Goal: Task Accomplishment & Management: Use online tool/utility

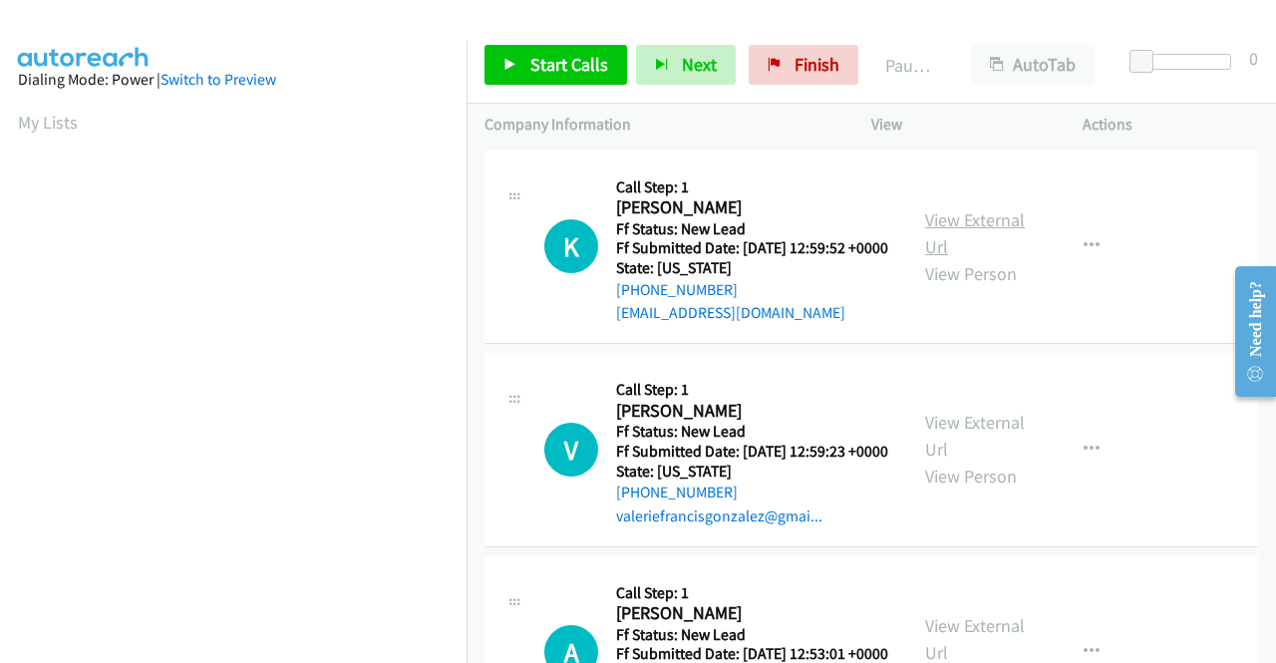
click at [969, 236] on link "View External Url" at bounding box center [975, 233] width 100 height 50
click at [941, 459] on link "View External Url" at bounding box center [975, 436] width 100 height 50
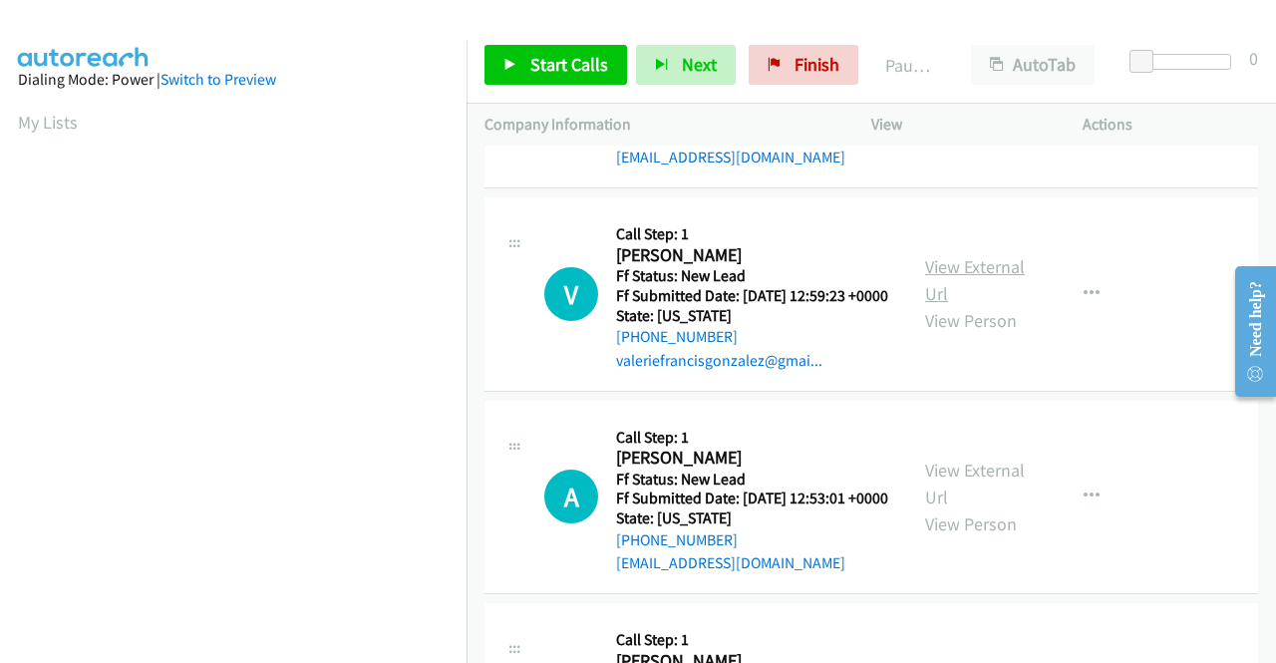
scroll to position [299, 0]
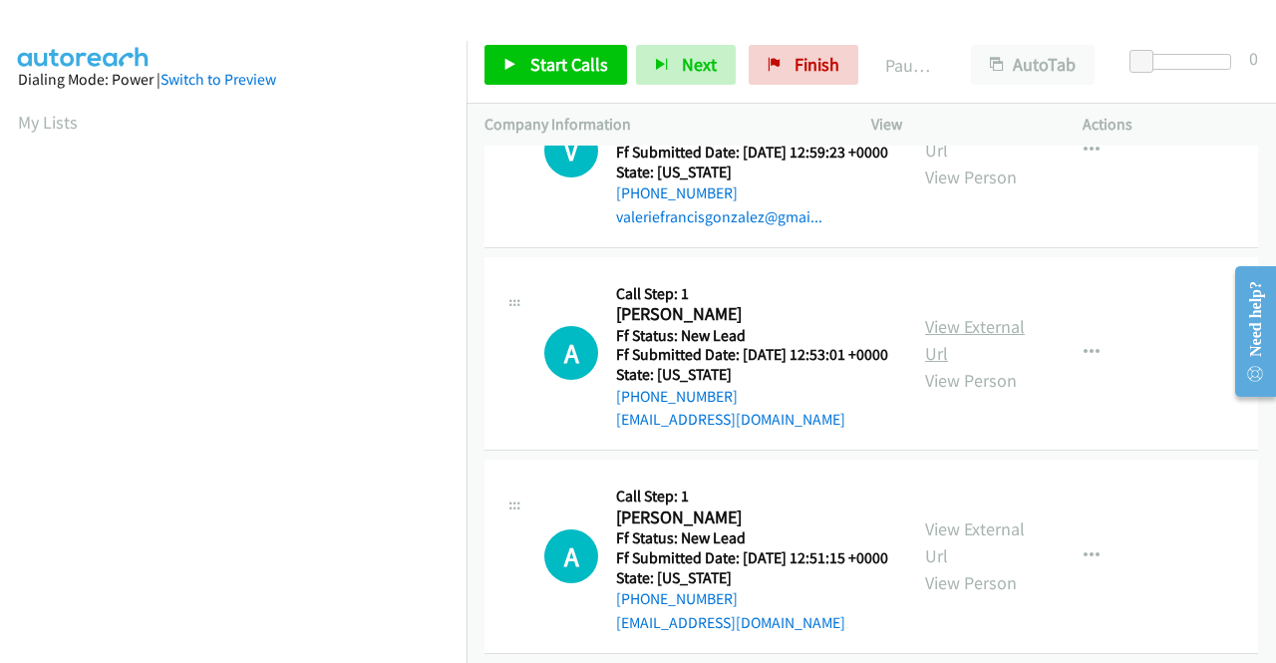
click at [932, 365] on link "View External Url" at bounding box center [975, 340] width 100 height 50
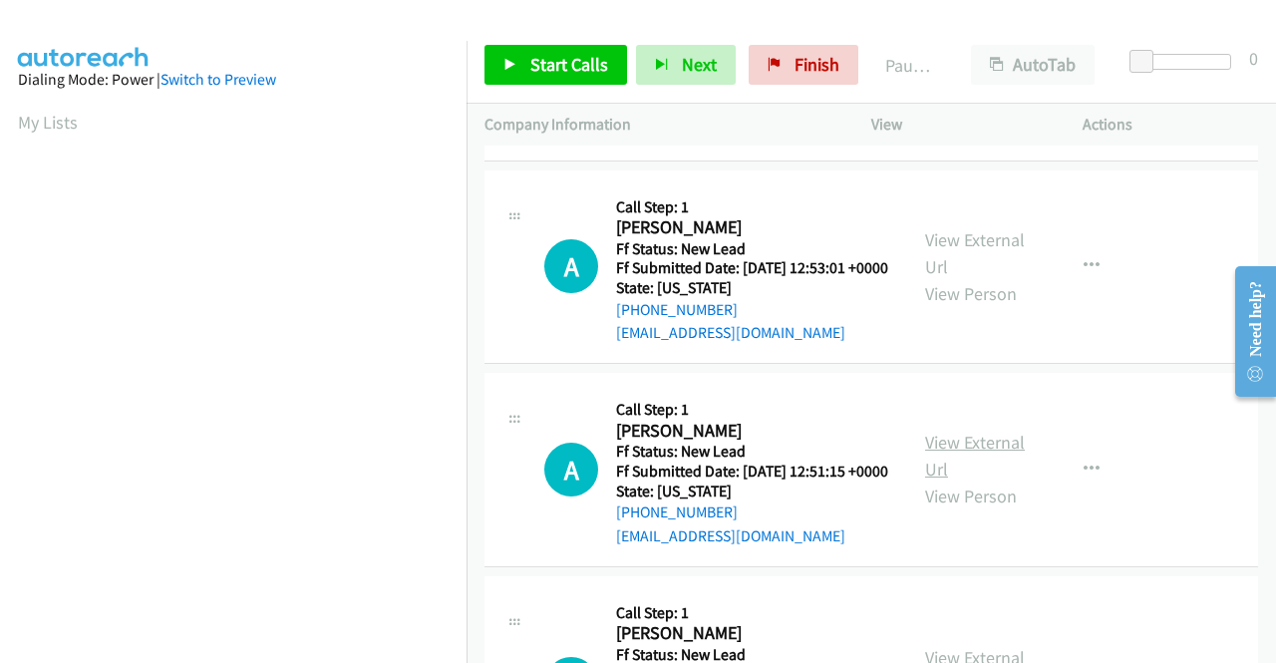
scroll to position [498, 0]
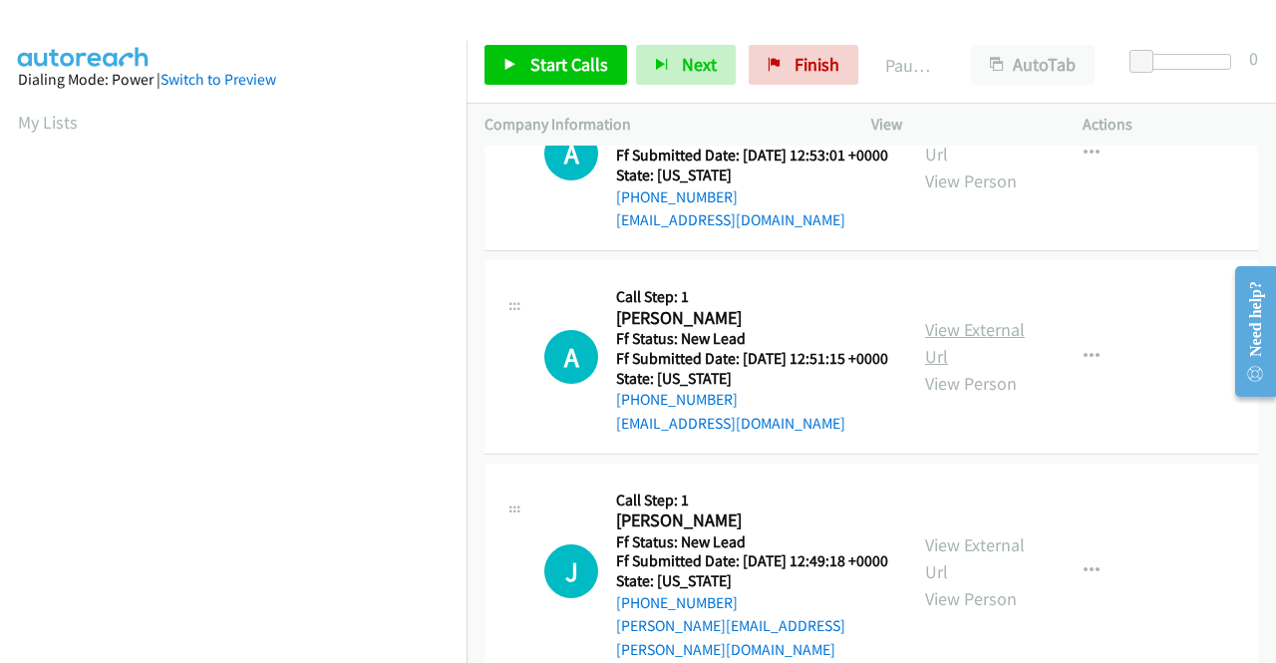
click at [961, 368] on link "View External Url" at bounding box center [975, 343] width 100 height 50
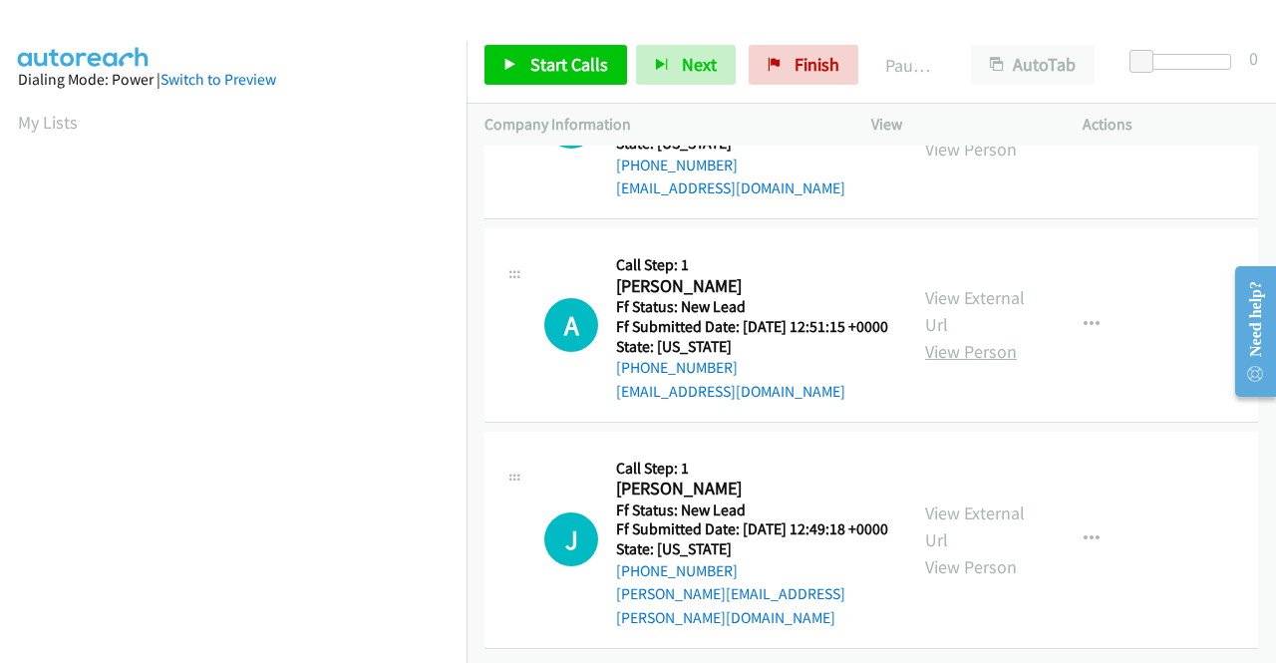
scroll to position [618, 0]
click at [950, 501] on link "View External Url" at bounding box center [975, 526] width 100 height 50
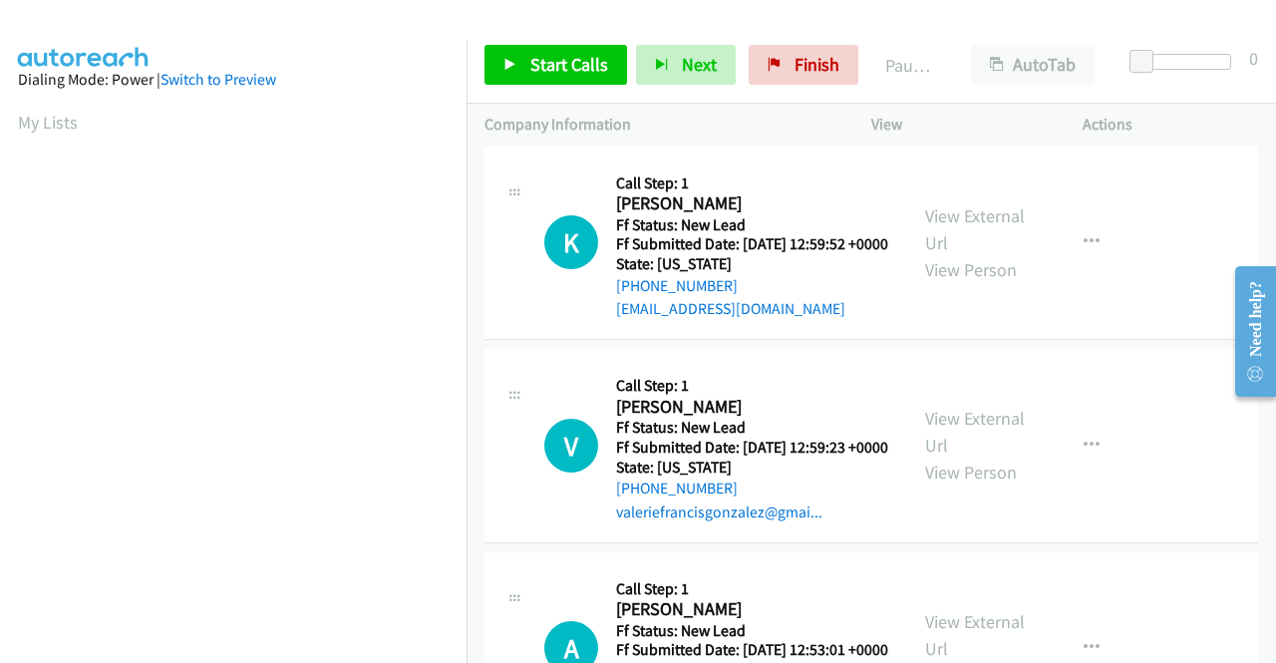
scroll to position [0, 0]
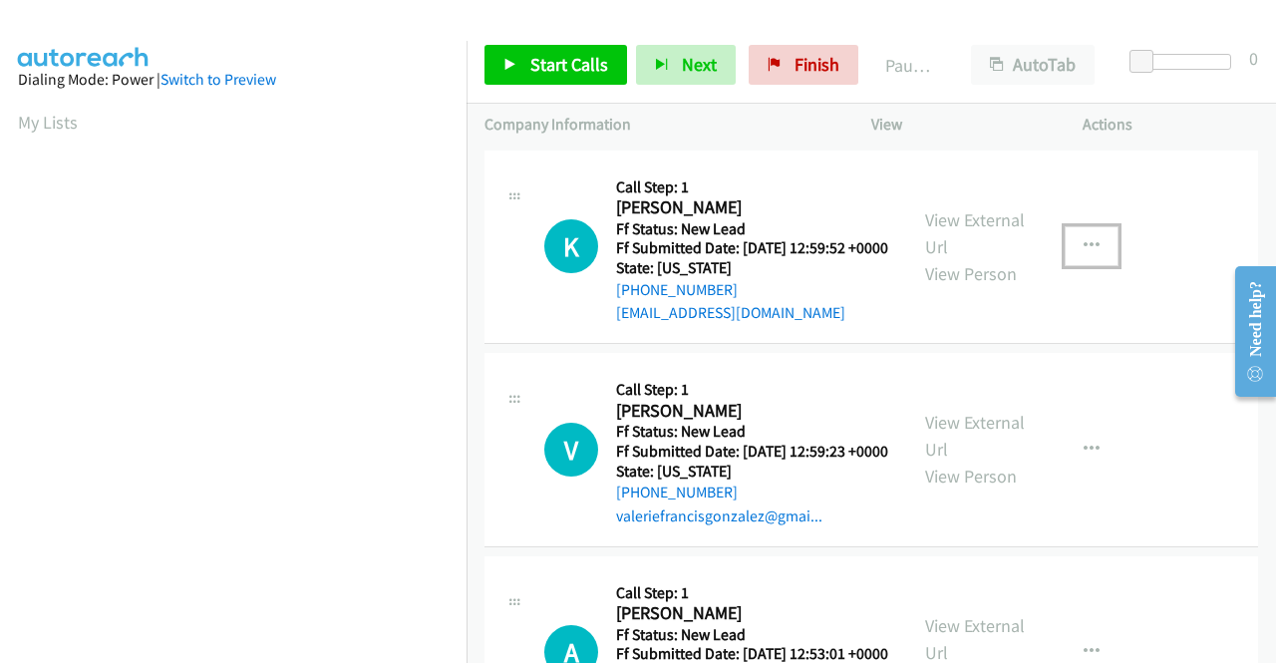
click at [1070, 252] on button "button" at bounding box center [1091, 246] width 54 height 40
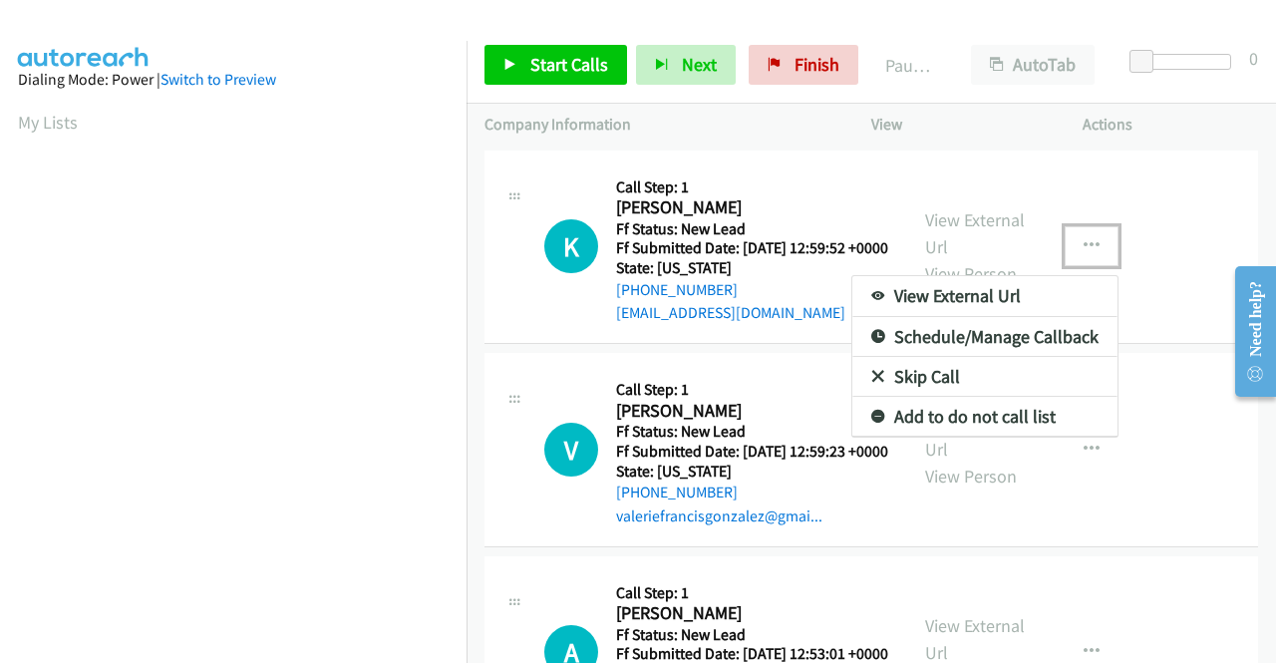
click at [975, 381] on link "Skip Call" at bounding box center [984, 377] width 265 height 40
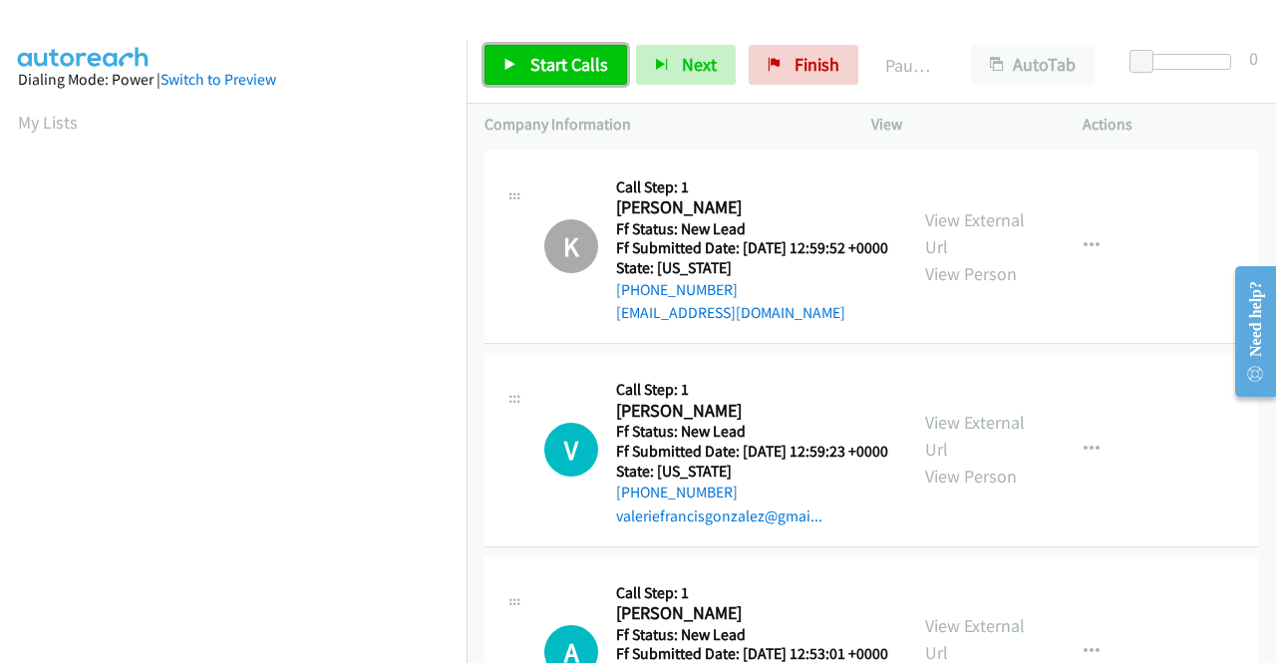
click at [560, 70] on span "Start Calls" at bounding box center [569, 64] width 78 height 23
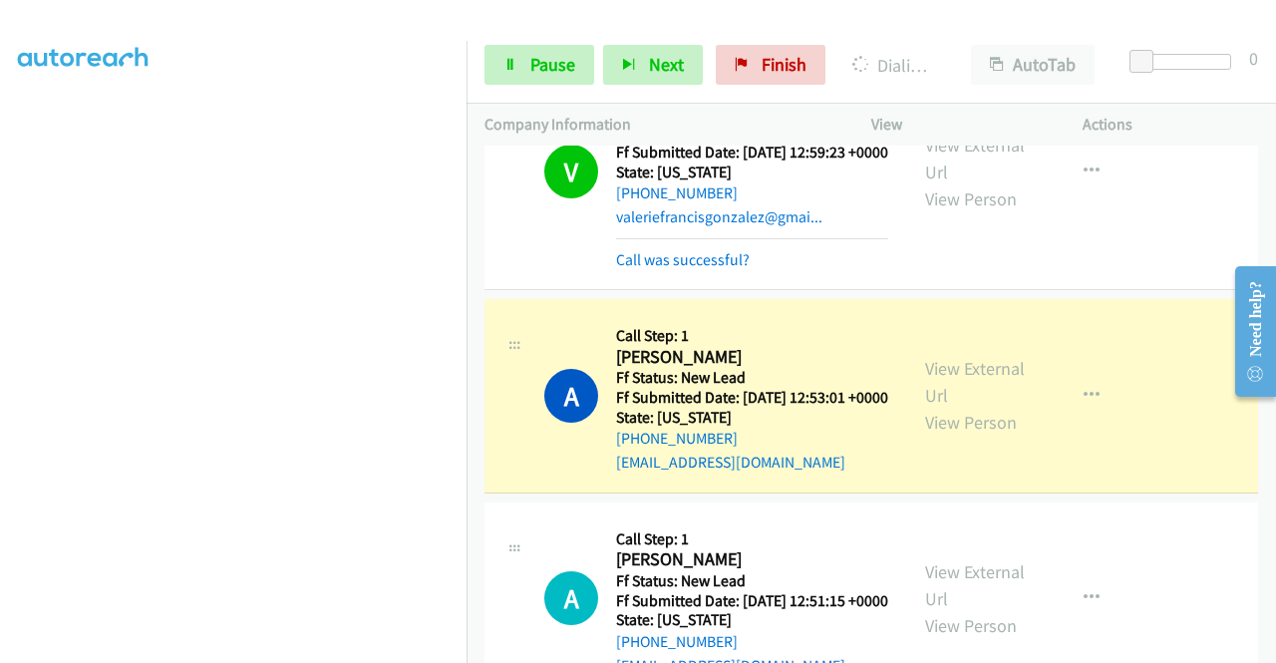
scroll to position [399, 0]
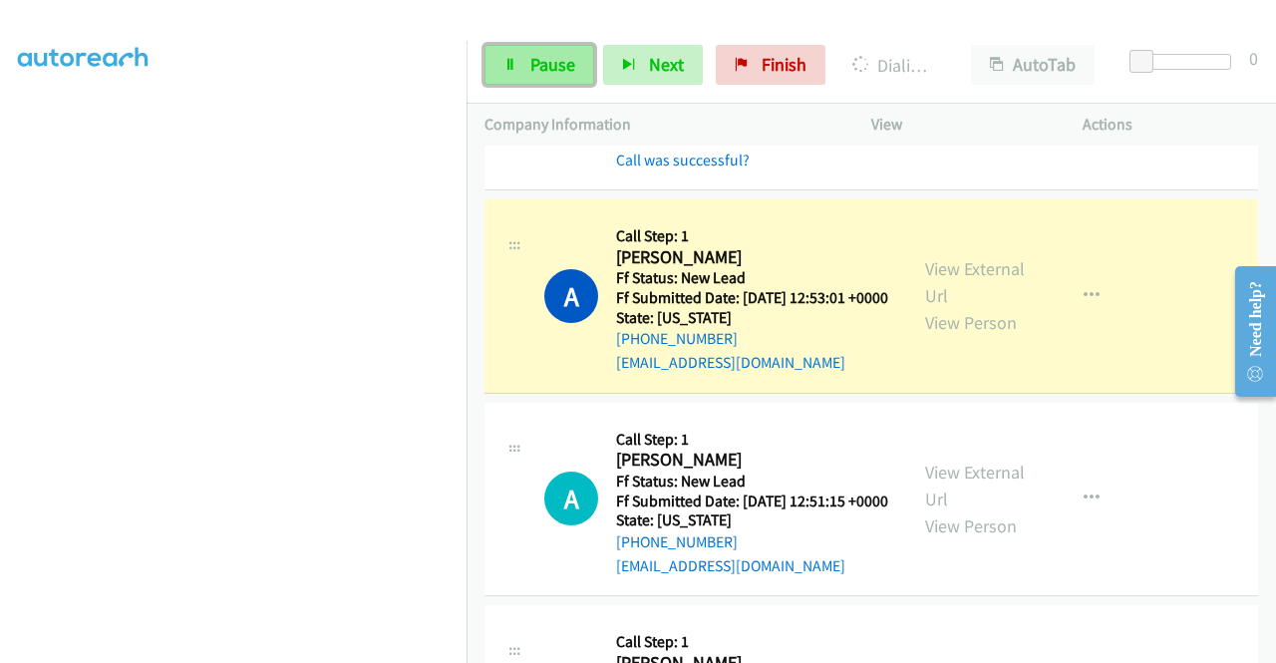
click at [558, 79] on link "Pause" at bounding box center [539, 65] width 110 height 40
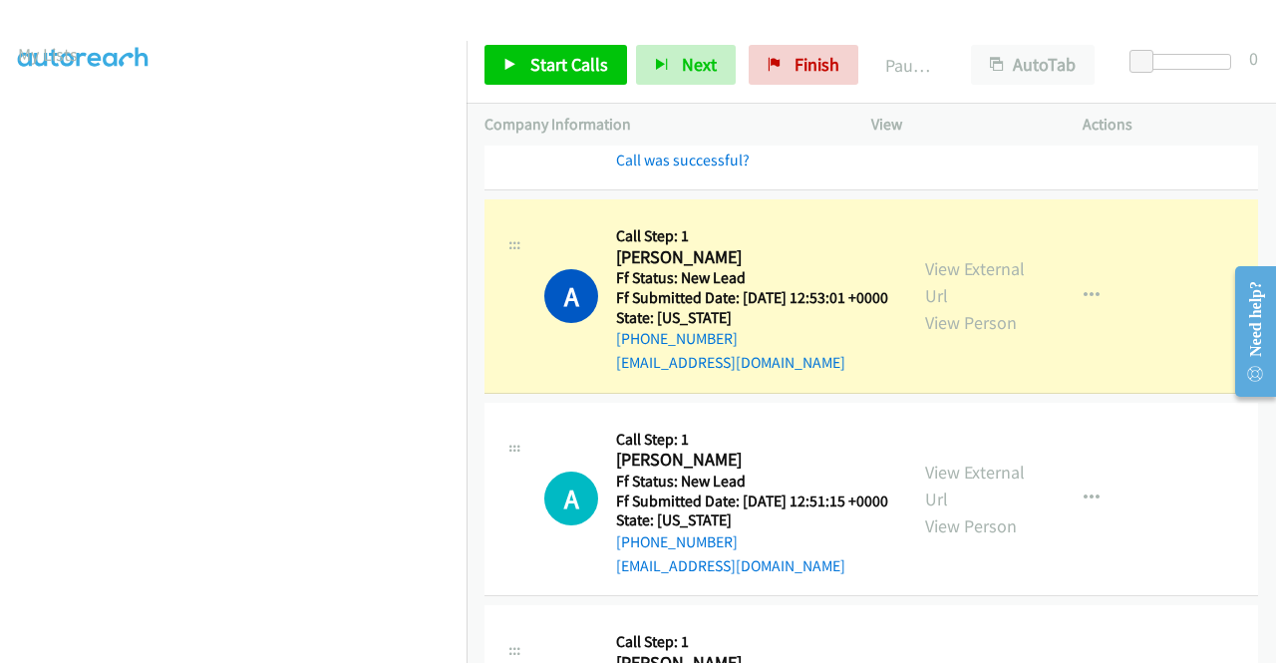
scroll to position [56, 0]
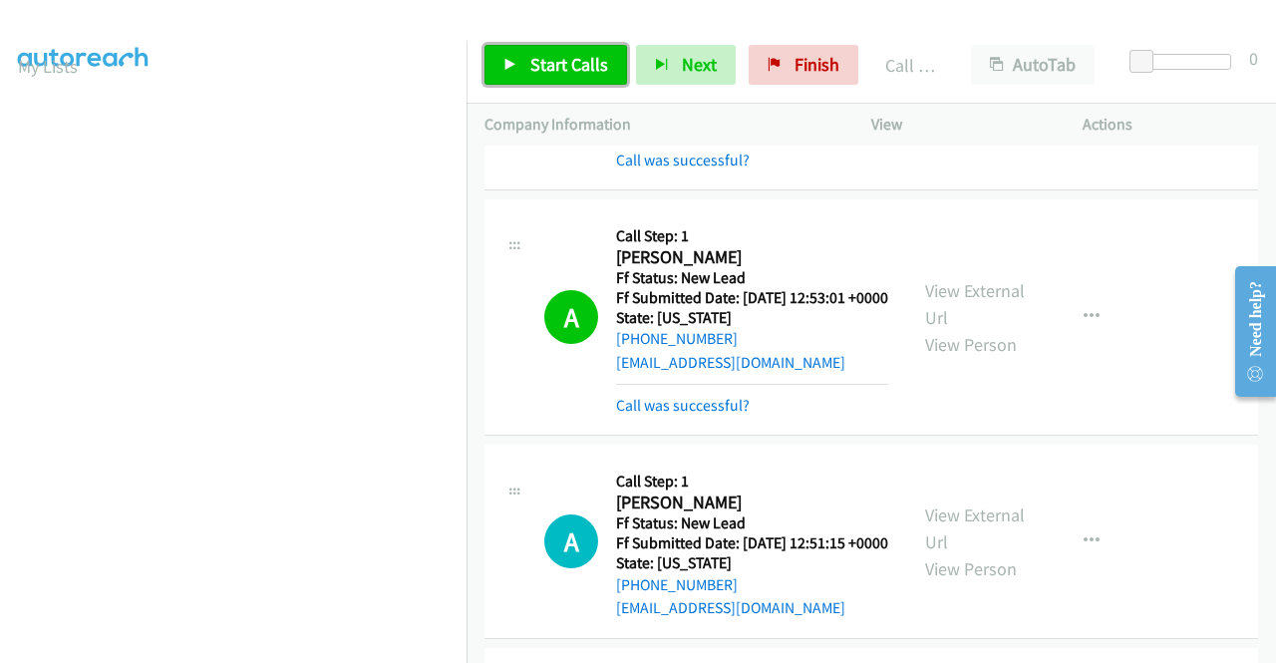
click at [590, 74] on span "Start Calls" at bounding box center [569, 64] width 78 height 23
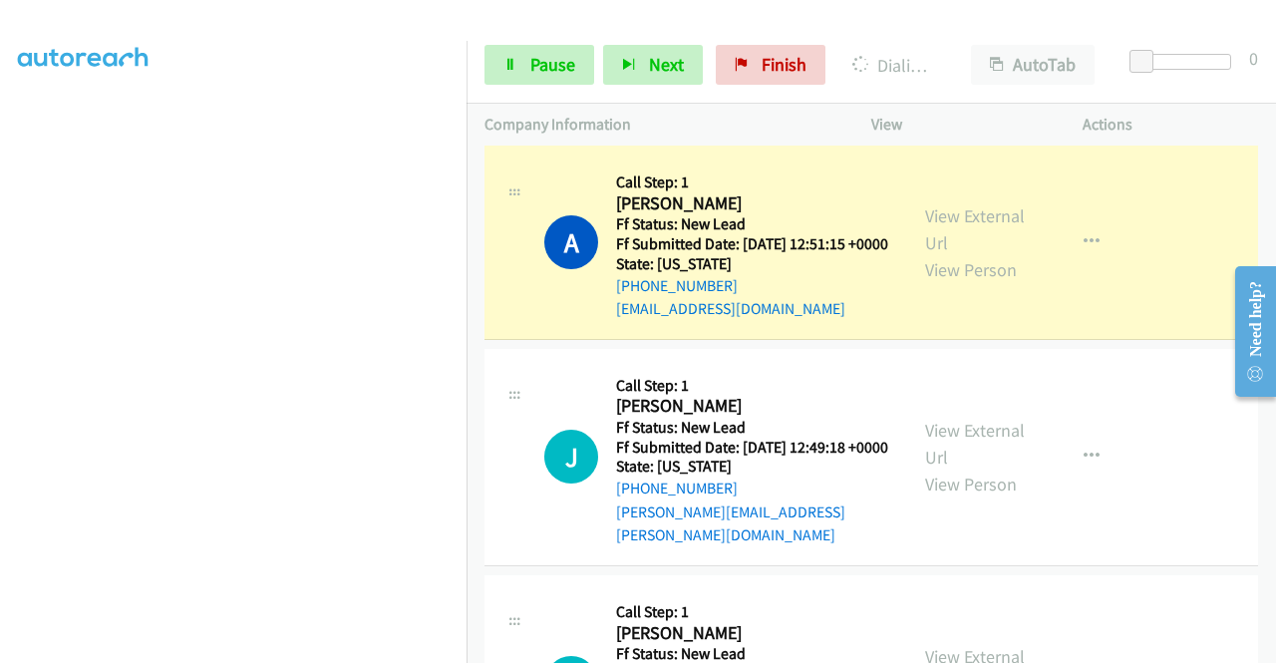
scroll to position [0, 0]
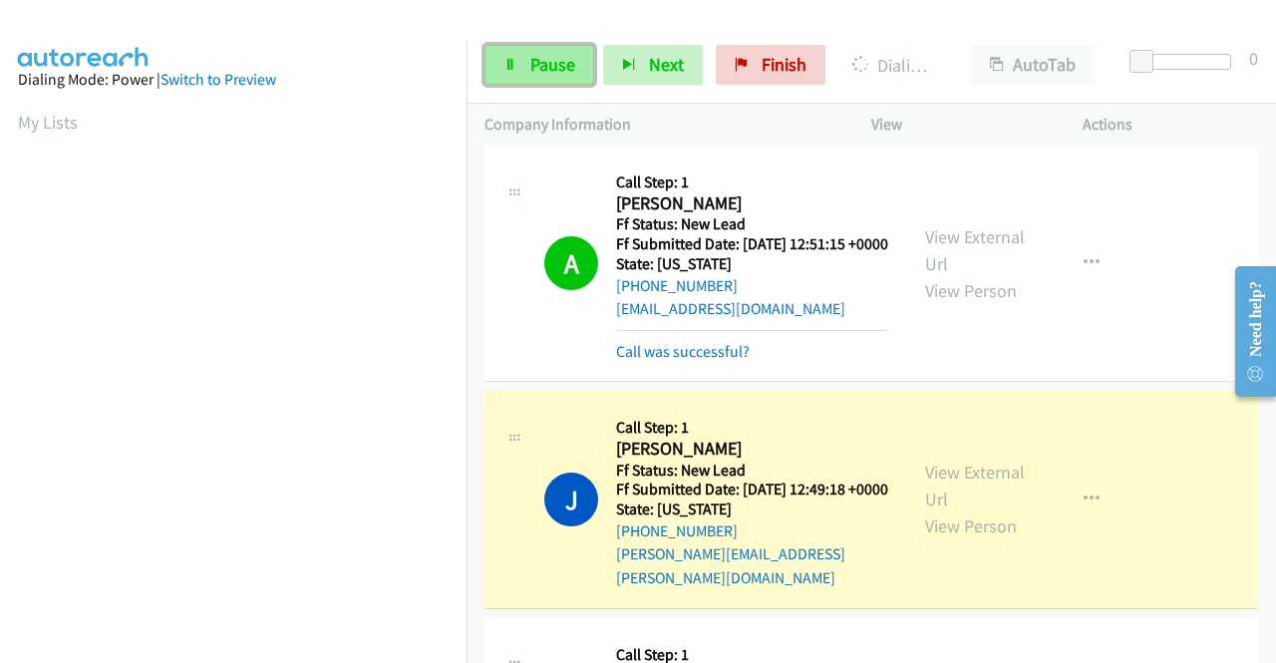
click at [518, 73] on link "Pause" at bounding box center [539, 65] width 110 height 40
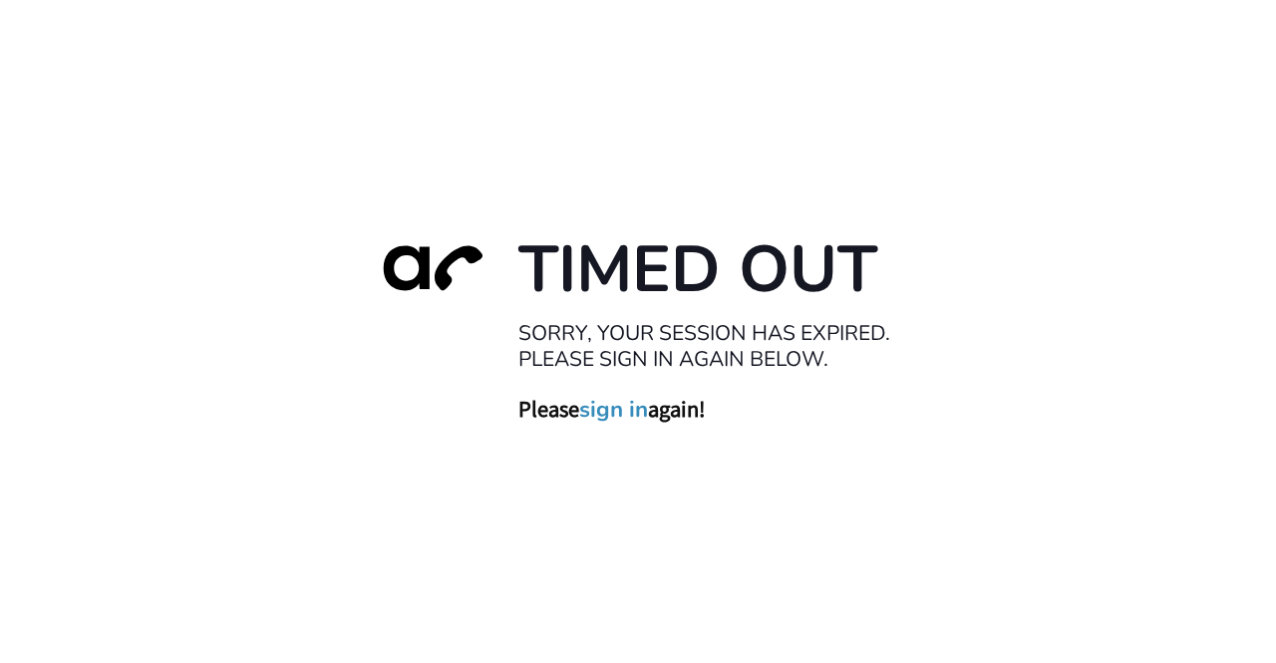
click at [637, 408] on link "sign in" at bounding box center [613, 409] width 69 height 28
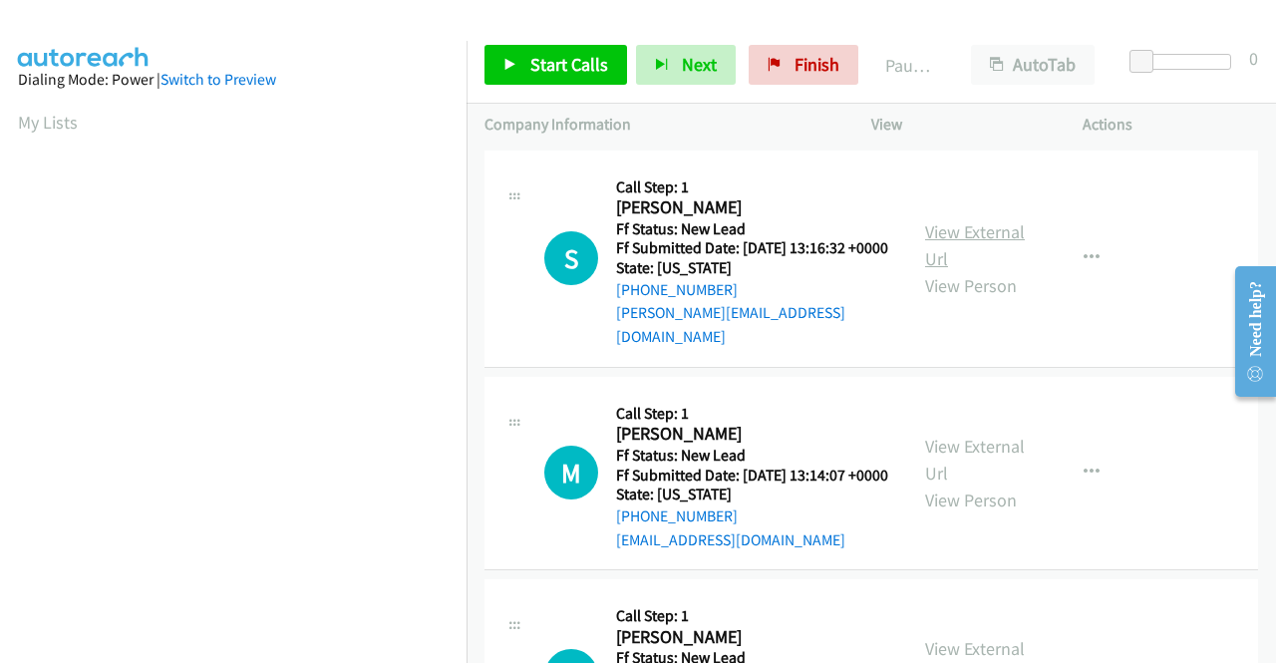
click at [957, 235] on link "View External Url" at bounding box center [975, 245] width 100 height 50
click at [958, 456] on link "View External Url" at bounding box center [975, 460] width 100 height 50
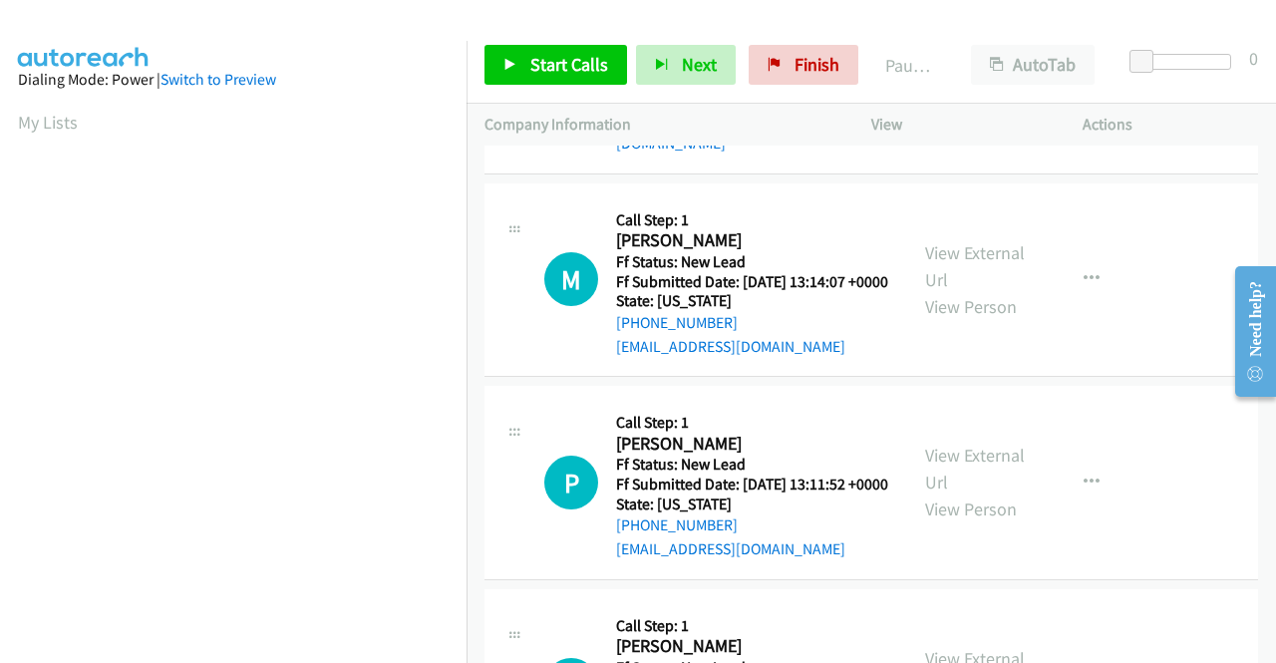
scroll to position [199, 0]
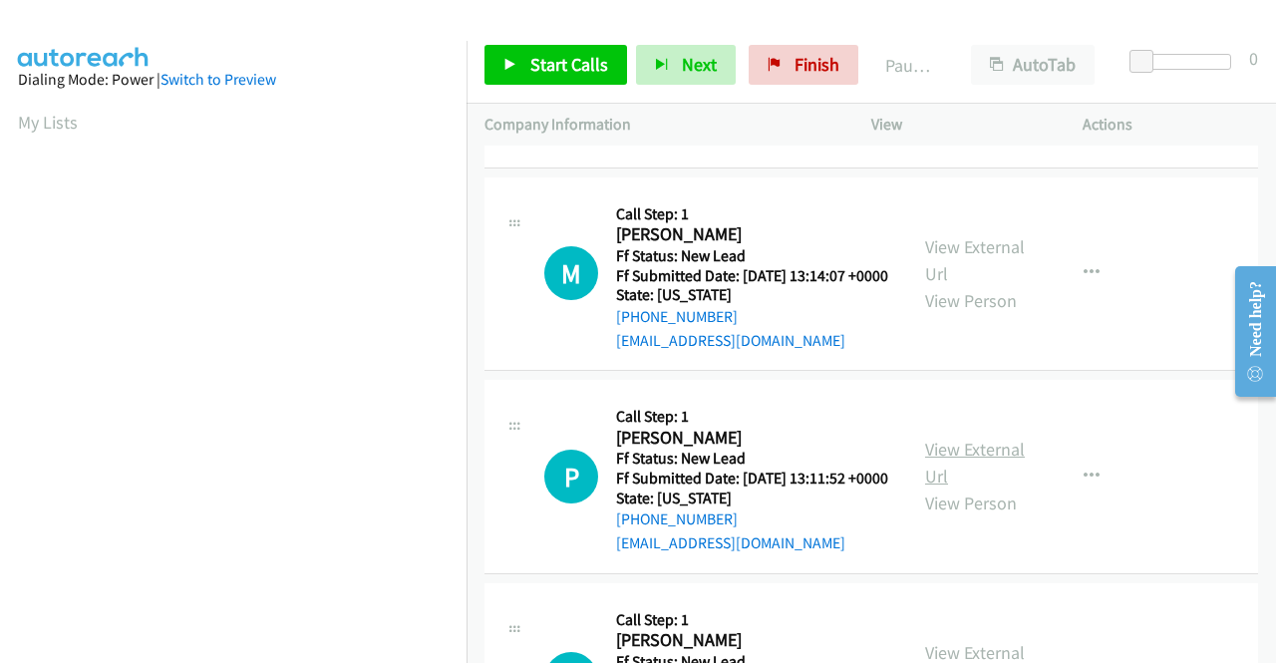
click at [981, 479] on link "View External Url" at bounding box center [975, 463] width 100 height 50
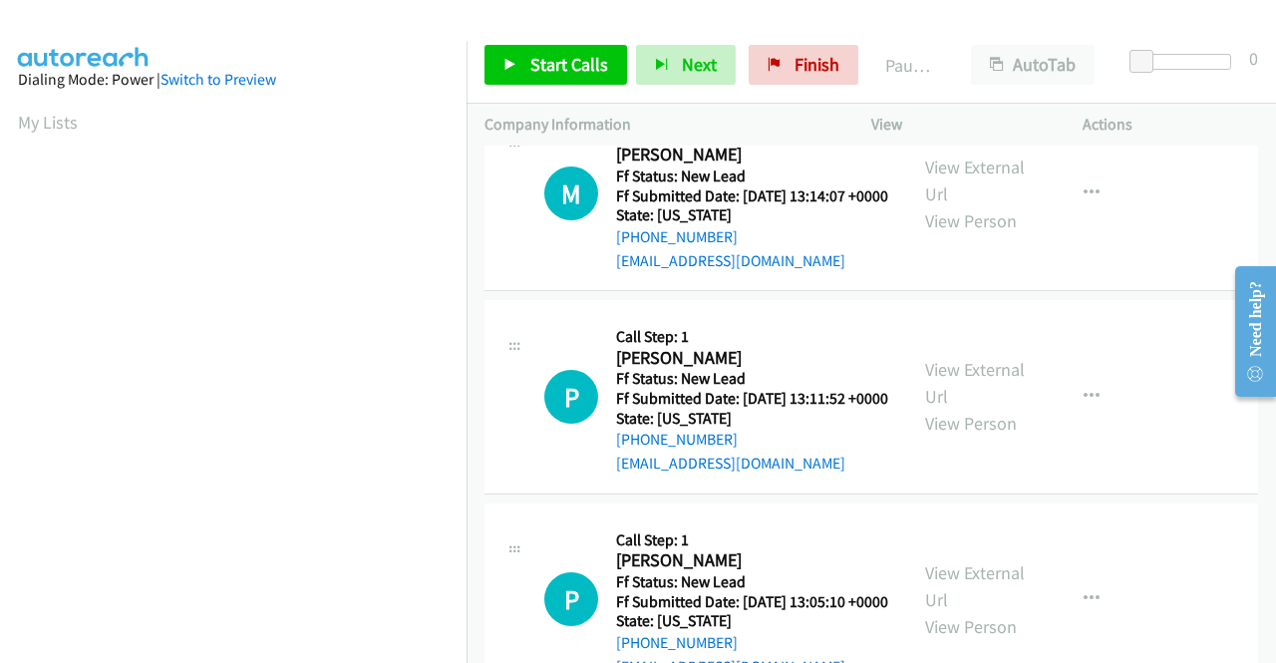
scroll to position [399, 0]
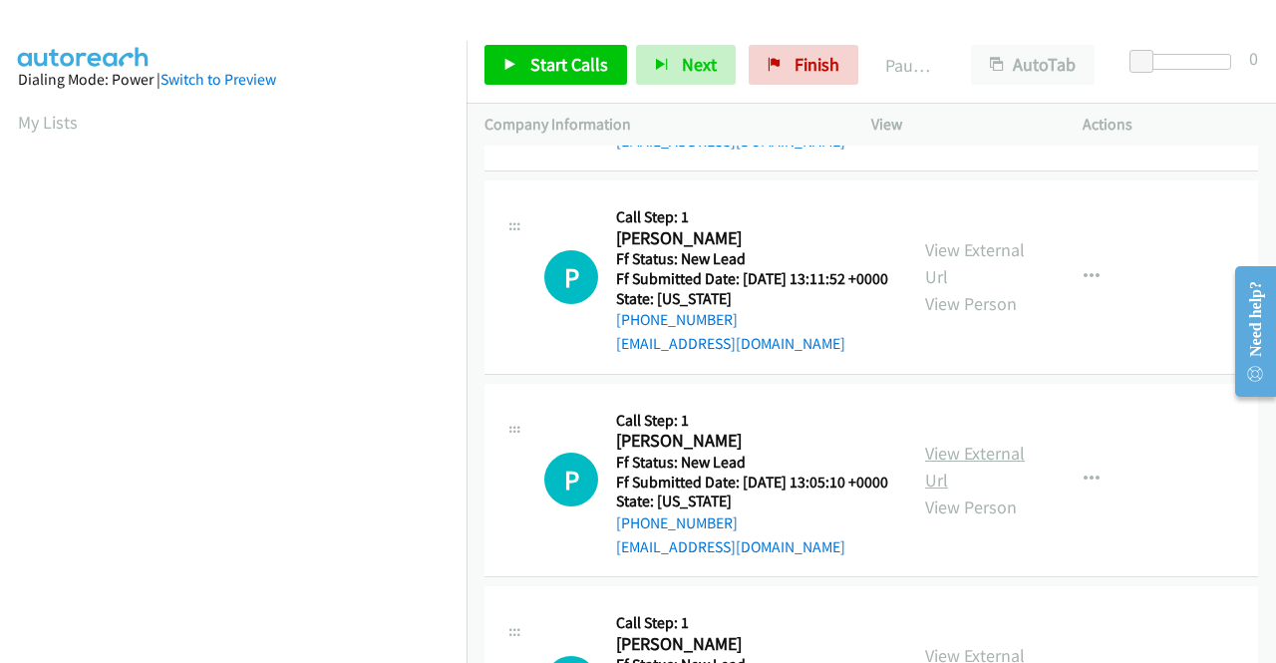
click at [945, 489] on link "View External Url" at bounding box center [975, 467] width 100 height 50
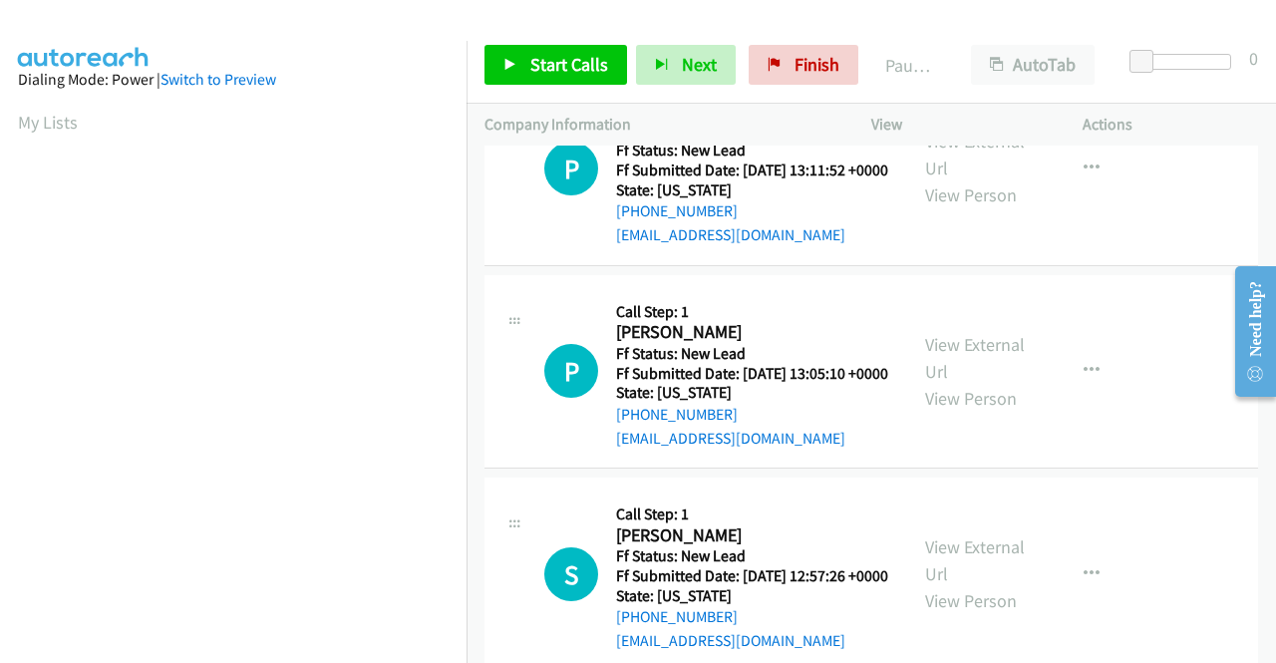
scroll to position [618, 0]
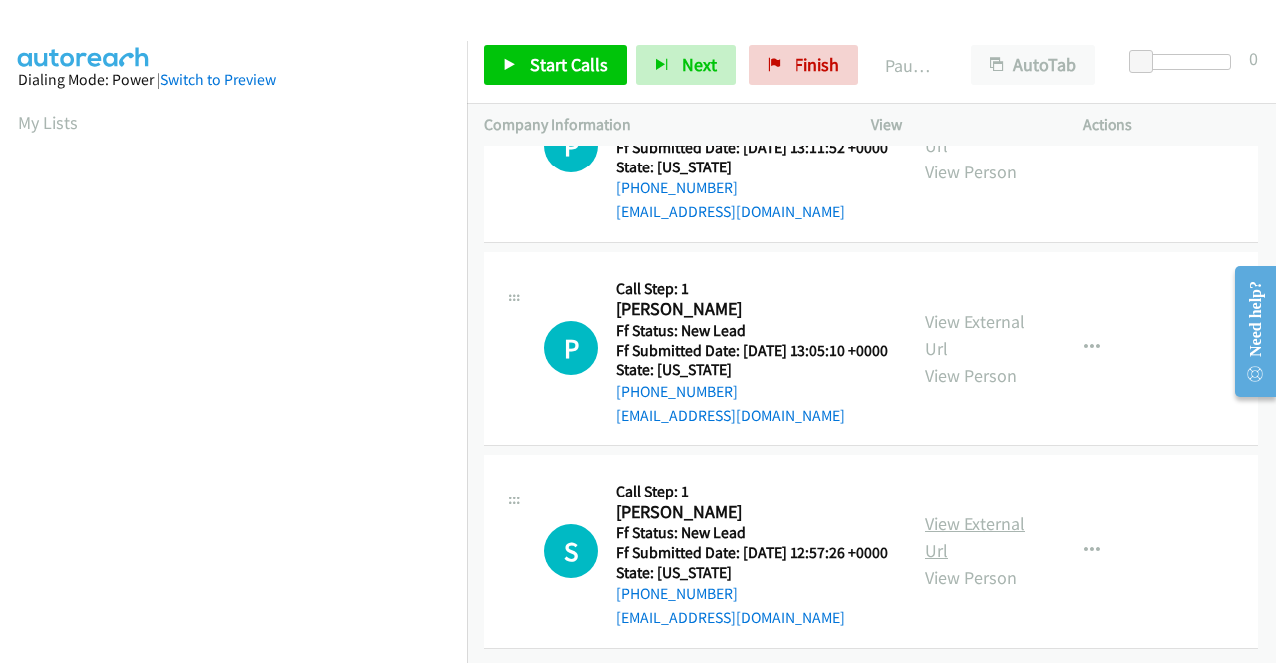
click at [934, 512] on link "View External Url" at bounding box center [975, 537] width 100 height 50
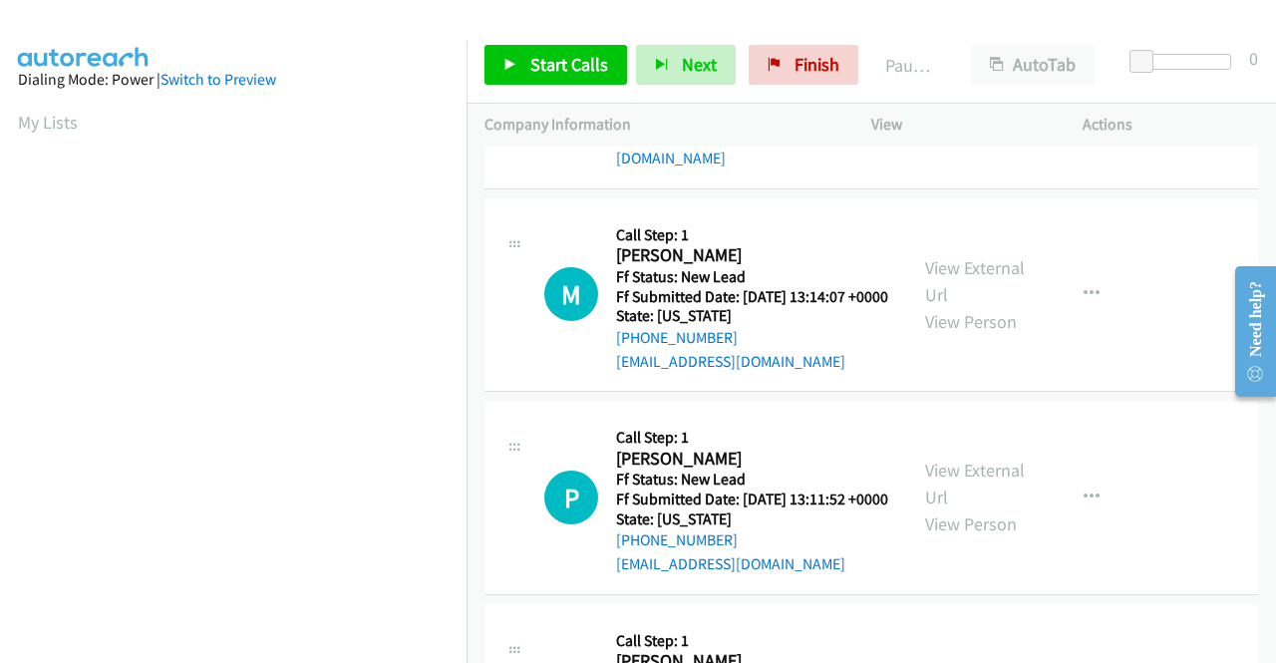
scroll to position [0, 0]
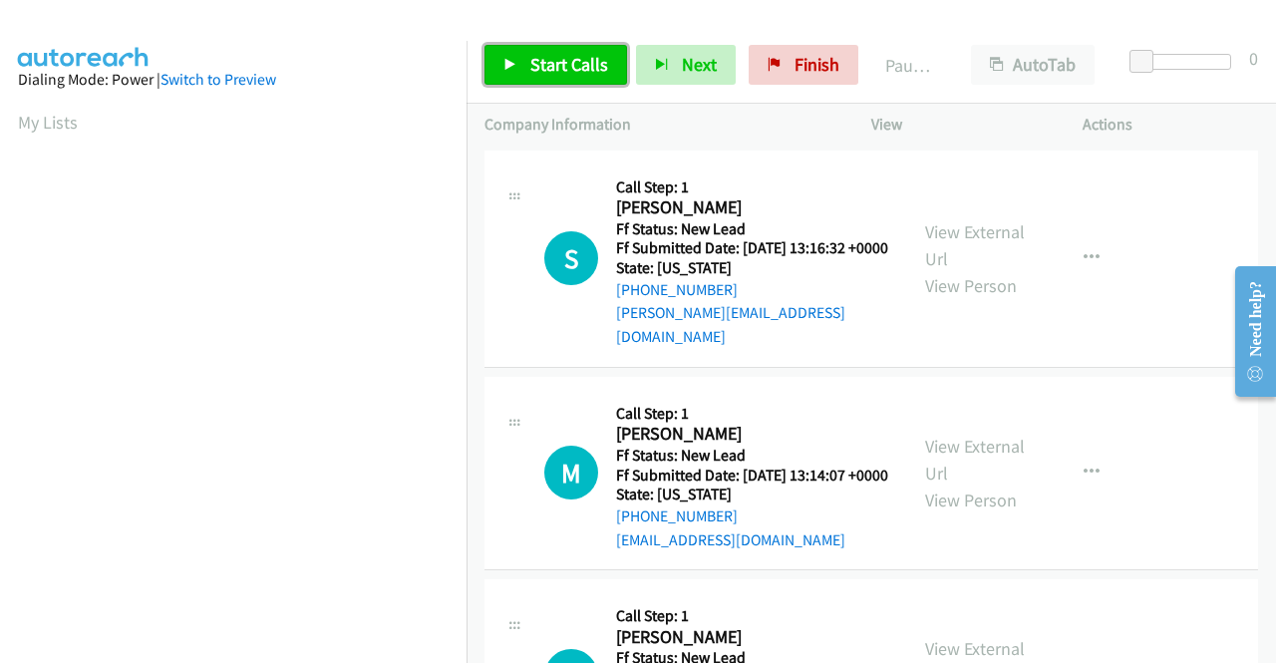
click at [574, 59] on span "Start Calls" at bounding box center [569, 64] width 78 height 23
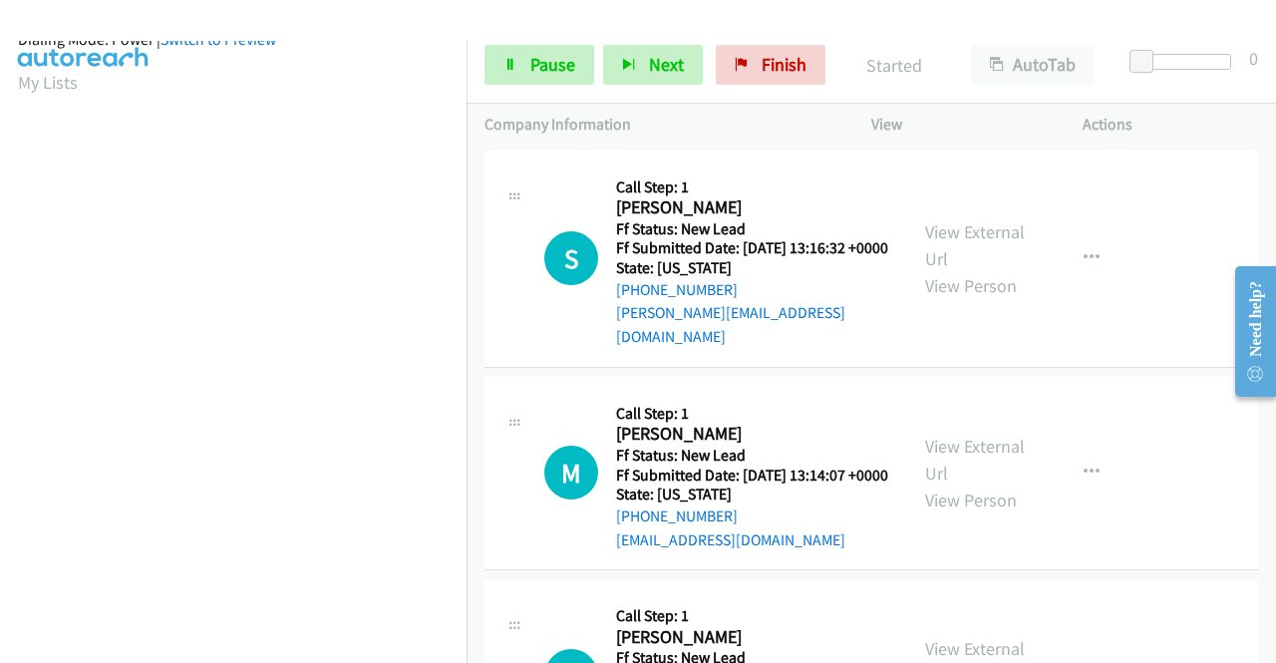
scroll to position [454, 0]
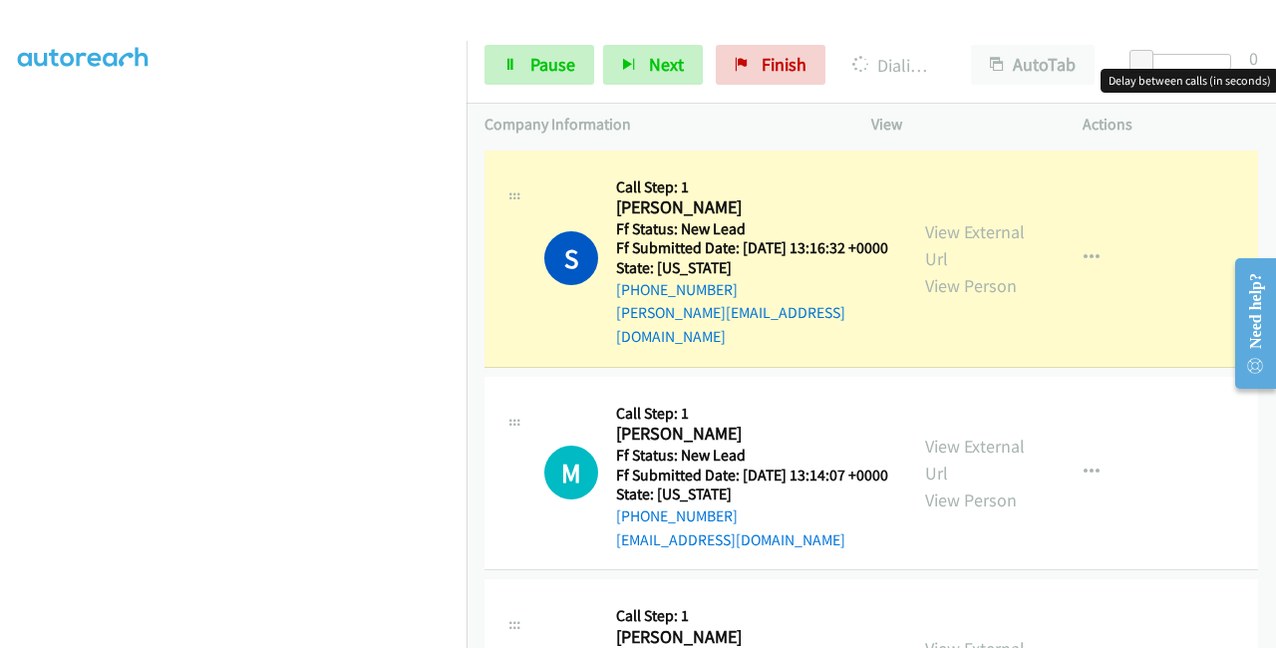
click at [1169, 60] on div at bounding box center [1185, 62] width 92 height 16
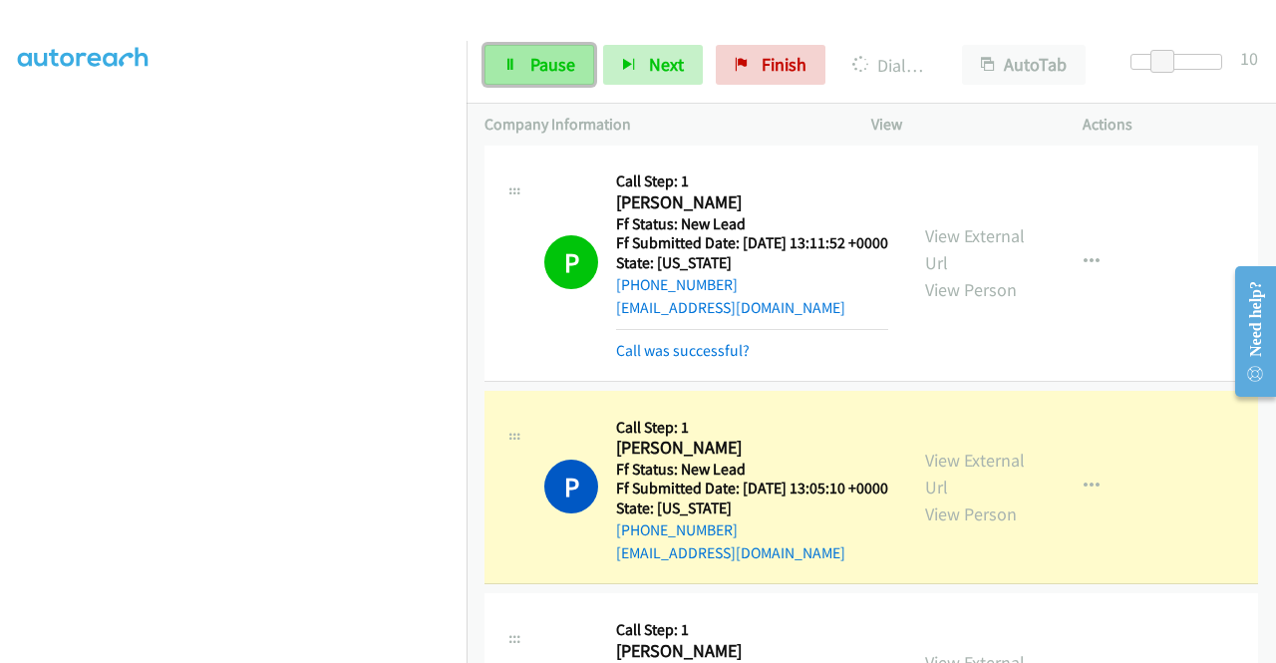
click at [560, 66] on span "Pause" at bounding box center [552, 64] width 45 height 23
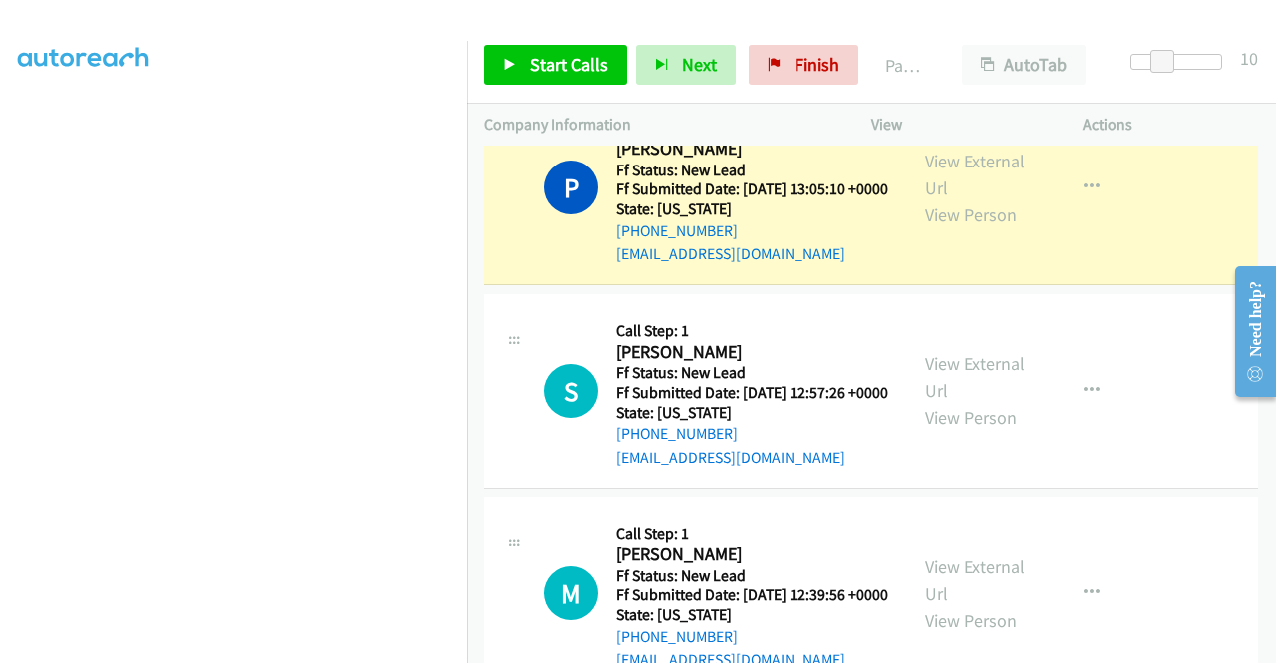
scroll to position [56, 0]
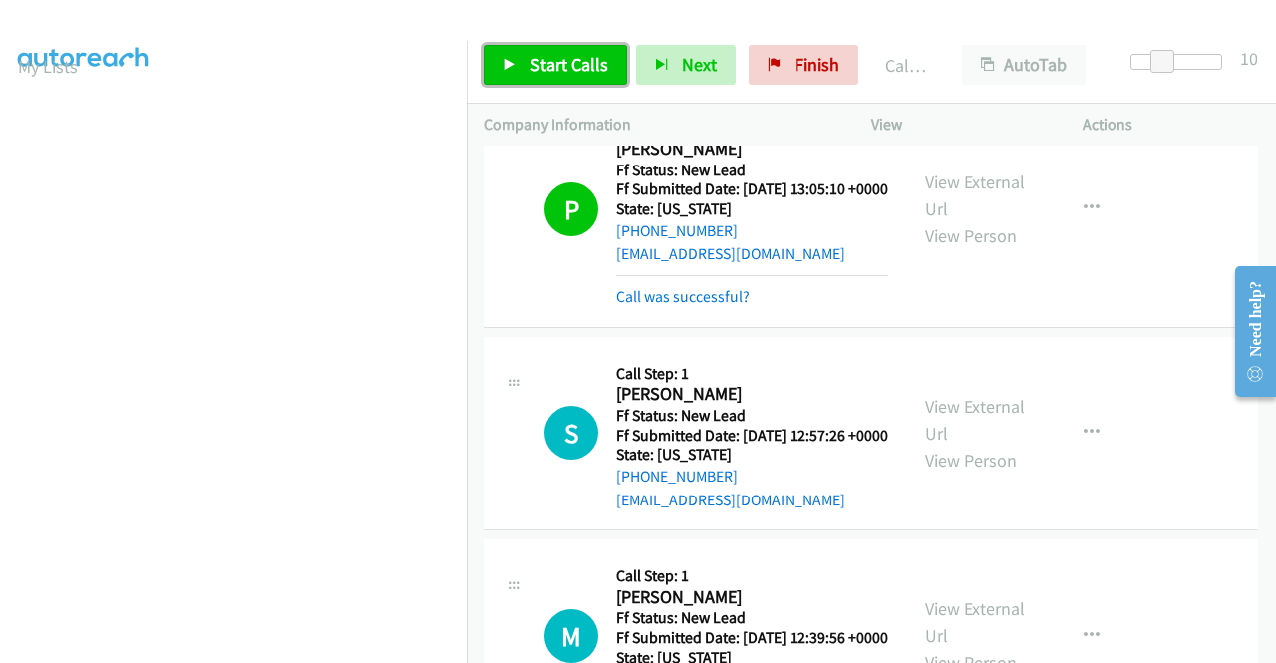
click at [590, 57] on span "Start Calls" at bounding box center [569, 64] width 78 height 23
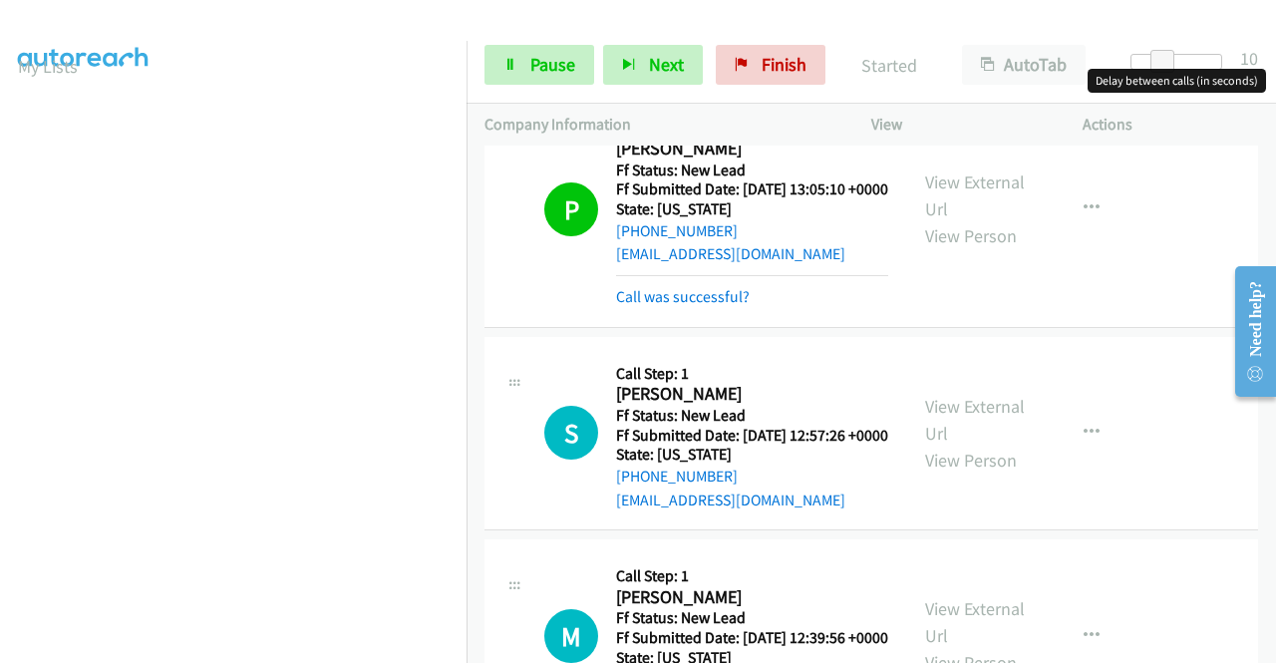
click at [1140, 65] on div at bounding box center [1176, 62] width 92 height 16
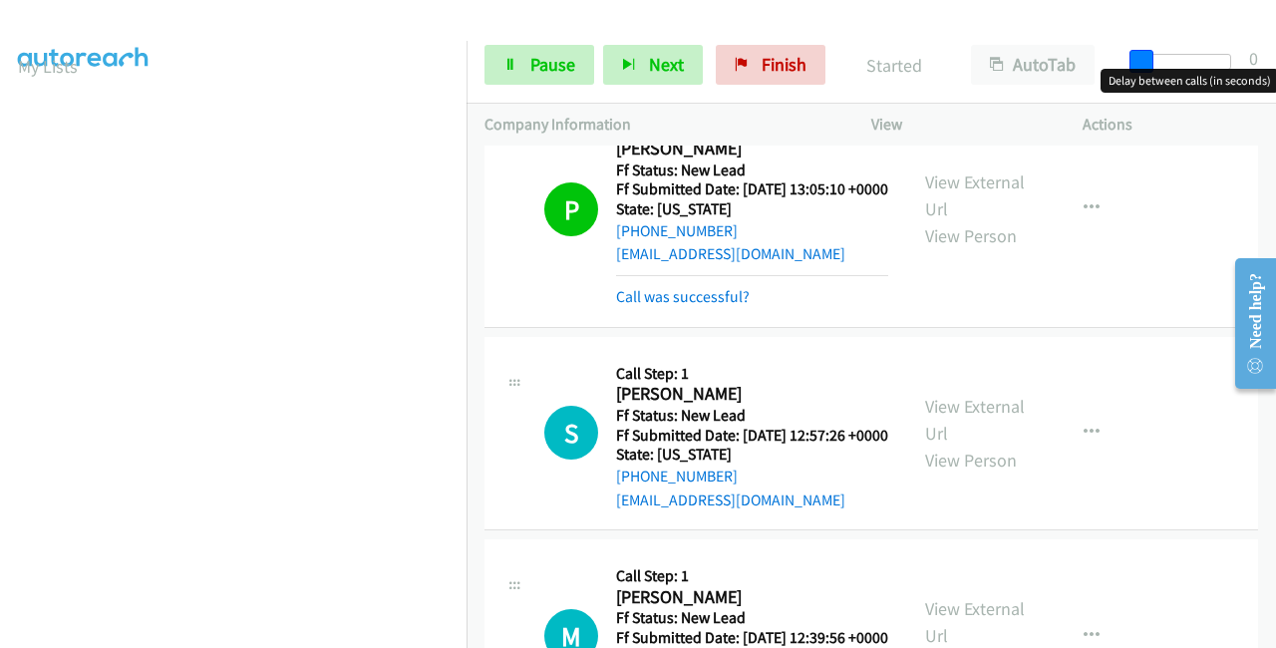
drag, startPoint x: 1153, startPoint y: 70, endPoint x: 1101, endPoint y: 67, distance: 51.9
click at [1101, 67] on div "Start Calls Pause Next Finish Started AutoTab AutoTab 0" at bounding box center [870, 65] width 809 height 77
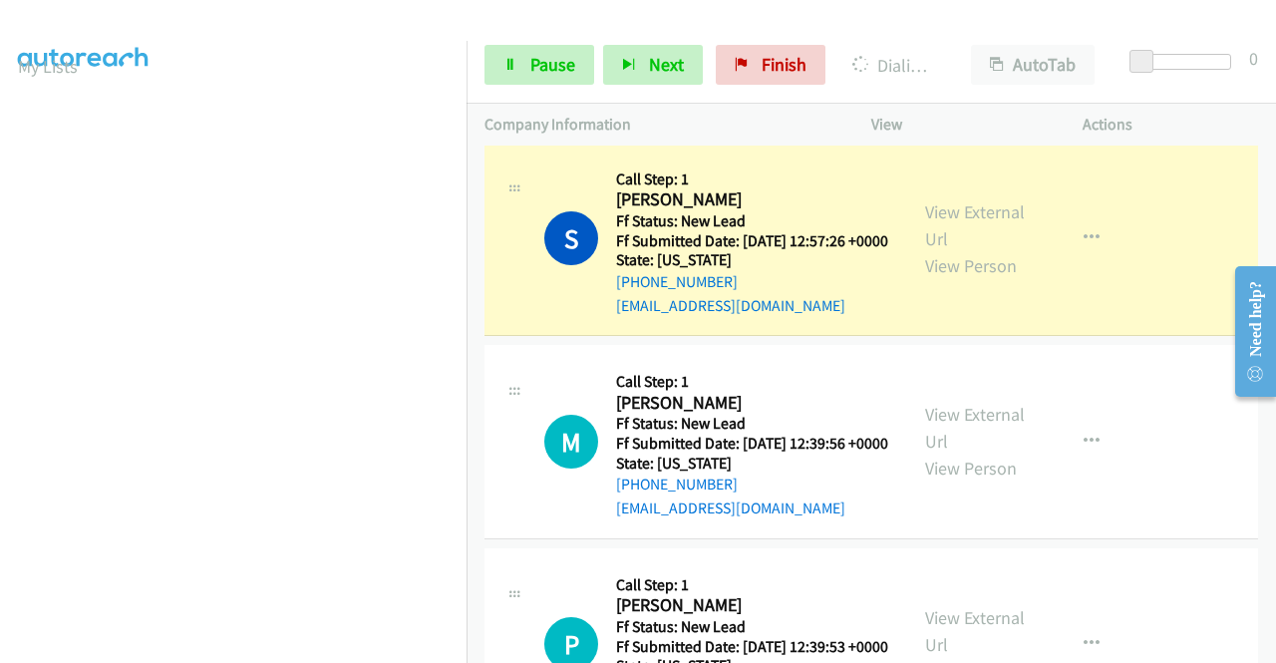
scroll to position [1018, 0]
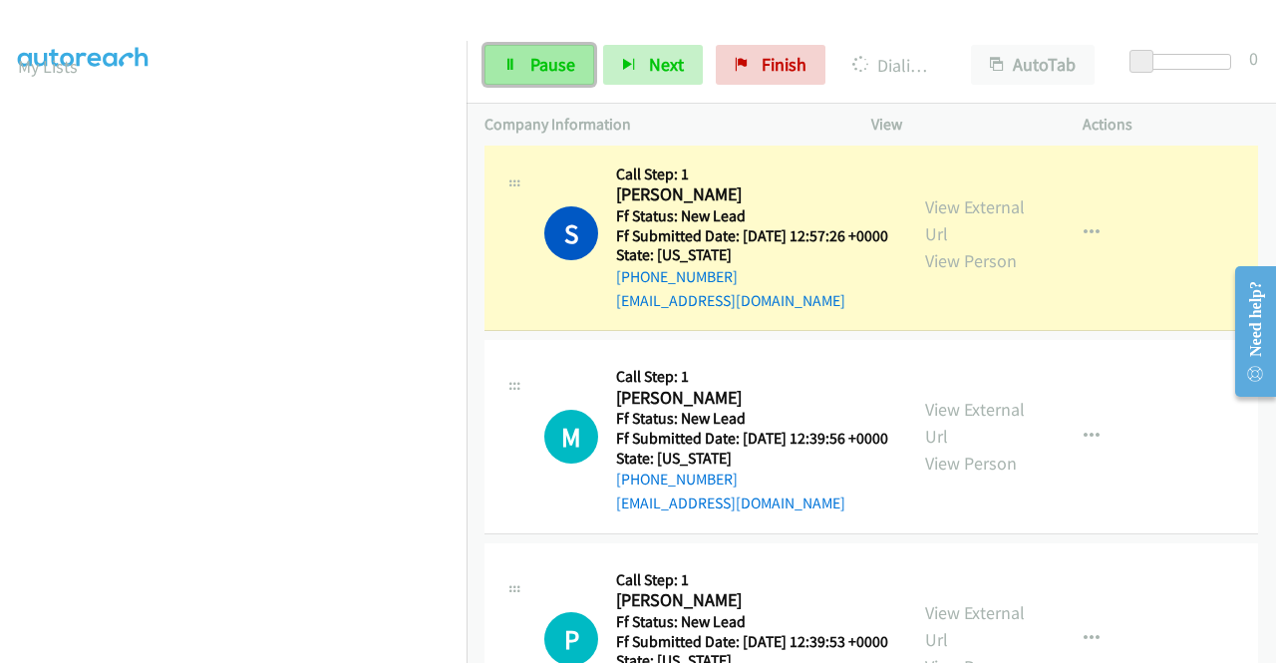
click at [562, 66] on span "Pause" at bounding box center [552, 64] width 45 height 23
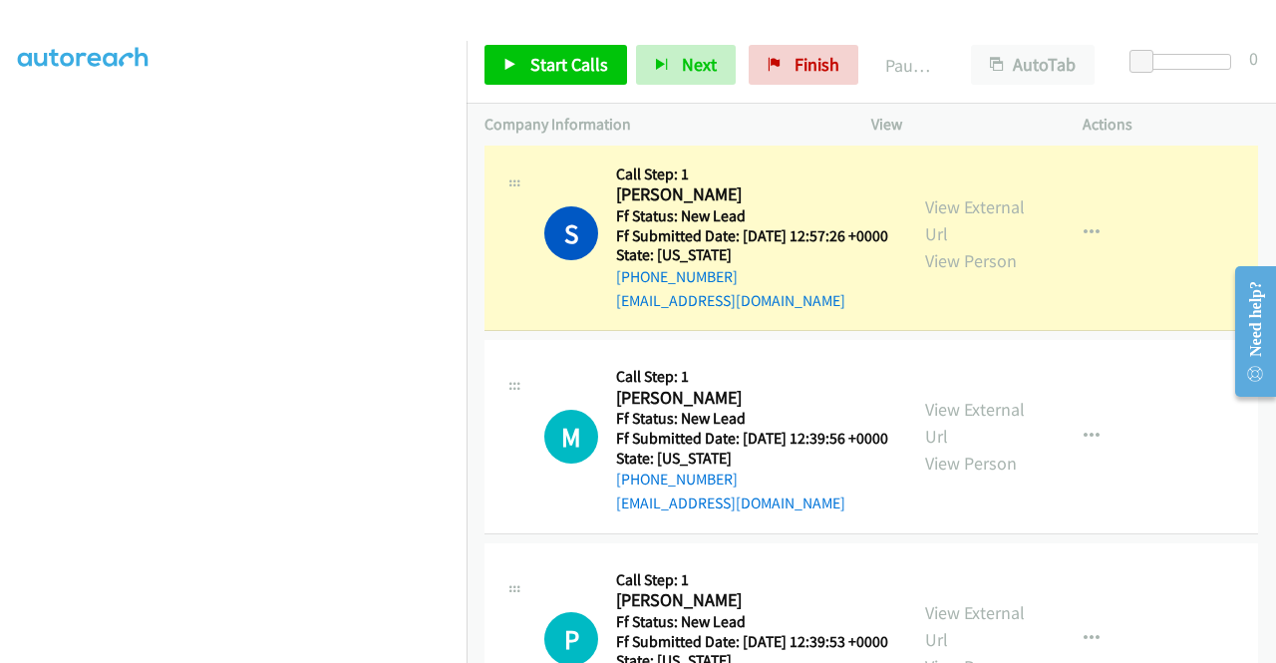
scroll to position [0, 0]
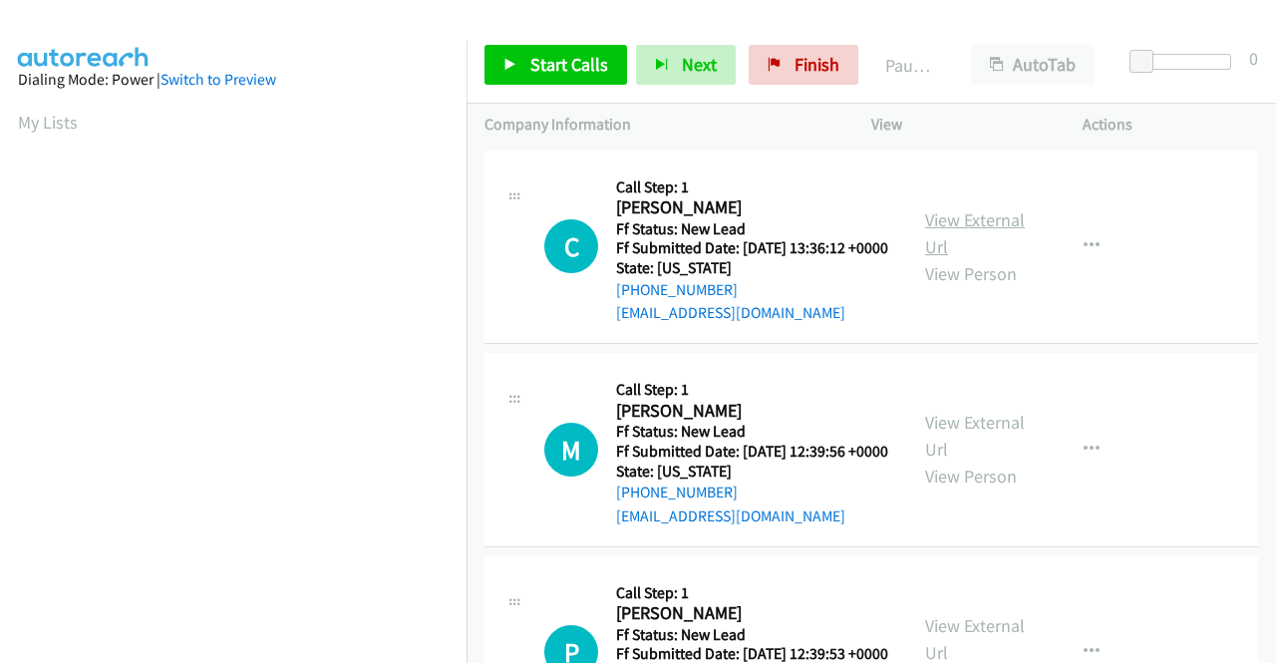
click at [947, 224] on link "View External Url" at bounding box center [975, 233] width 100 height 50
click at [950, 450] on link "View External Url" at bounding box center [975, 436] width 100 height 50
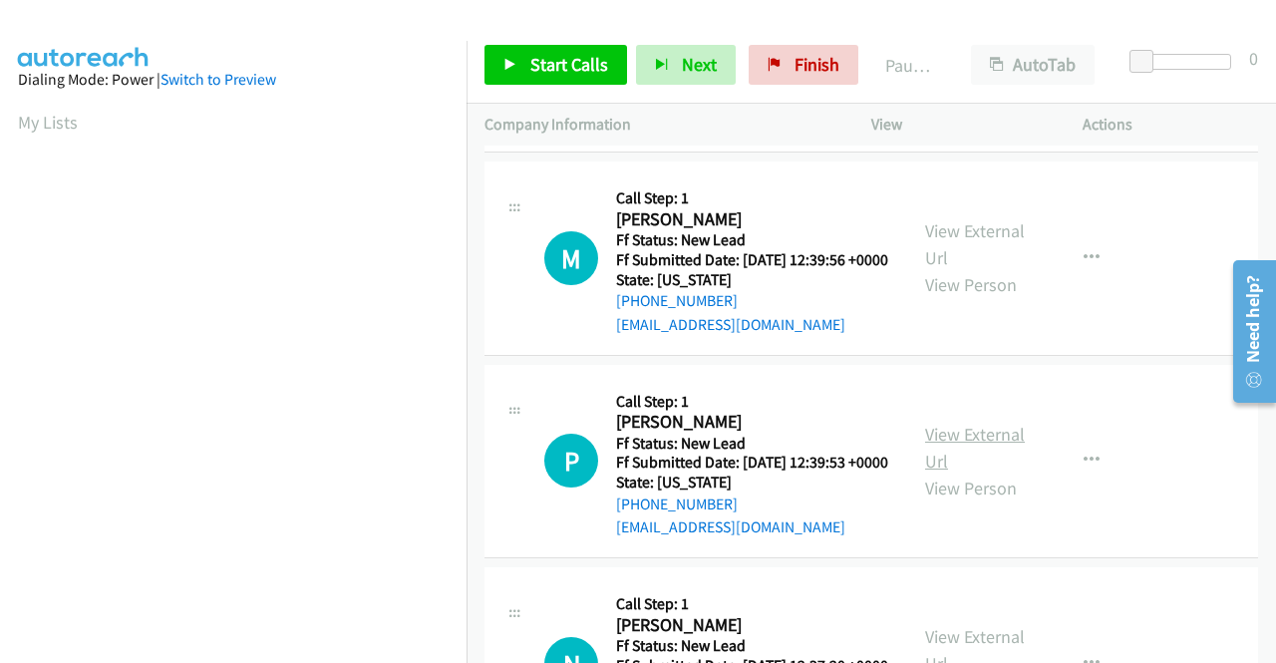
scroll to position [199, 0]
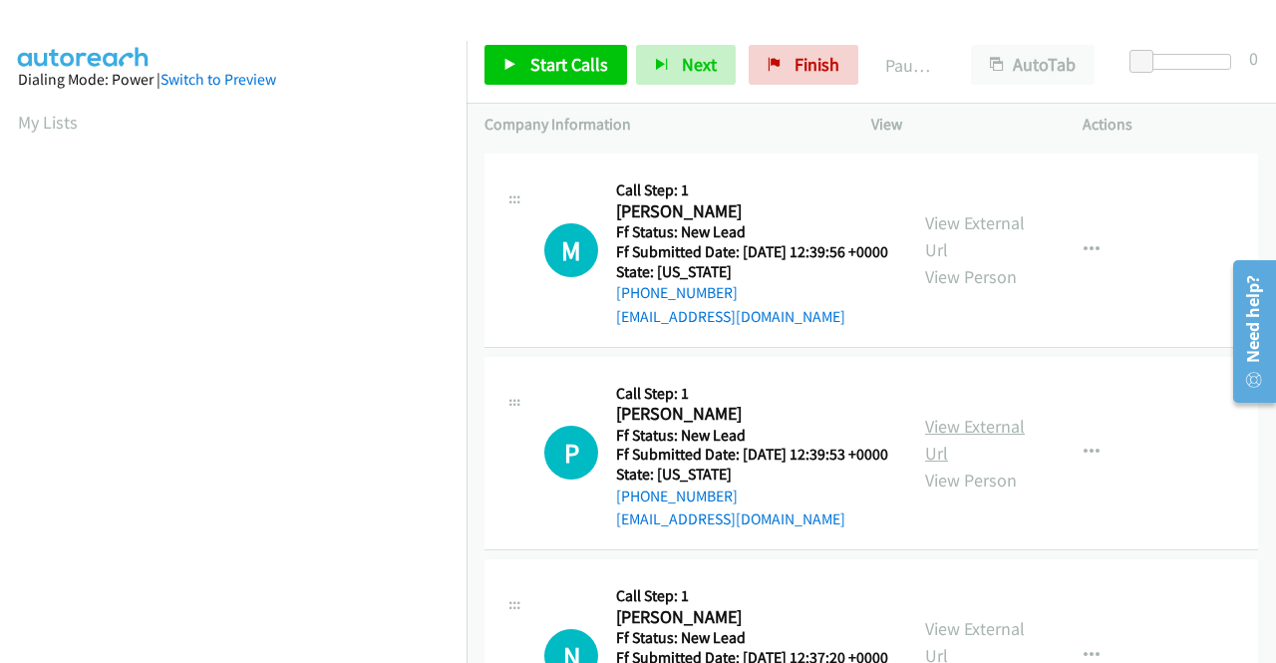
click at [939, 464] on link "View External Url" at bounding box center [975, 440] width 100 height 50
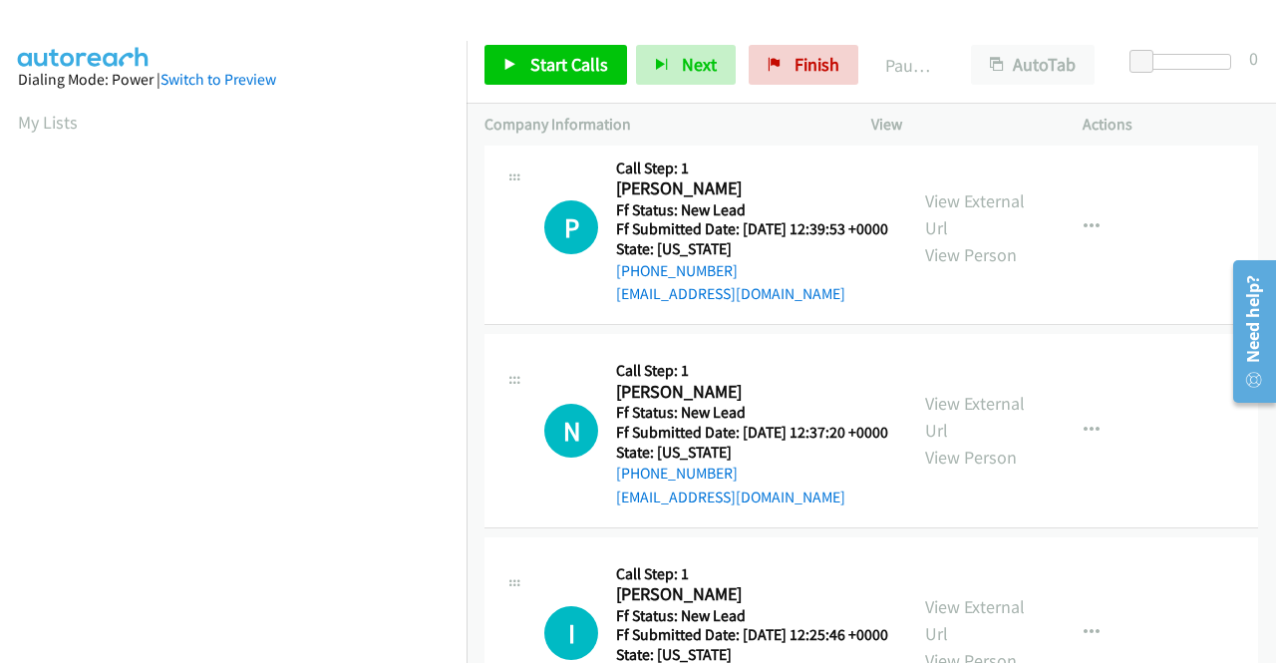
scroll to position [498, 0]
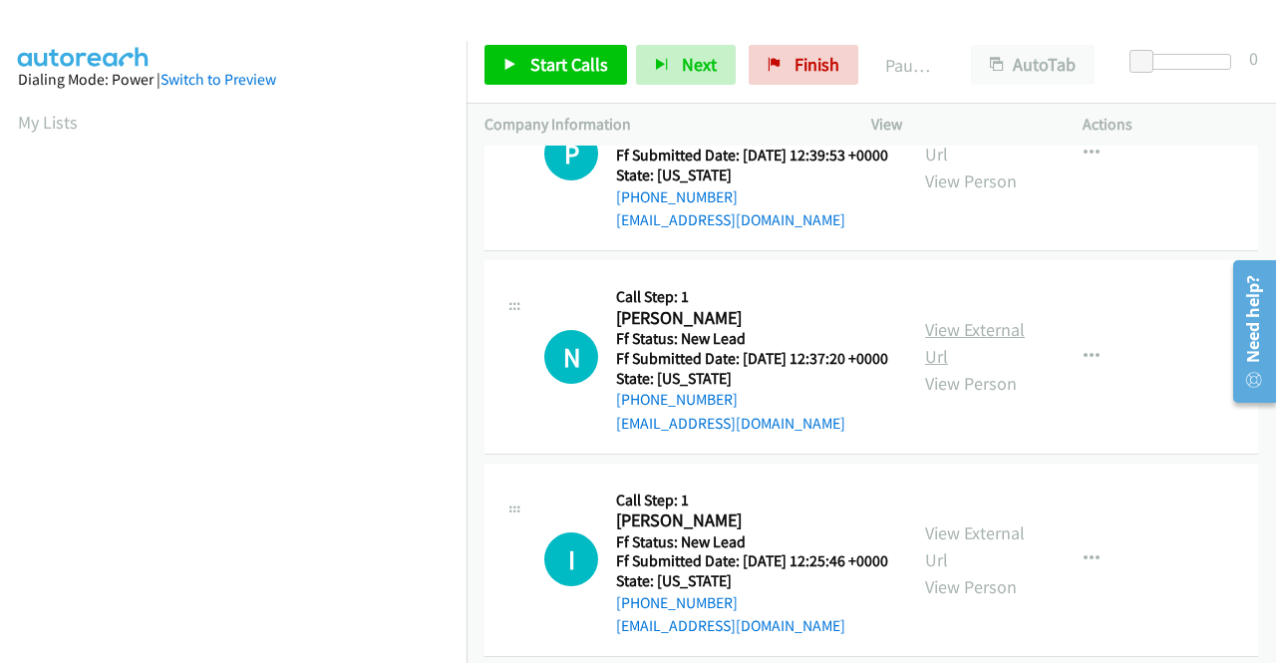
click at [996, 368] on link "View External Url" at bounding box center [975, 343] width 100 height 50
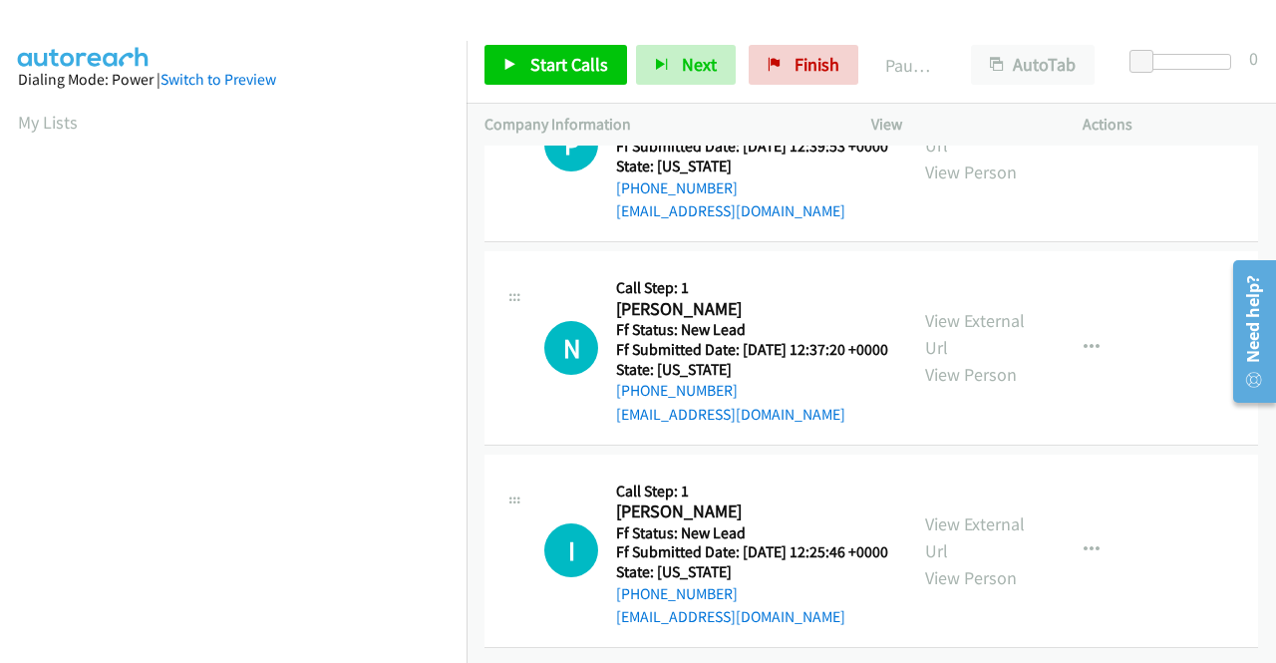
scroll to position [618, 0]
click at [965, 512] on link "View External Url" at bounding box center [975, 537] width 100 height 50
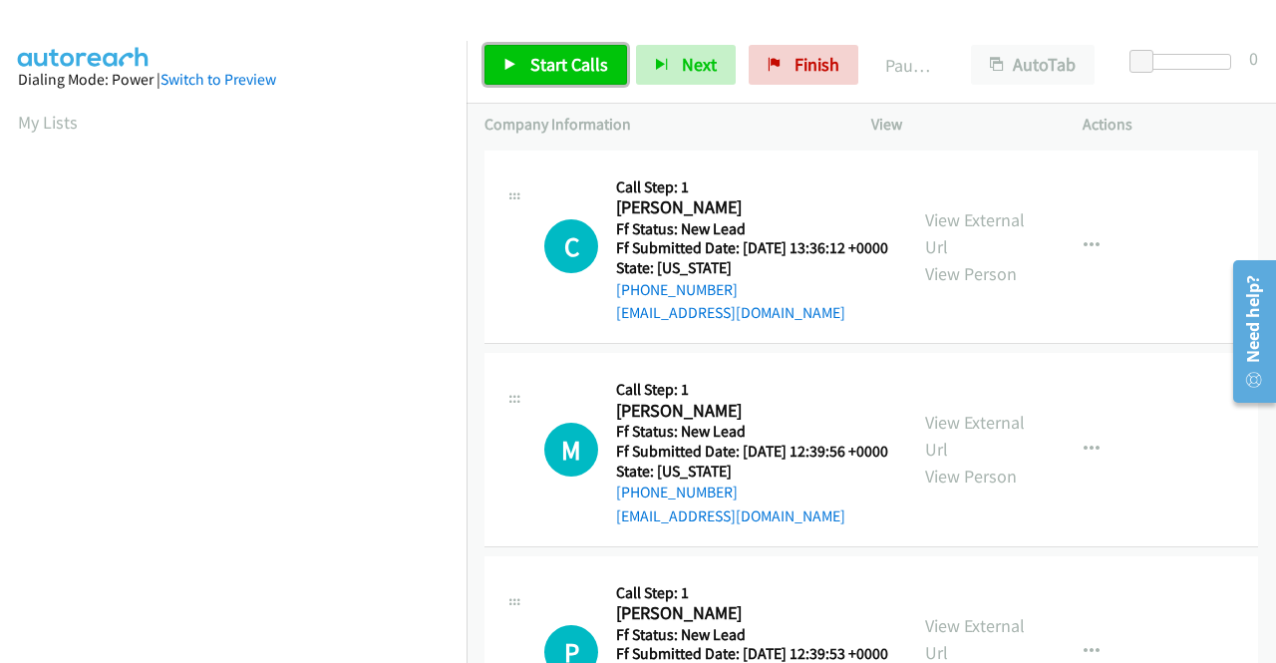
click at [502, 53] on link "Start Calls" at bounding box center [555, 65] width 143 height 40
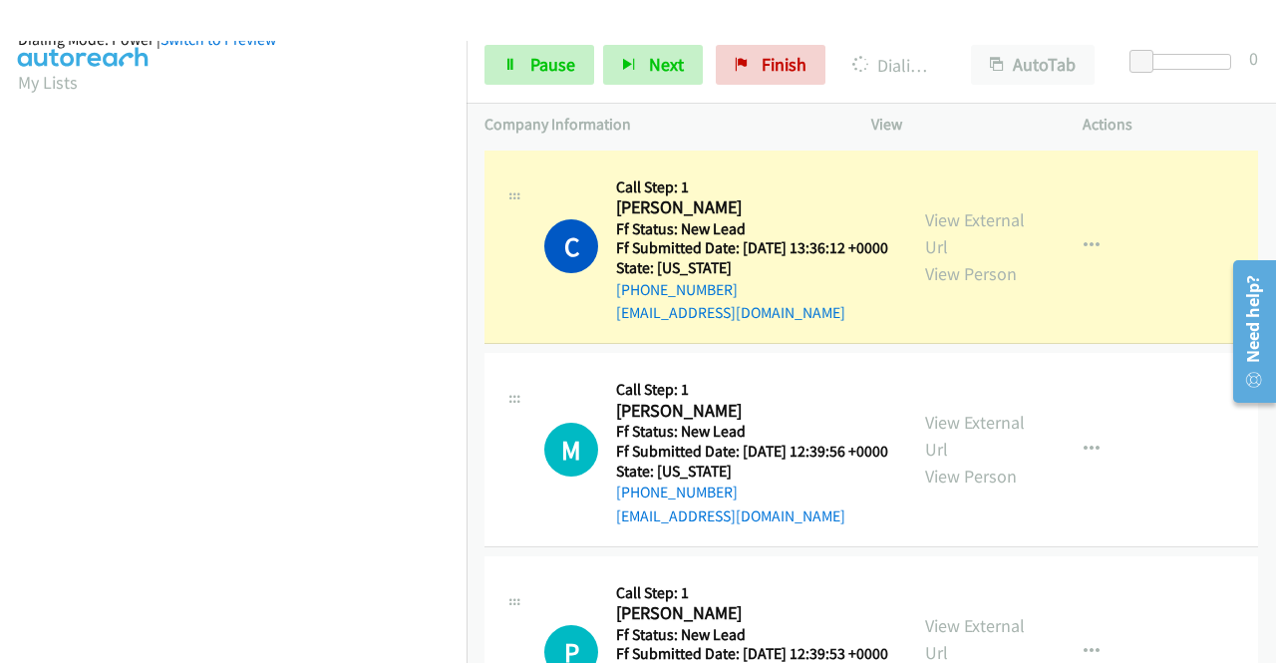
scroll to position [454, 0]
click at [530, 69] on span "Pause" at bounding box center [552, 64] width 45 height 23
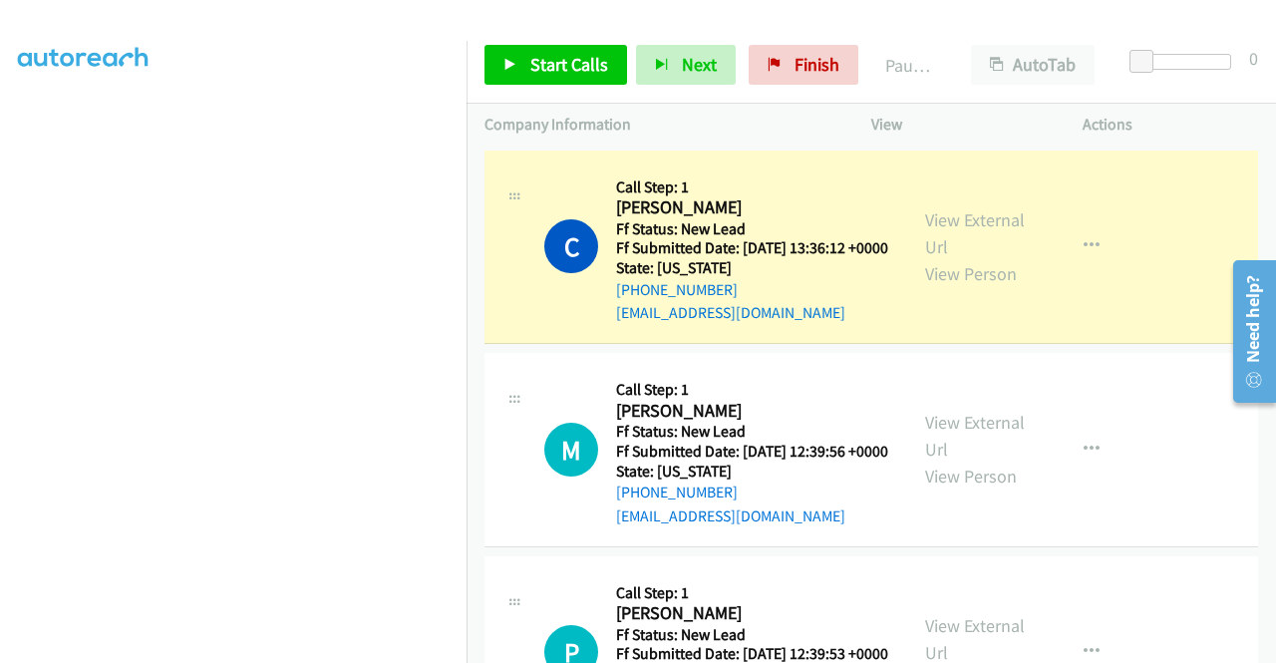
scroll to position [155, 0]
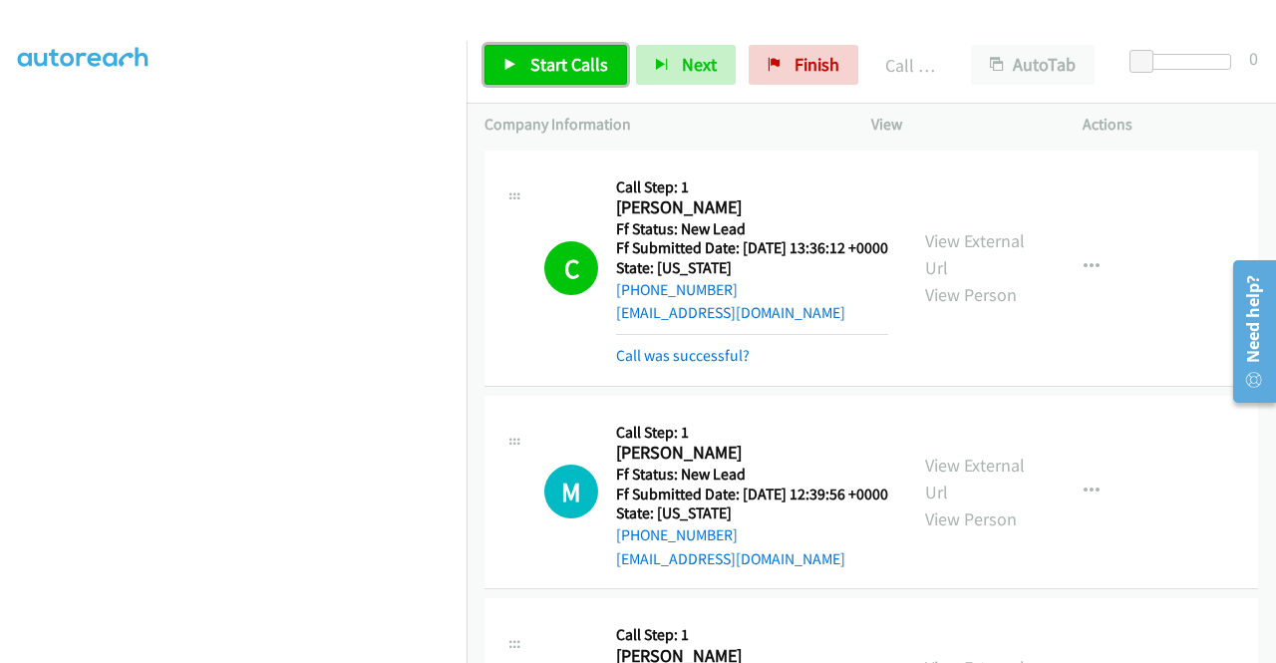
click at [543, 53] on span "Start Calls" at bounding box center [569, 64] width 78 height 23
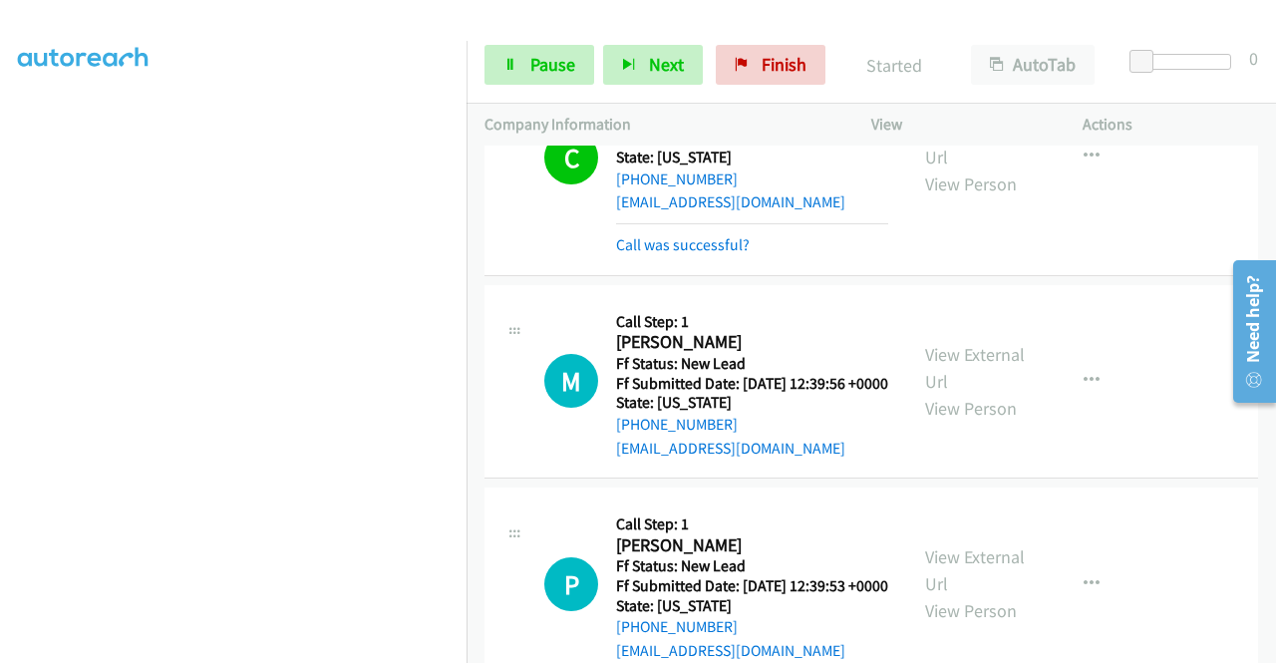
scroll to position [199, 0]
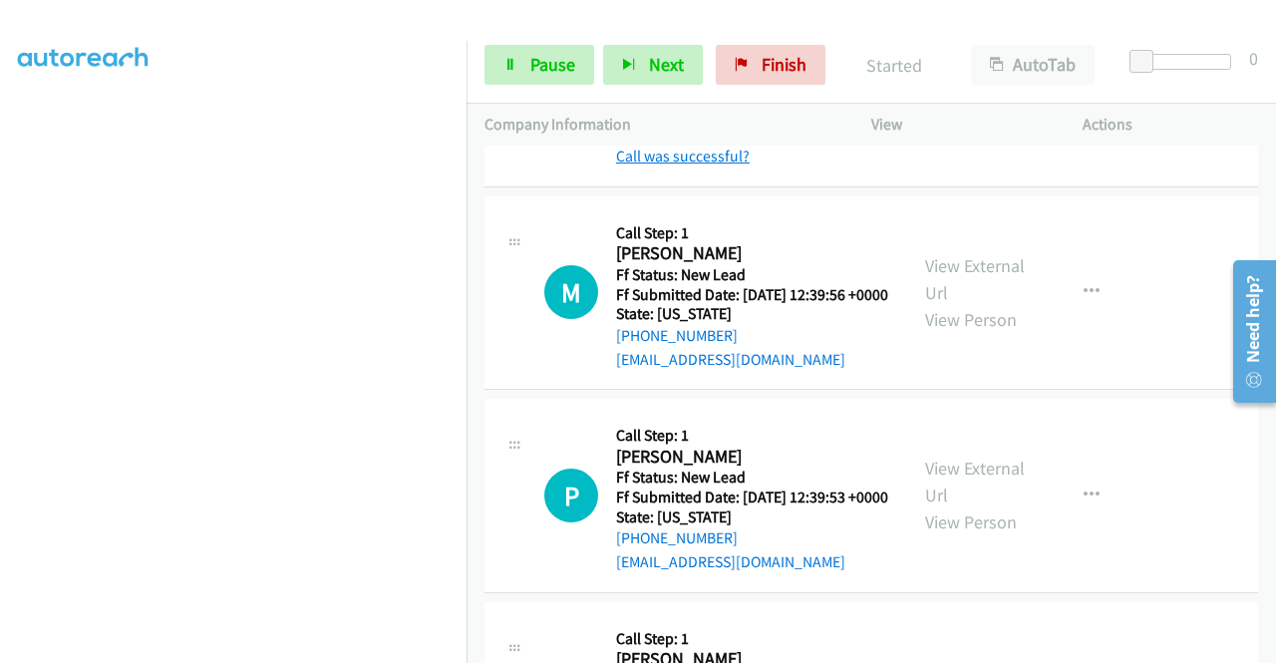
click at [692, 165] on link "Call was successful?" at bounding box center [683, 156] width 134 height 19
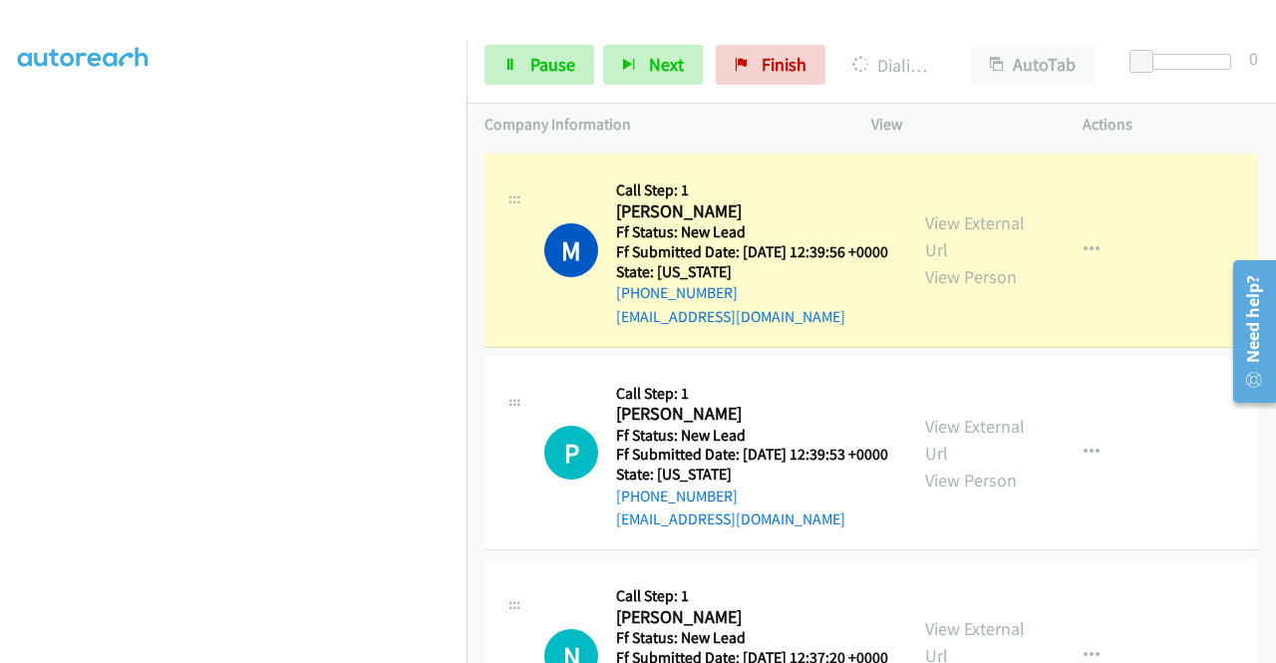
scroll to position [0, 0]
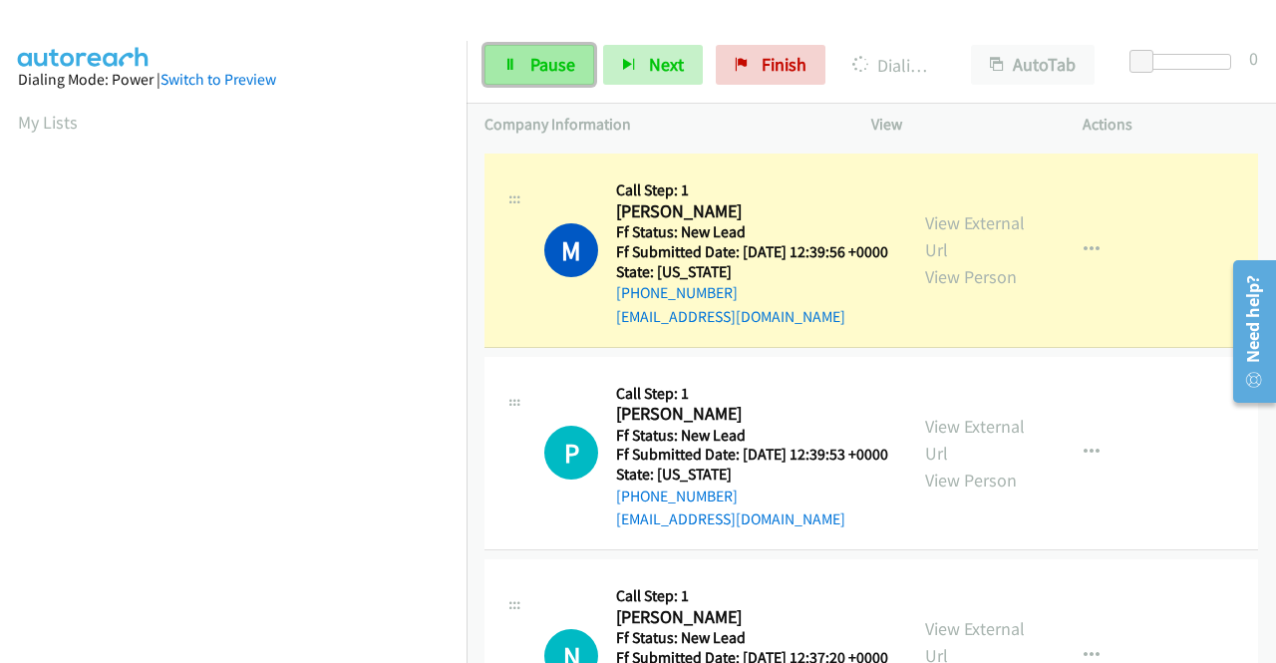
click at [530, 77] on link "Pause" at bounding box center [539, 65] width 110 height 40
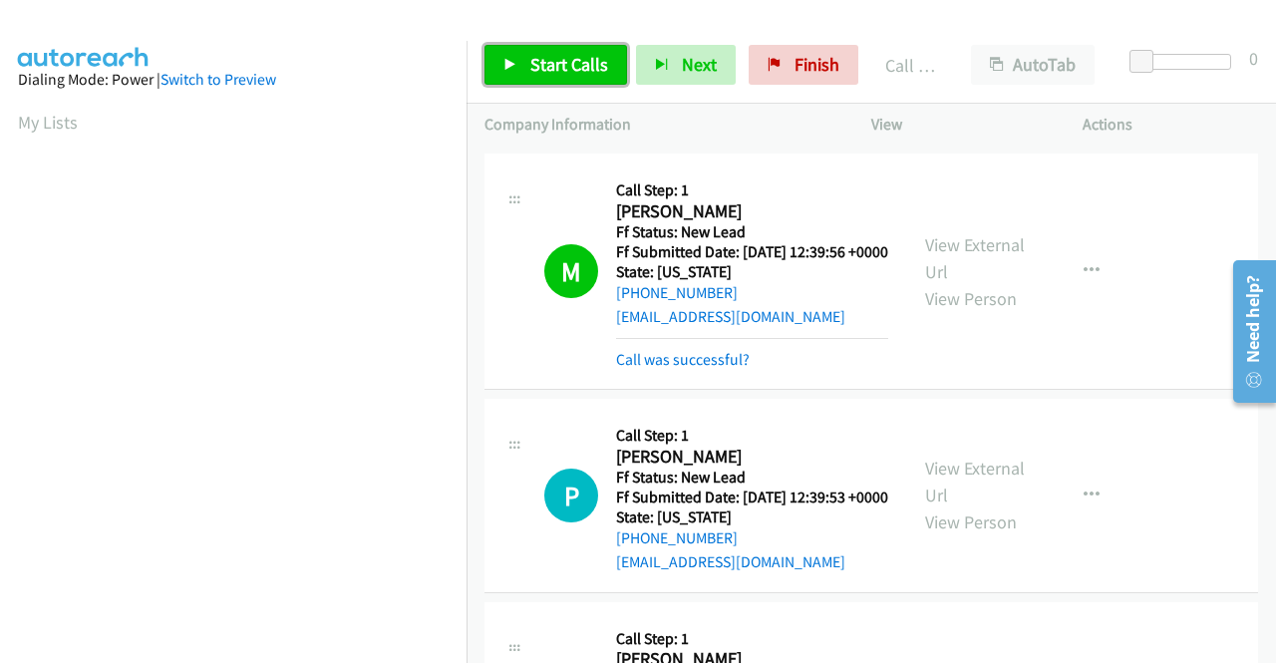
click at [578, 63] on span "Start Calls" at bounding box center [569, 64] width 78 height 23
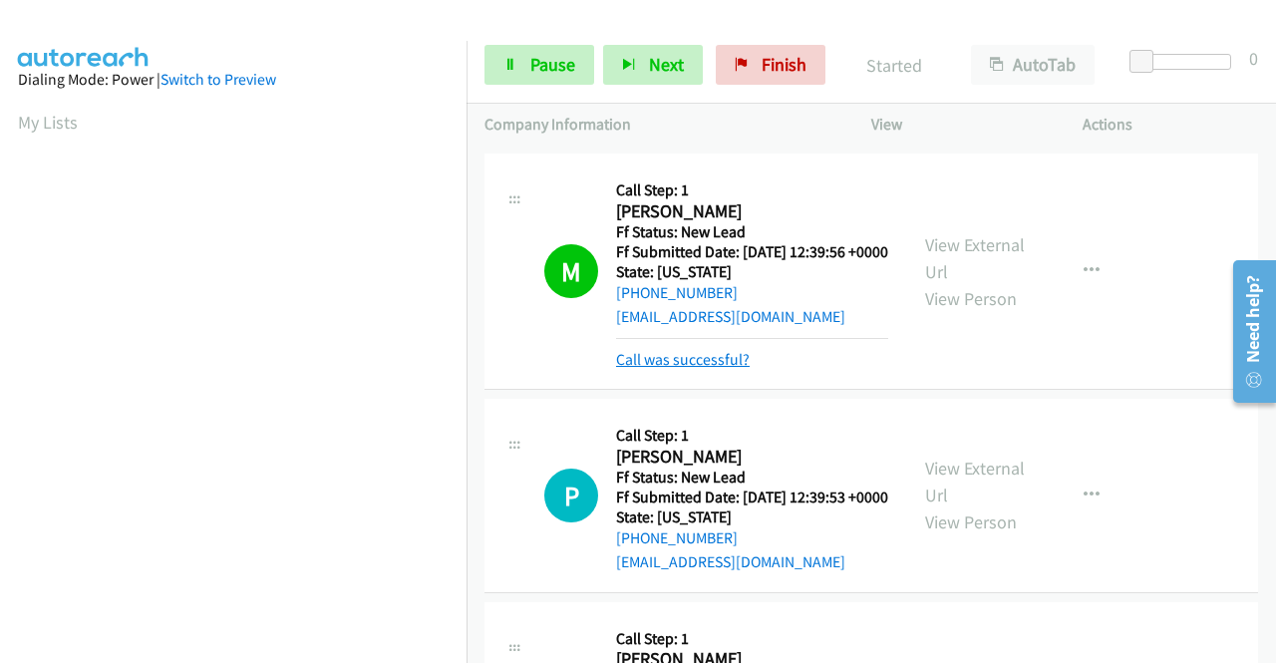
click at [668, 369] on link "Call was successful?" at bounding box center [683, 359] width 134 height 19
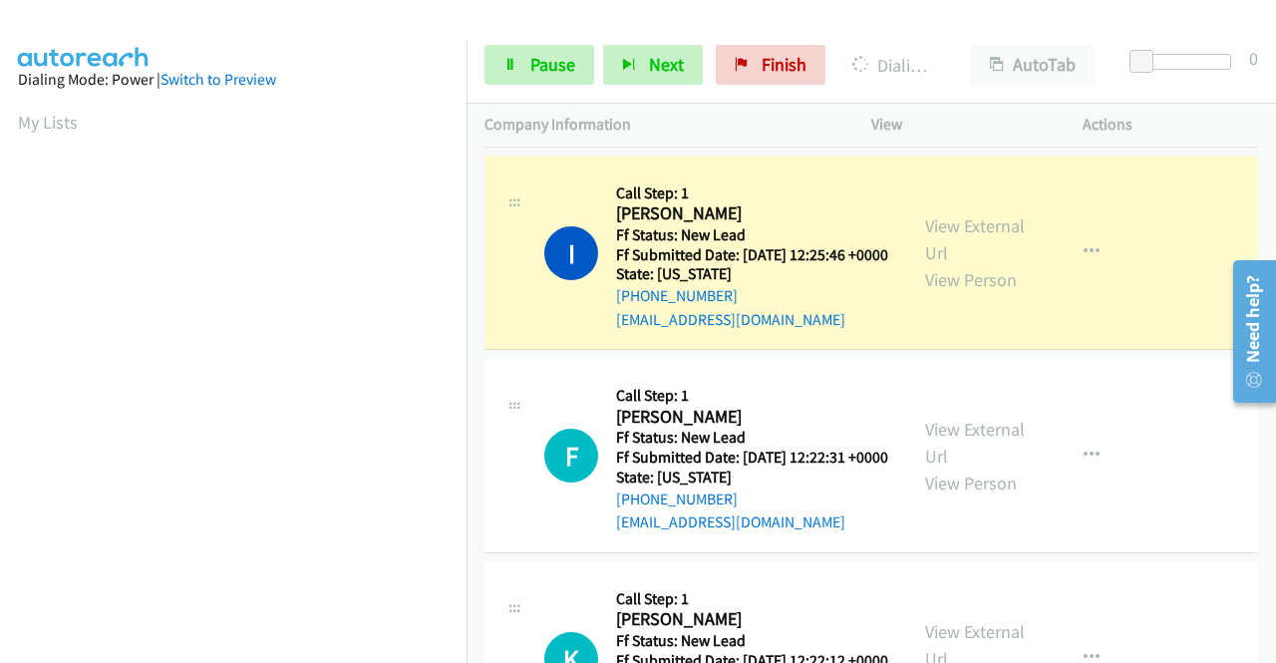
scroll to position [897, 0]
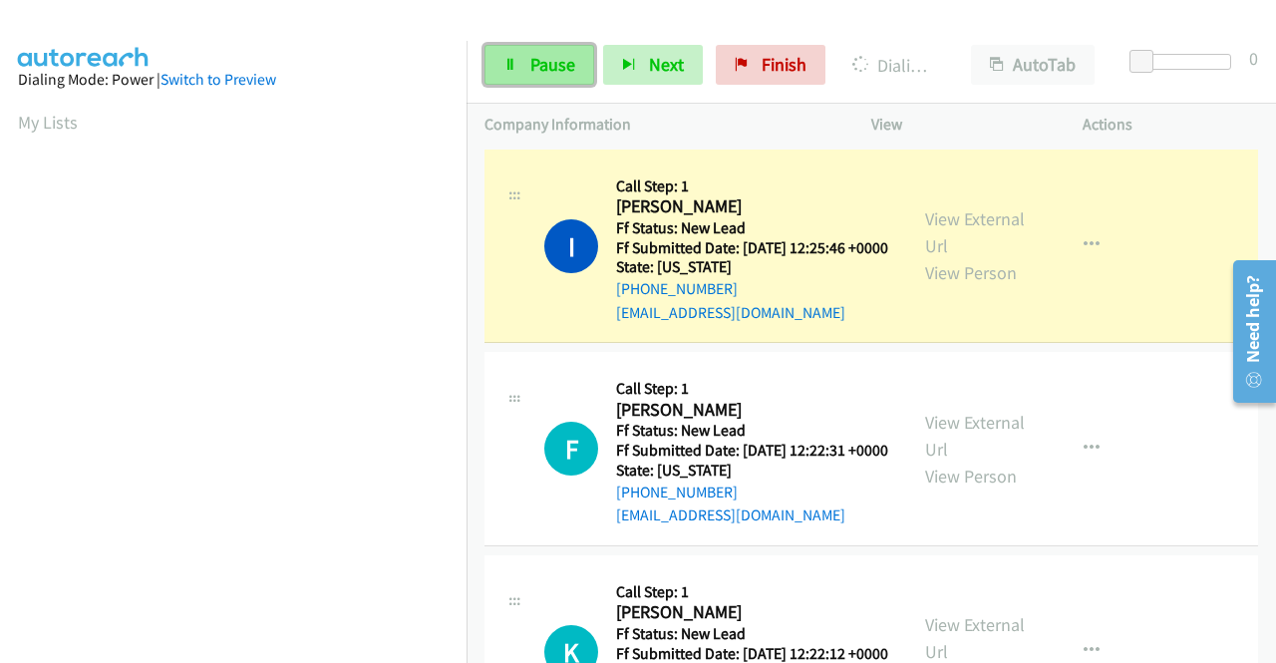
click at [526, 57] on link "Pause" at bounding box center [539, 65] width 110 height 40
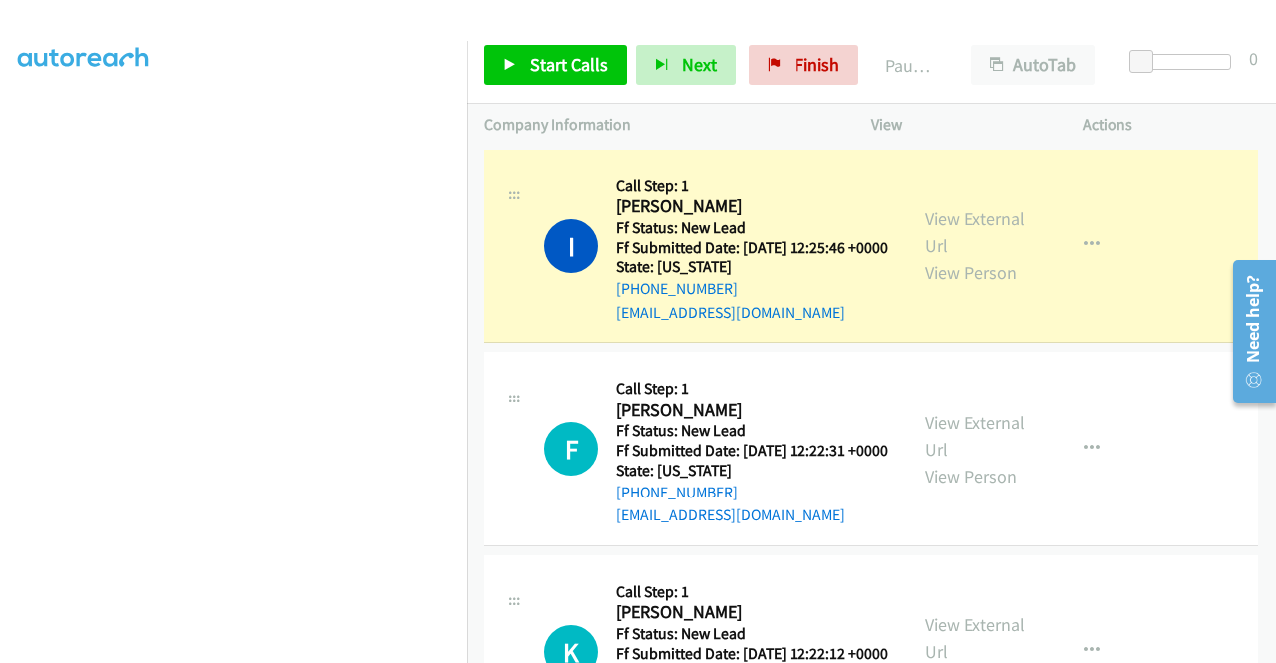
scroll to position [0, 0]
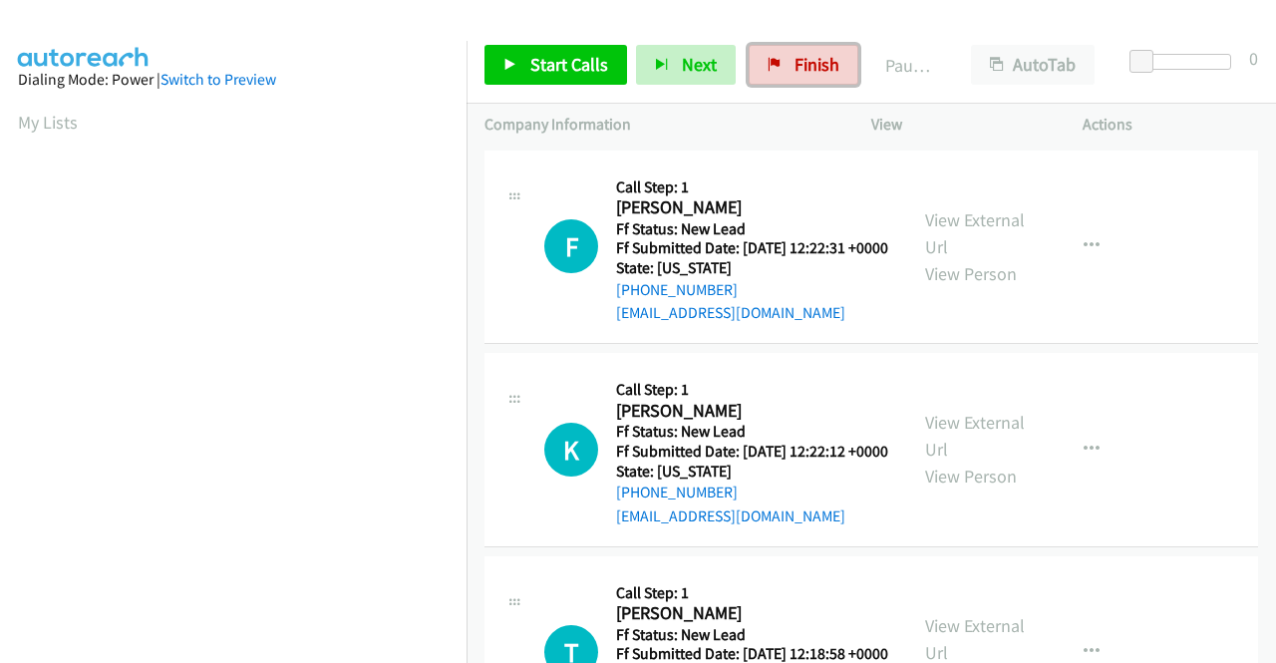
drag, startPoint x: 828, startPoint y: 55, endPoint x: 698, endPoint y: 105, distance: 139.7
click at [828, 55] on span "Finish" at bounding box center [816, 64] width 45 height 23
click at [971, 226] on link "View External Url" at bounding box center [975, 233] width 100 height 50
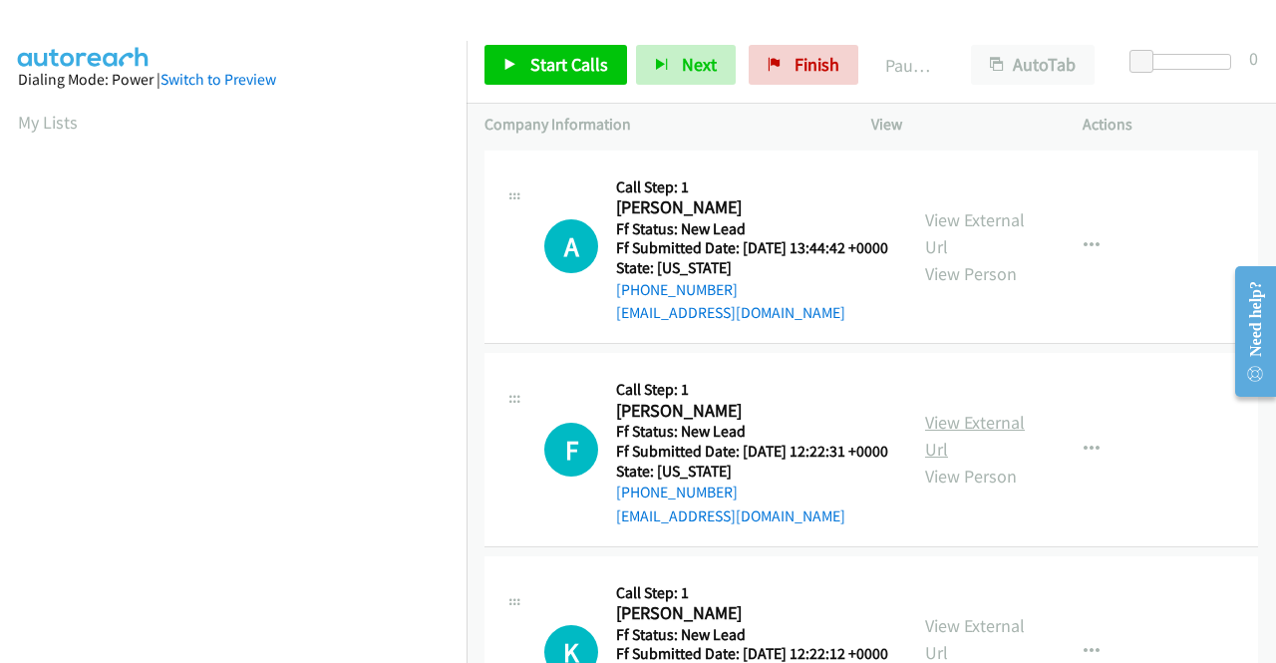
click at [975, 443] on link "View External Url" at bounding box center [975, 436] width 100 height 50
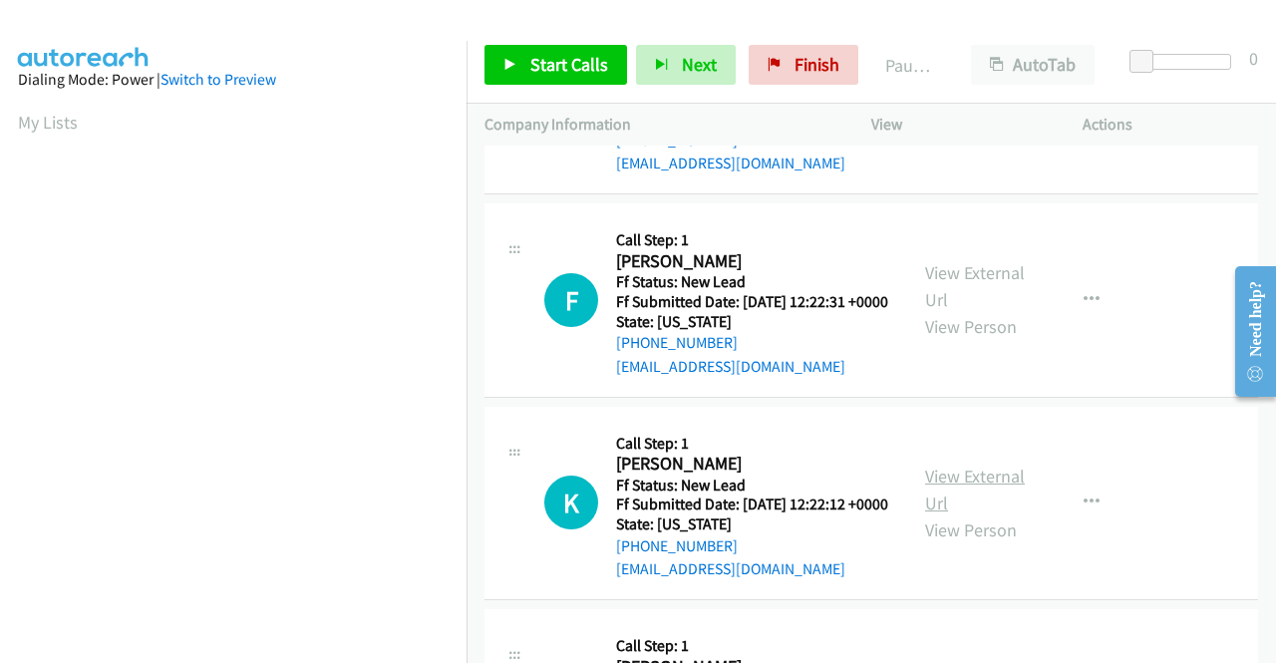
scroll to position [199, 0]
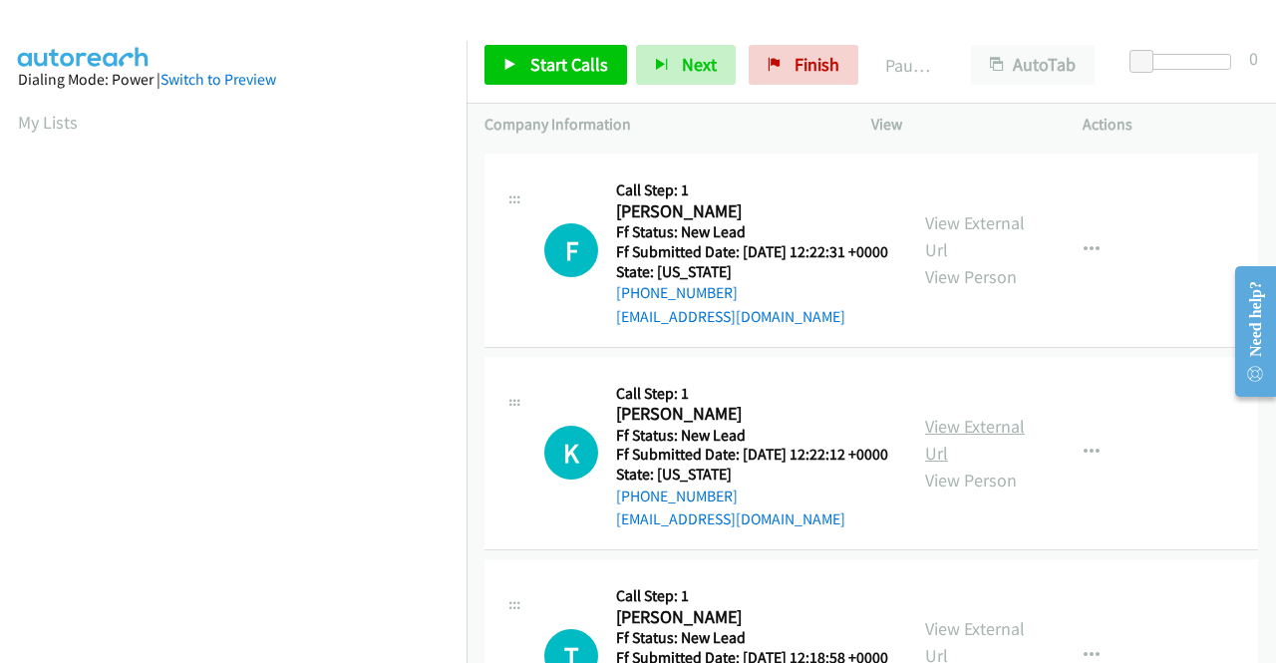
click at [949, 464] on link "View External Url" at bounding box center [975, 440] width 100 height 50
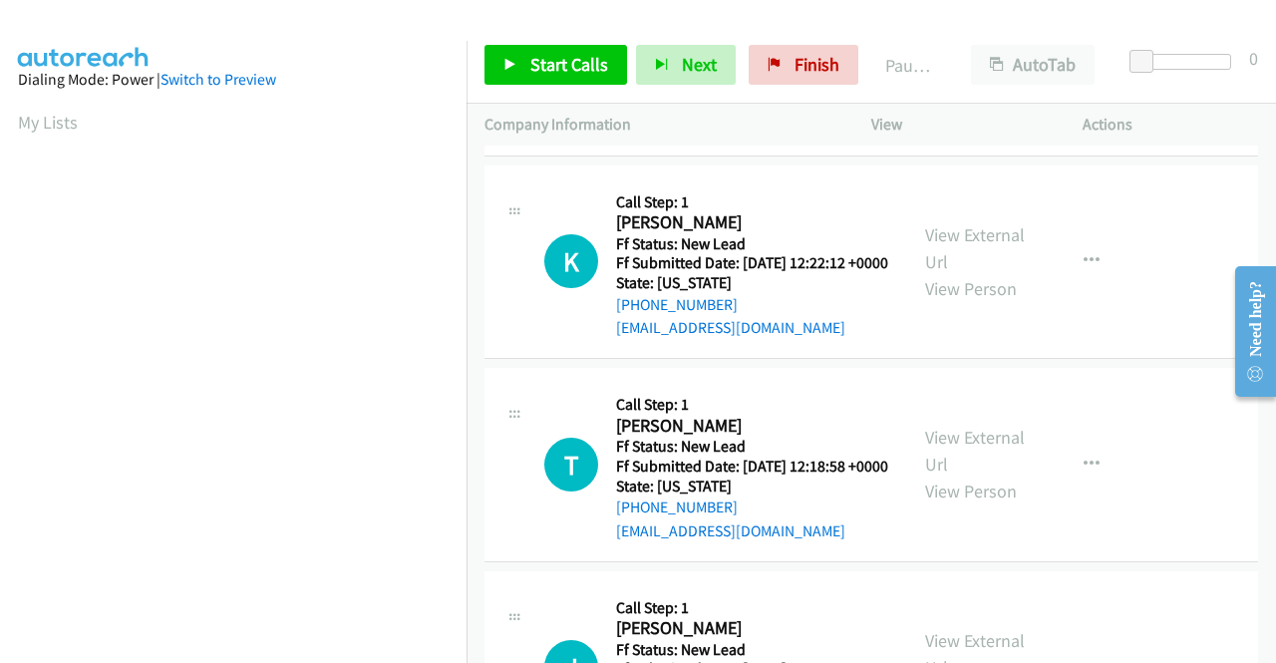
scroll to position [399, 0]
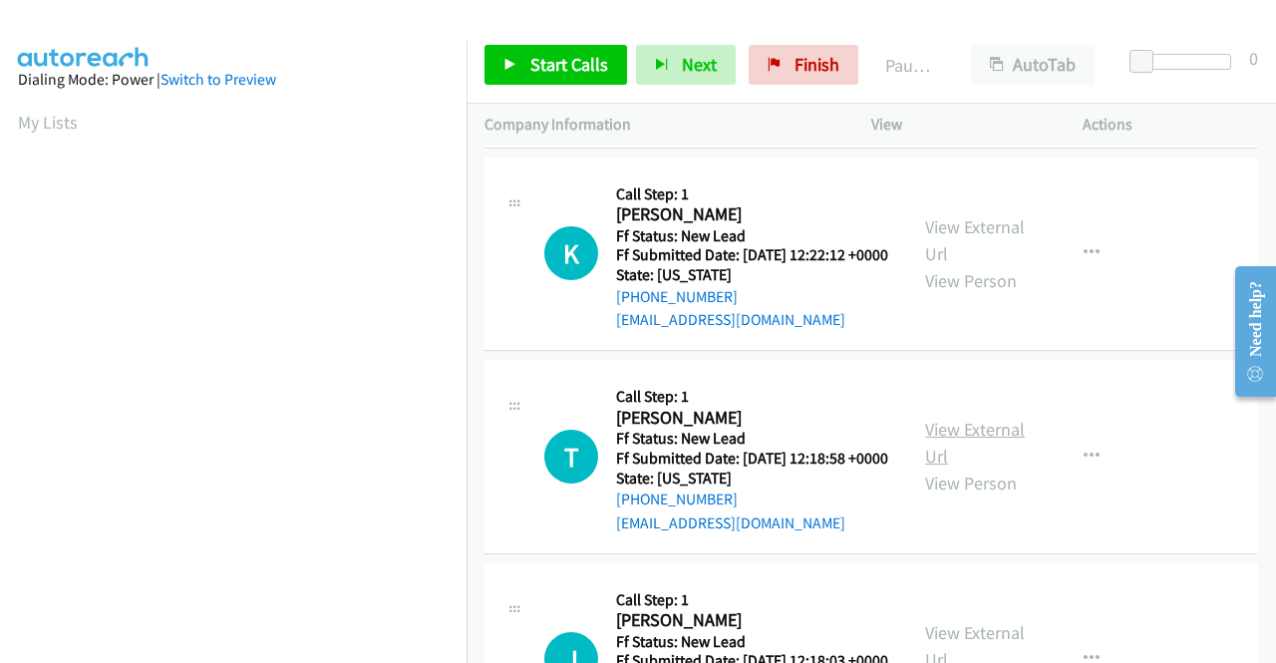
click at [959, 467] on link "View External Url" at bounding box center [975, 443] width 100 height 50
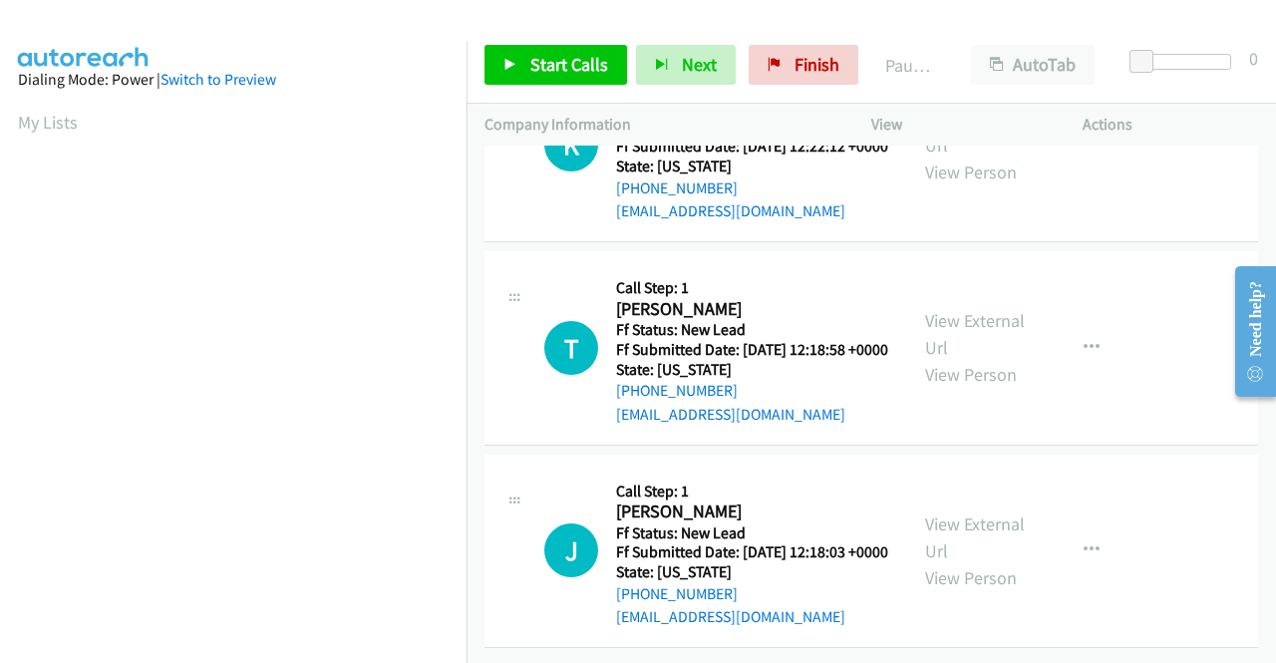
scroll to position [618, 0]
click at [969, 512] on link "View External Url" at bounding box center [975, 537] width 100 height 50
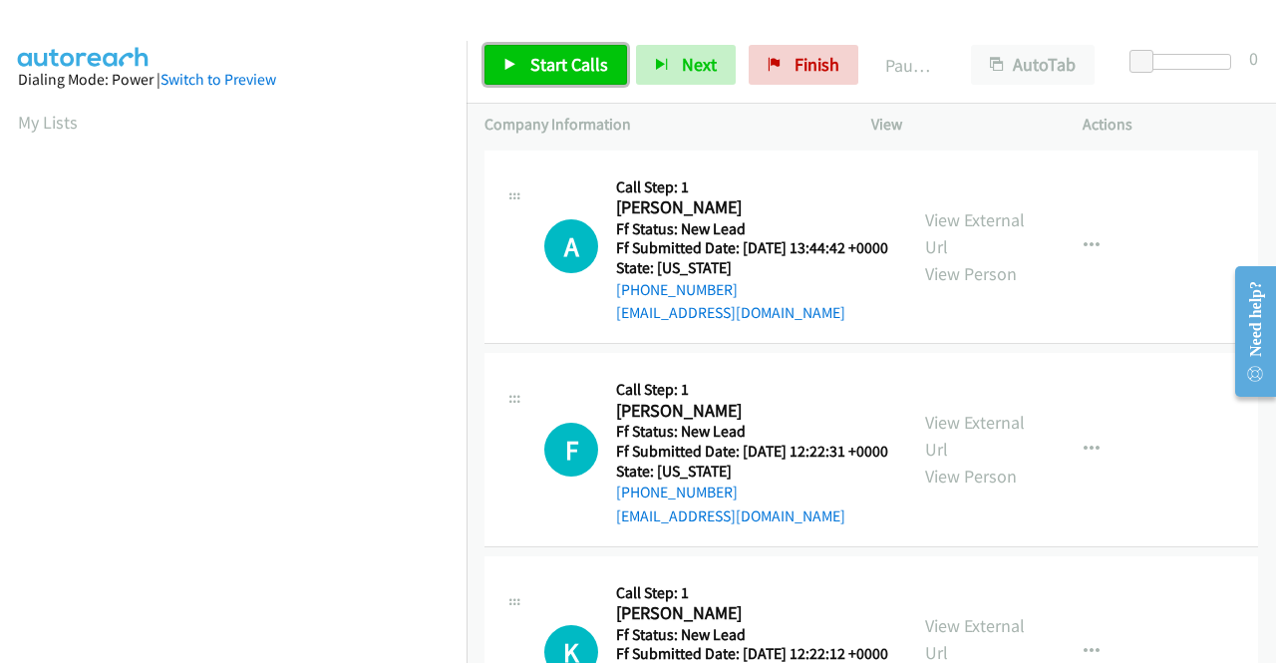
click at [572, 59] on span "Start Calls" at bounding box center [569, 64] width 78 height 23
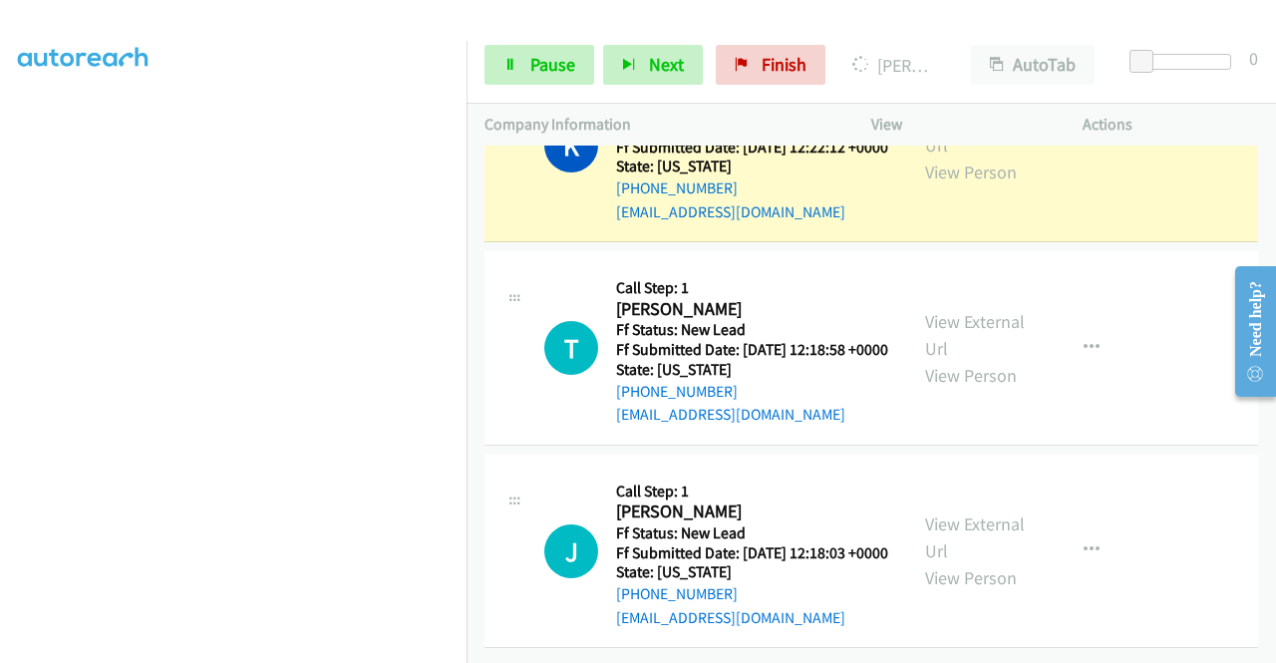
scroll to position [454, 0]
click at [533, 79] on link "Pause" at bounding box center [539, 65] width 110 height 40
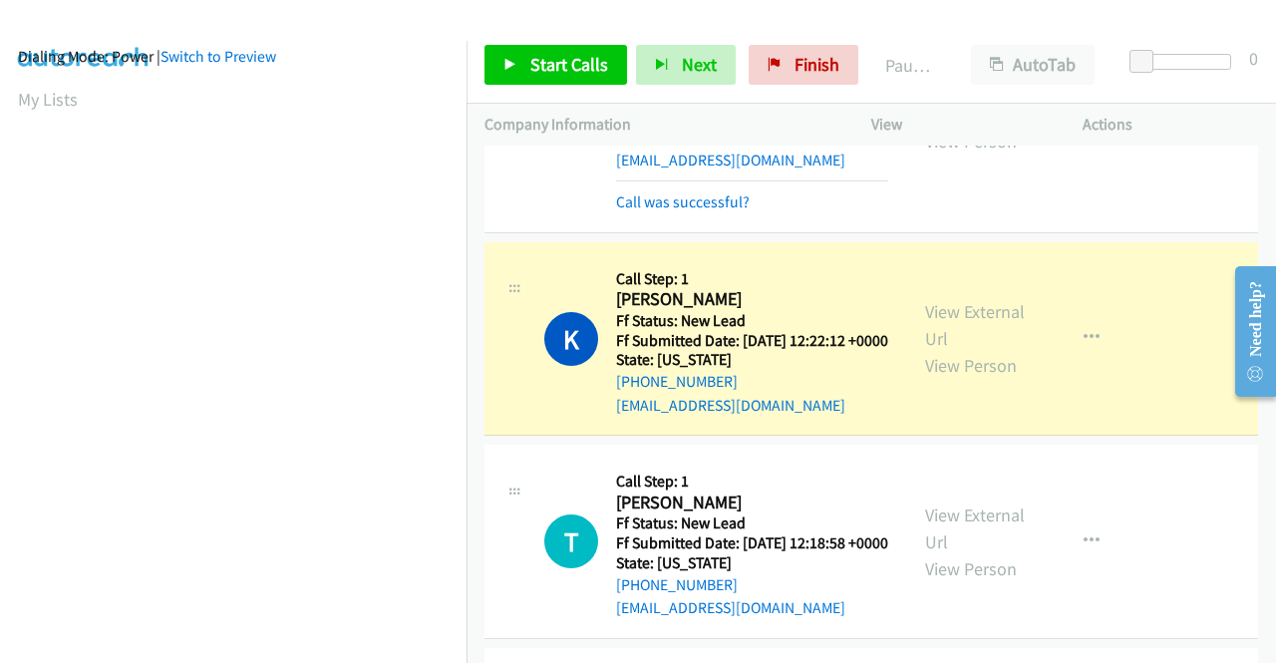
scroll to position [0, 0]
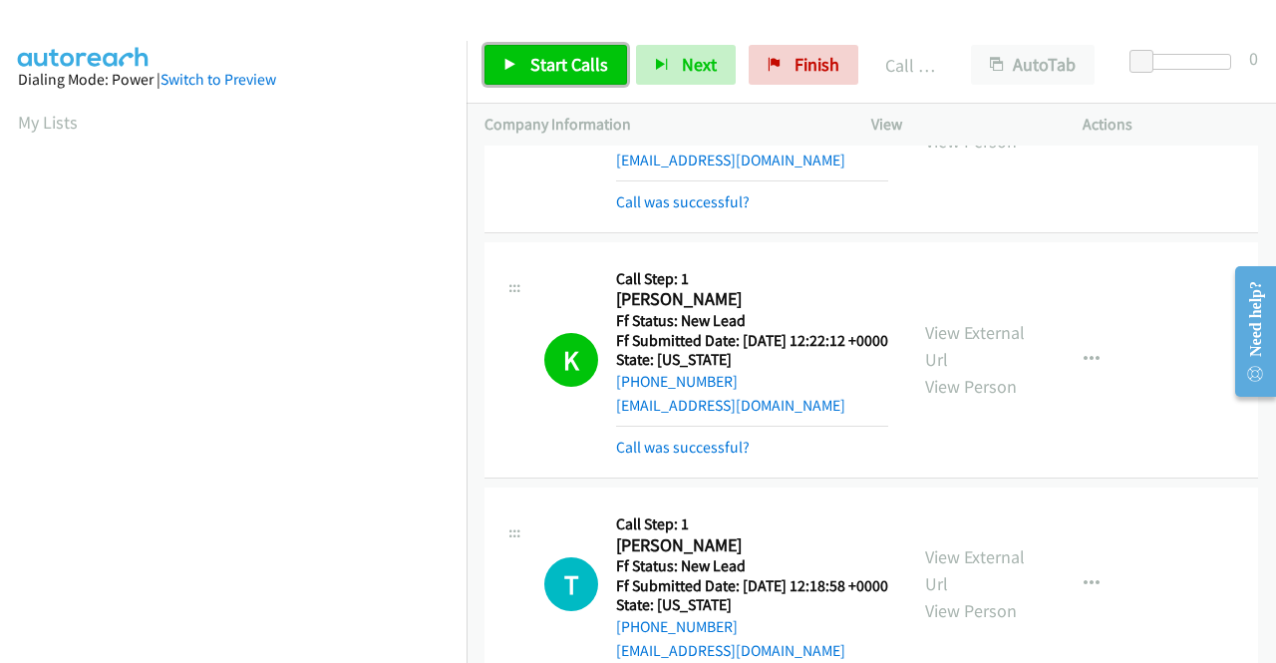
click at [590, 65] on span "Start Calls" at bounding box center [569, 64] width 78 height 23
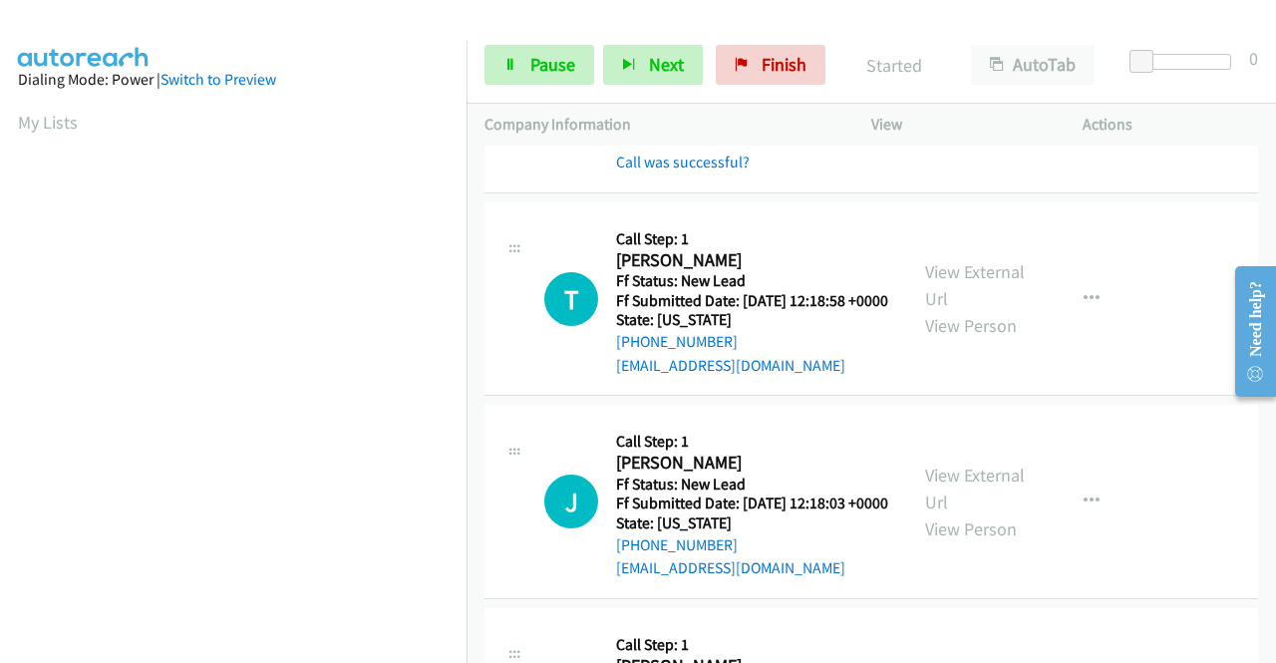
scroll to position [698, 0]
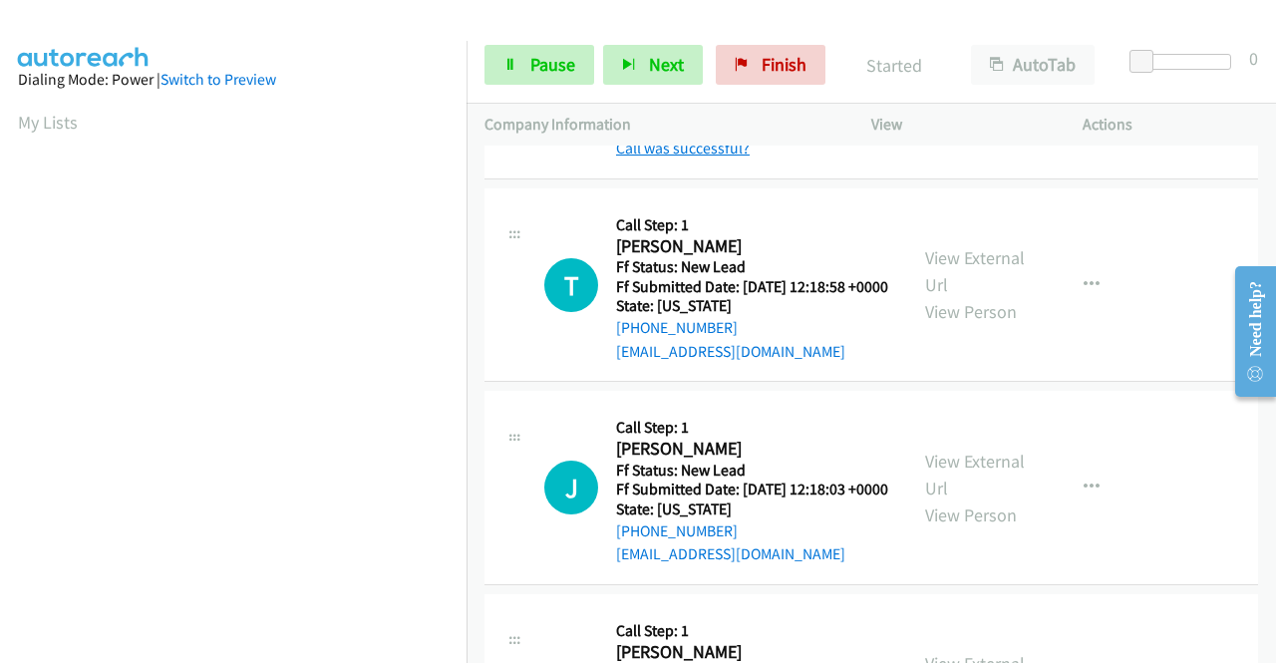
click at [654, 157] on link "Call was successful?" at bounding box center [683, 148] width 134 height 19
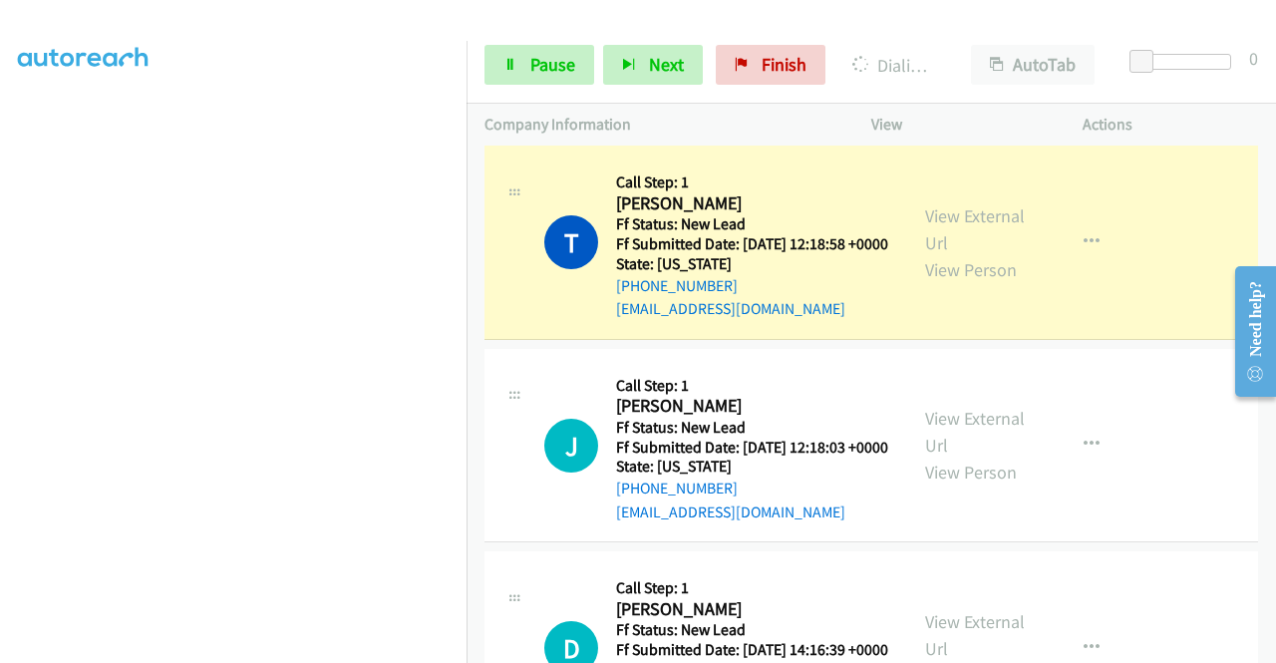
scroll to position [0, 0]
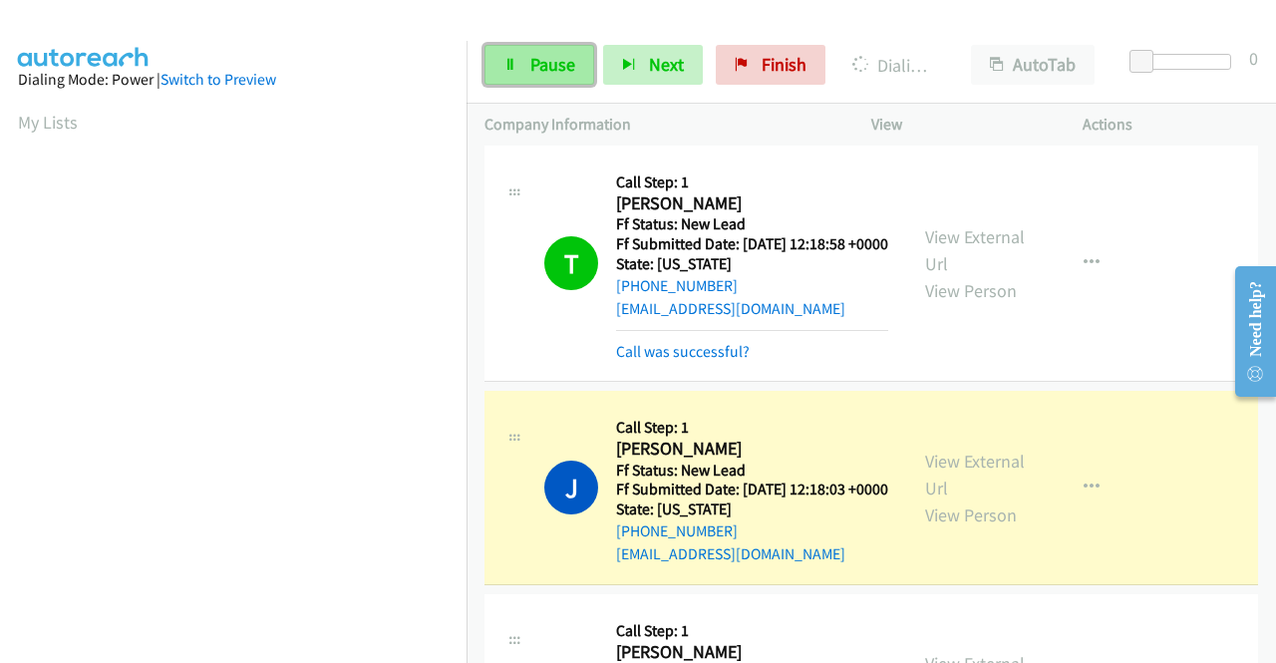
click at [574, 63] on link "Pause" at bounding box center [539, 65] width 110 height 40
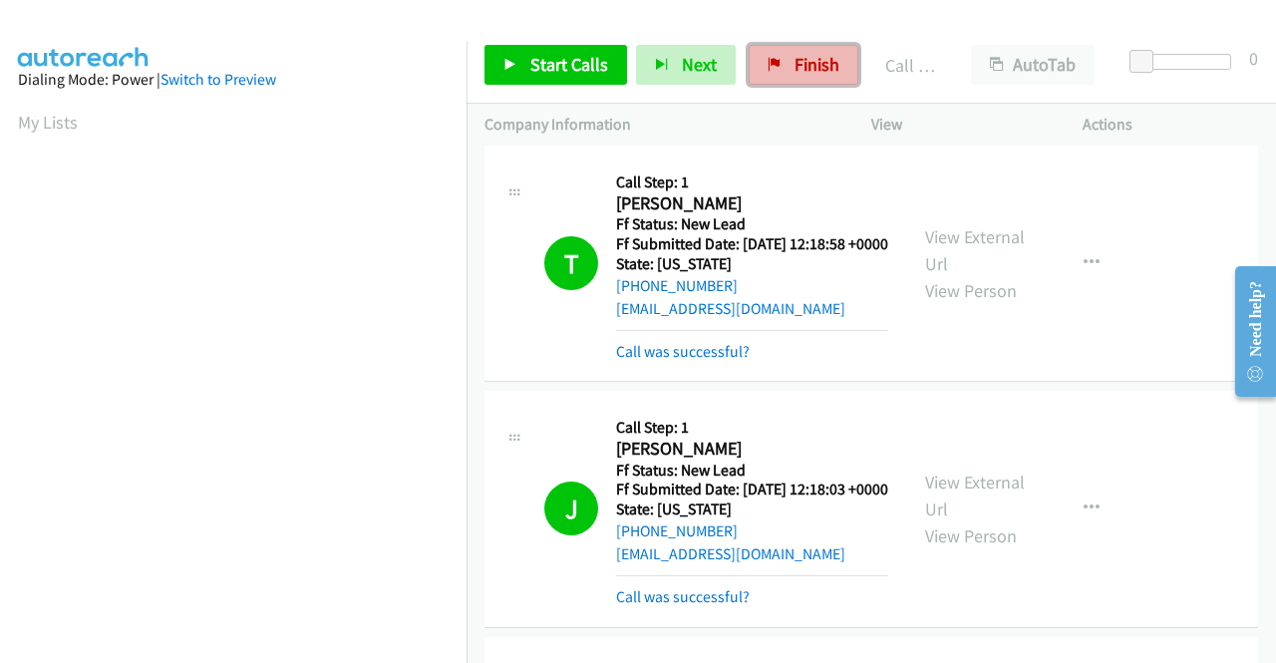
click at [796, 51] on link "Finish" at bounding box center [803, 65] width 110 height 40
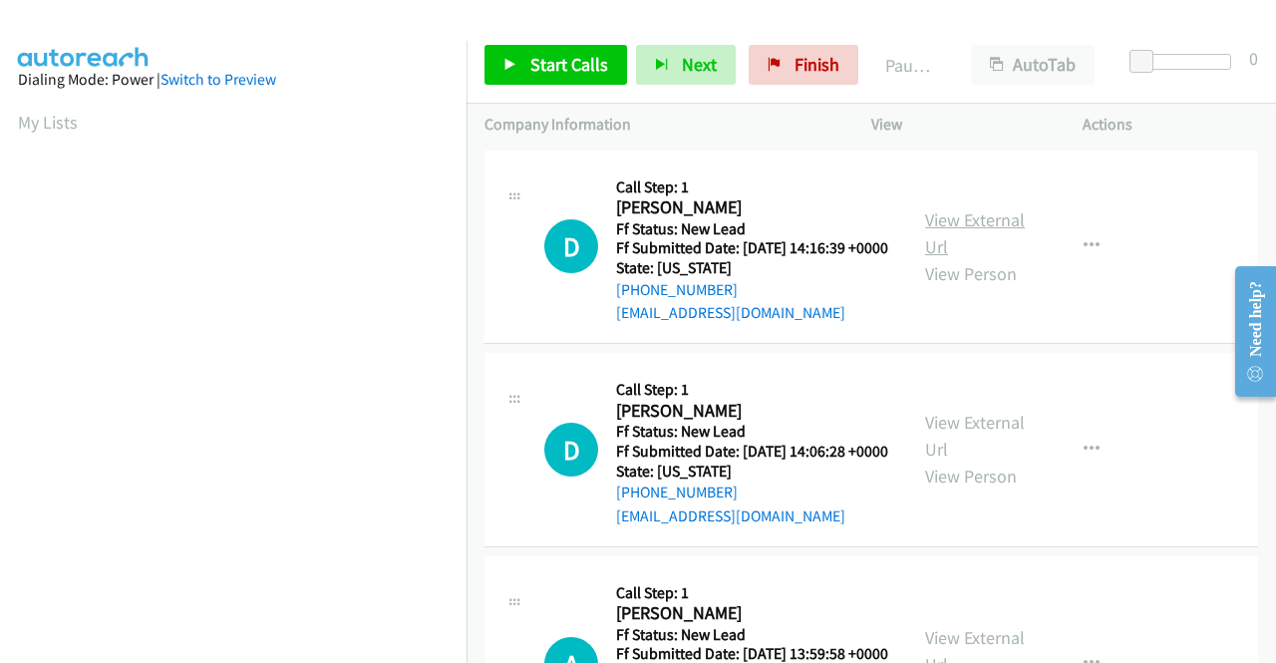
click at [975, 234] on link "View External Url" at bounding box center [975, 233] width 100 height 50
click at [978, 457] on link "View External Url" at bounding box center [975, 436] width 100 height 50
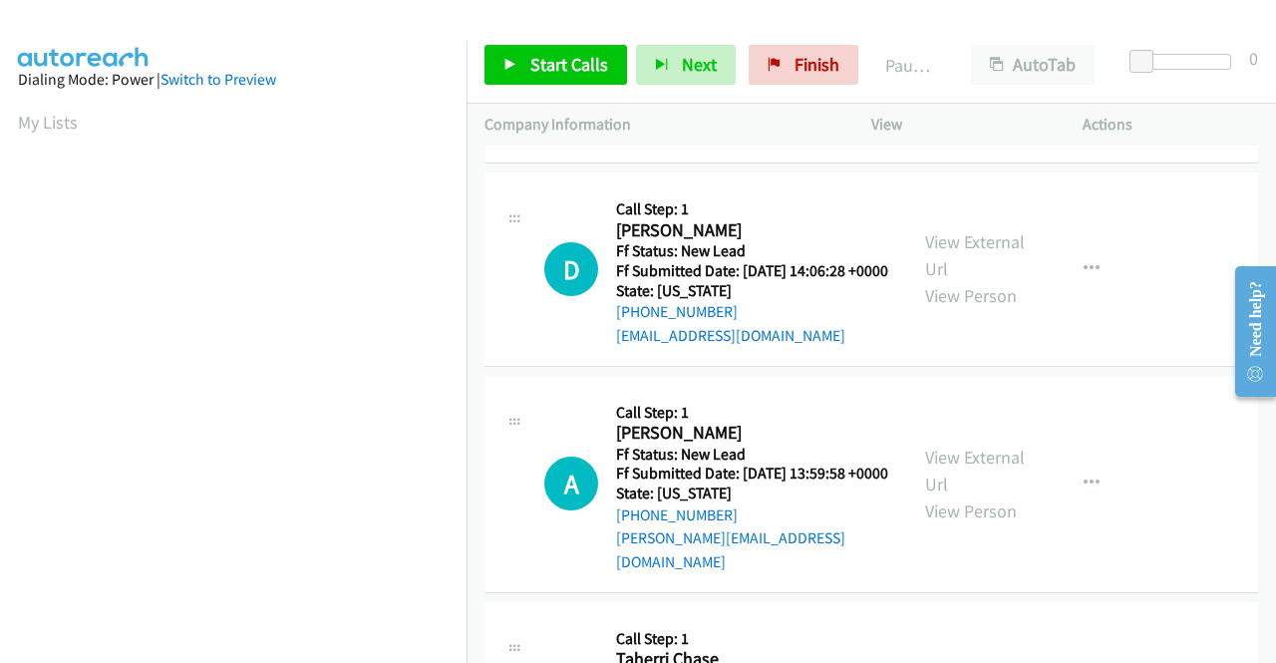
scroll to position [199, 0]
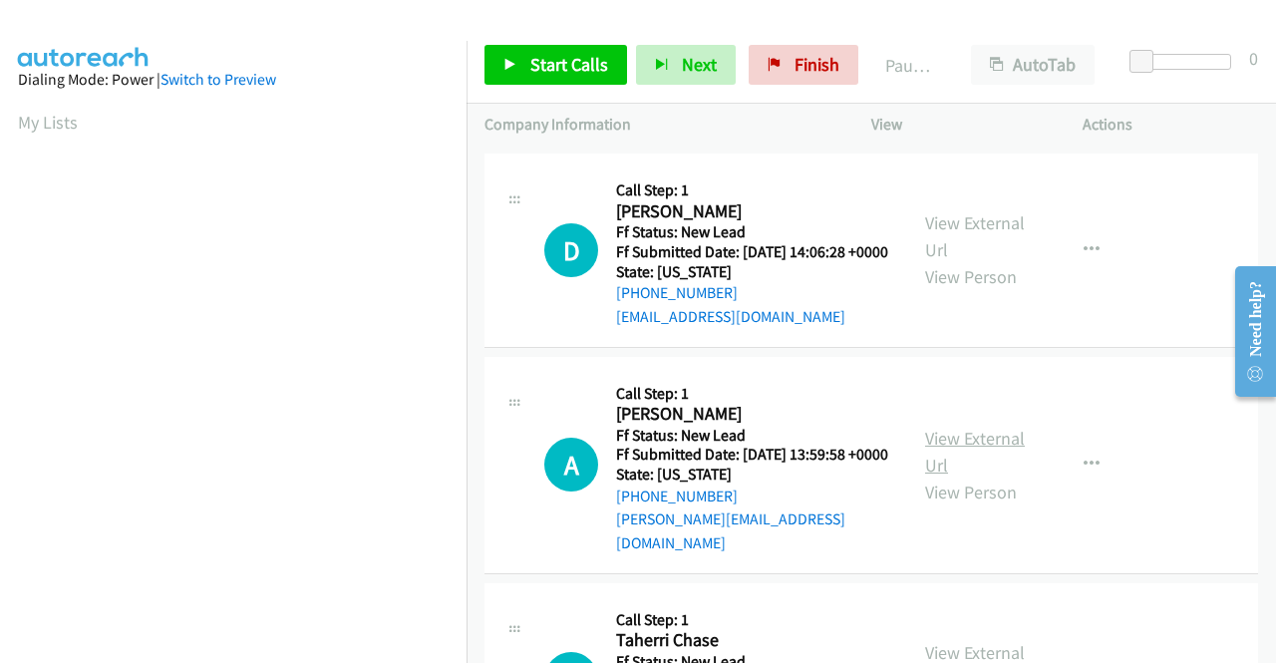
click at [959, 476] on link "View External Url" at bounding box center [975, 452] width 100 height 50
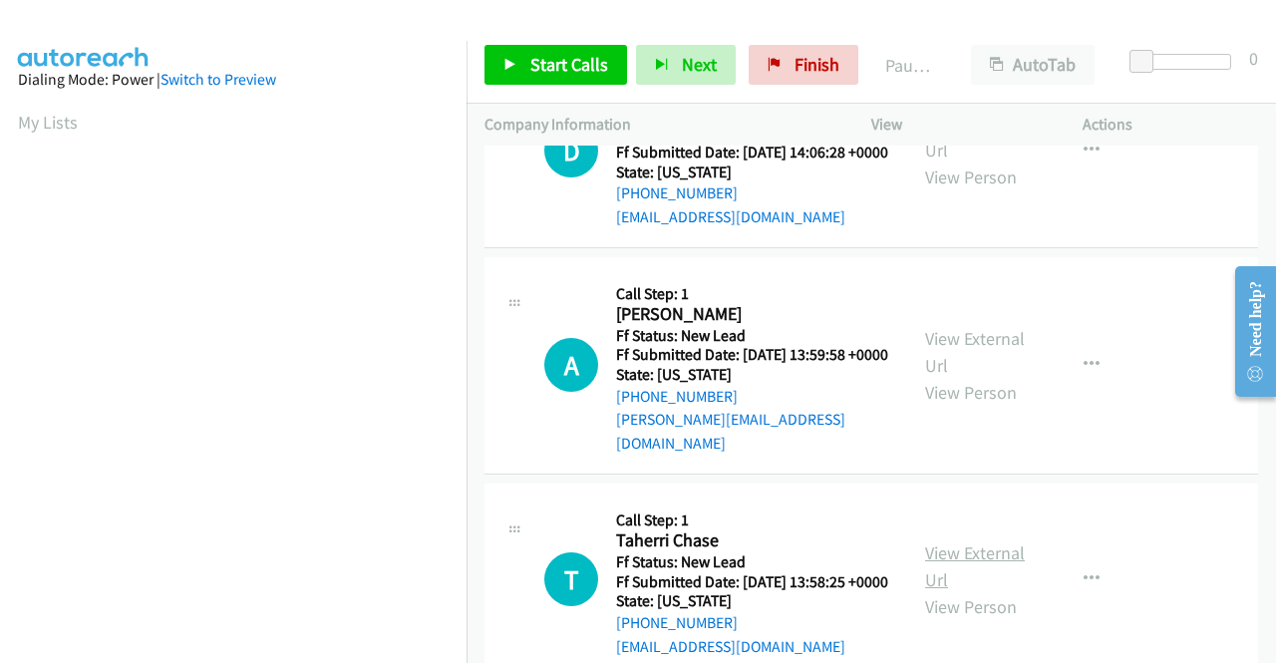
click at [967, 591] on link "View External Url" at bounding box center [975, 566] width 100 height 50
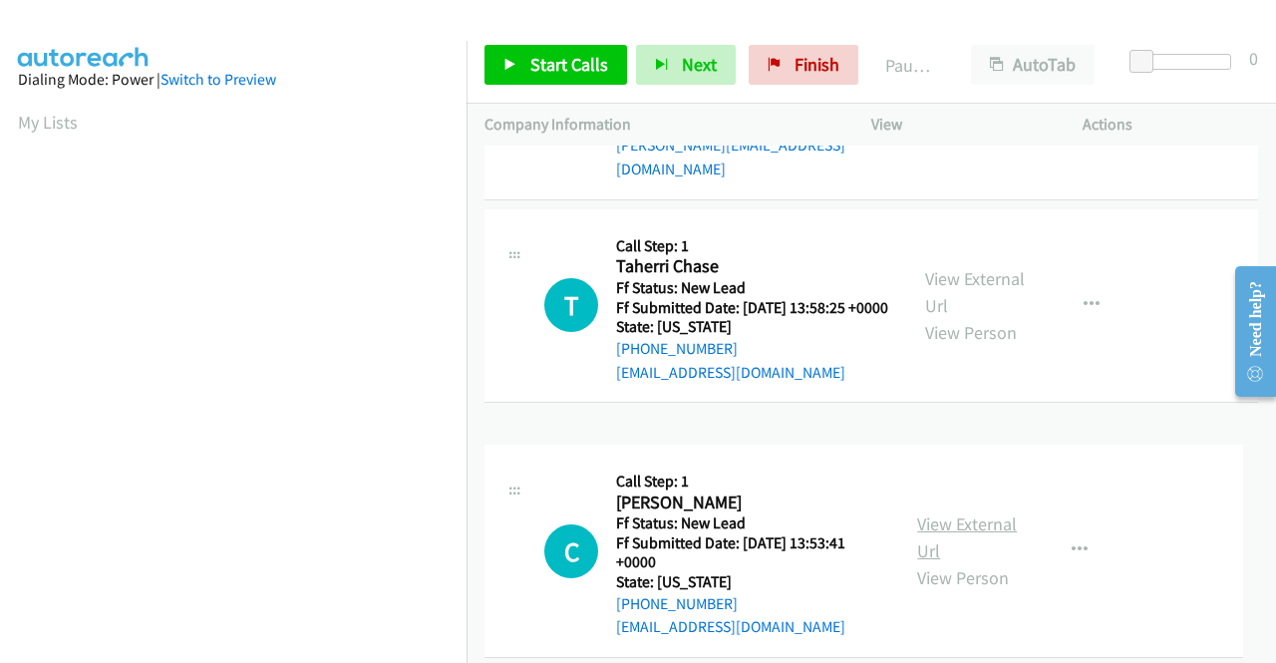
scroll to position [618, 0]
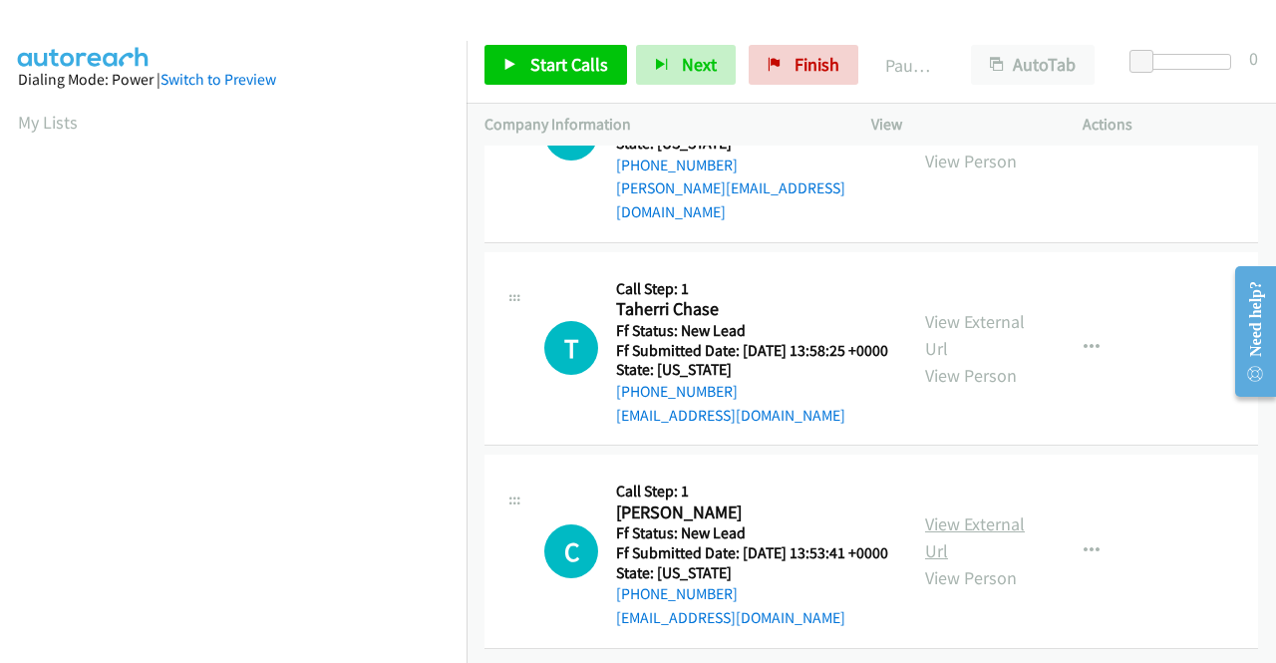
click at [975, 512] on link "View External Url" at bounding box center [975, 537] width 100 height 50
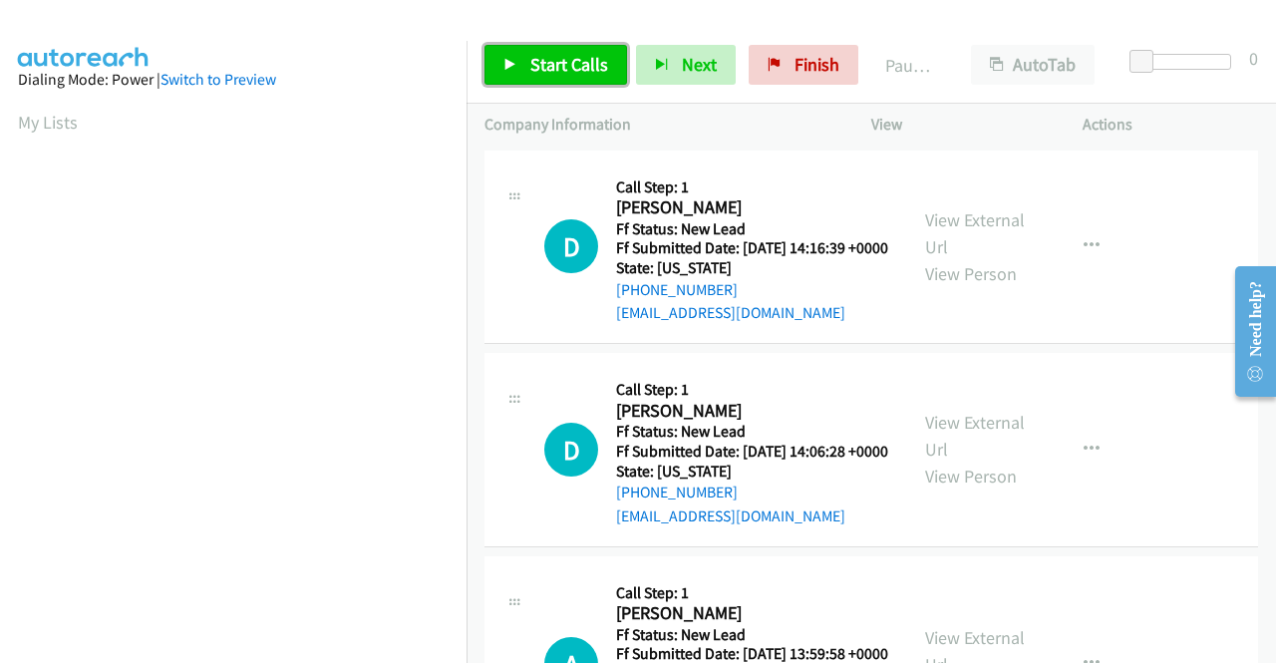
click at [570, 71] on span "Start Calls" at bounding box center [569, 64] width 78 height 23
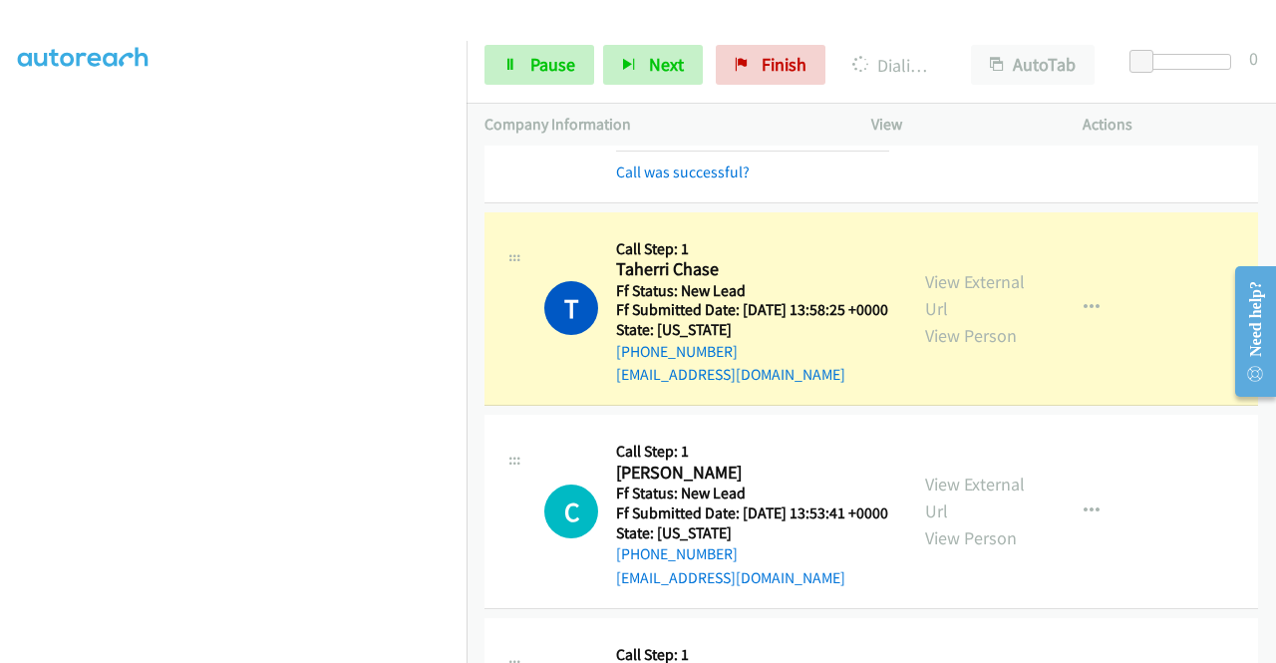
scroll to position [454, 0]
click at [552, 73] on span "Pause" at bounding box center [552, 64] width 45 height 23
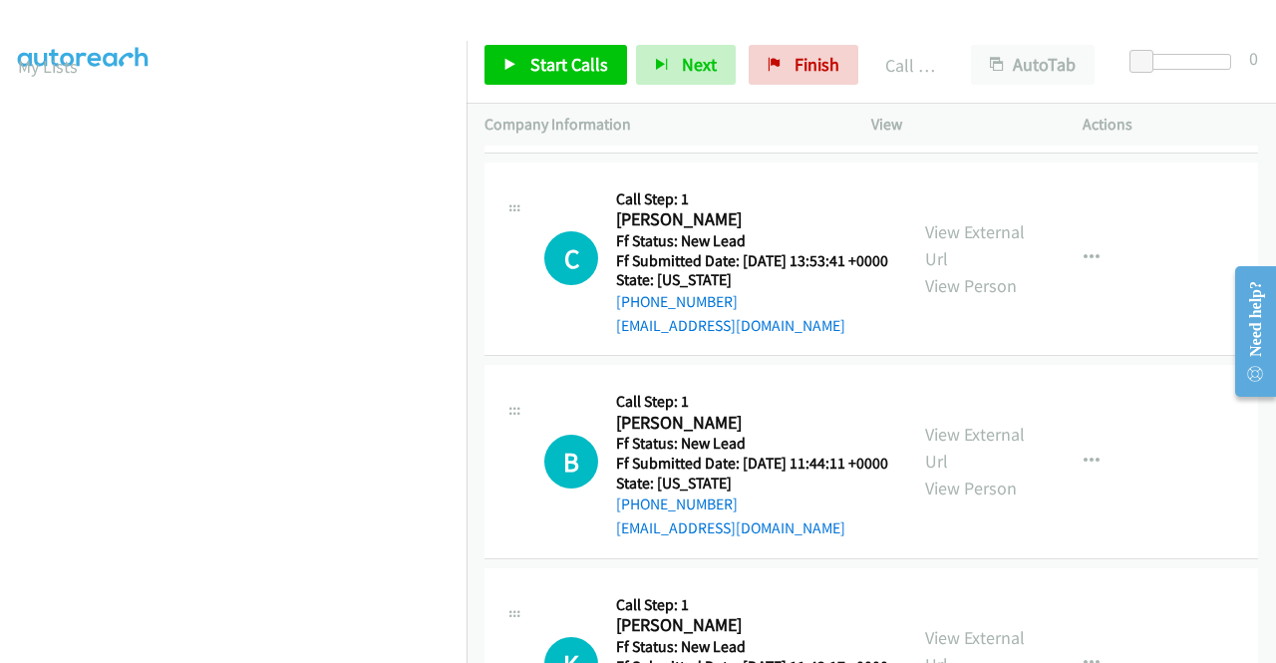
scroll to position [997, 0]
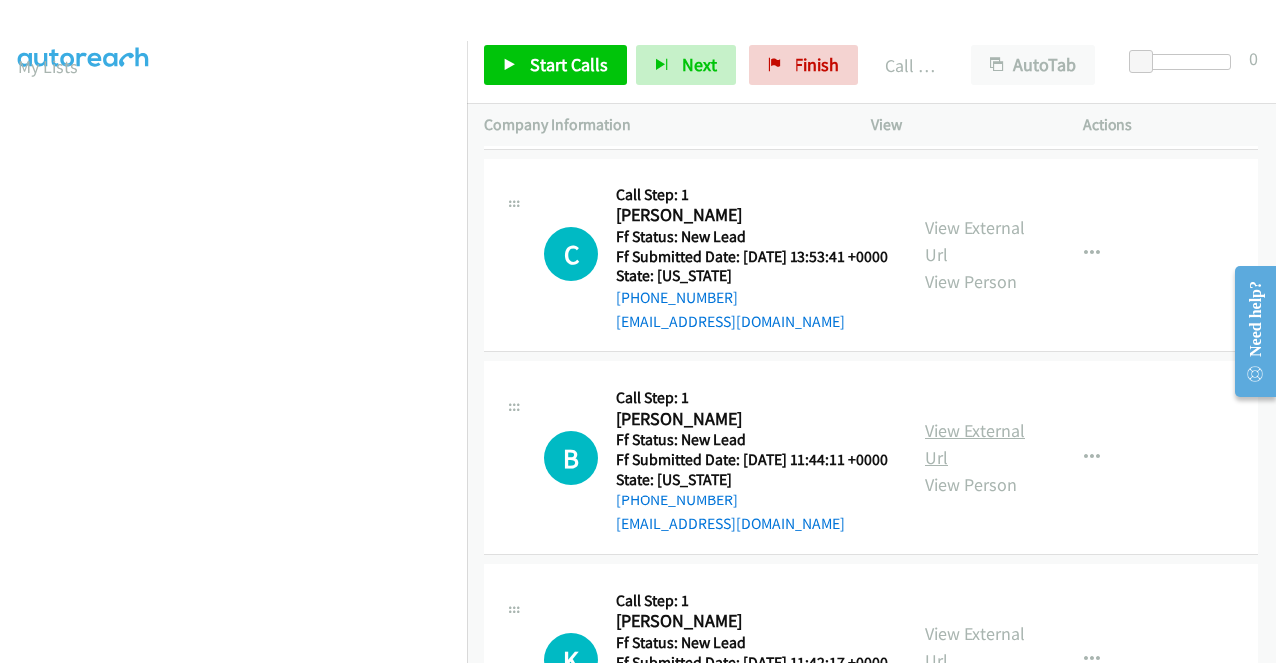
click at [989, 468] on link "View External Url" at bounding box center [975, 444] width 100 height 50
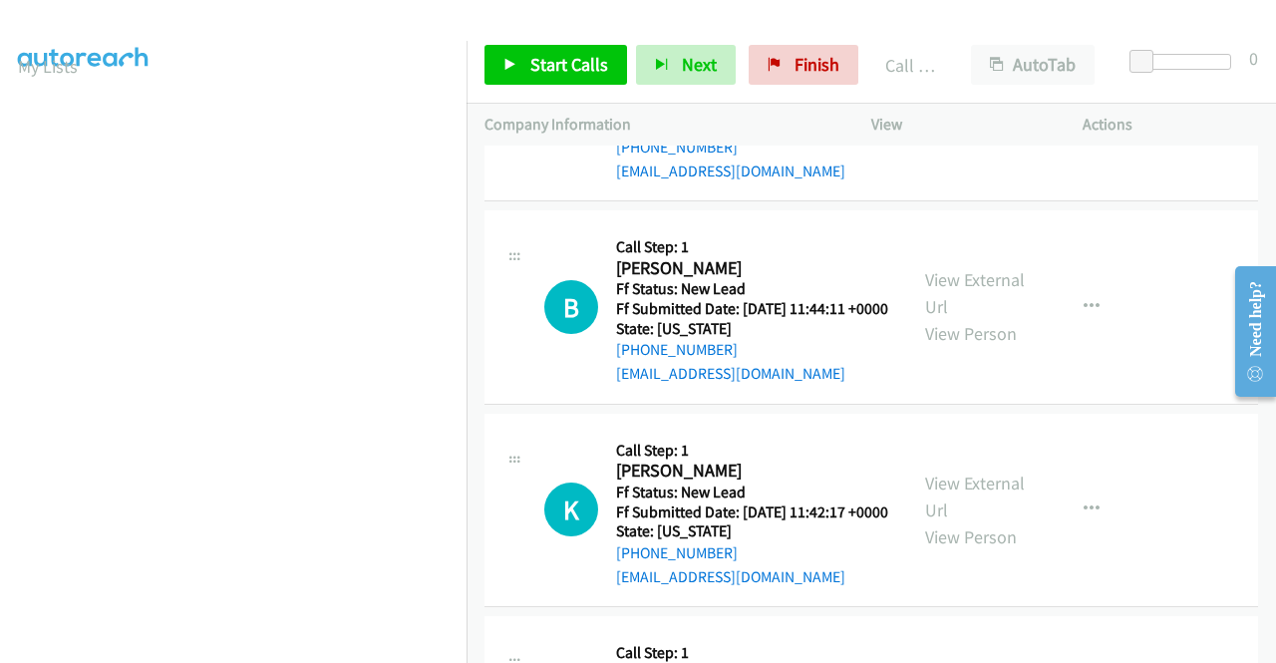
scroll to position [1196, 0]
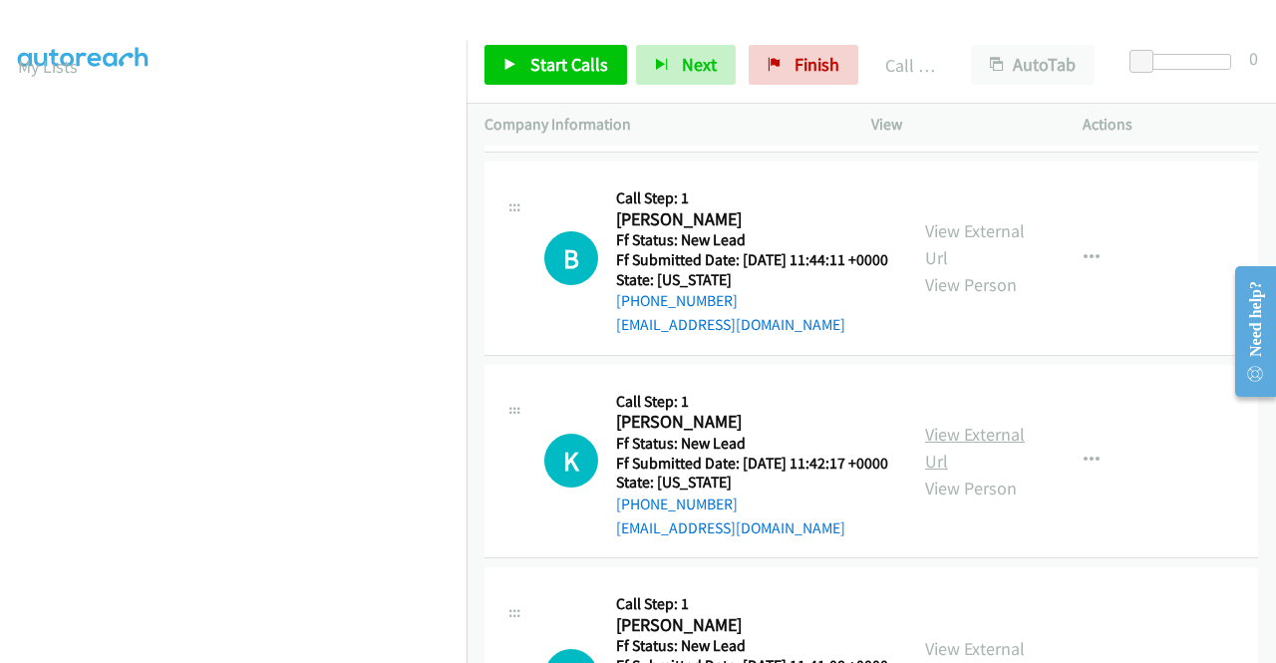
click at [950, 472] on link "View External Url" at bounding box center [975, 448] width 100 height 50
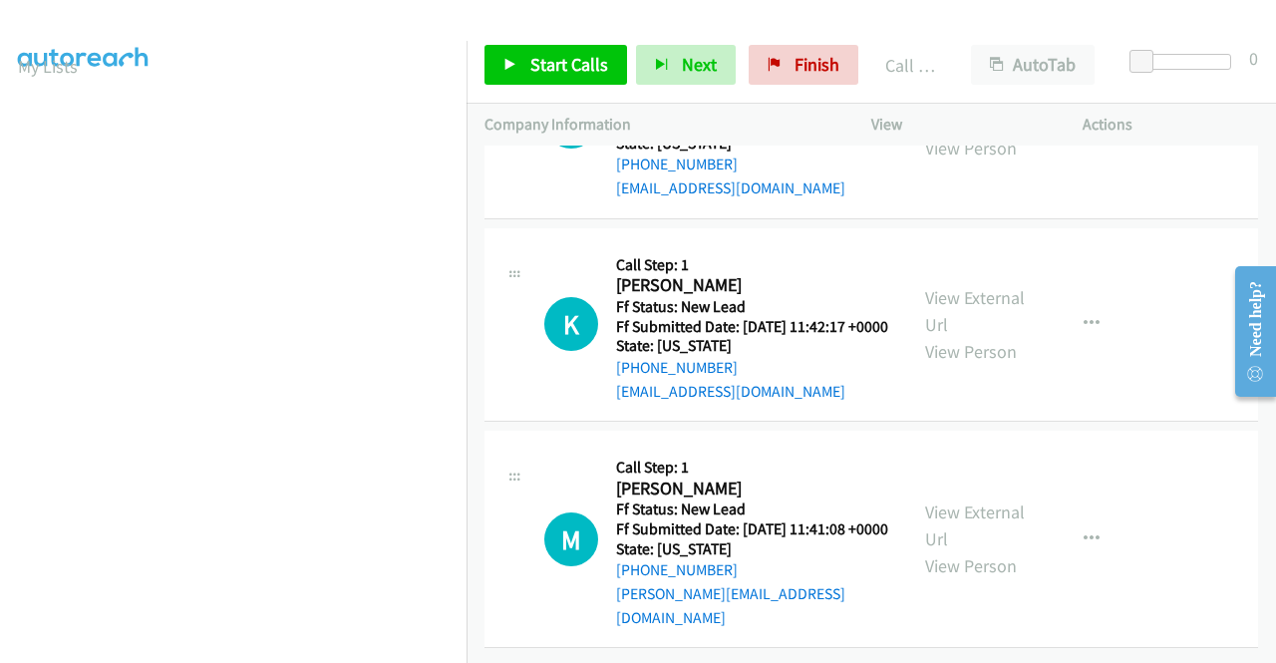
scroll to position [1453, 0]
click at [1000, 503] on link "View External Url" at bounding box center [975, 525] width 100 height 50
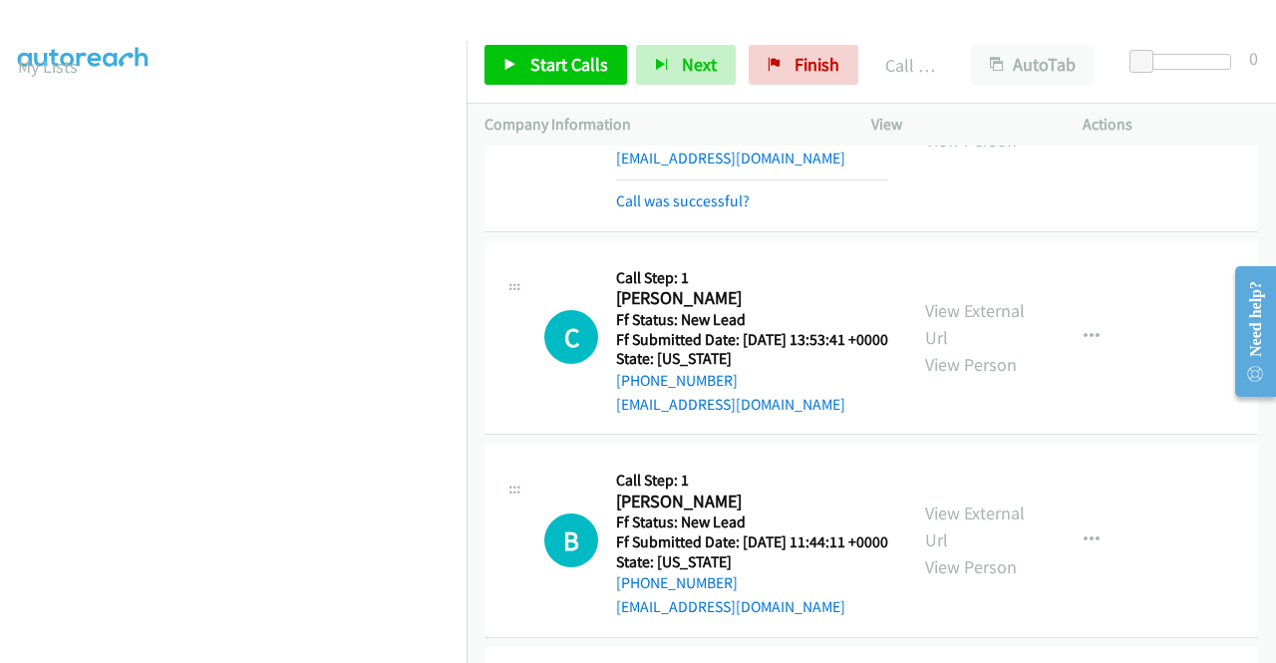
scroll to position [987, 0]
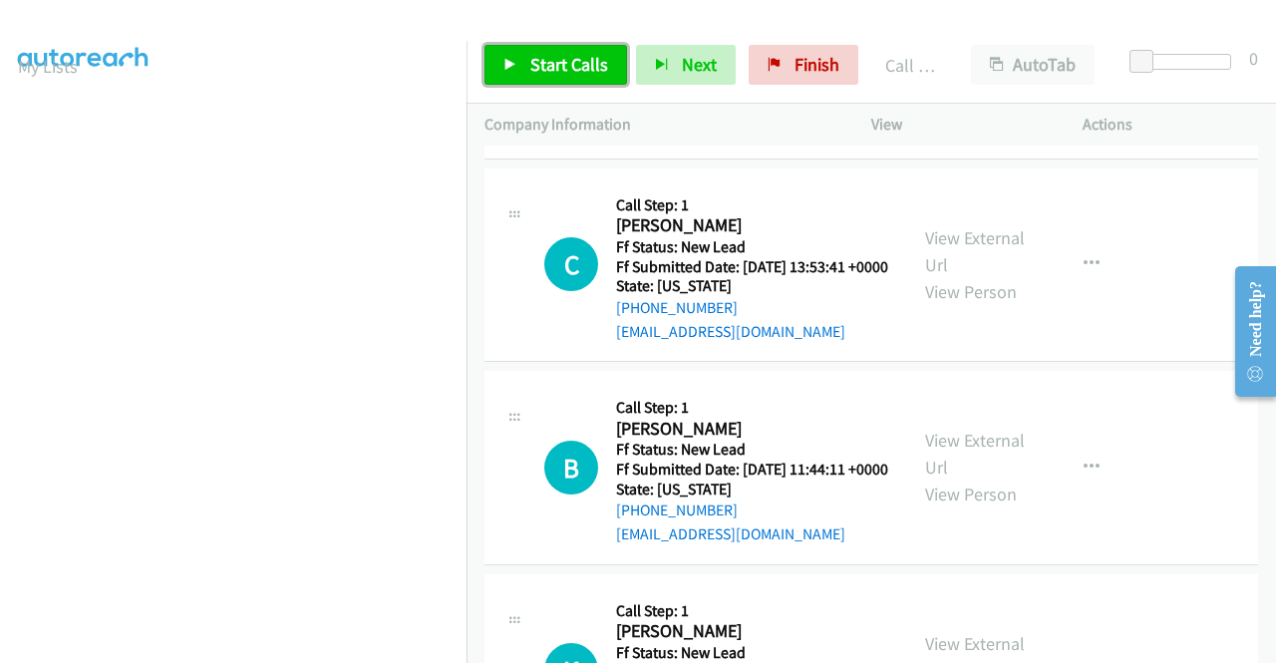
click at [576, 59] on span "Start Calls" at bounding box center [569, 64] width 78 height 23
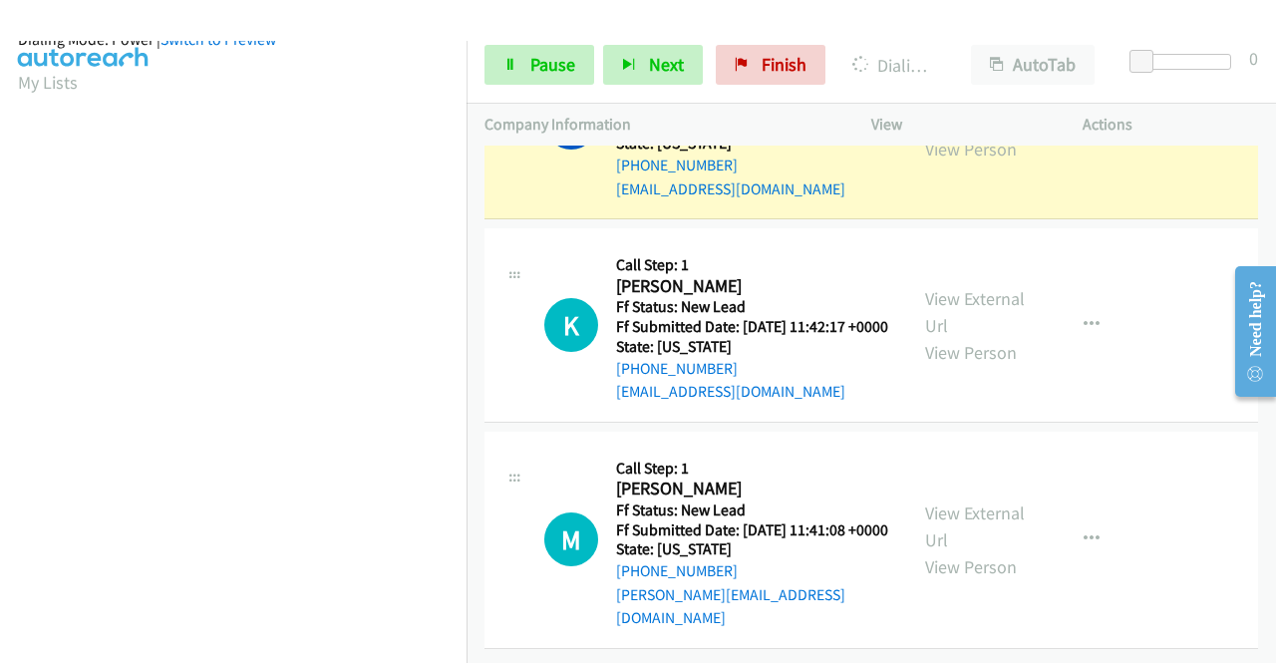
scroll to position [454, 0]
click at [530, 54] on span "Pause" at bounding box center [552, 64] width 45 height 23
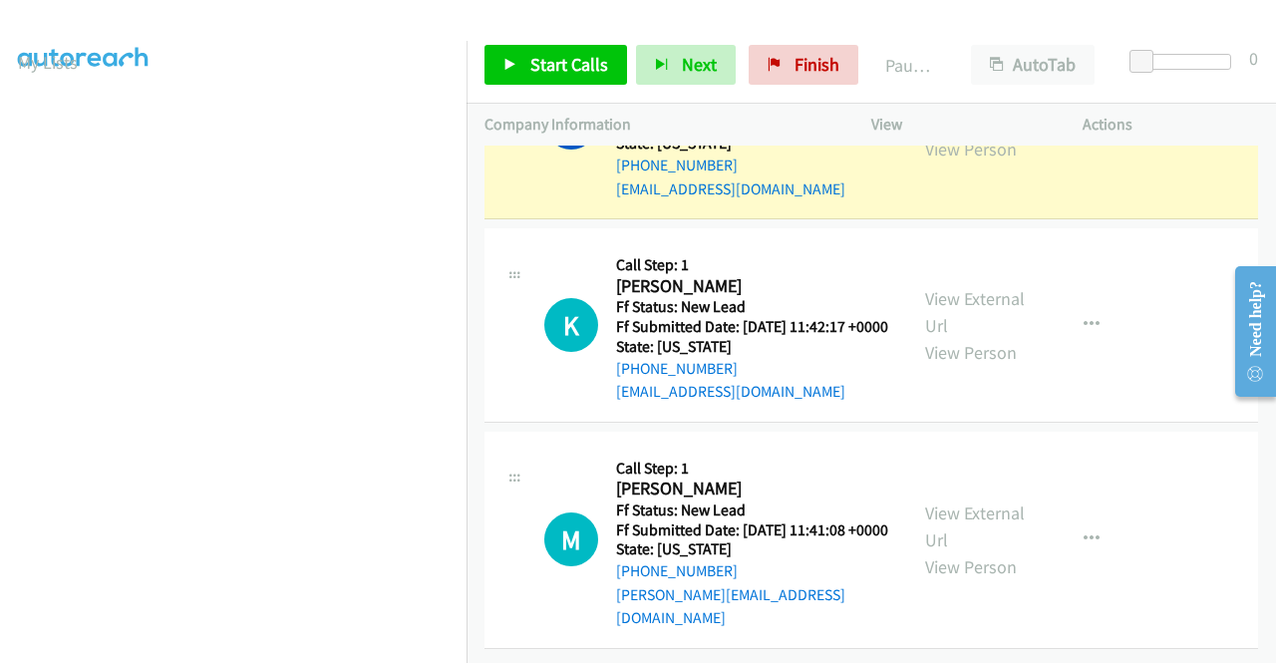
scroll to position [56, 0]
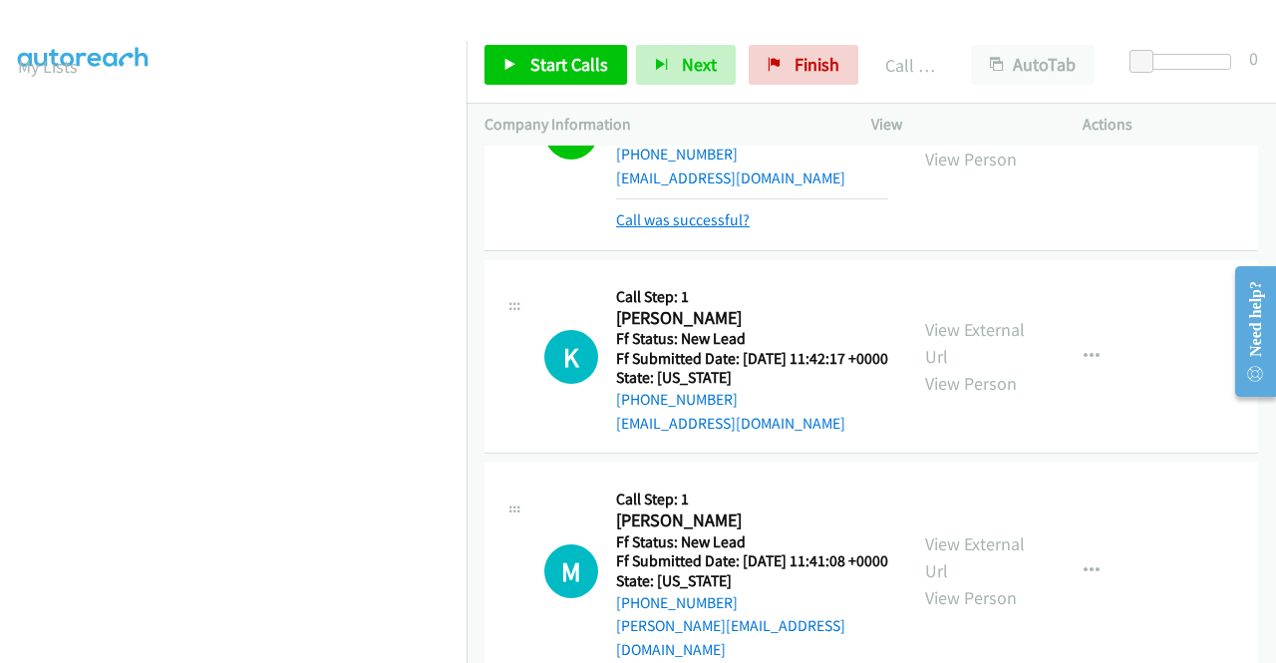
click at [730, 229] on link "Call was successful?" at bounding box center [683, 219] width 134 height 19
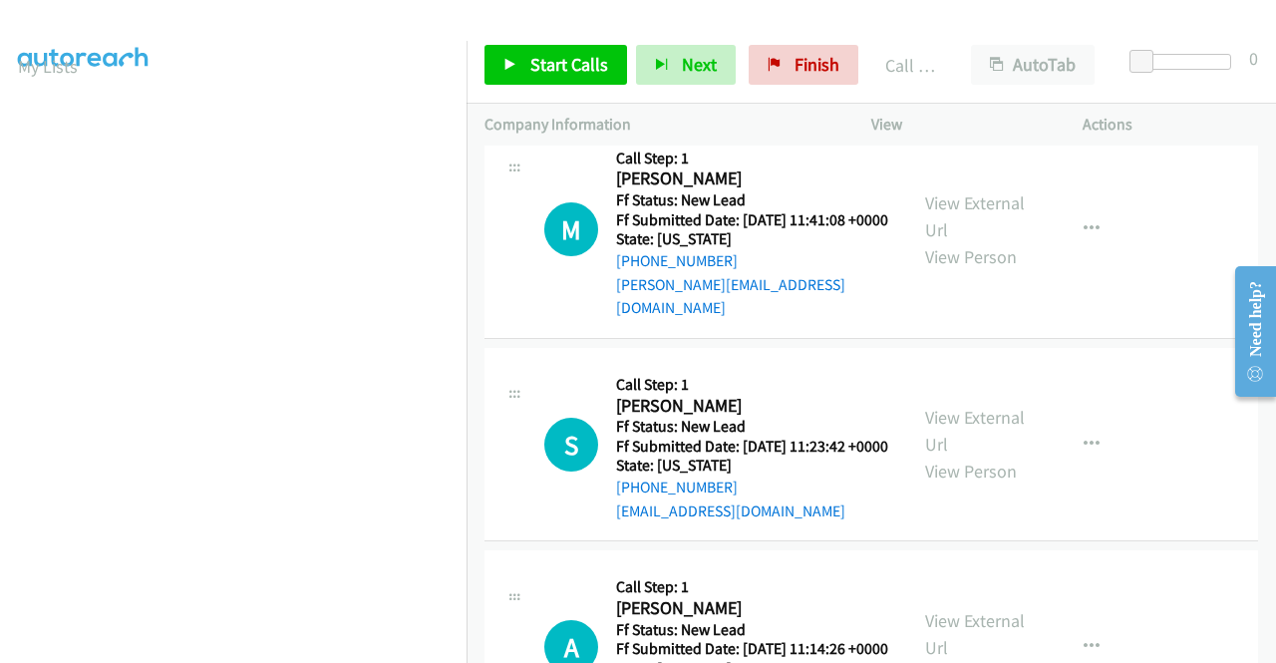
scroll to position [1784, 0]
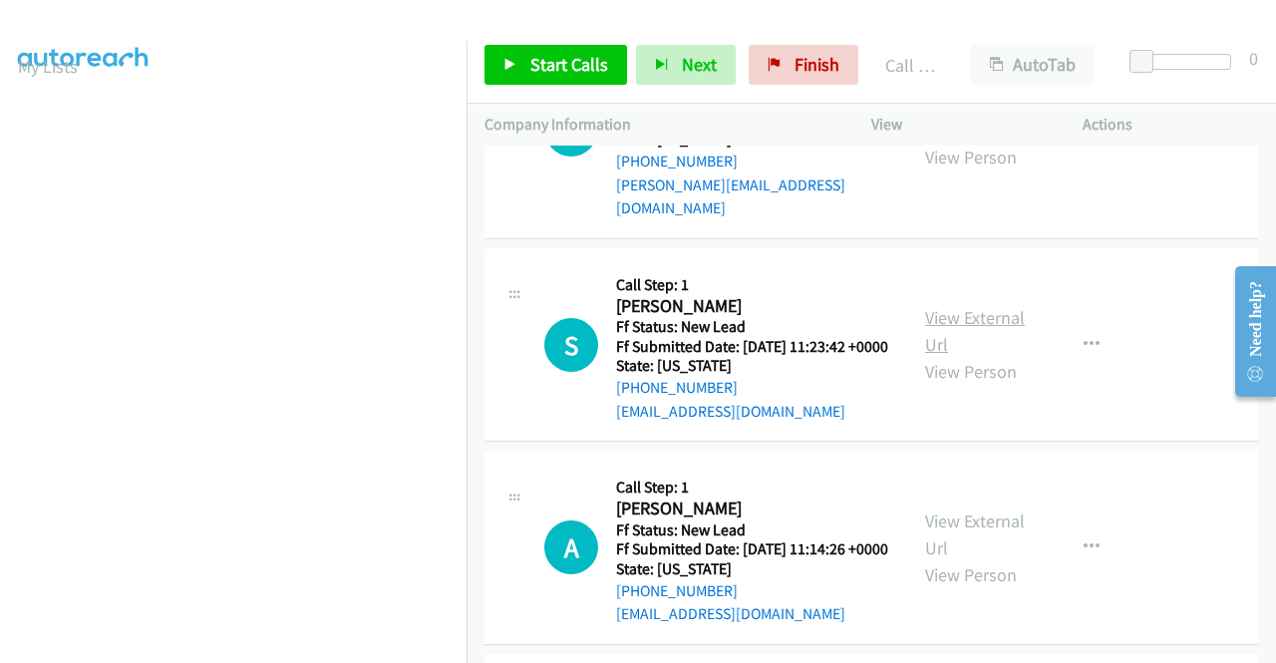
click at [993, 356] on link "View External Url" at bounding box center [975, 331] width 100 height 50
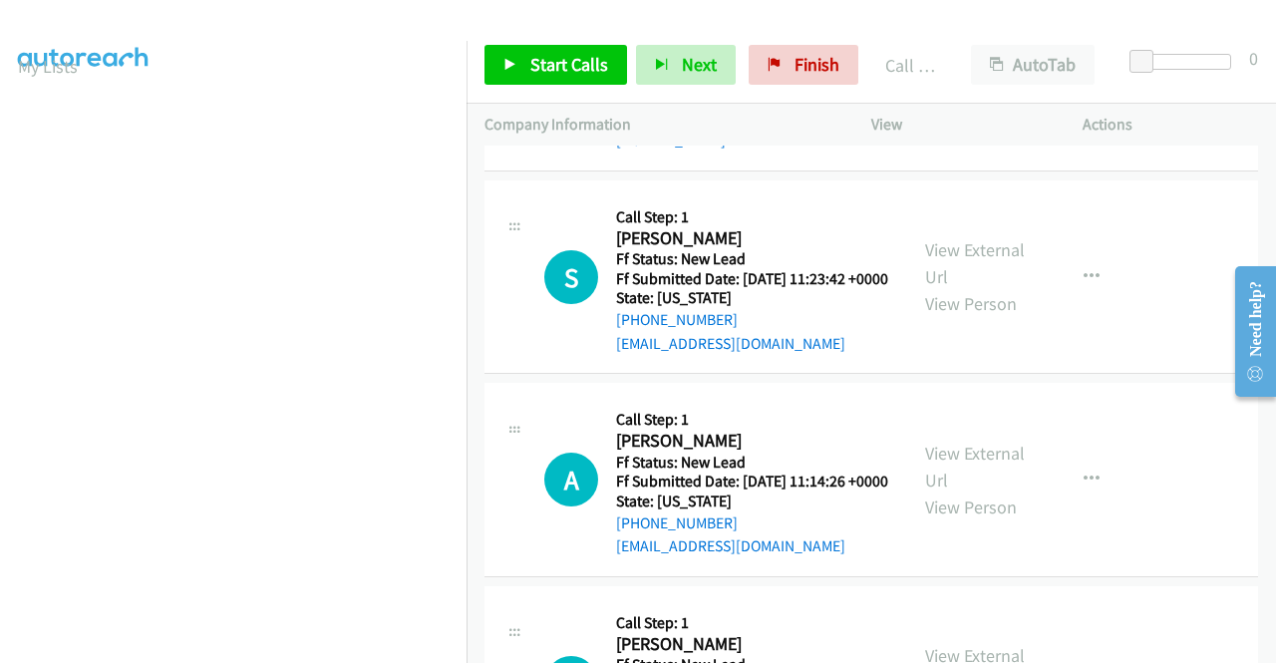
scroll to position [1884, 0]
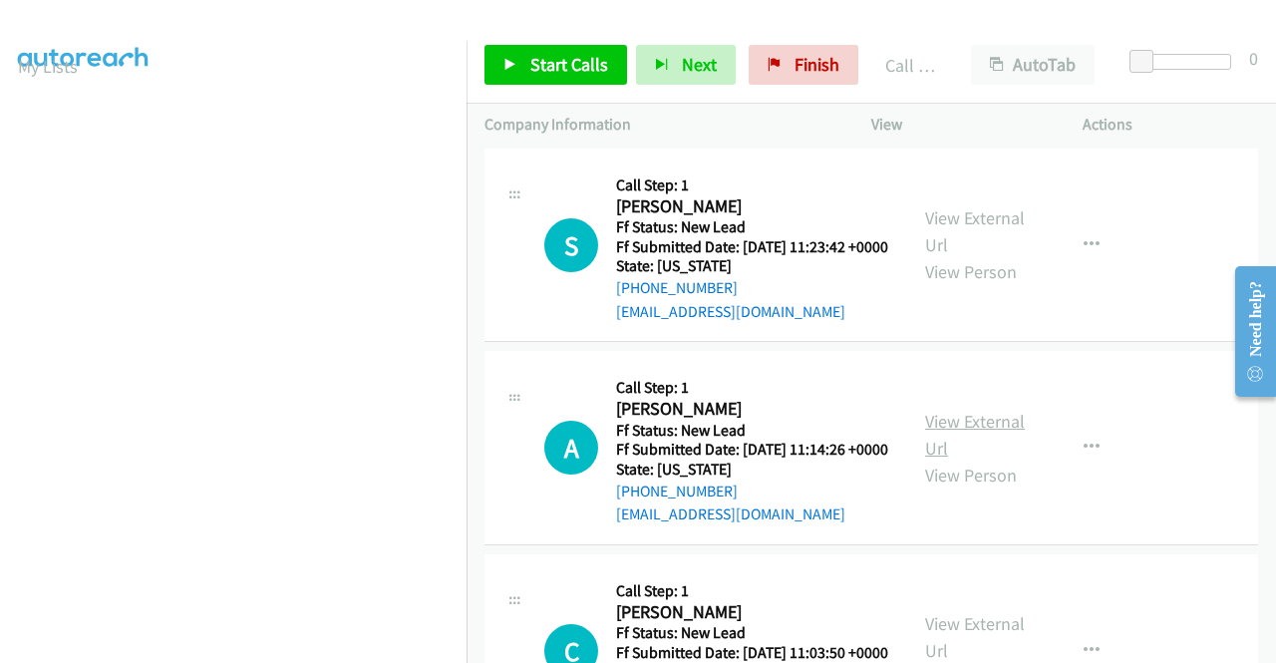
click at [979, 459] on link "View External Url" at bounding box center [975, 435] width 100 height 50
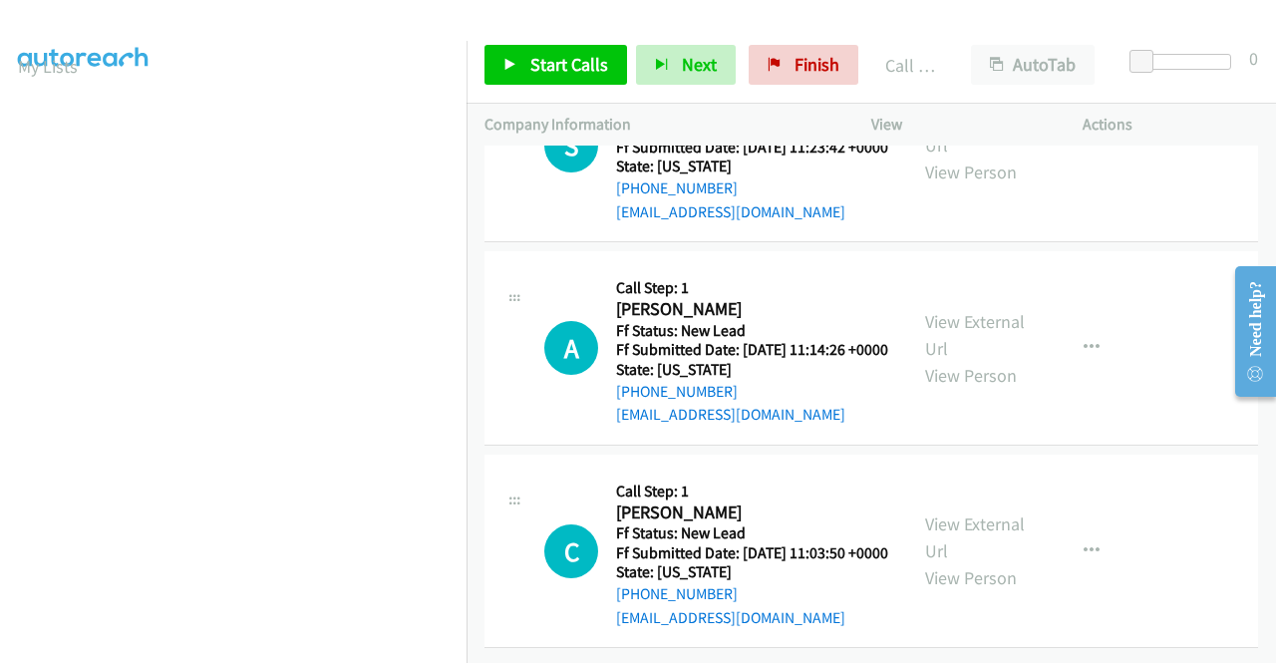
scroll to position [2161, 0]
click at [963, 512] on link "View External Url" at bounding box center [975, 537] width 100 height 50
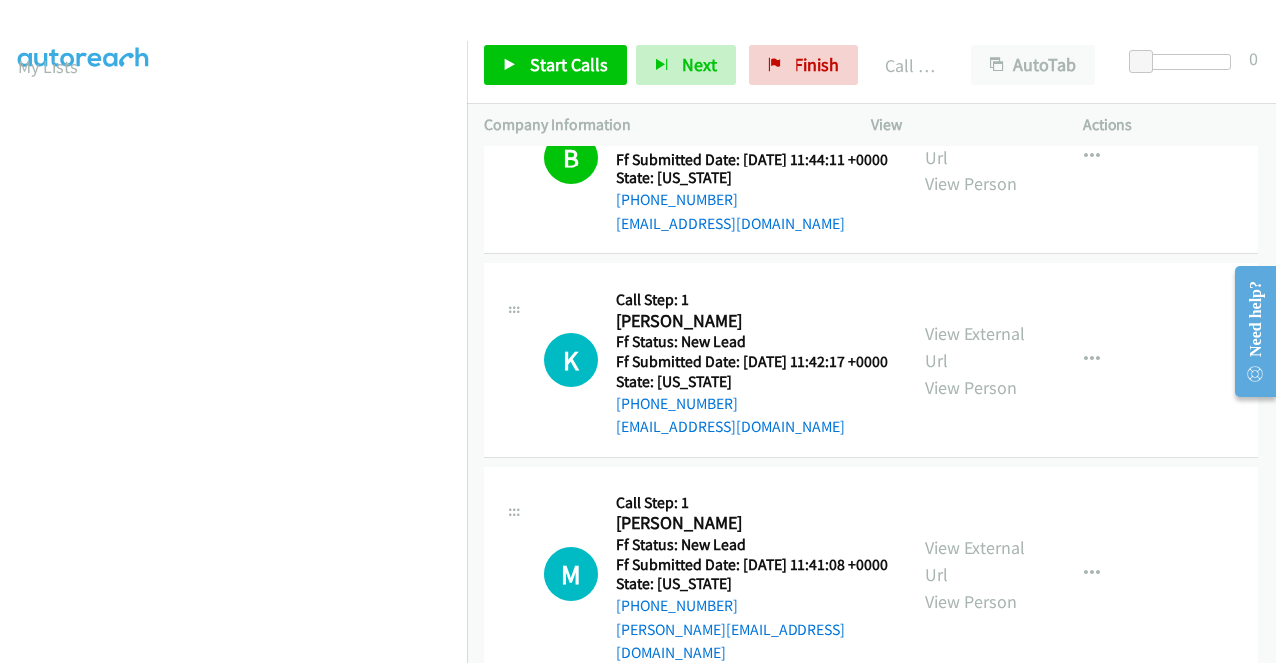
scroll to position [1366, 0]
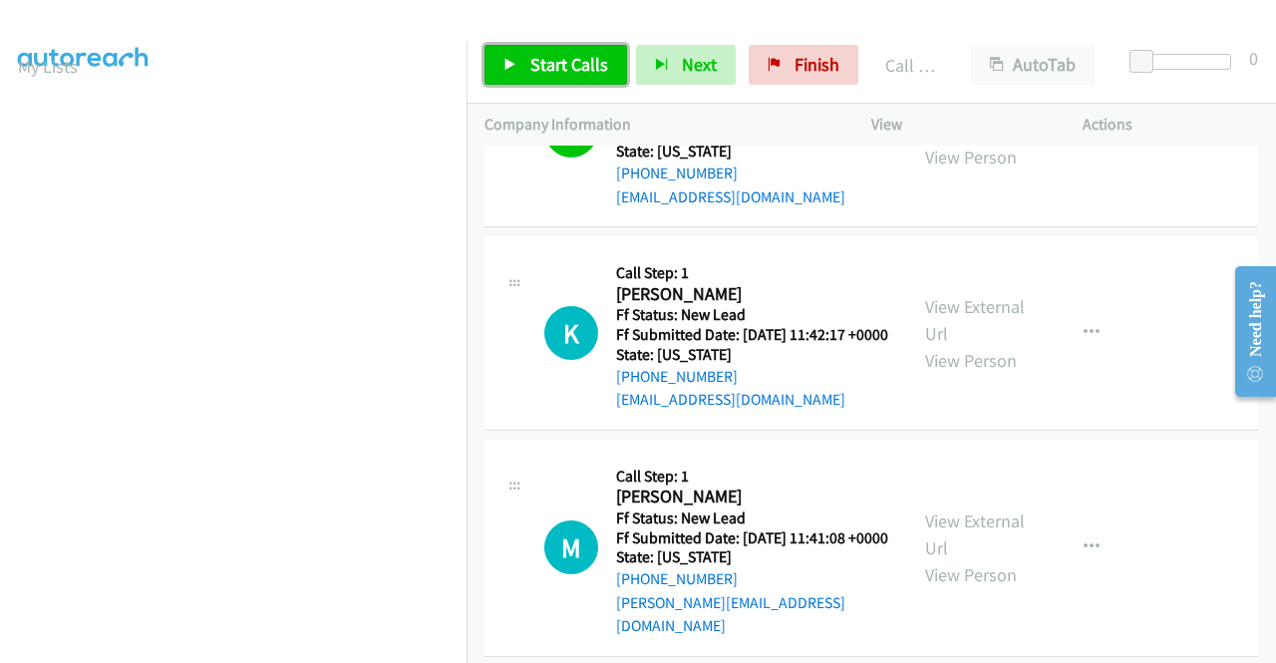
click at [559, 65] on span "Start Calls" at bounding box center [569, 64] width 78 height 23
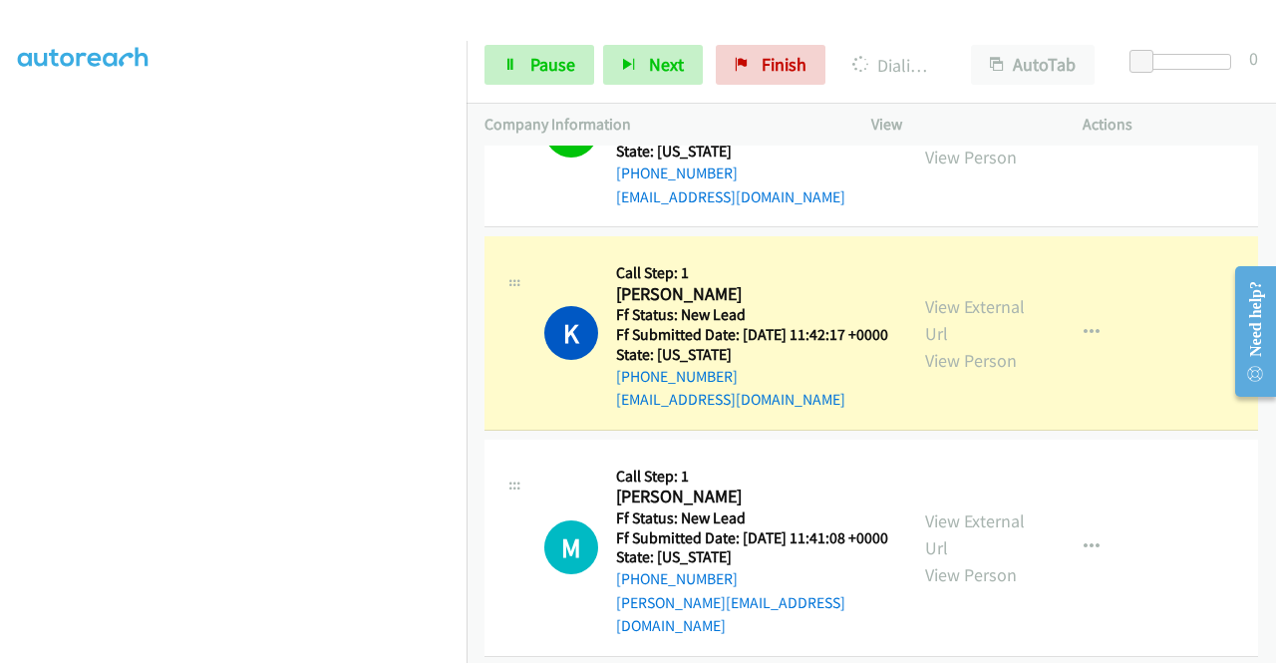
scroll to position [439, 0]
click at [564, 83] on link "Pause" at bounding box center [539, 65] width 110 height 40
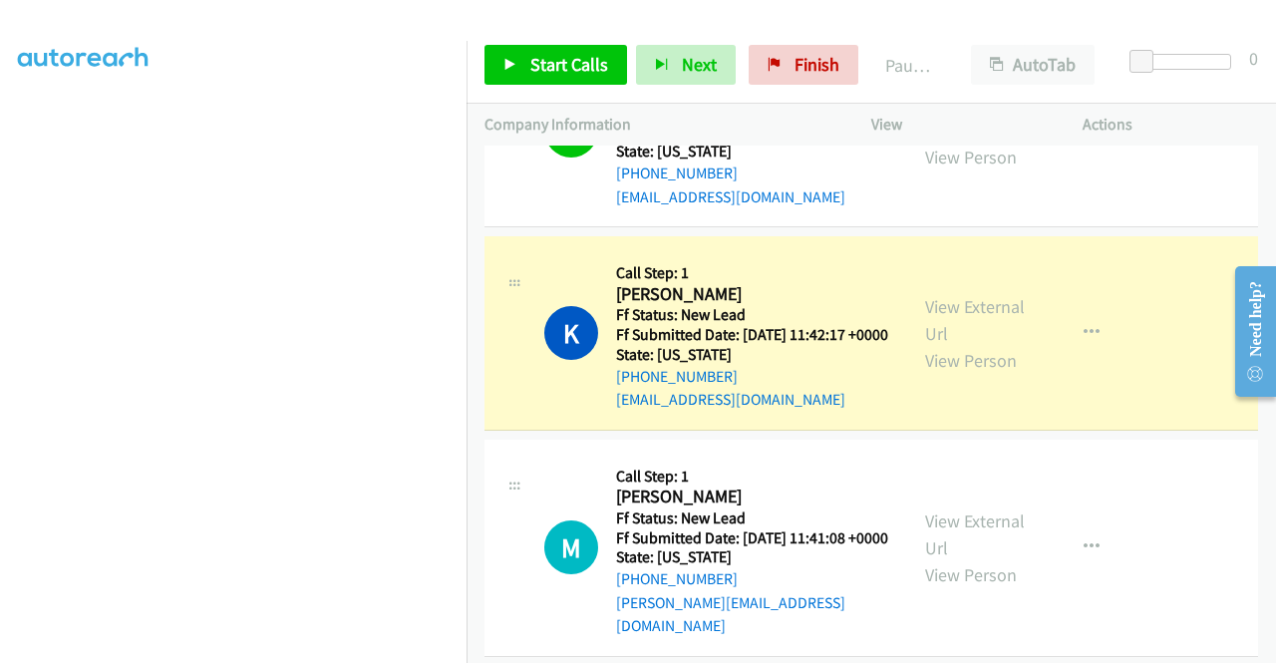
scroll to position [140, 0]
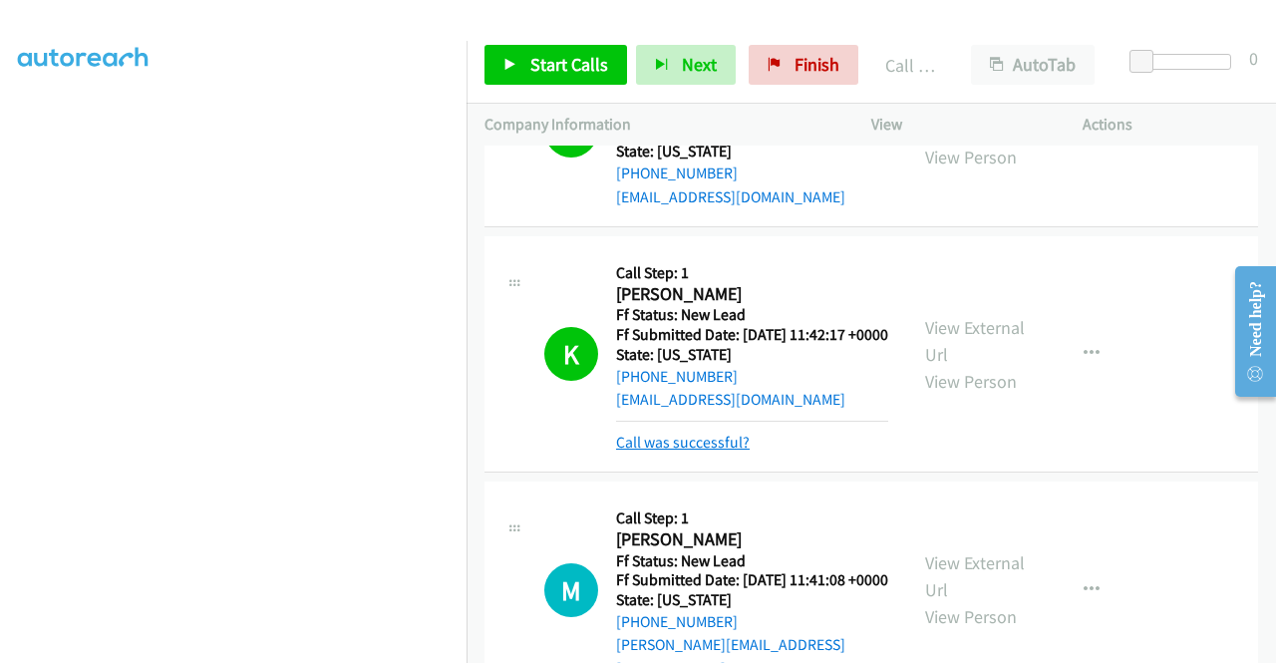
click at [684, 451] on link "Call was successful?" at bounding box center [683, 442] width 134 height 19
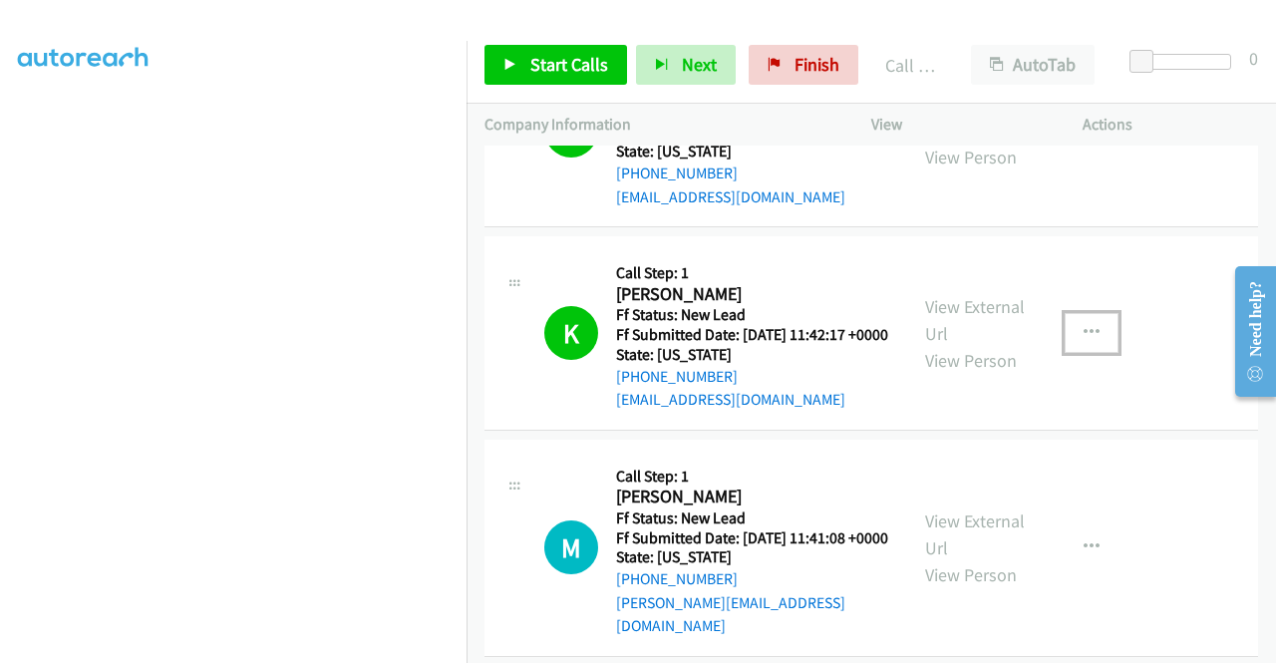
click at [1083, 341] on icon "button" at bounding box center [1091, 333] width 16 height 16
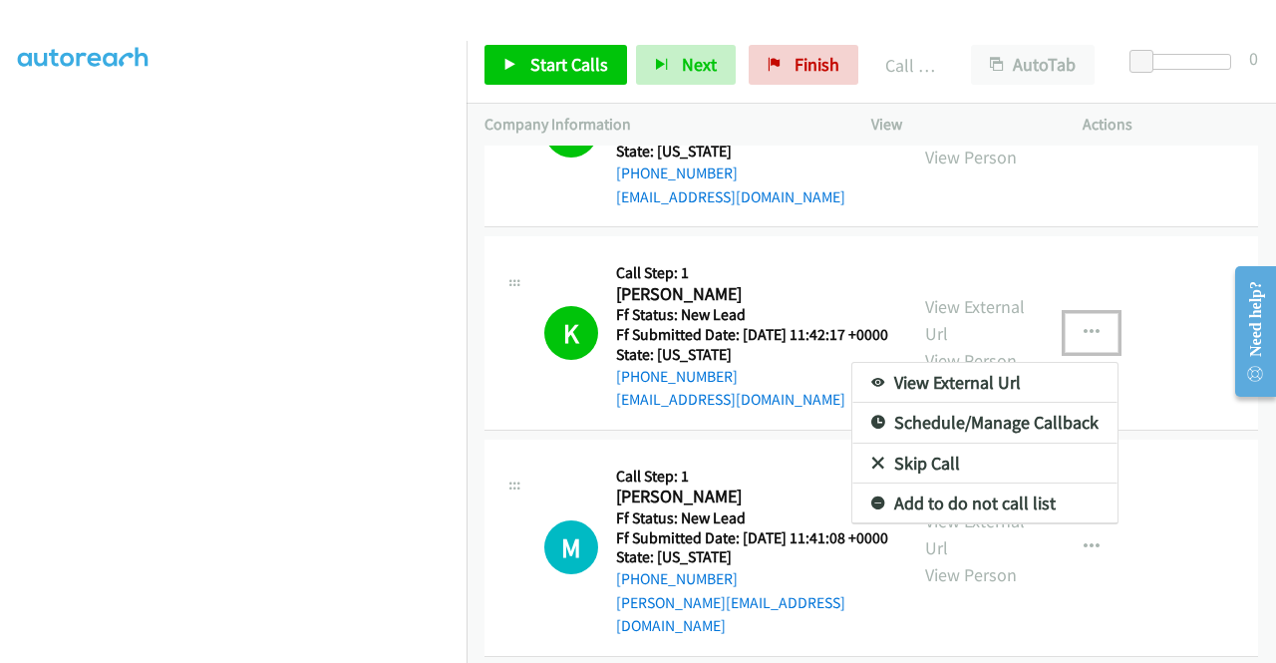
click at [961, 523] on link "Add to do not call list" at bounding box center [984, 503] width 265 height 40
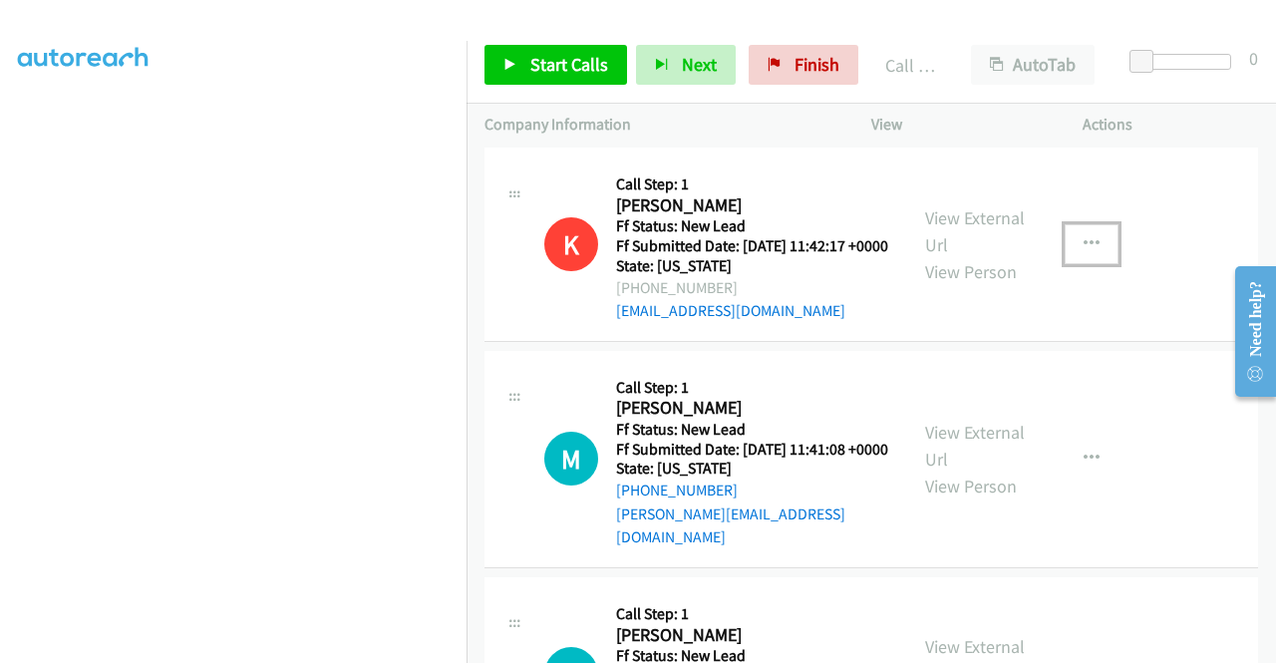
scroll to position [1566, 0]
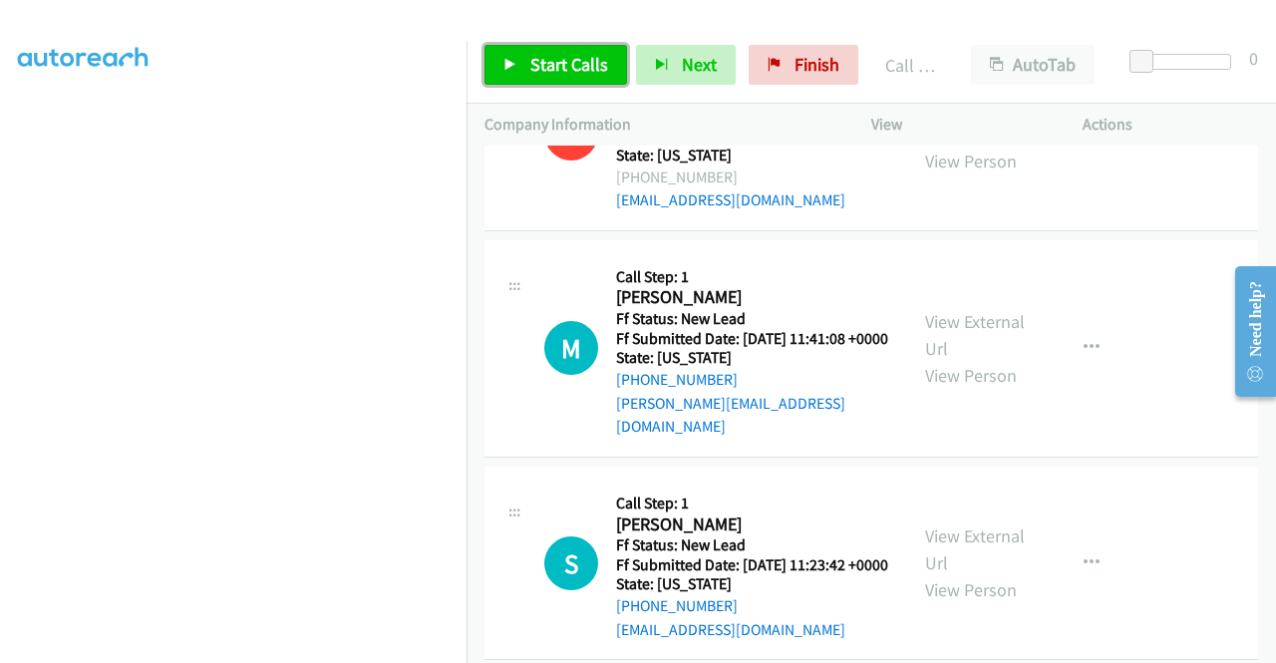
click at [590, 64] on span "Start Calls" at bounding box center [569, 64] width 78 height 23
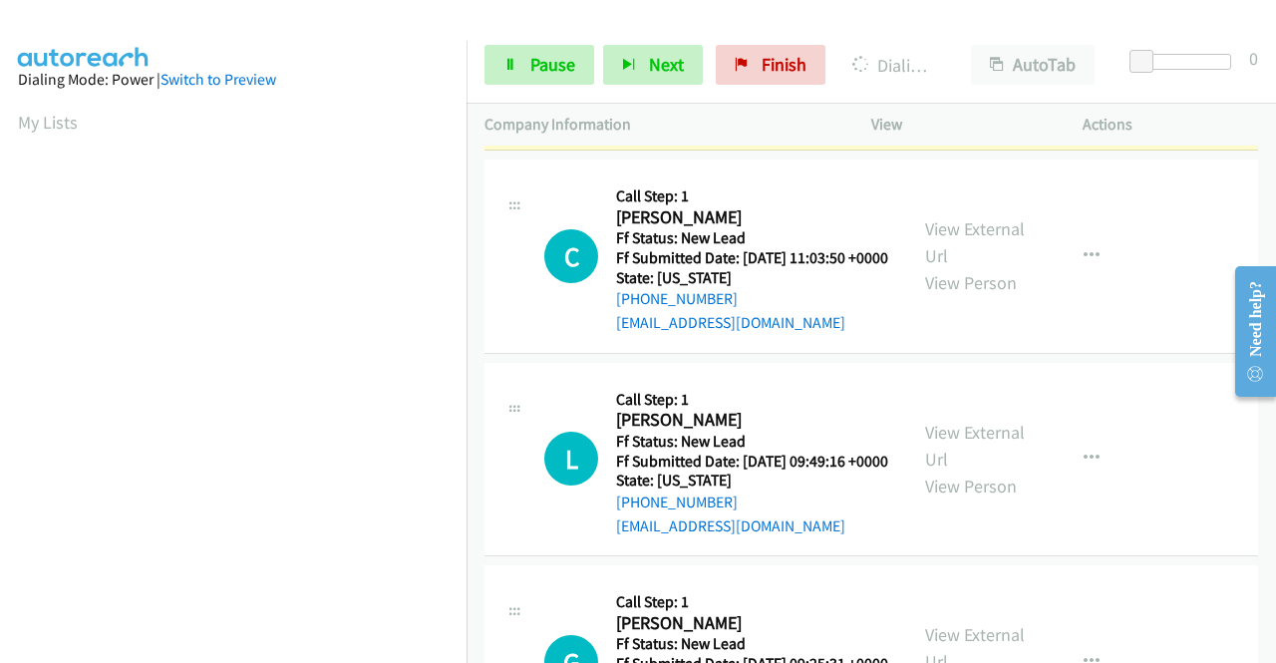
scroll to position [454, 0]
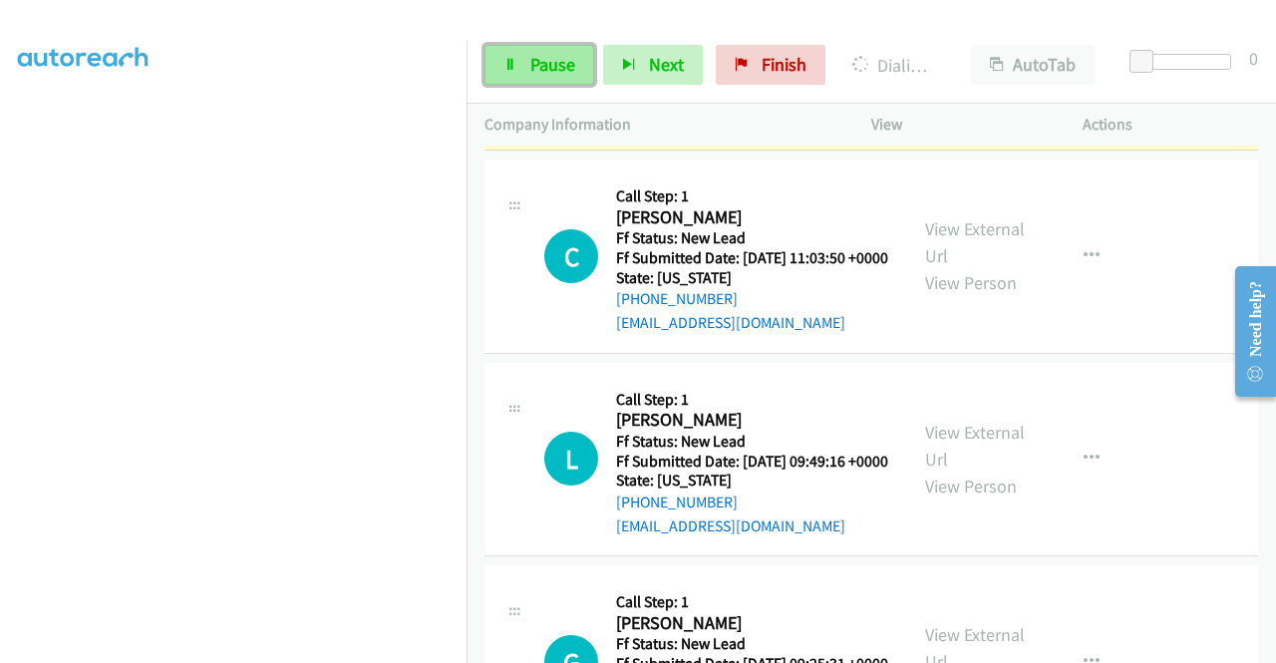
click at [569, 62] on span "Pause" at bounding box center [552, 64] width 45 height 23
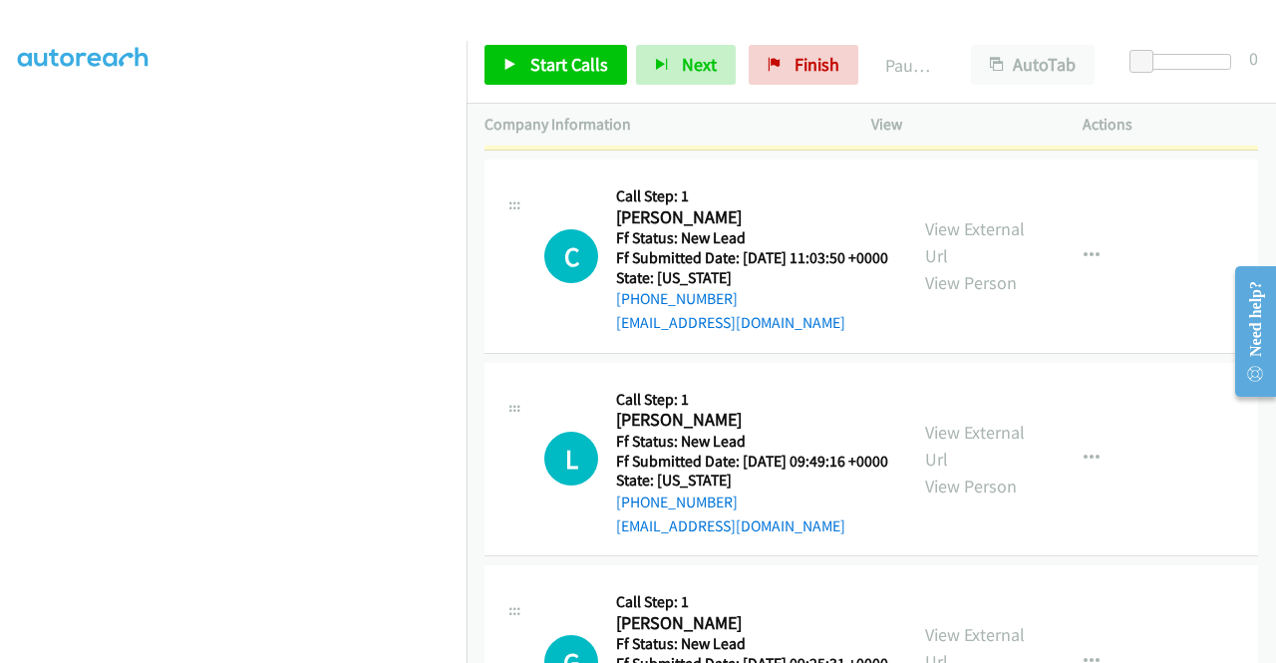
scroll to position [155, 0]
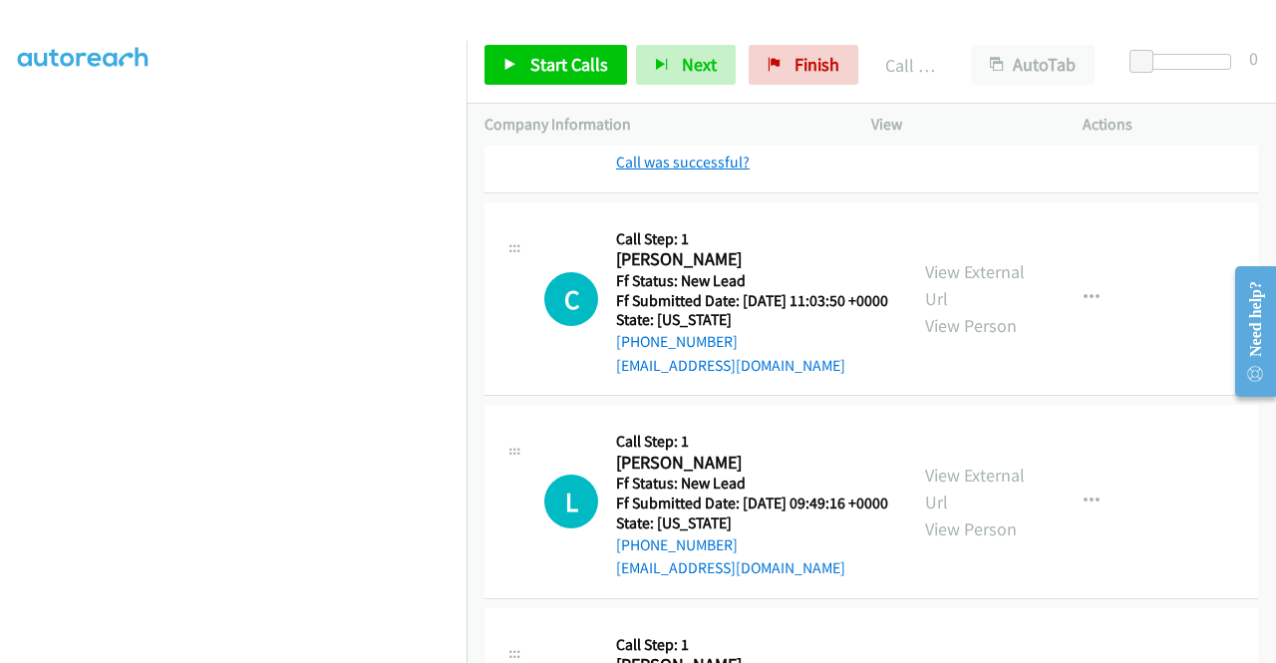
click at [733, 171] on link "Call was successful?" at bounding box center [683, 161] width 134 height 19
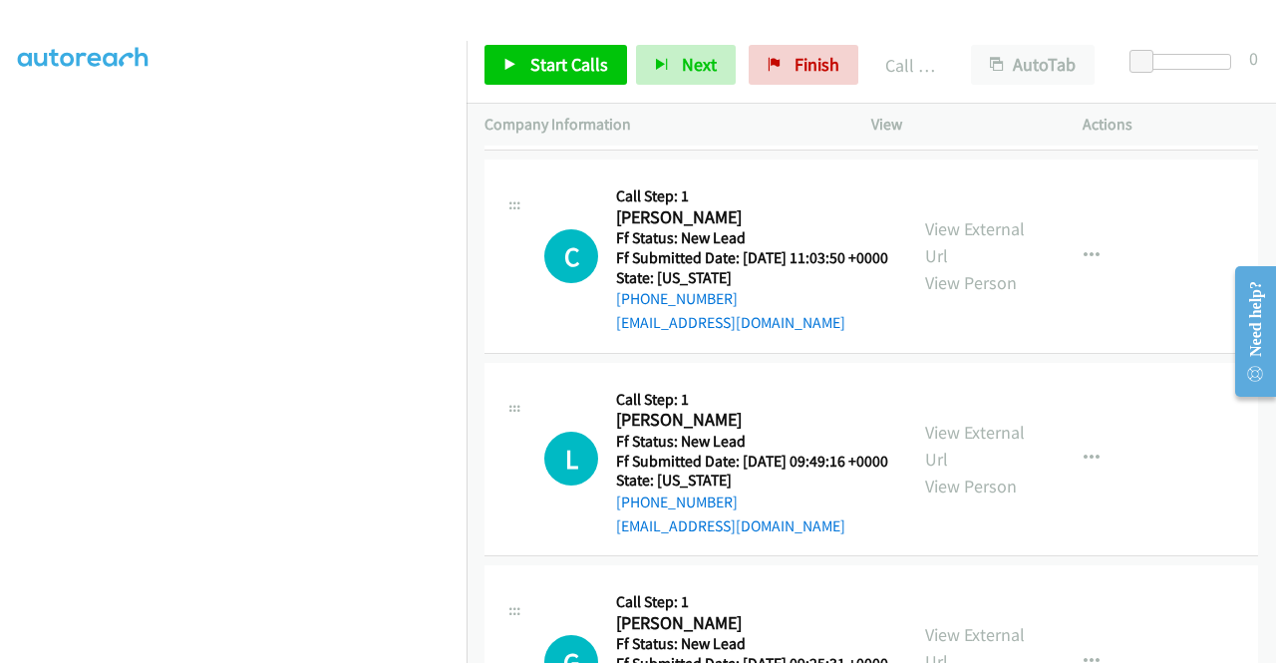
click at [1094, 73] on button "button" at bounding box center [1091, 53] width 54 height 40
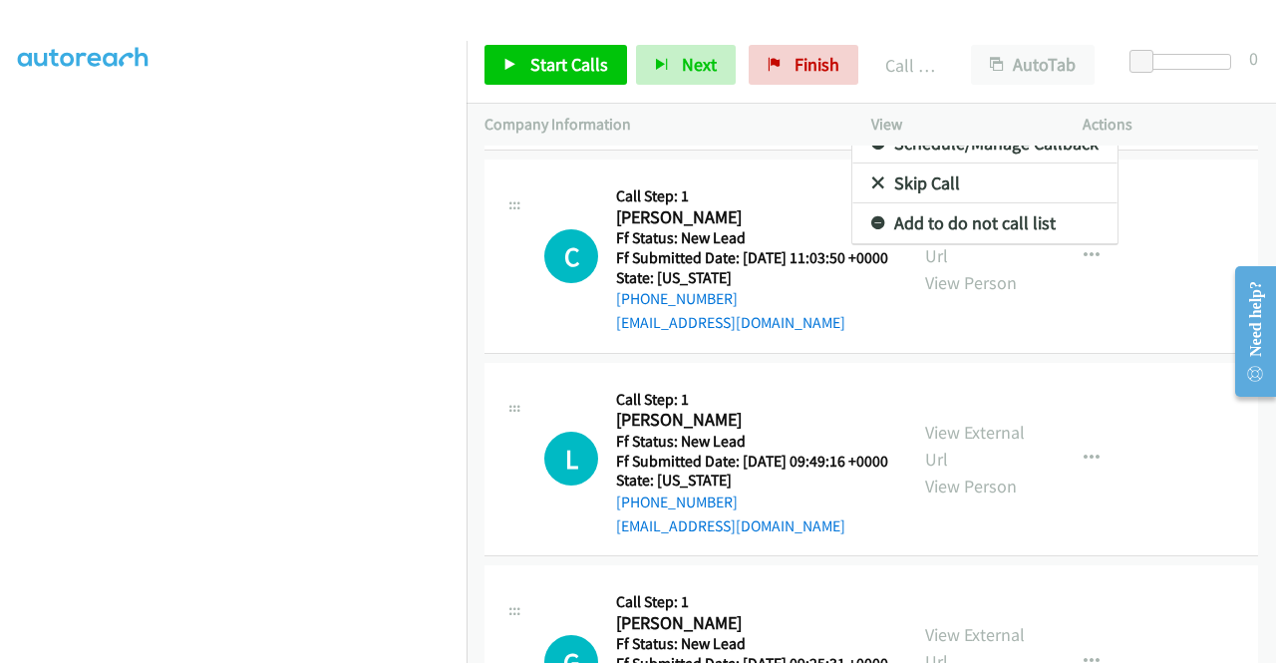
click at [1044, 243] on link "Add to do not call list" at bounding box center [984, 223] width 265 height 40
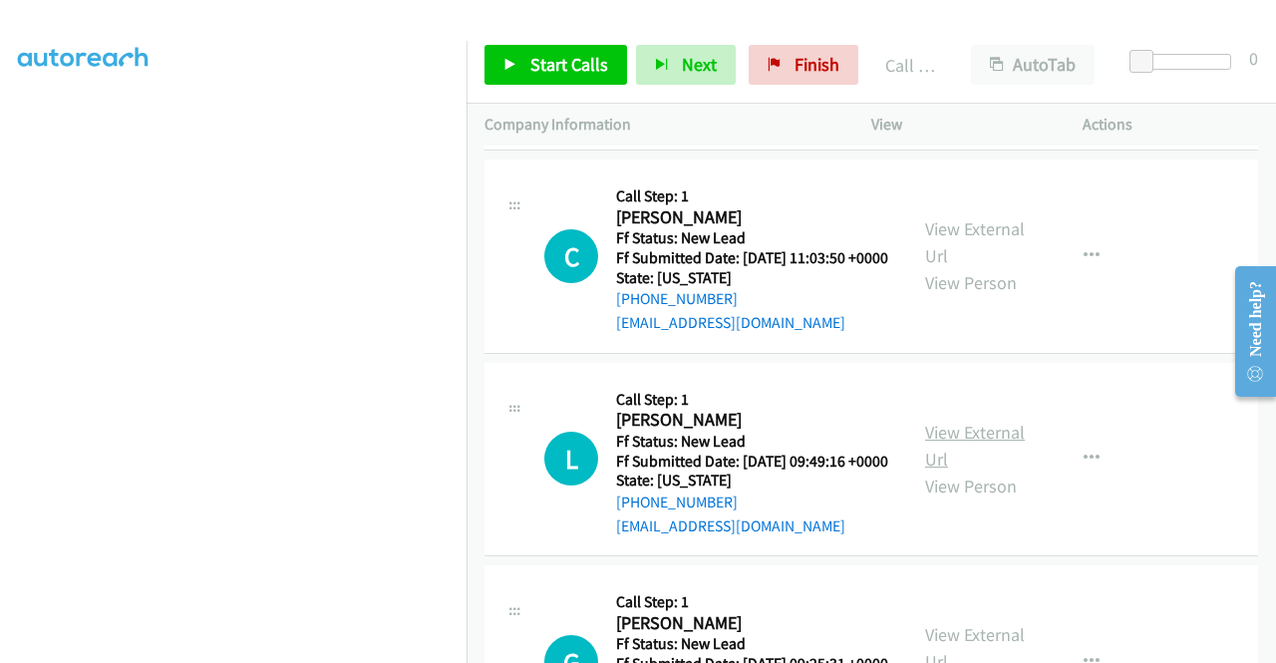
click at [959, 470] on link "View External Url" at bounding box center [975, 446] width 100 height 50
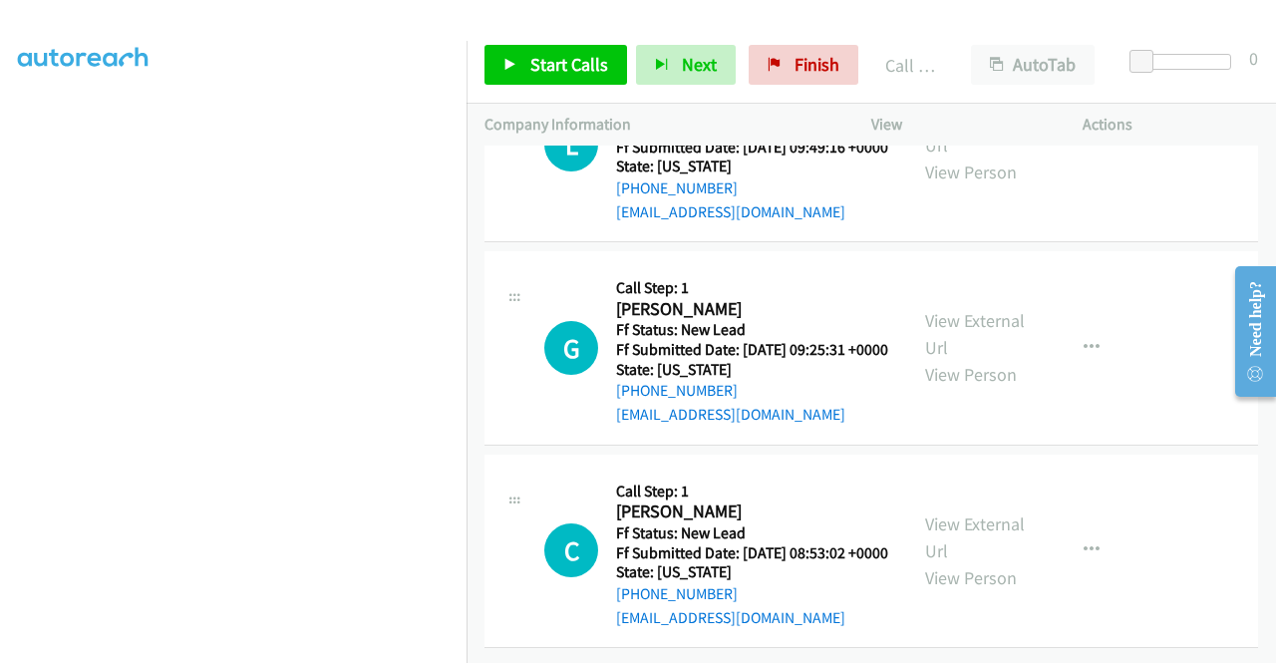
scroll to position [2861, 0]
click at [975, 321] on link "View External Url" at bounding box center [975, 334] width 100 height 50
click at [1005, 512] on link "View External Url" at bounding box center [975, 537] width 100 height 50
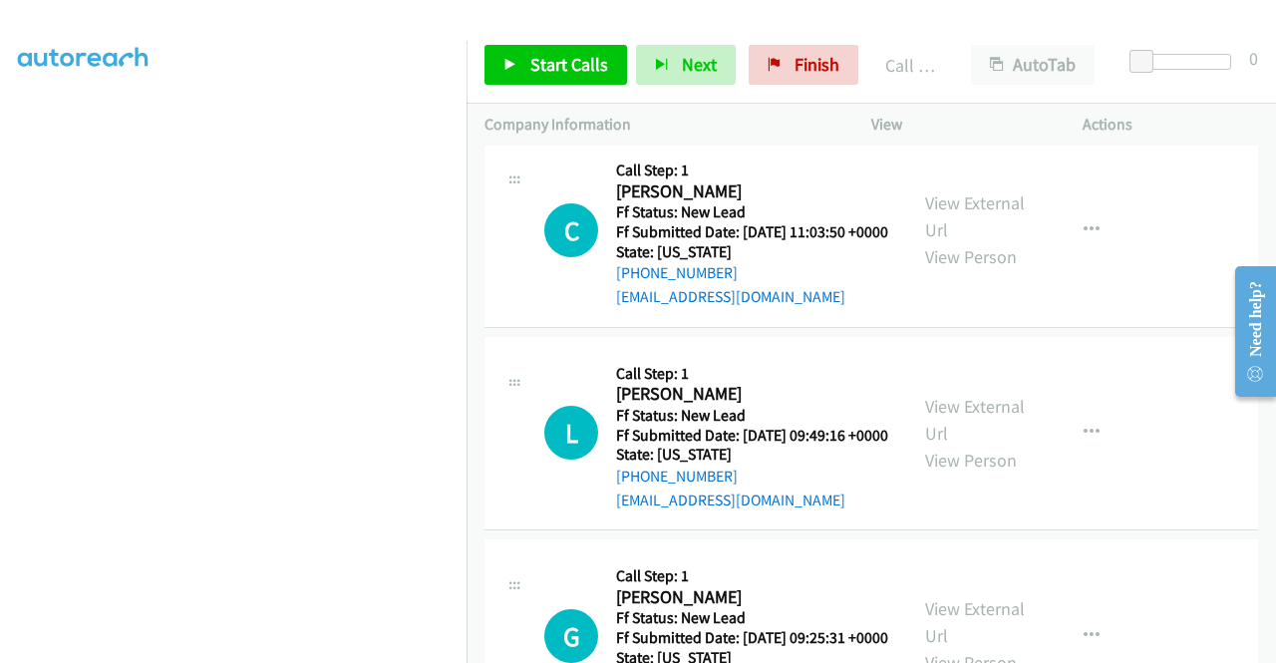
scroll to position [2394, 0]
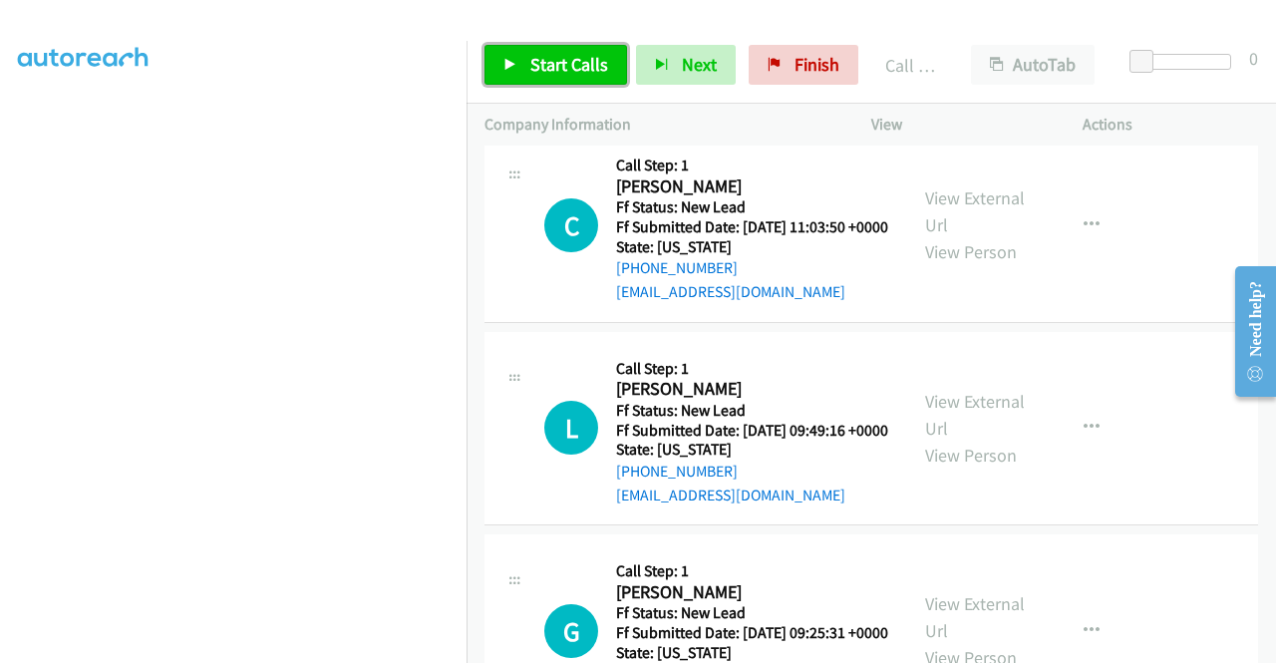
click at [566, 65] on span "Start Calls" at bounding box center [569, 64] width 78 height 23
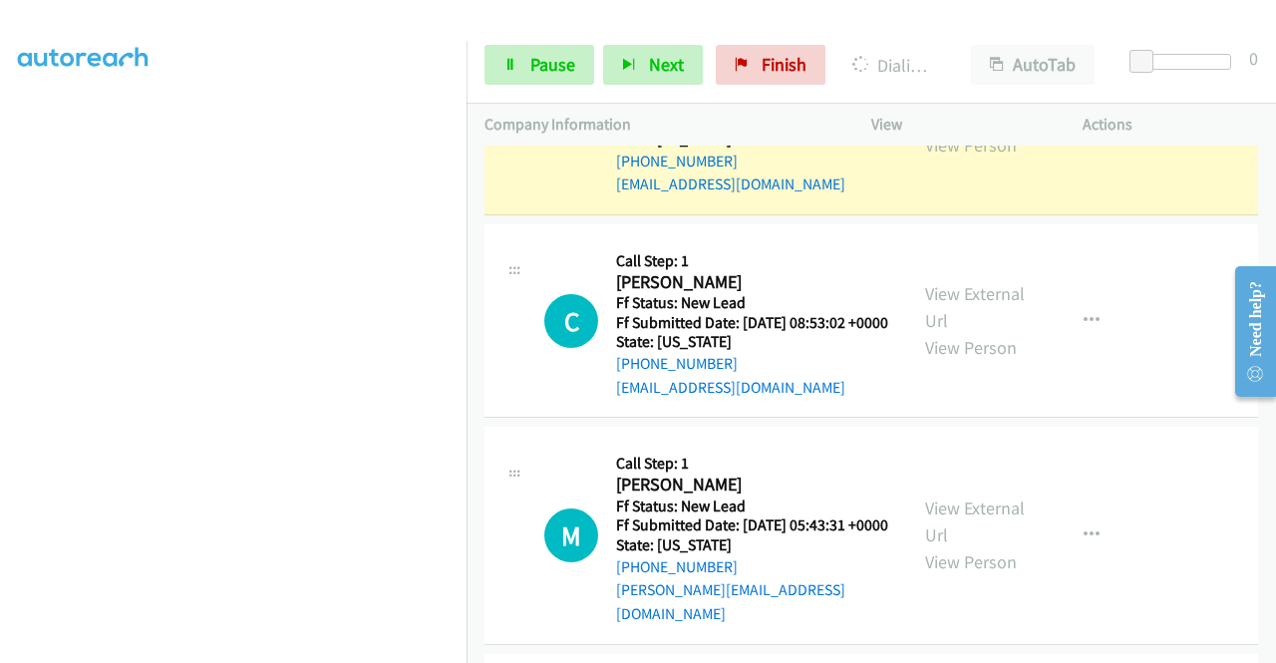
scroll to position [454, 0]
click at [524, 71] on link "Pause" at bounding box center [539, 65] width 110 height 40
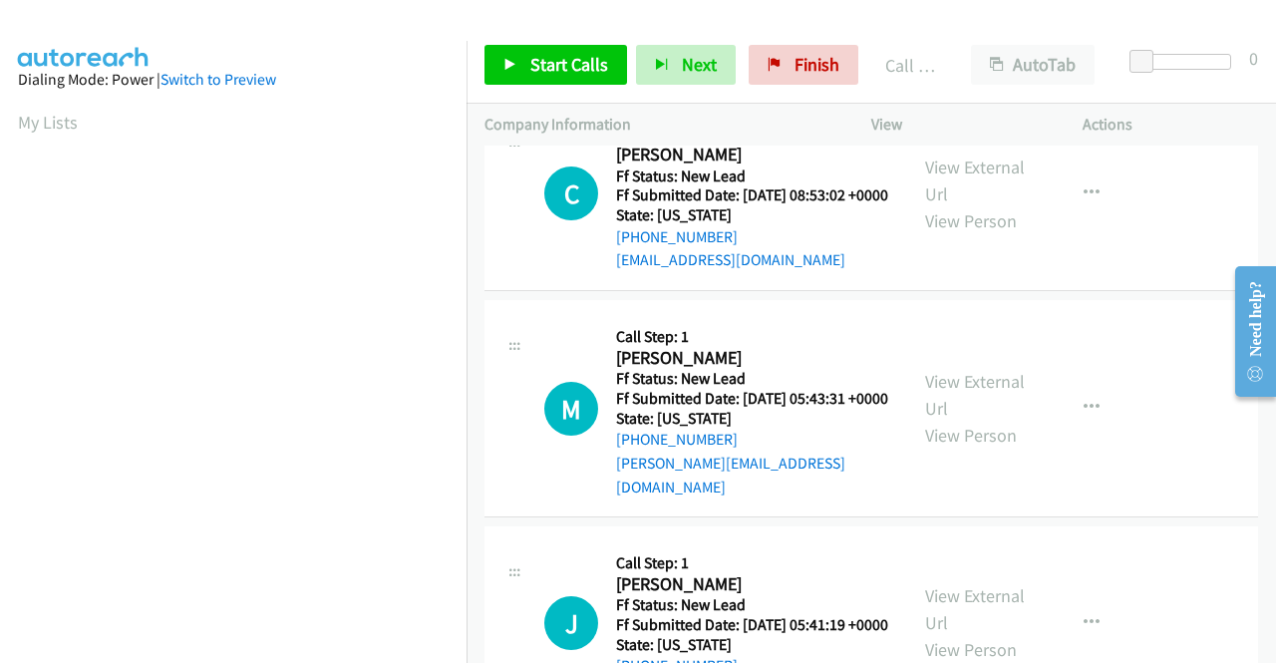
scroll to position [3291, 0]
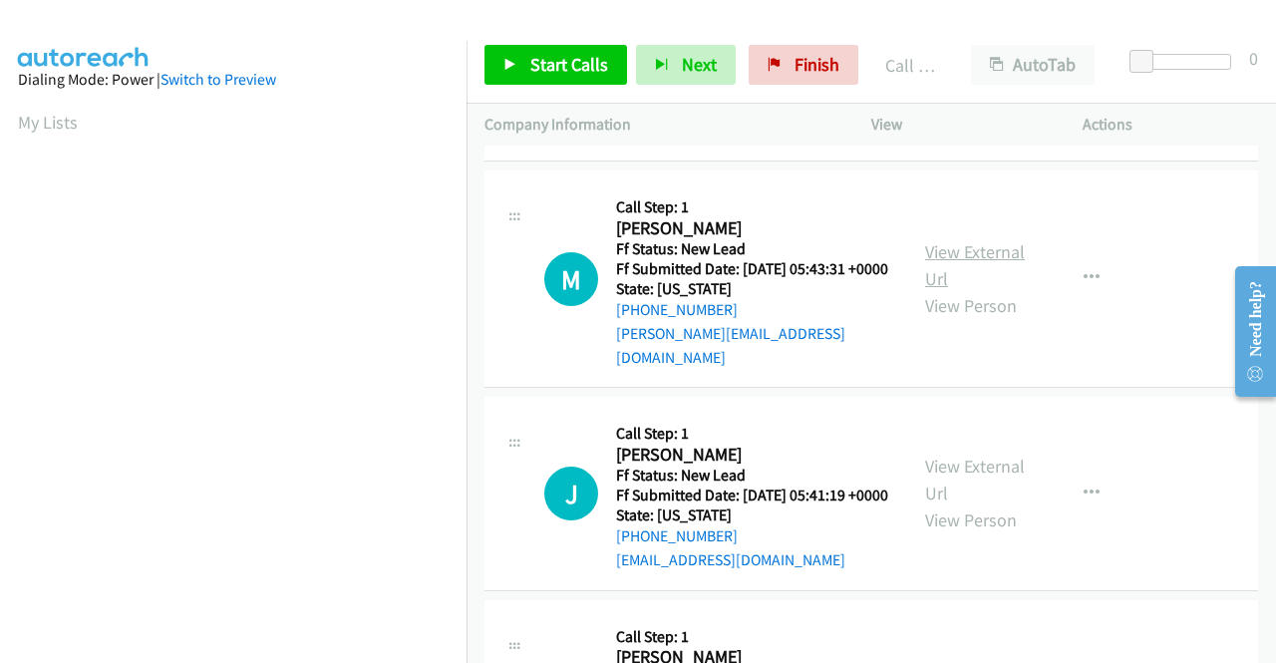
click at [985, 290] on link "View External Url" at bounding box center [975, 265] width 100 height 50
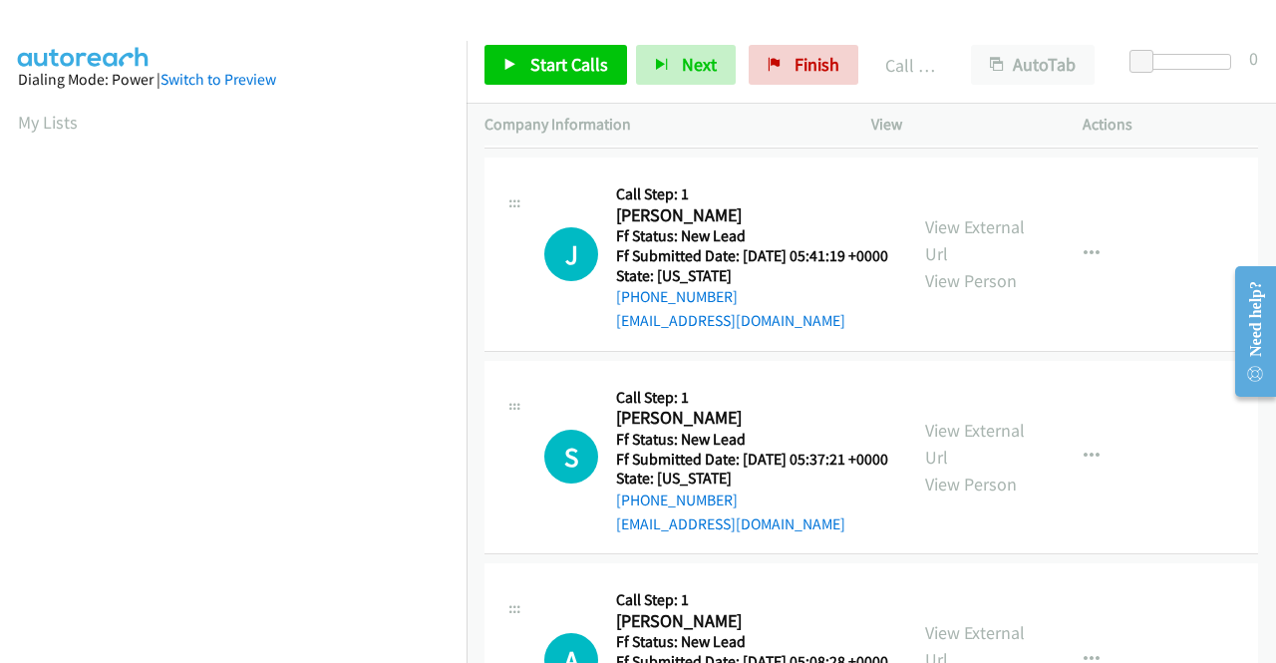
scroll to position [3590, 0]
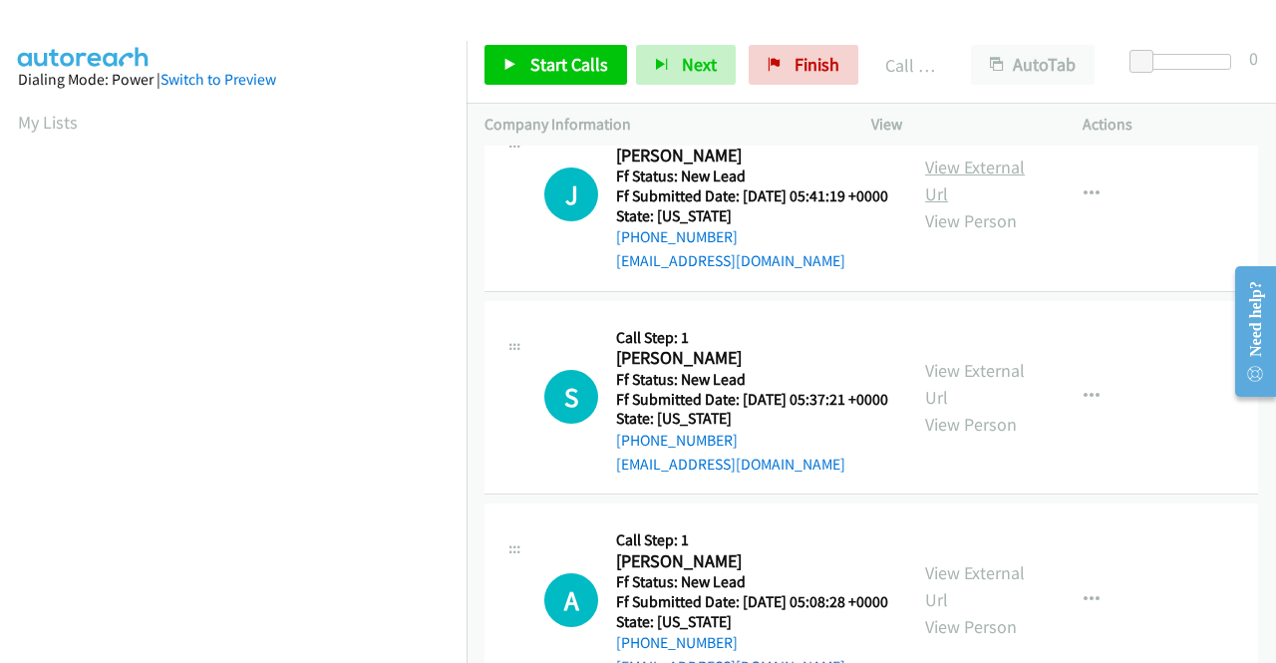
click at [949, 205] on link "View External Url" at bounding box center [975, 180] width 100 height 50
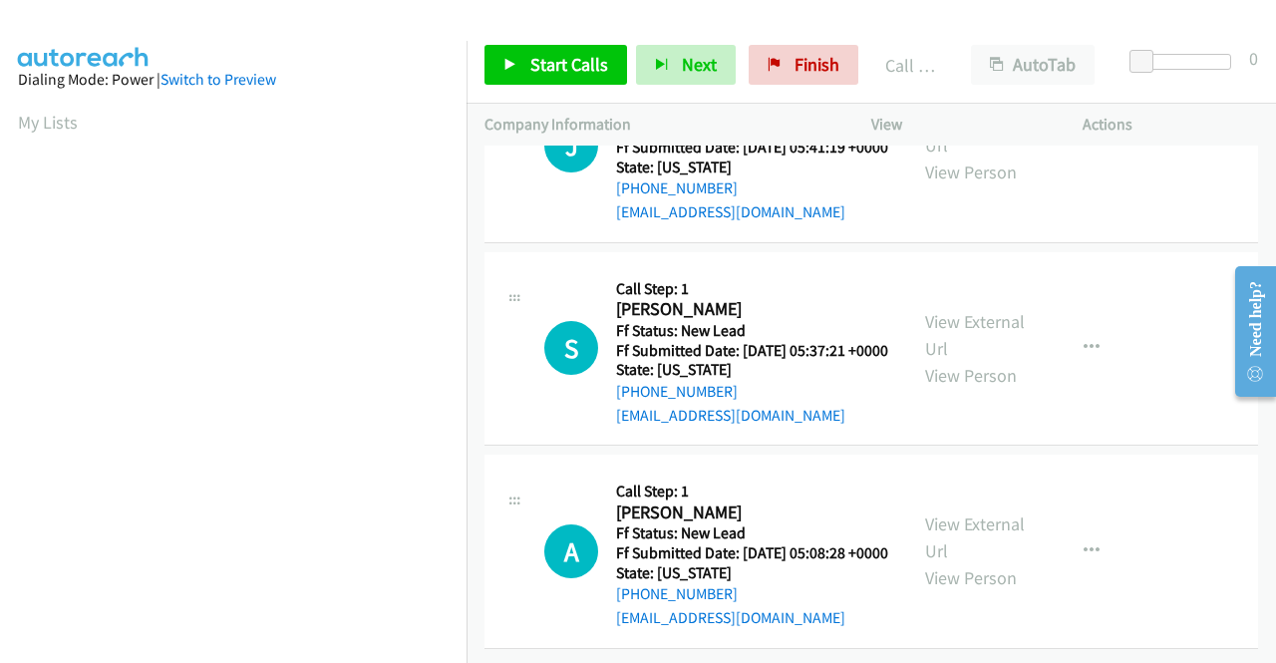
scroll to position [3789, 0]
click at [956, 360] on link "View External Url" at bounding box center [975, 335] width 100 height 50
click at [949, 512] on link "View External Url" at bounding box center [975, 537] width 100 height 50
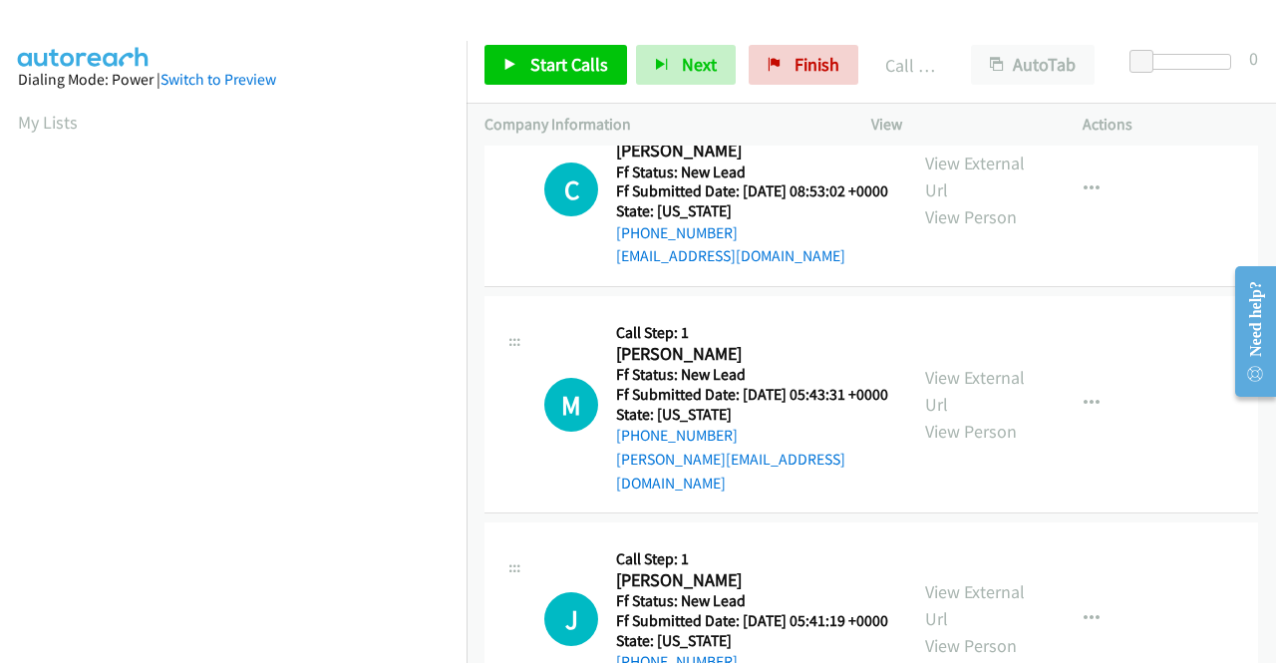
scroll to position [3210, 0]
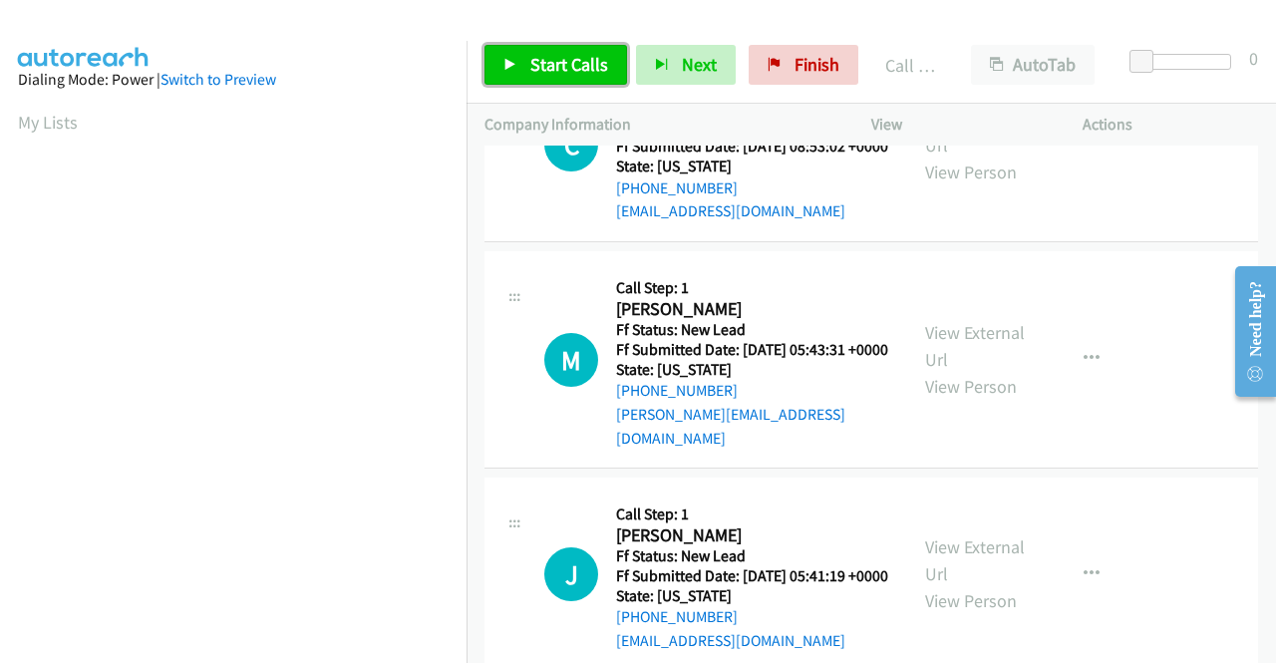
click at [564, 66] on span "Start Calls" at bounding box center [569, 64] width 78 height 23
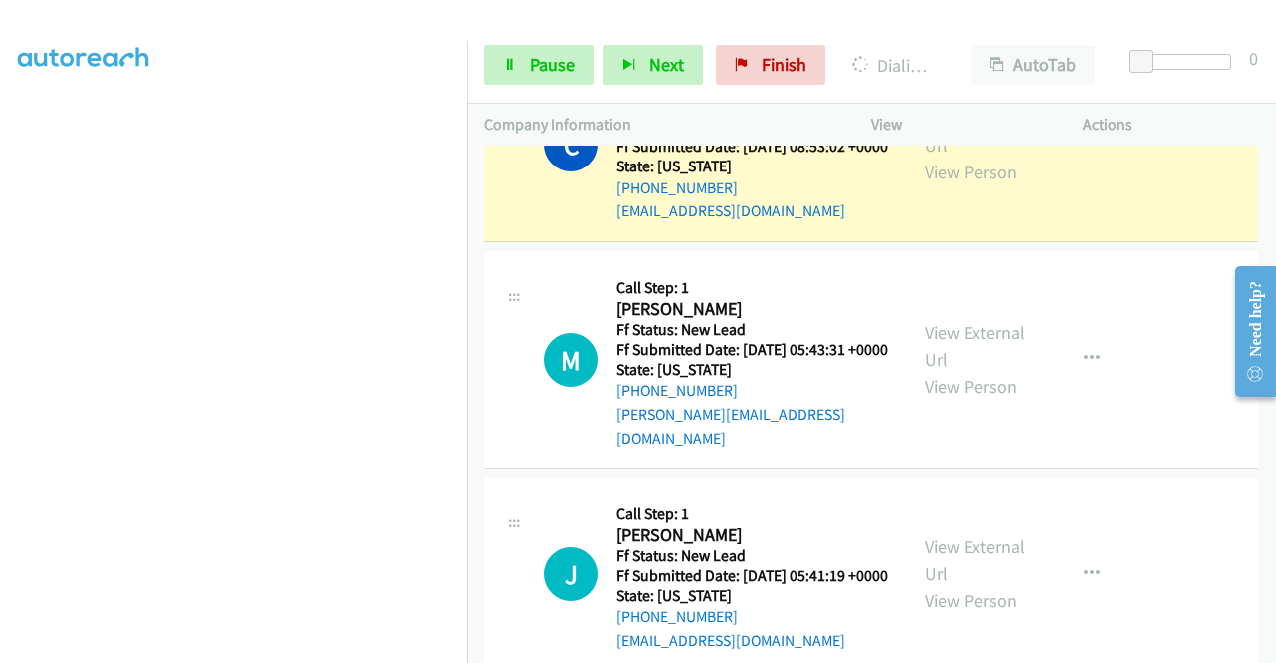
scroll to position [454, 0]
click at [559, 59] on span "Pause" at bounding box center [552, 64] width 45 height 23
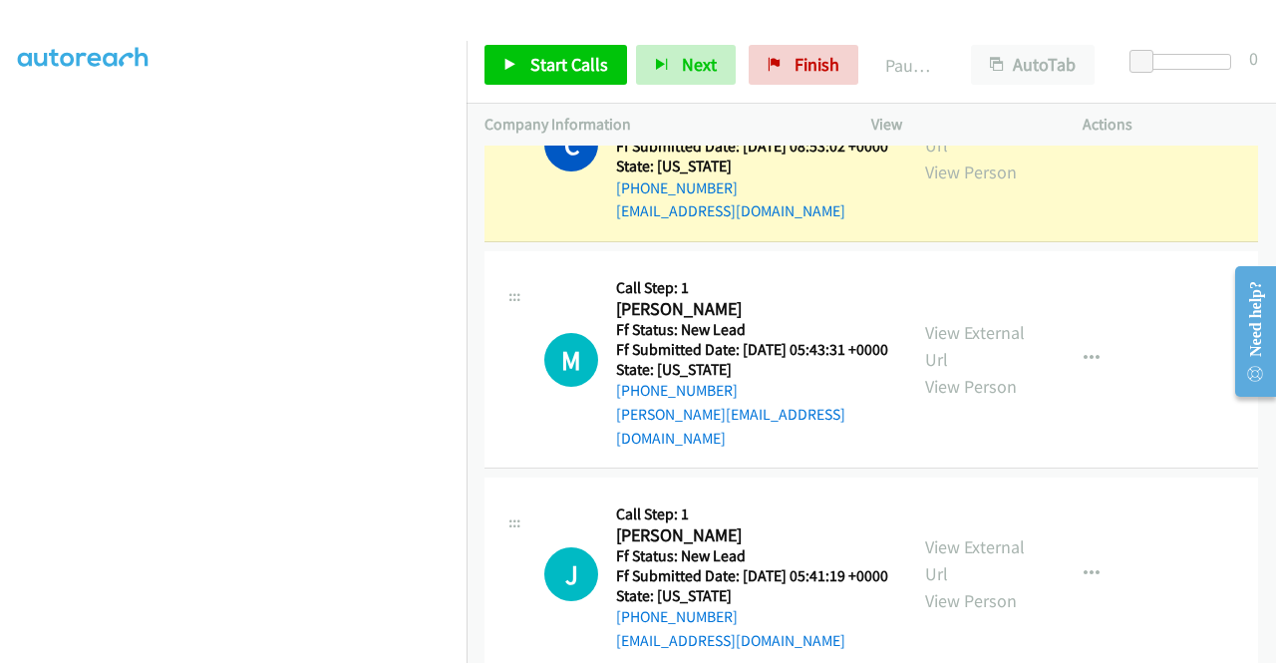
scroll to position [0, 0]
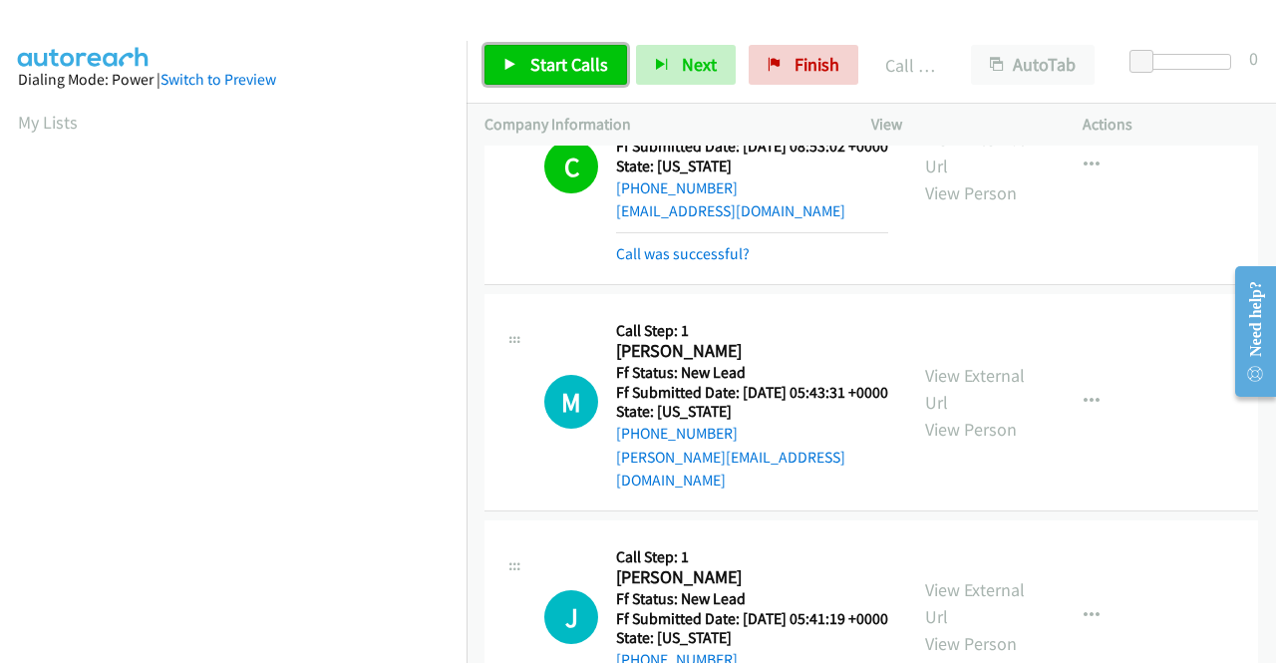
click at [532, 65] on span "Start Calls" at bounding box center [569, 64] width 78 height 23
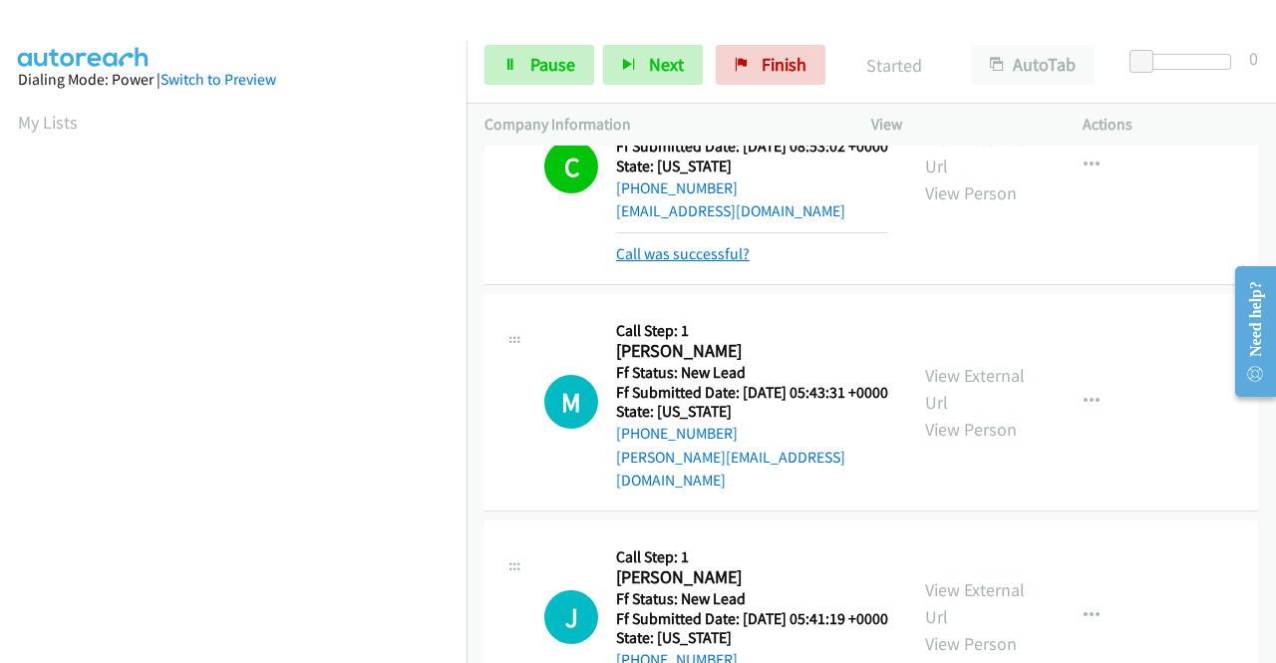
click at [703, 263] on link "Call was successful?" at bounding box center [683, 253] width 134 height 19
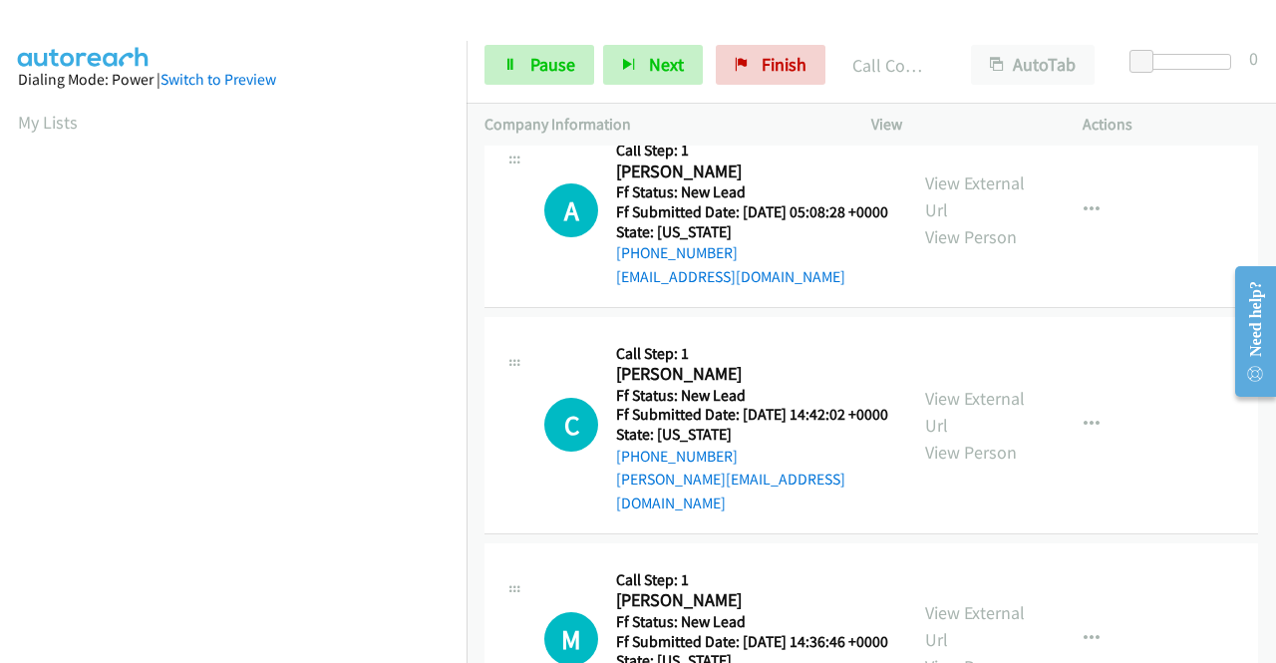
scroll to position [4207, 0]
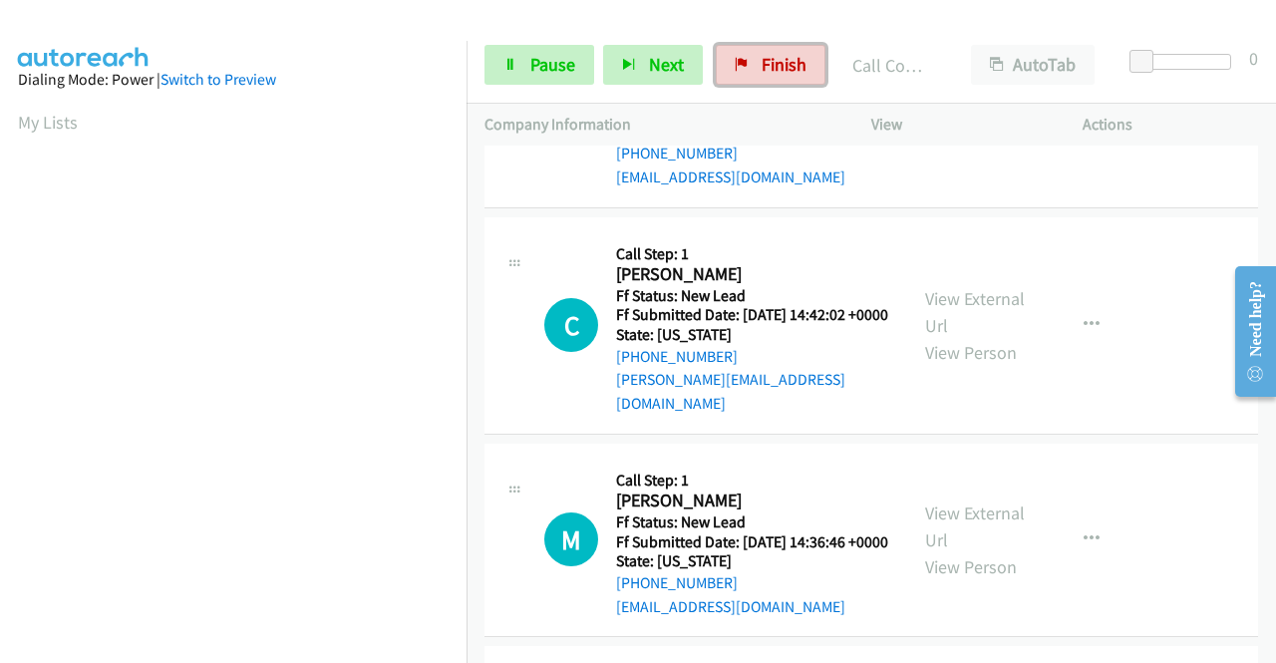
drag, startPoint x: 771, startPoint y: 58, endPoint x: 714, endPoint y: 99, distance: 70.8
click at [771, 58] on span "Finish" at bounding box center [783, 64] width 45 height 23
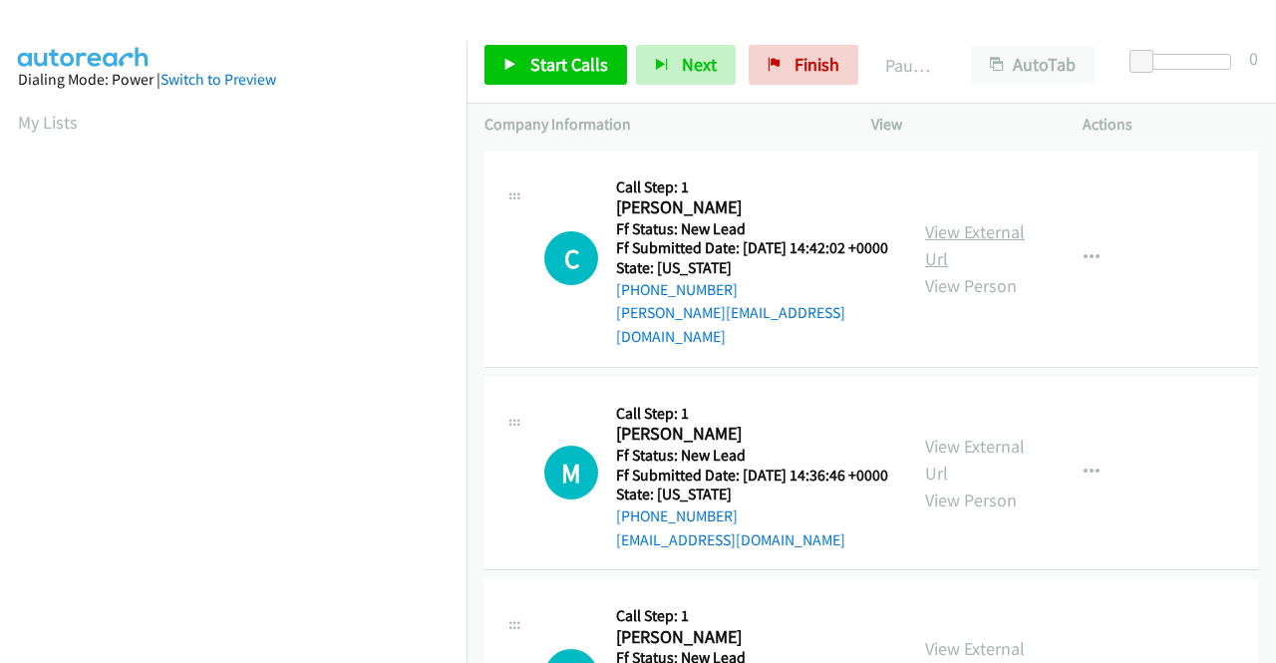
click at [985, 232] on link "View External Url" at bounding box center [975, 245] width 100 height 50
click at [986, 453] on link "View External Url" at bounding box center [975, 460] width 100 height 50
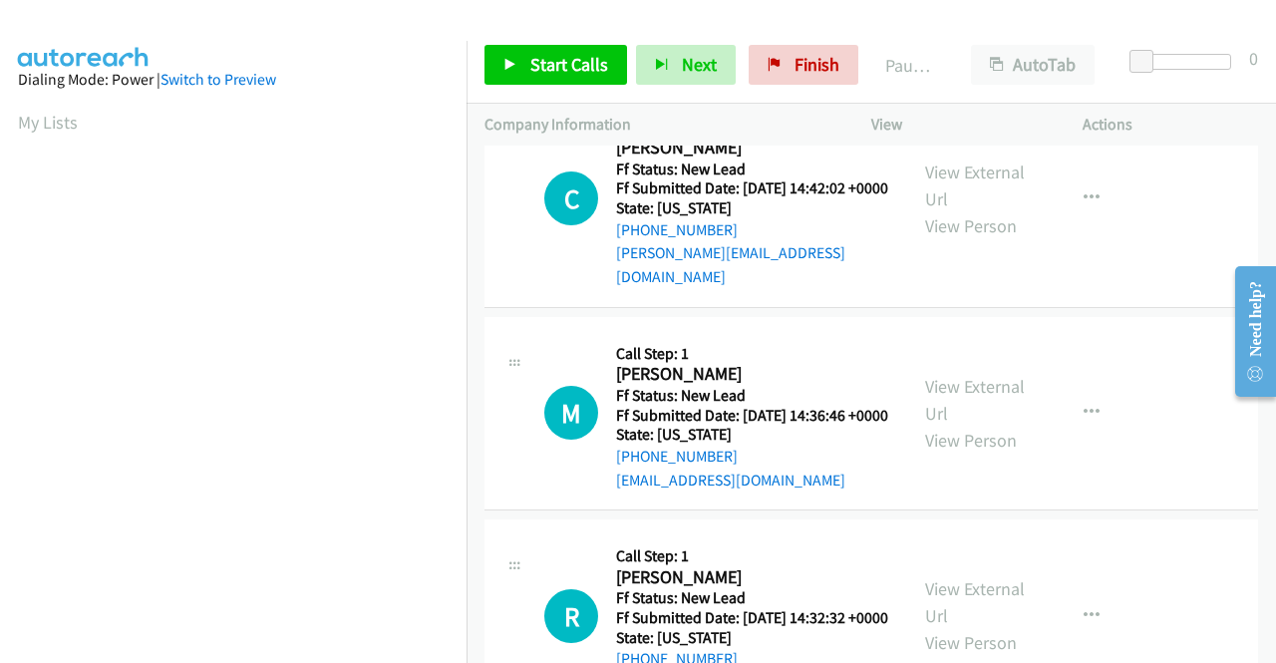
scroll to position [199, 0]
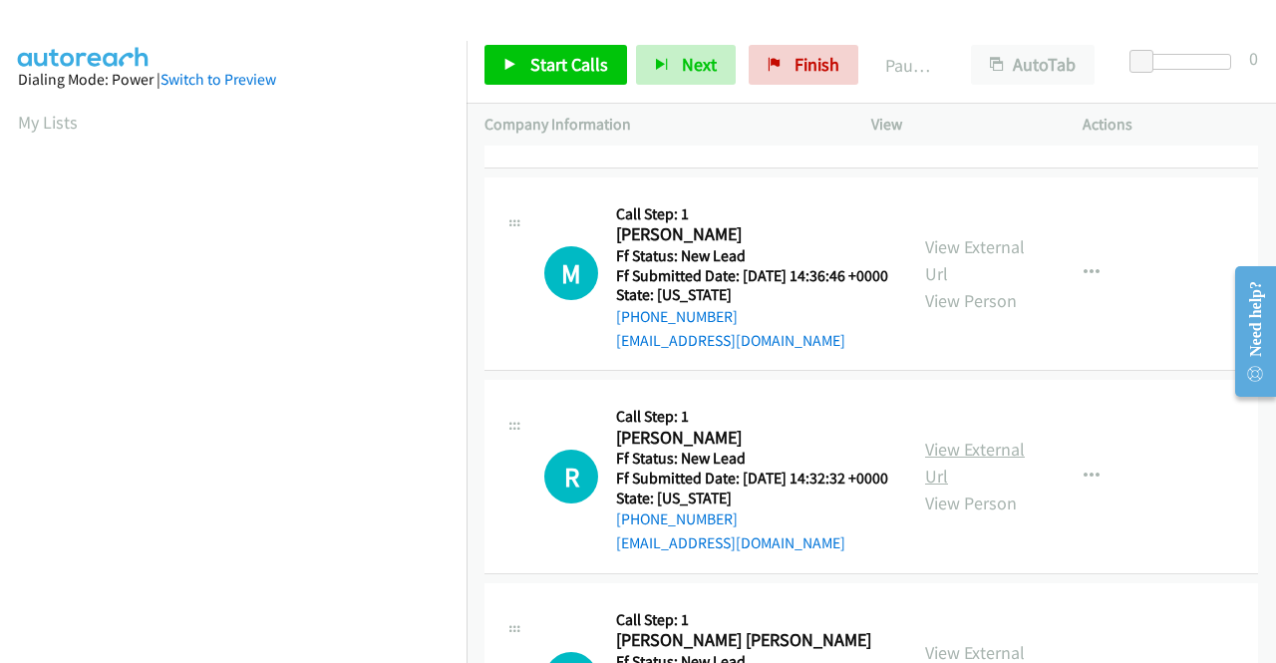
click at [961, 470] on link "View External Url" at bounding box center [975, 463] width 100 height 50
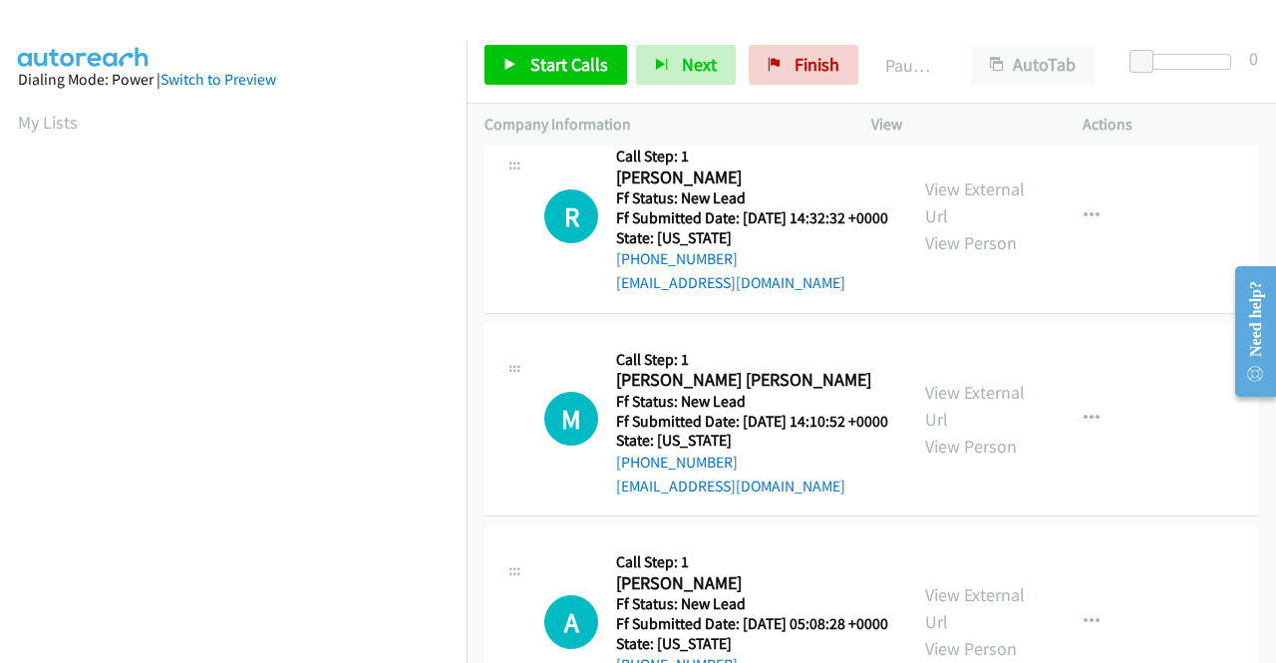
scroll to position [498, 0]
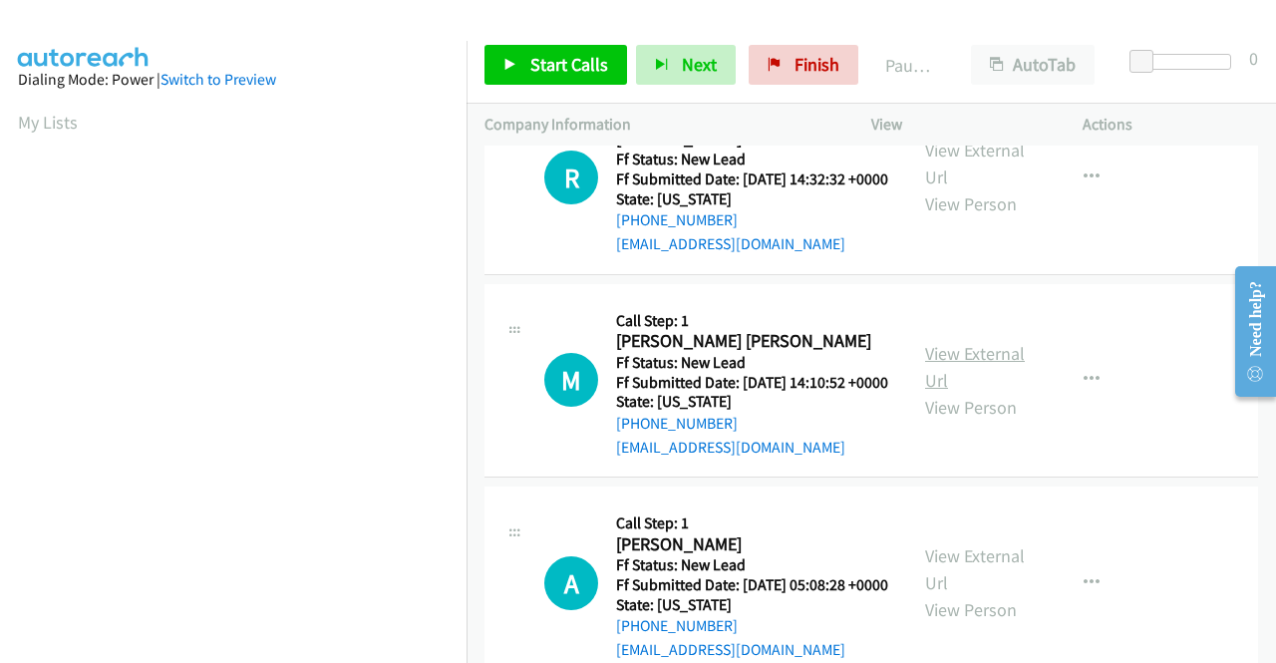
click at [951, 392] on link "View External Url" at bounding box center [975, 367] width 100 height 50
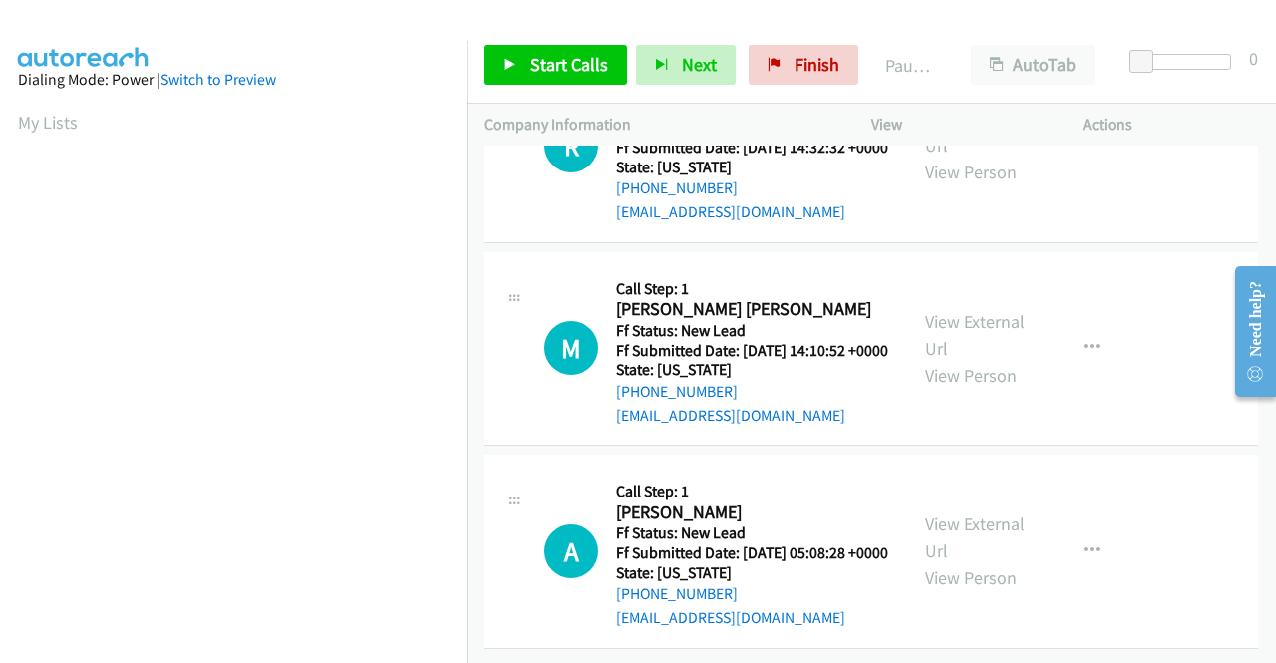
scroll to position [618, 0]
click at [960, 512] on link "View External Url" at bounding box center [975, 537] width 100 height 50
click at [576, 57] on span "Start Calls" at bounding box center [569, 64] width 78 height 23
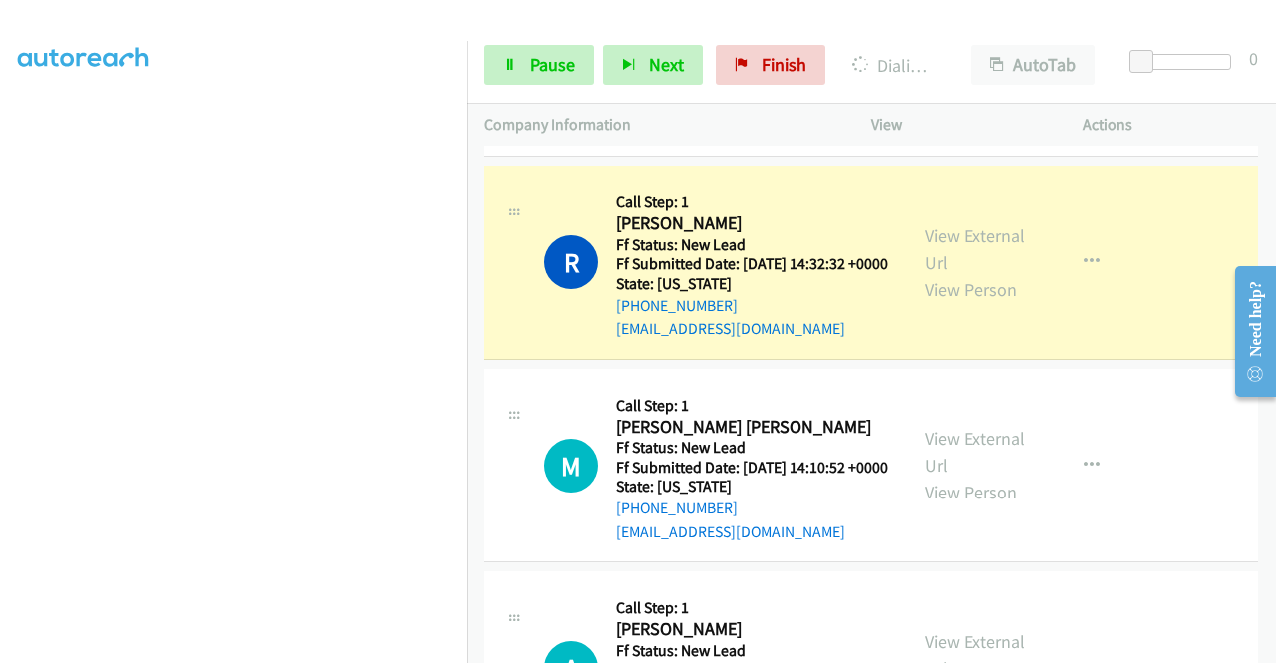
scroll to position [454, 0]
click at [535, 62] on span "Pause" at bounding box center [552, 64] width 45 height 23
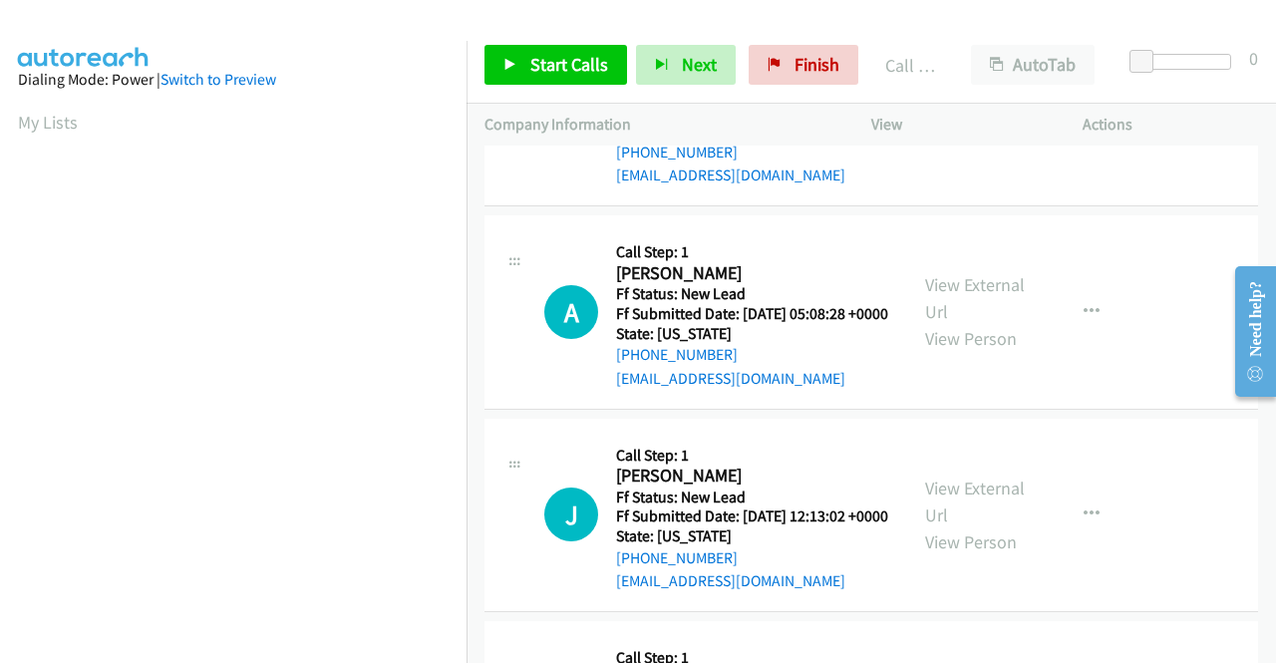
scroll to position [997, 0]
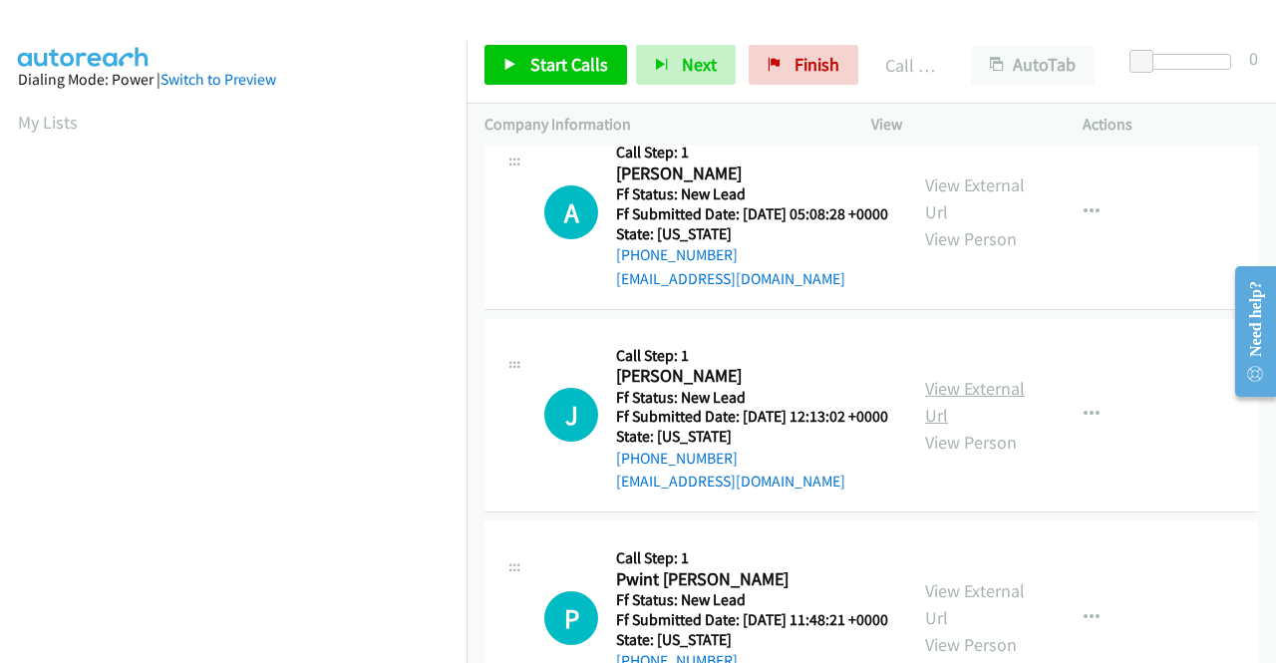
click at [963, 427] on link "View External Url" at bounding box center [975, 402] width 100 height 50
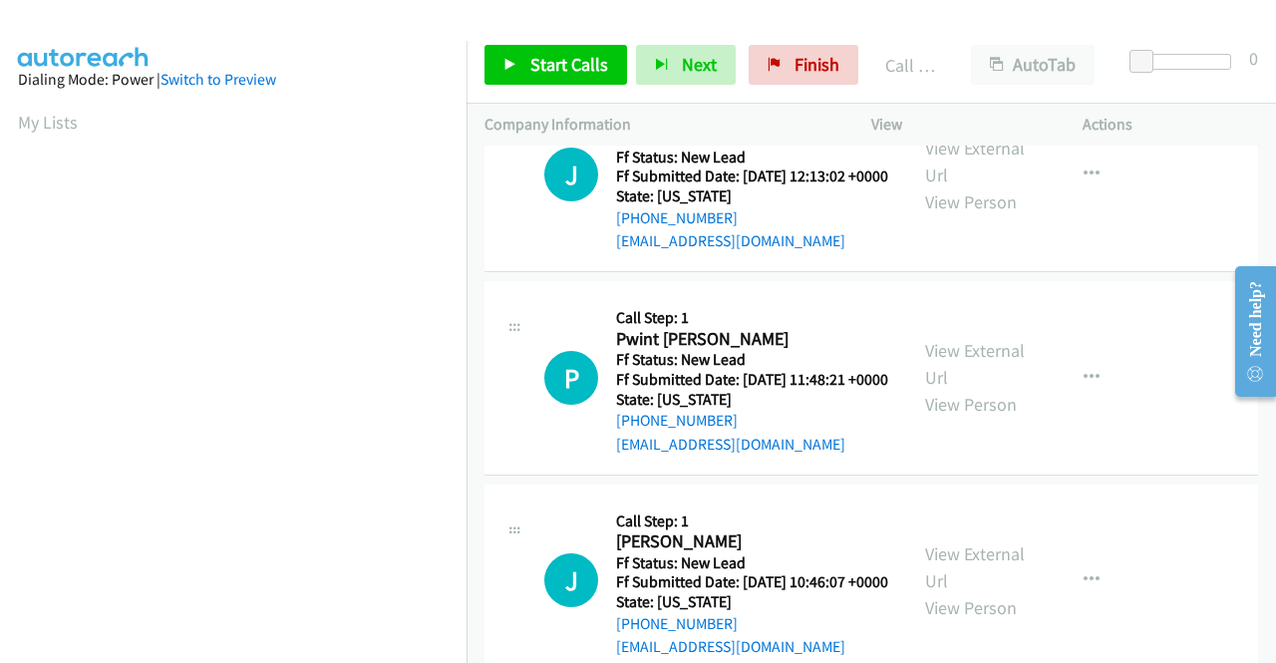
scroll to position [1296, 0]
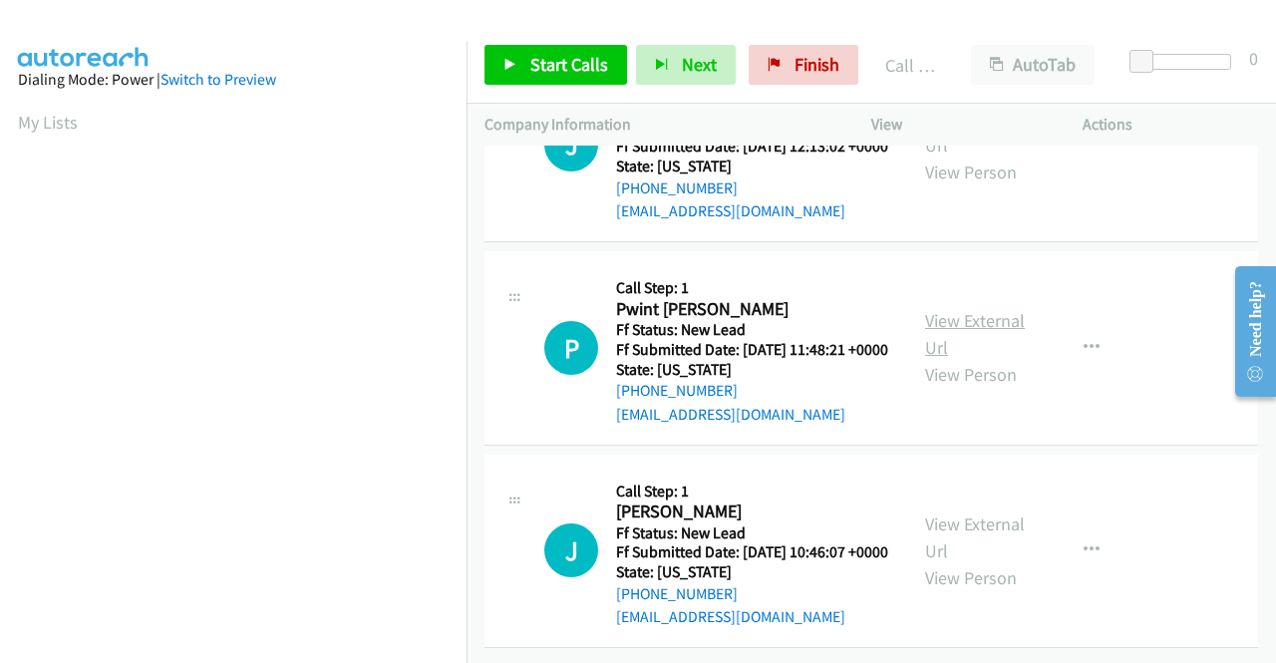
click at [1011, 359] on link "View External Url" at bounding box center [975, 334] width 100 height 50
click at [994, 512] on link "View External Url" at bounding box center [975, 537] width 100 height 50
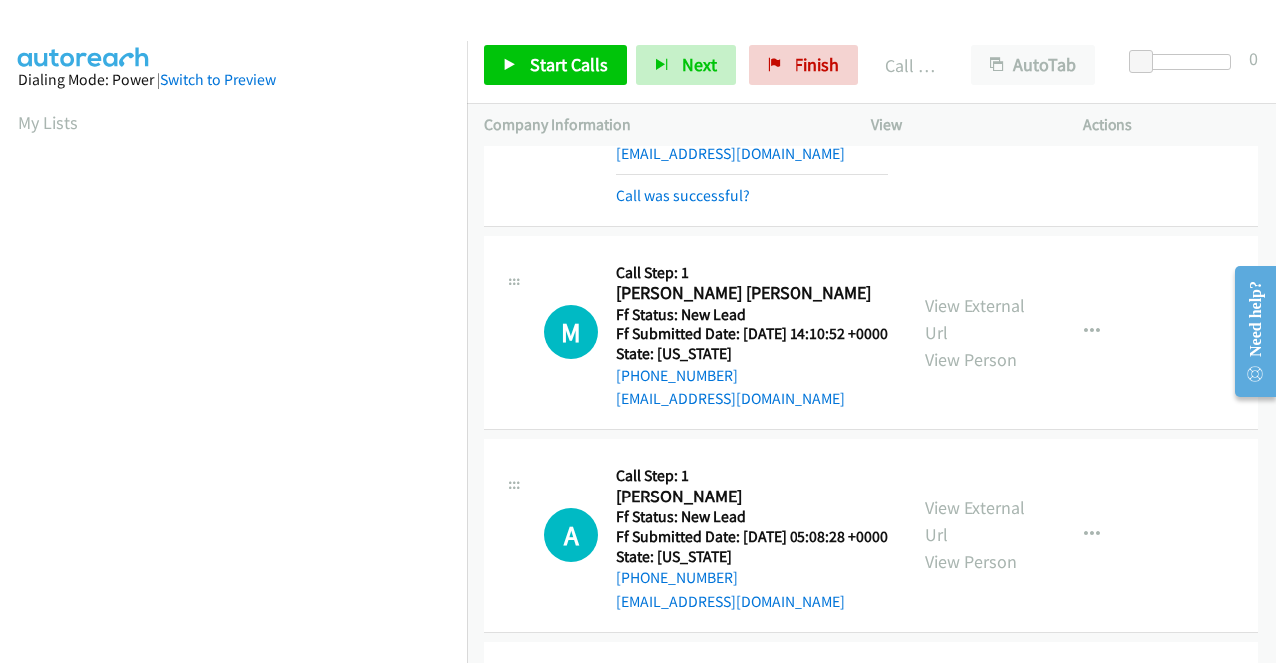
scroll to position [690, 0]
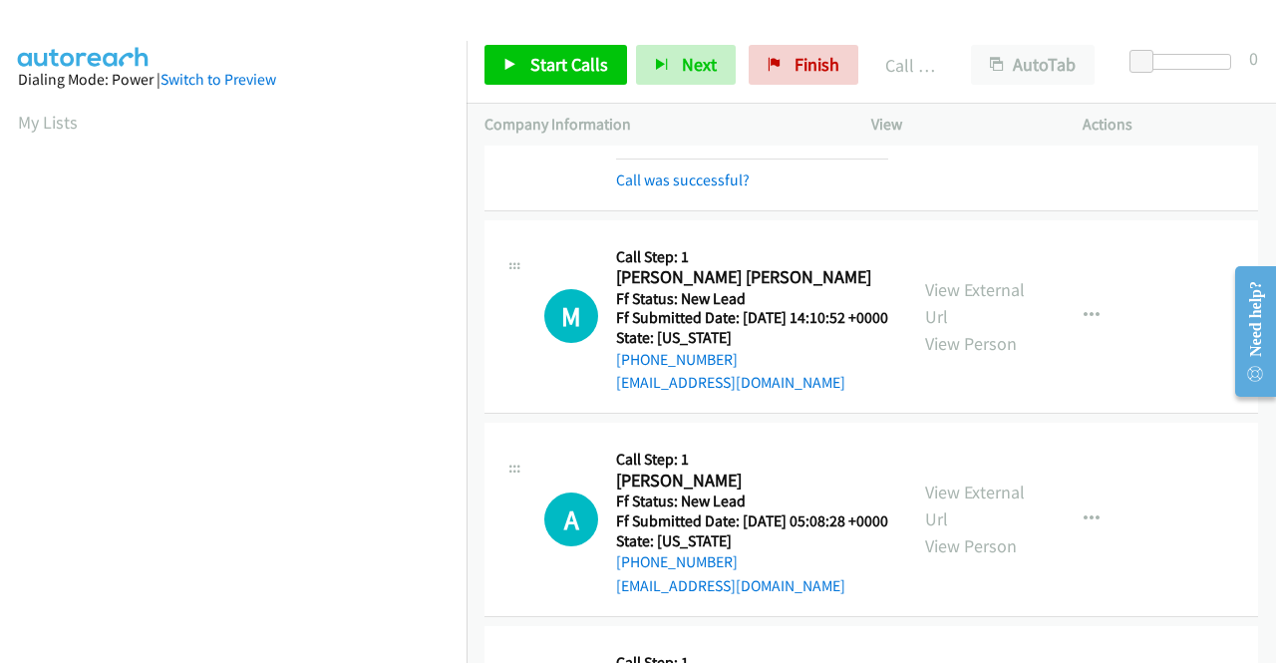
drag, startPoint x: 1275, startPoint y: 535, endPoint x: 38, endPoint y: 101, distance: 1310.9
click at [583, 65] on span "Start Calls" at bounding box center [569, 64] width 78 height 23
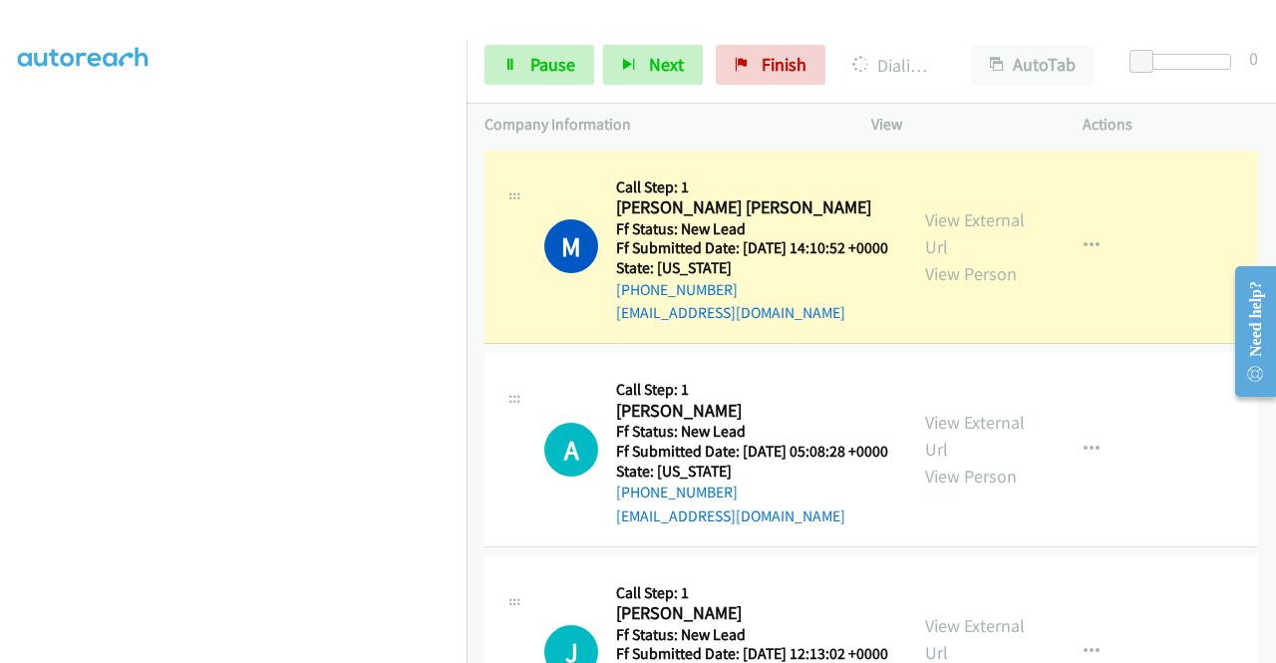
scroll to position [789, 0]
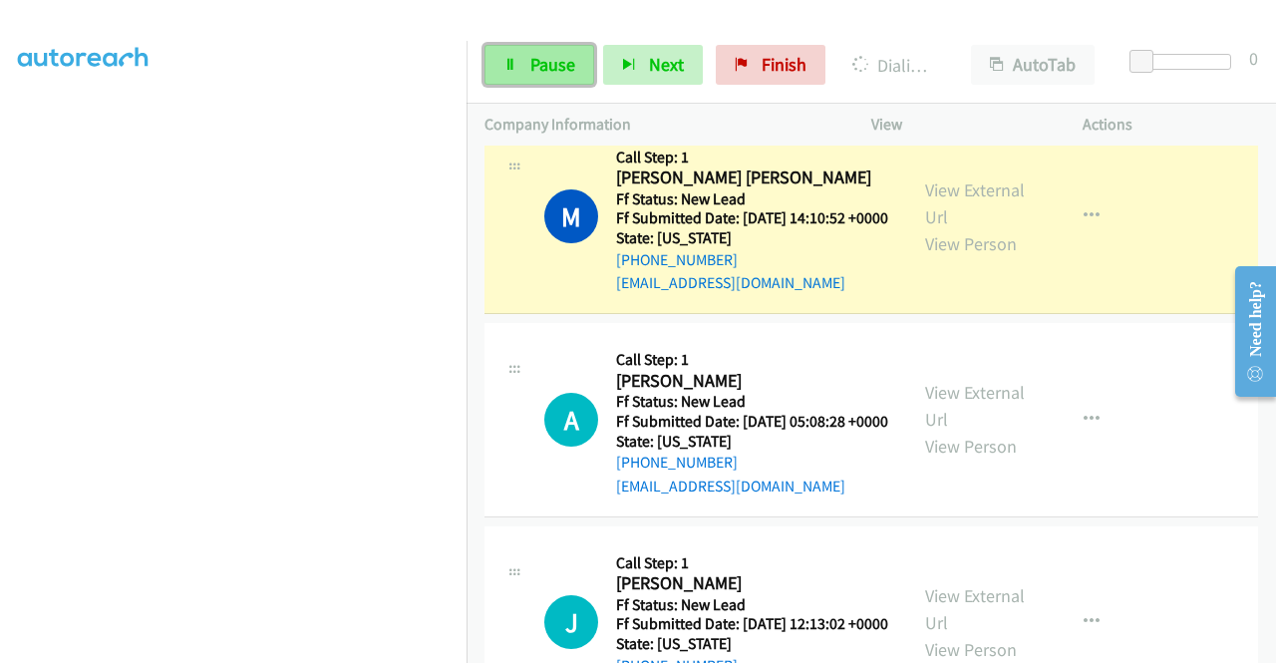
click at [495, 63] on link "Pause" at bounding box center [539, 65] width 110 height 40
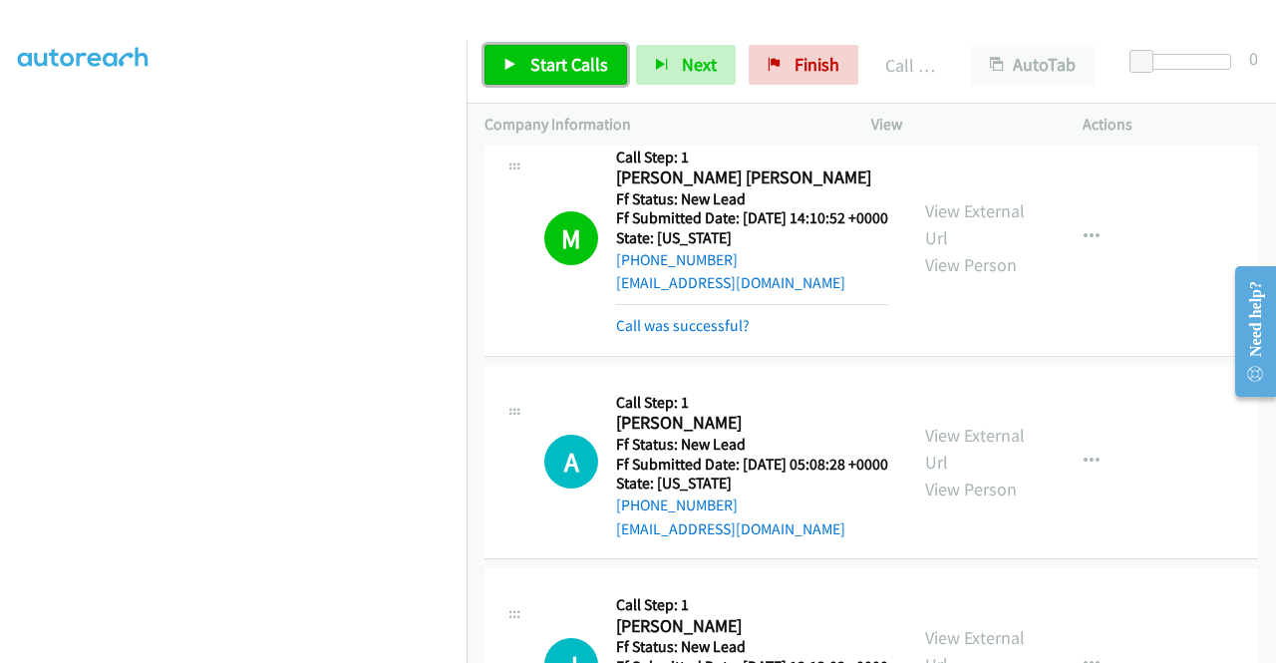
click at [596, 63] on span "Start Calls" at bounding box center [569, 64] width 78 height 23
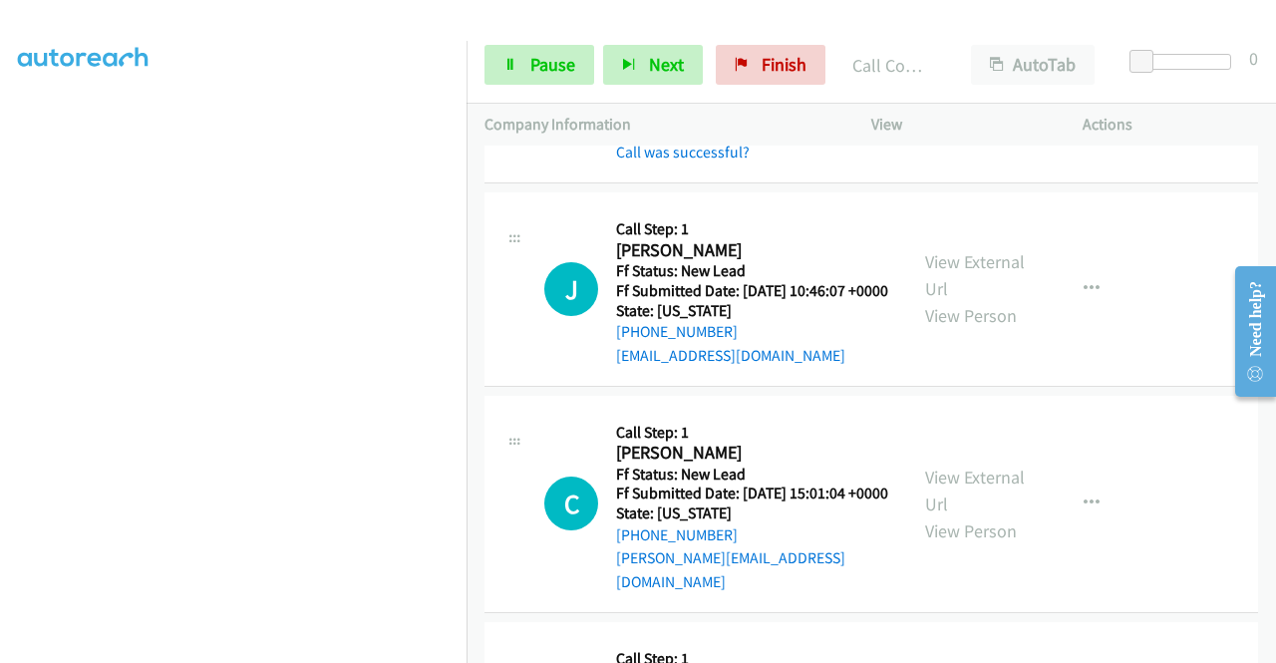
scroll to position [1786, 0]
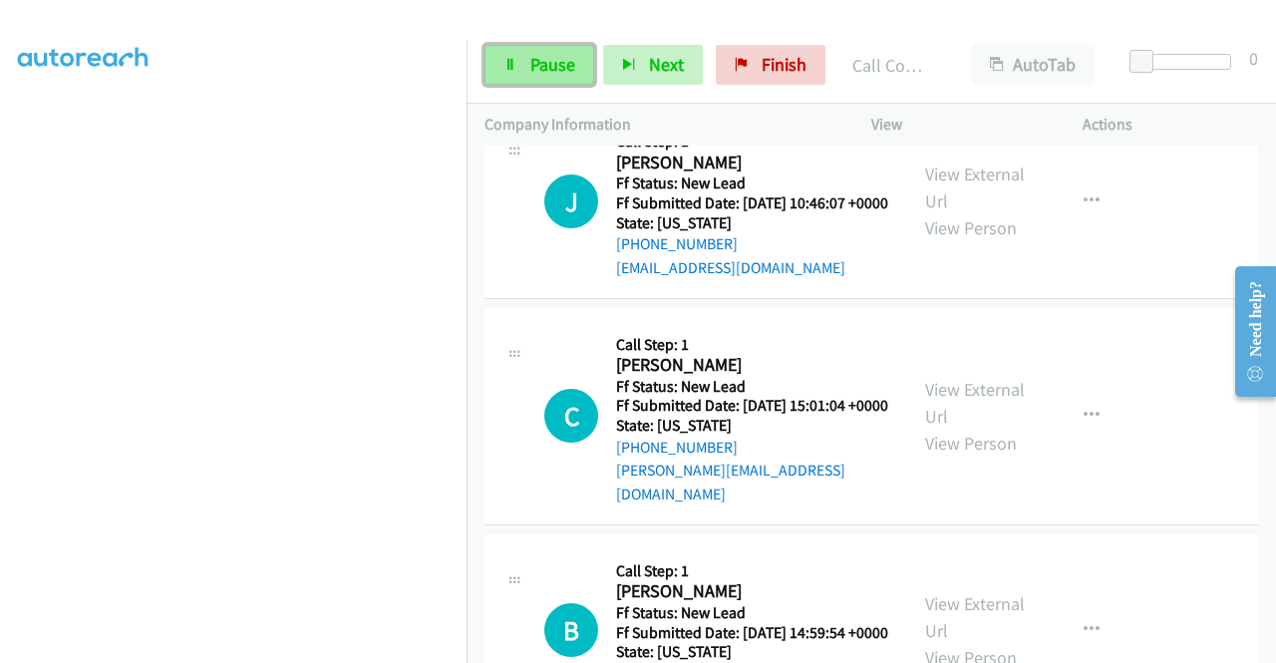
click at [543, 73] on span "Pause" at bounding box center [552, 64] width 45 height 23
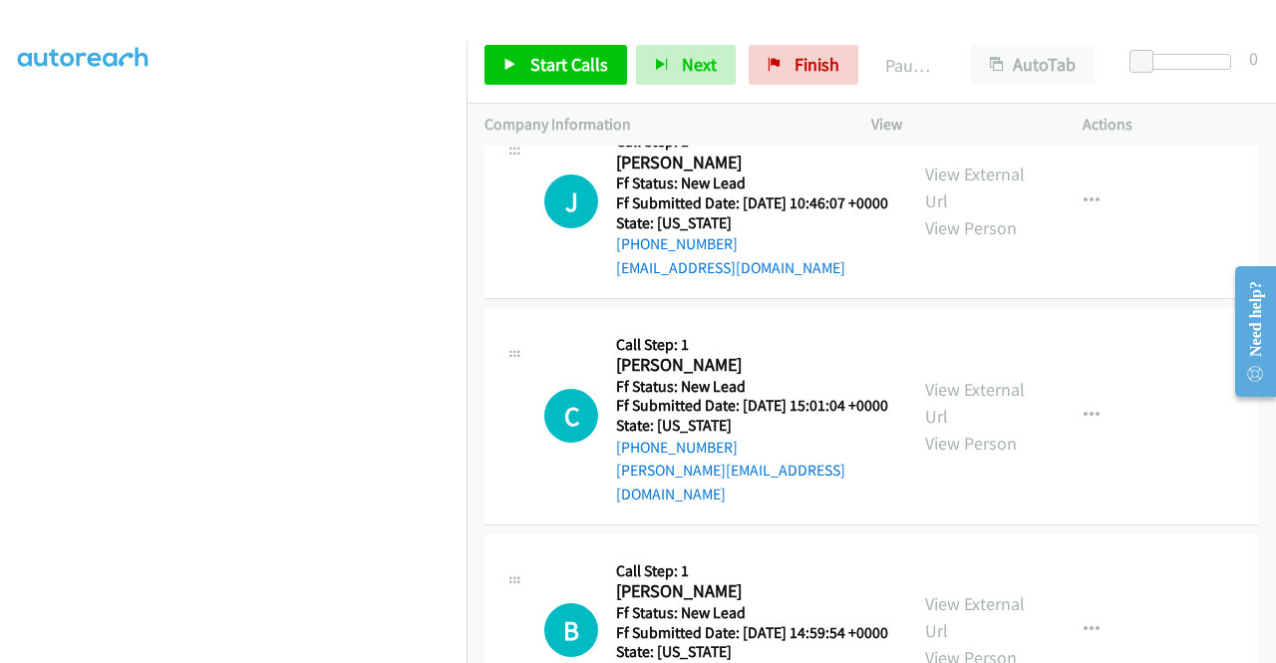
scroll to position [454, 0]
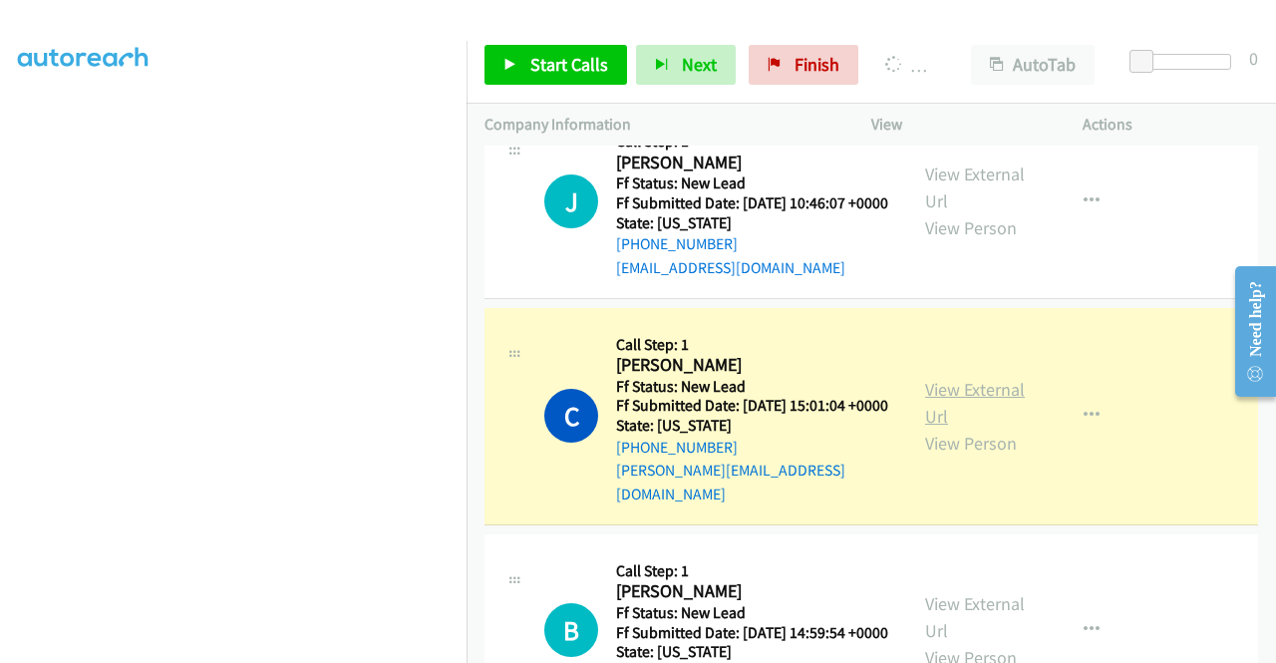
click at [983, 428] on link "View External Url" at bounding box center [975, 403] width 100 height 50
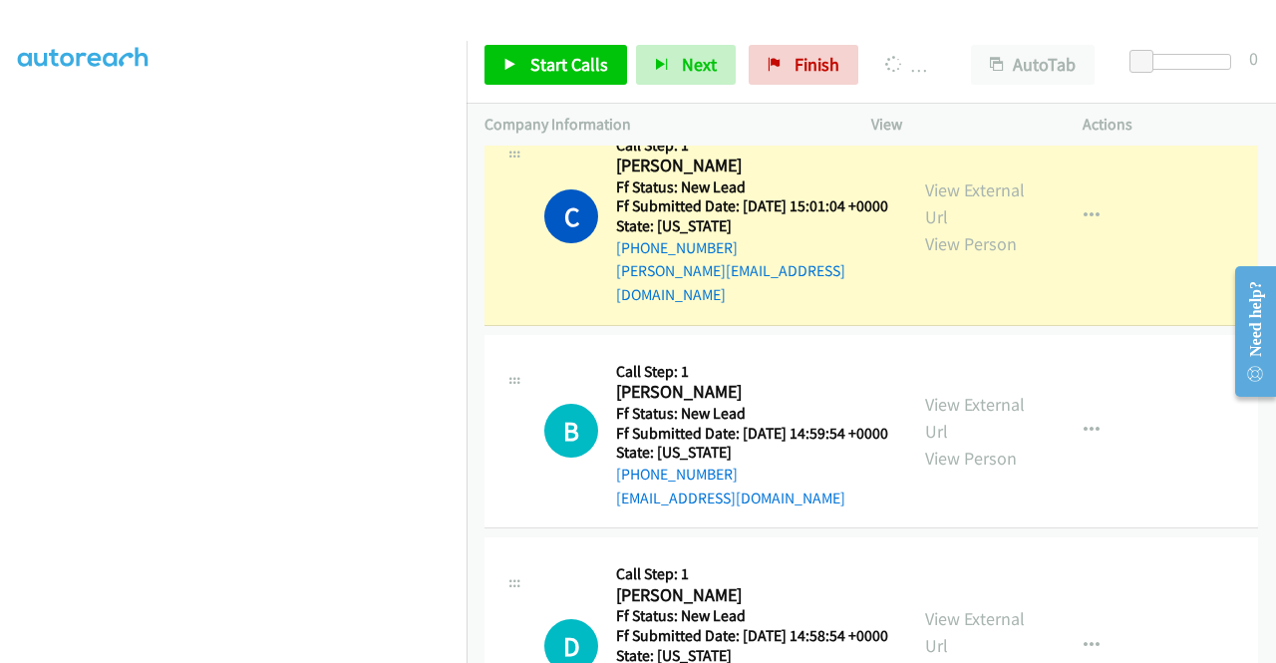
scroll to position [0, 0]
drag, startPoint x: 763, startPoint y: 58, endPoint x: 701, endPoint y: 115, distance: 84.7
click at [767, 59] on icon at bounding box center [774, 66] width 14 height 14
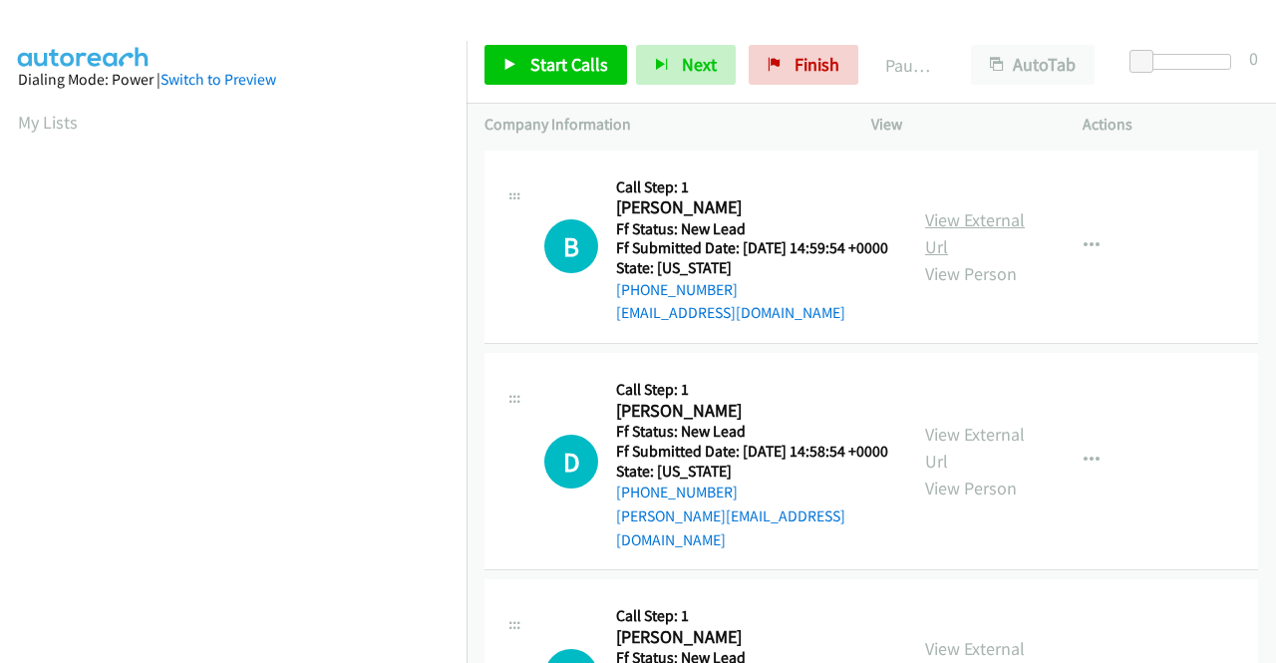
click at [991, 232] on link "View External Url" at bounding box center [975, 233] width 100 height 50
click at [956, 449] on link "View External Url" at bounding box center [975, 448] width 100 height 50
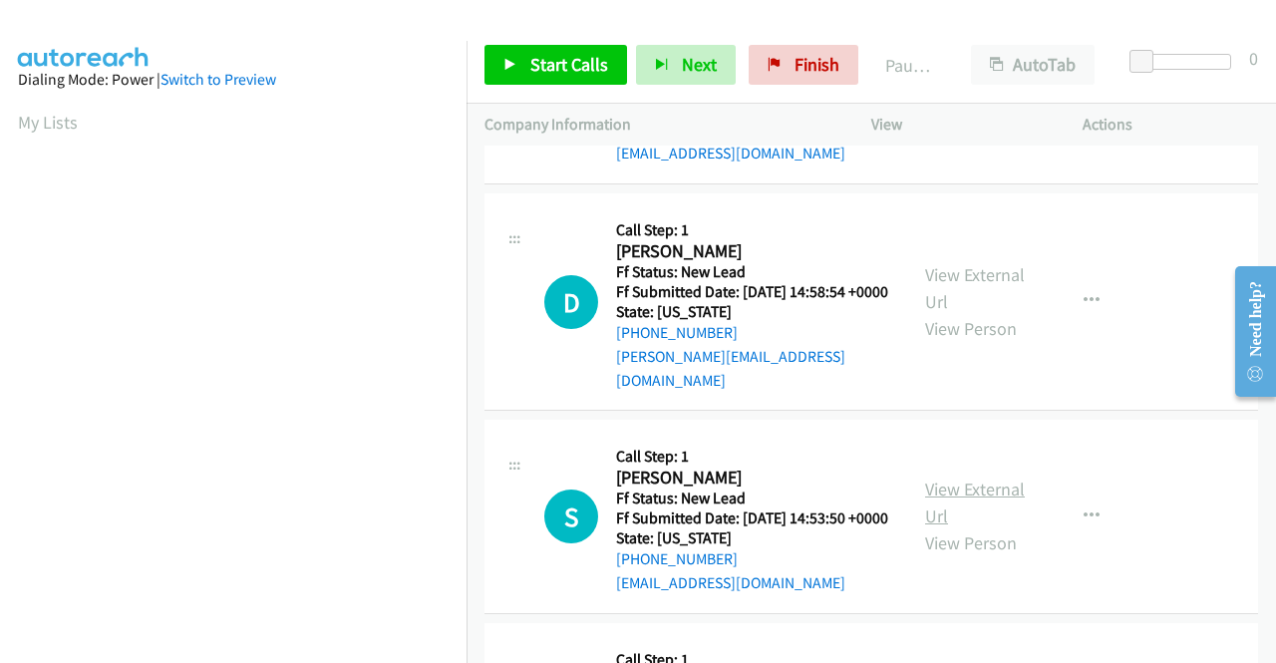
scroll to position [199, 0]
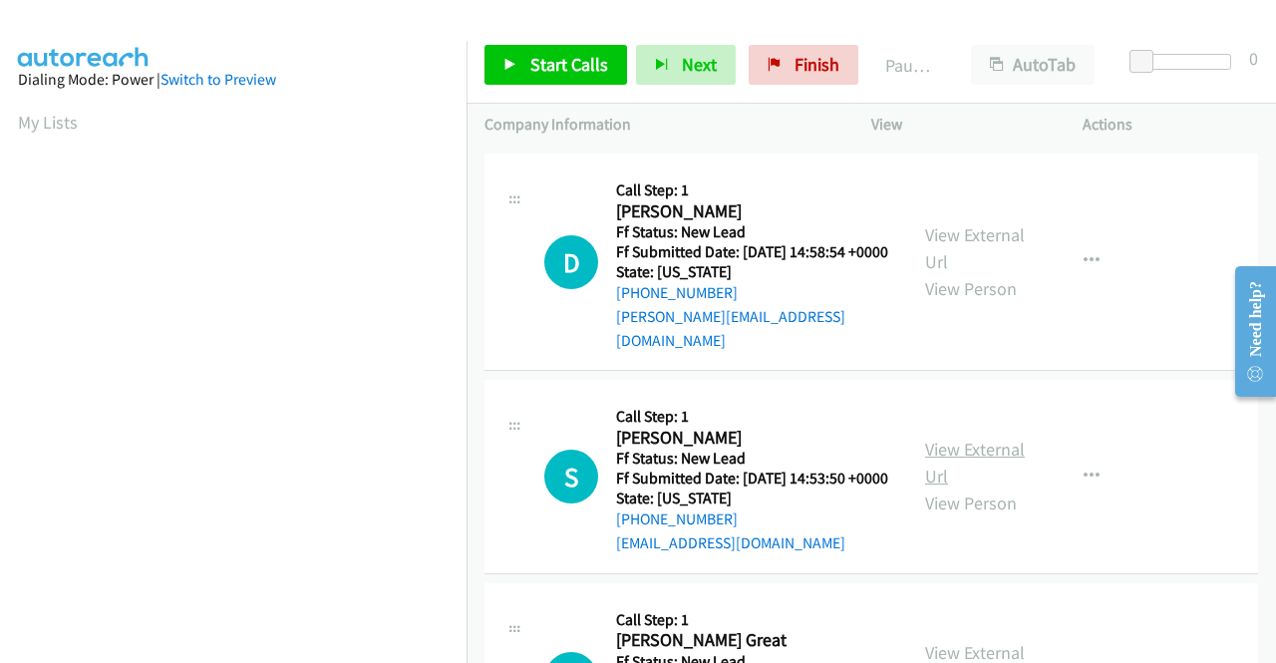
click at [959, 473] on link "View External Url" at bounding box center [975, 463] width 100 height 50
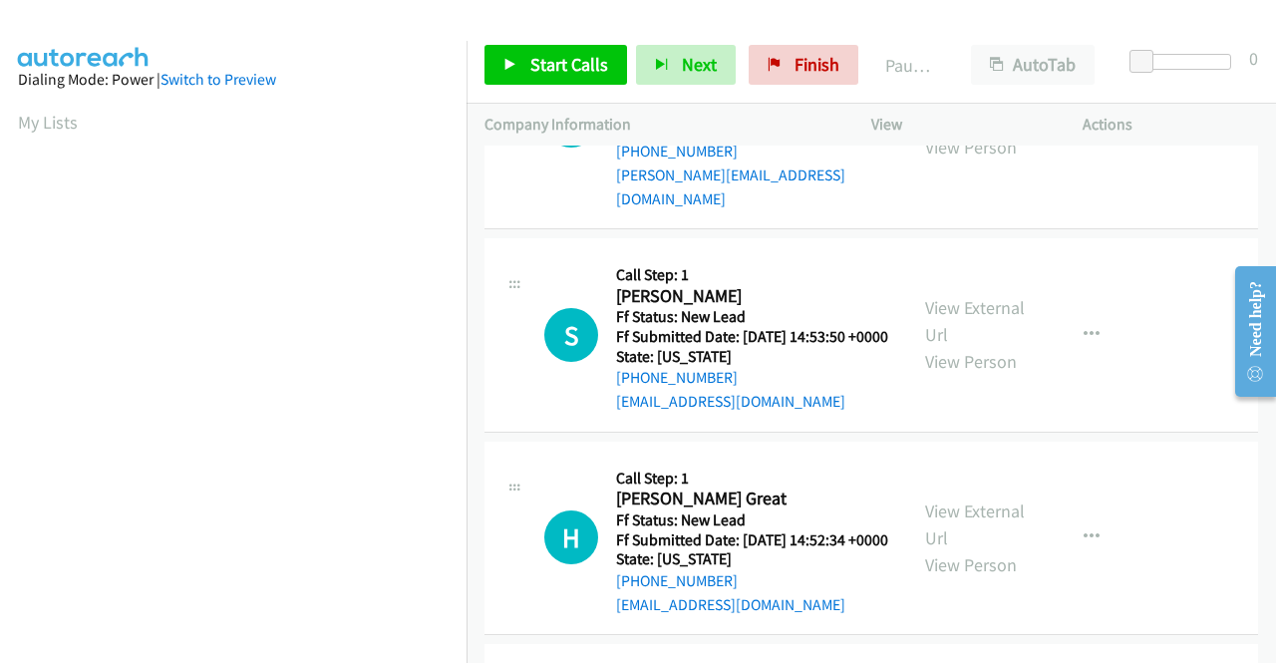
scroll to position [399, 0]
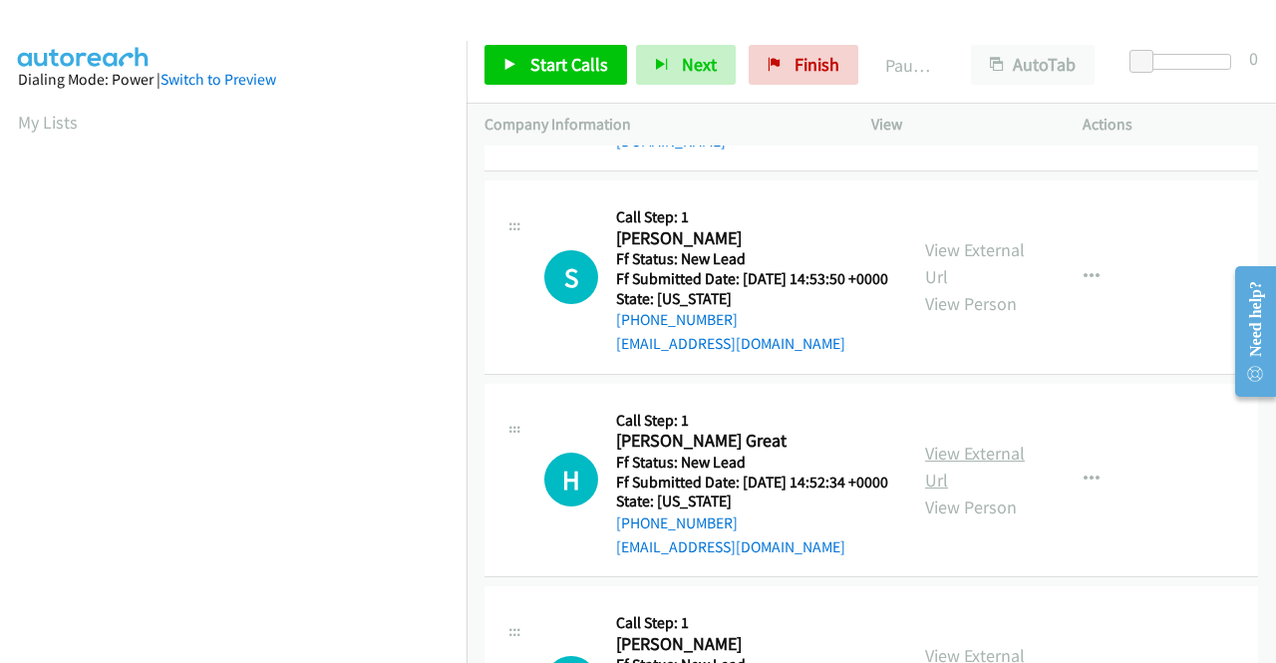
click at [986, 491] on link "View External Url" at bounding box center [975, 467] width 100 height 50
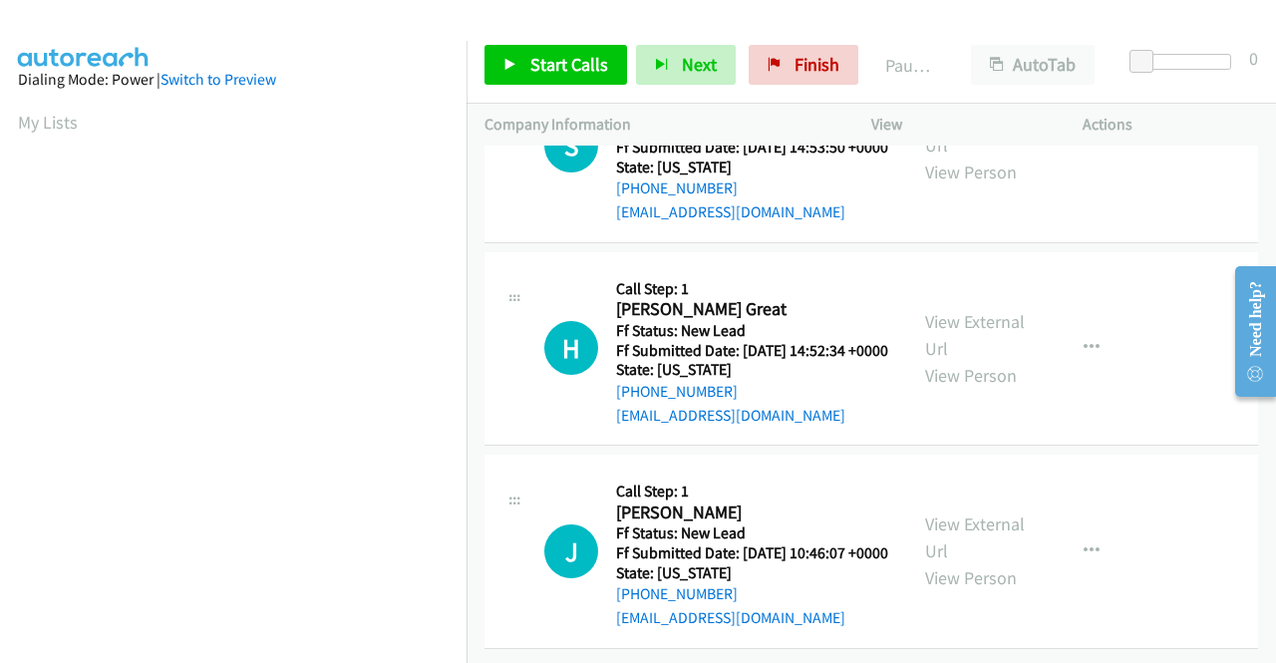
scroll to position [618, 0]
click at [951, 512] on link "View External Url" at bounding box center [975, 537] width 100 height 50
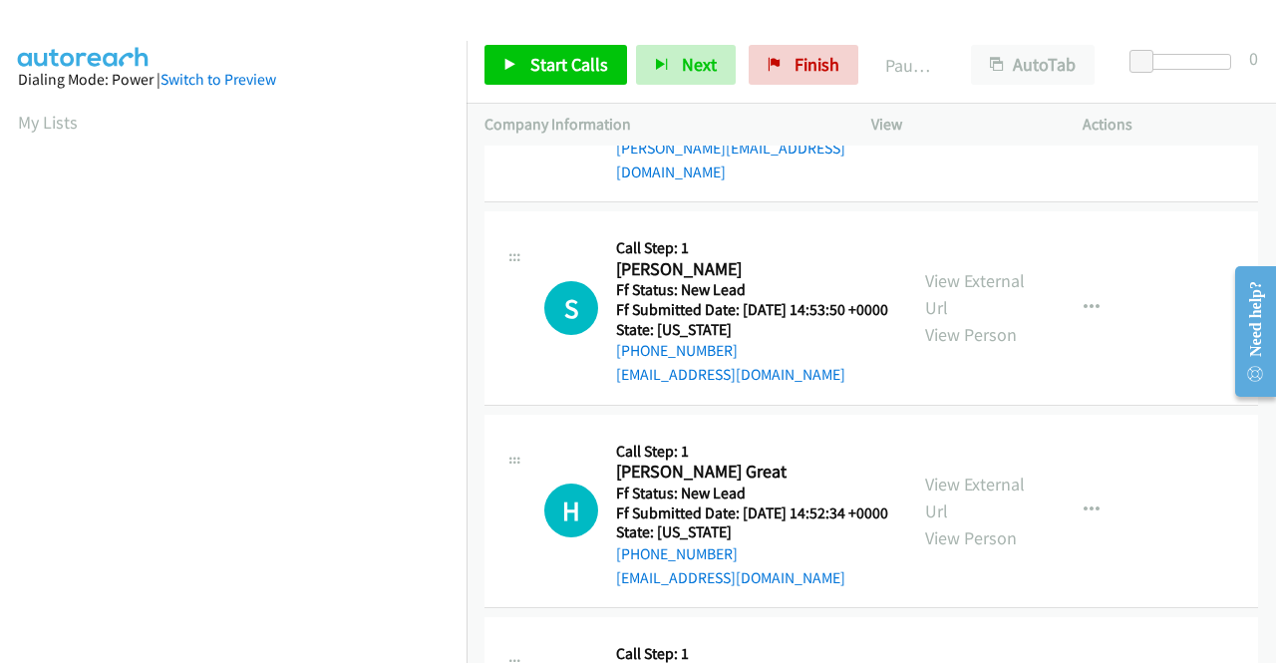
scroll to position [0, 0]
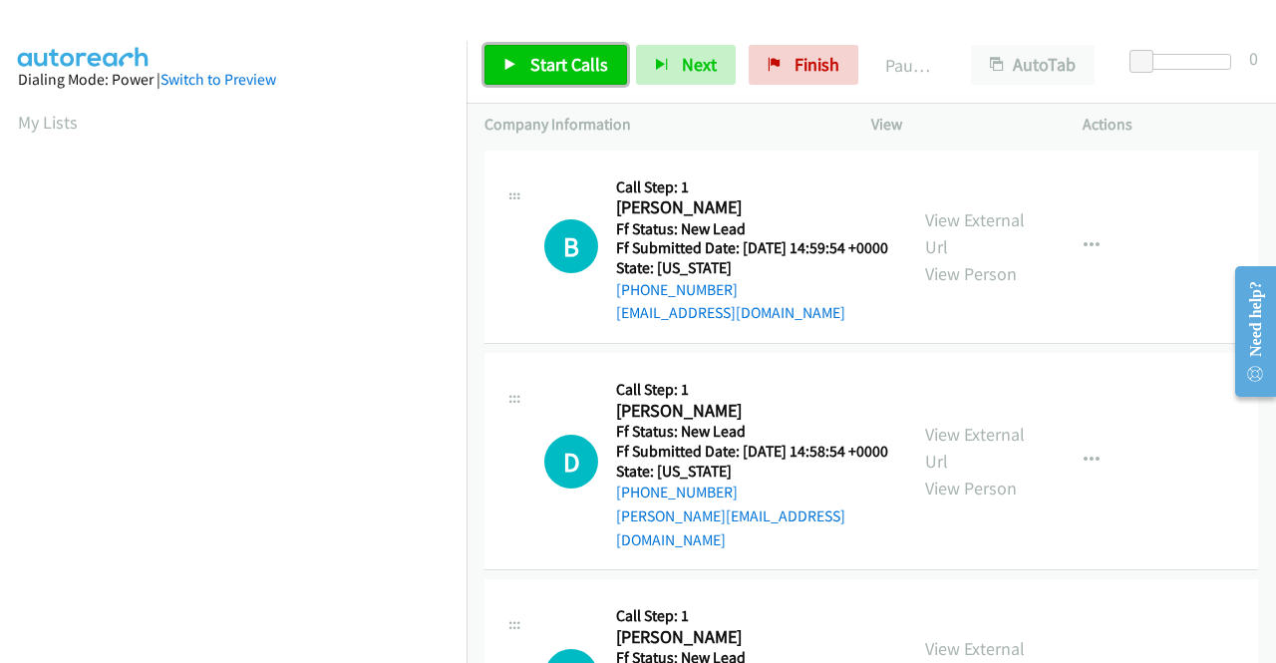
click at [537, 62] on span "Start Calls" at bounding box center [569, 64] width 78 height 23
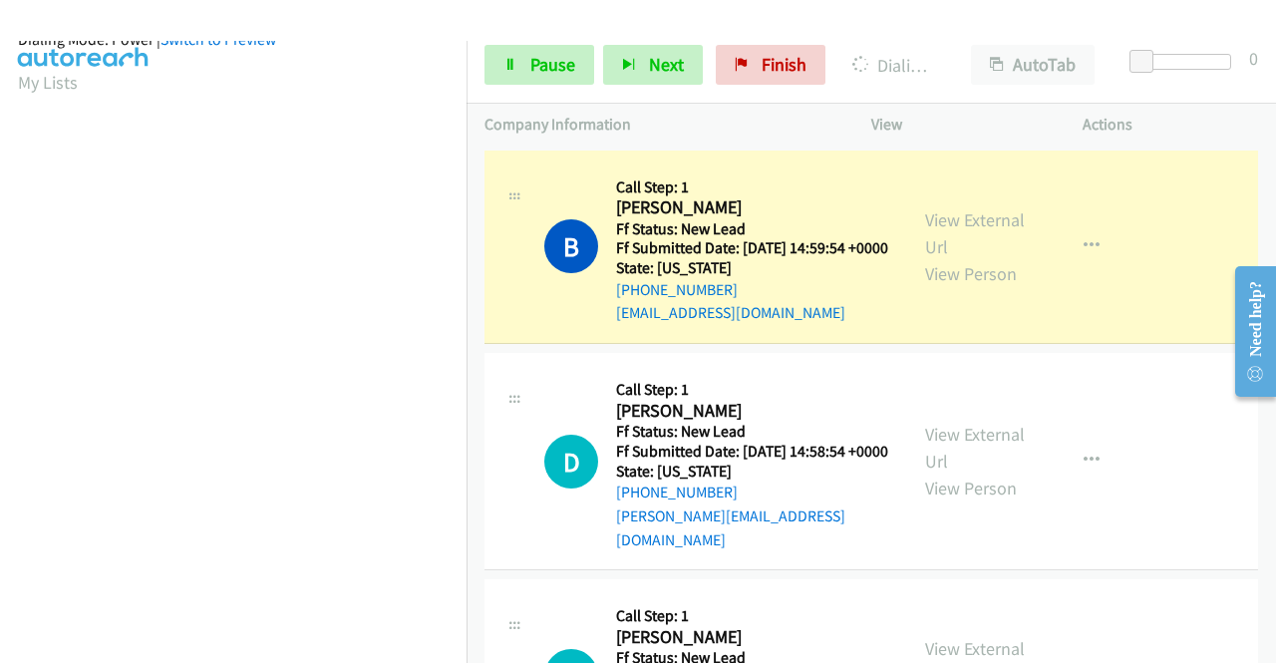
scroll to position [454, 0]
click at [539, 53] on span "Pause" at bounding box center [552, 64] width 45 height 23
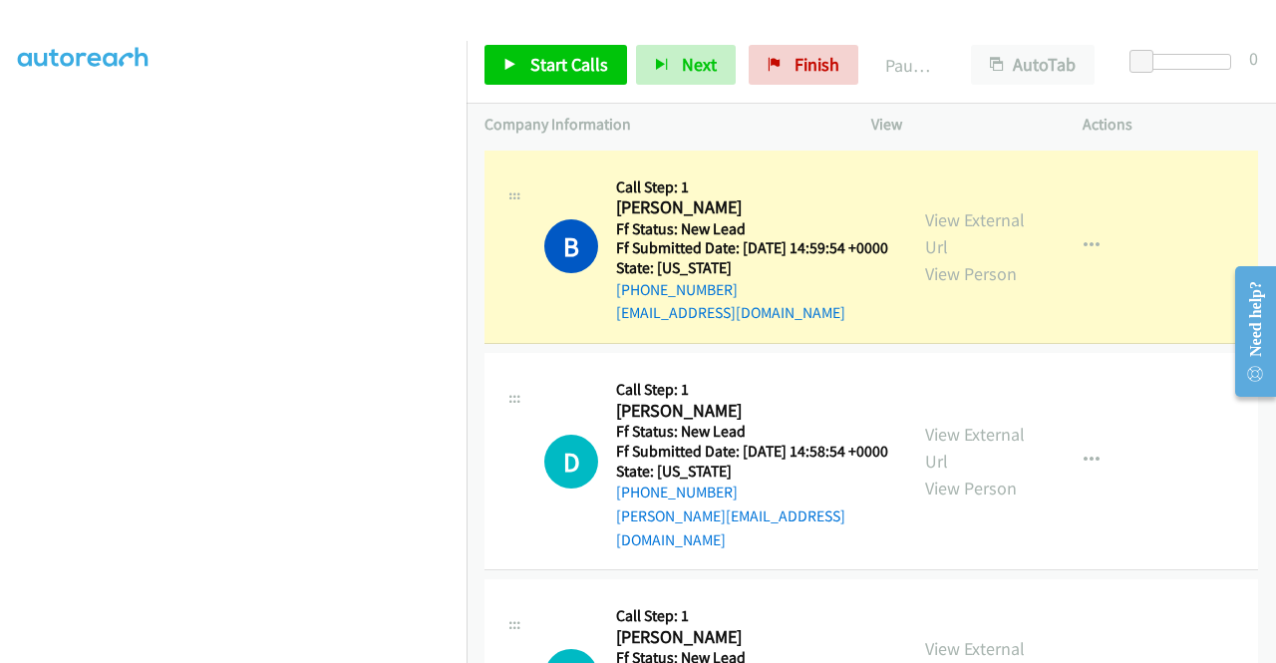
scroll to position [0, 0]
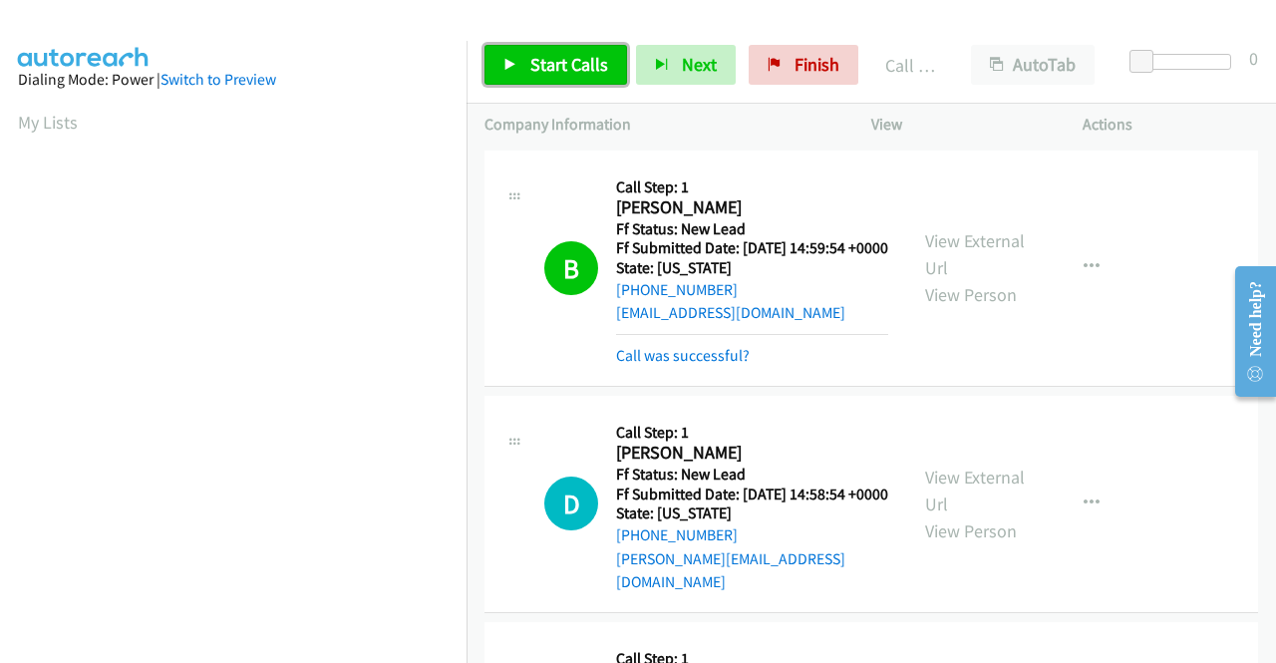
click at [597, 64] on span "Start Calls" at bounding box center [569, 64] width 78 height 23
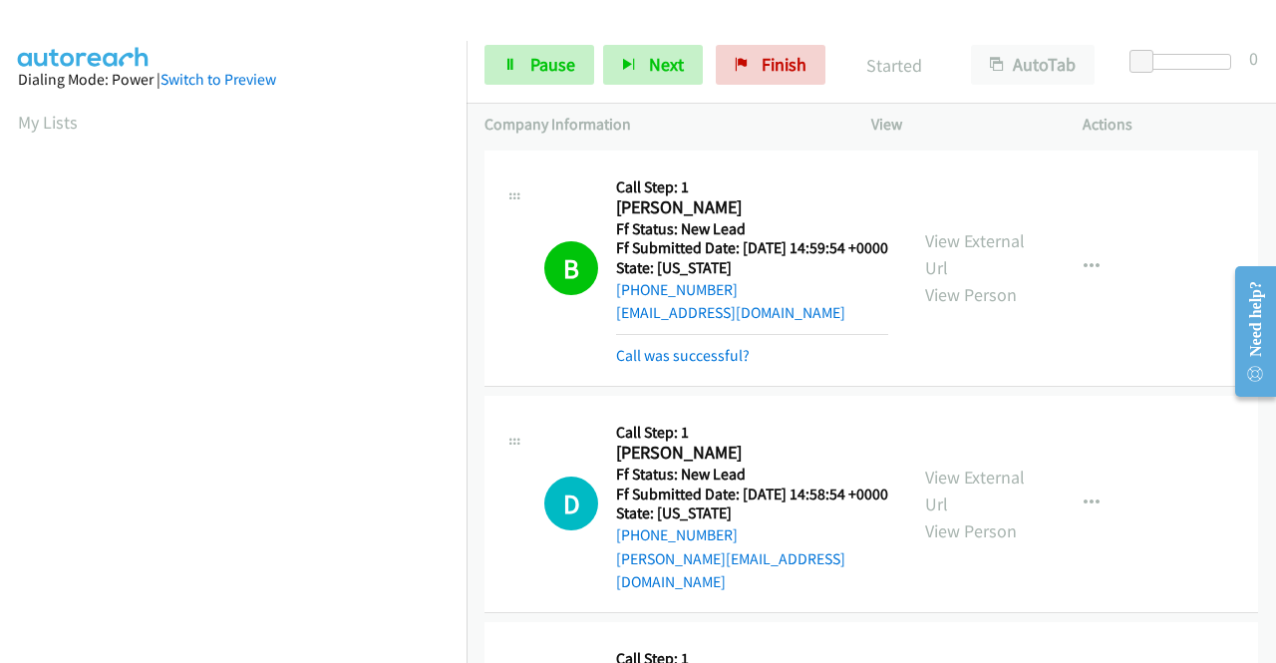
click at [648, 364] on div "Call was successful?" at bounding box center [752, 356] width 272 height 24
click at [693, 365] on link "Call was successful?" at bounding box center [683, 355] width 134 height 19
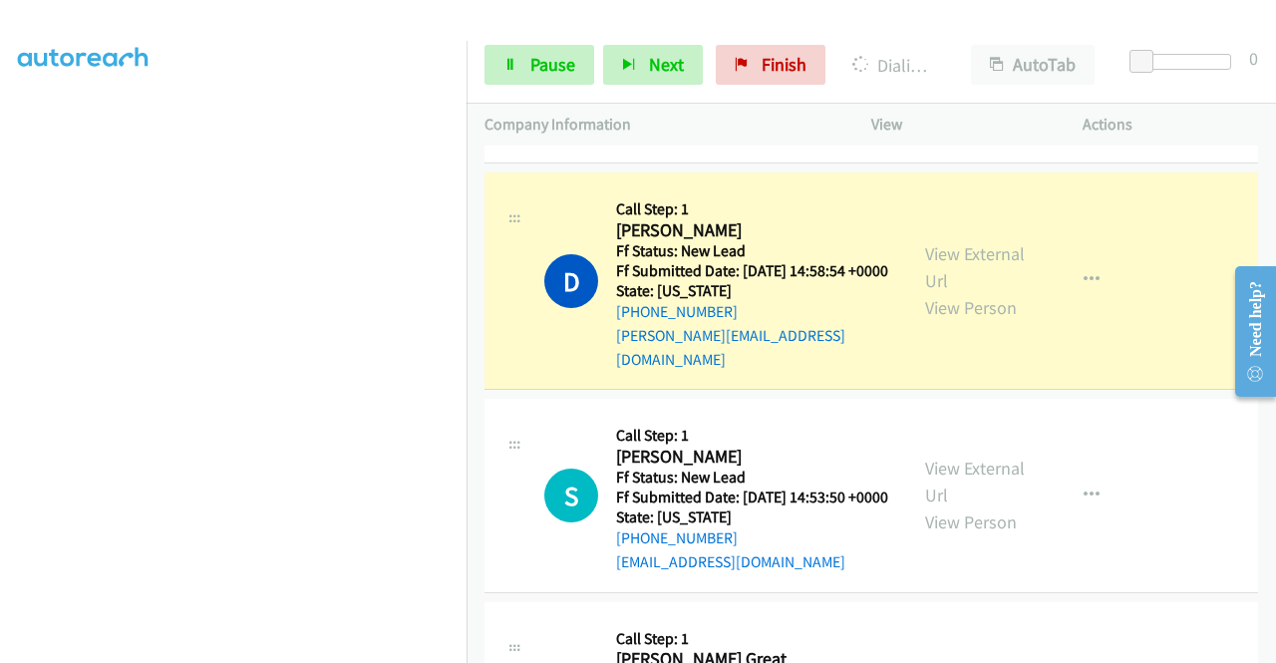
scroll to position [199, 0]
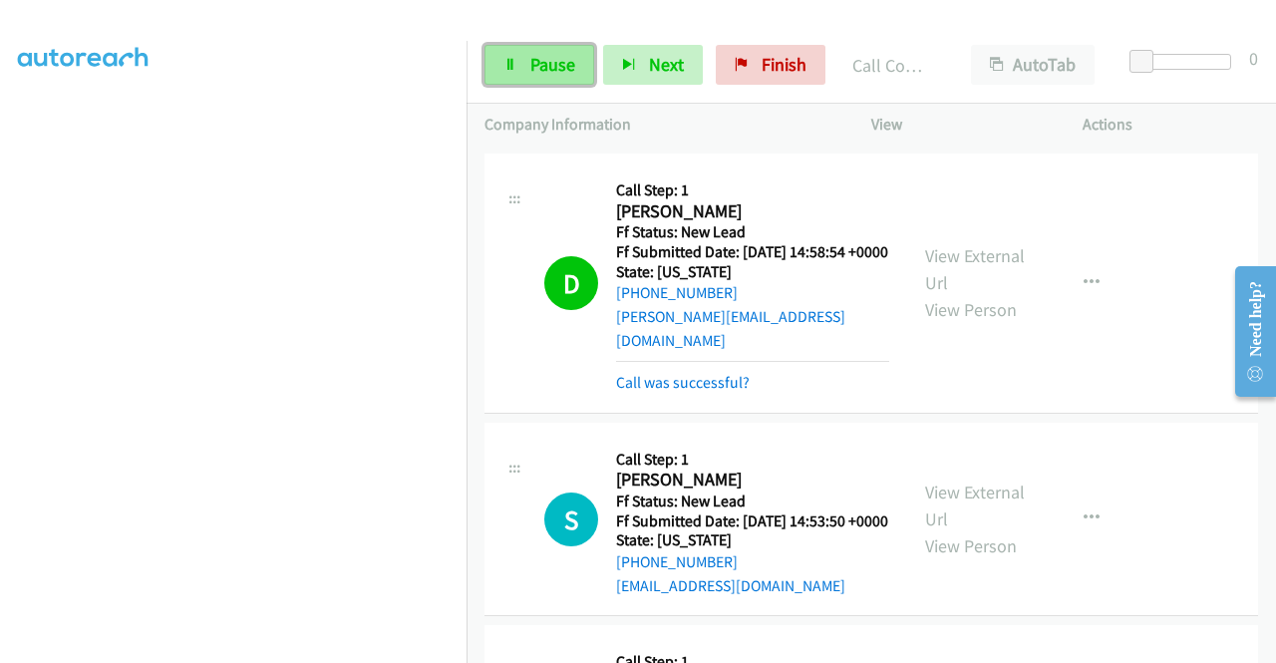
click at [558, 56] on span "Pause" at bounding box center [552, 64] width 45 height 23
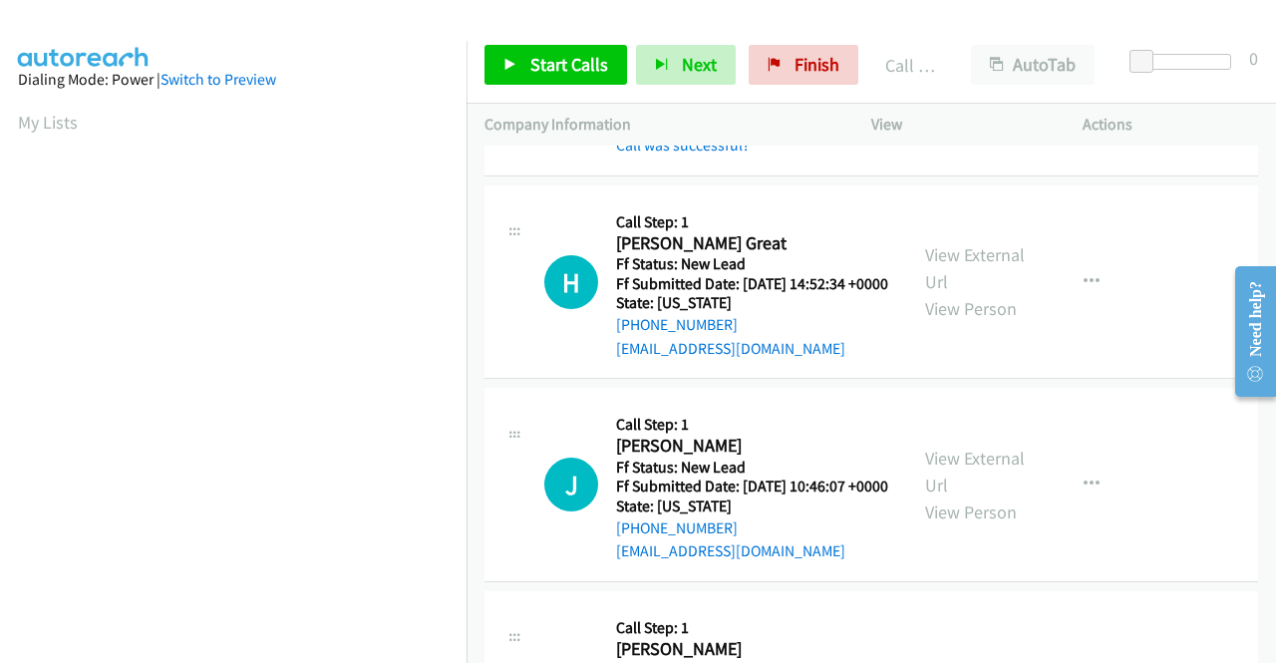
scroll to position [698, 0]
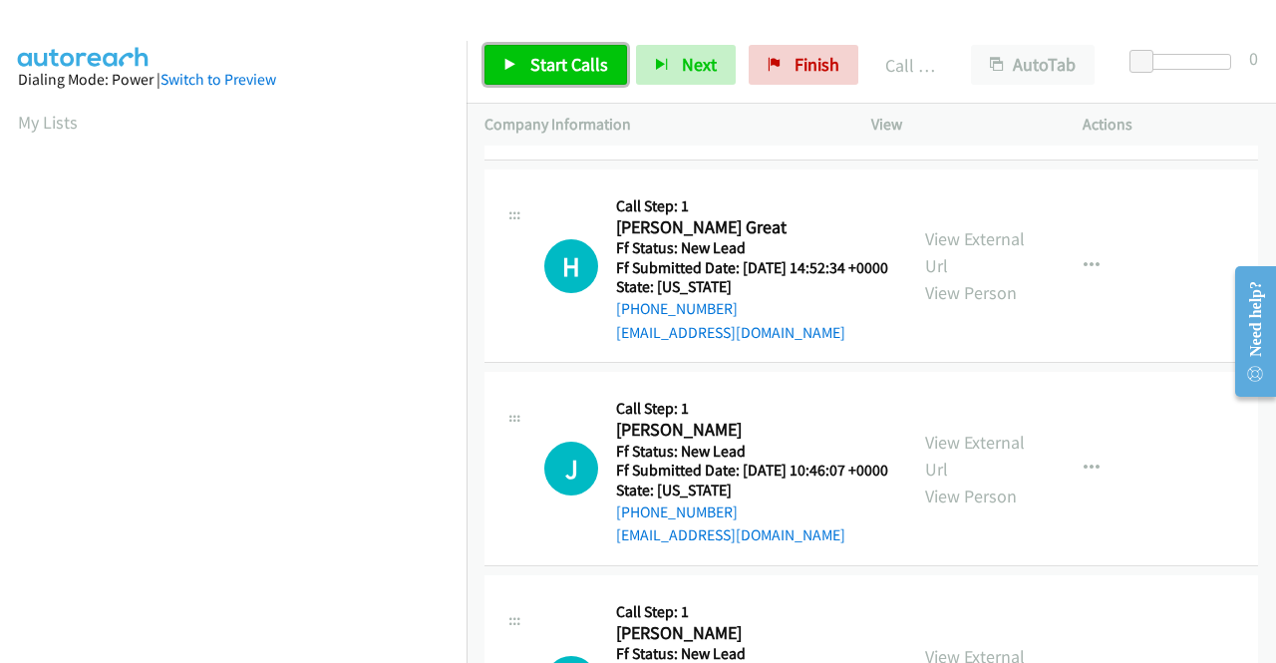
click at [598, 58] on span "Start Calls" at bounding box center [569, 64] width 78 height 23
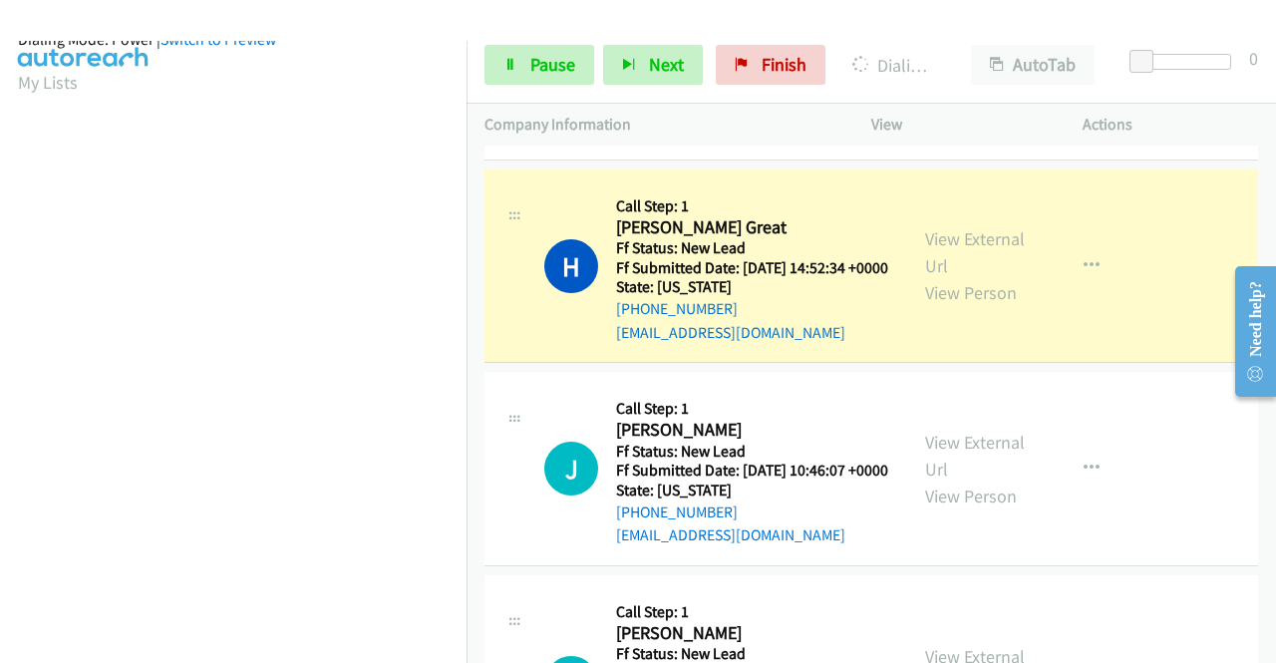
scroll to position [454, 0]
click at [496, 59] on link "Pause" at bounding box center [539, 65] width 110 height 40
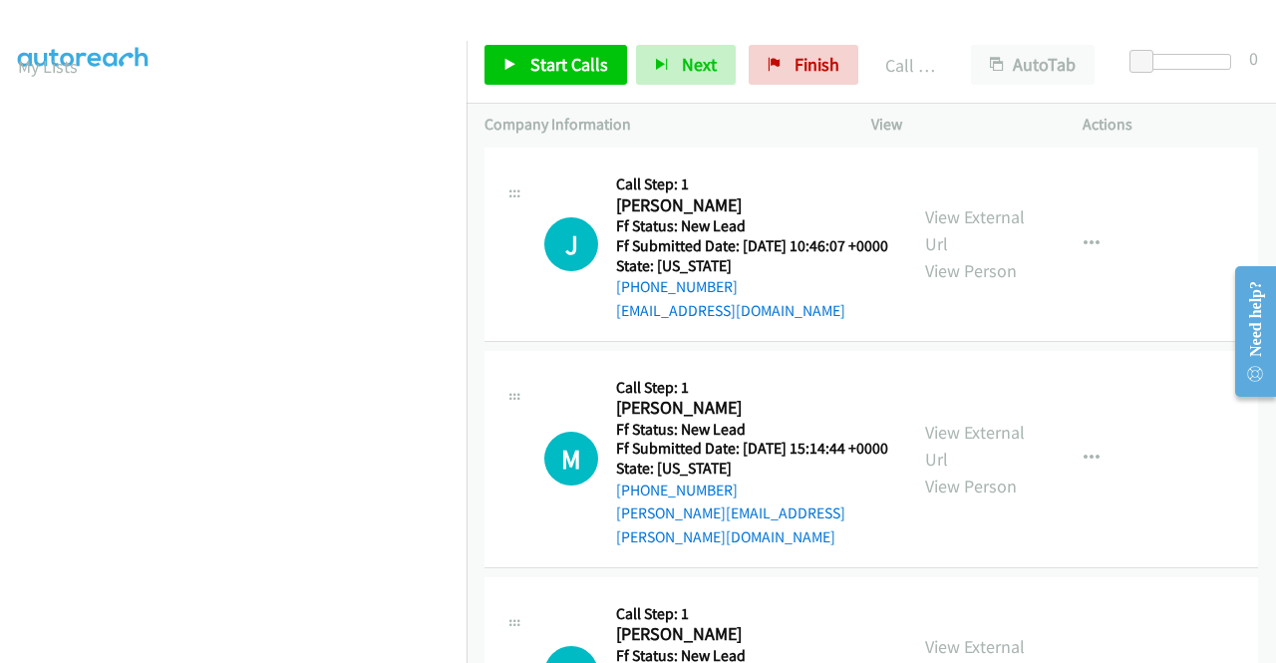
scroll to position [997, 0]
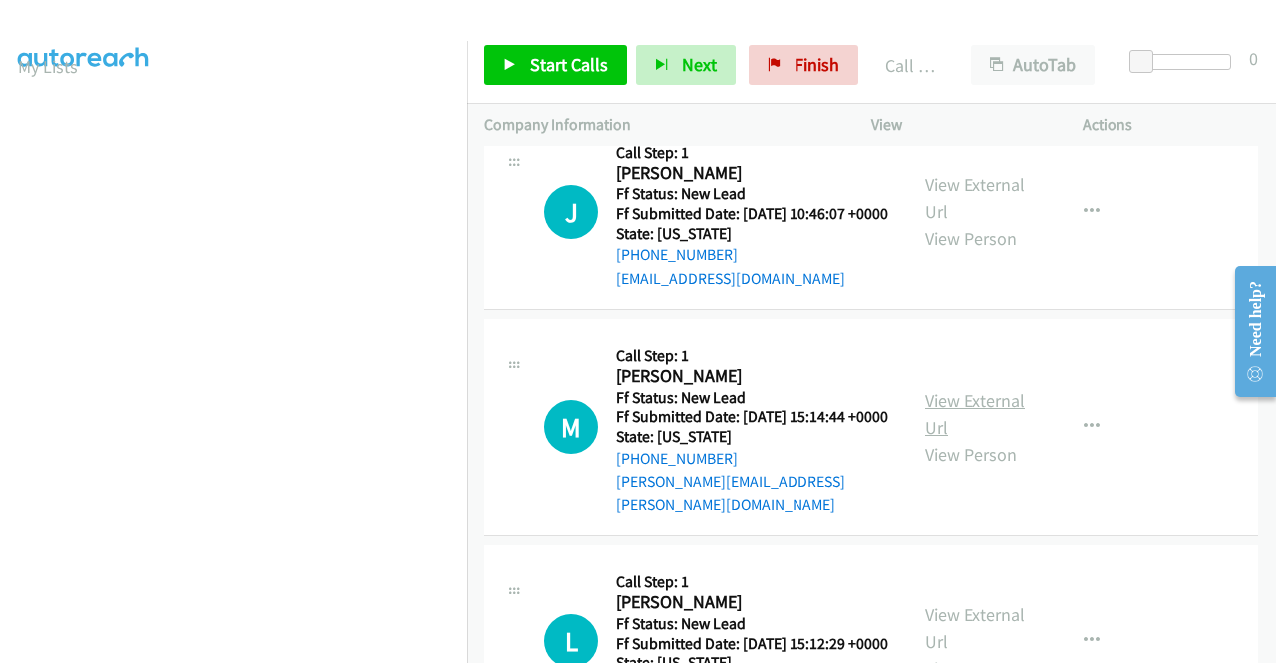
click at [963, 439] on link "View External Url" at bounding box center [975, 414] width 100 height 50
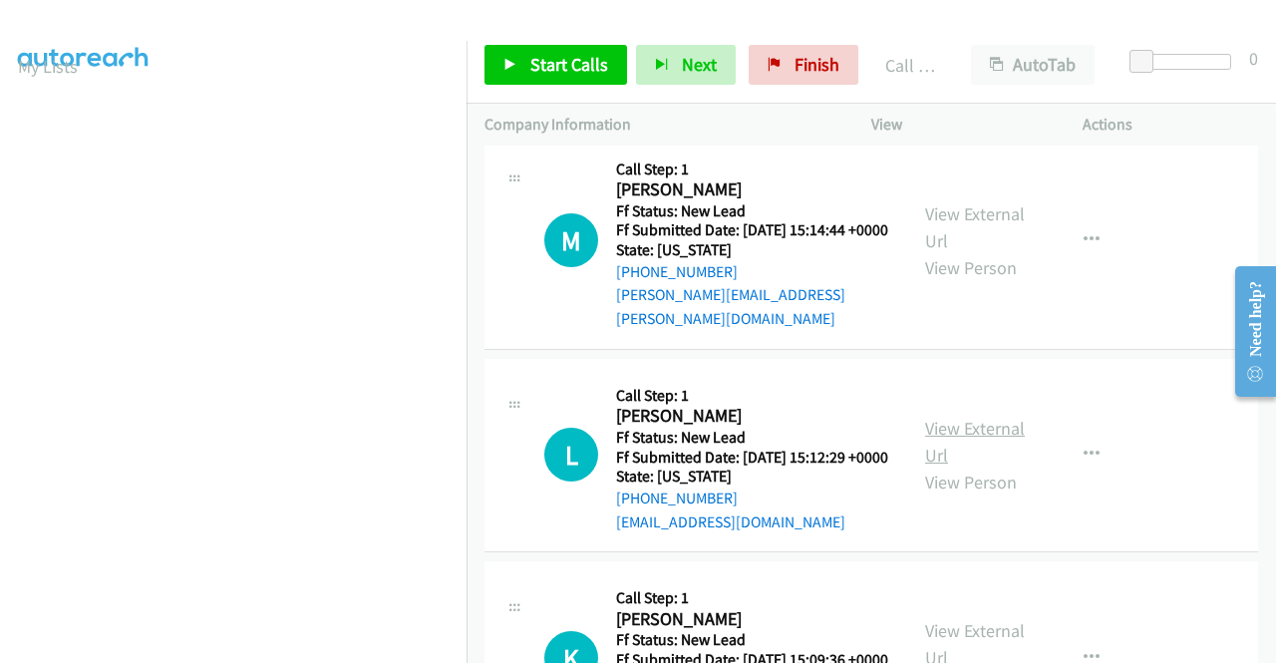
scroll to position [1196, 0]
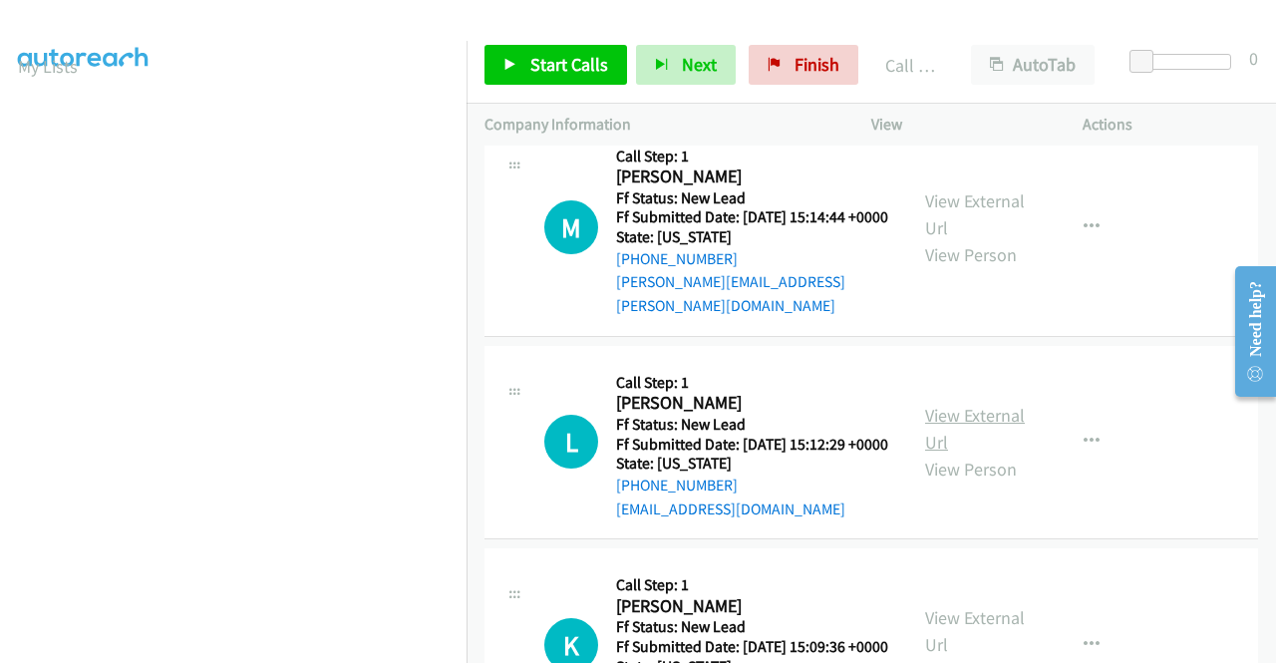
click at [944, 453] on link "View External Url" at bounding box center [975, 429] width 100 height 50
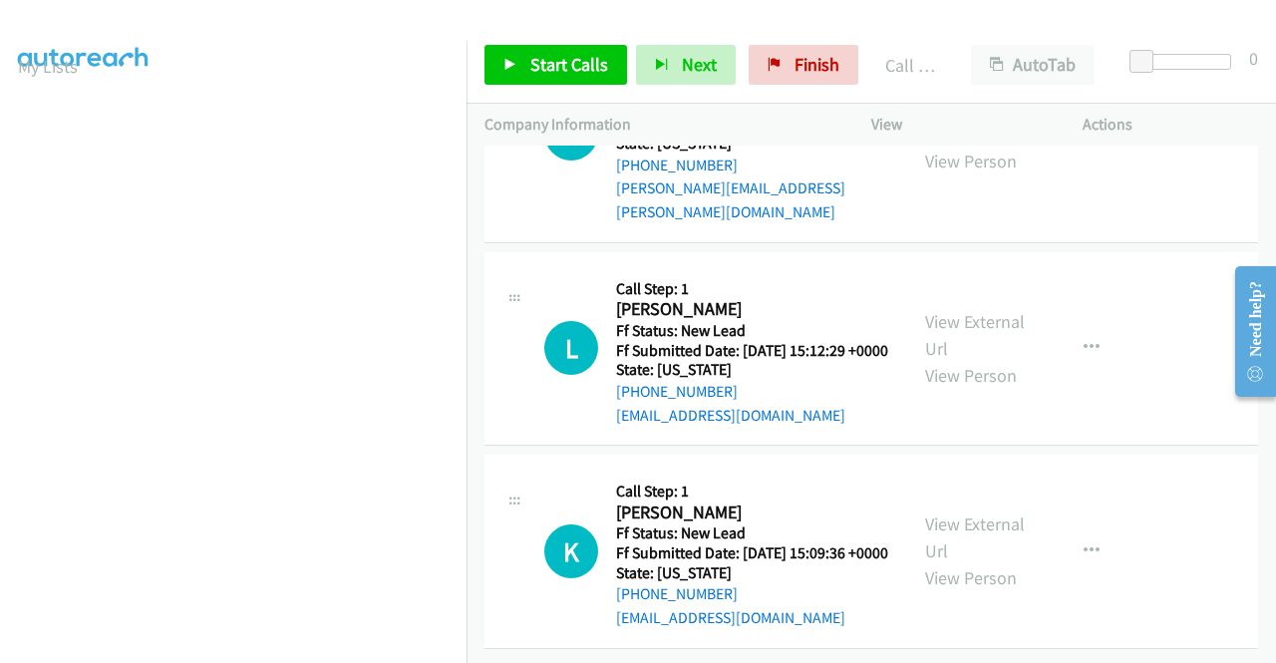
scroll to position [1411, 0]
click at [931, 512] on link "View External Url" at bounding box center [975, 537] width 100 height 50
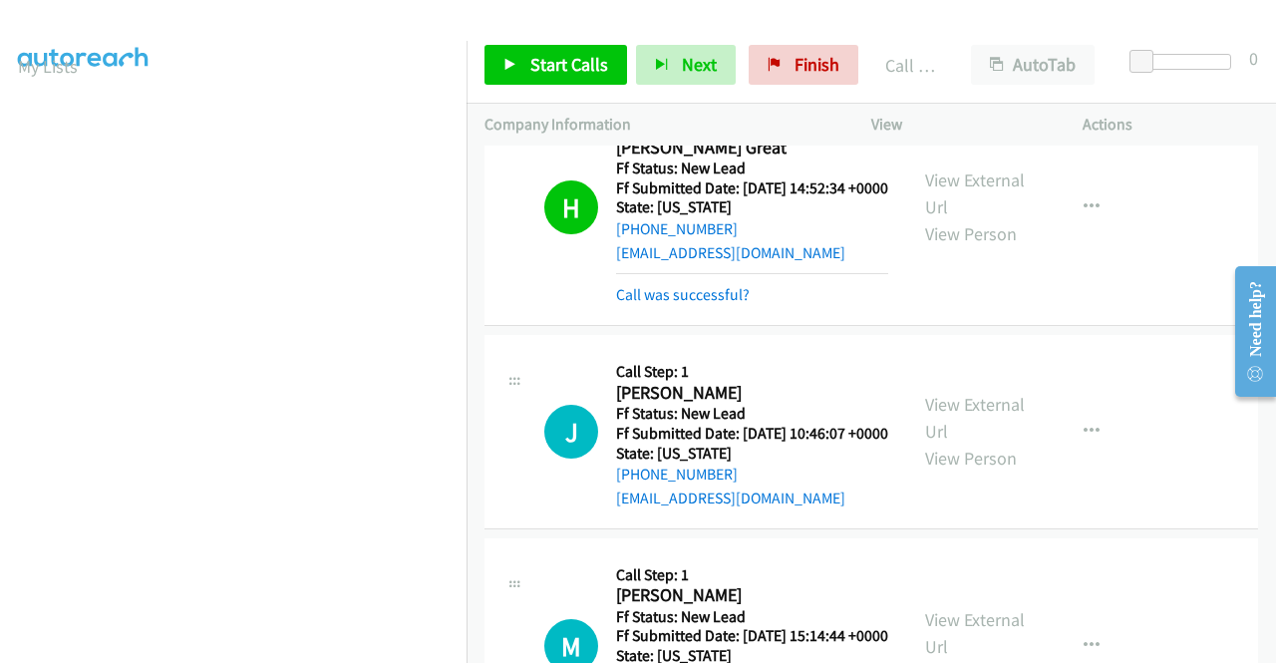
scroll to position [809, 0]
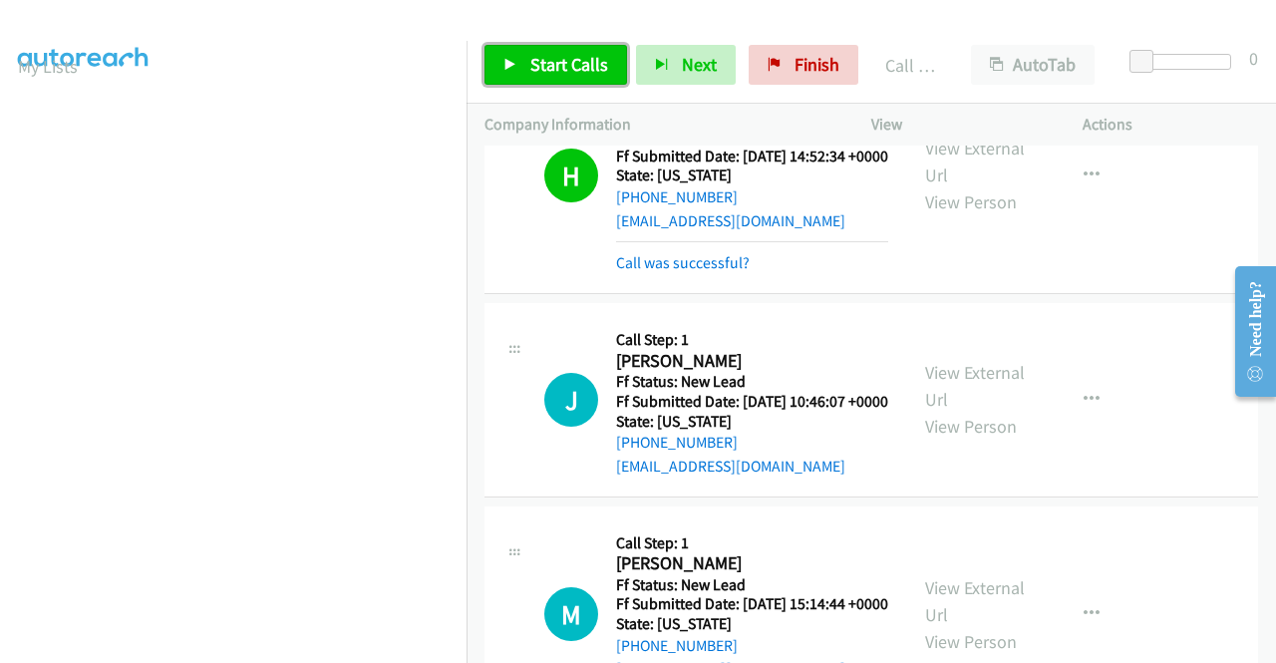
click at [520, 66] on link "Start Calls" at bounding box center [555, 65] width 143 height 40
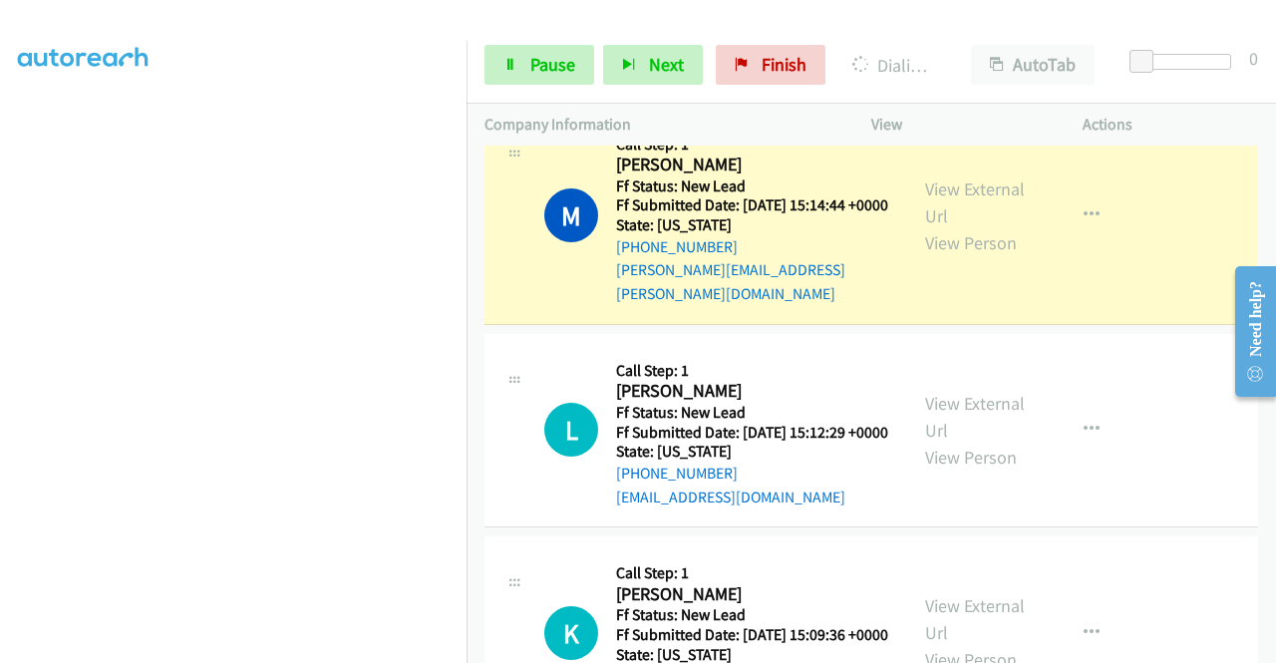
scroll to position [454, 0]
click at [512, 62] on icon at bounding box center [510, 66] width 14 height 14
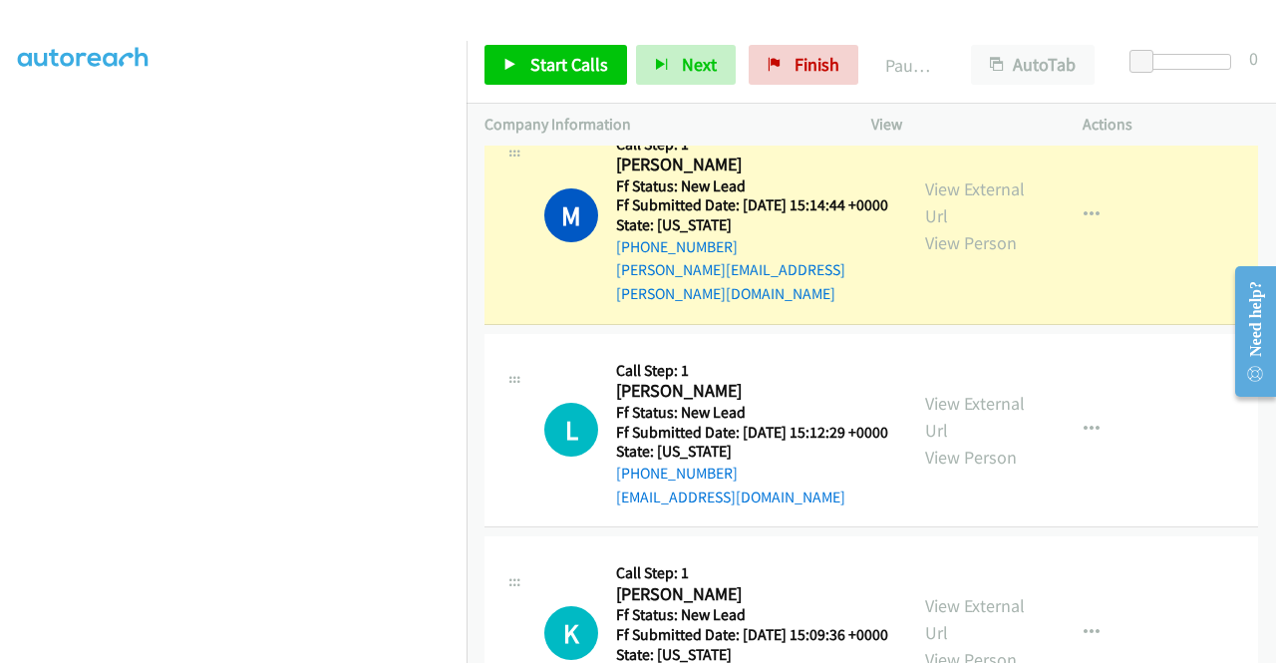
scroll to position [56, 0]
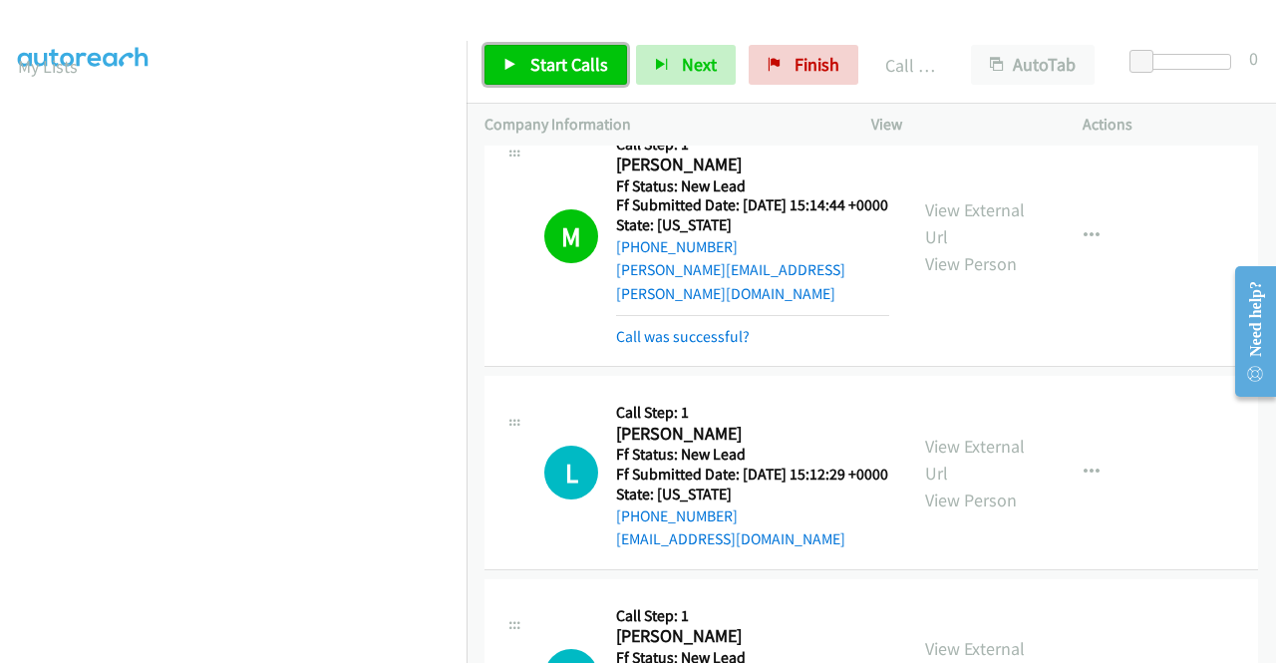
click at [578, 73] on span "Start Calls" at bounding box center [569, 64] width 78 height 23
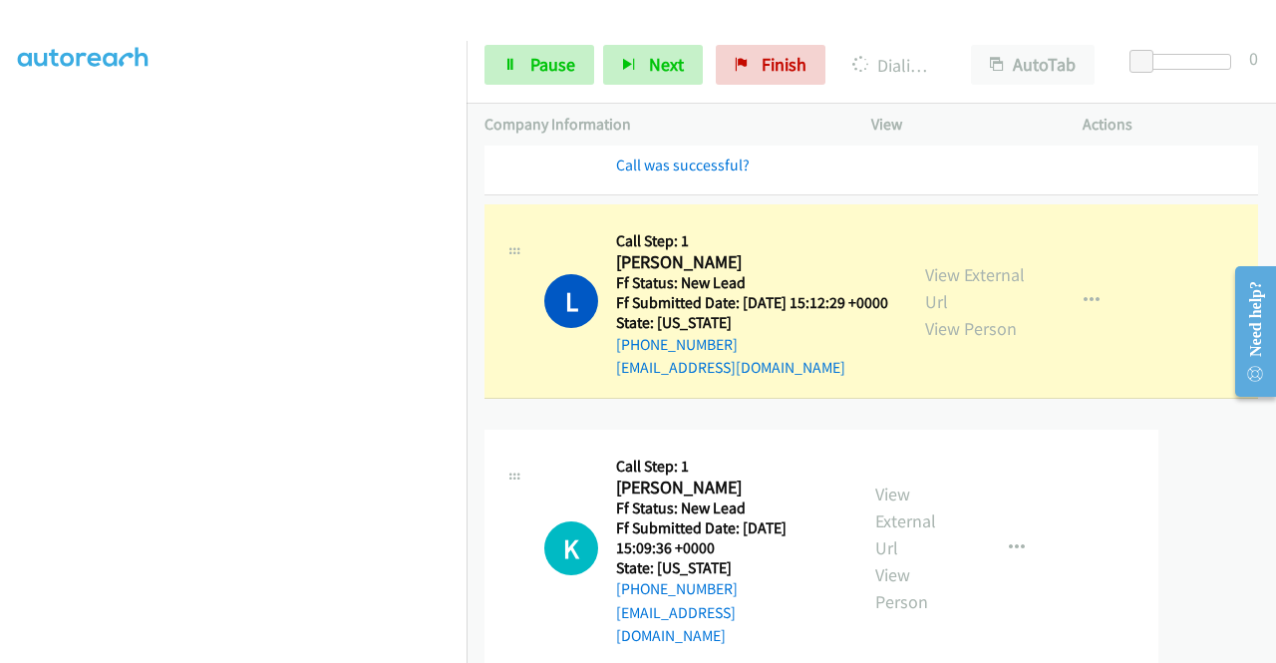
scroll to position [1453, 0]
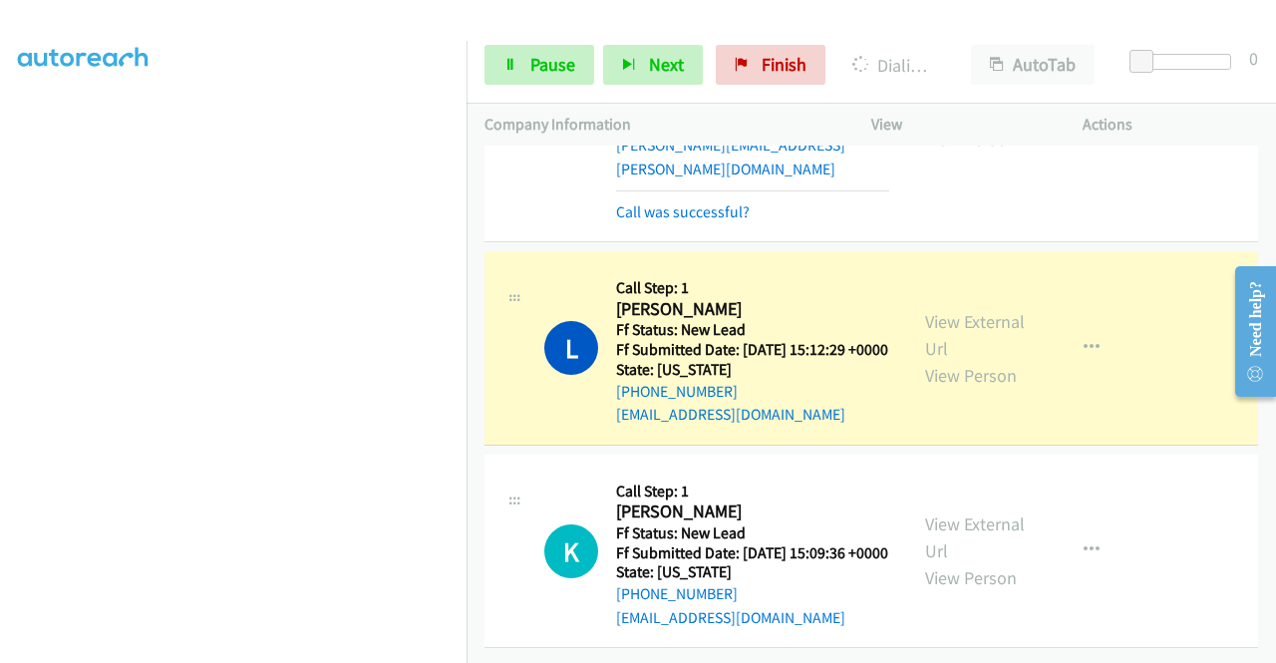
click at [513, 499] on icon at bounding box center [514, 504] width 24 height 10
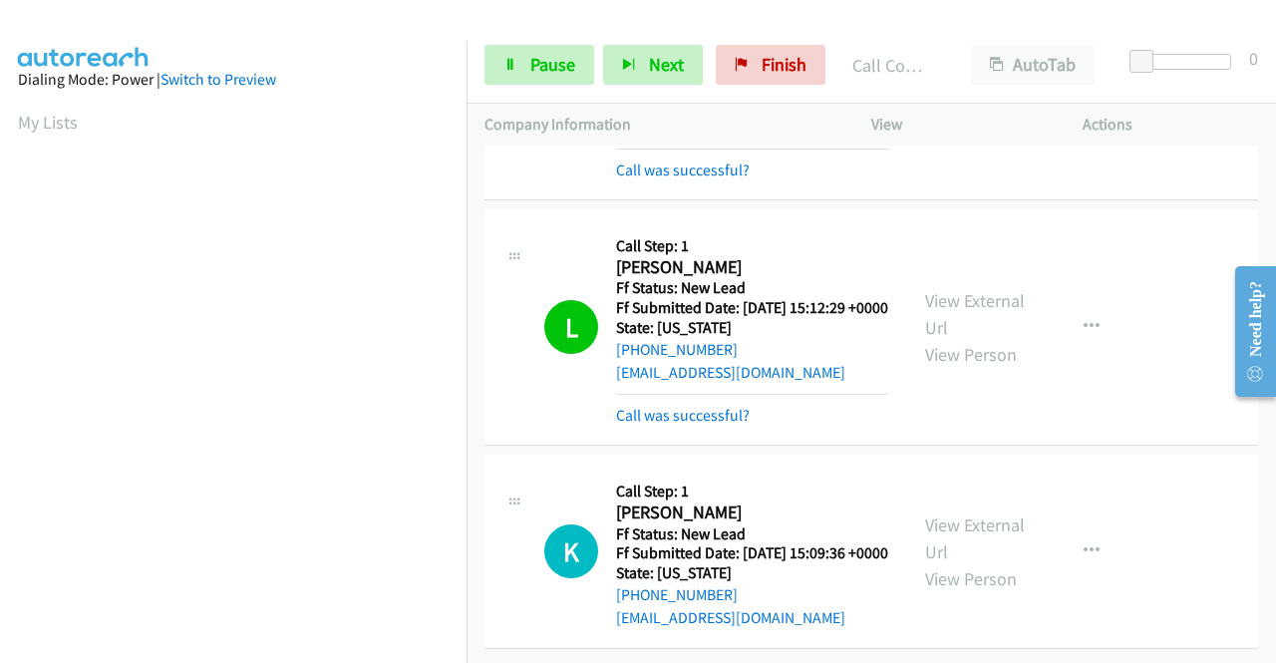
scroll to position [1495, 0]
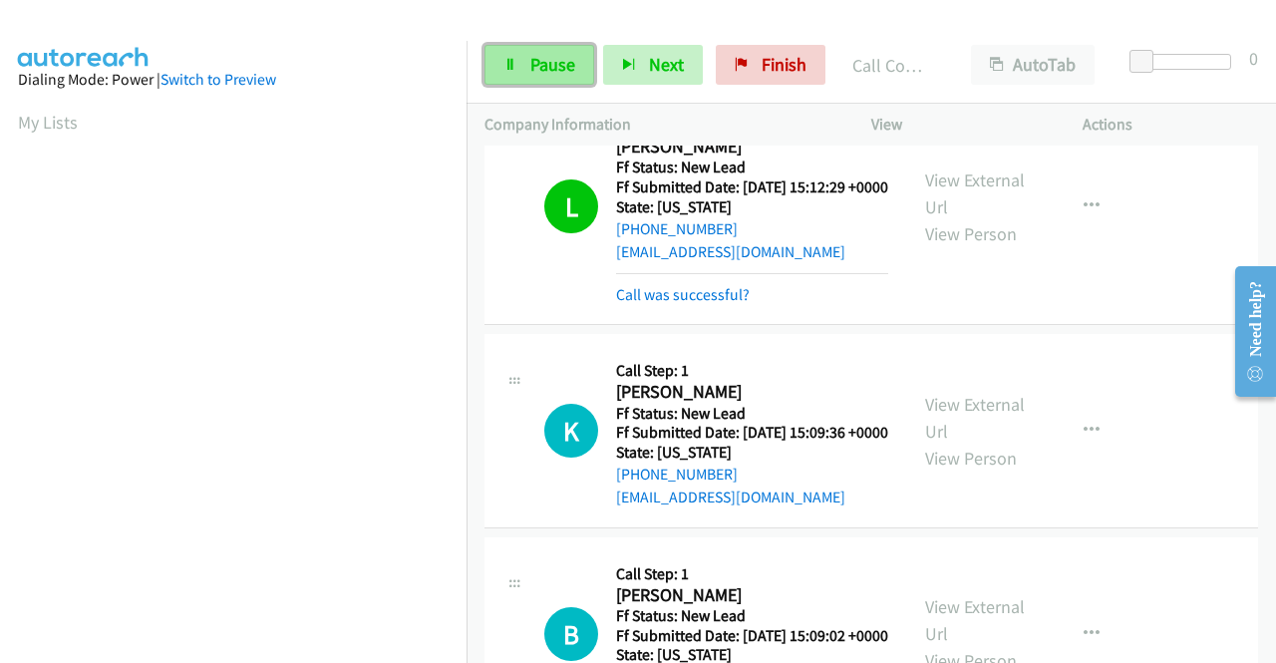
click at [574, 70] on link "Pause" at bounding box center [539, 65] width 110 height 40
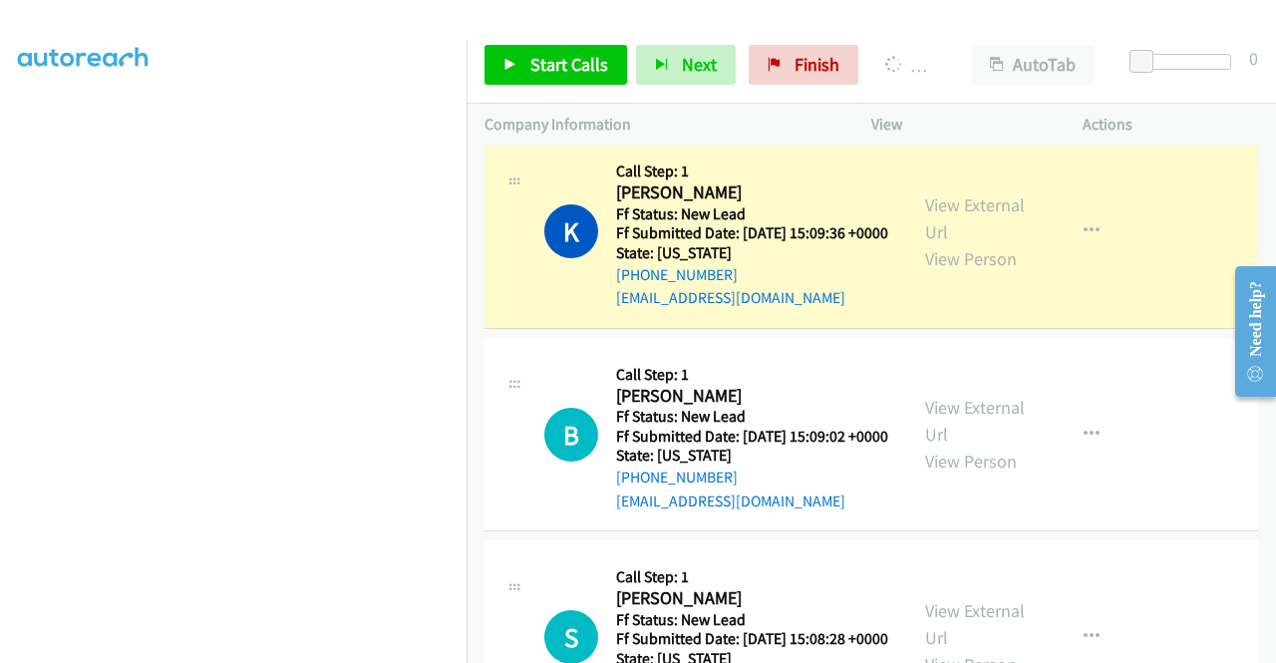
scroll to position [0, 0]
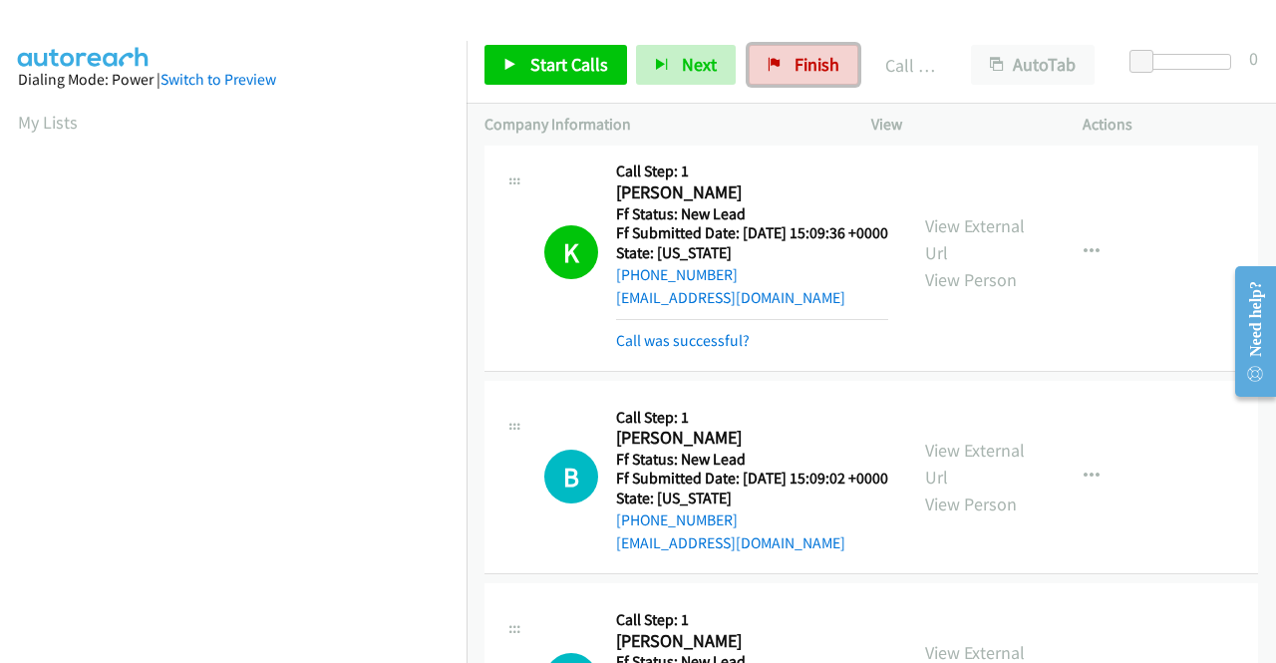
drag, startPoint x: 817, startPoint y: 63, endPoint x: 724, endPoint y: 105, distance: 102.6
click at [817, 63] on span "Finish" at bounding box center [816, 64] width 45 height 23
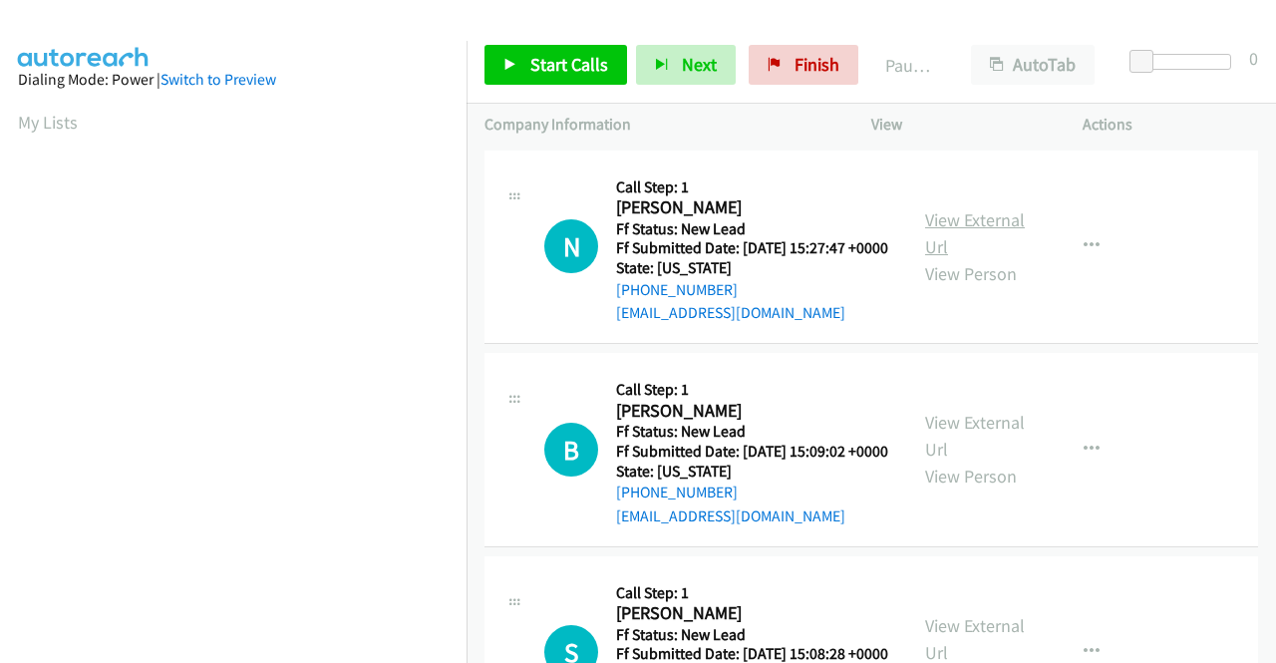
click at [980, 222] on link "View External Url" at bounding box center [975, 233] width 100 height 50
click at [977, 455] on link "View External Url" at bounding box center [975, 436] width 100 height 50
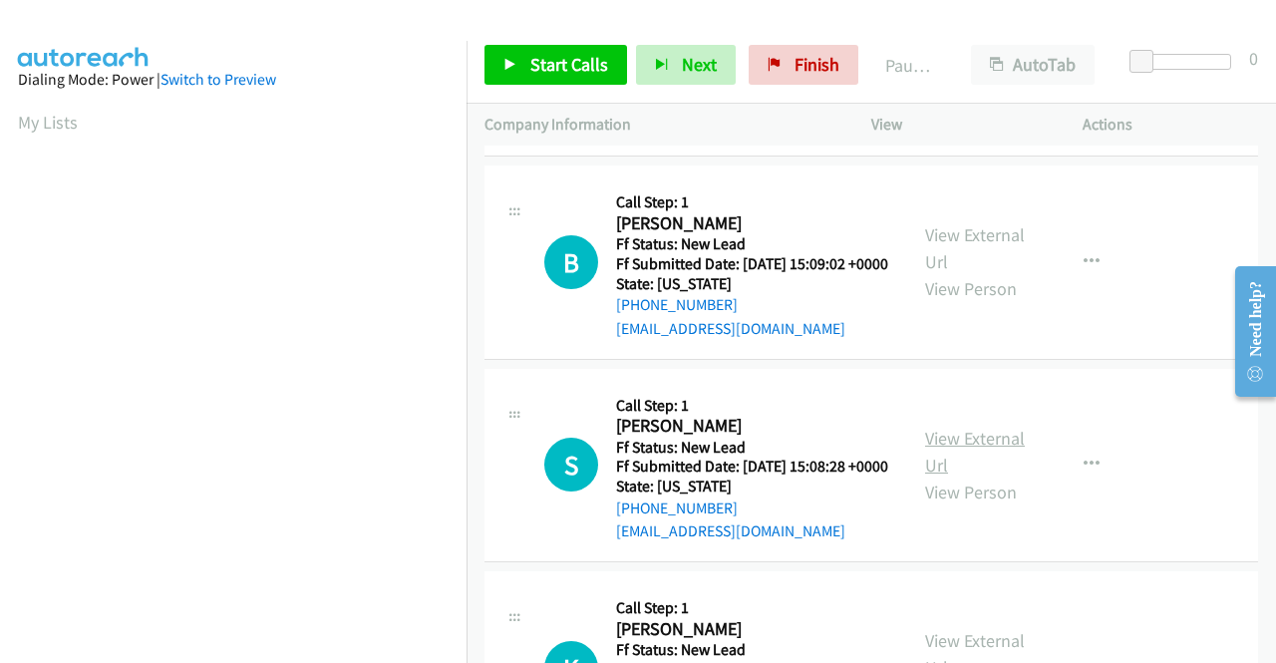
scroll to position [199, 0]
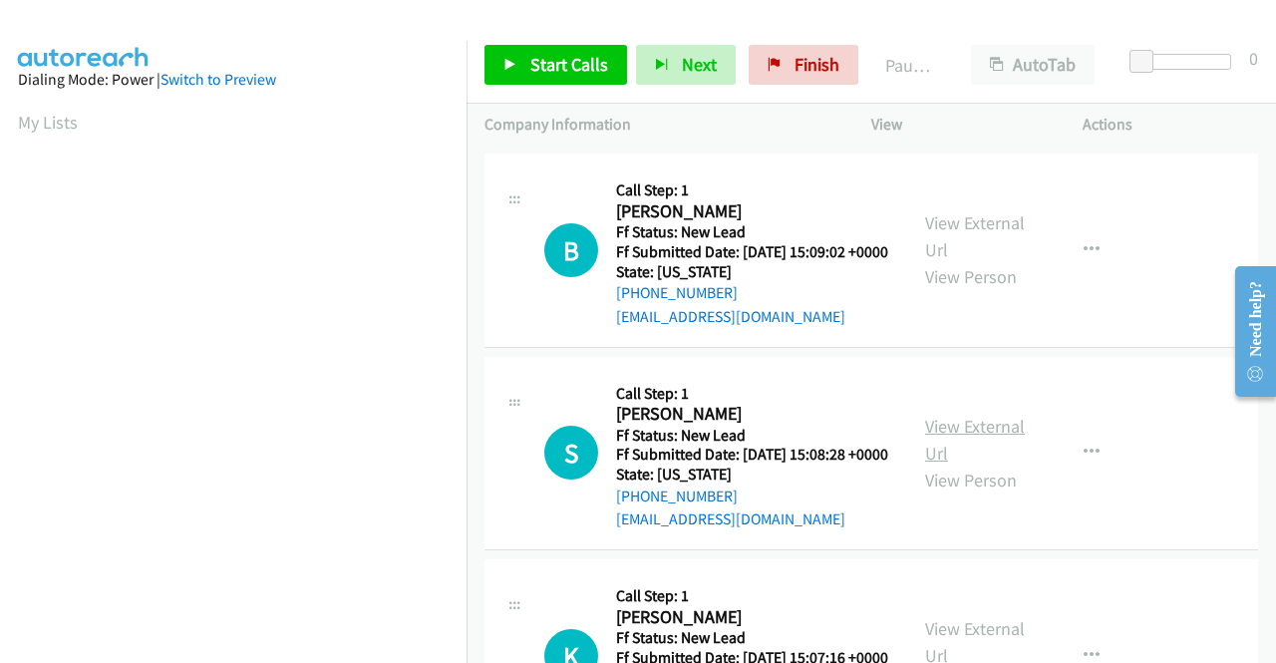
click at [1004, 464] on link "View External Url" at bounding box center [975, 440] width 100 height 50
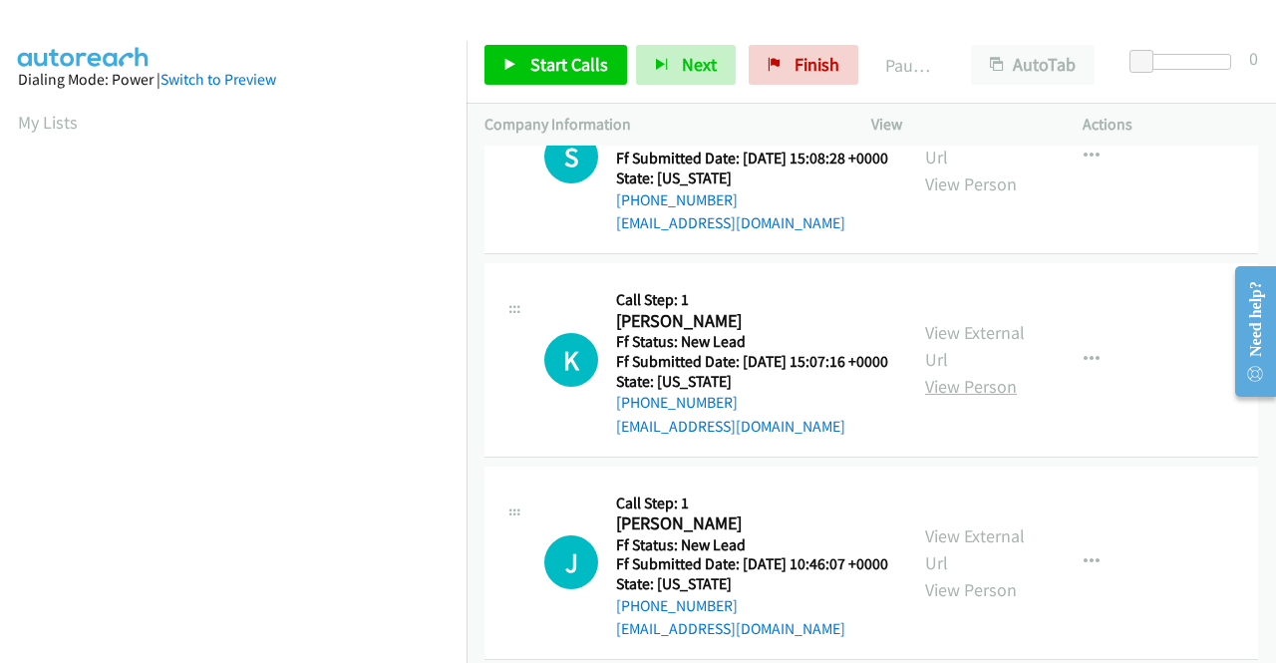
scroll to position [498, 0]
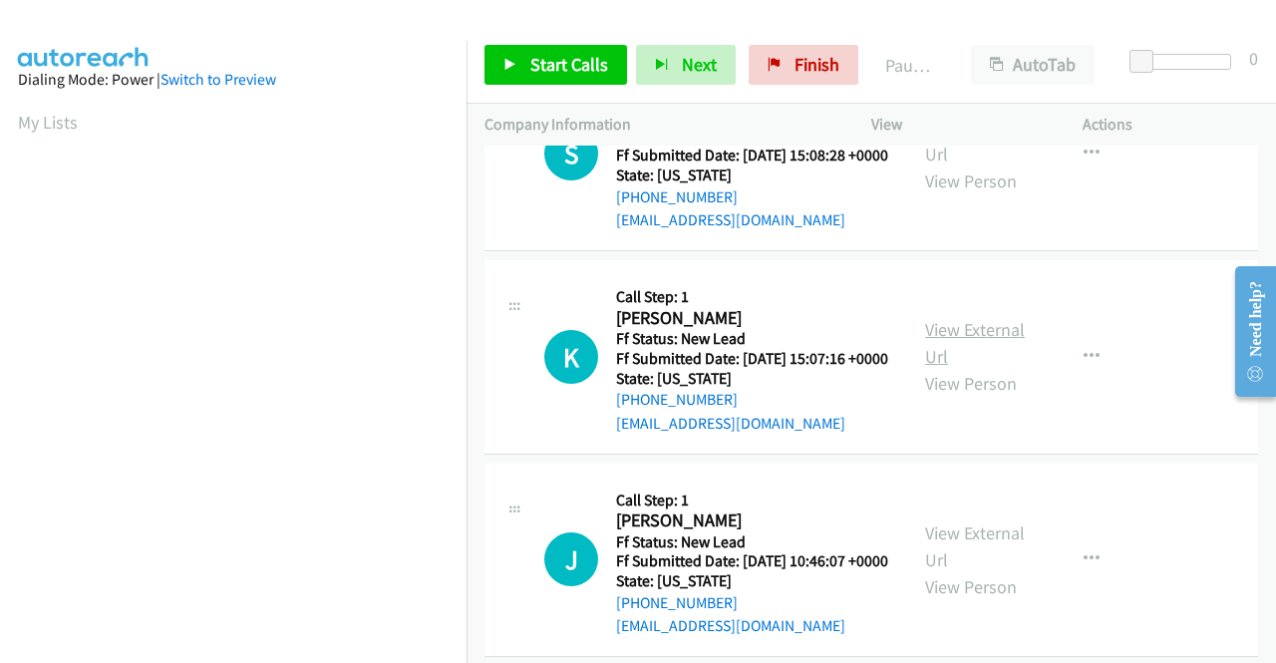
click at [963, 368] on link "View External Url" at bounding box center [975, 343] width 100 height 50
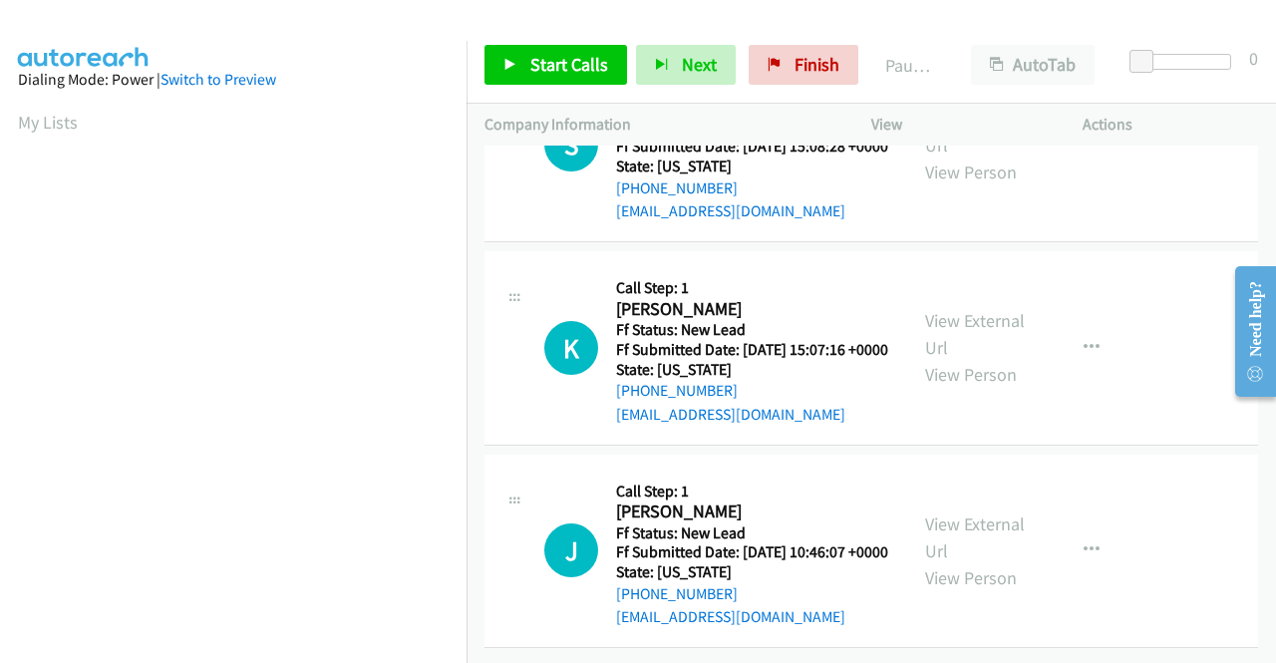
scroll to position [618, 0]
click at [988, 512] on link "View External Url" at bounding box center [975, 537] width 100 height 50
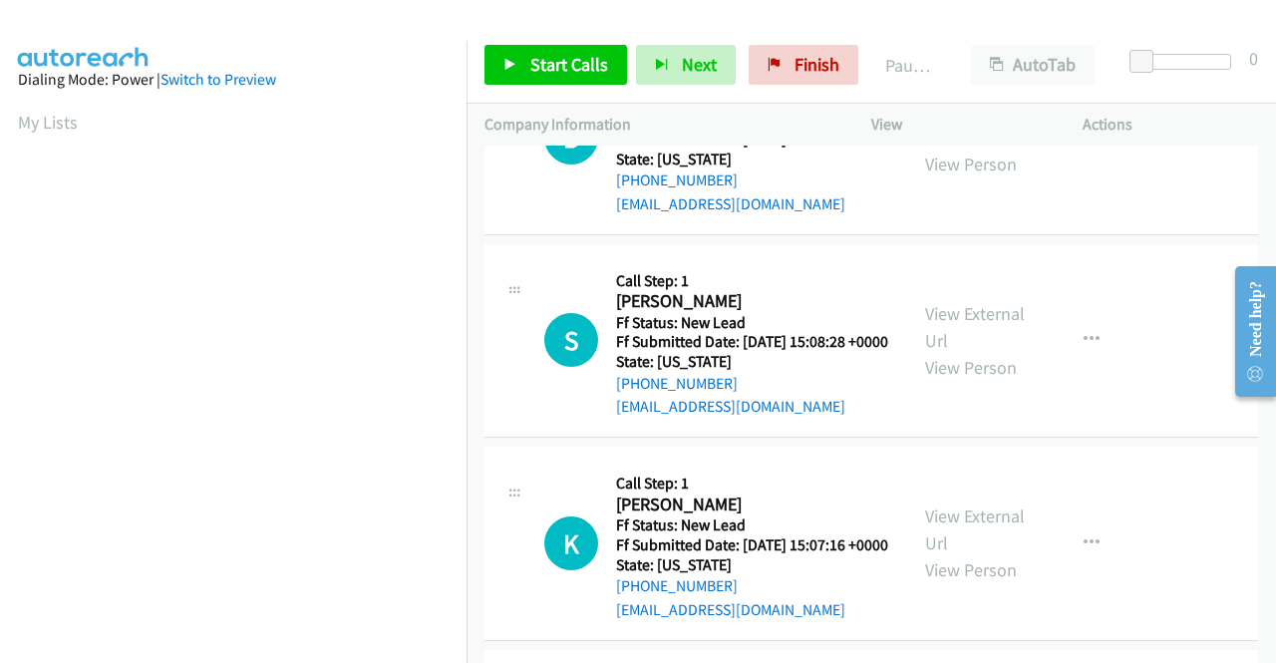
scroll to position [0, 0]
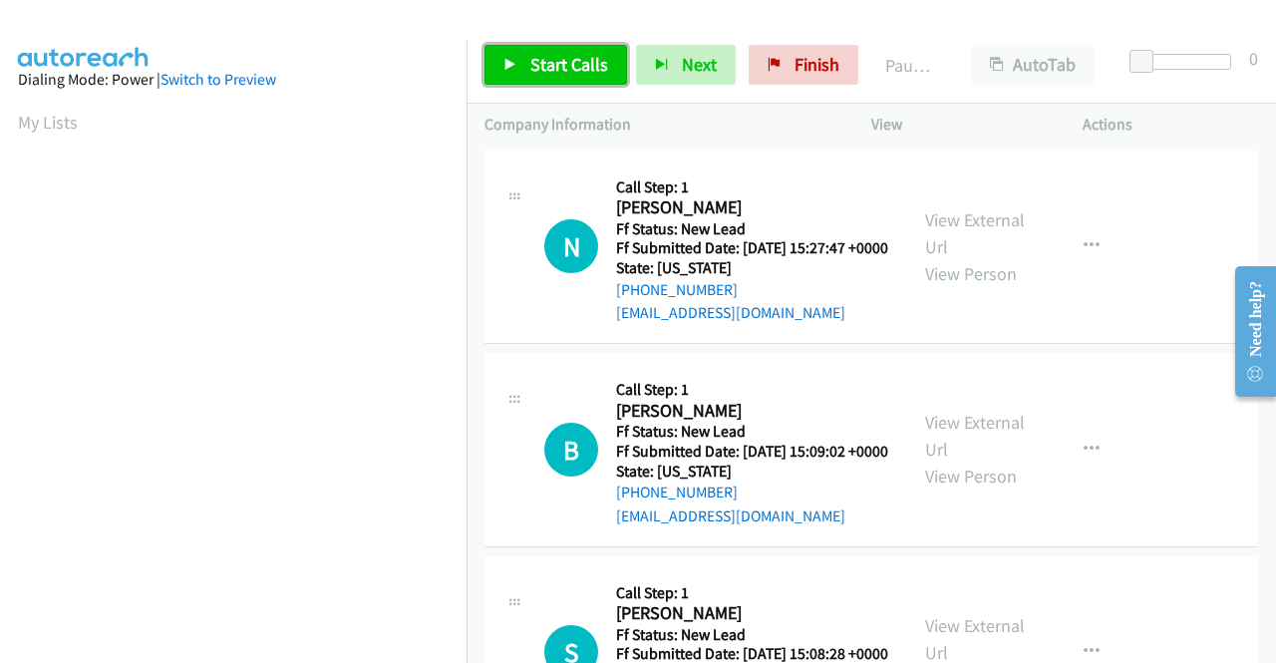
click at [550, 59] on span "Start Calls" at bounding box center [569, 64] width 78 height 23
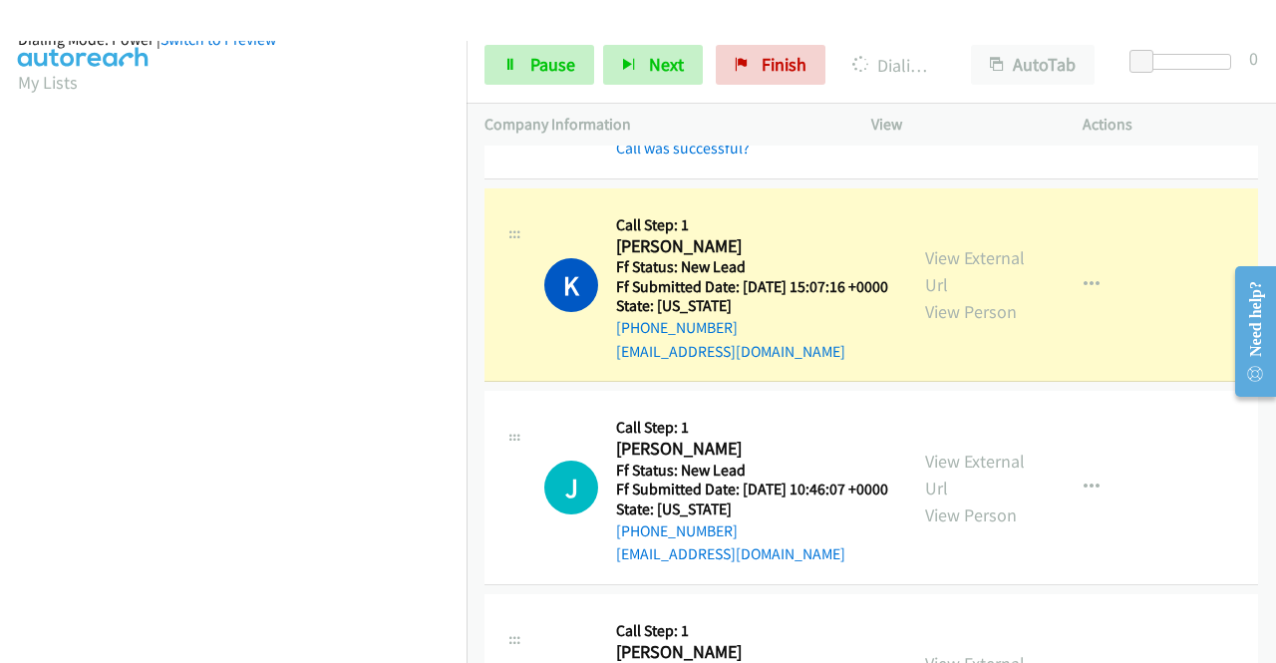
scroll to position [439, 0]
click at [557, 71] on span "Pause" at bounding box center [552, 64] width 45 height 23
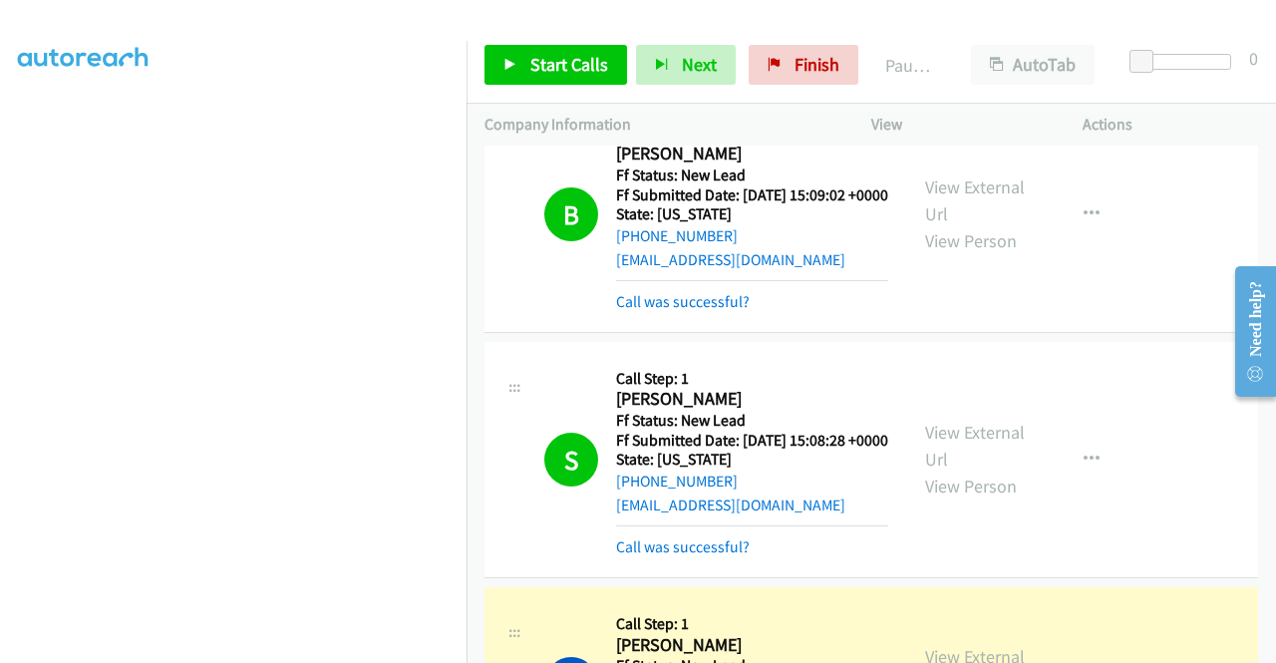
scroll to position [155, 0]
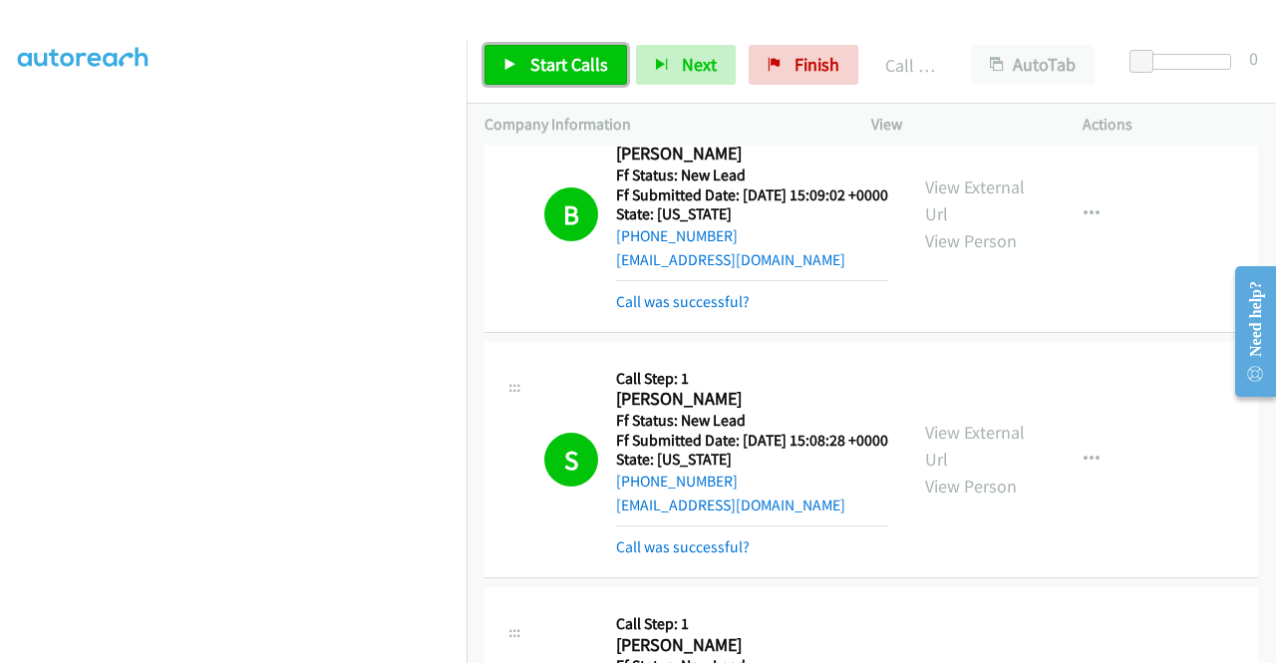
drag, startPoint x: 541, startPoint y: 73, endPoint x: 773, endPoint y: 486, distance: 474.3
click at [541, 73] on span "Start Calls" at bounding box center [569, 64] width 78 height 23
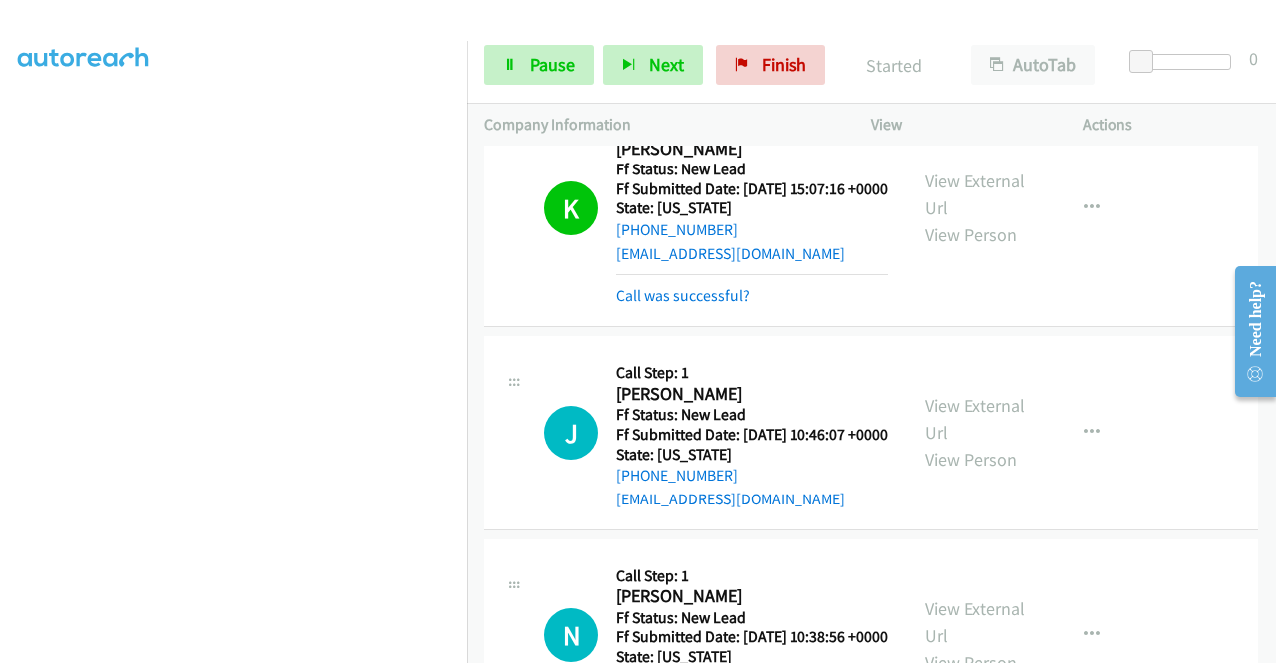
scroll to position [797, 0]
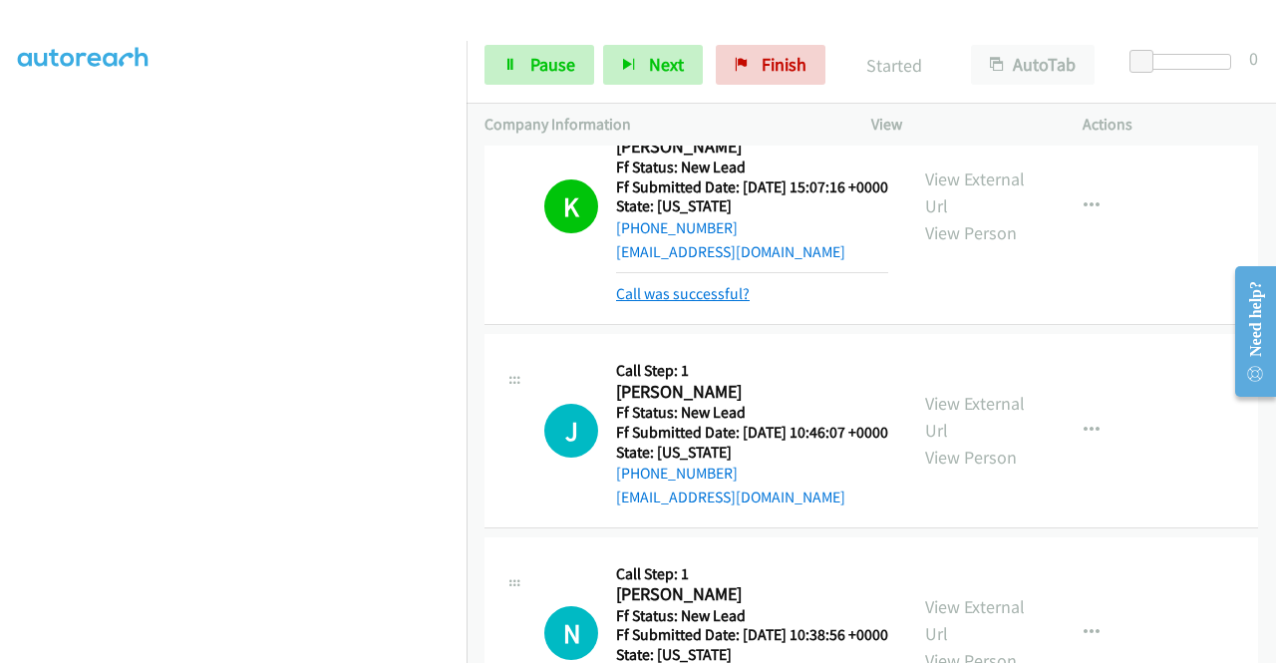
click at [688, 303] on link "Call was successful?" at bounding box center [683, 293] width 134 height 19
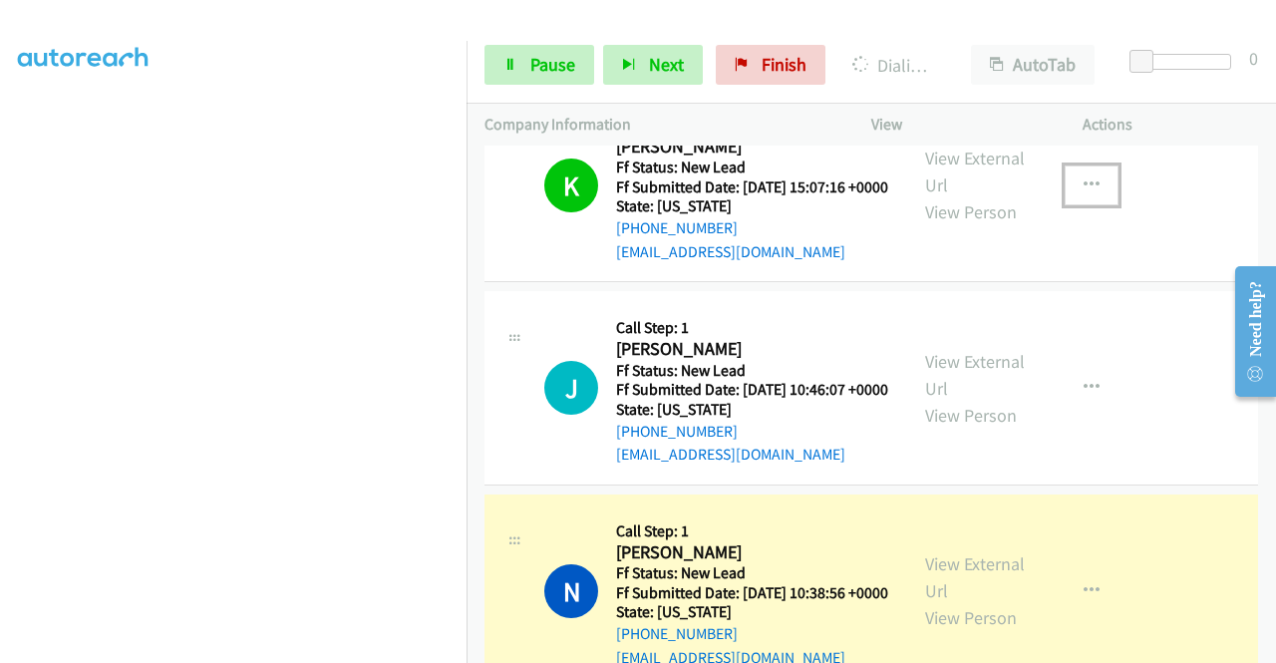
click at [1064, 205] on button "button" at bounding box center [1091, 185] width 54 height 40
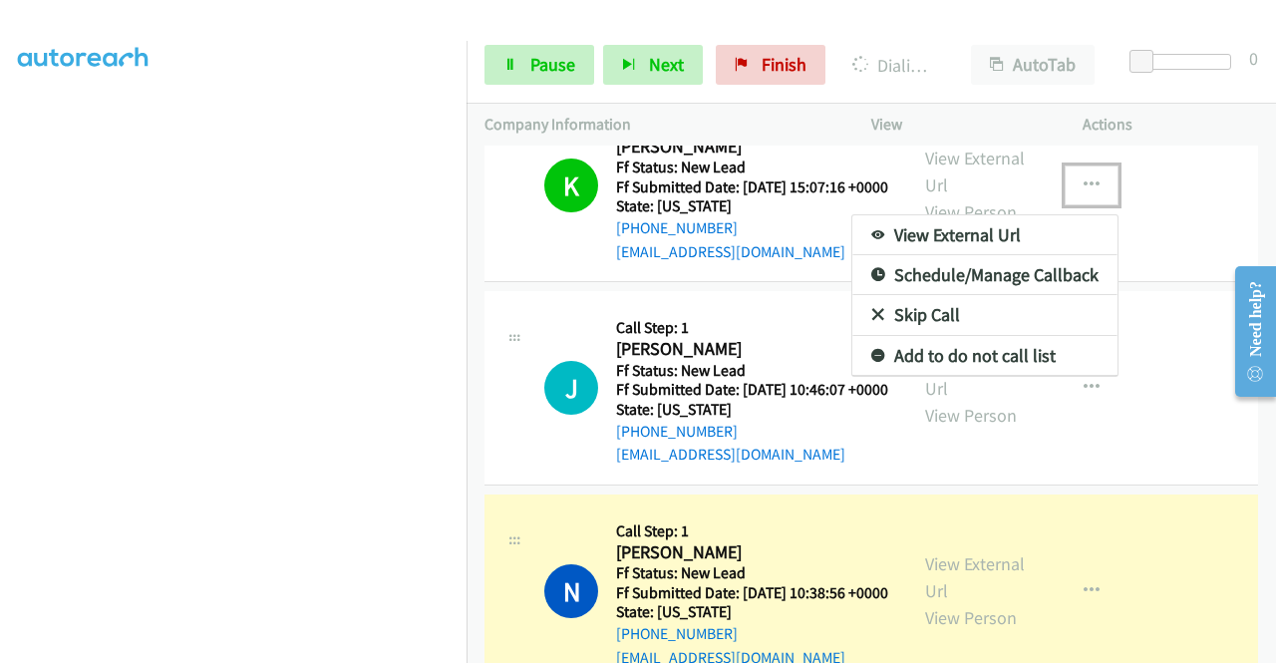
click at [563, 67] on div at bounding box center [638, 331] width 1276 height 663
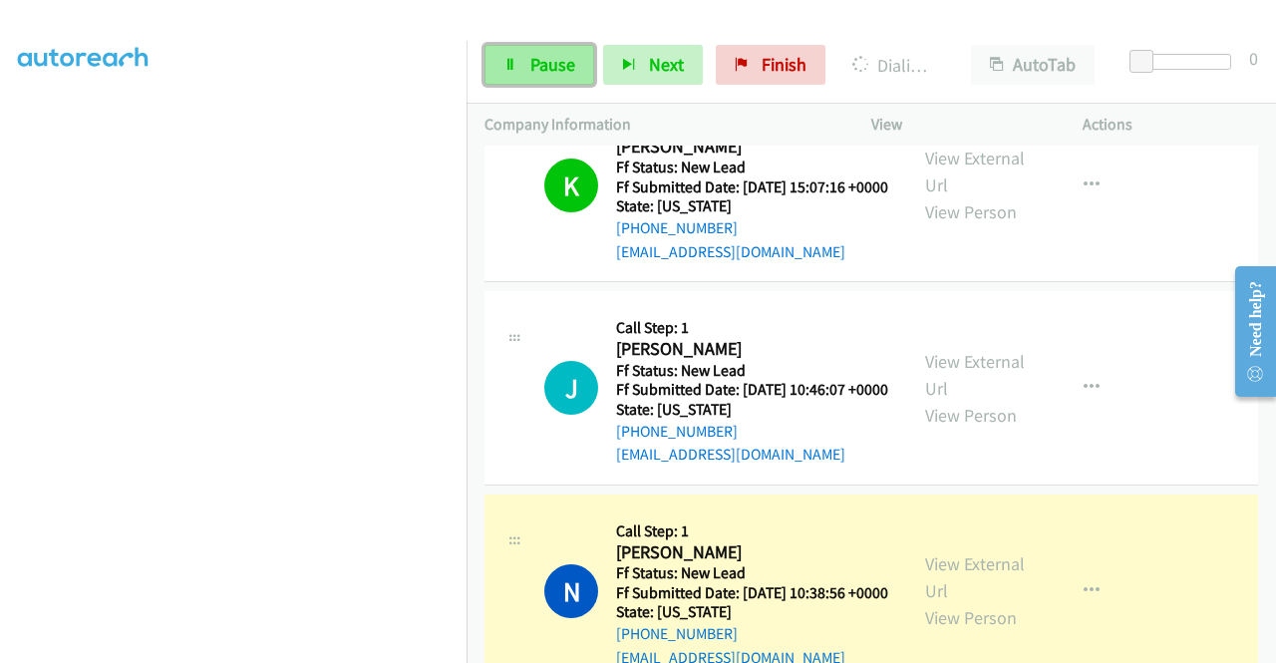
click at [518, 65] on link "Pause" at bounding box center [539, 65] width 110 height 40
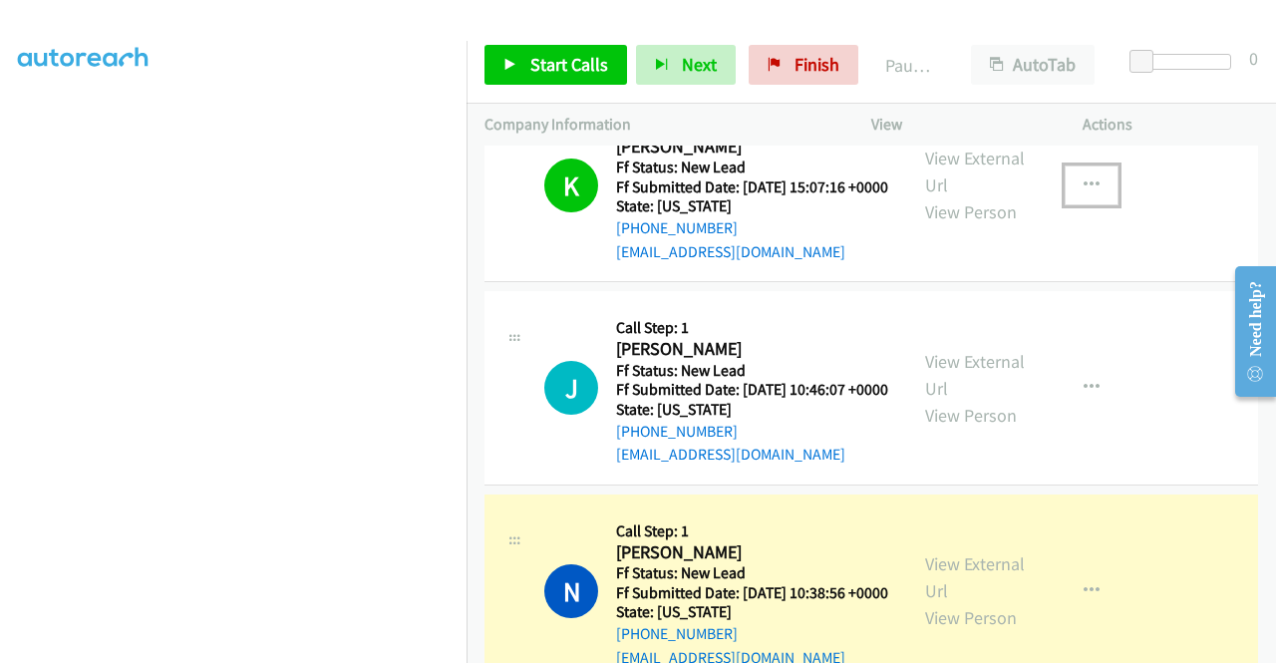
click at [1083, 193] on icon "button" at bounding box center [1091, 185] width 16 height 16
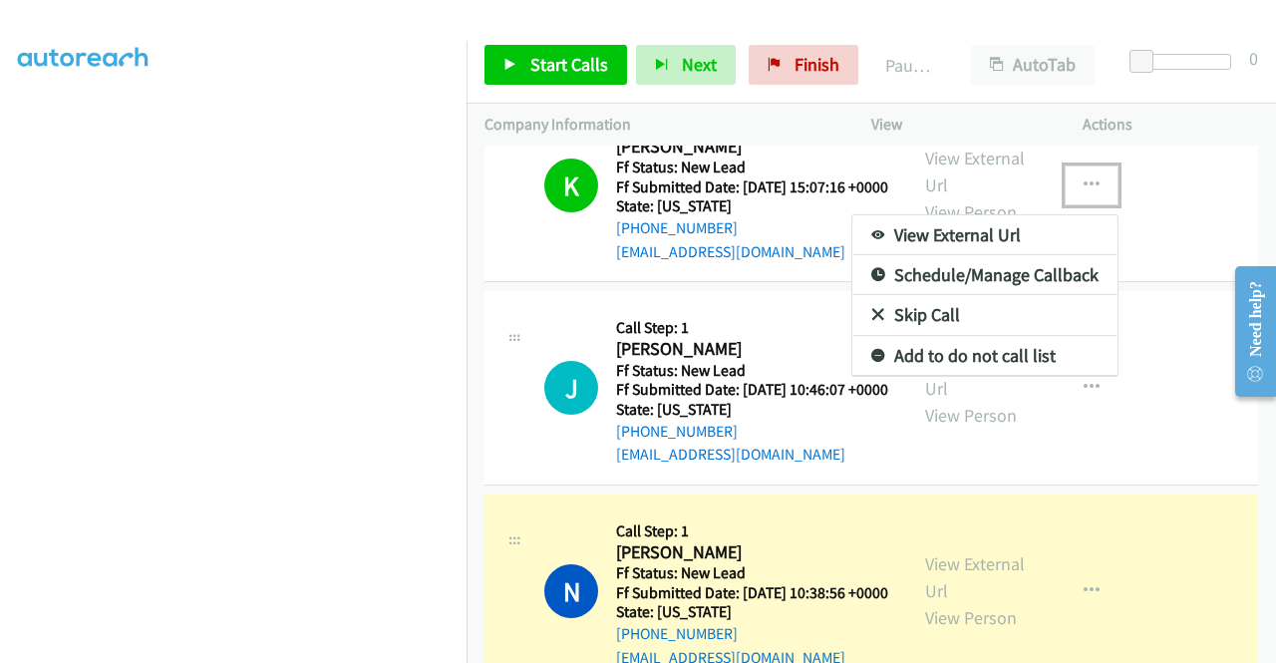
click at [1019, 376] on link "Add to do not call list" at bounding box center [984, 356] width 265 height 40
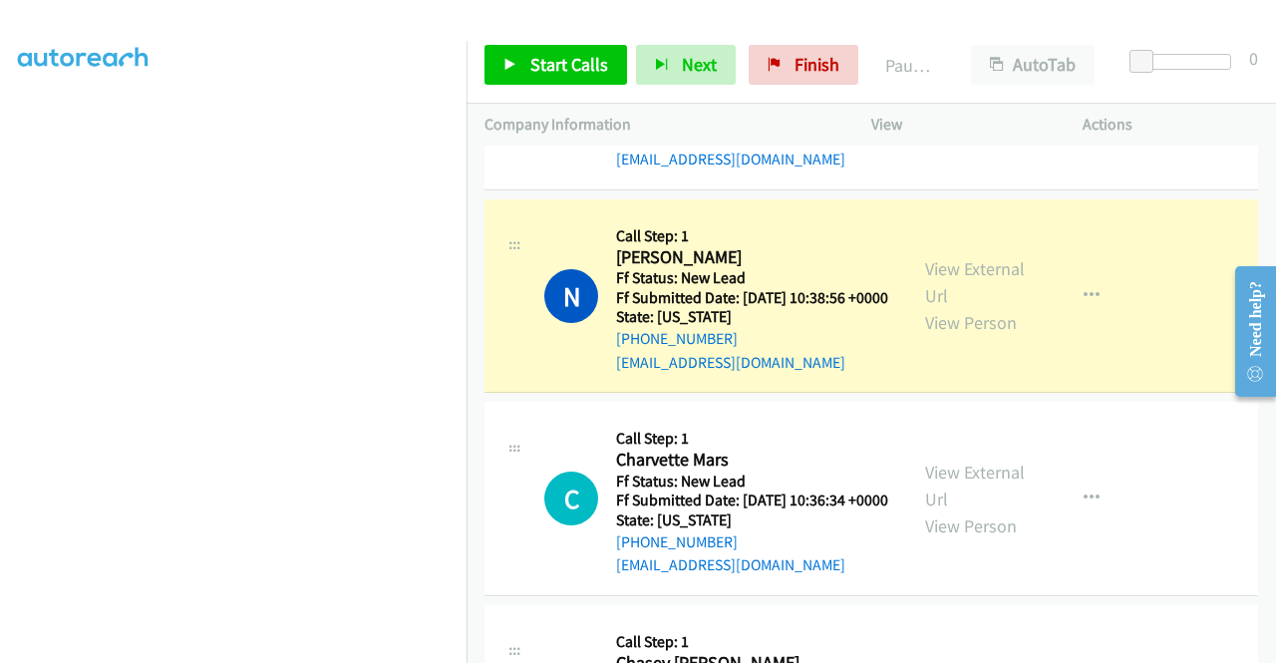
scroll to position [1096, 0]
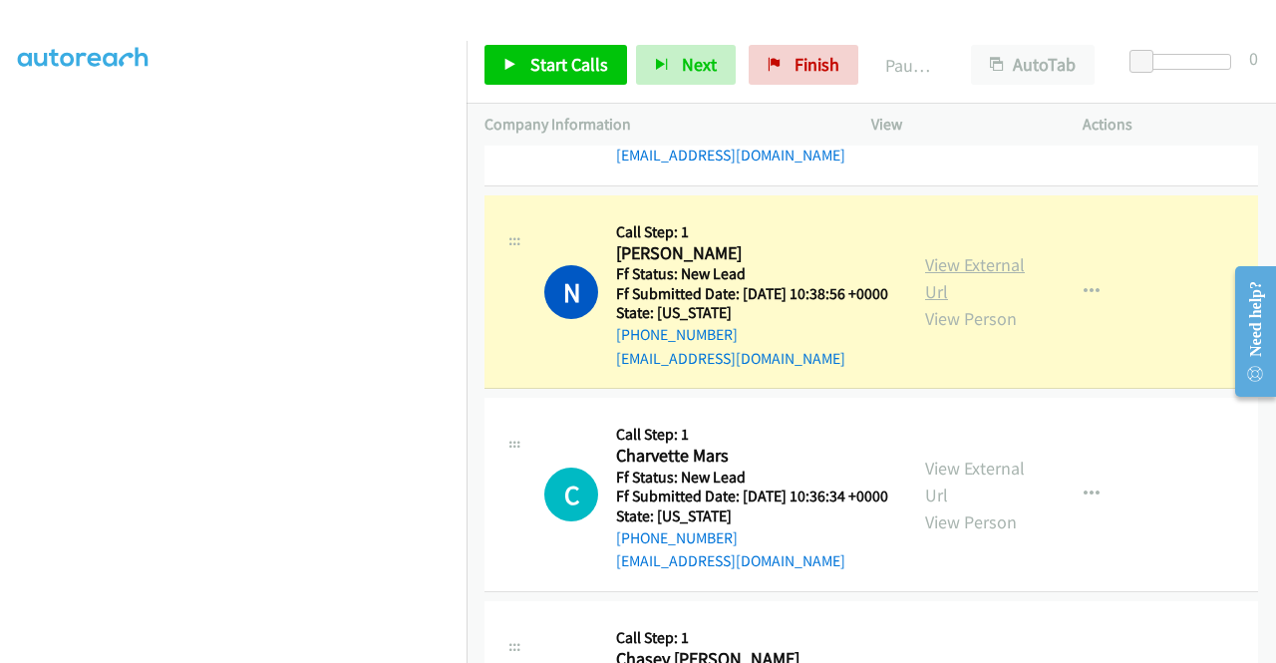
click at [925, 303] on link "View External Url" at bounding box center [975, 278] width 100 height 50
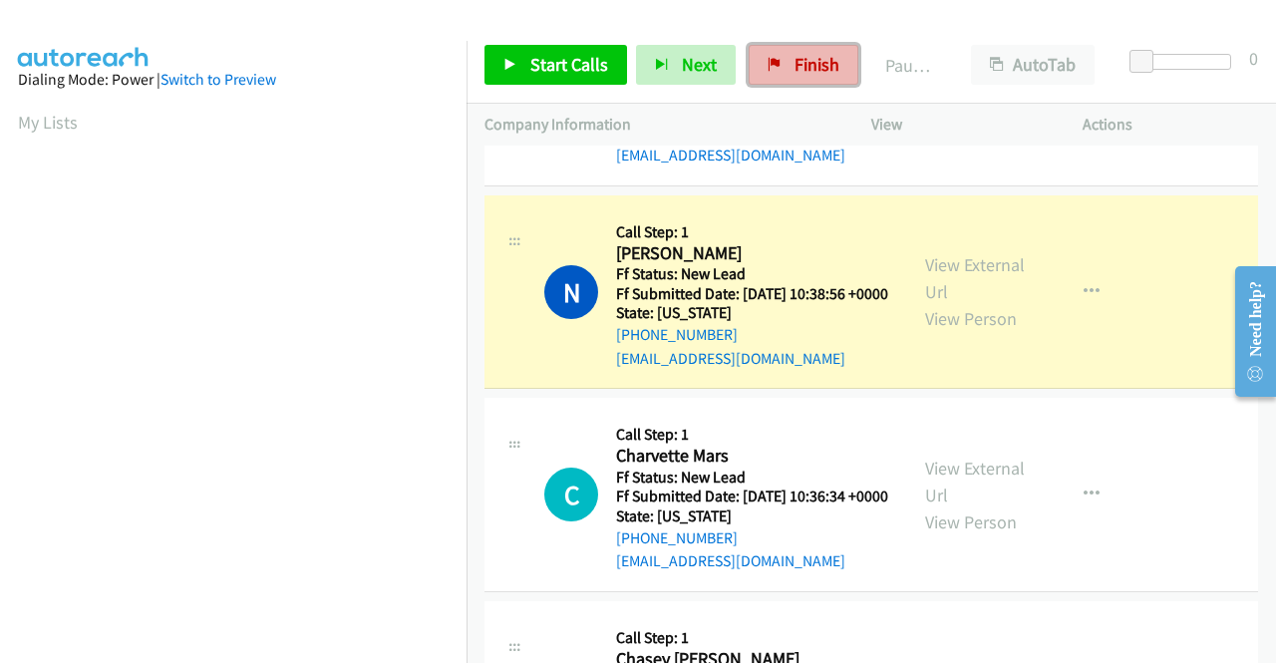
click at [819, 68] on span "Finish" at bounding box center [816, 64] width 45 height 23
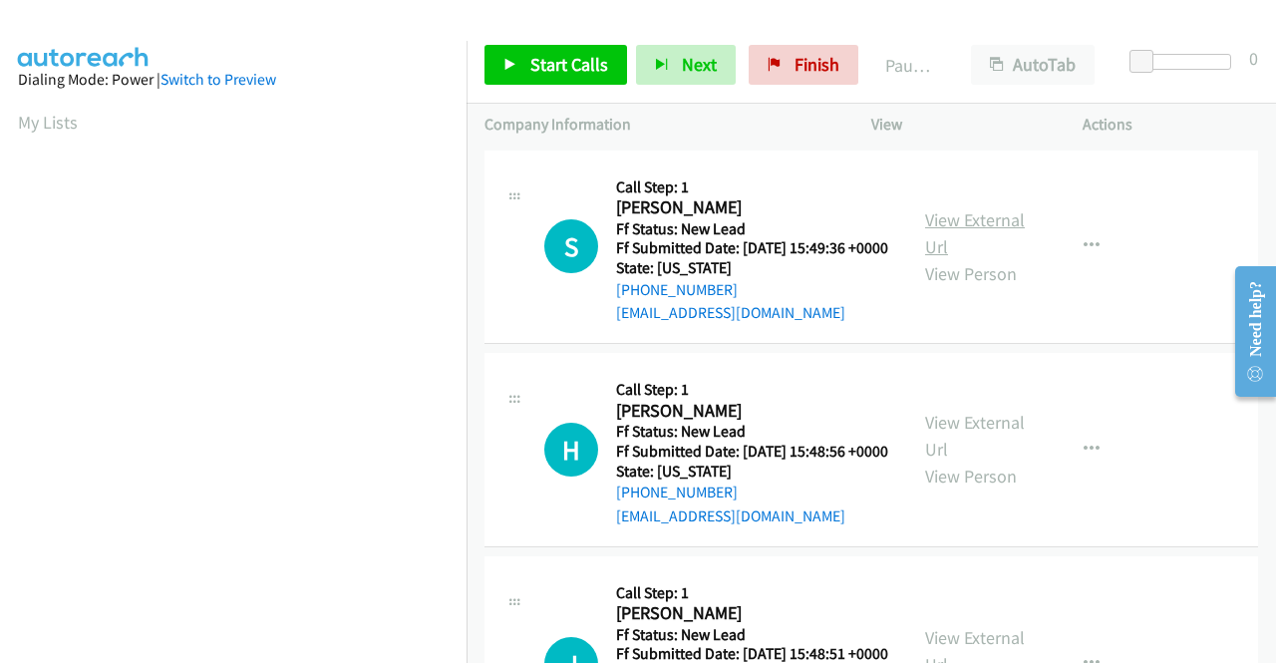
click at [969, 228] on link "View External Url" at bounding box center [975, 233] width 100 height 50
click at [971, 454] on link "View External Url" at bounding box center [975, 436] width 100 height 50
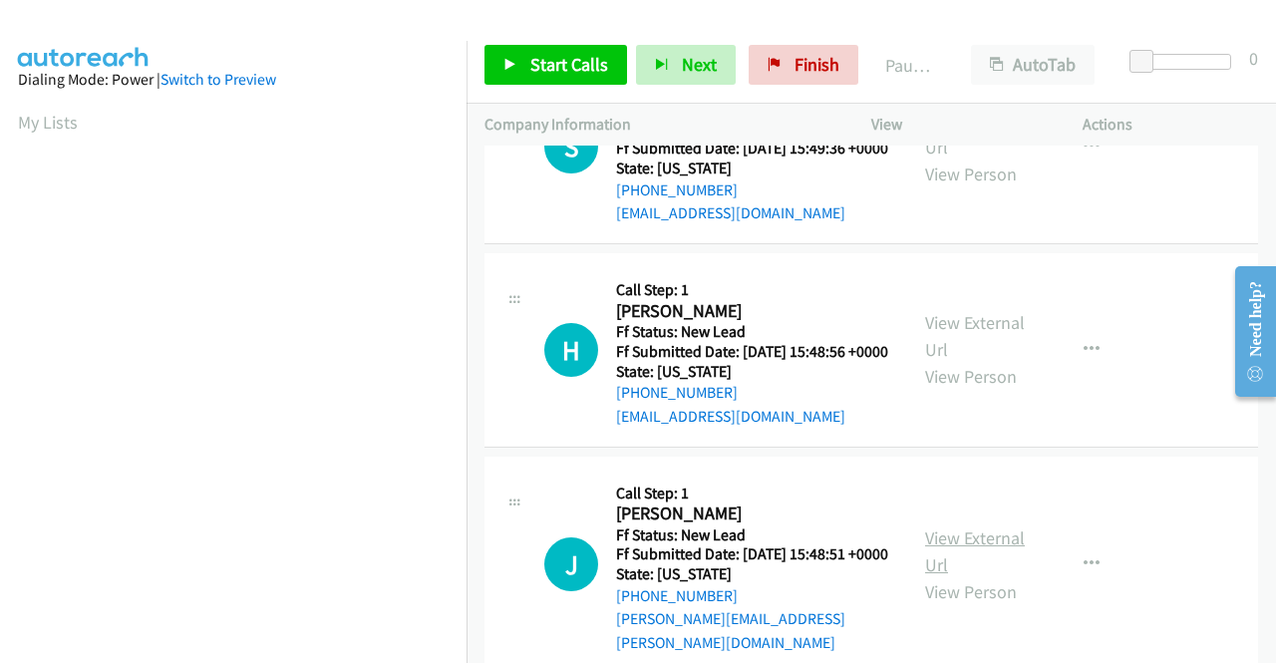
scroll to position [199, 0]
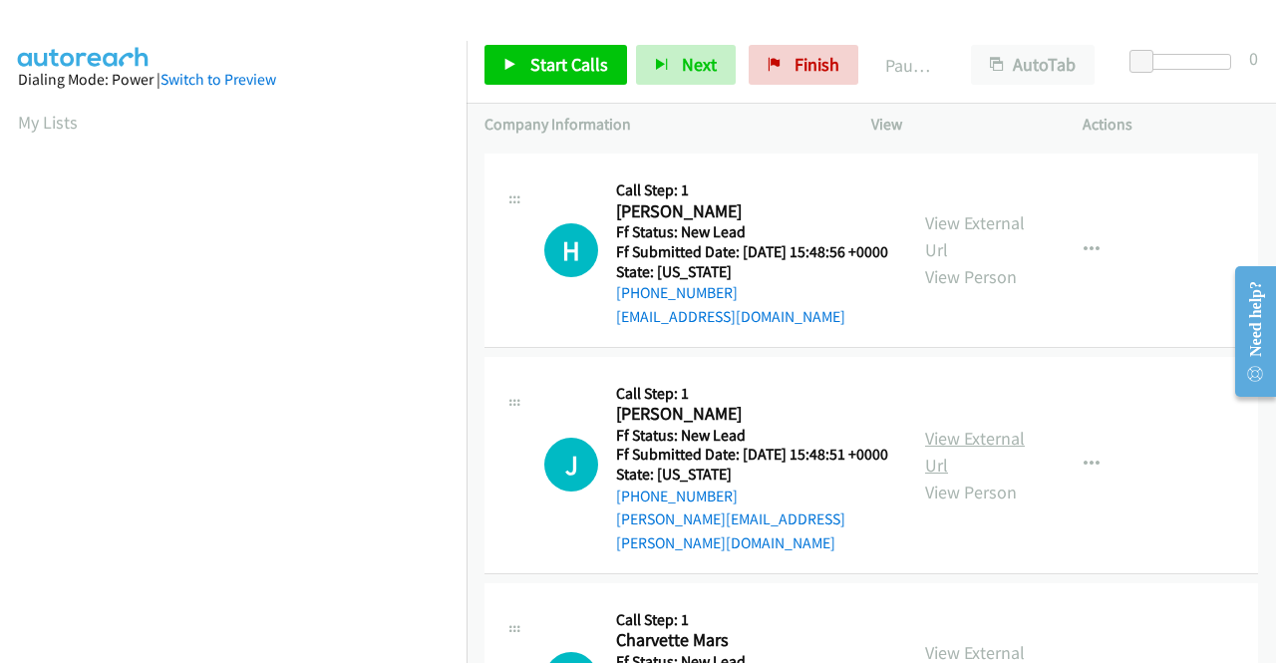
click at [955, 470] on link "View External Url" at bounding box center [975, 452] width 100 height 50
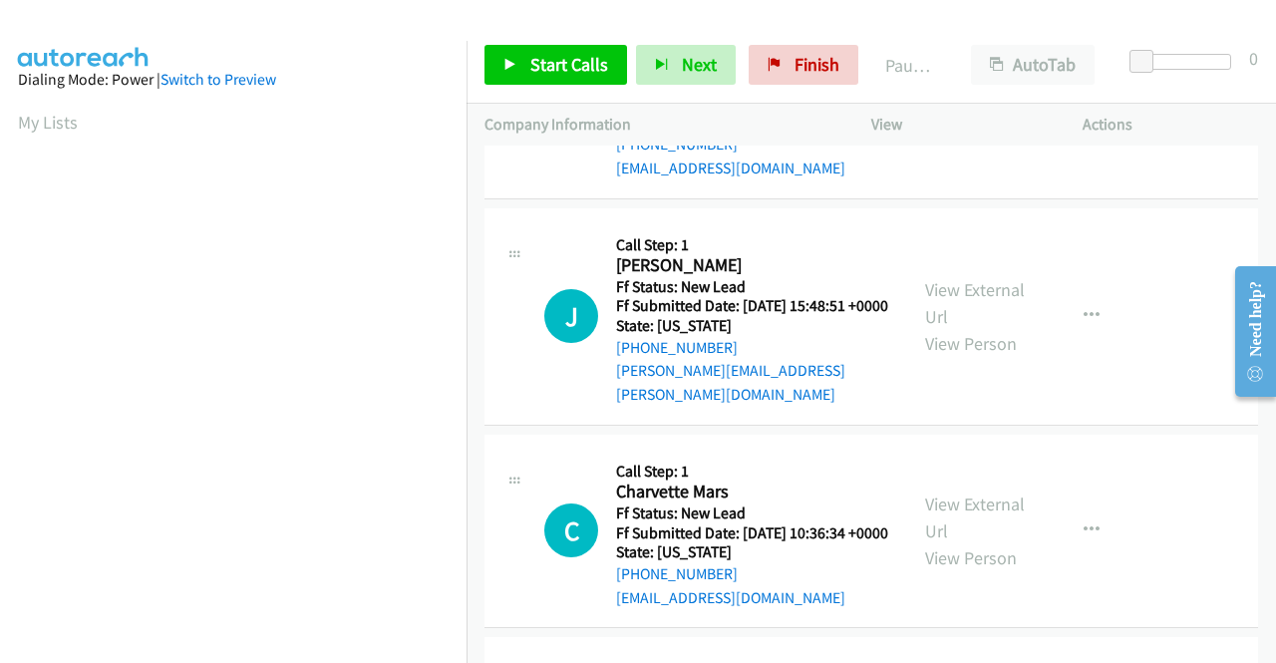
scroll to position [399, 0]
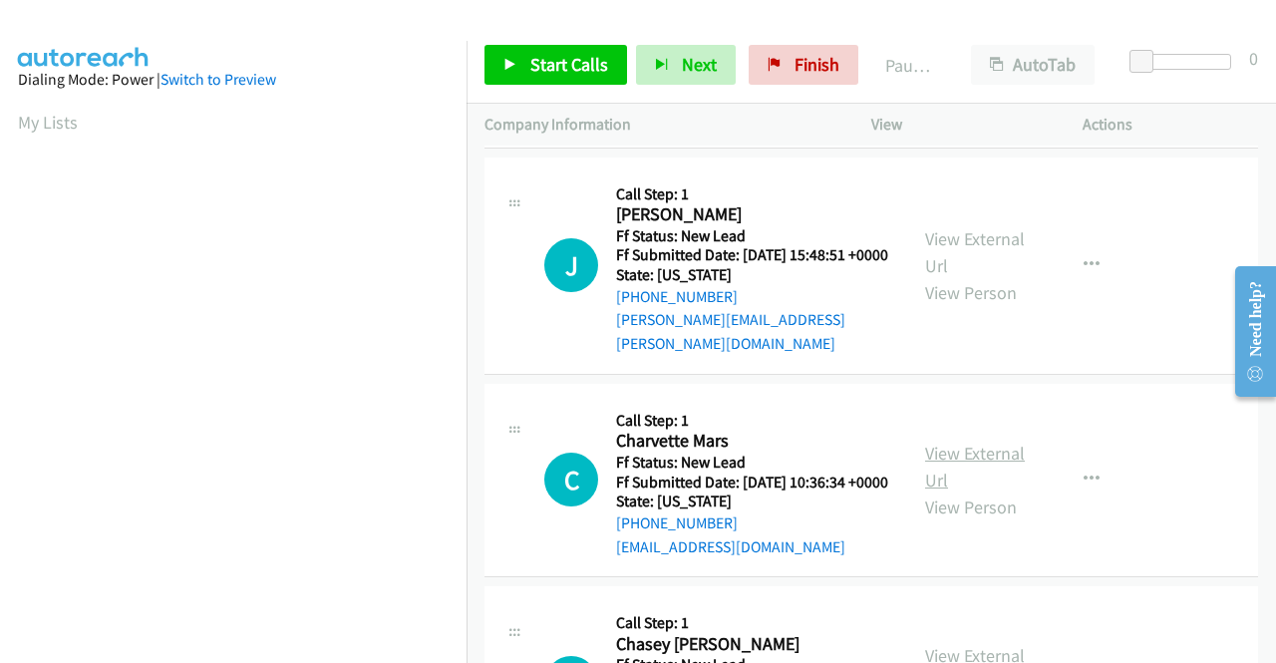
click at [974, 491] on link "View External Url" at bounding box center [975, 467] width 100 height 50
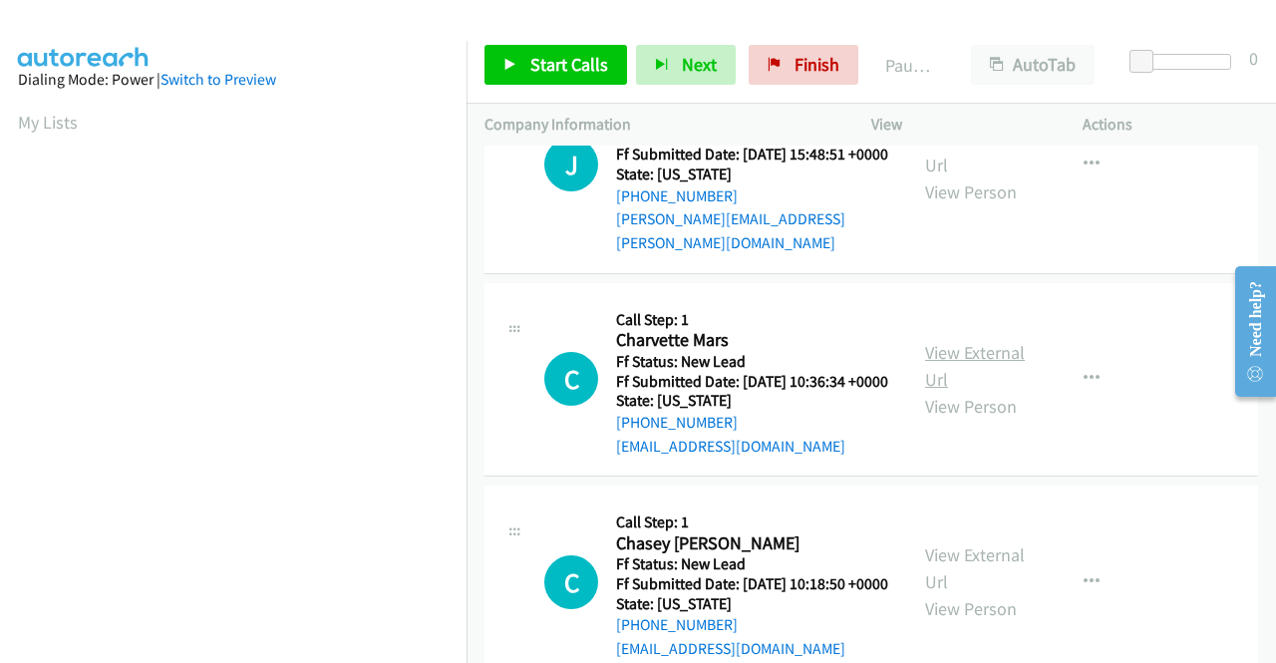
scroll to position [598, 0]
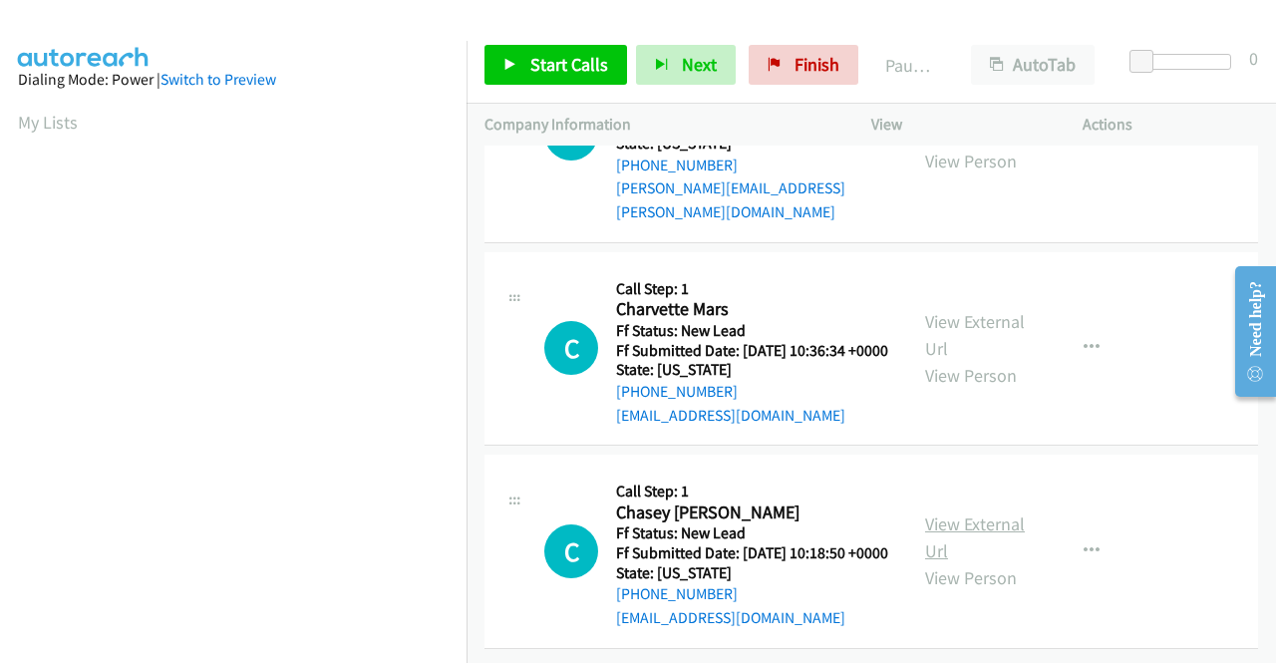
click at [996, 518] on link "View External Url" at bounding box center [975, 537] width 100 height 50
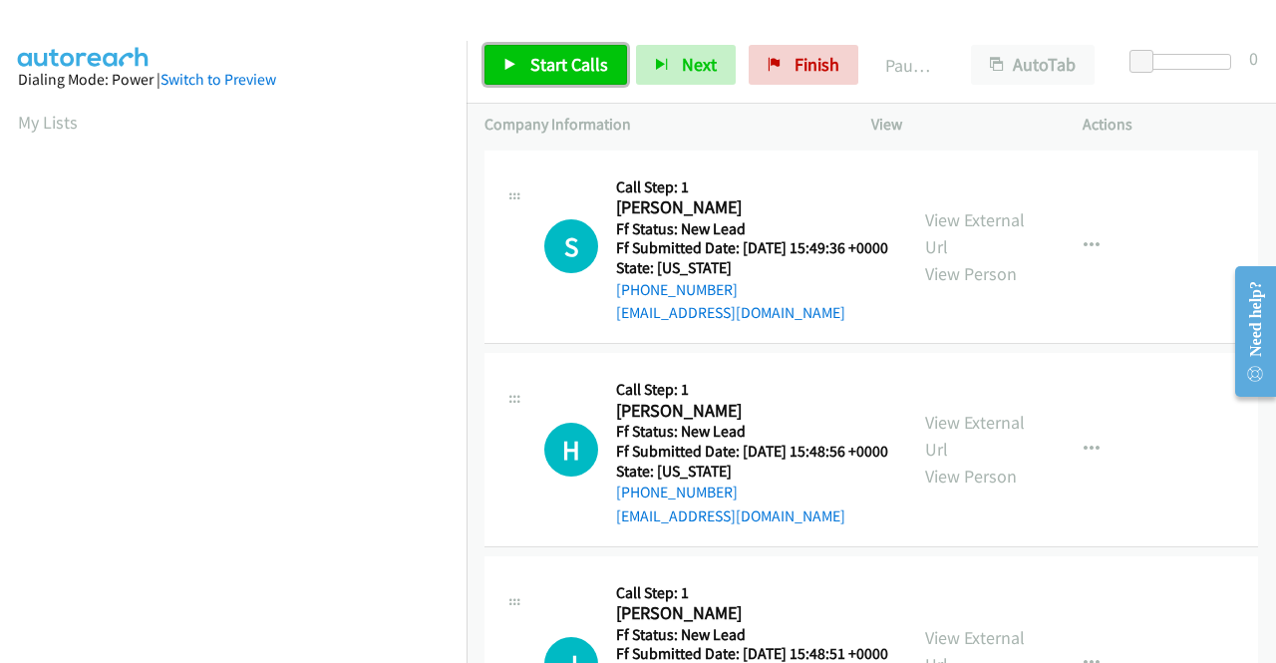
click at [561, 55] on span "Start Calls" at bounding box center [569, 64] width 78 height 23
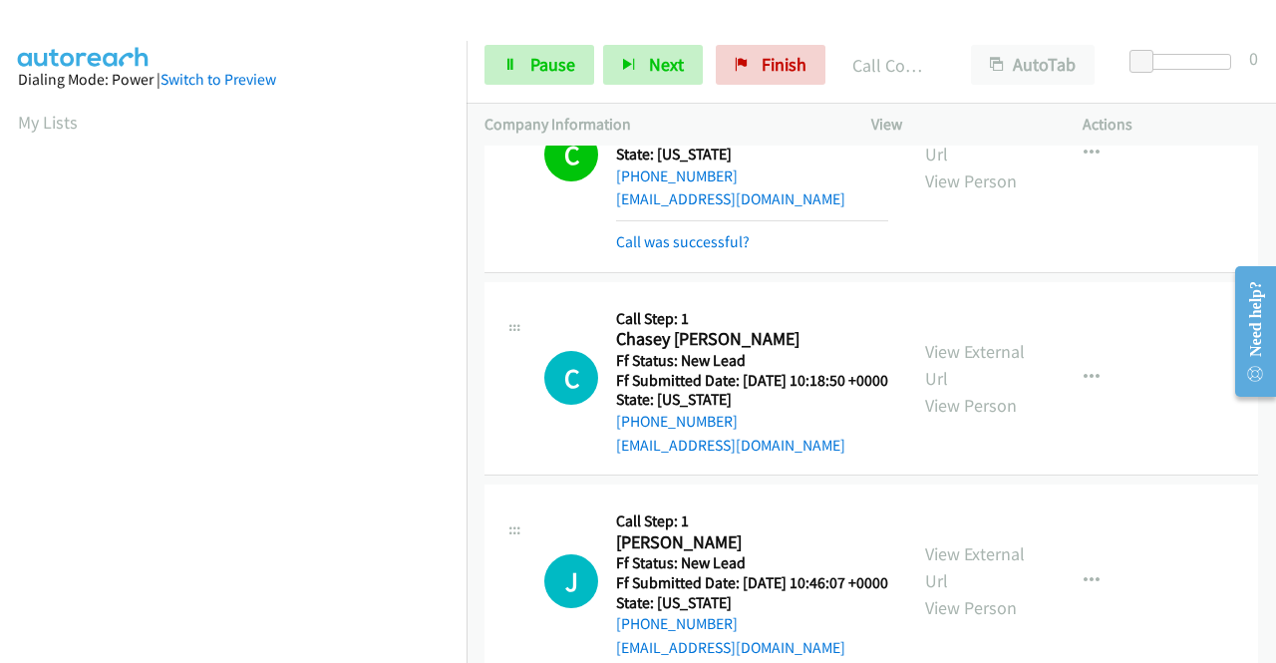
scroll to position [944, 0]
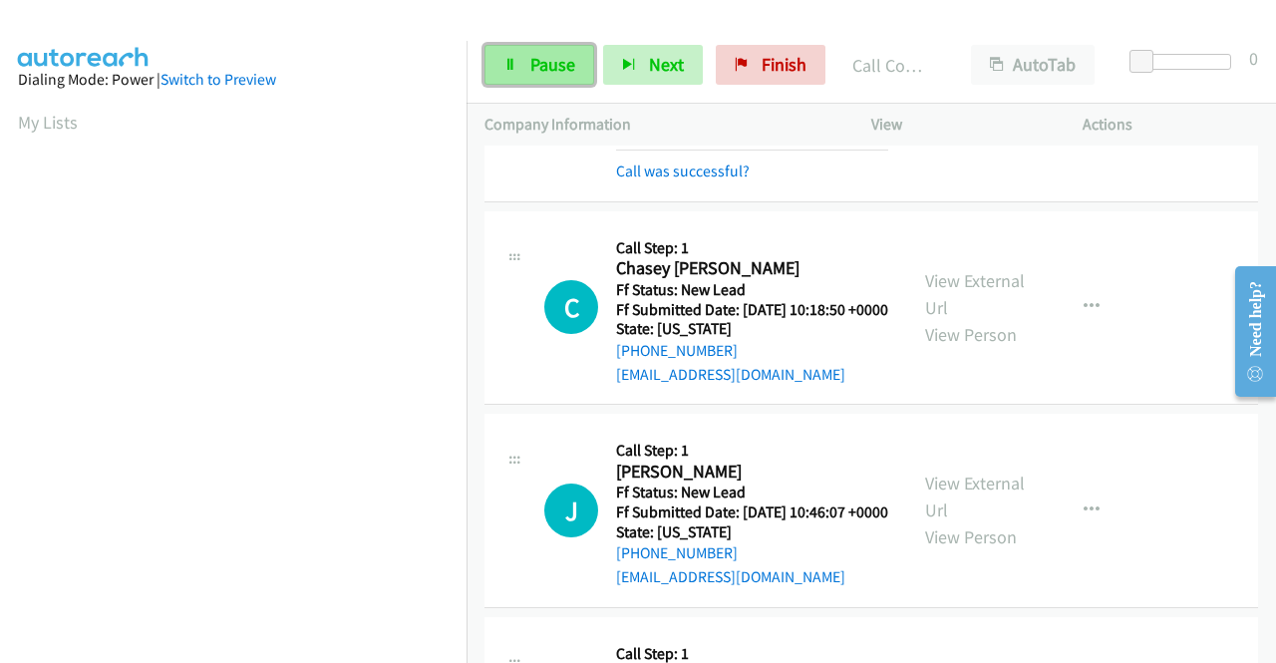
click at [566, 71] on span "Pause" at bounding box center [552, 64] width 45 height 23
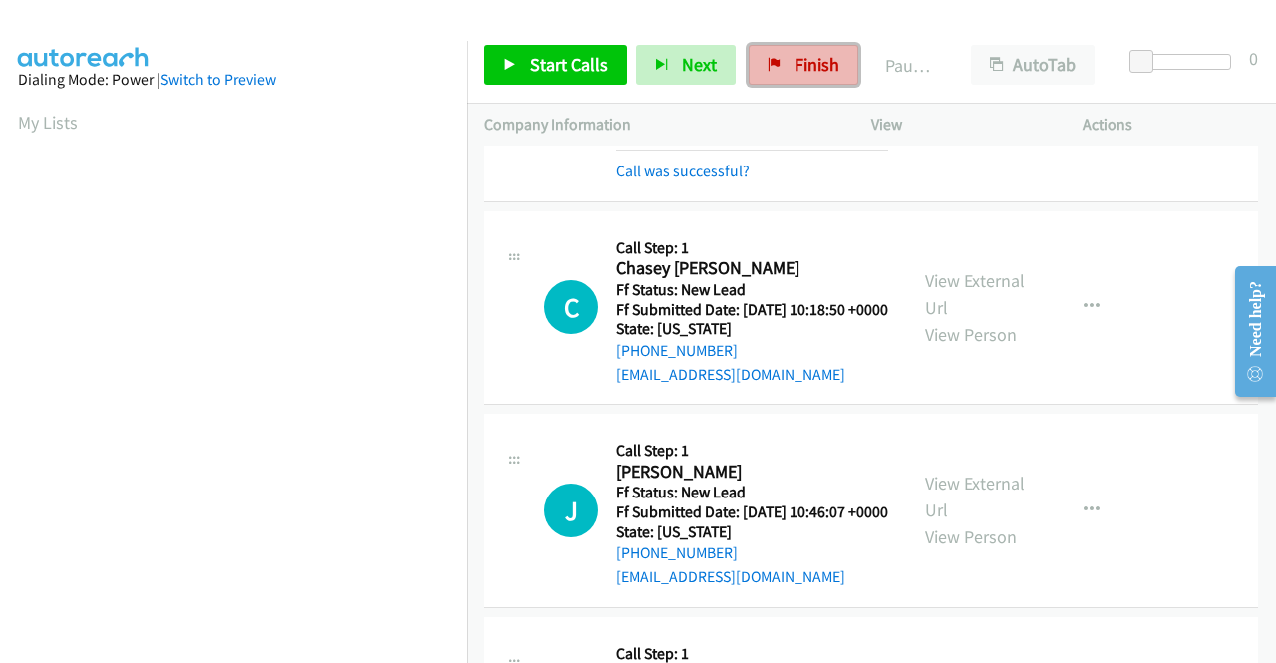
click at [804, 69] on span "Finish" at bounding box center [816, 64] width 45 height 23
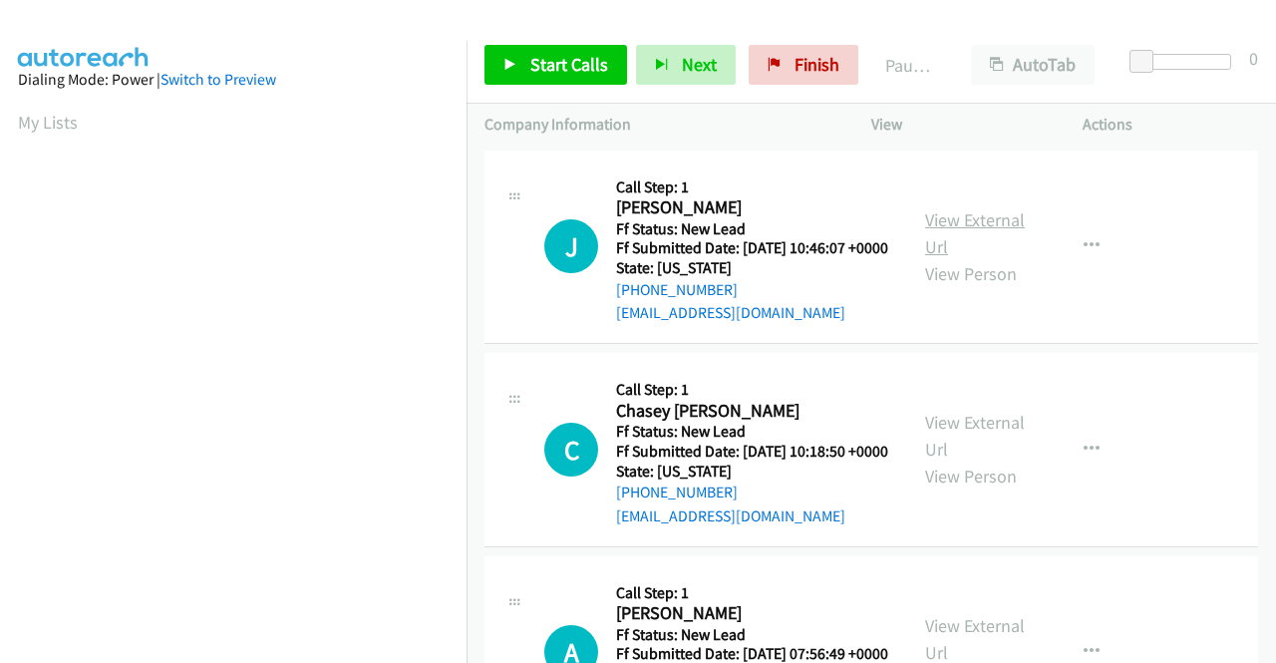
click at [949, 230] on link "View External Url" at bounding box center [975, 233] width 100 height 50
click at [962, 459] on link "View External Url" at bounding box center [975, 436] width 100 height 50
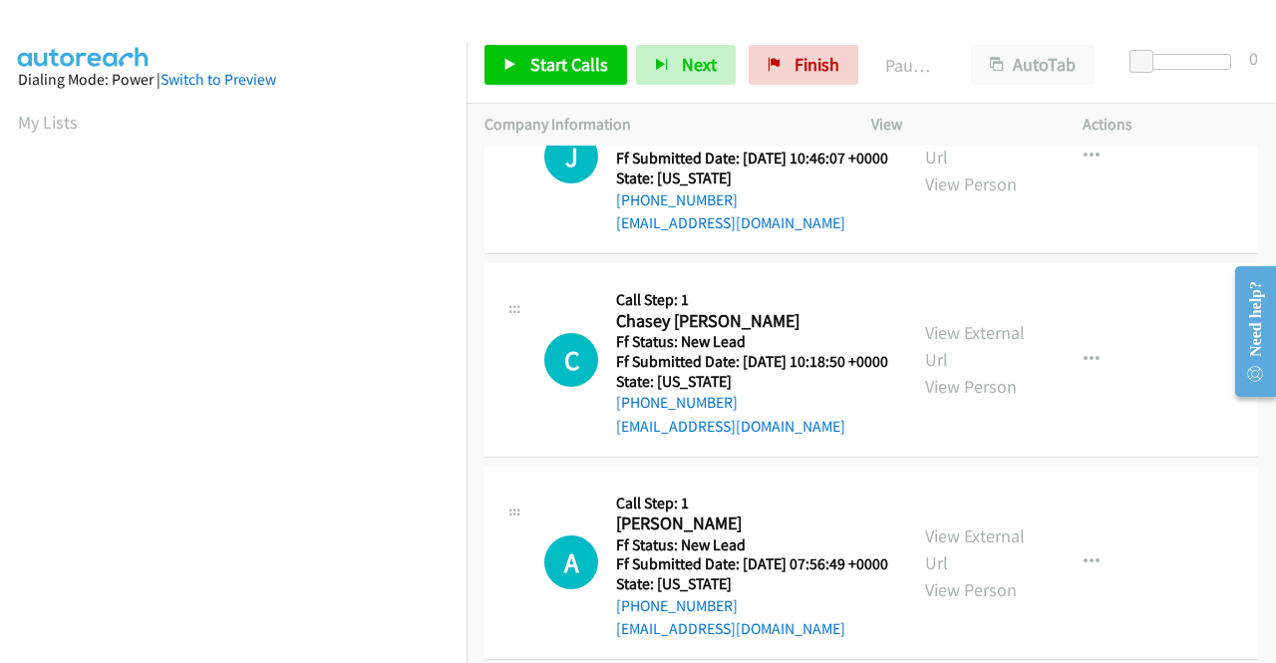
scroll to position [299, 0]
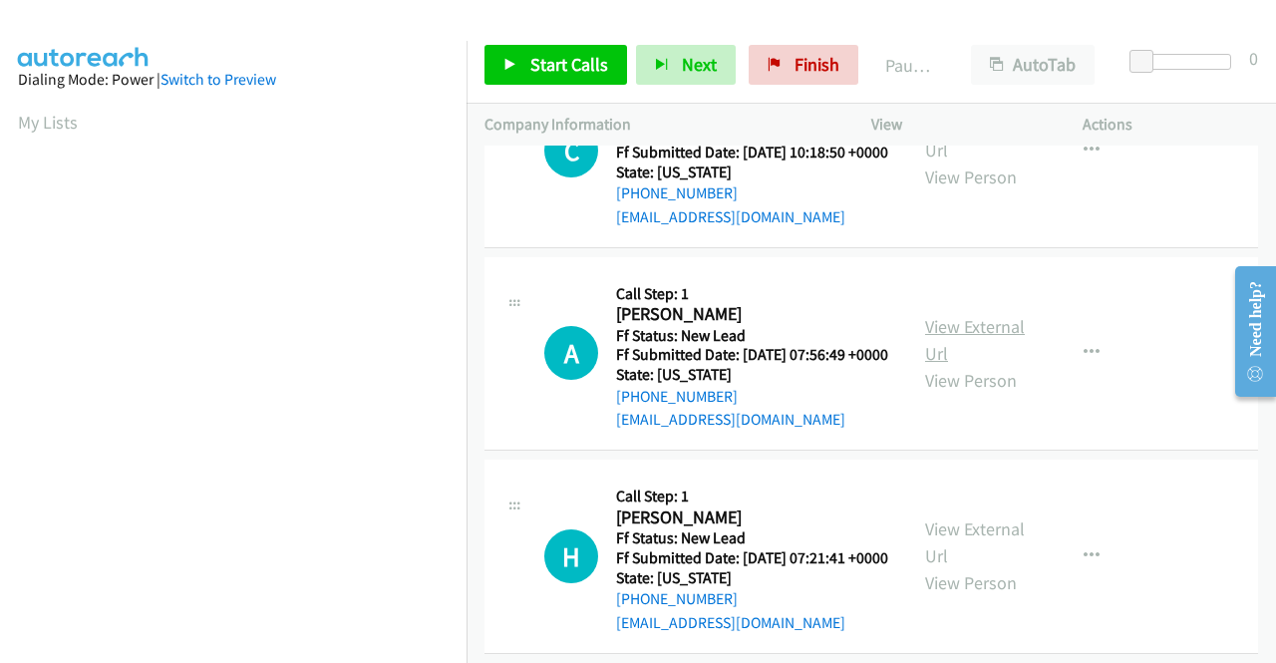
click at [981, 365] on link "View External Url" at bounding box center [975, 340] width 100 height 50
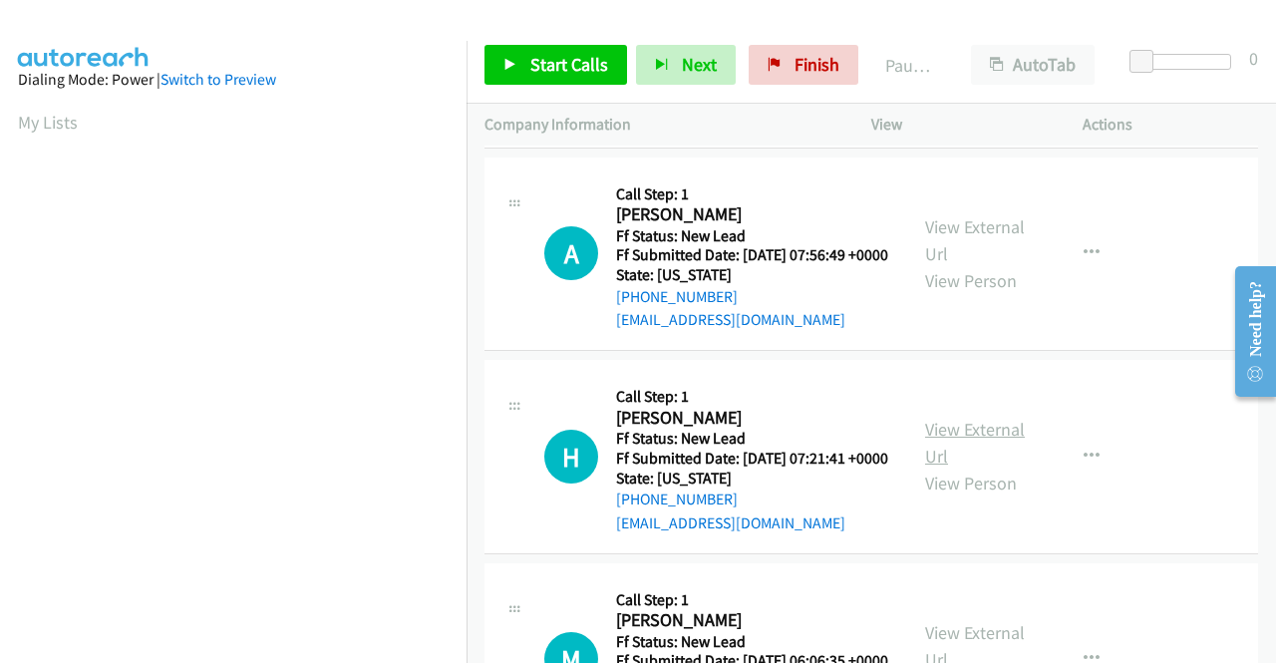
click at [977, 467] on link "View External Url" at bounding box center [975, 443] width 100 height 50
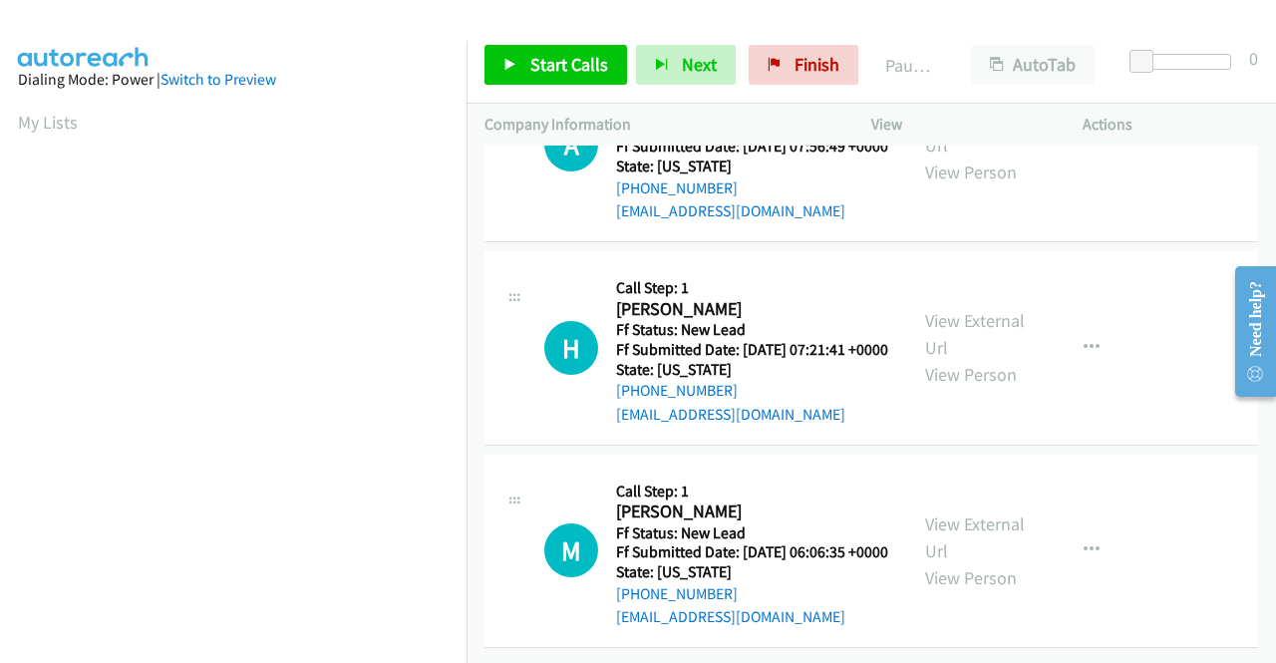
scroll to position [618, 0]
click at [979, 512] on link "View External Url" at bounding box center [975, 537] width 100 height 50
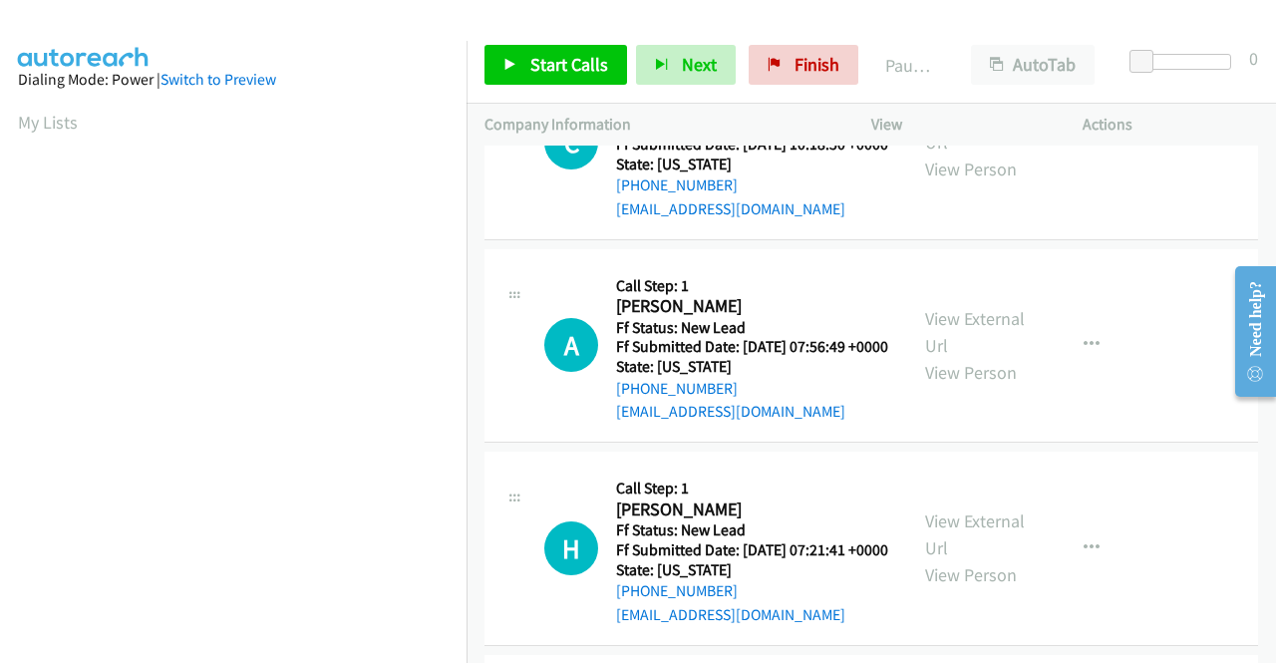
scroll to position [0, 0]
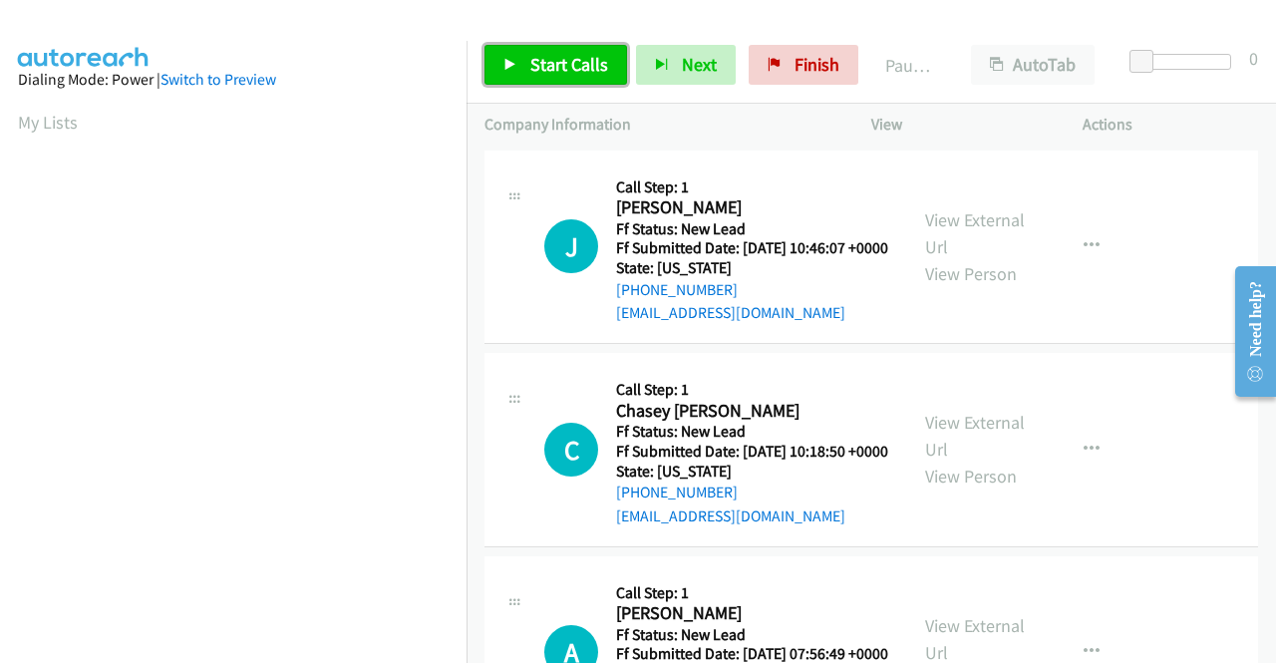
click at [577, 69] on span "Start Calls" at bounding box center [569, 64] width 78 height 23
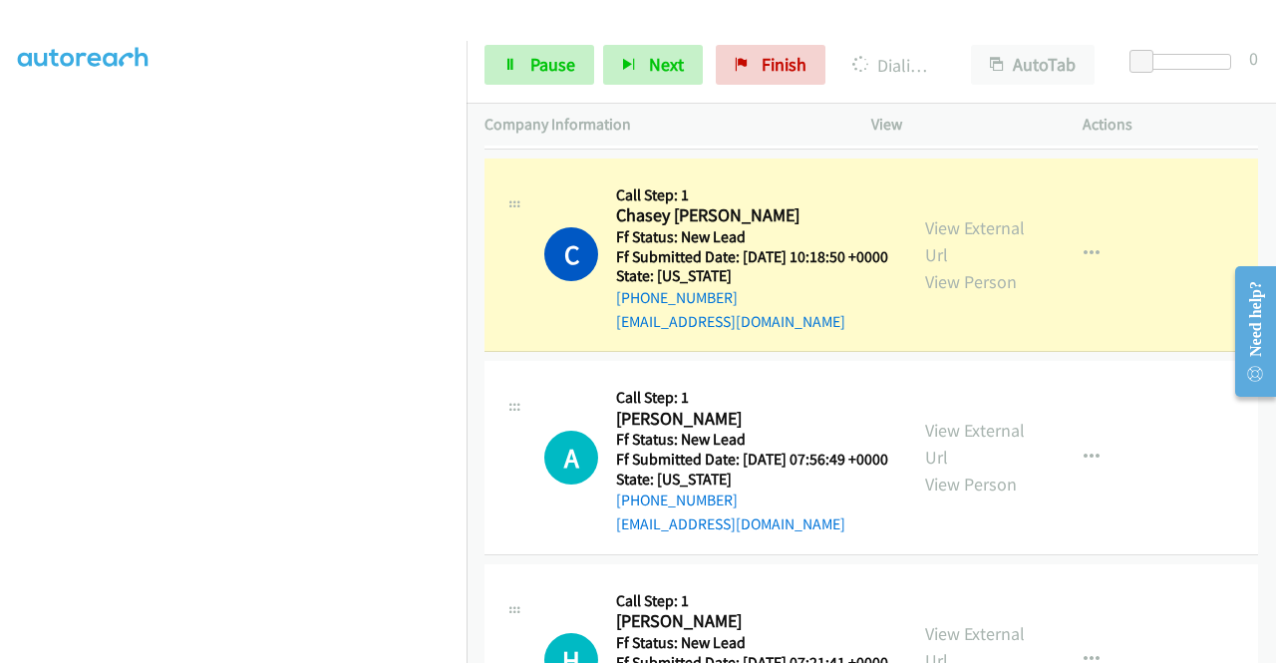
scroll to position [299, 0]
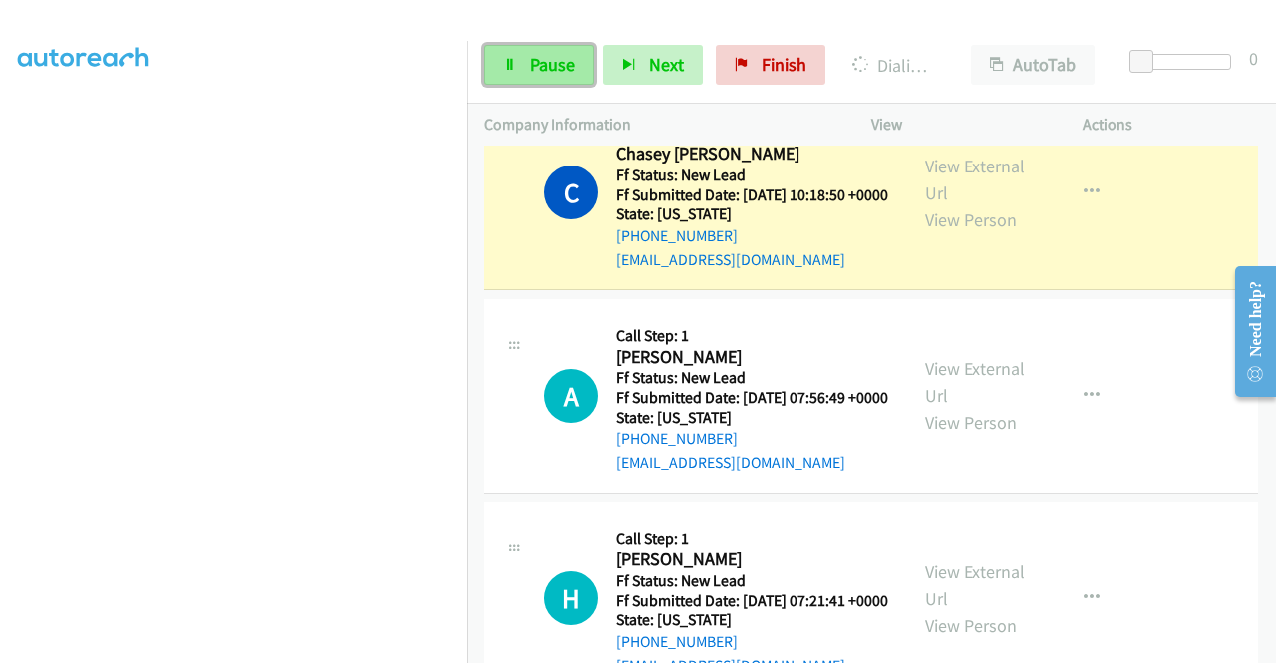
click at [514, 63] on icon at bounding box center [510, 66] width 14 height 14
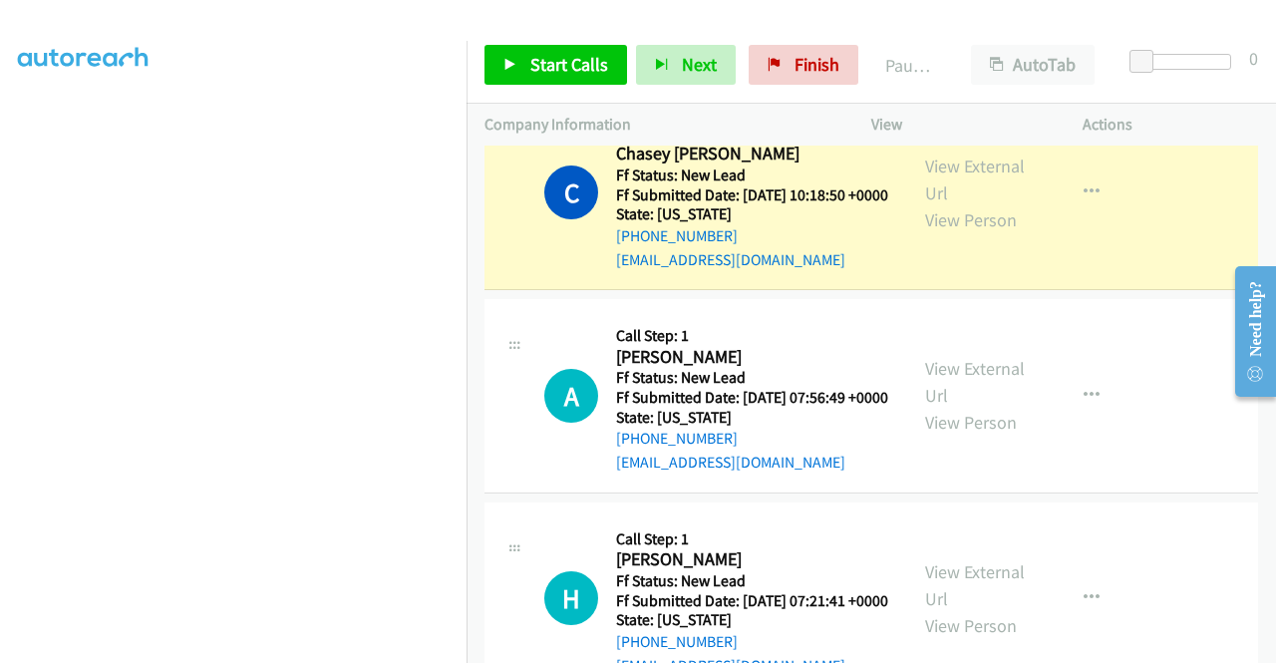
scroll to position [155, 0]
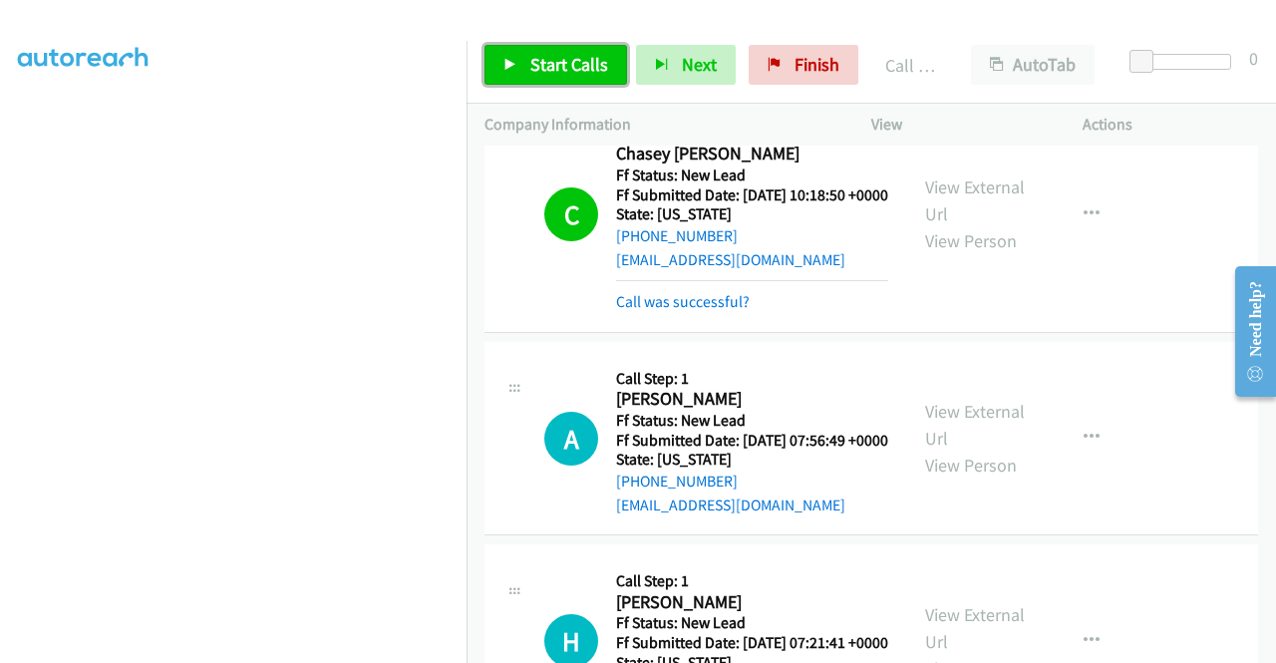
click at [582, 63] on span "Start Calls" at bounding box center [569, 64] width 78 height 23
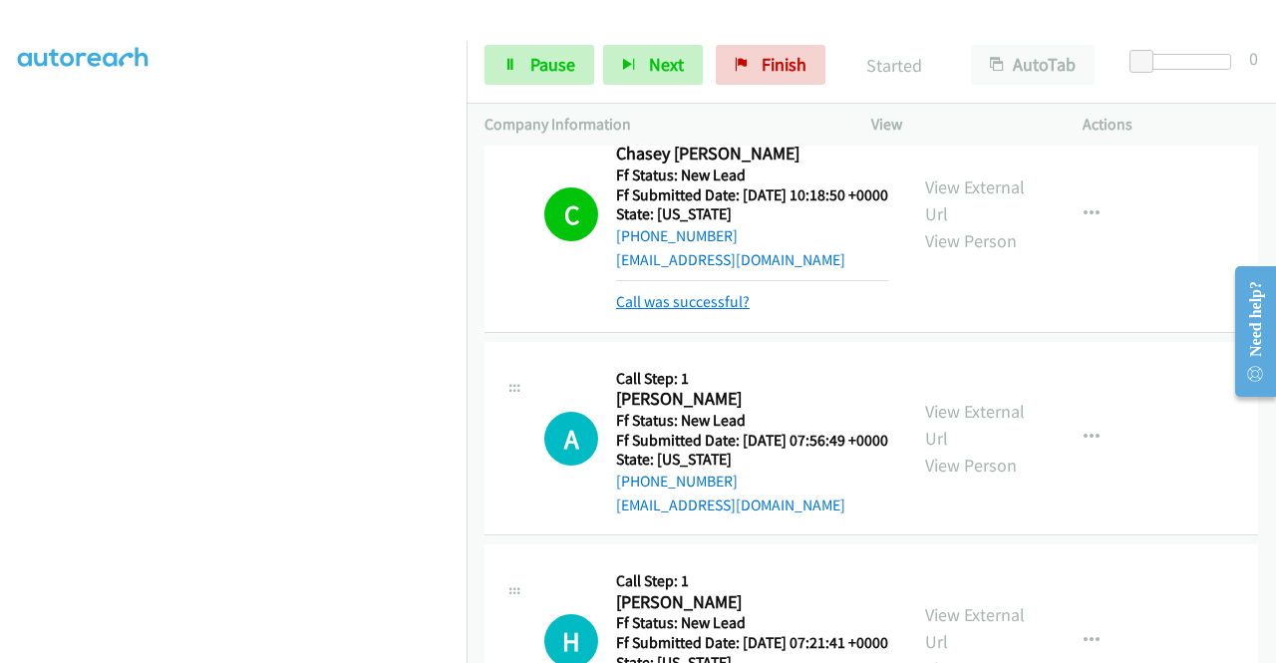
click at [671, 311] on link "Call was successful?" at bounding box center [683, 301] width 134 height 19
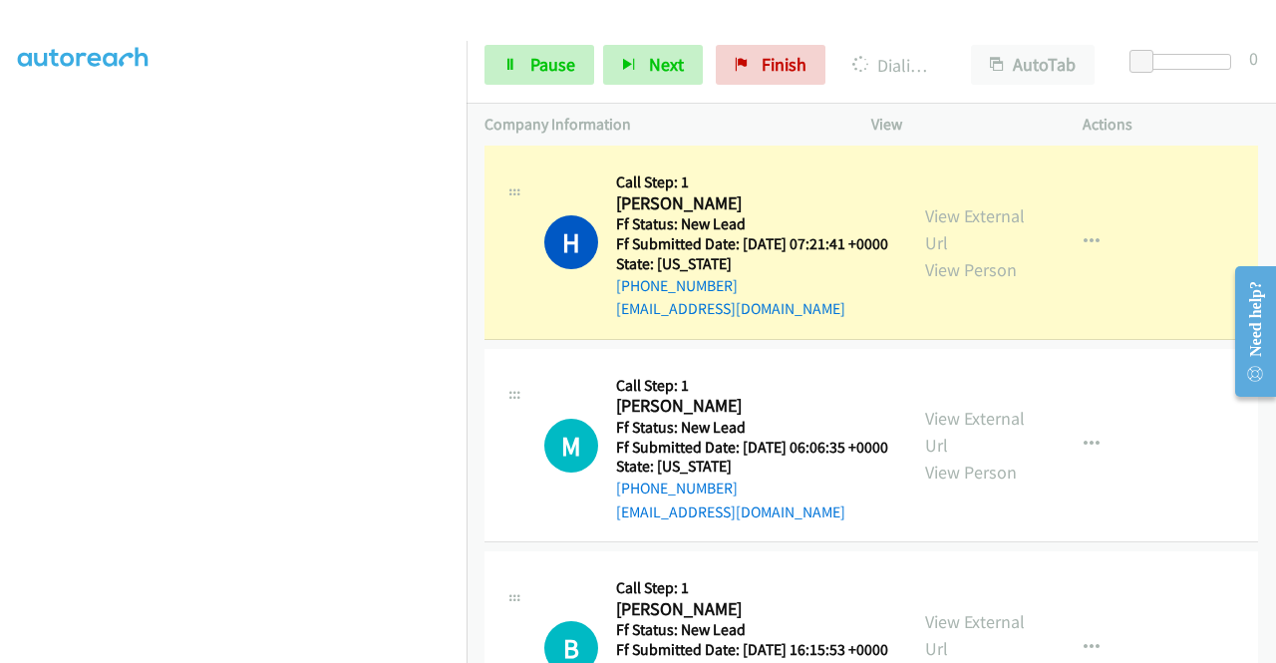
scroll to position [0, 0]
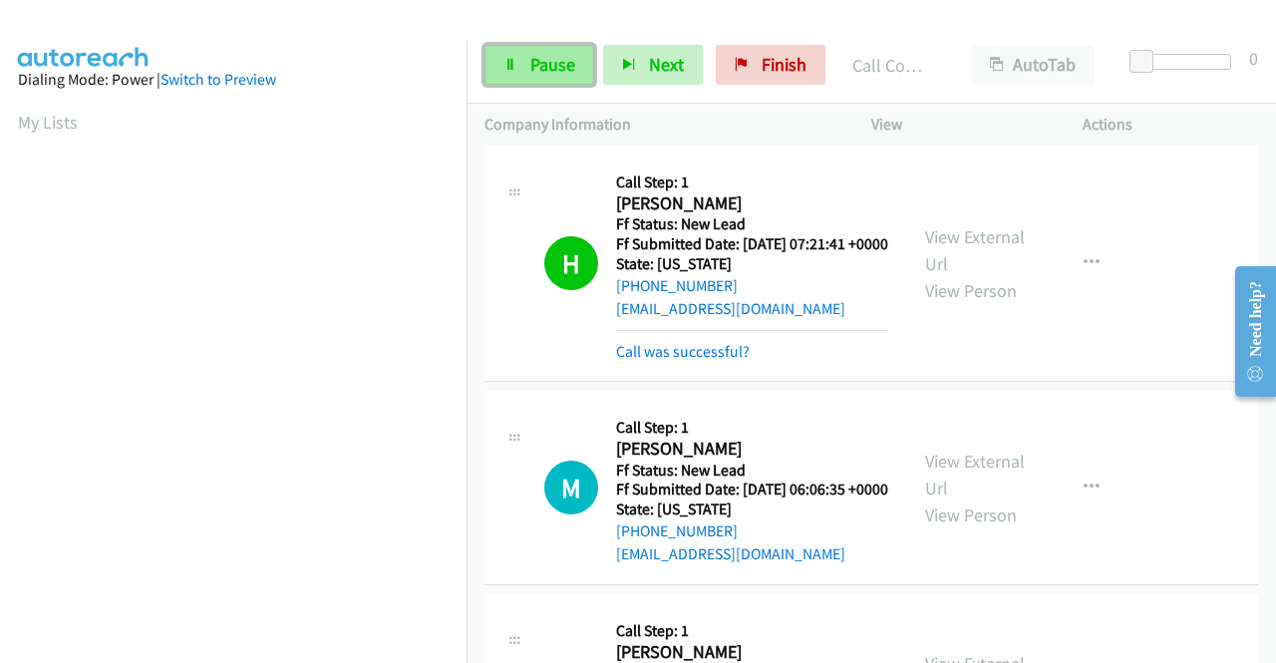
click at [544, 67] on span "Pause" at bounding box center [552, 64] width 45 height 23
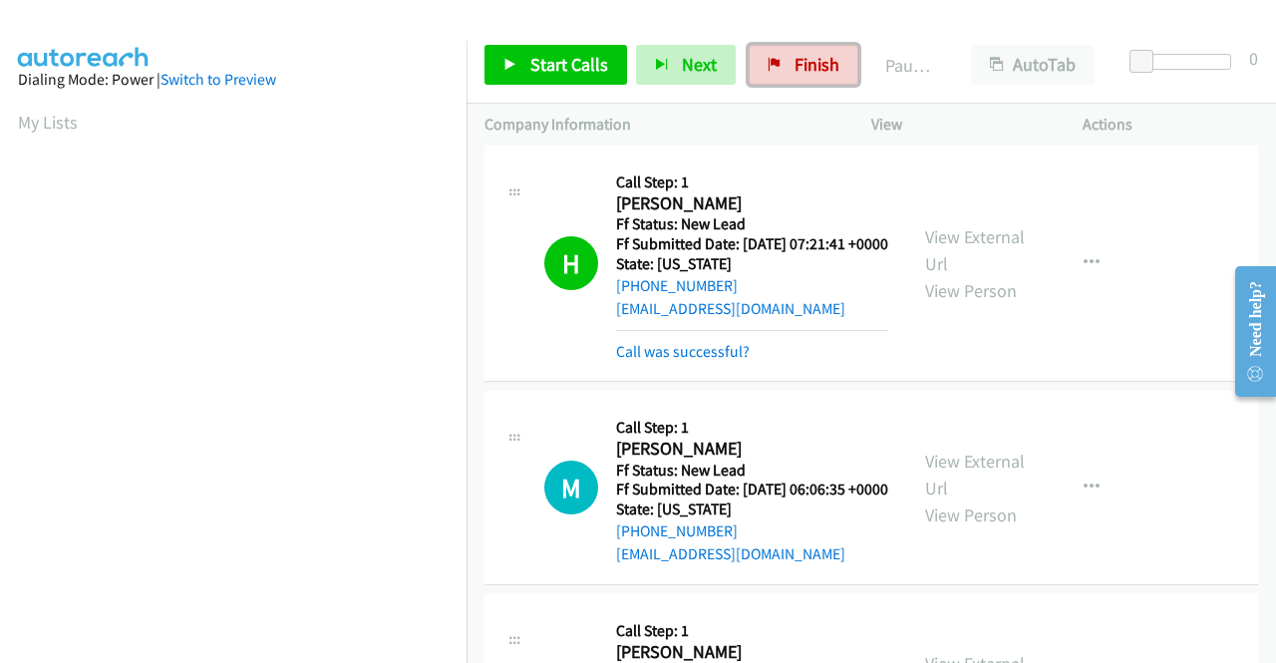
click at [813, 65] on span "Finish" at bounding box center [816, 64] width 45 height 23
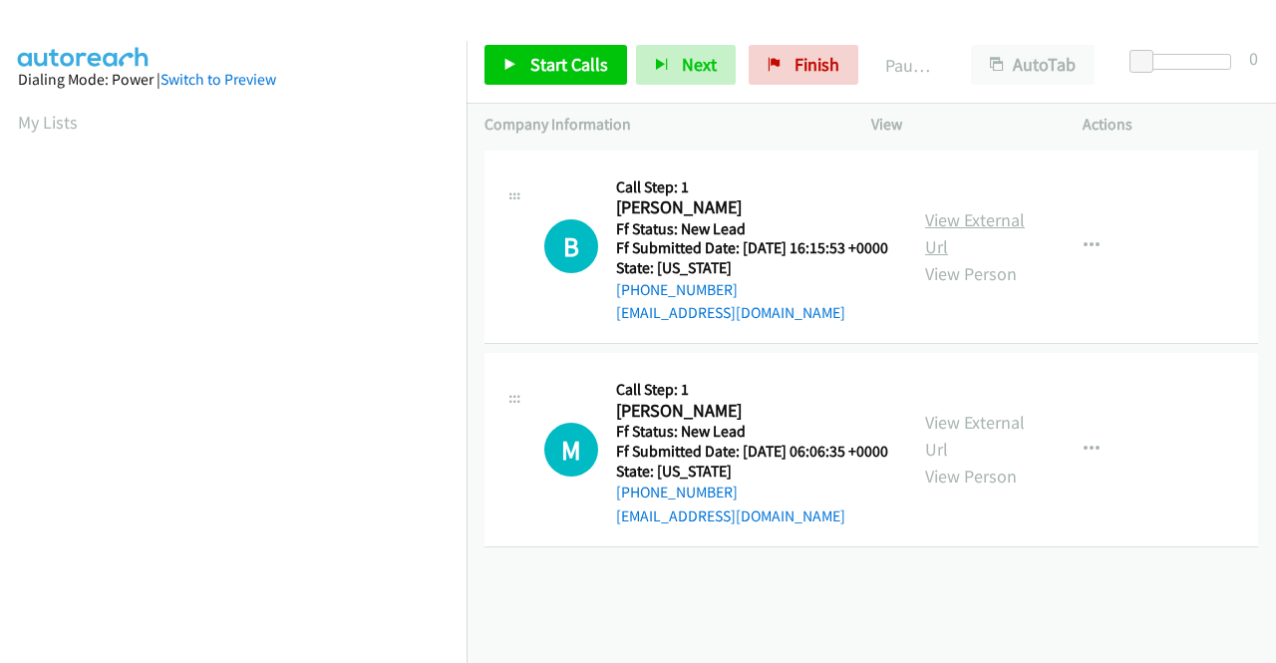
click at [956, 238] on link "View External Url" at bounding box center [975, 233] width 100 height 50
click at [942, 457] on link "View External Url" at bounding box center [975, 436] width 100 height 50
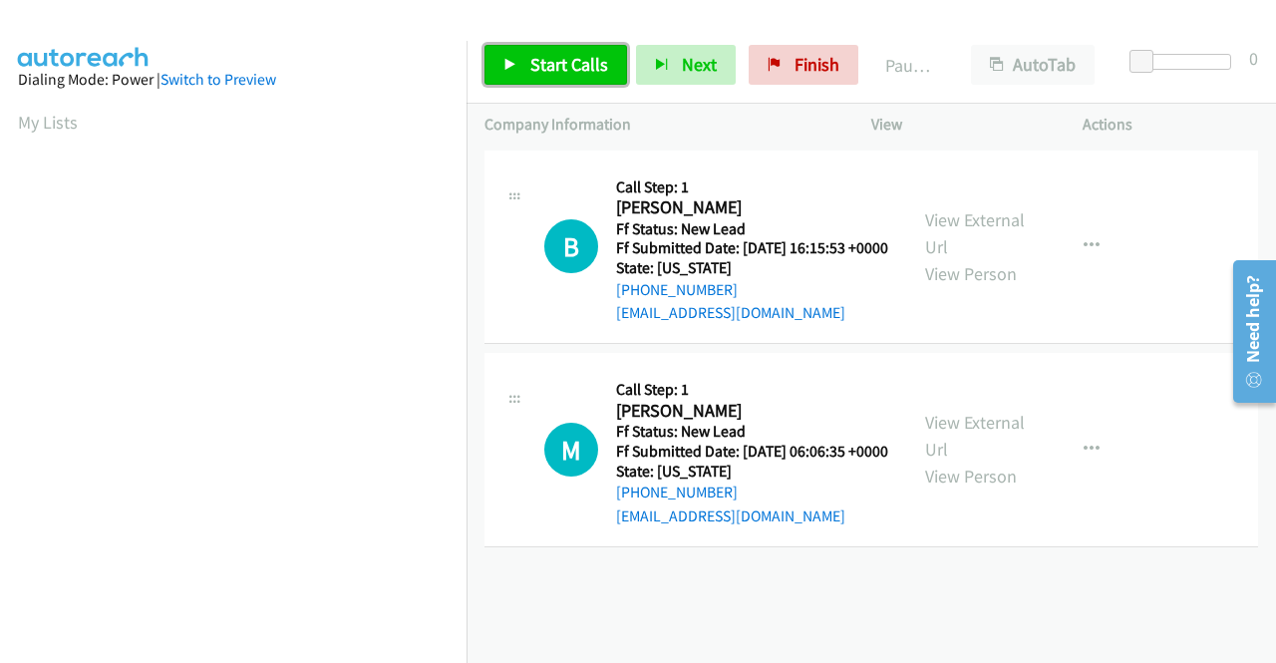
click at [595, 65] on span "Start Calls" at bounding box center [569, 64] width 78 height 23
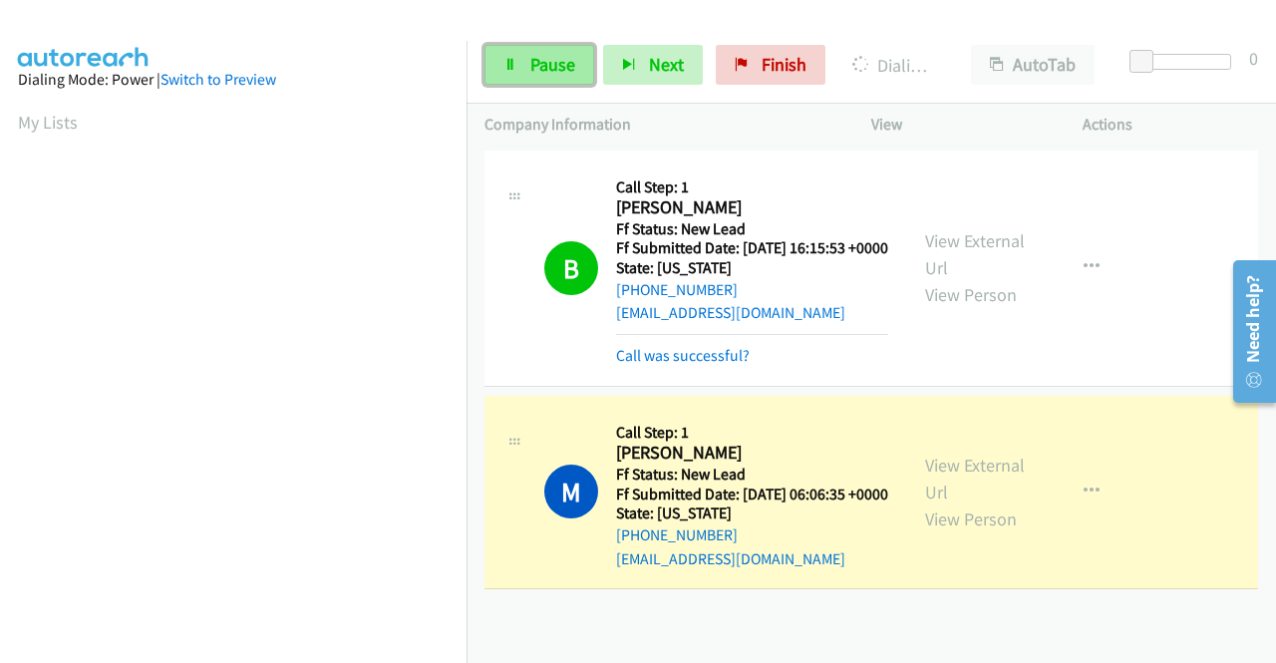
click at [569, 62] on span "Pause" at bounding box center [552, 64] width 45 height 23
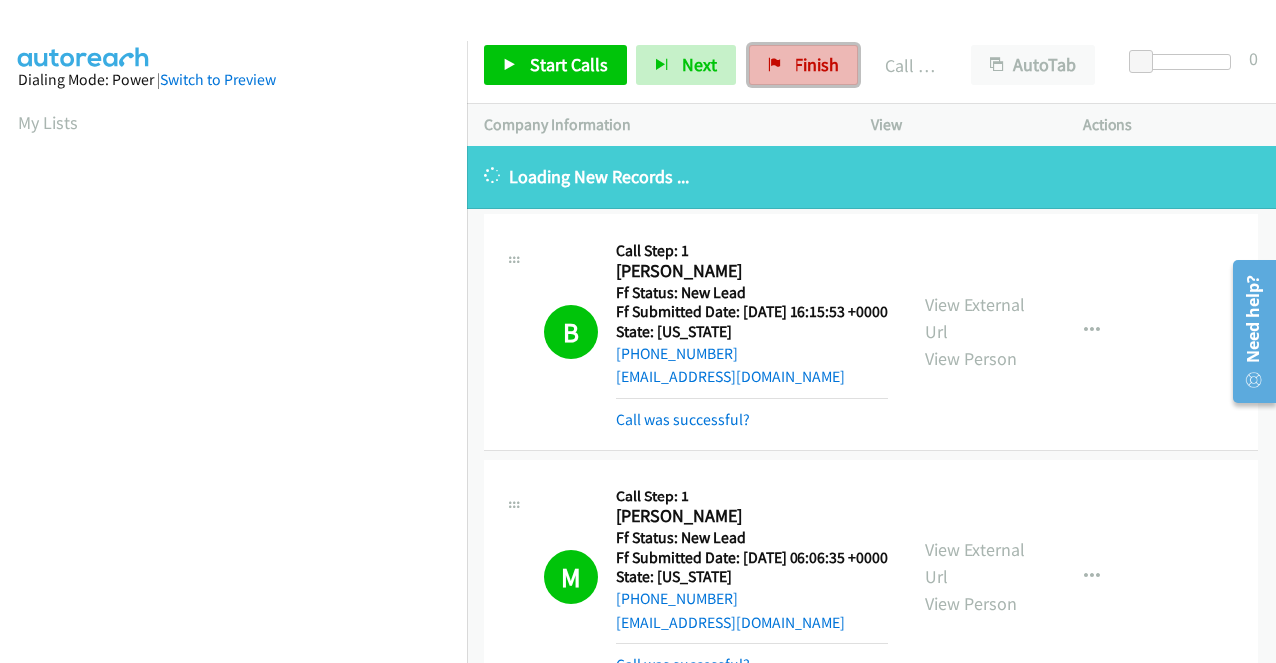
click at [807, 65] on span "Finish" at bounding box center [816, 64] width 45 height 23
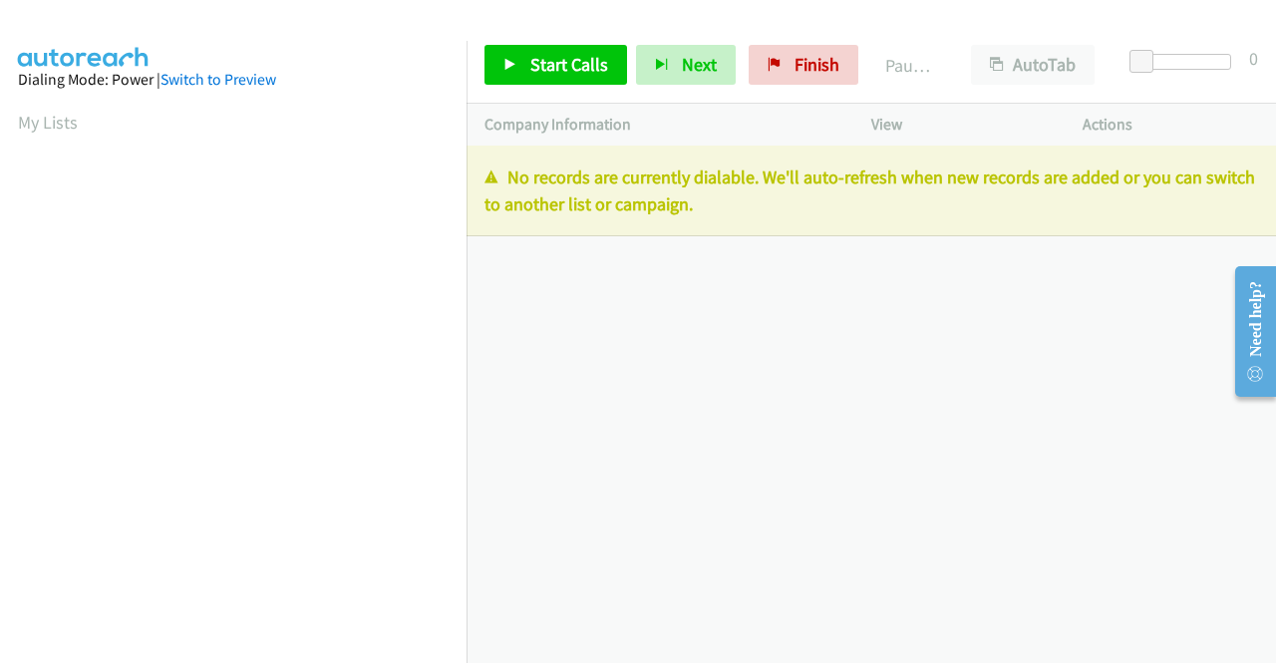
drag, startPoint x: 768, startPoint y: 205, endPoint x: 480, endPoint y: 176, distance: 289.5
click at [480, 176] on div "No records are currently dialable. We'll auto-refresh when new records are adde…" at bounding box center [870, 191] width 809 height 91
copy p "No records are currently dialable. We'll auto-refresh when new records are adde…"
drag, startPoint x: 795, startPoint y: 64, endPoint x: 700, endPoint y: 97, distance: 101.2
click at [795, 64] on span "Finish" at bounding box center [816, 64] width 45 height 23
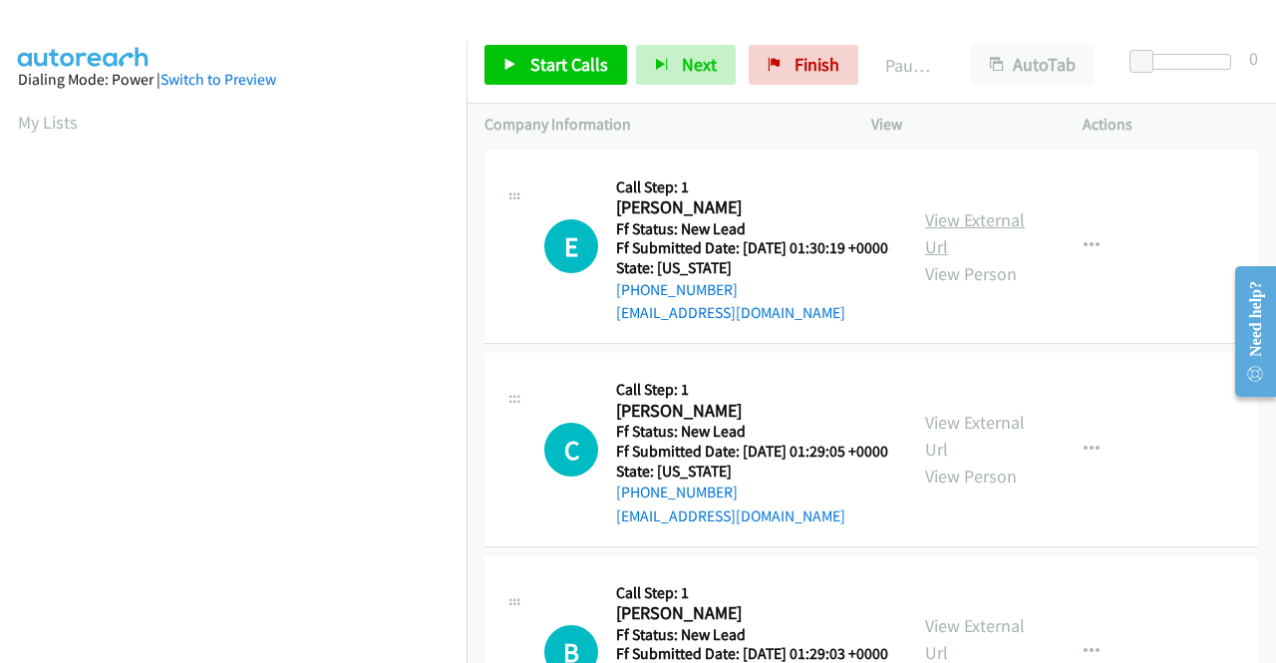
click at [989, 232] on link "View External Url" at bounding box center [975, 233] width 100 height 50
click at [929, 446] on link "View External Url" at bounding box center [975, 436] width 100 height 50
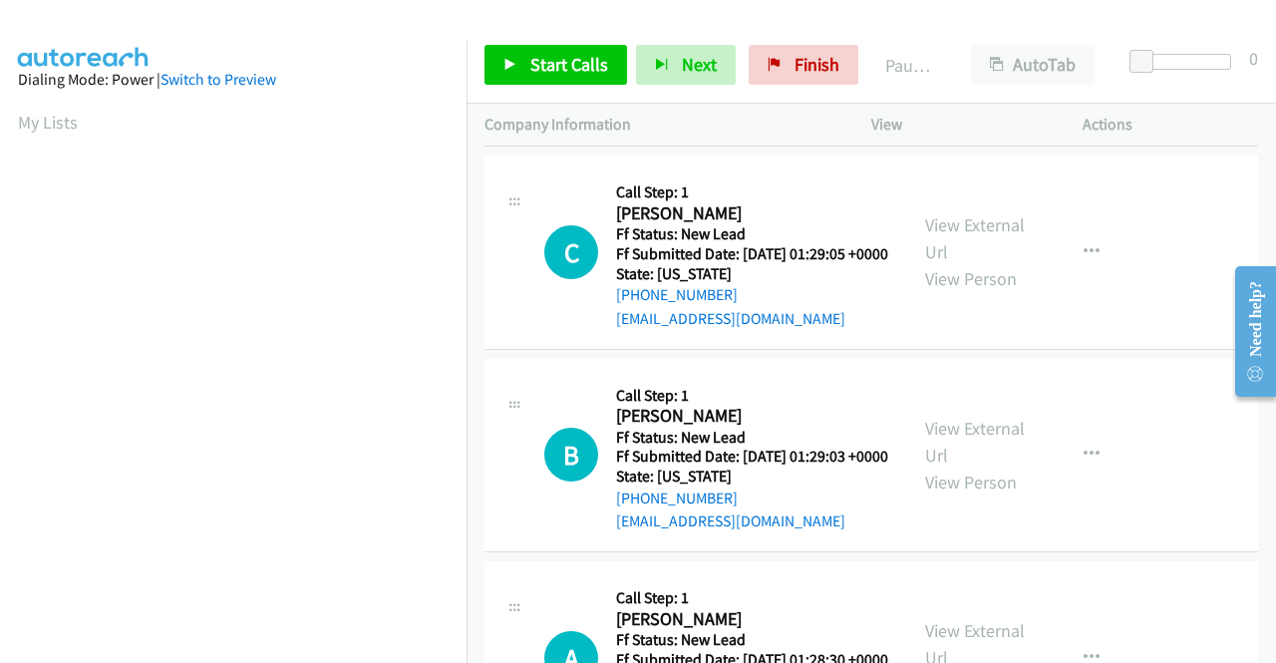
scroll to position [199, 0]
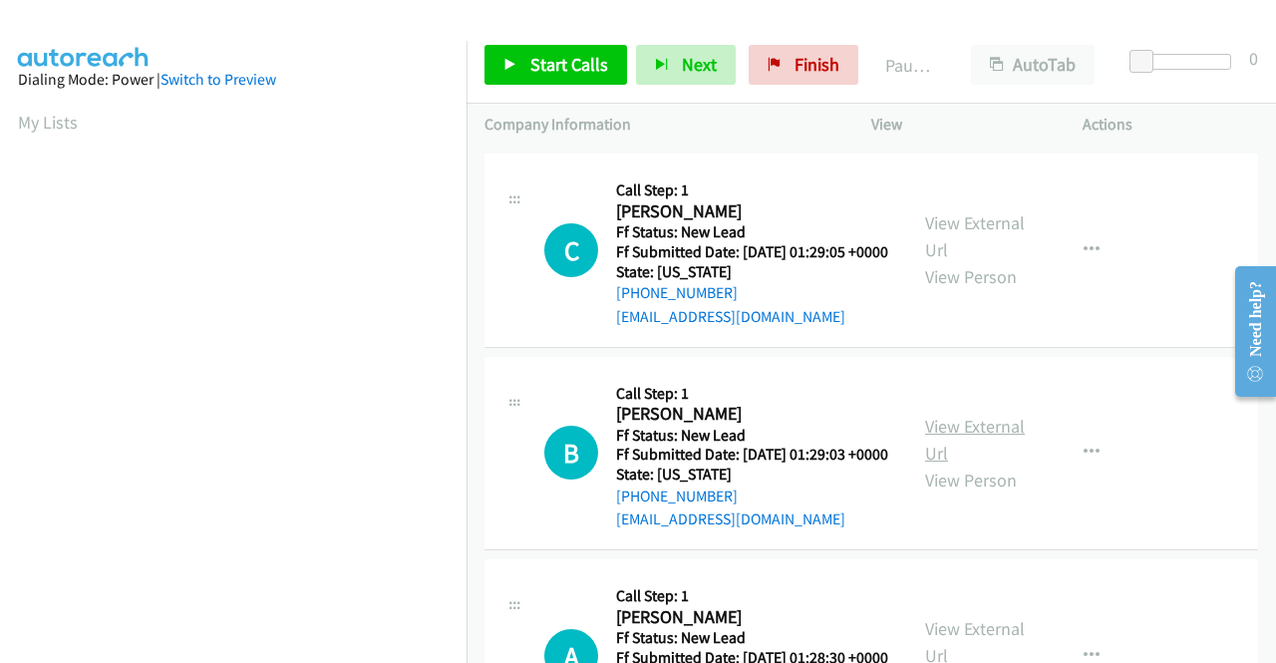
click at [983, 464] on link "View External Url" at bounding box center [975, 440] width 100 height 50
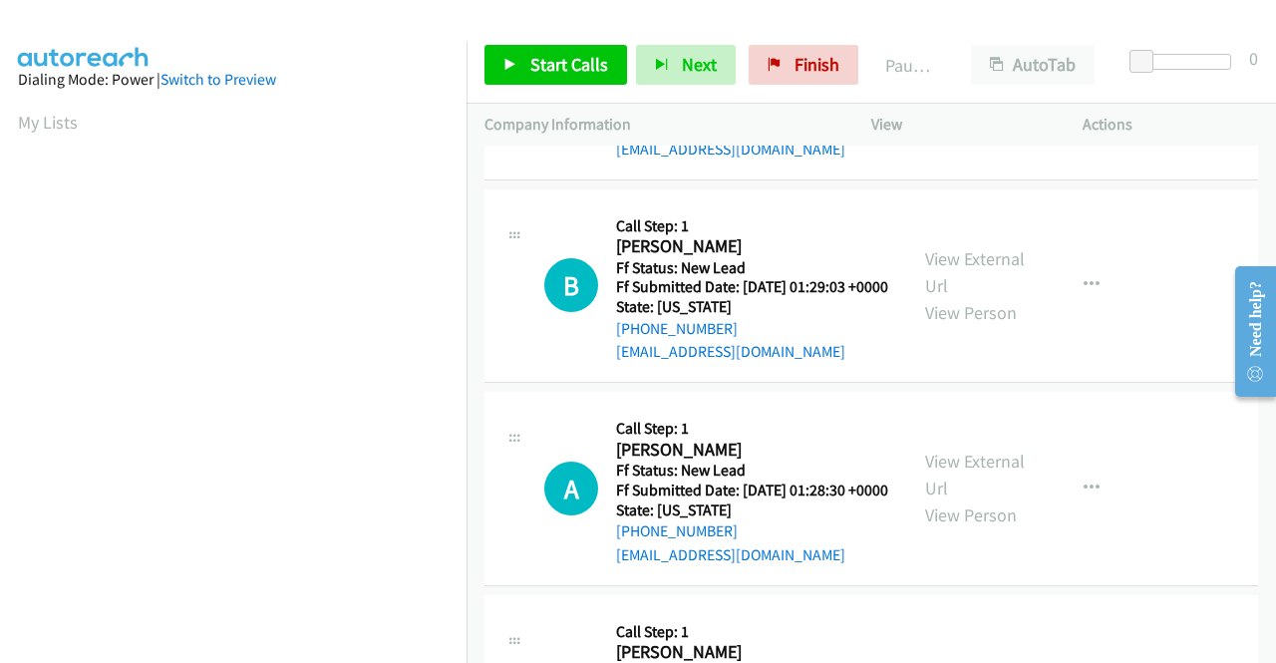
scroll to position [399, 0]
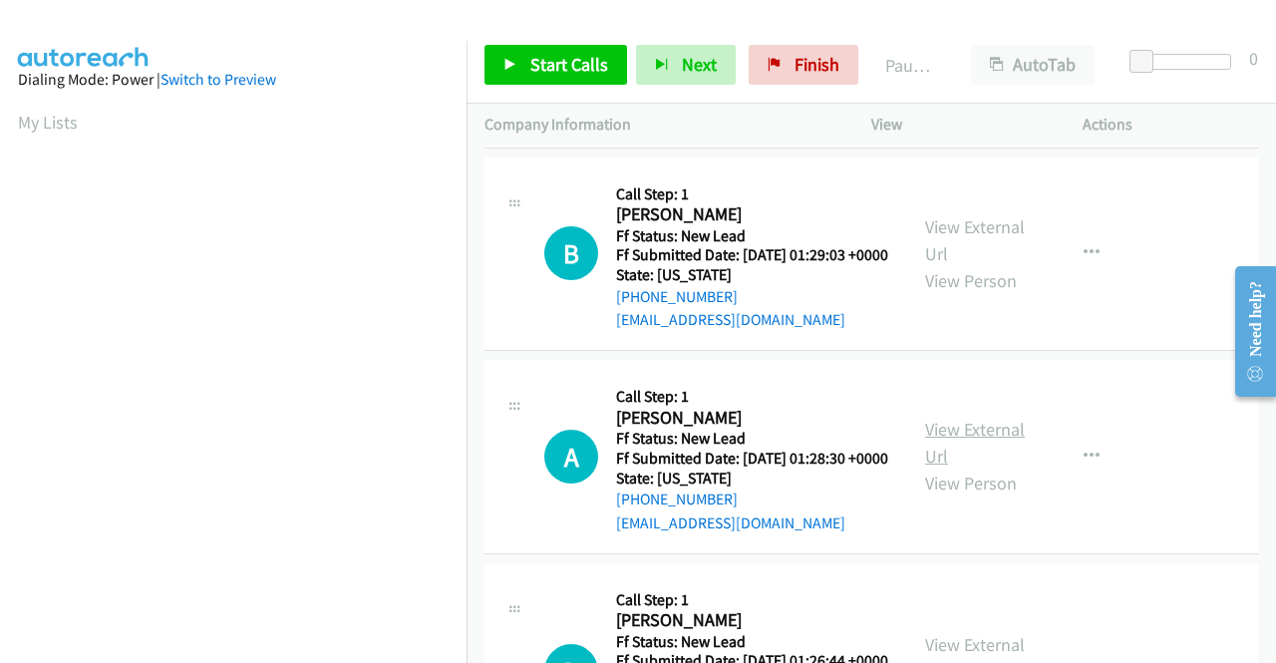
click at [950, 467] on link "View External Url" at bounding box center [975, 443] width 100 height 50
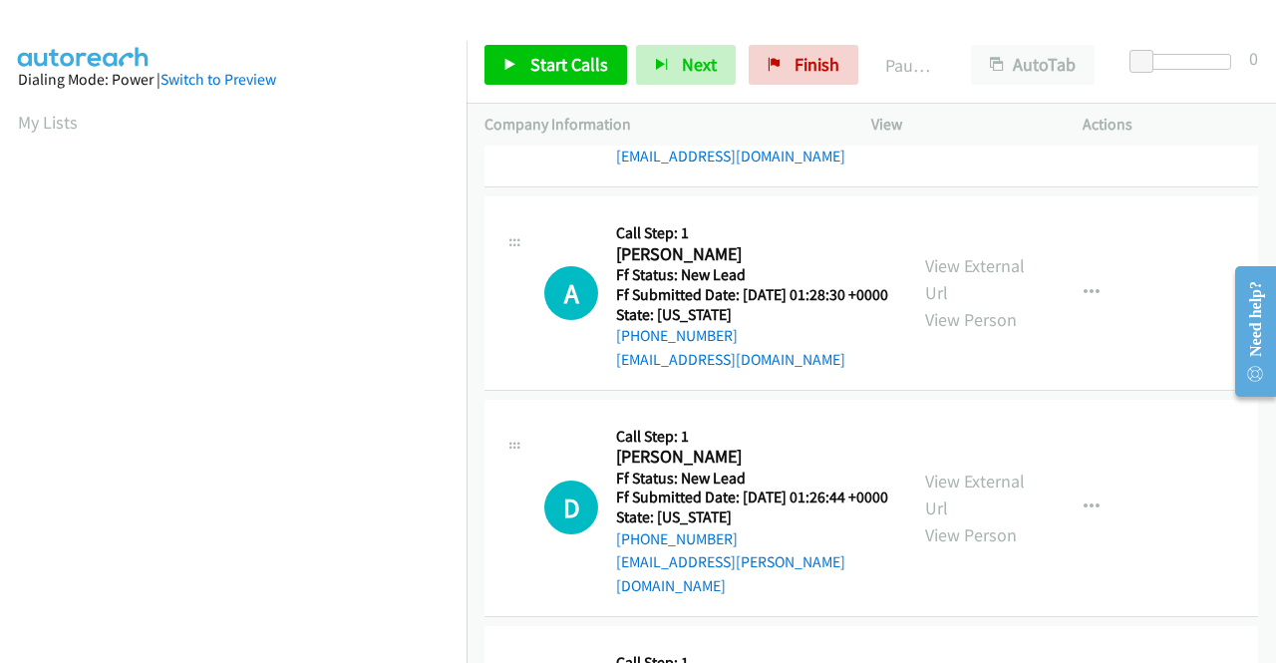
scroll to position [598, 0]
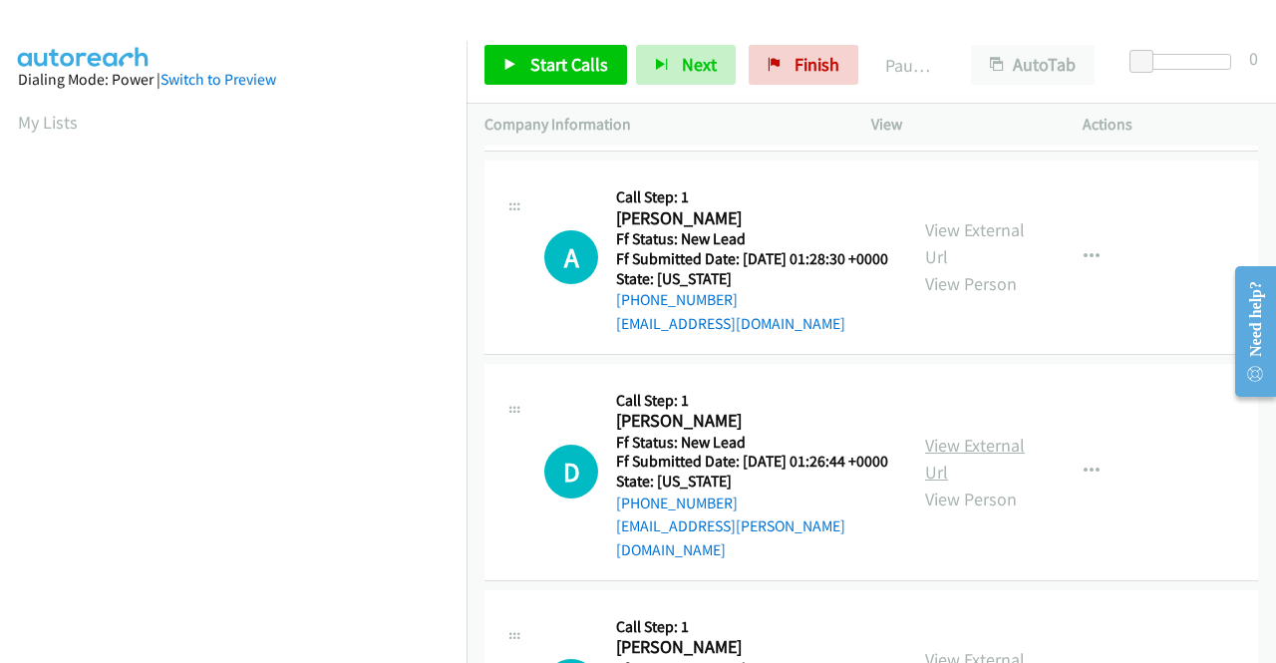
click at [969, 483] on link "View External Url" at bounding box center [975, 459] width 100 height 50
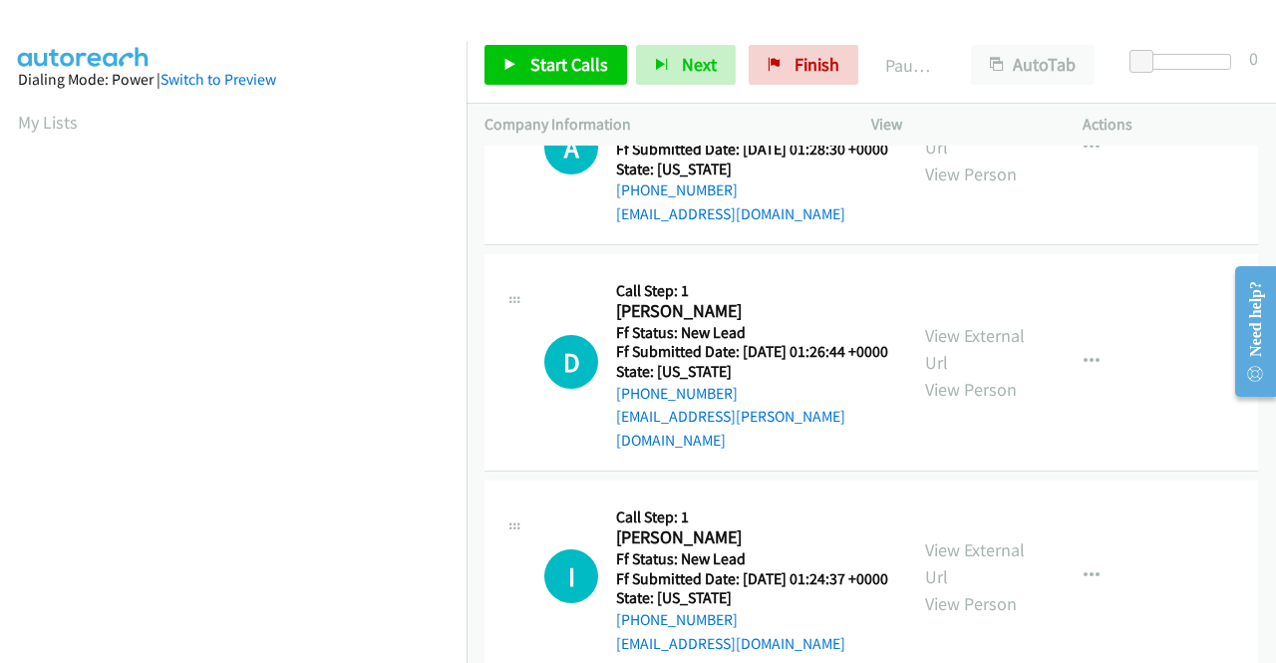
scroll to position [797, 0]
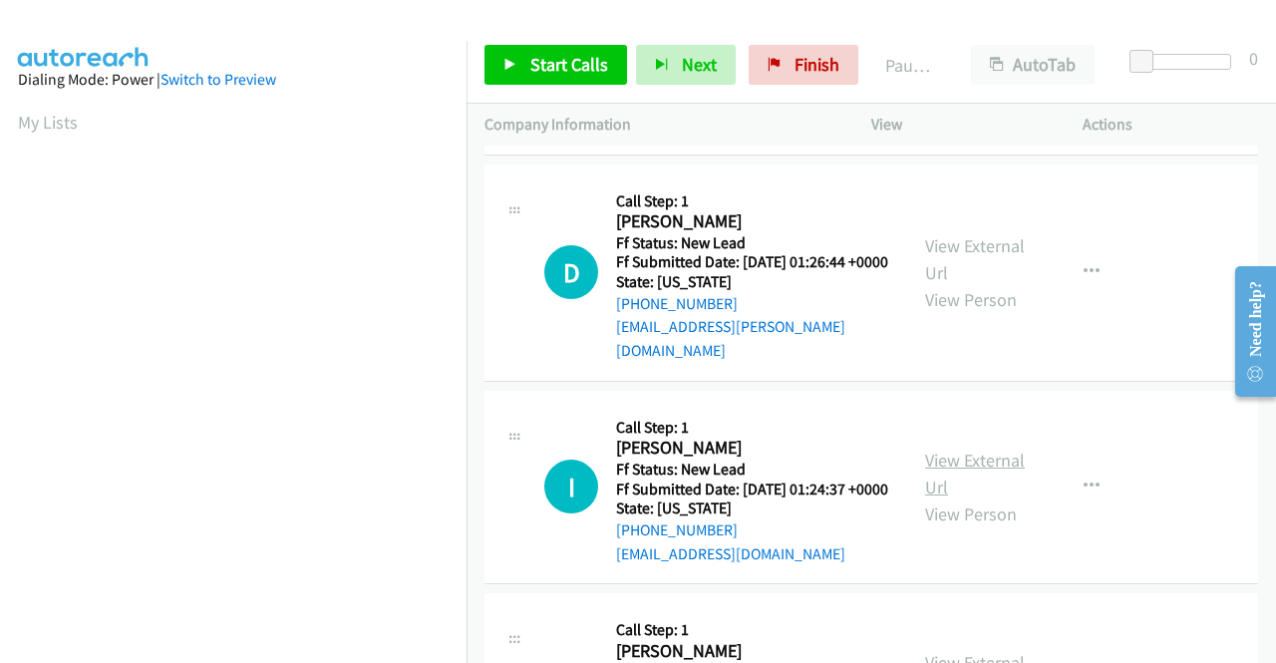
click at [968, 498] on link "View External Url" at bounding box center [975, 473] width 100 height 50
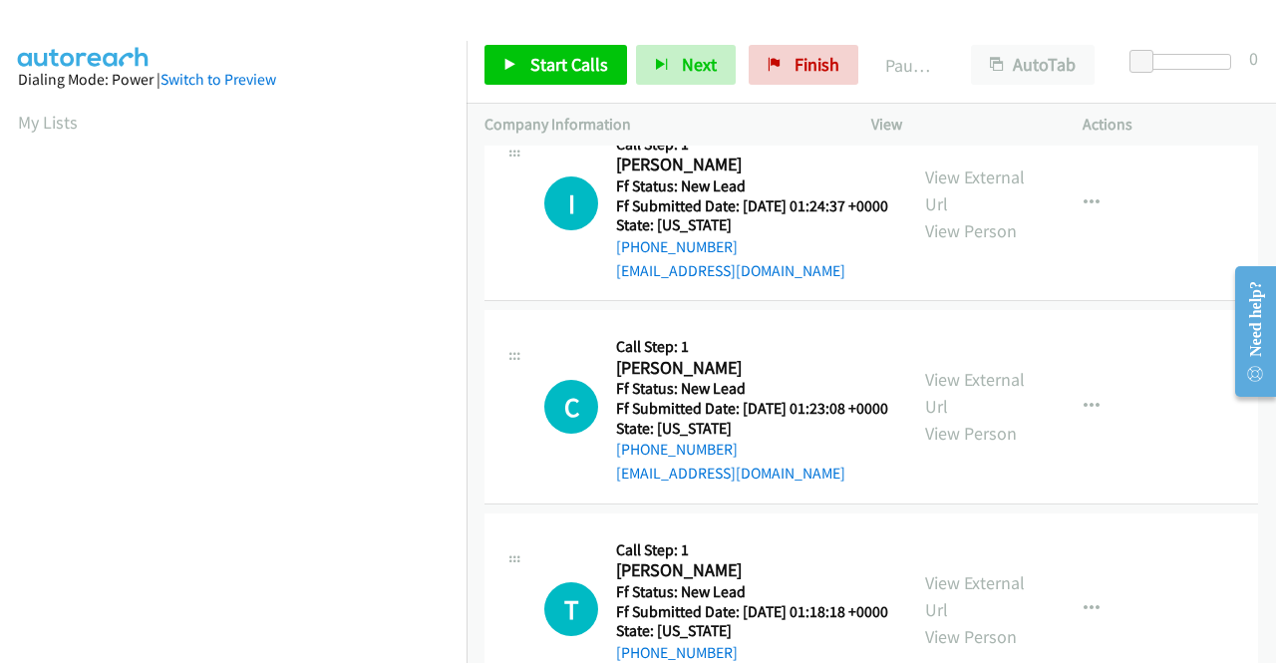
scroll to position [1096, 0]
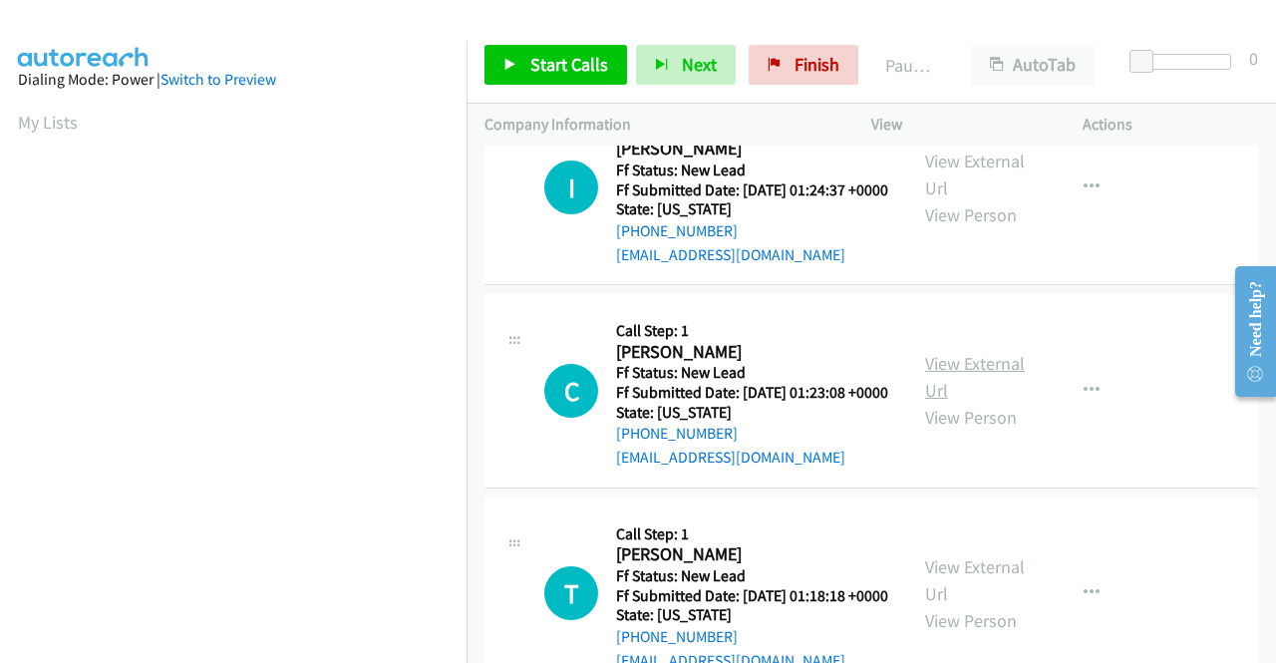
click at [977, 402] on link "View External Url" at bounding box center [975, 377] width 100 height 50
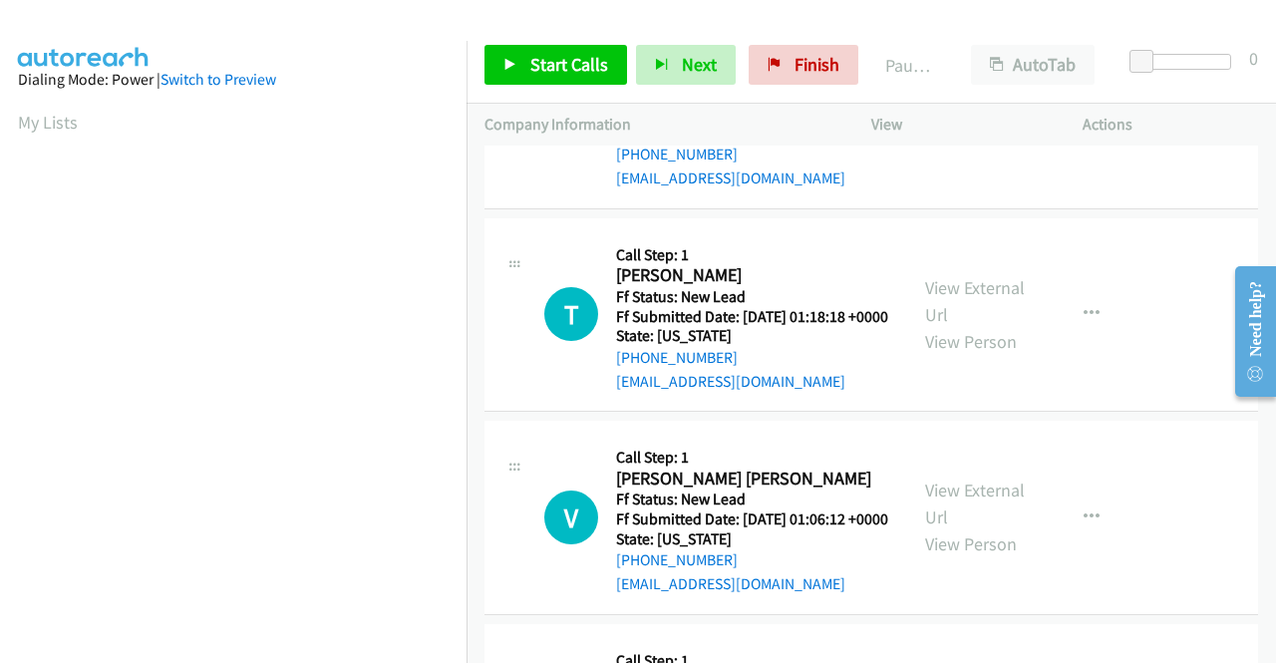
scroll to position [1395, 0]
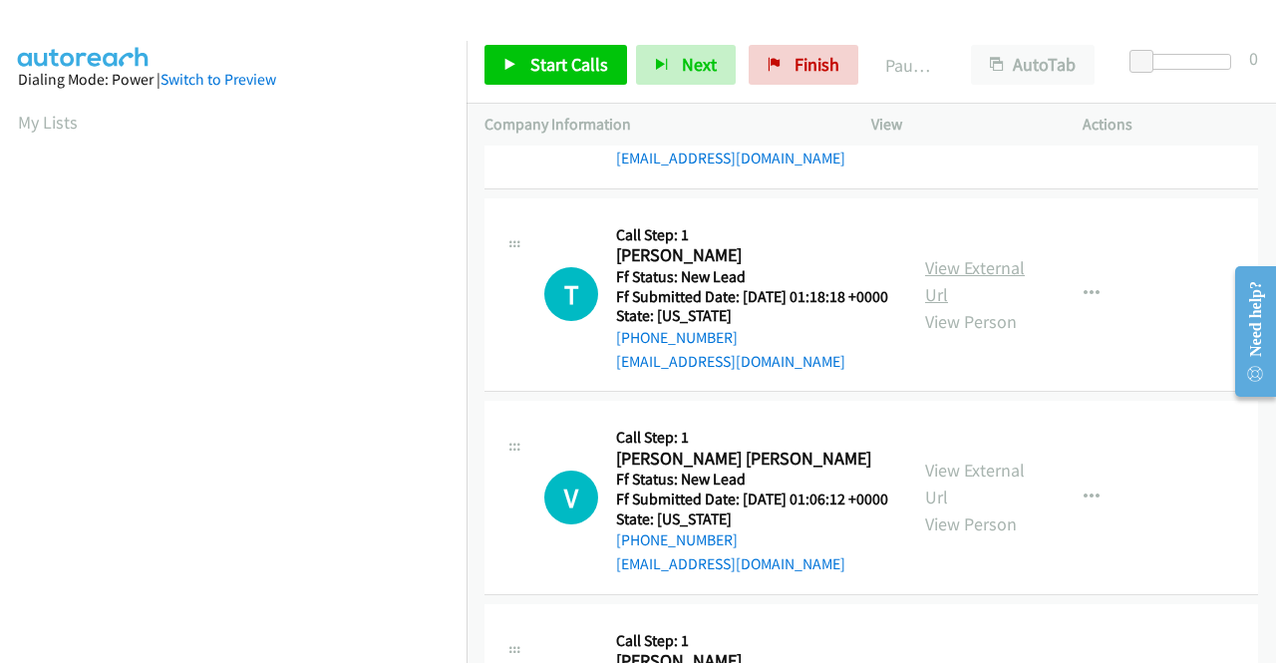
click at [963, 306] on link "View External Url" at bounding box center [975, 281] width 100 height 50
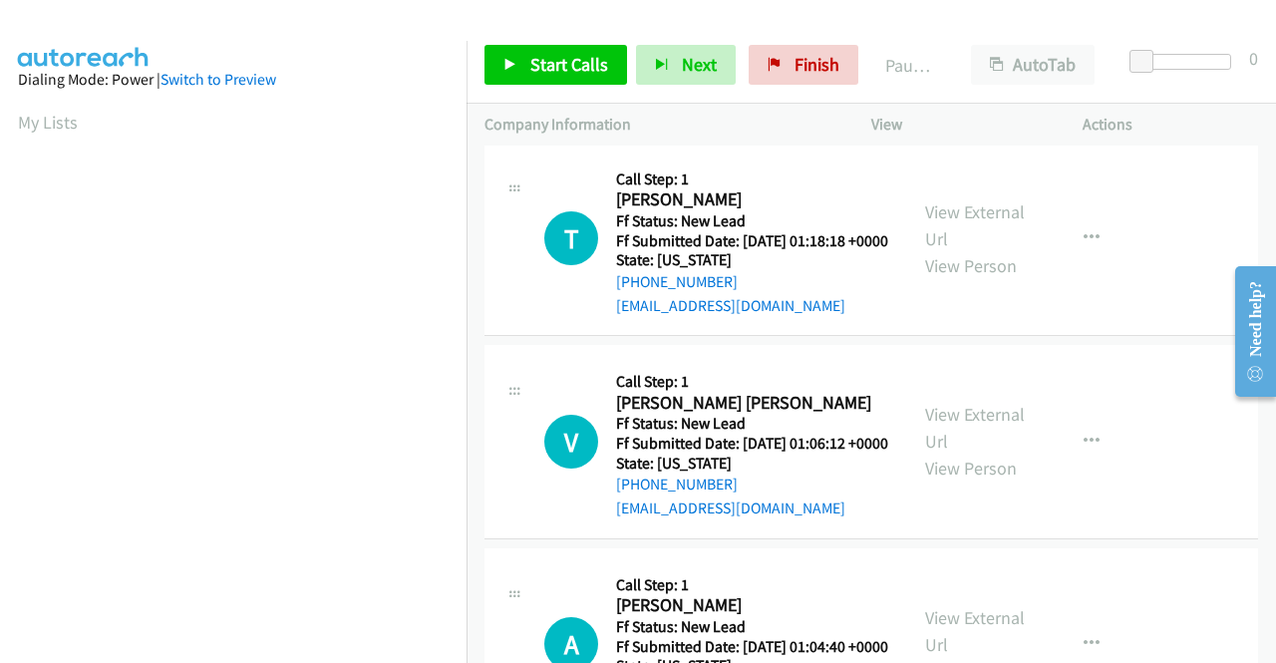
scroll to position [1495, 0]
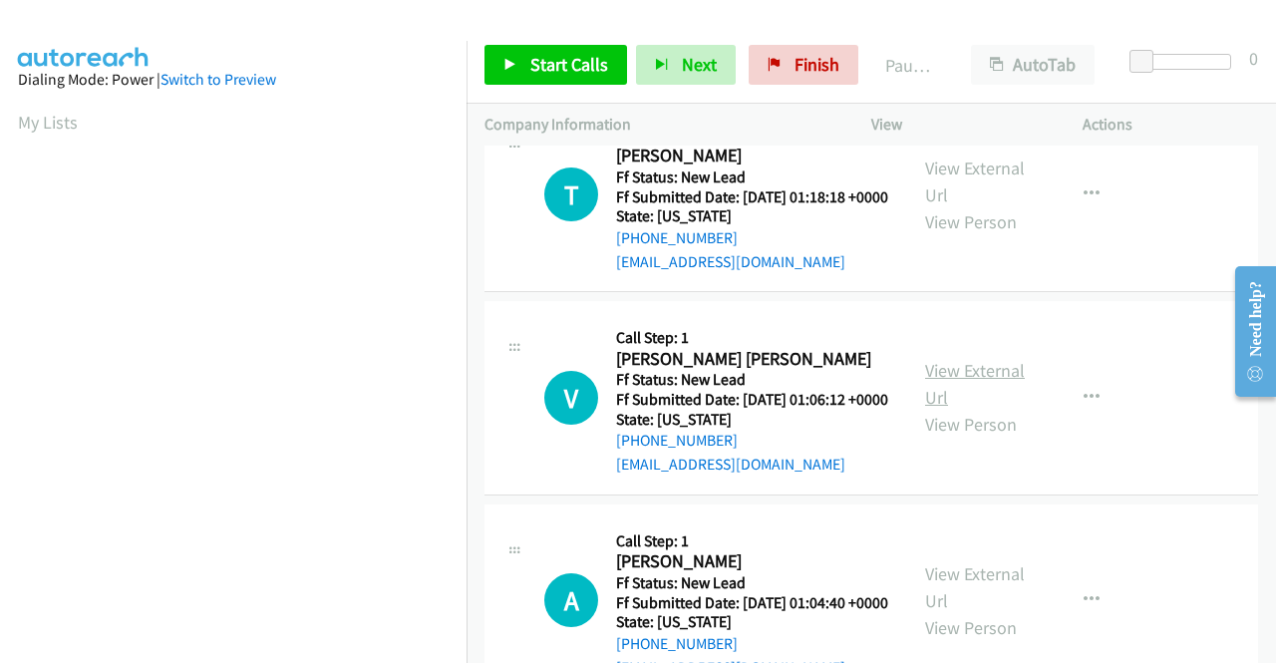
click at [980, 409] on link "View External Url" at bounding box center [975, 384] width 100 height 50
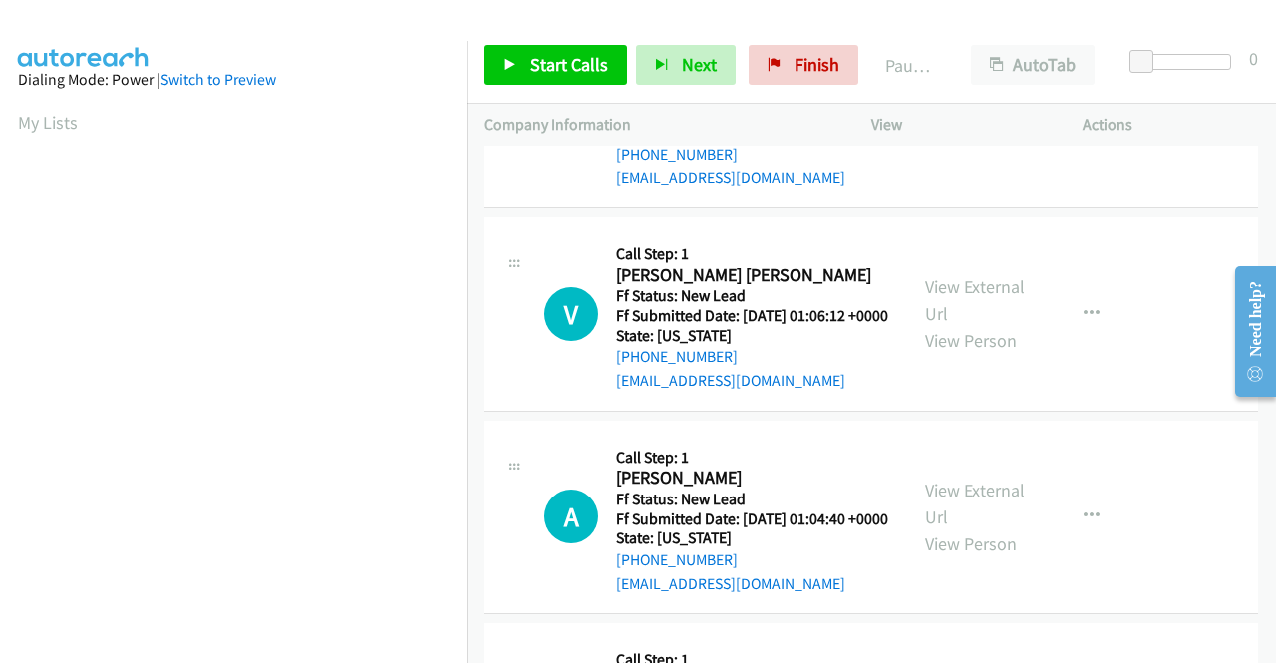
scroll to position [1694, 0]
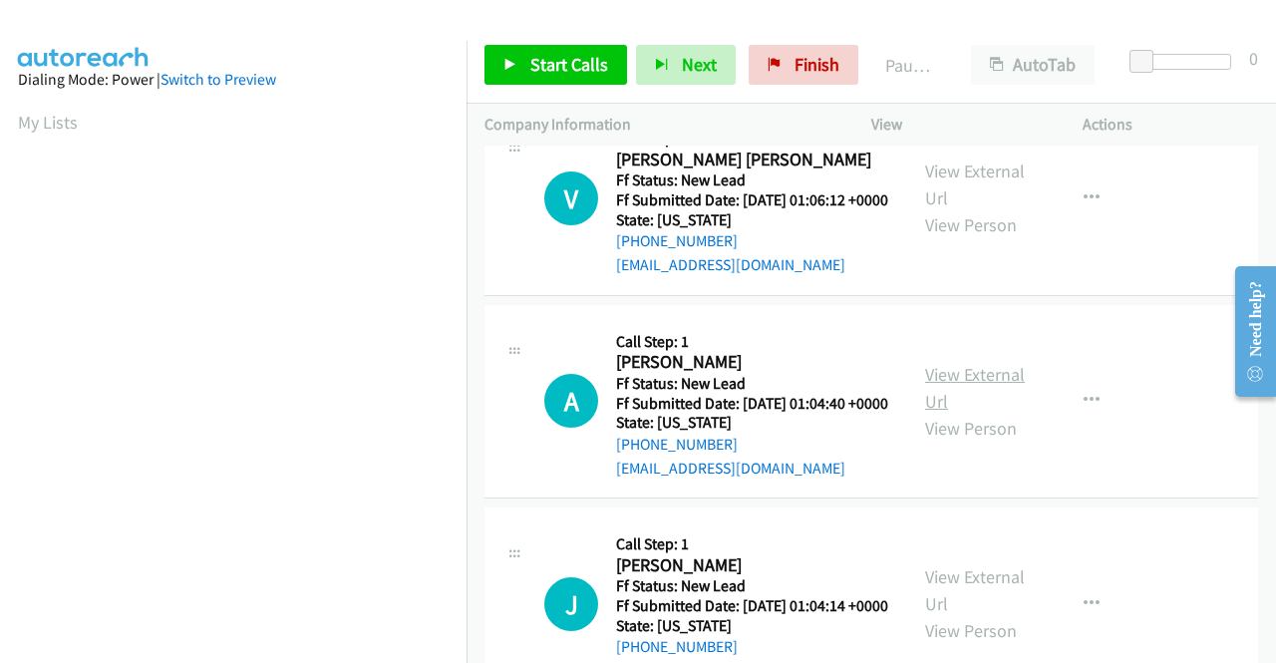
click at [979, 413] on link "View External Url" at bounding box center [975, 388] width 100 height 50
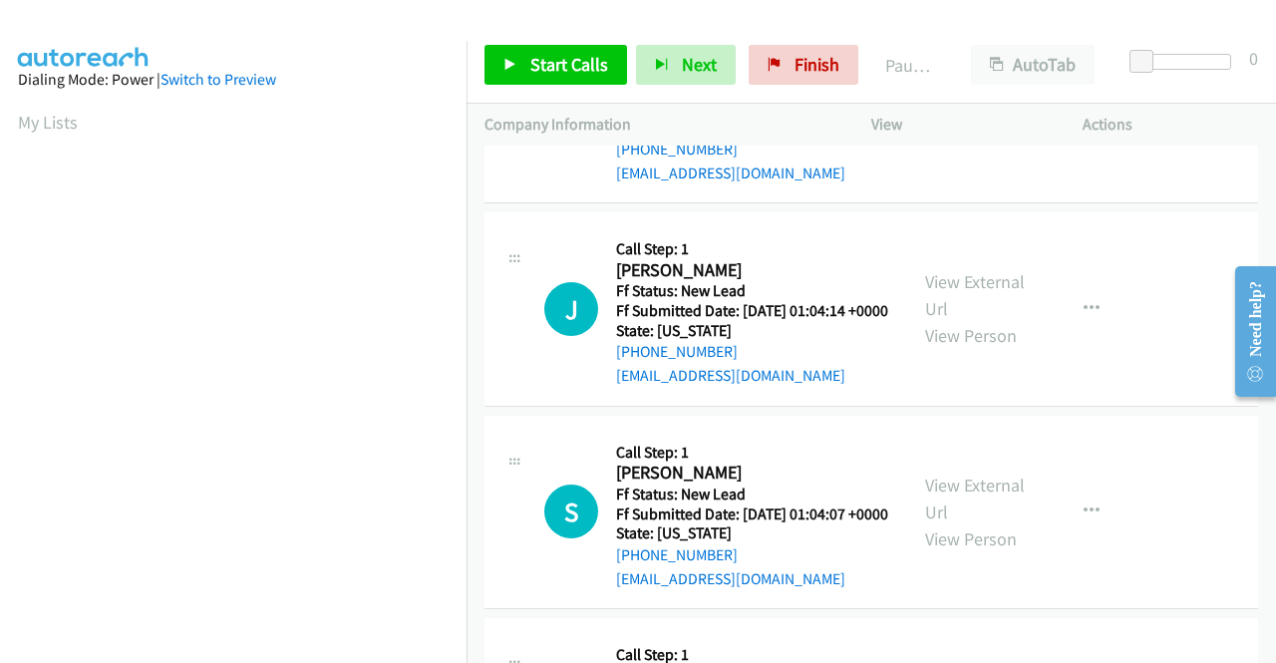
scroll to position [1993, 0]
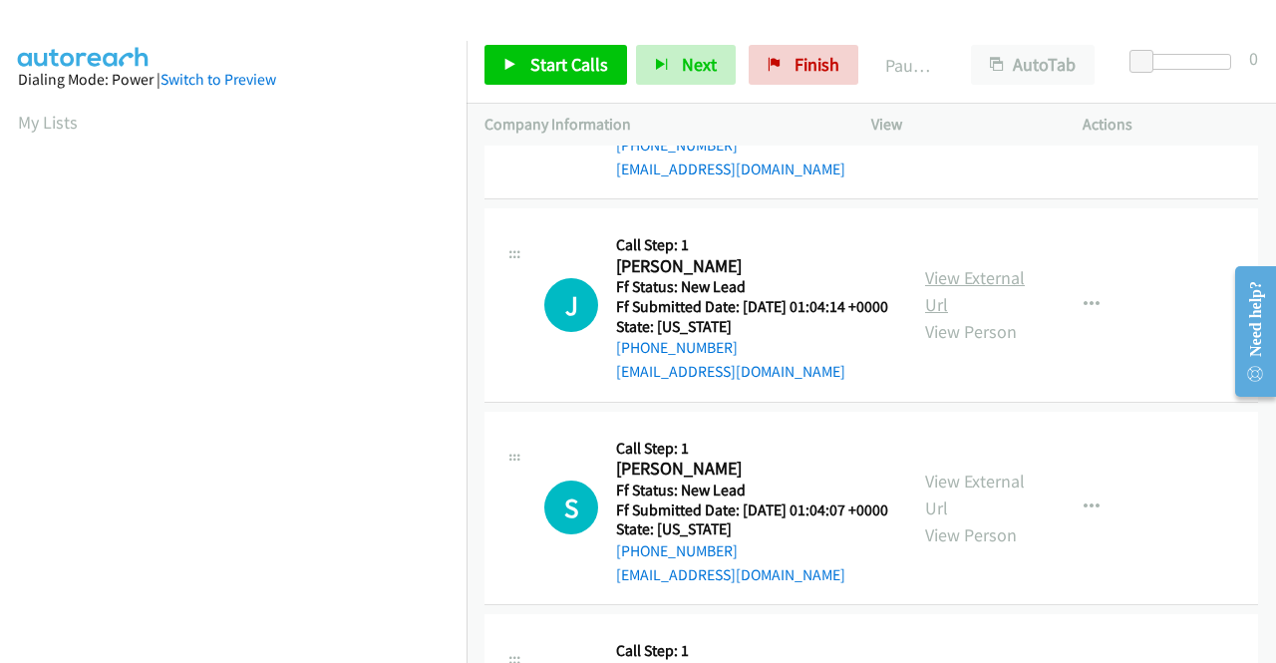
click at [945, 316] on link "View External Url" at bounding box center [975, 291] width 100 height 50
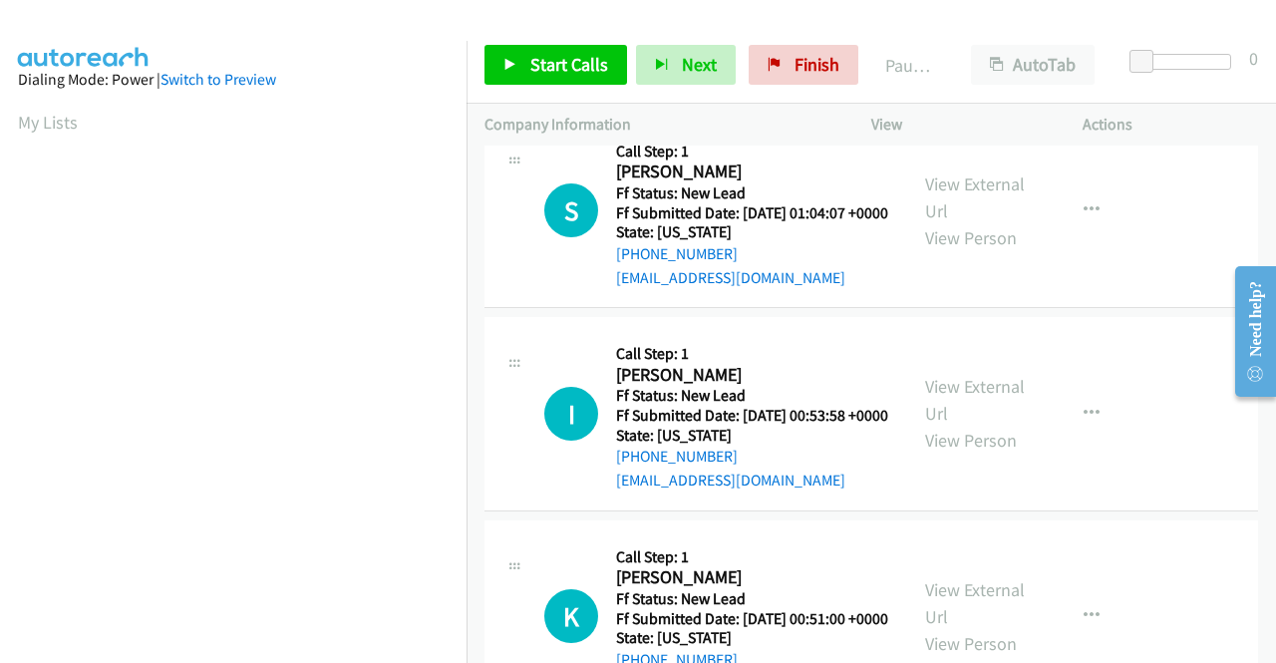
scroll to position [2292, 0]
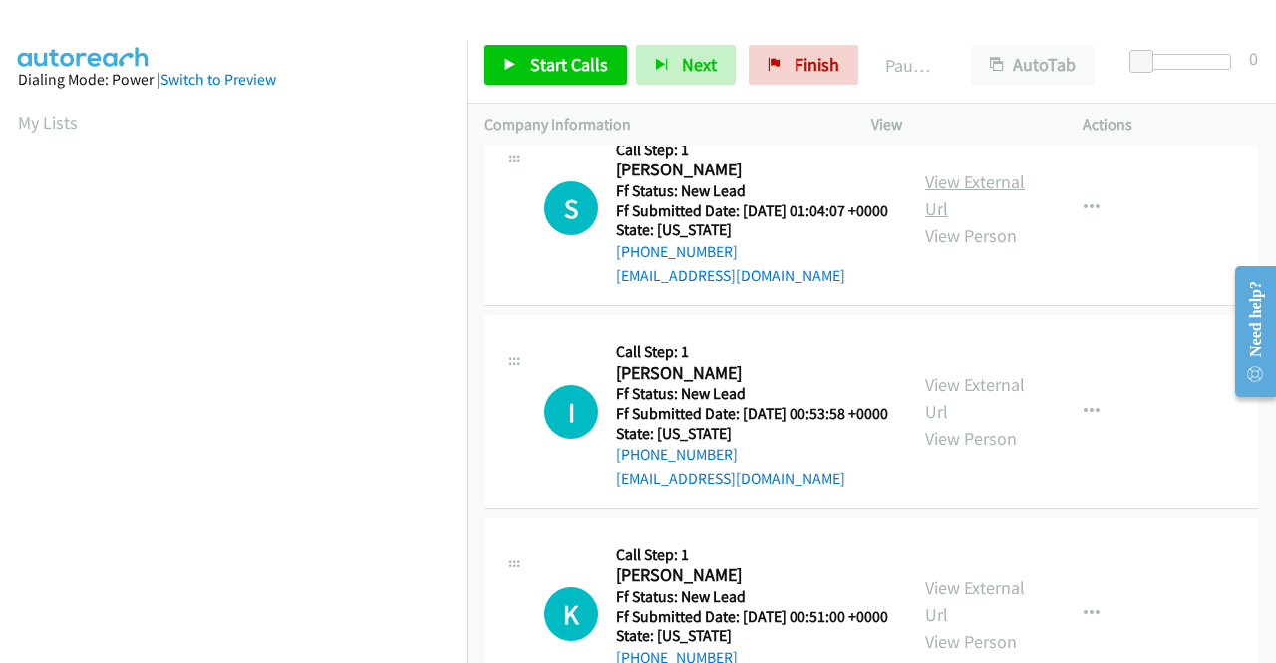
click at [977, 220] on link "View External Url" at bounding box center [975, 195] width 100 height 50
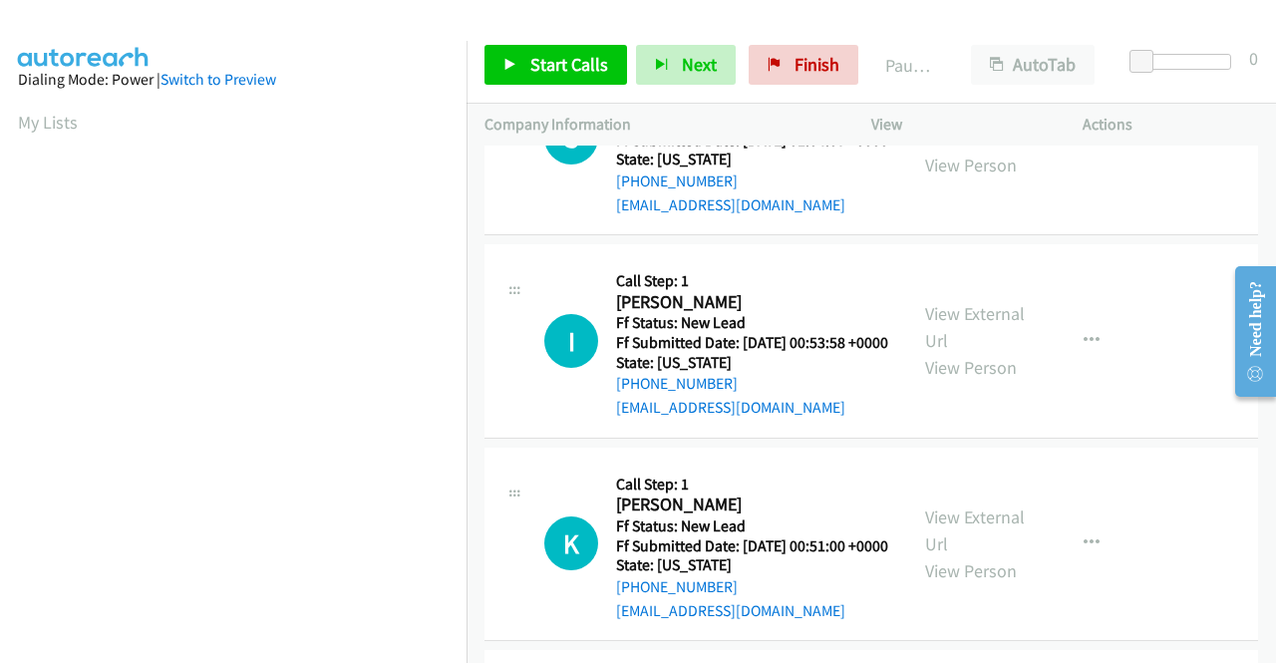
scroll to position [2392, 0]
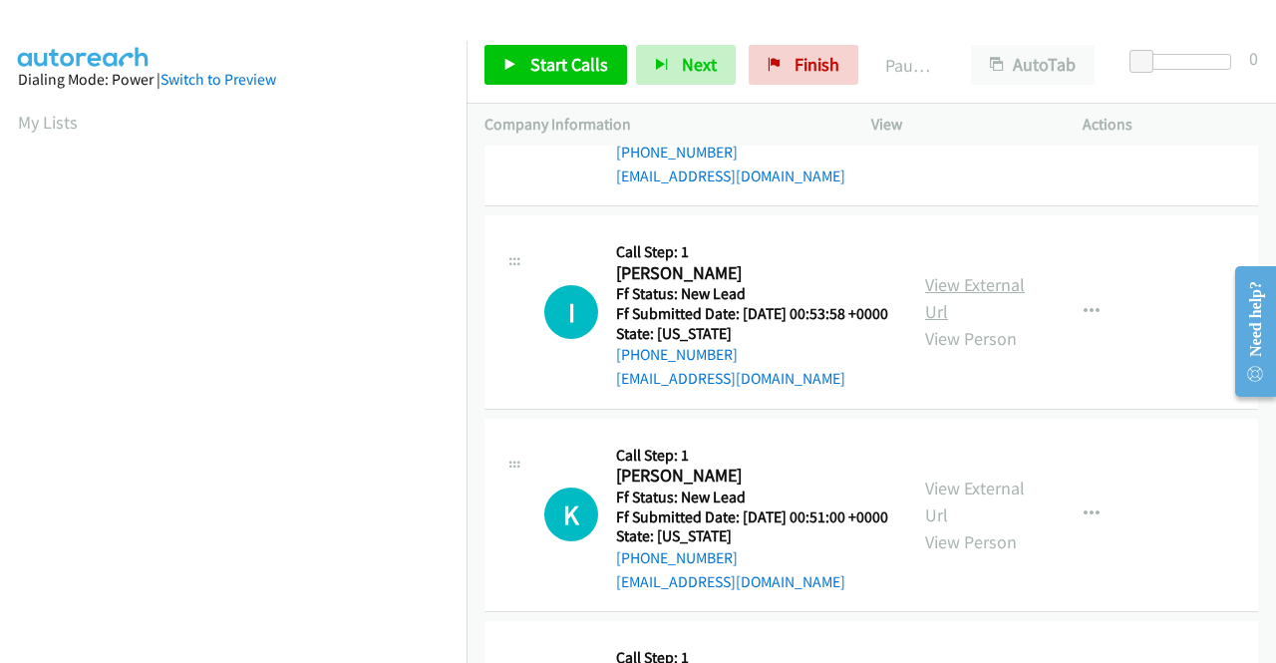
click at [953, 323] on link "View External Url" at bounding box center [975, 298] width 100 height 50
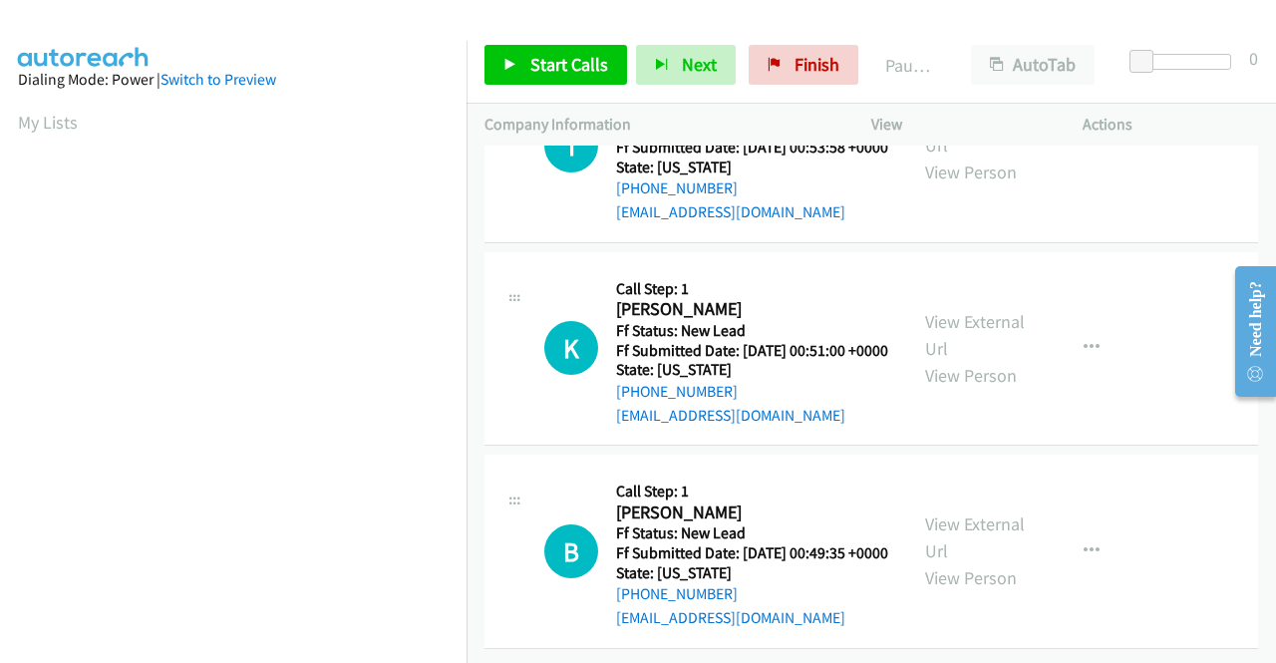
scroll to position [2691, 0]
click at [962, 360] on link "View External Url" at bounding box center [975, 335] width 100 height 50
click at [931, 512] on link "View External Url" at bounding box center [975, 537] width 100 height 50
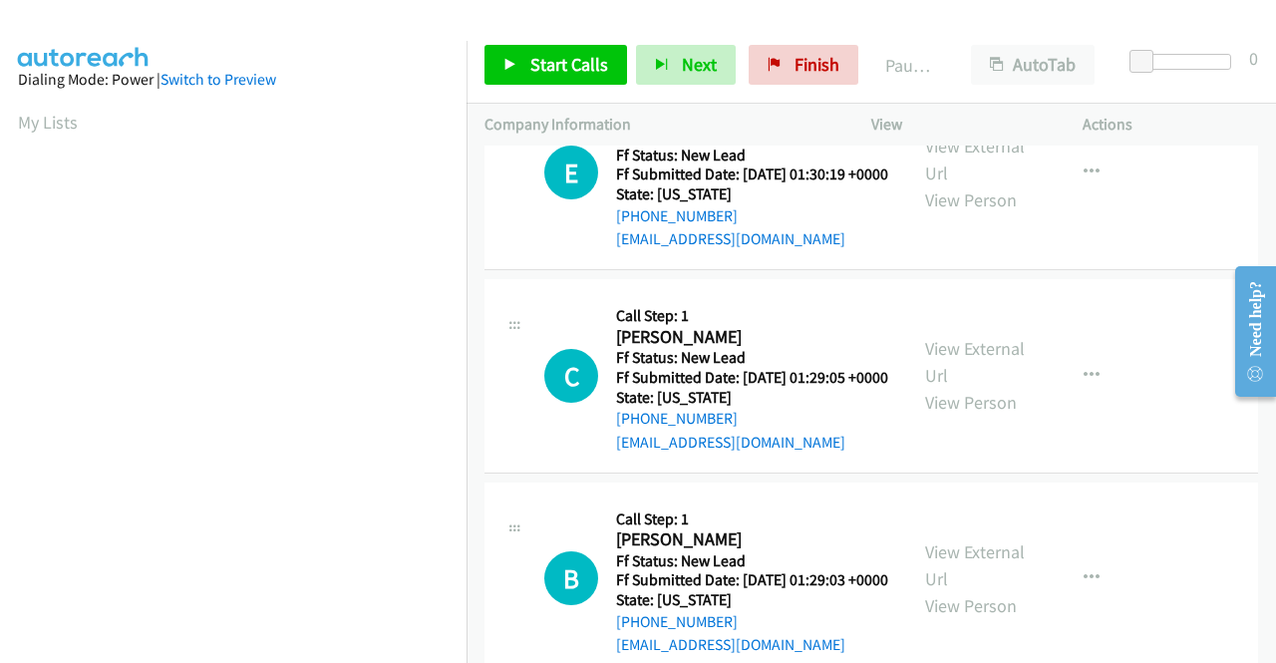
scroll to position [0, 0]
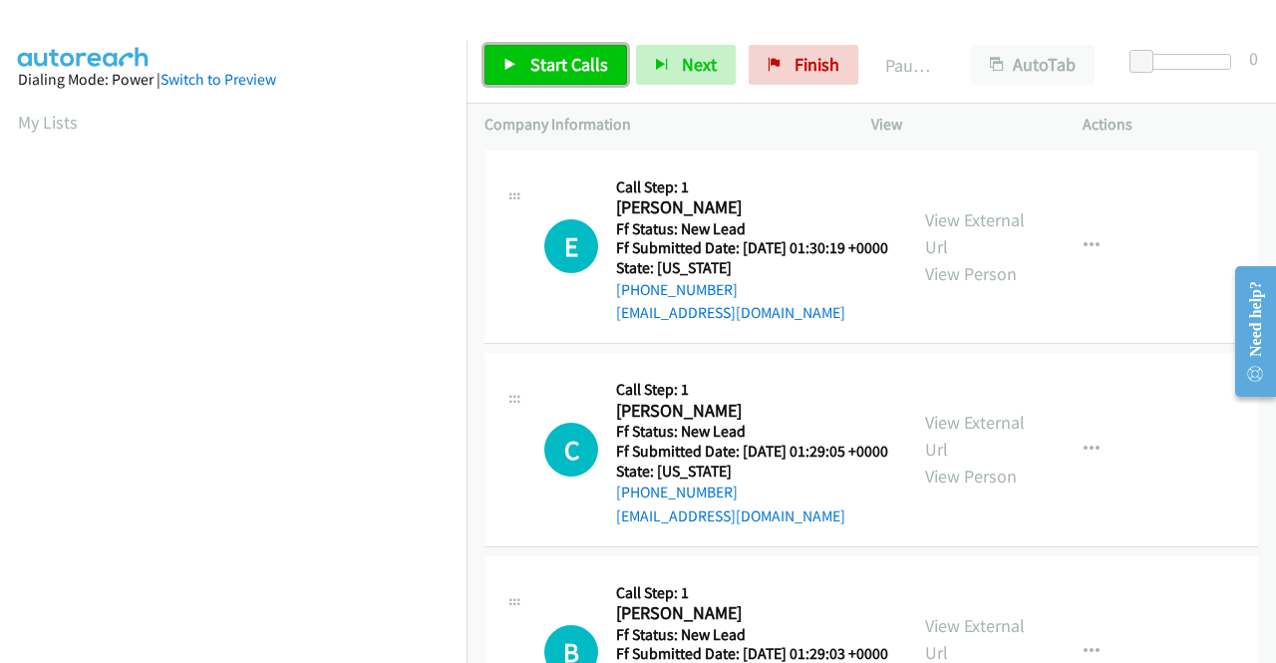
click at [578, 63] on span "Start Calls" at bounding box center [569, 64] width 78 height 23
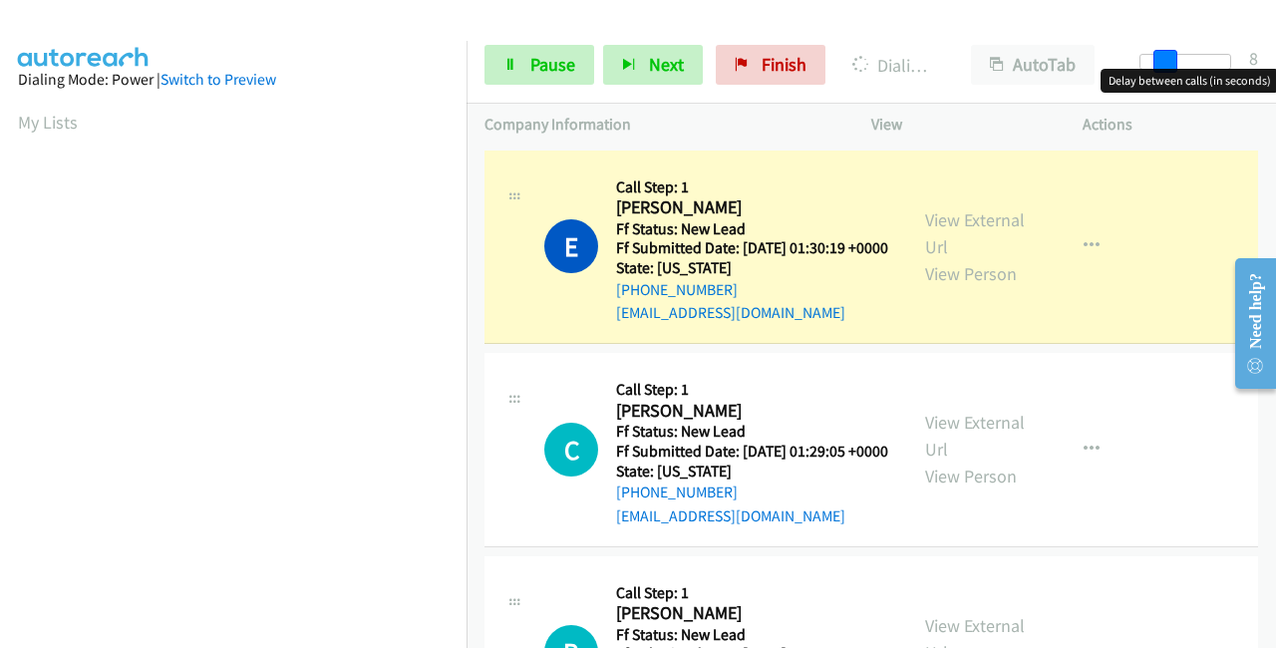
click at [1164, 64] on div at bounding box center [1185, 62] width 92 height 16
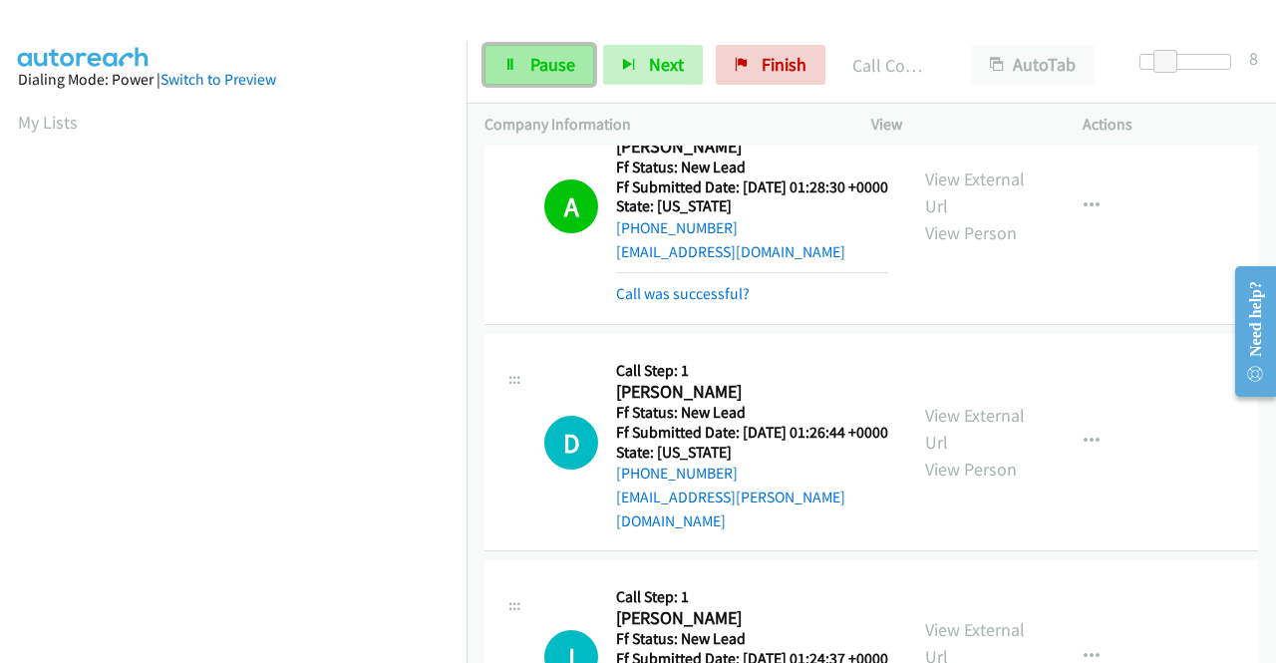
click at [555, 74] on span "Pause" at bounding box center [552, 64] width 45 height 23
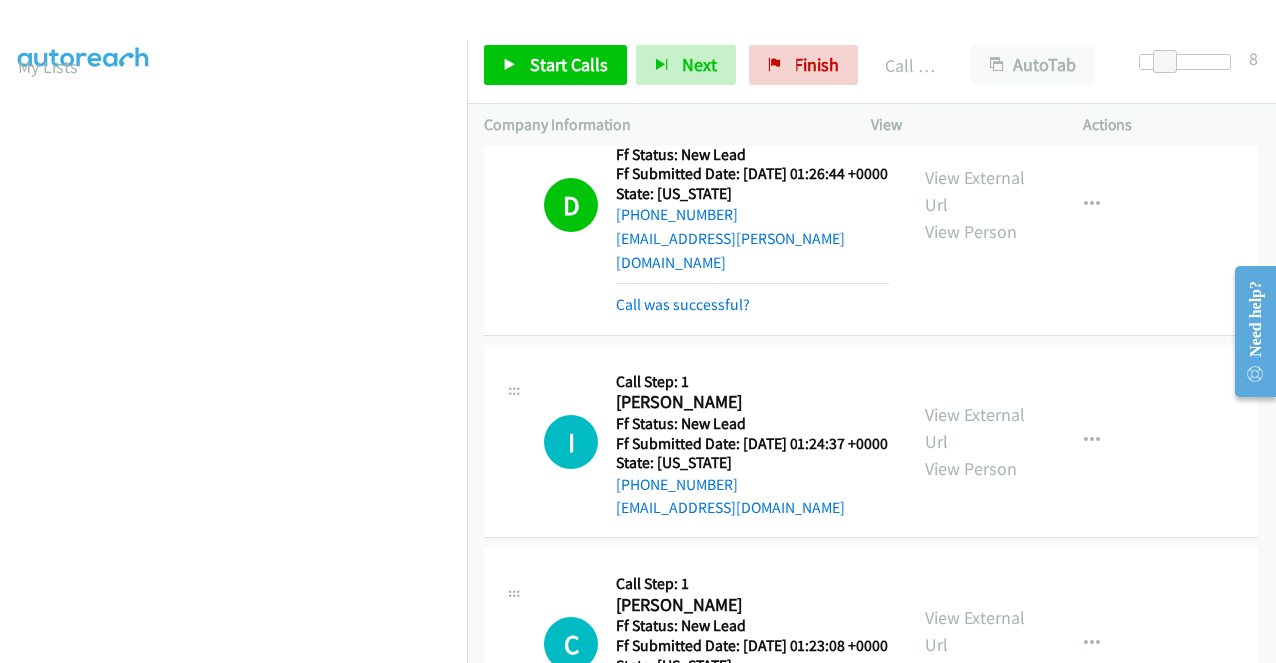
scroll to position [1255, 0]
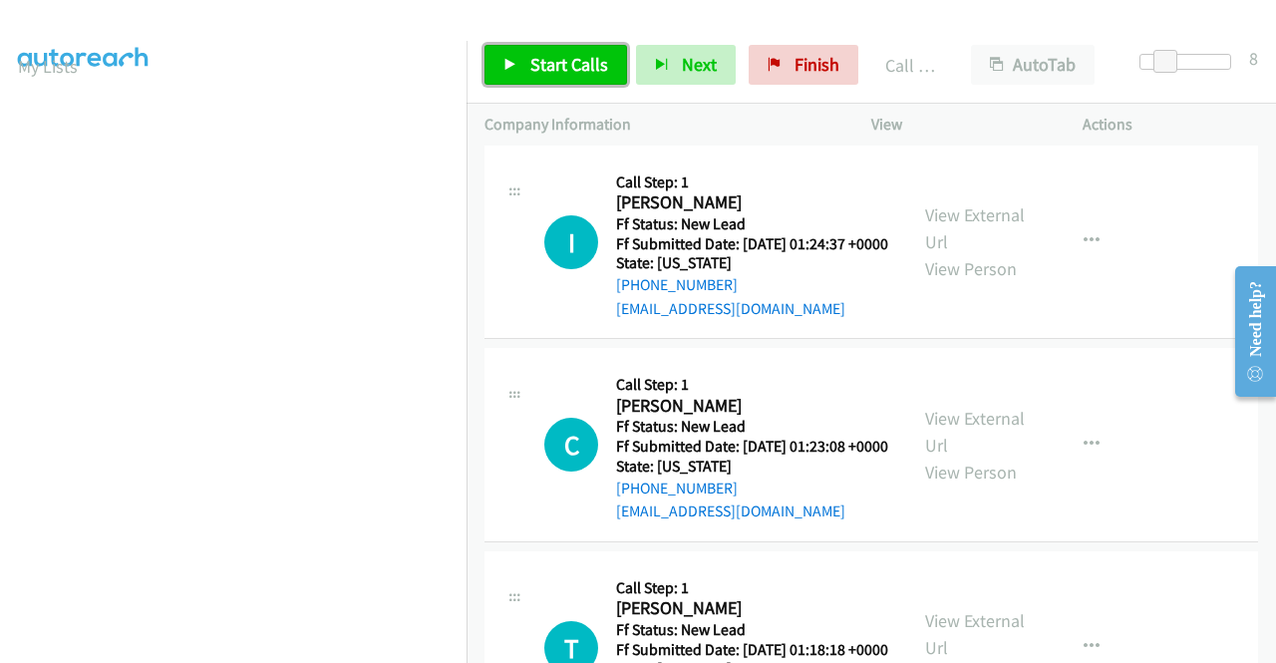
click at [530, 59] on span "Start Calls" at bounding box center [569, 64] width 78 height 23
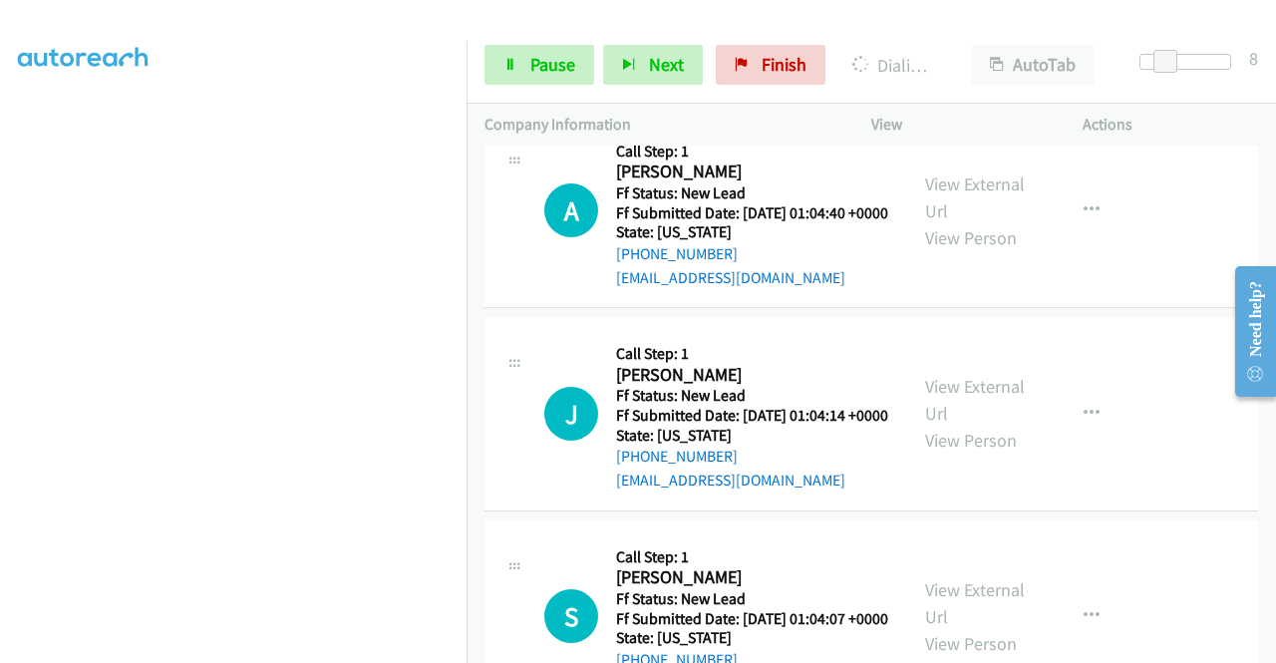
scroll to position [2251, 0]
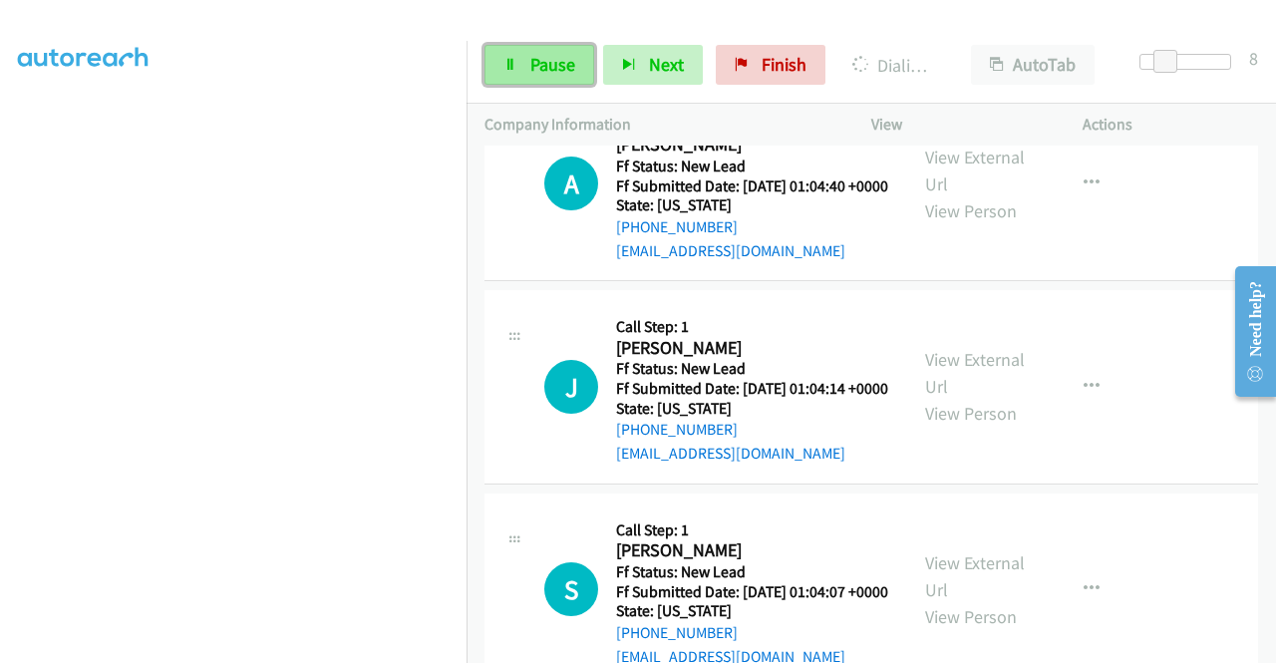
click at [579, 64] on link "Pause" at bounding box center [539, 65] width 110 height 40
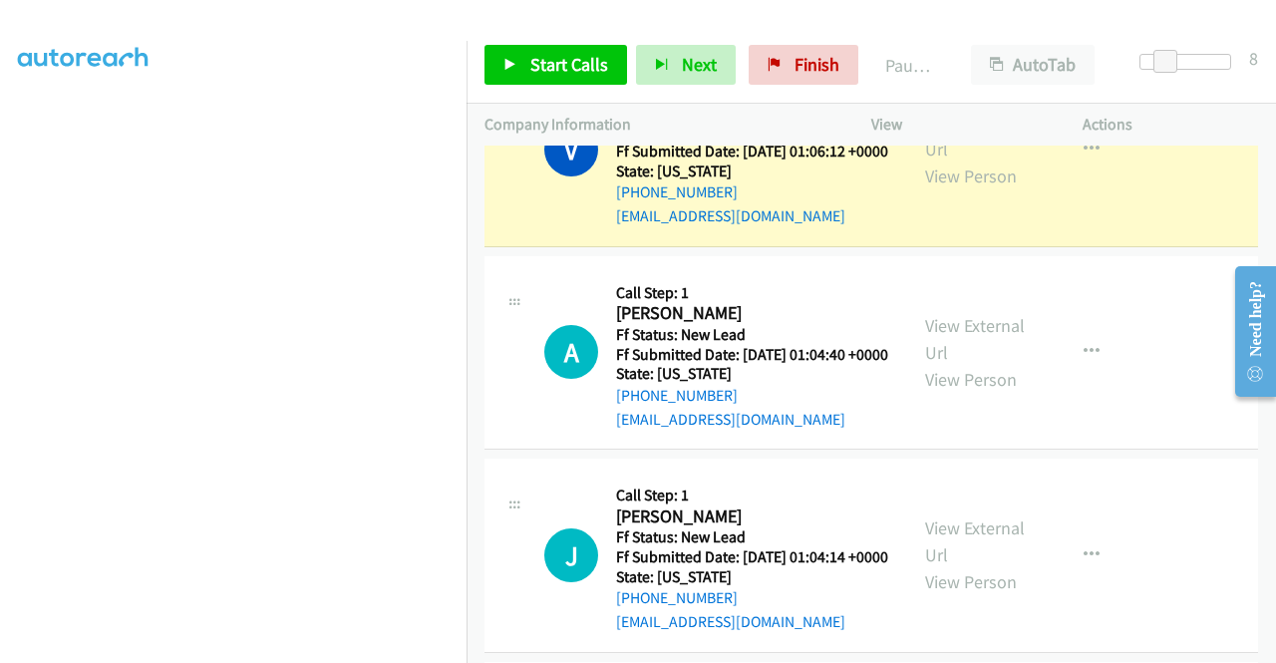
scroll to position [2052, 0]
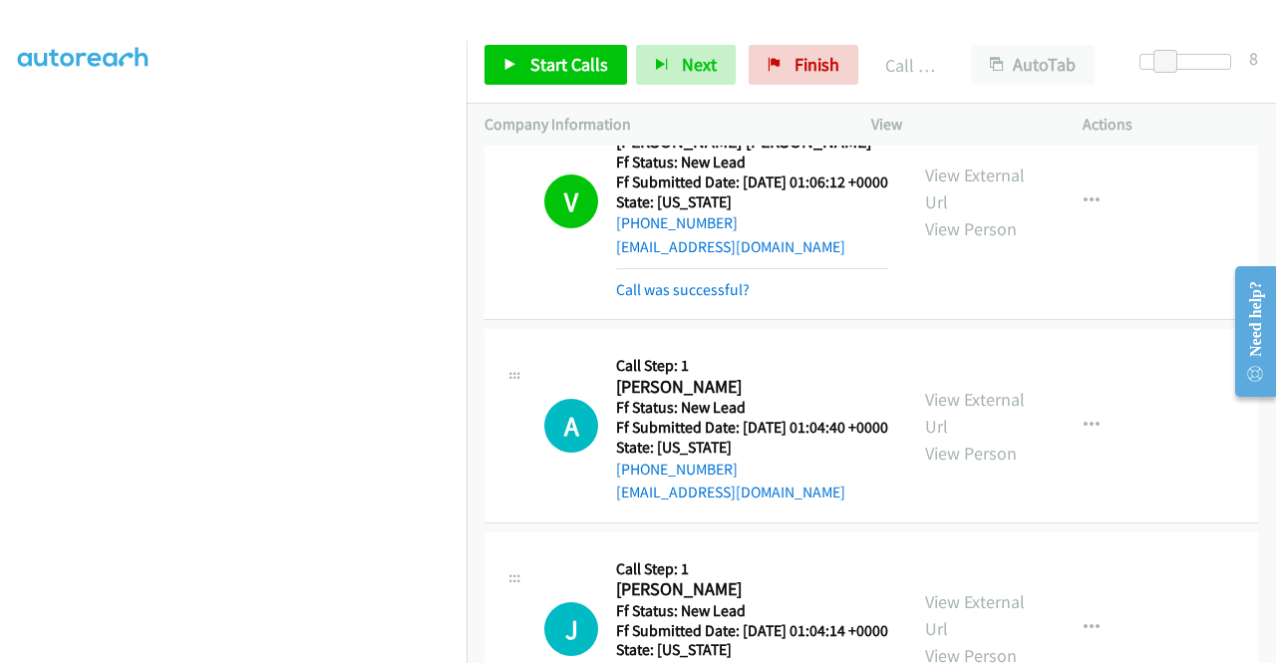
drag, startPoint x: 708, startPoint y: 435, endPoint x: 713, endPoint y: 423, distance: 13.0
click at [707, 299] on link "Call was successful?" at bounding box center [683, 289] width 134 height 19
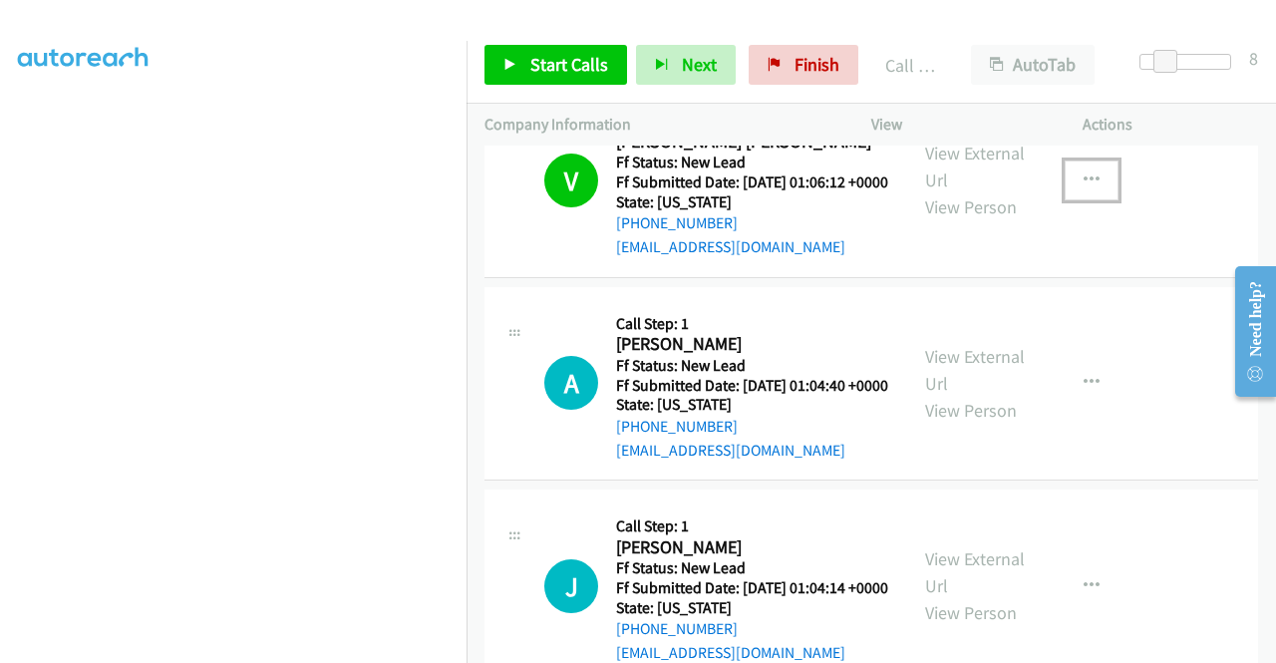
click at [1083, 188] on icon "button" at bounding box center [1091, 180] width 16 height 16
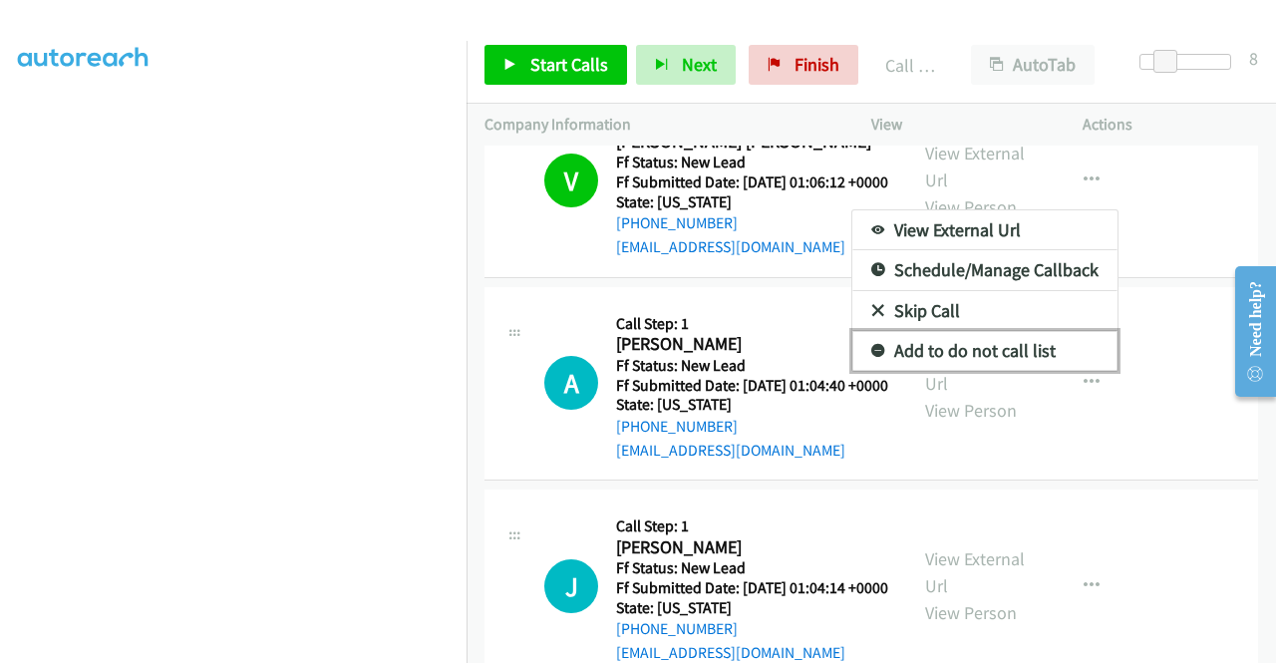
click at [950, 371] on link "Add to do not call list" at bounding box center [984, 351] width 265 height 40
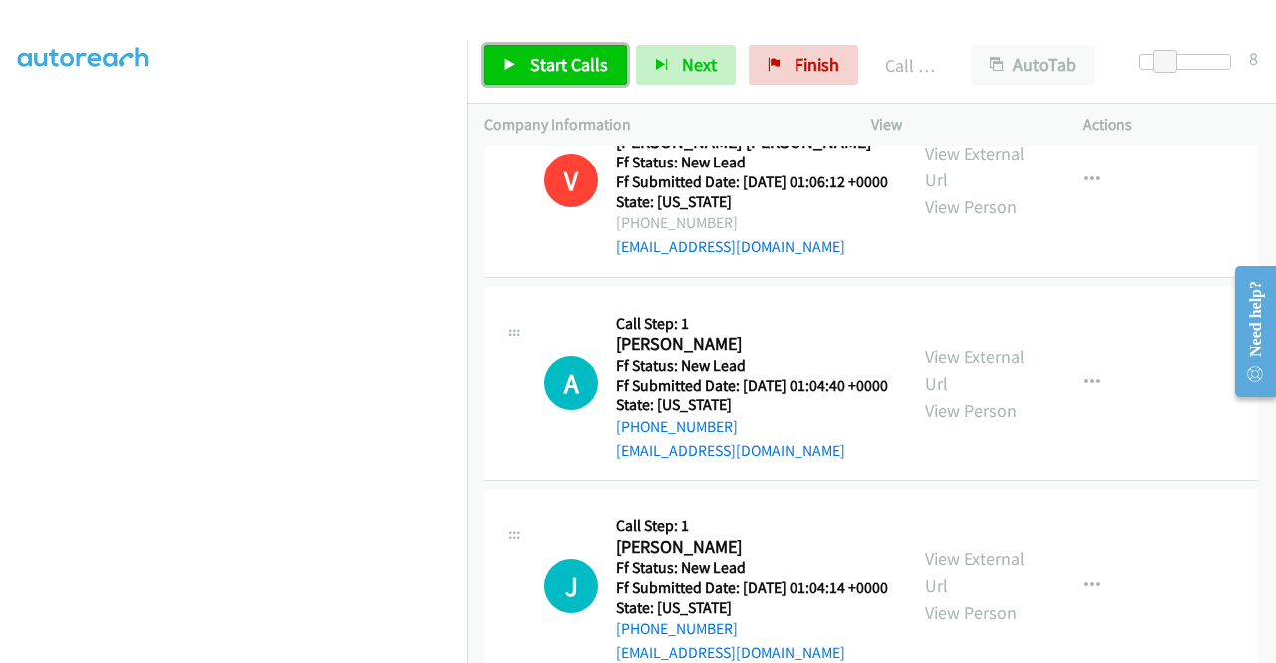
click at [572, 69] on span "Start Calls" at bounding box center [569, 64] width 78 height 23
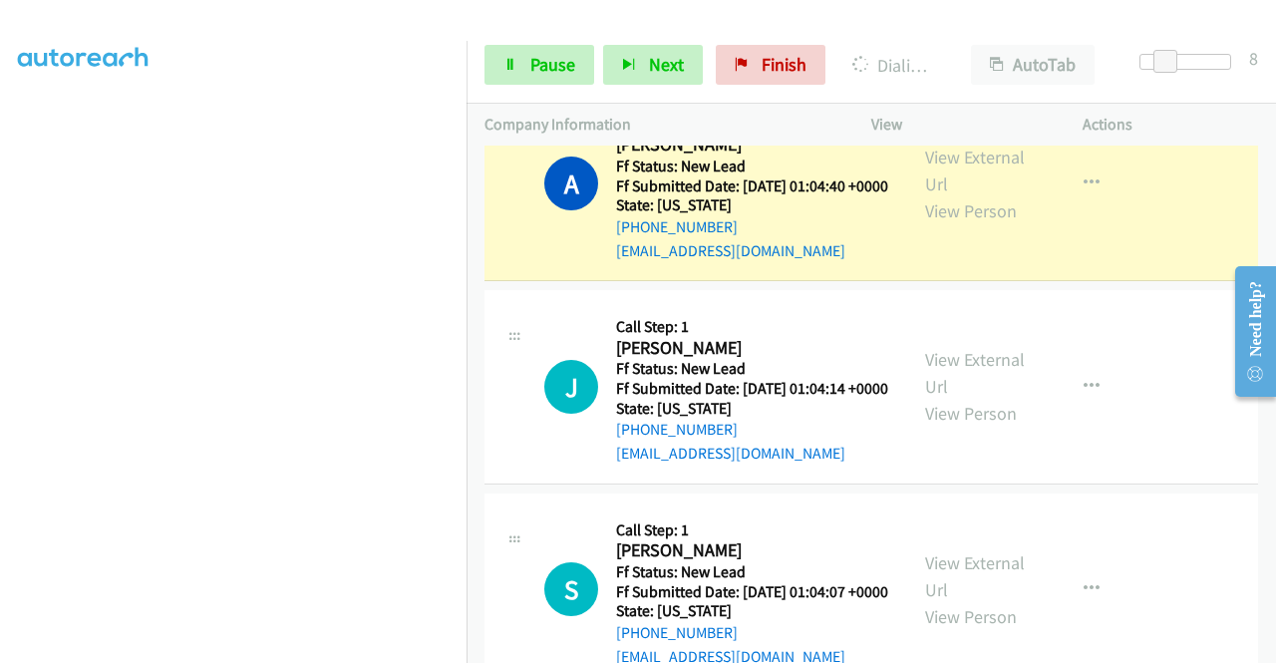
scroll to position [454, 0]
click at [543, 71] on span "Pause" at bounding box center [552, 64] width 45 height 23
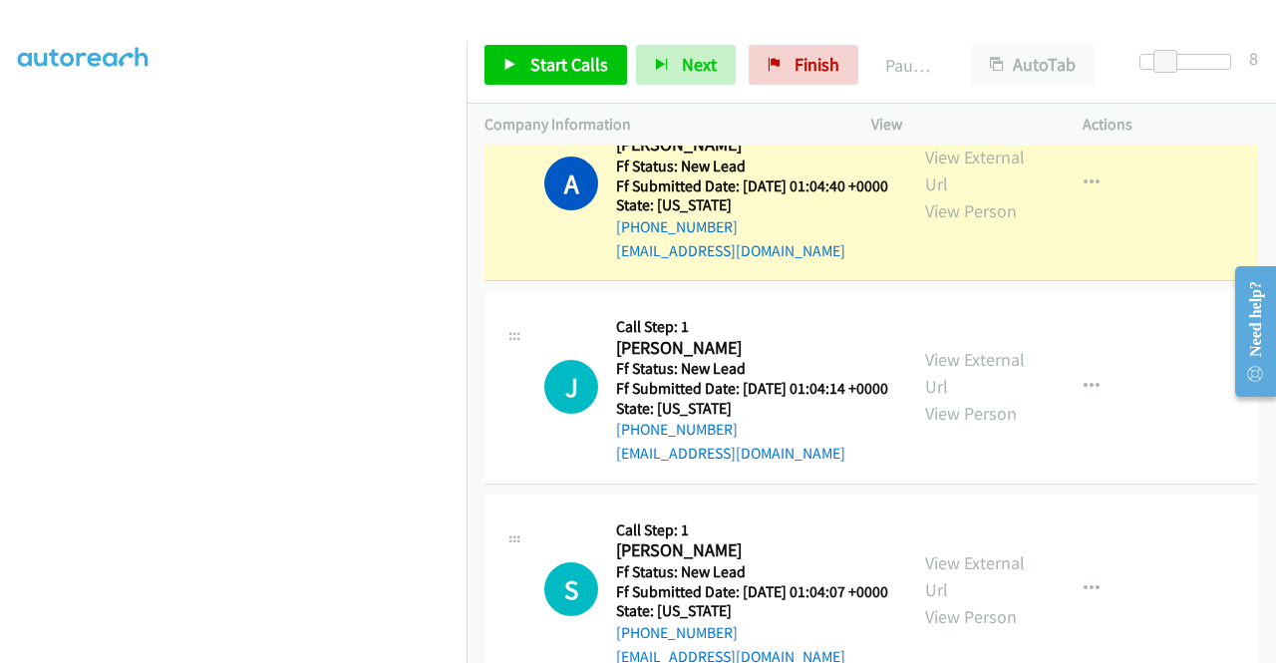
scroll to position [0, 0]
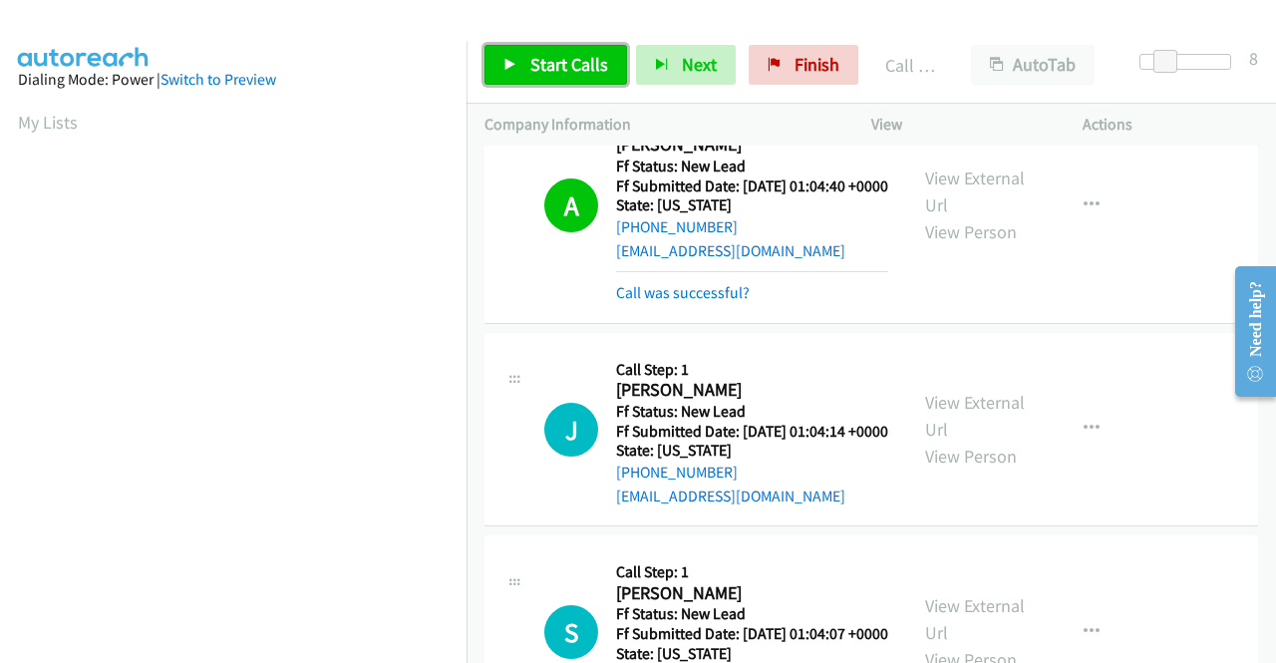
click at [602, 66] on span "Start Calls" at bounding box center [569, 64] width 78 height 23
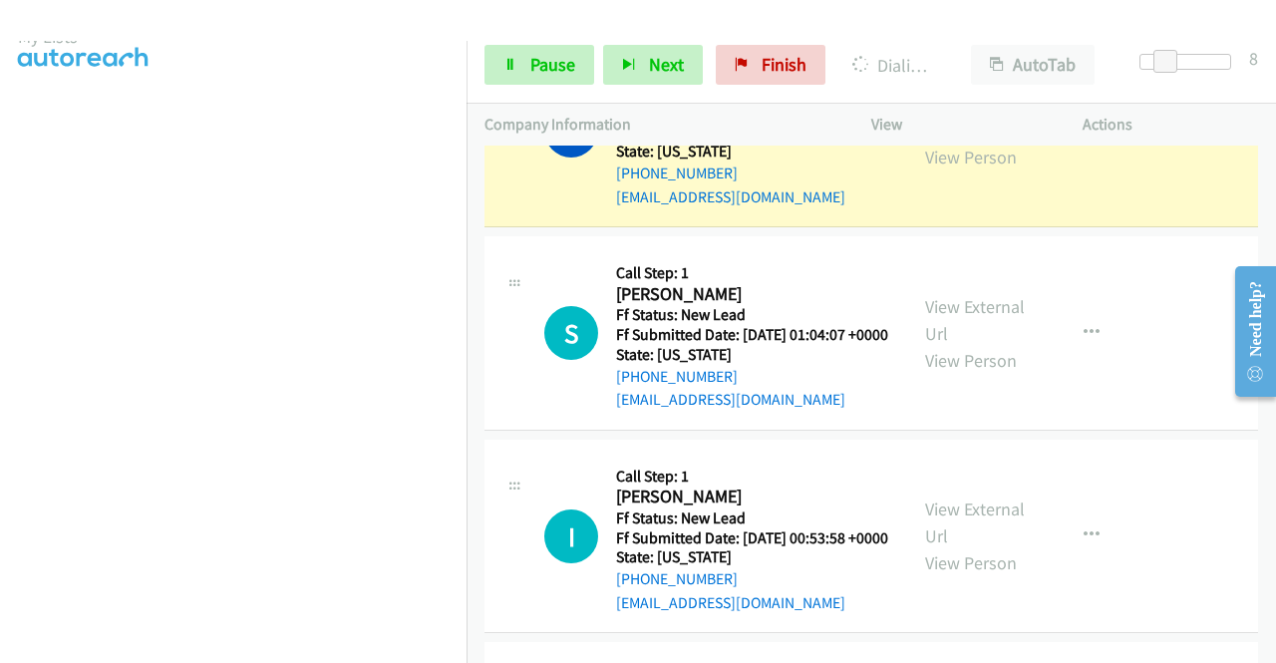
scroll to position [56, 0]
click at [574, 65] on link "Pause" at bounding box center [539, 65] width 110 height 40
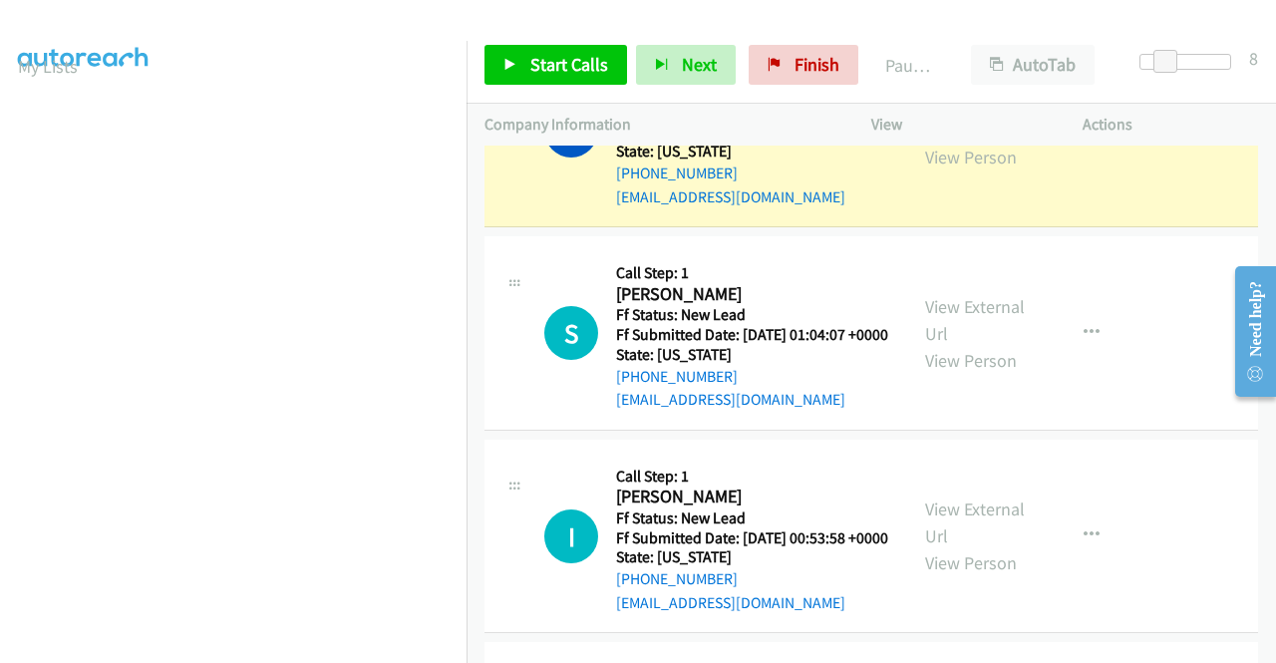
scroll to position [454, 0]
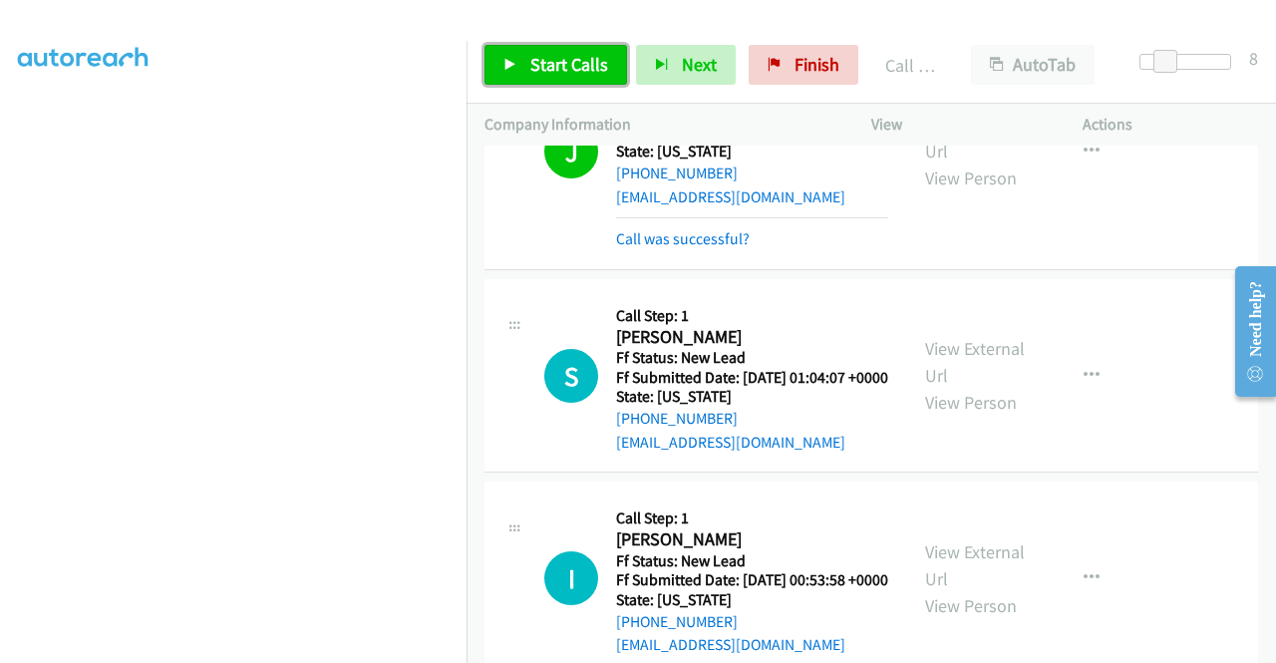
click at [567, 57] on span "Start Calls" at bounding box center [569, 64] width 78 height 23
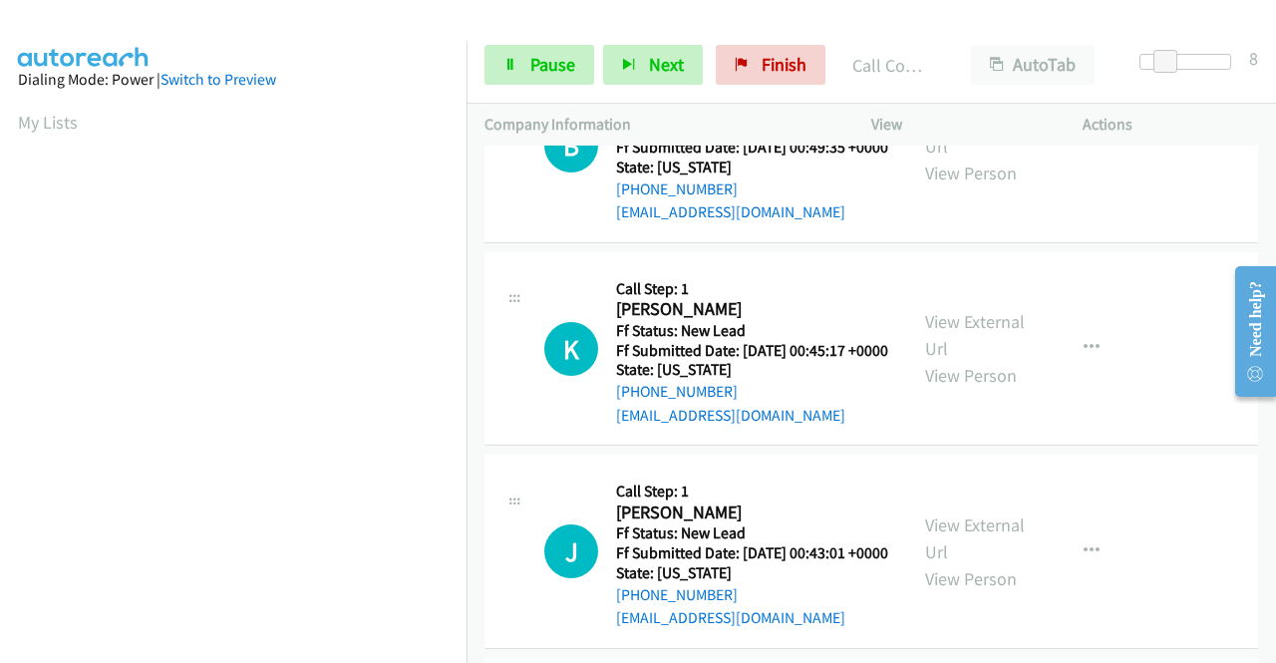
scroll to position [3547, 0]
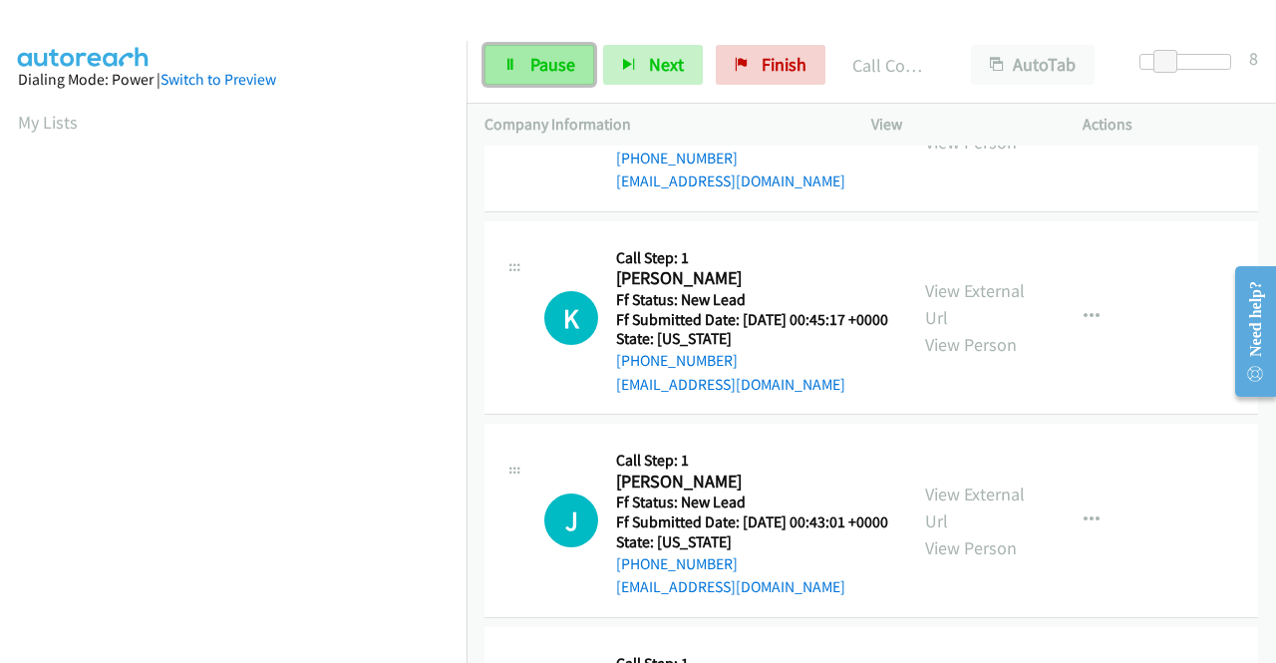
click at [546, 73] on span "Pause" at bounding box center [552, 64] width 45 height 23
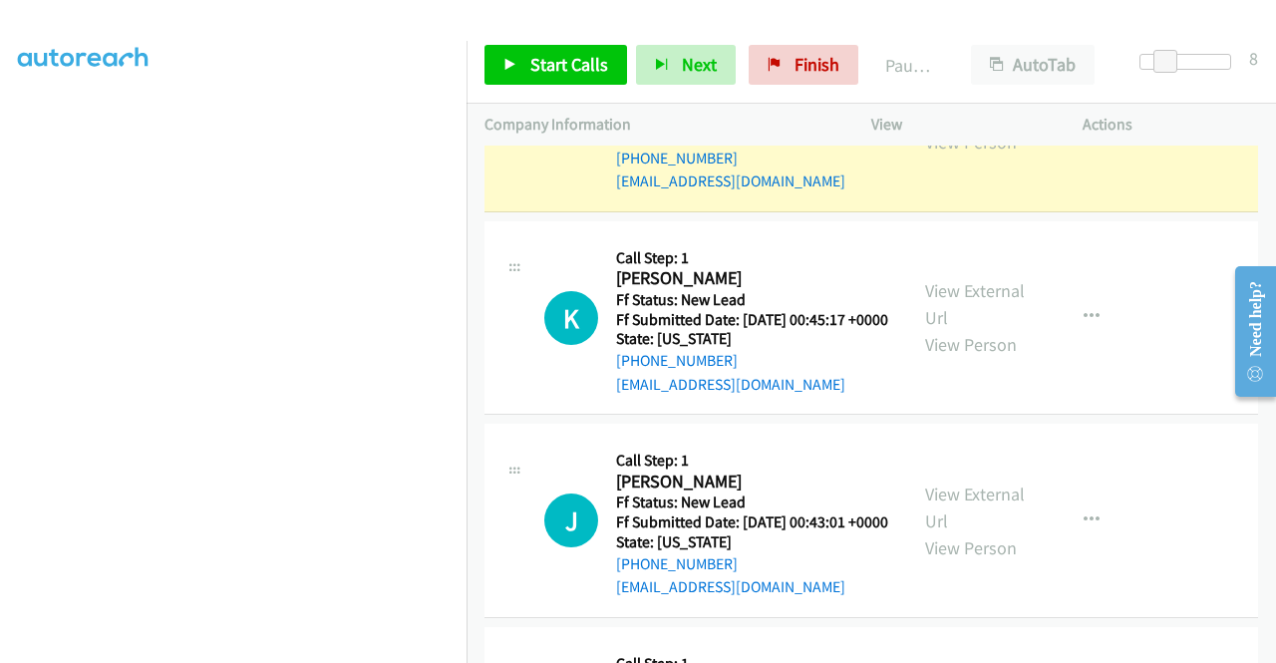
scroll to position [0, 0]
drag, startPoint x: 775, startPoint y: 76, endPoint x: 728, endPoint y: 107, distance: 56.9
click at [775, 76] on link "Finish" at bounding box center [803, 65] width 110 height 40
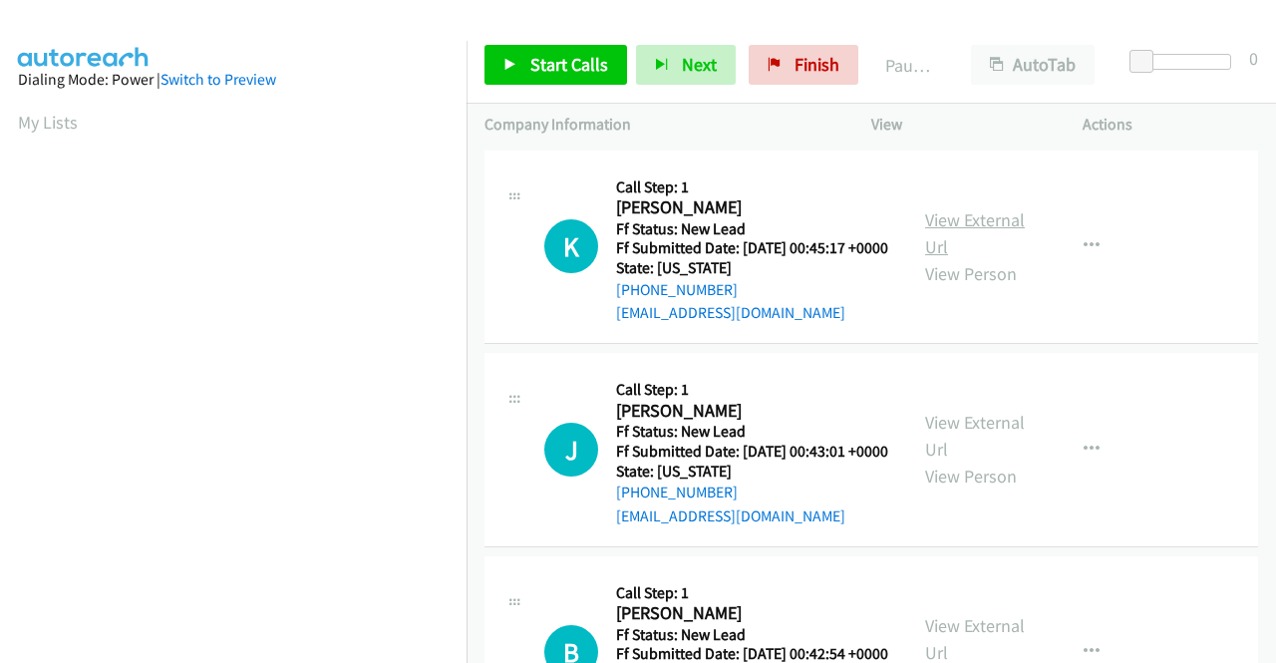
click at [981, 226] on link "View External Url" at bounding box center [975, 233] width 100 height 50
click at [939, 443] on link "View External Url" at bounding box center [975, 436] width 100 height 50
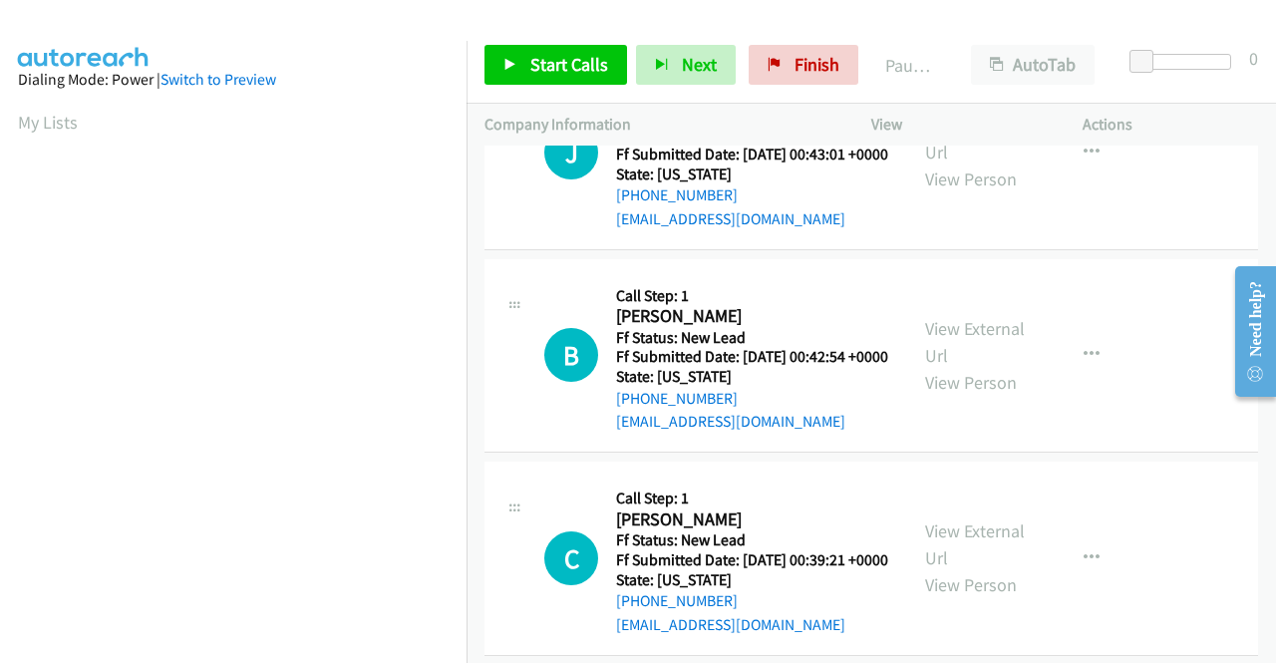
scroll to position [299, 0]
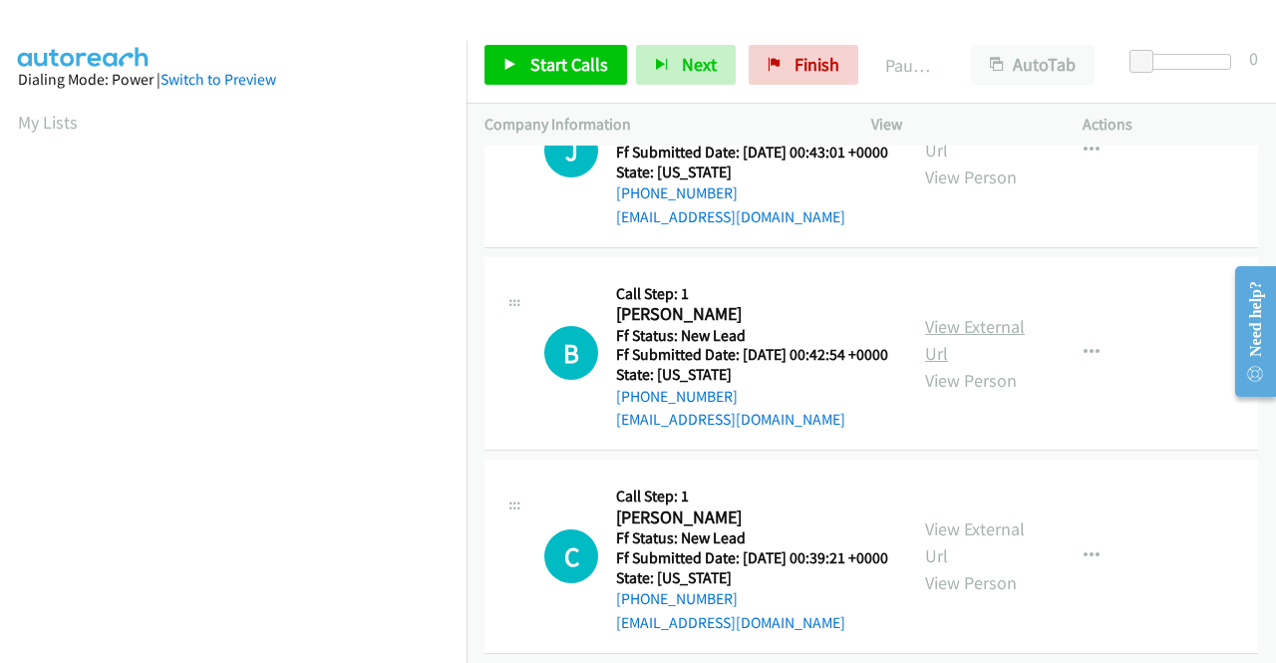
click at [943, 365] on link "View External Url" at bounding box center [975, 340] width 100 height 50
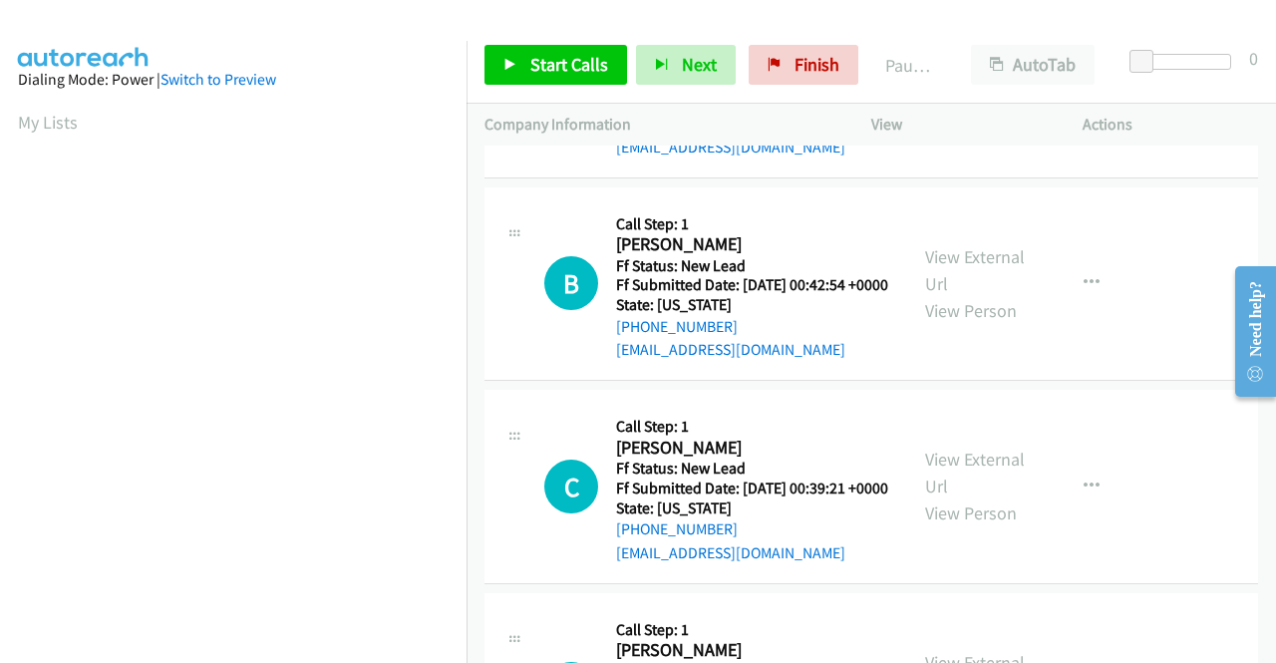
scroll to position [399, 0]
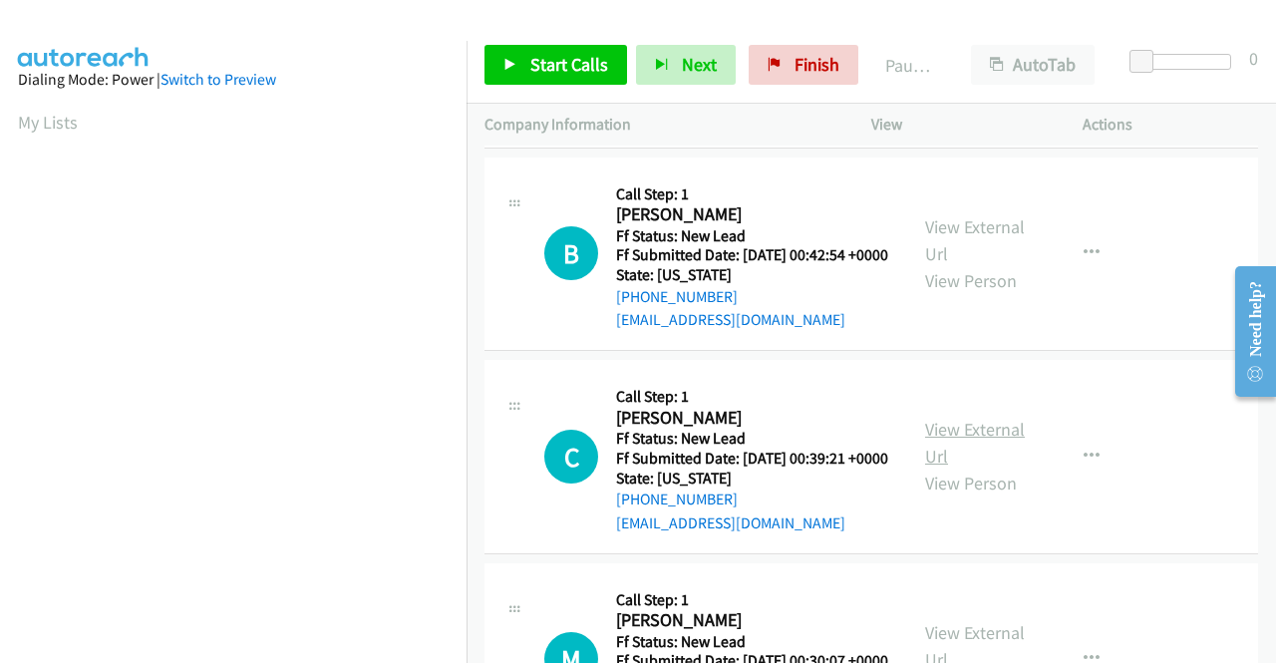
click at [944, 467] on link "View External Url" at bounding box center [975, 443] width 100 height 50
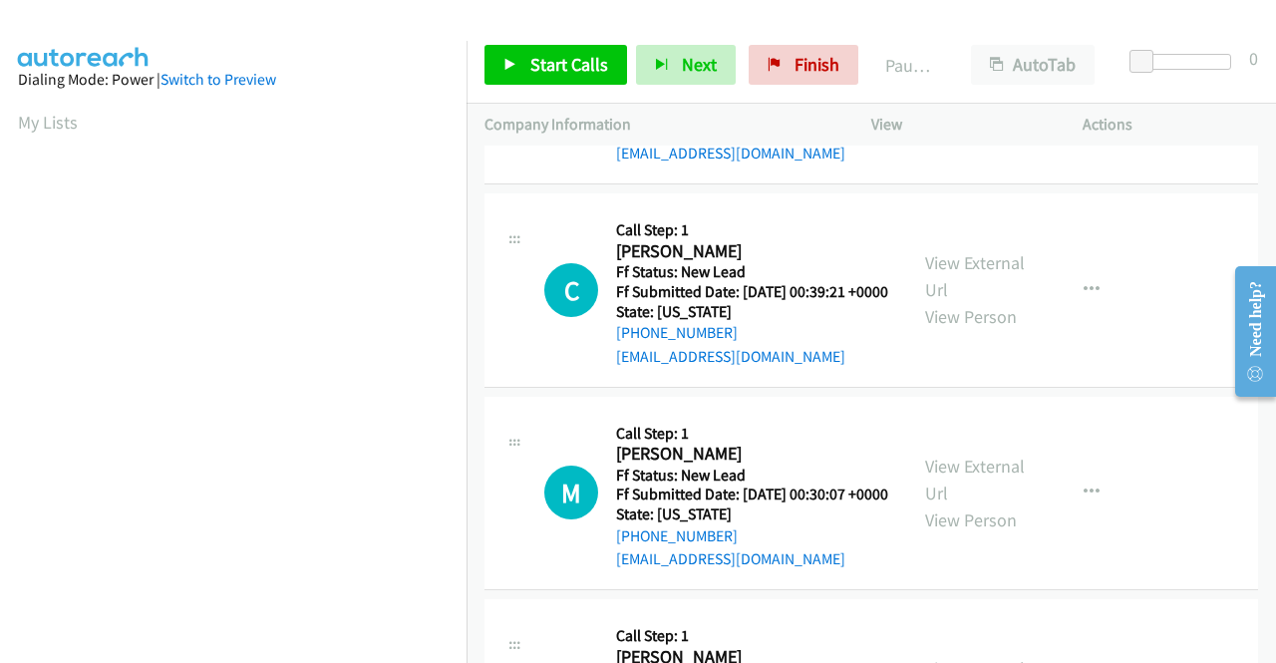
scroll to position [598, 0]
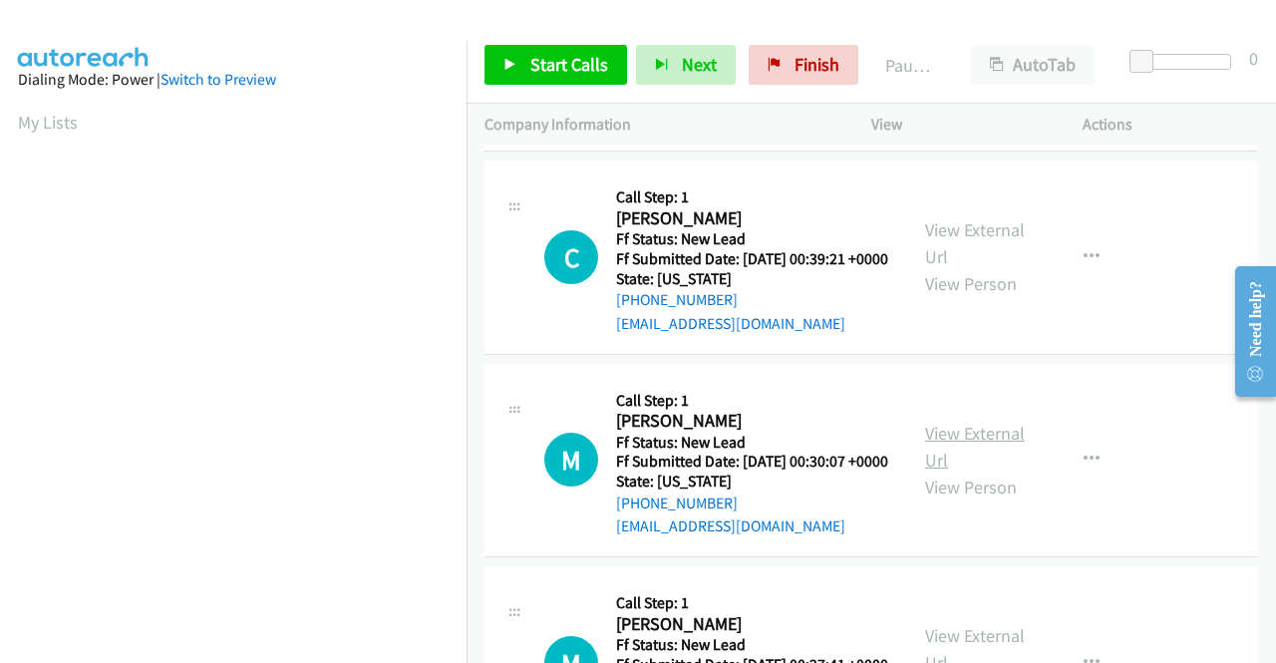
click at [963, 471] on link "View External Url" at bounding box center [975, 447] width 100 height 50
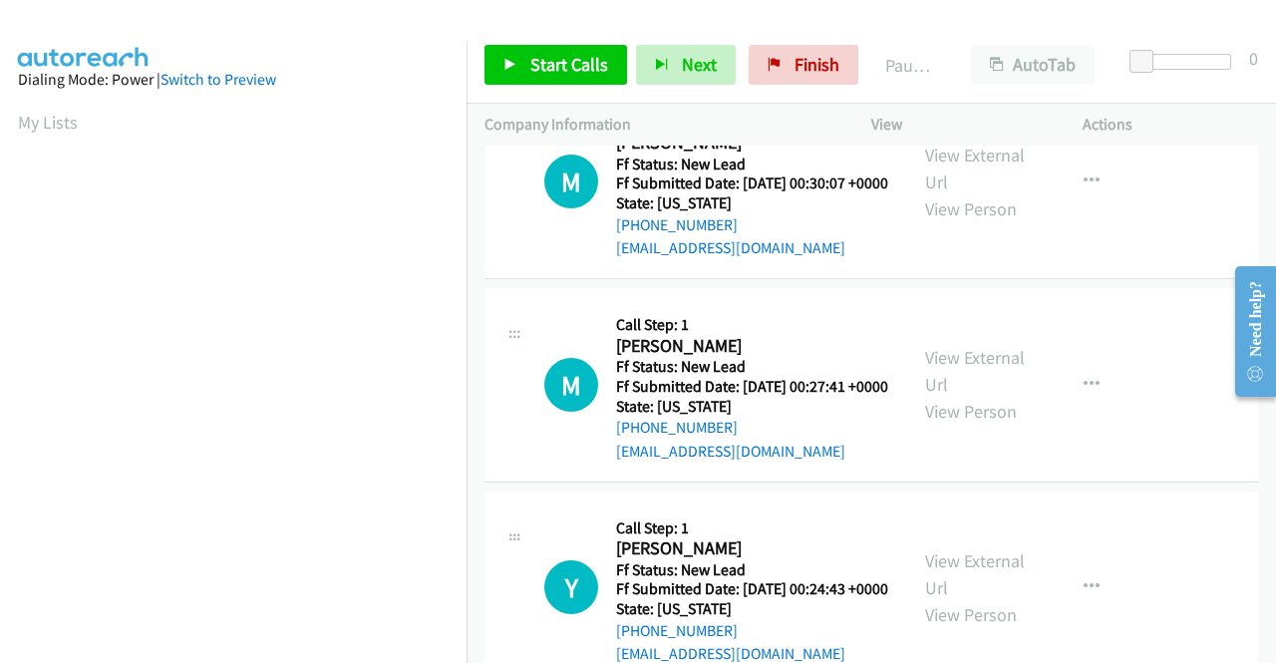
scroll to position [897, 0]
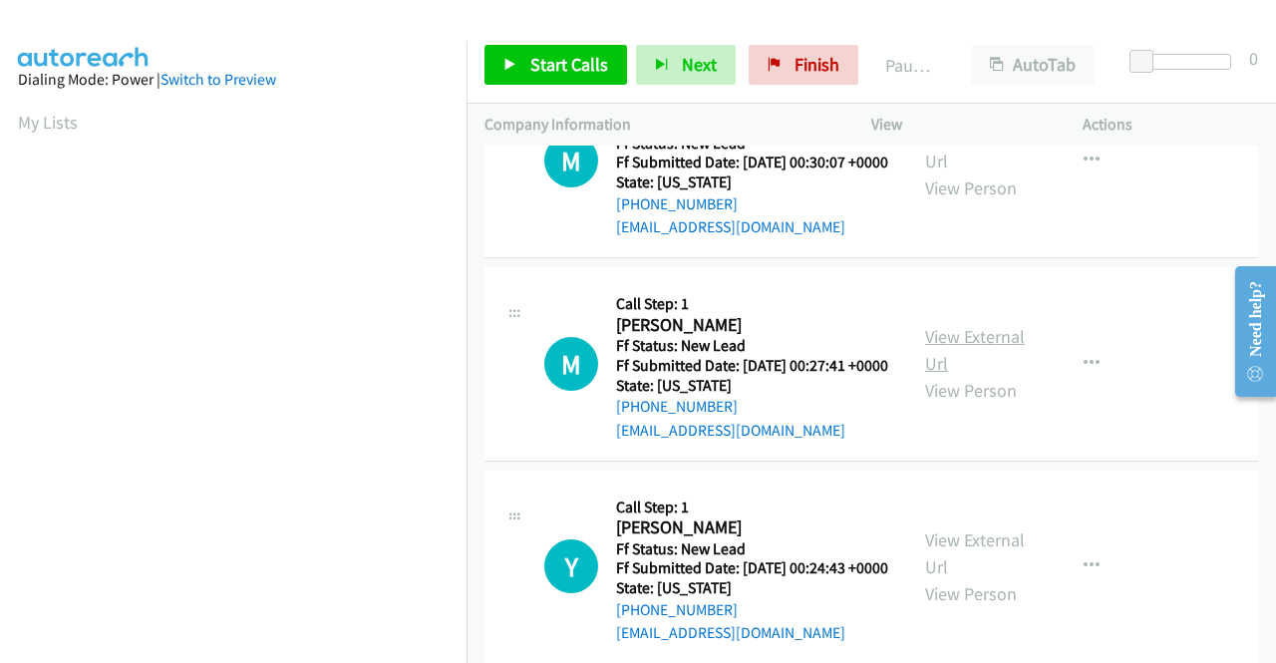
click at [985, 375] on link "View External Url" at bounding box center [975, 350] width 100 height 50
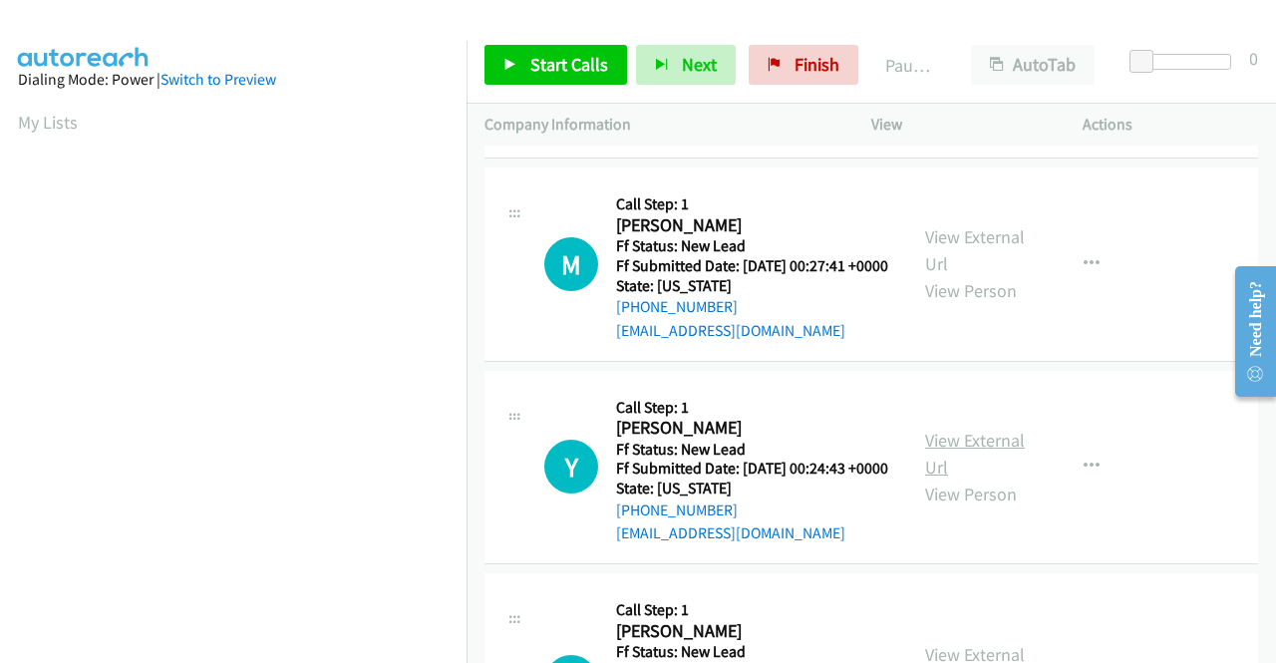
click at [979, 478] on link "View External Url" at bounding box center [975, 454] width 100 height 50
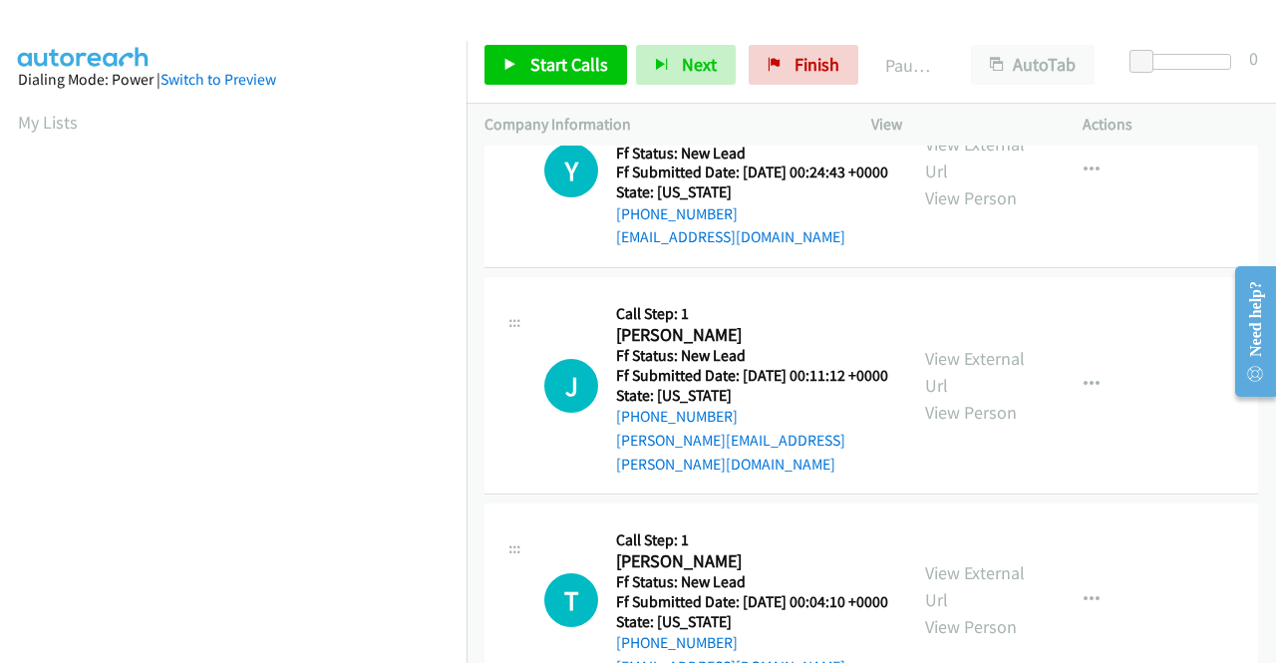
scroll to position [1296, 0]
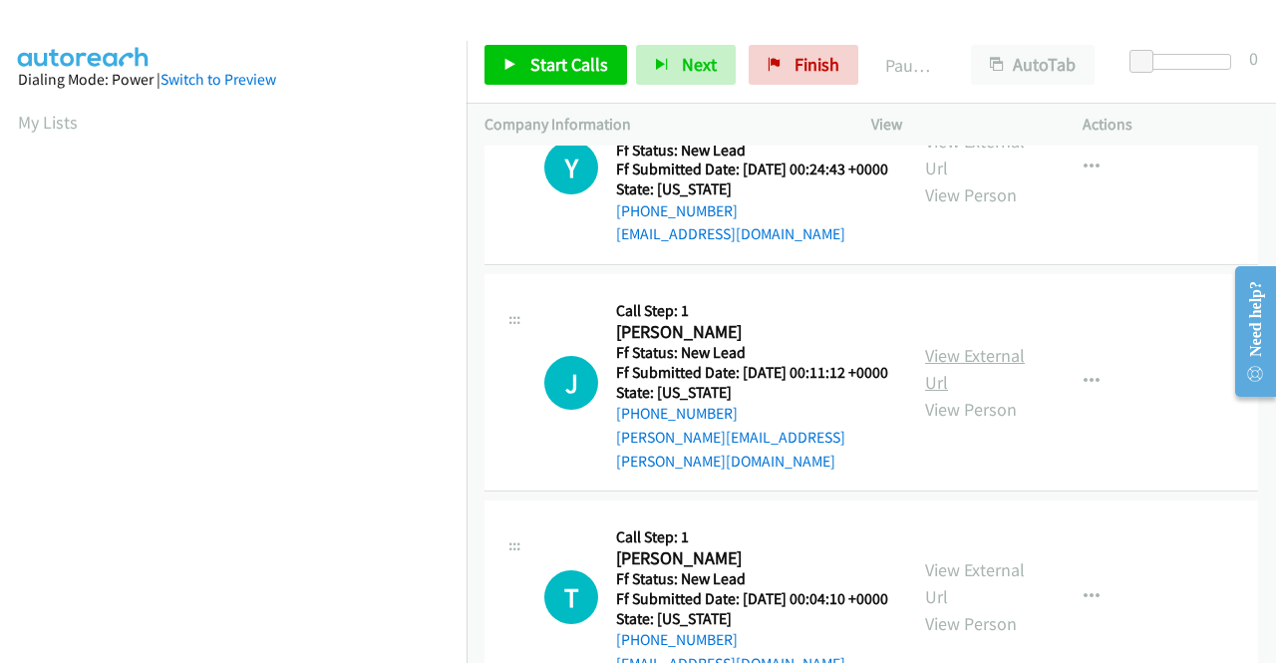
click at [947, 394] on link "View External Url" at bounding box center [975, 369] width 100 height 50
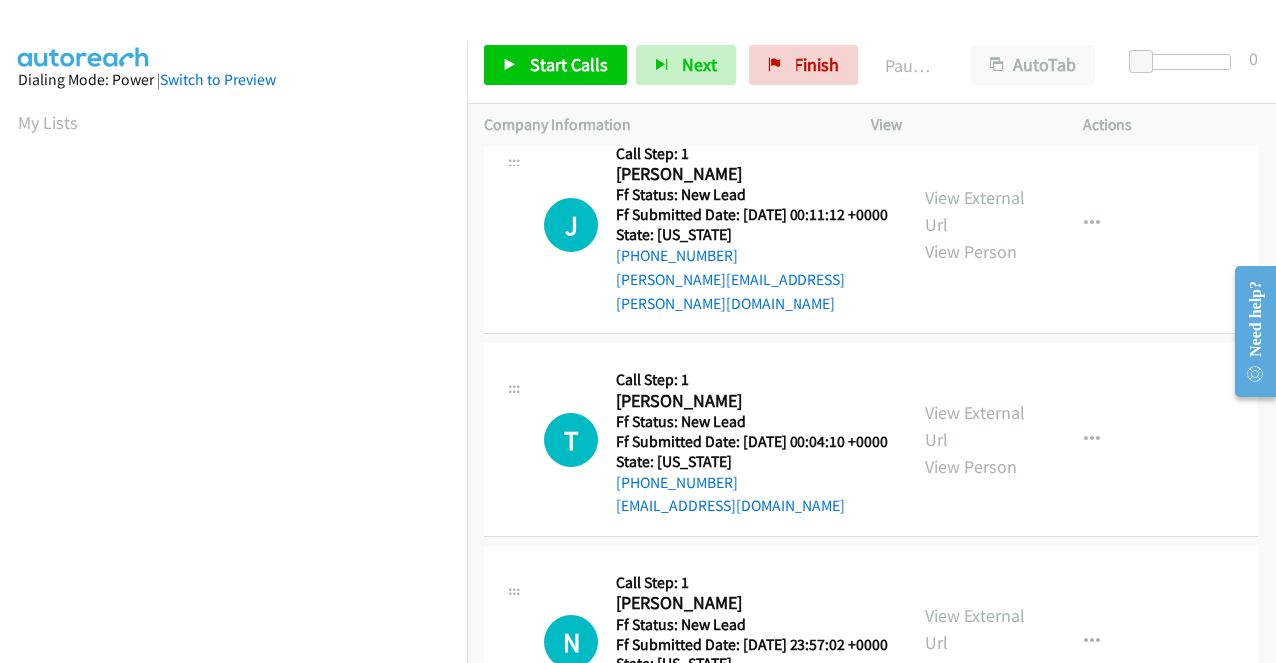
scroll to position [1495, 0]
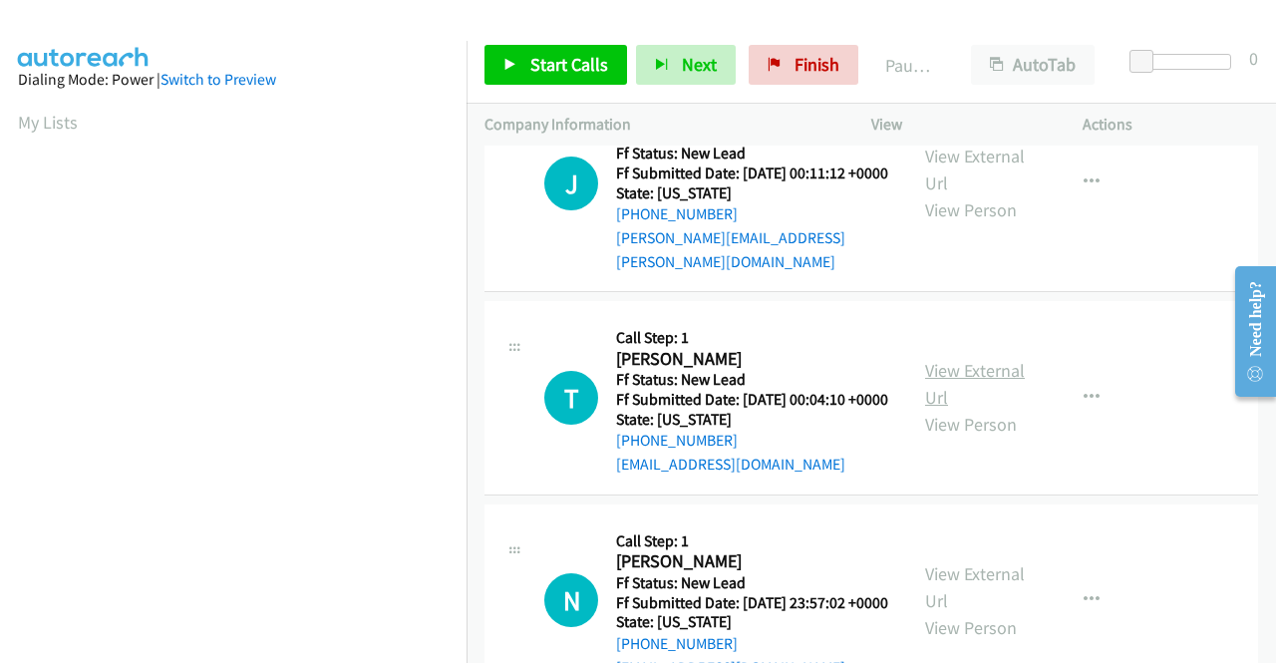
click at [955, 409] on link "View External Url" at bounding box center [975, 384] width 100 height 50
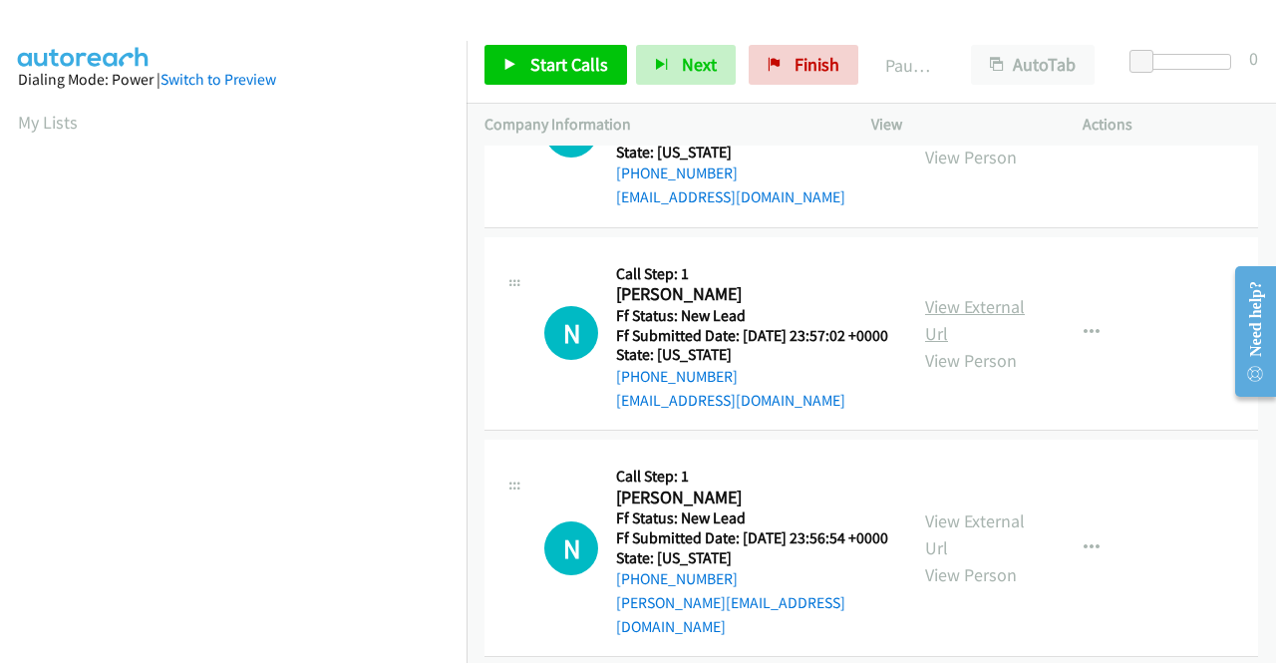
scroll to position [1794, 0]
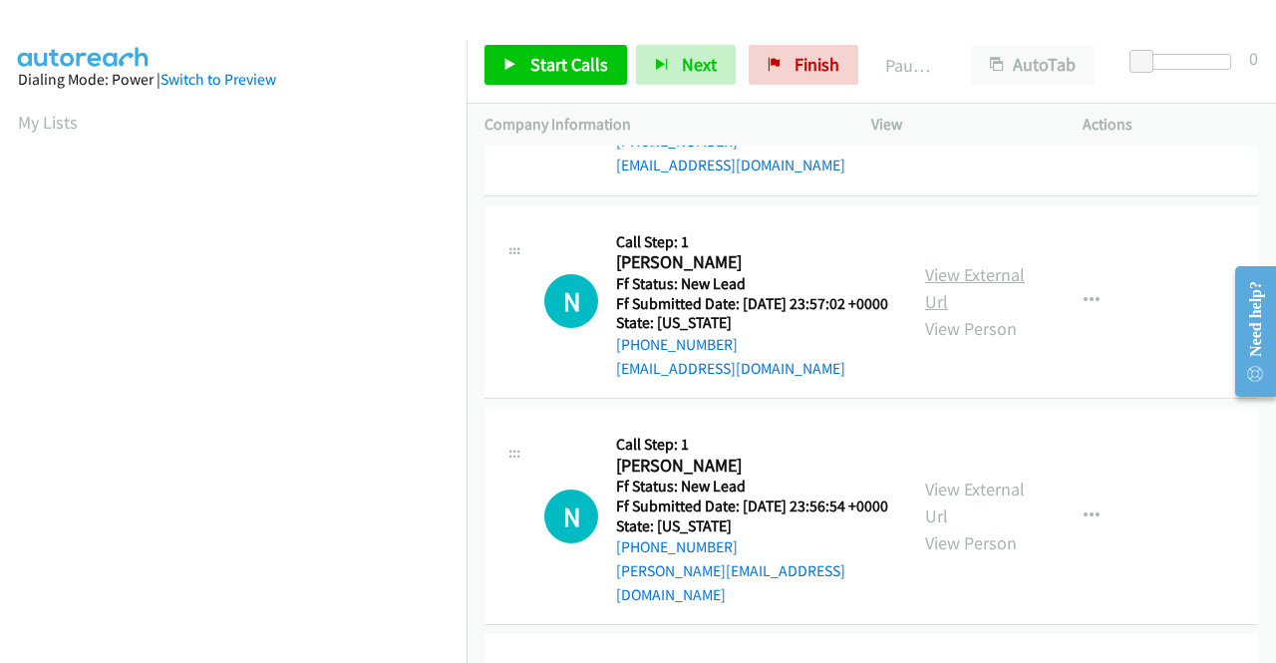
click at [933, 313] on link "View External Url" at bounding box center [975, 288] width 100 height 50
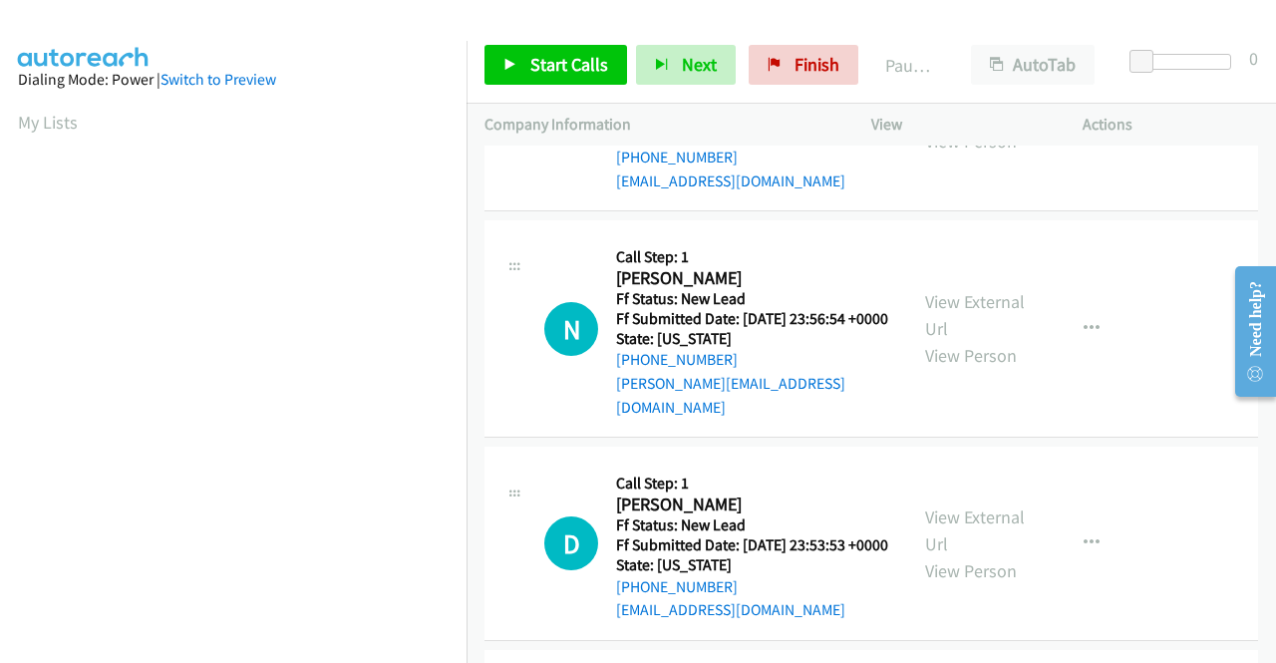
scroll to position [1993, 0]
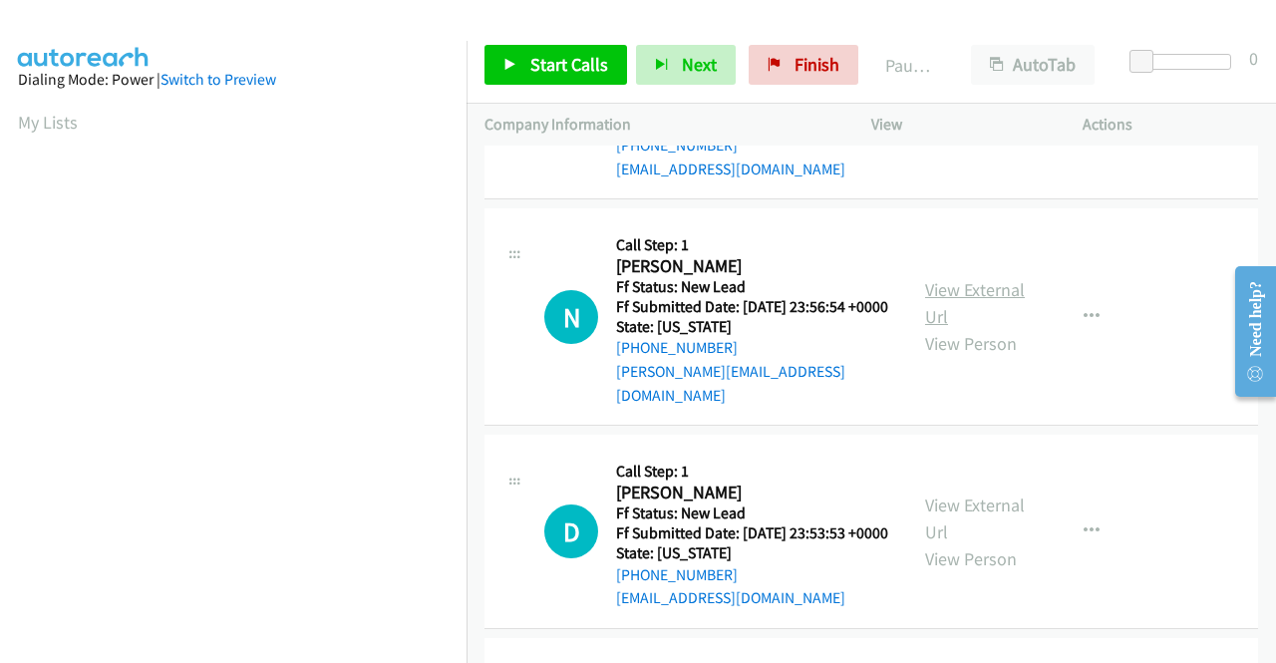
click at [945, 328] on link "View External Url" at bounding box center [975, 303] width 100 height 50
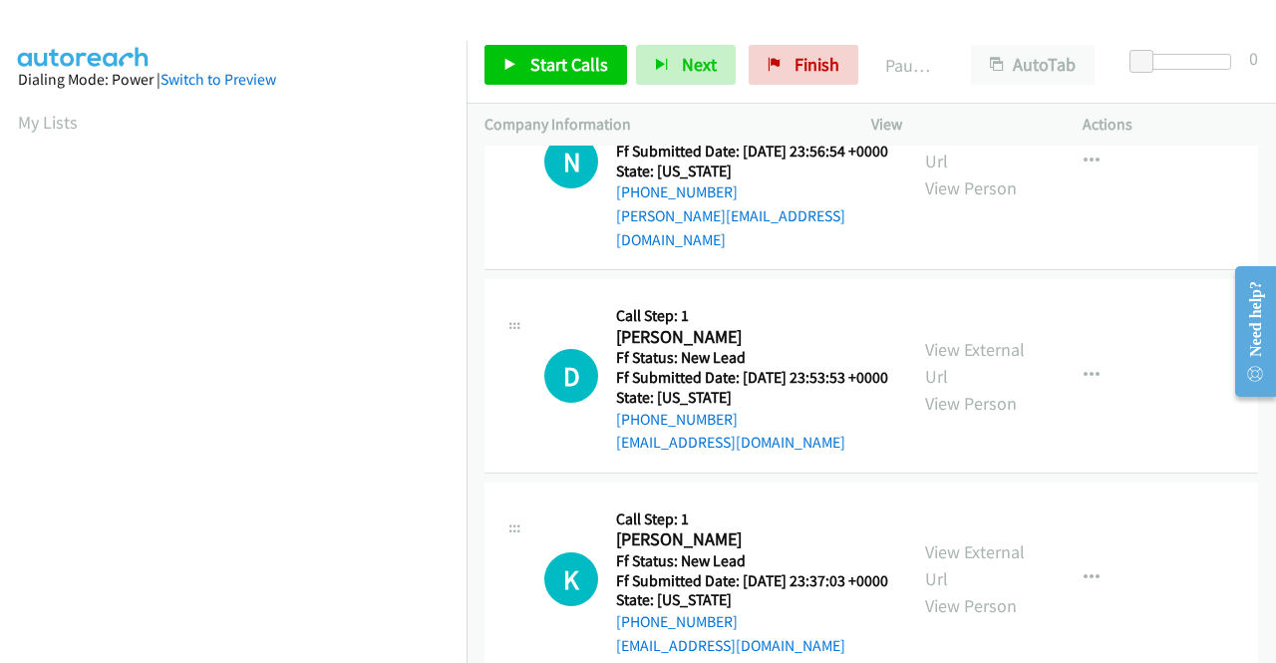
scroll to position [2193, 0]
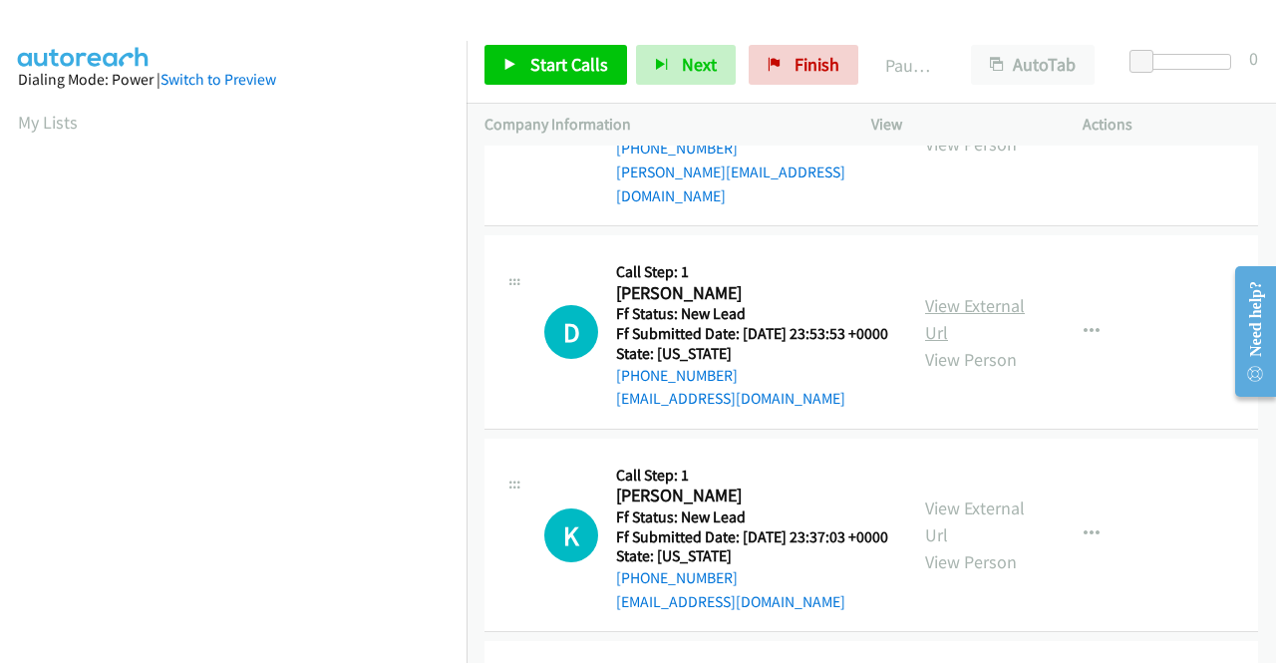
click at [930, 344] on link "View External Url" at bounding box center [975, 319] width 100 height 50
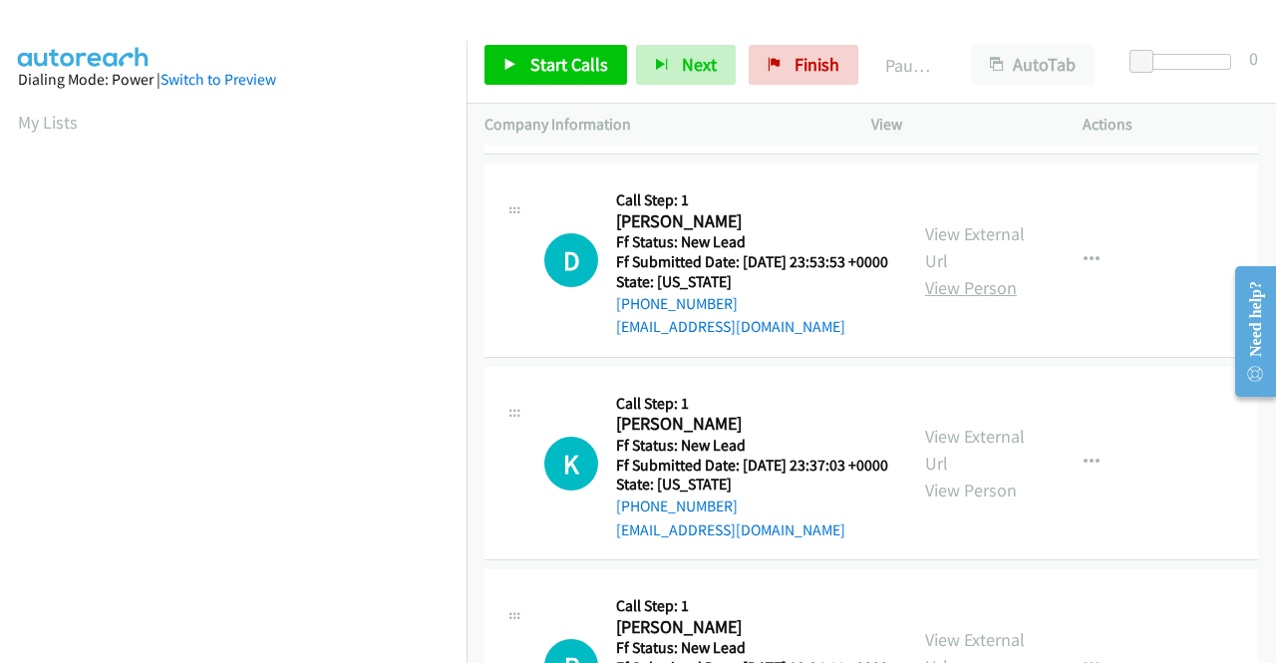
scroll to position [2392, 0]
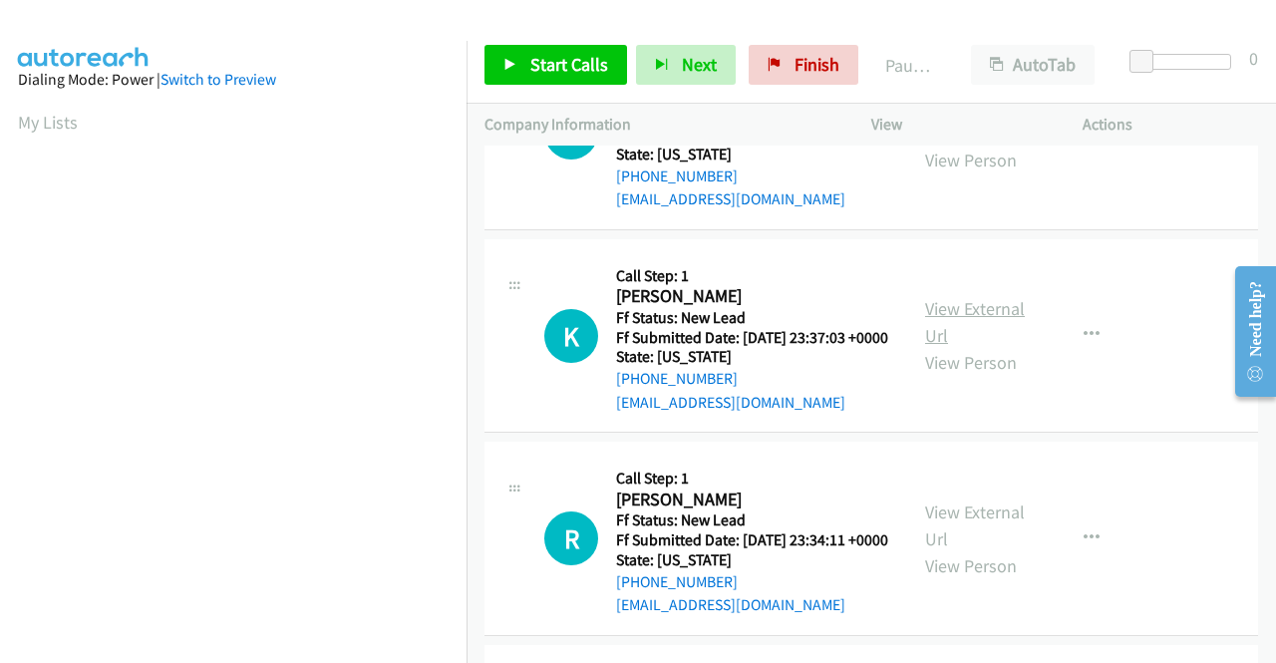
click at [931, 347] on link "View External Url" at bounding box center [975, 322] width 100 height 50
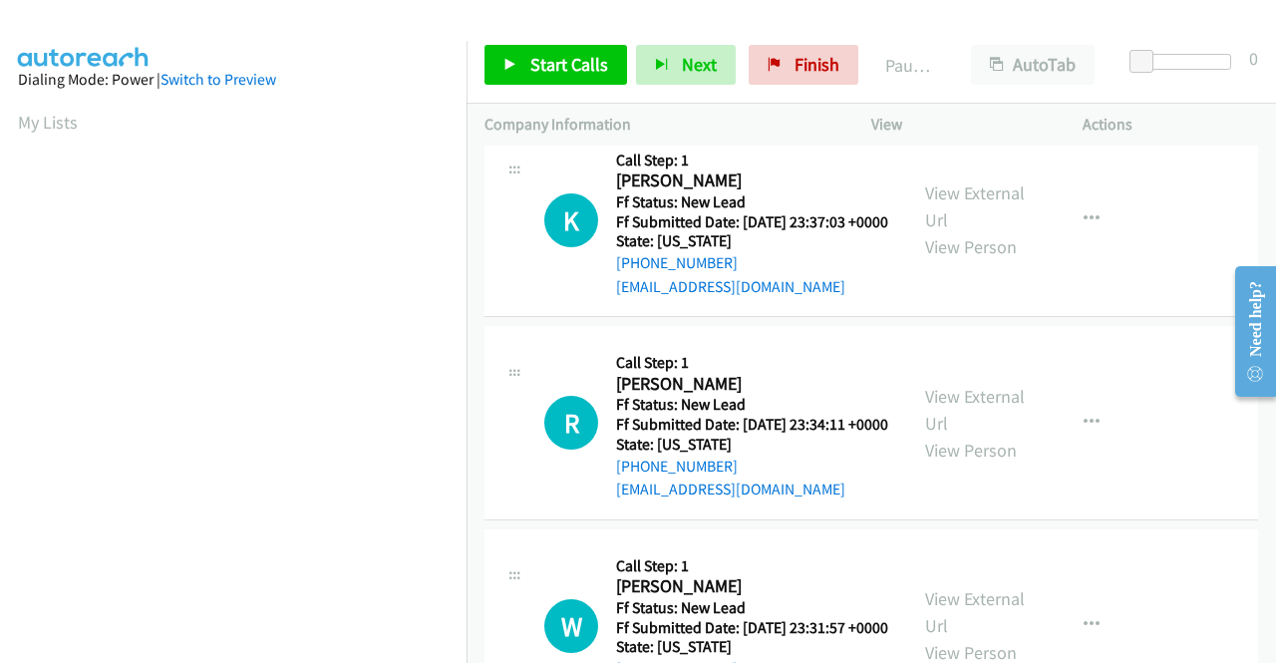
scroll to position [2591, 0]
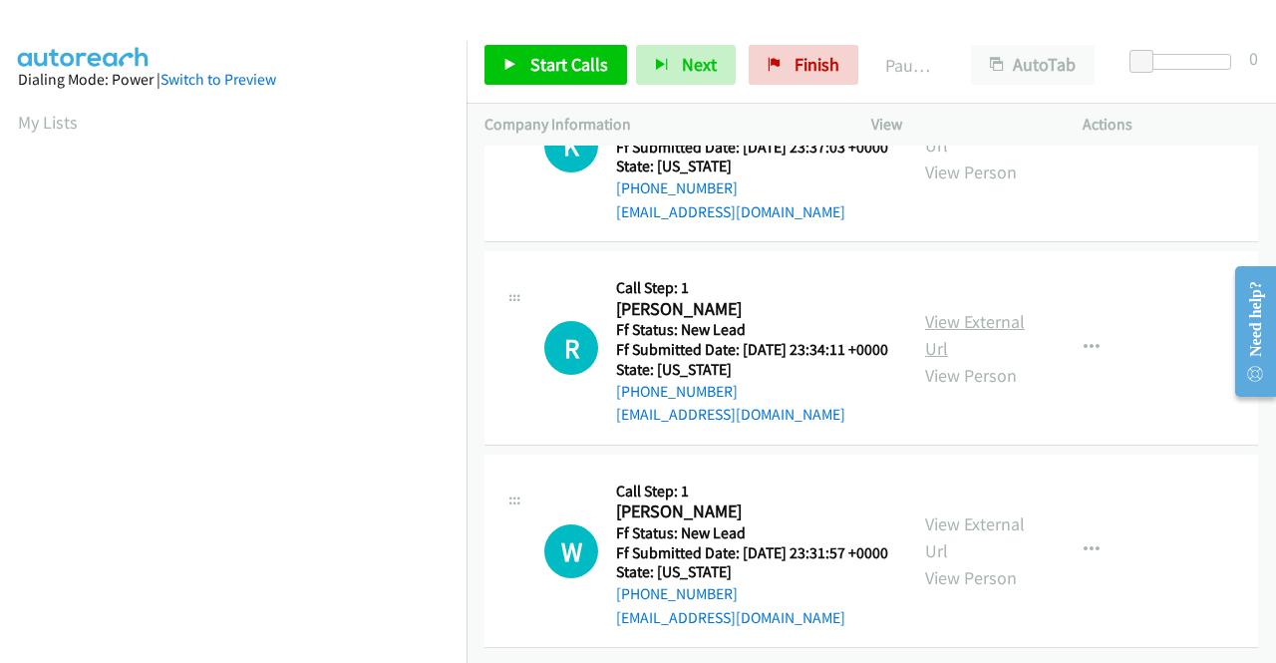
click at [944, 360] on link "View External Url" at bounding box center [975, 335] width 100 height 50
click at [947, 512] on link "View External Url" at bounding box center [975, 537] width 100 height 50
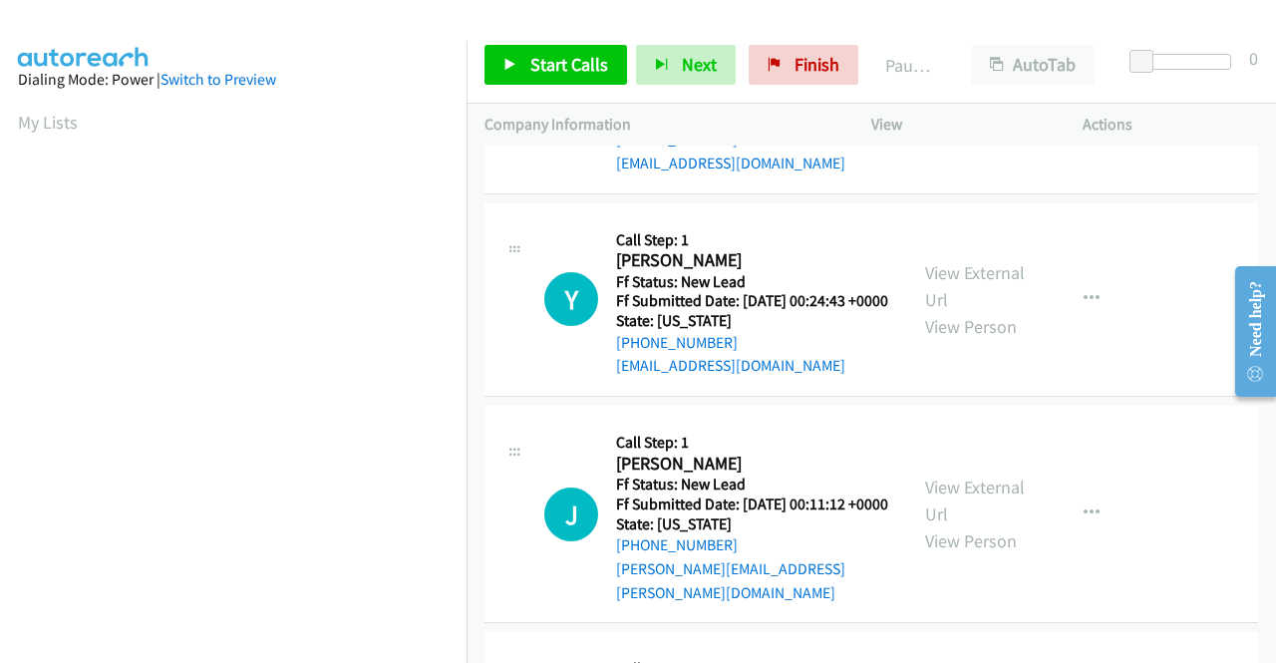
scroll to position [0, 0]
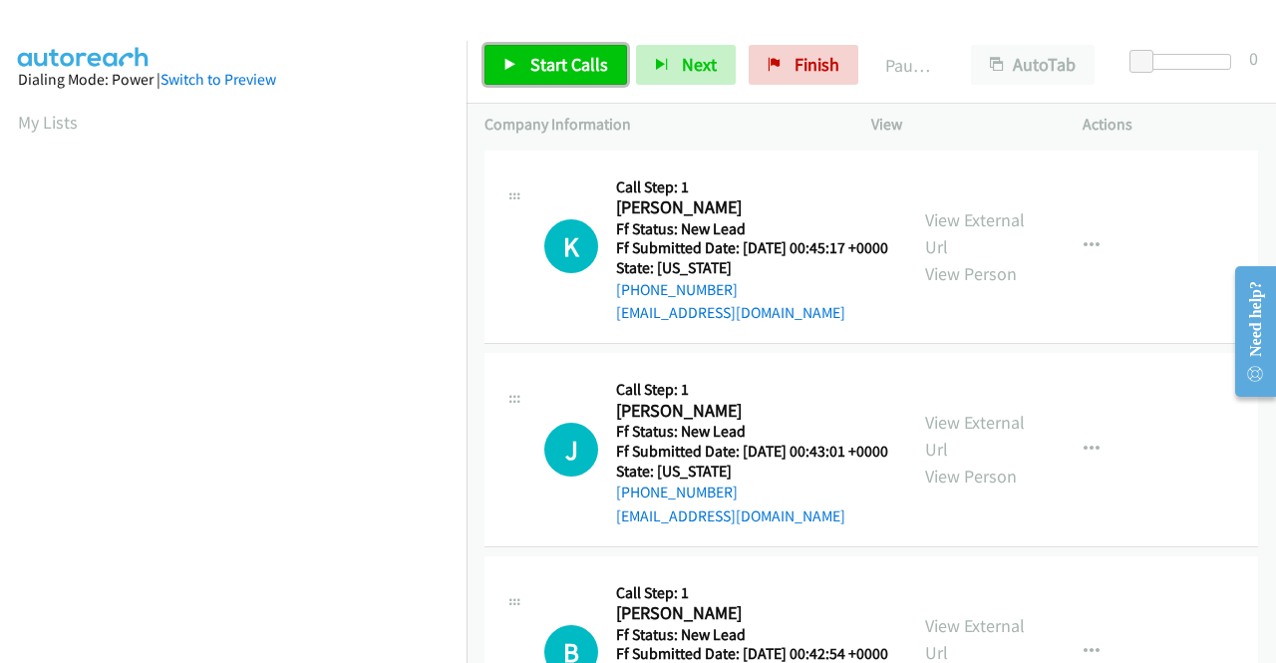
click at [551, 73] on span "Start Calls" at bounding box center [569, 64] width 78 height 23
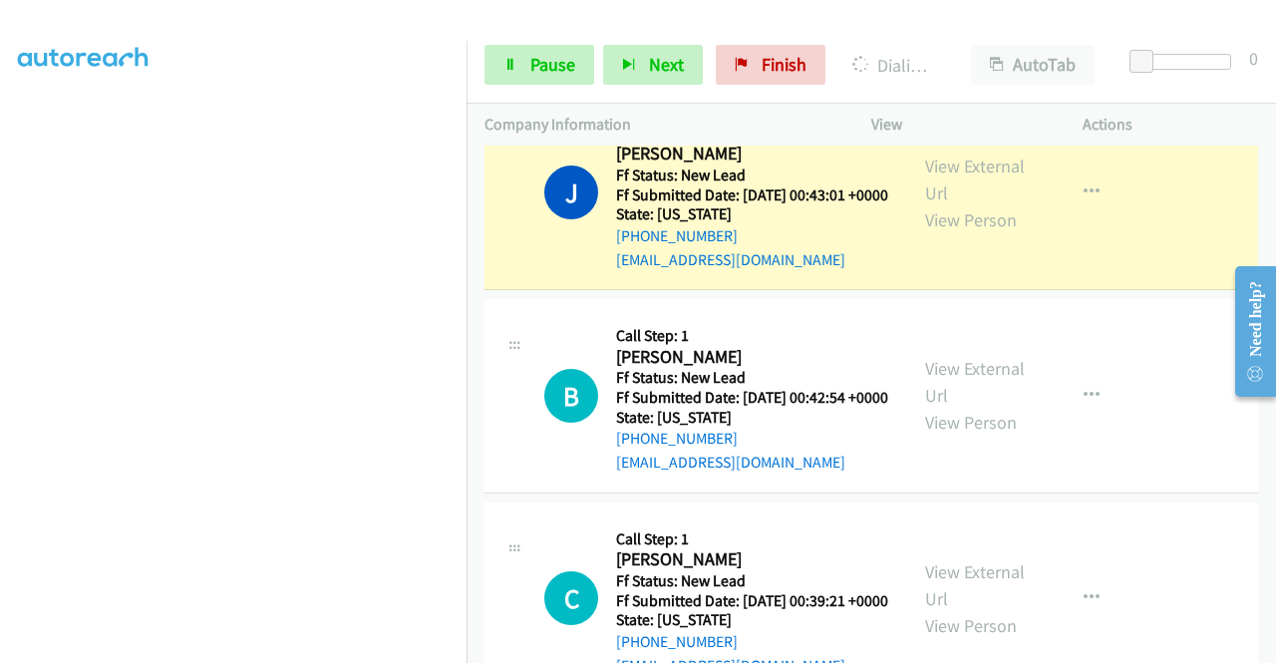
scroll to position [454, 0]
click at [563, 58] on span "Pause" at bounding box center [552, 64] width 45 height 23
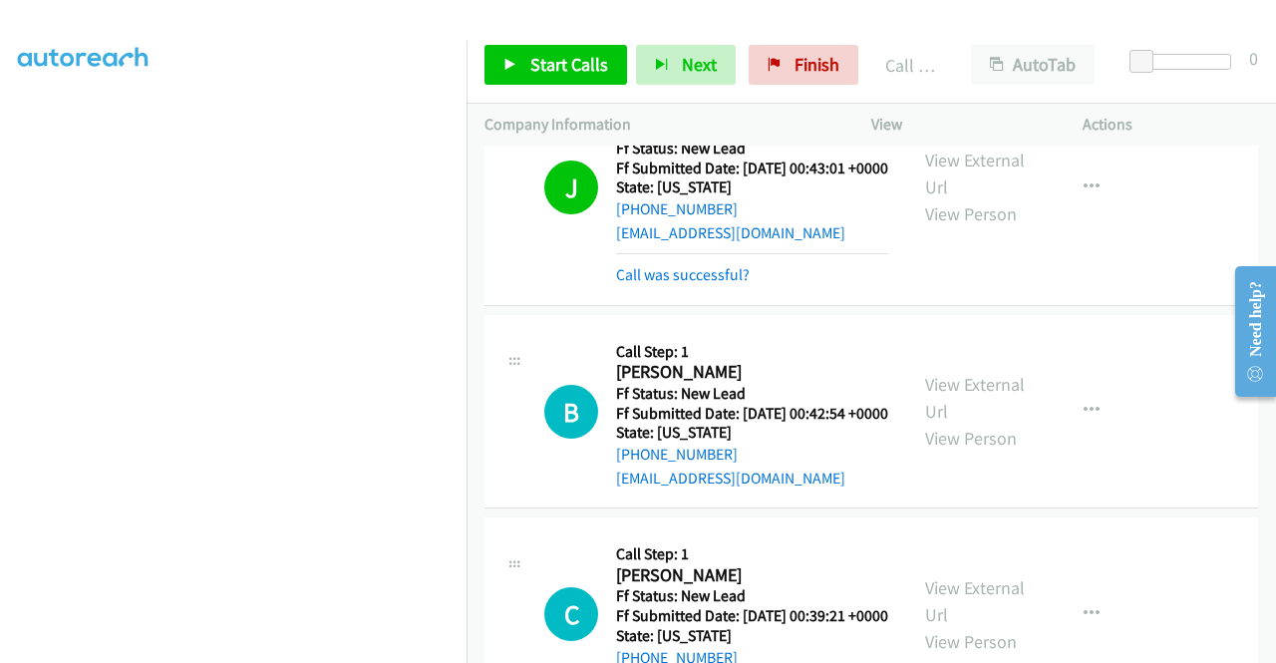
scroll to position [399, 0]
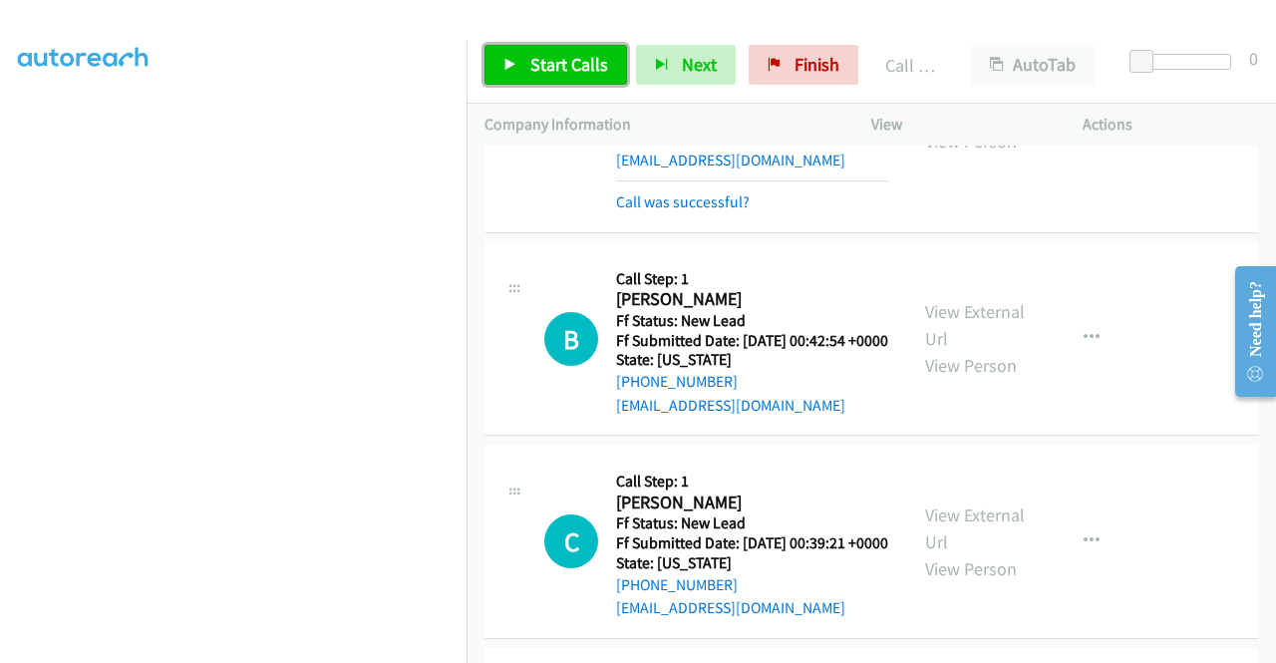
click at [563, 61] on span "Start Calls" at bounding box center [569, 64] width 78 height 23
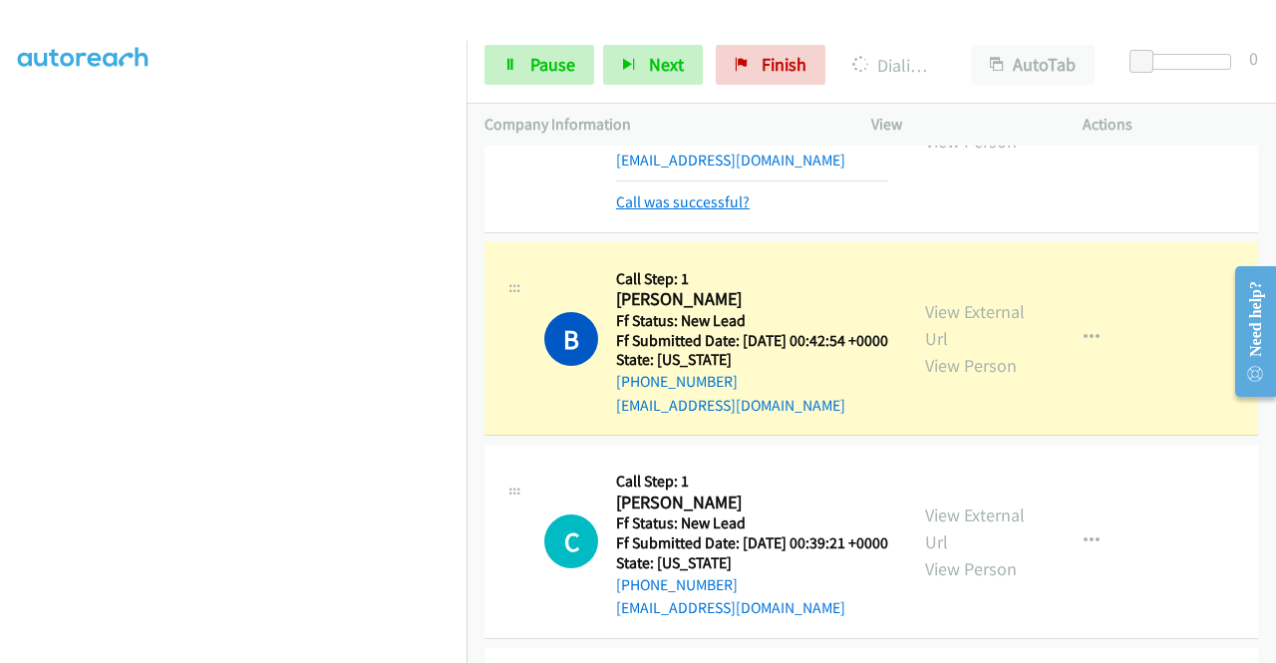
click at [679, 211] on link "Call was successful?" at bounding box center [683, 201] width 134 height 19
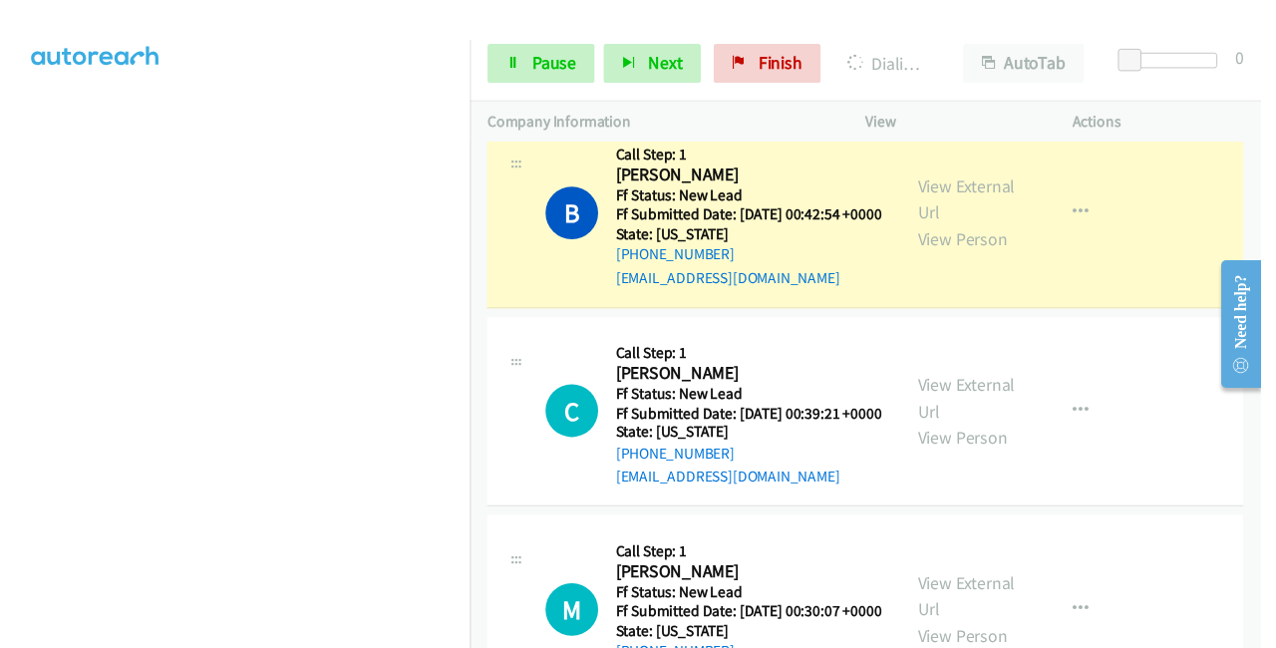
scroll to position [0, 0]
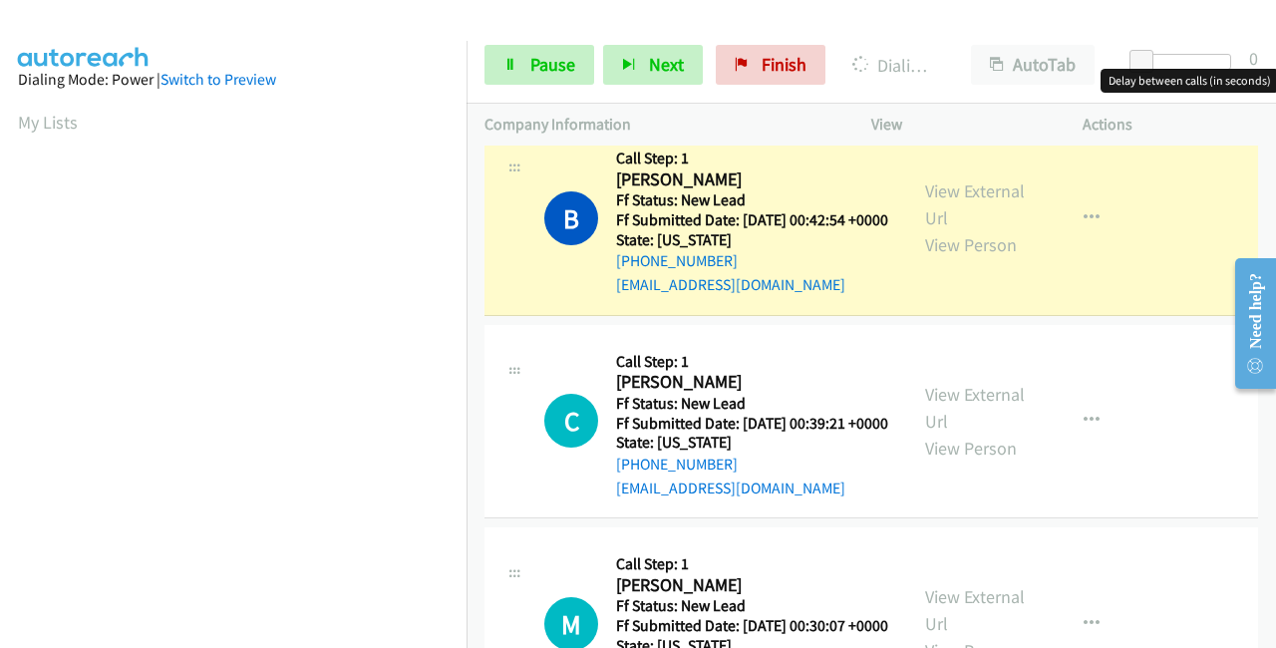
click at [1163, 57] on div at bounding box center [1185, 62] width 92 height 16
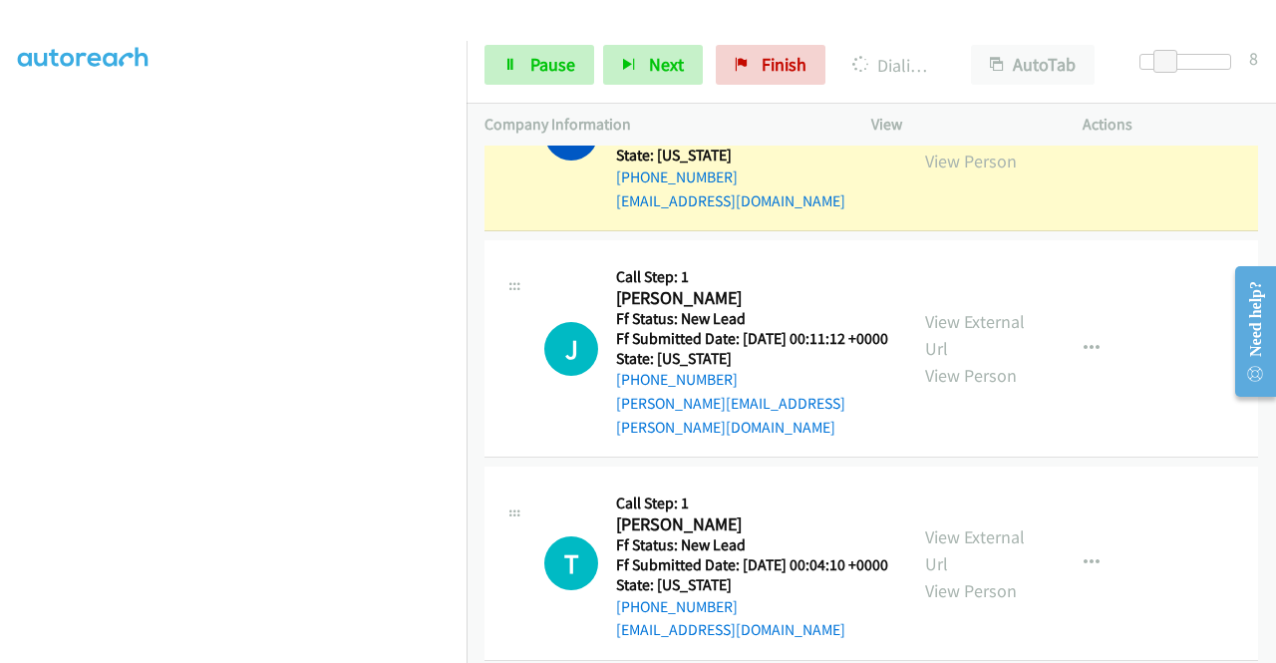
scroll to position [1573, 0]
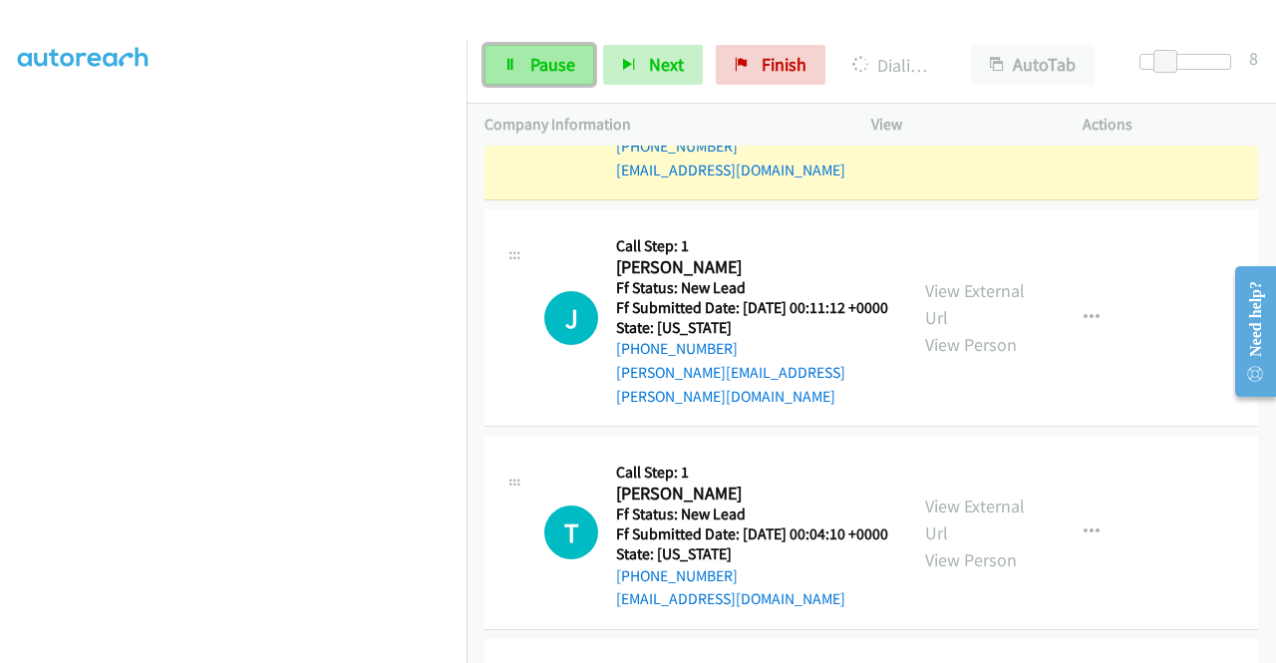
click at [538, 61] on span "Pause" at bounding box center [552, 64] width 45 height 23
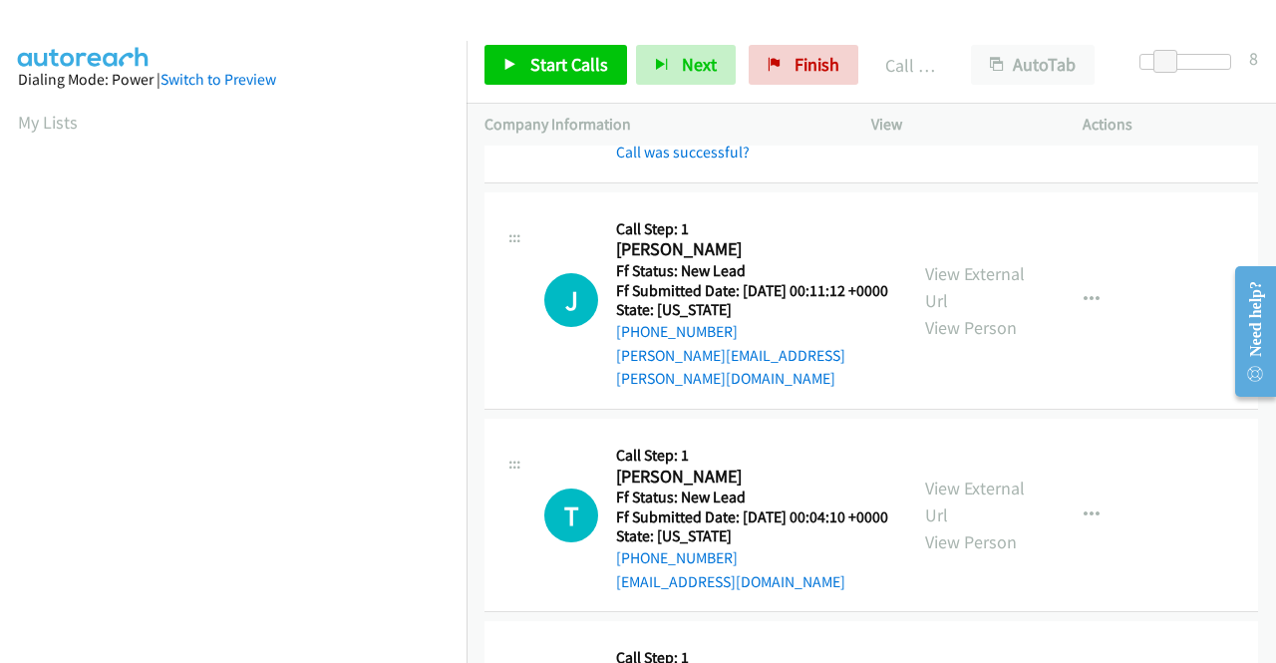
scroll to position [1672, 0]
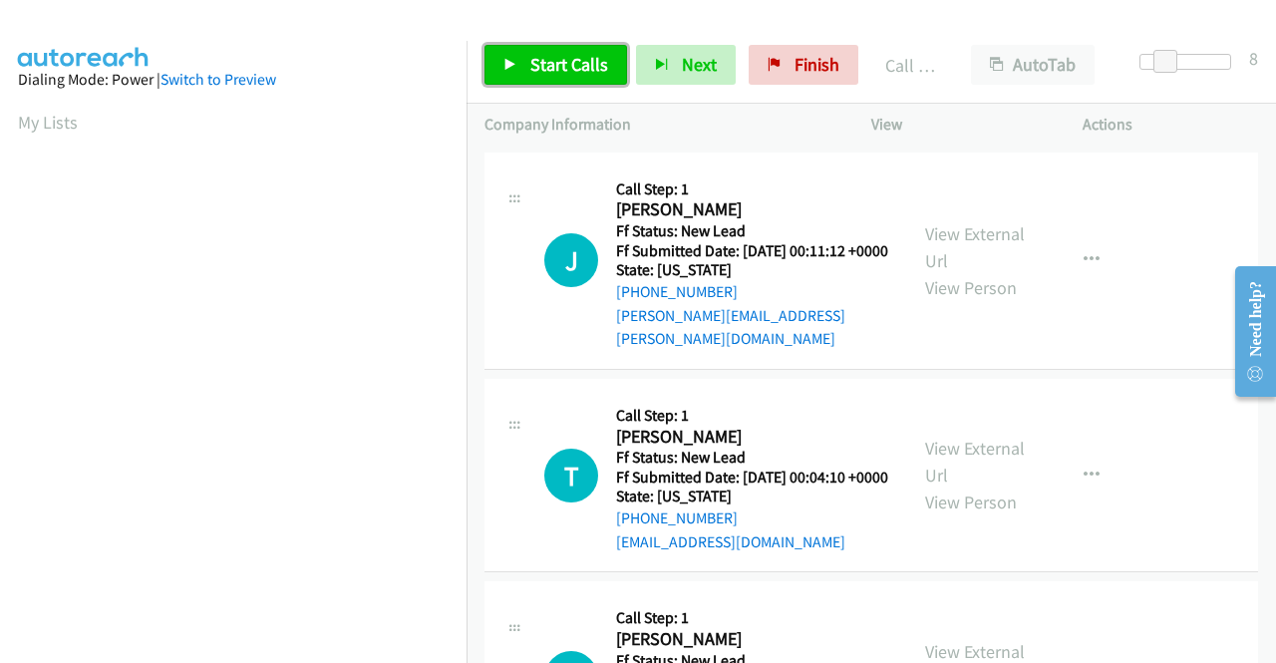
click at [530, 67] on span "Start Calls" at bounding box center [569, 64] width 78 height 23
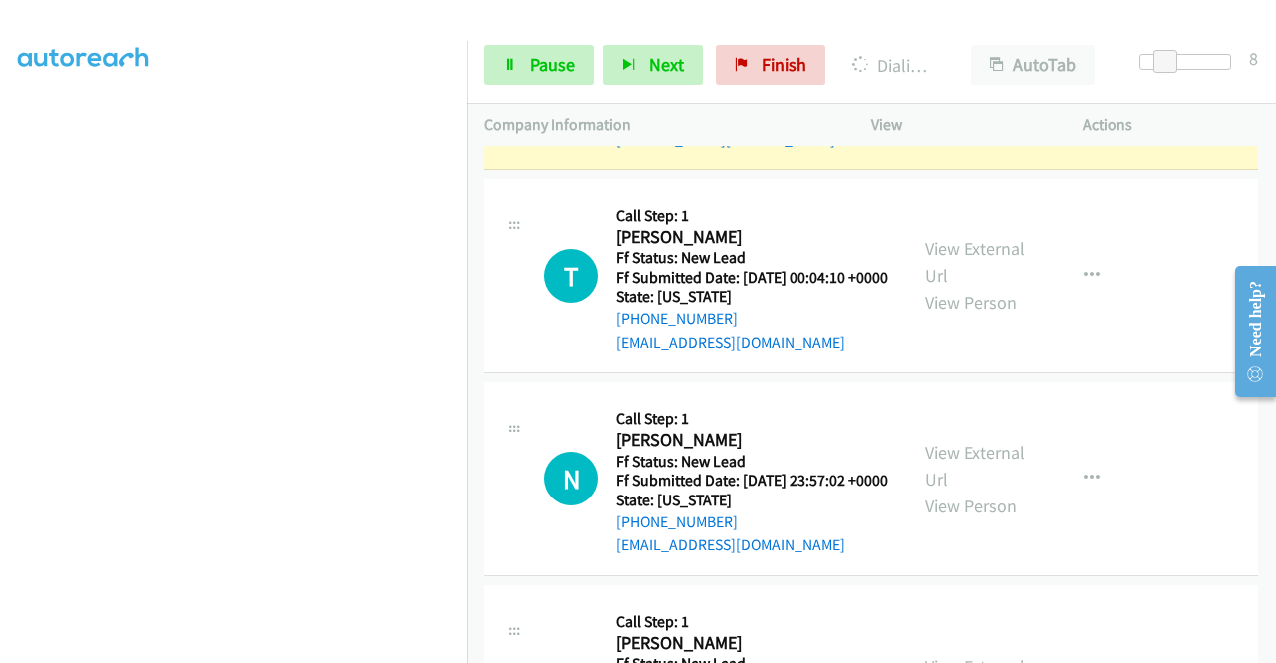
scroll to position [0, 0]
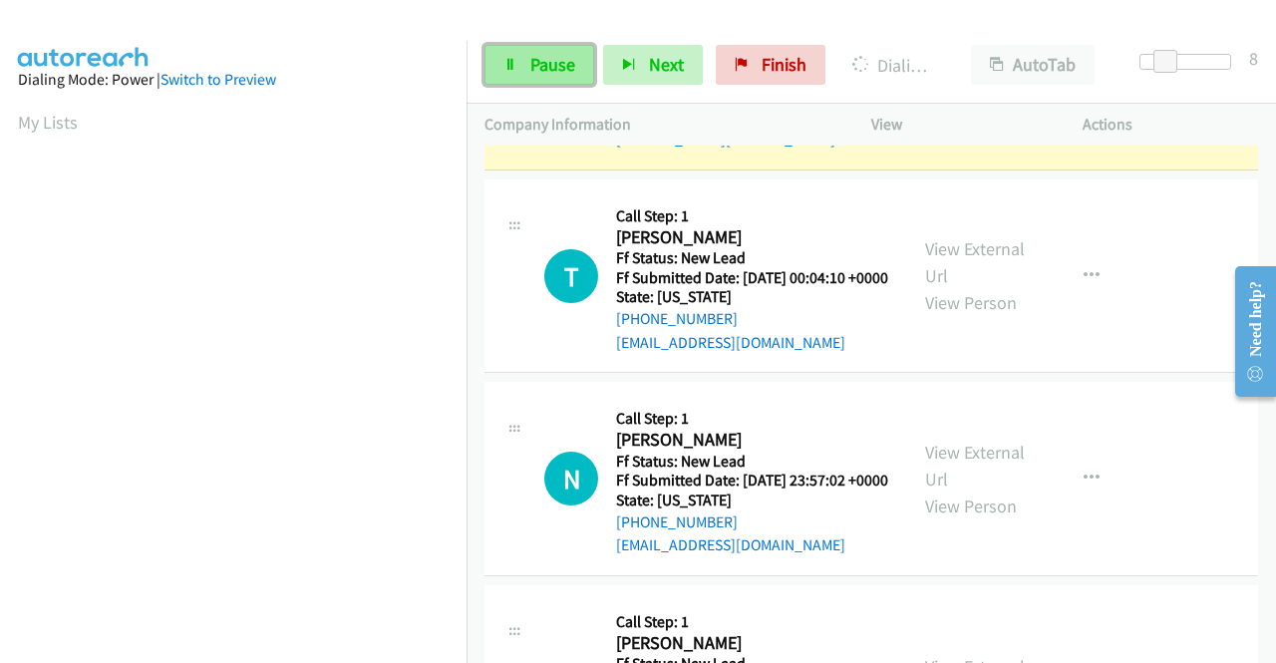
click at [537, 58] on span "Pause" at bounding box center [552, 64] width 45 height 23
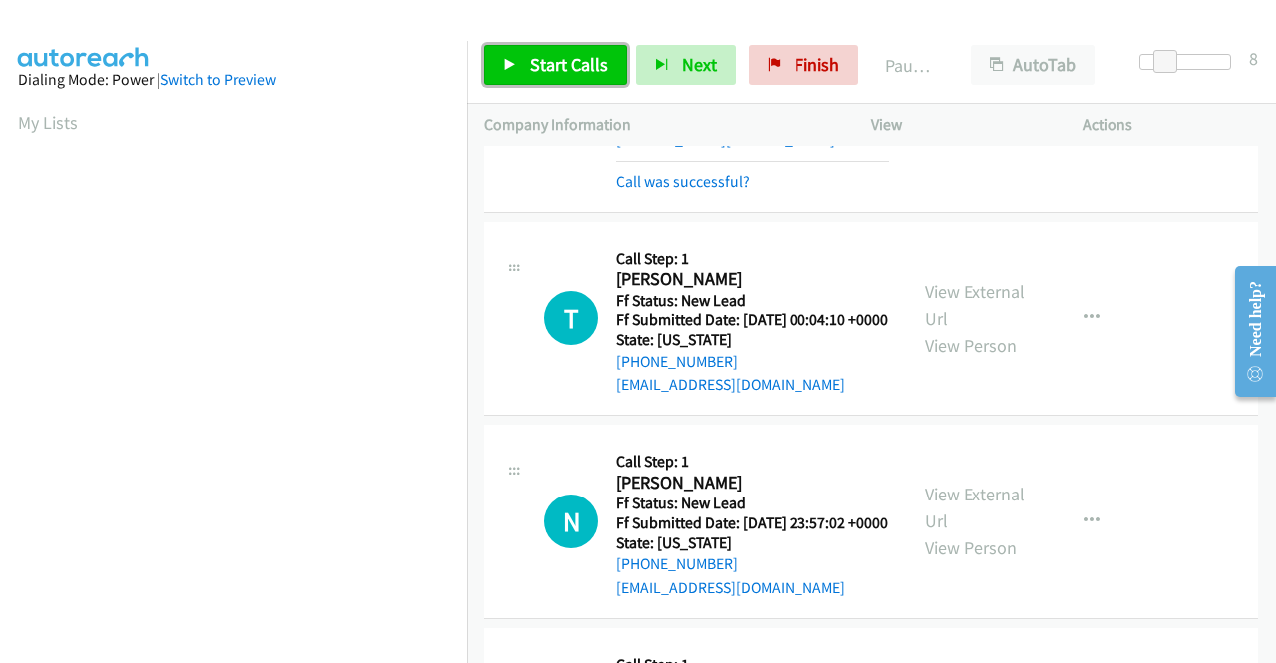
click at [564, 75] on span "Start Calls" at bounding box center [569, 64] width 78 height 23
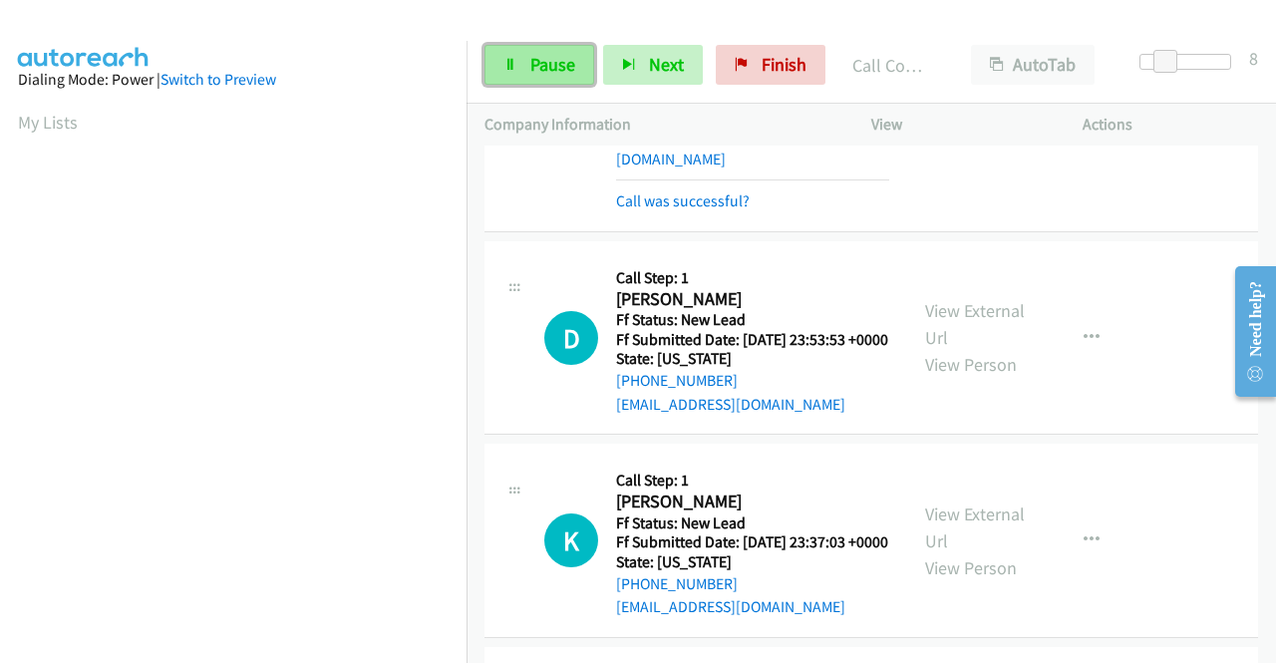
click at [502, 61] on link "Pause" at bounding box center [539, 65] width 110 height 40
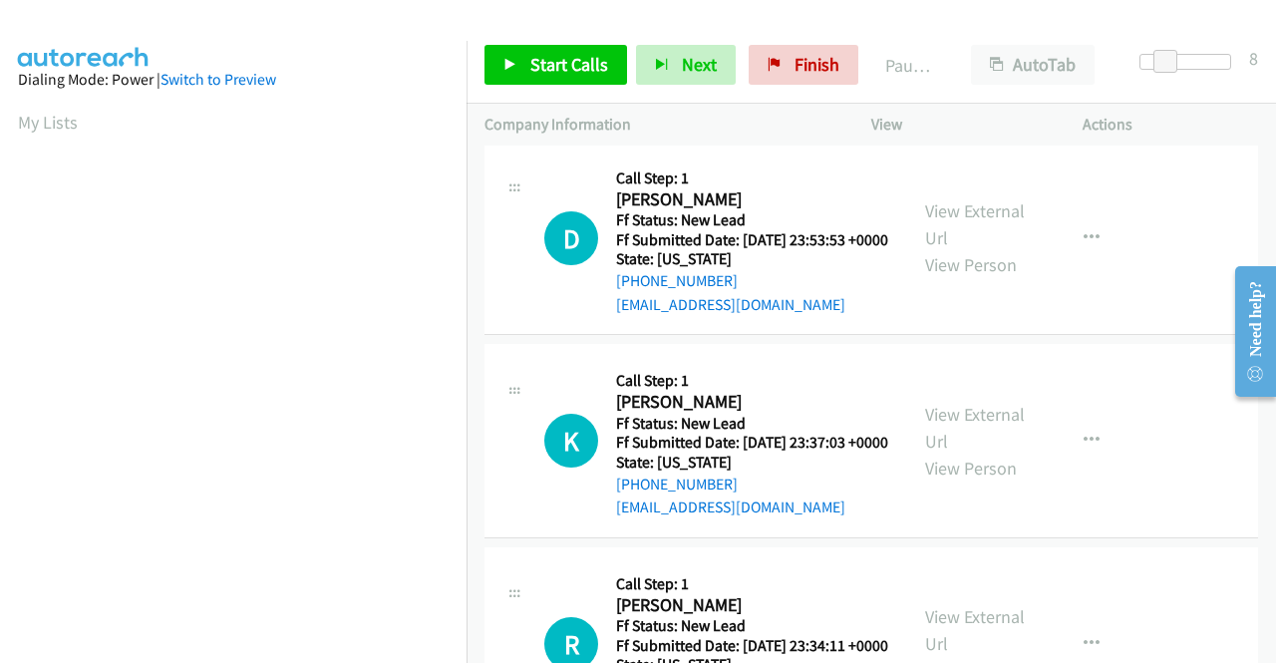
scroll to position [2769, 0]
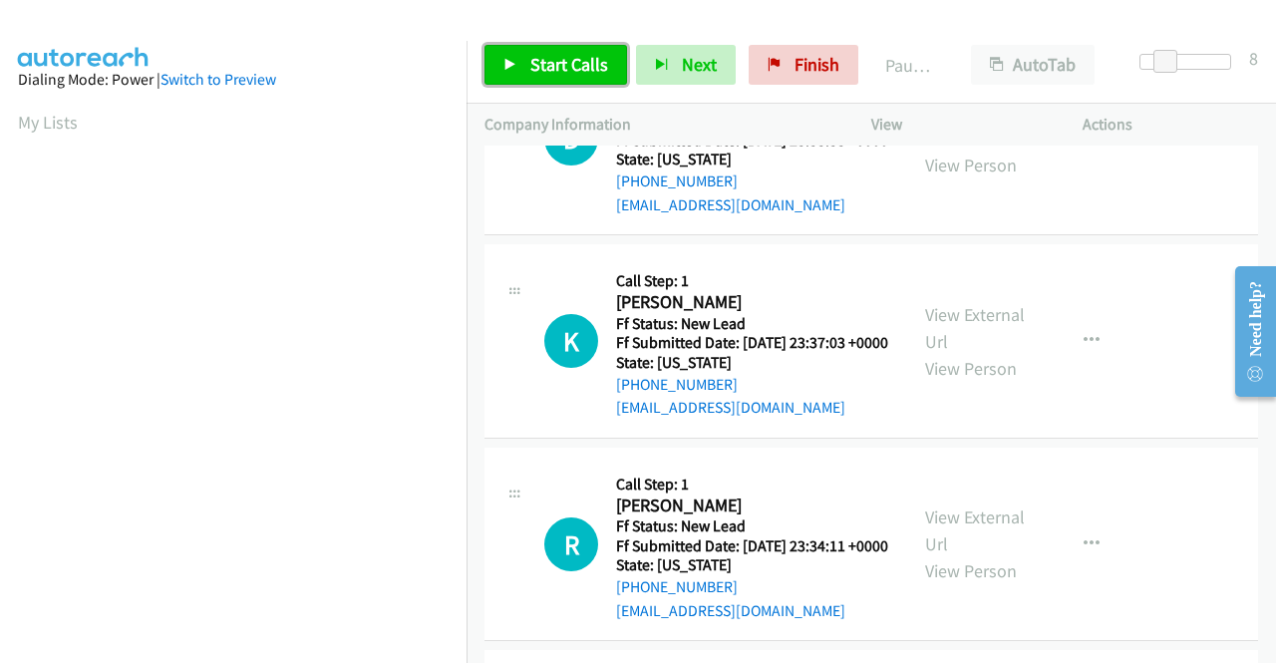
click at [547, 69] on span "Start Calls" at bounding box center [569, 64] width 78 height 23
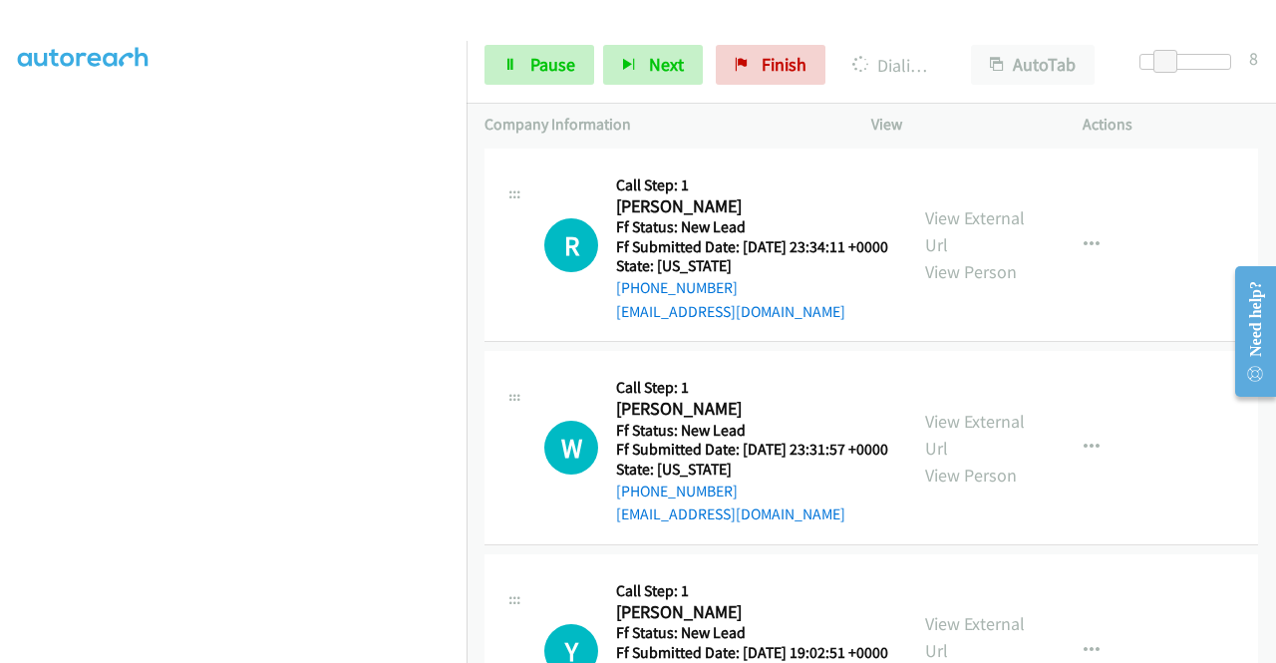
scroll to position [454, 0]
click at [561, 56] on span "Pause" at bounding box center [552, 64] width 45 height 23
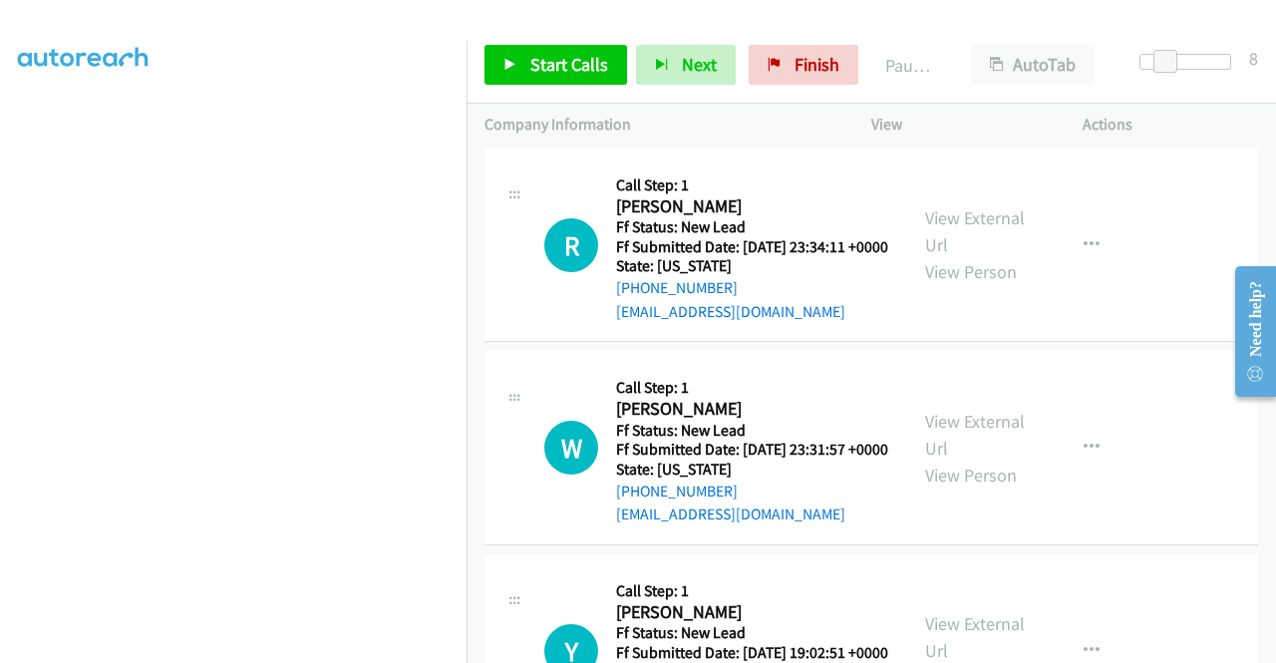
scroll to position [155, 0]
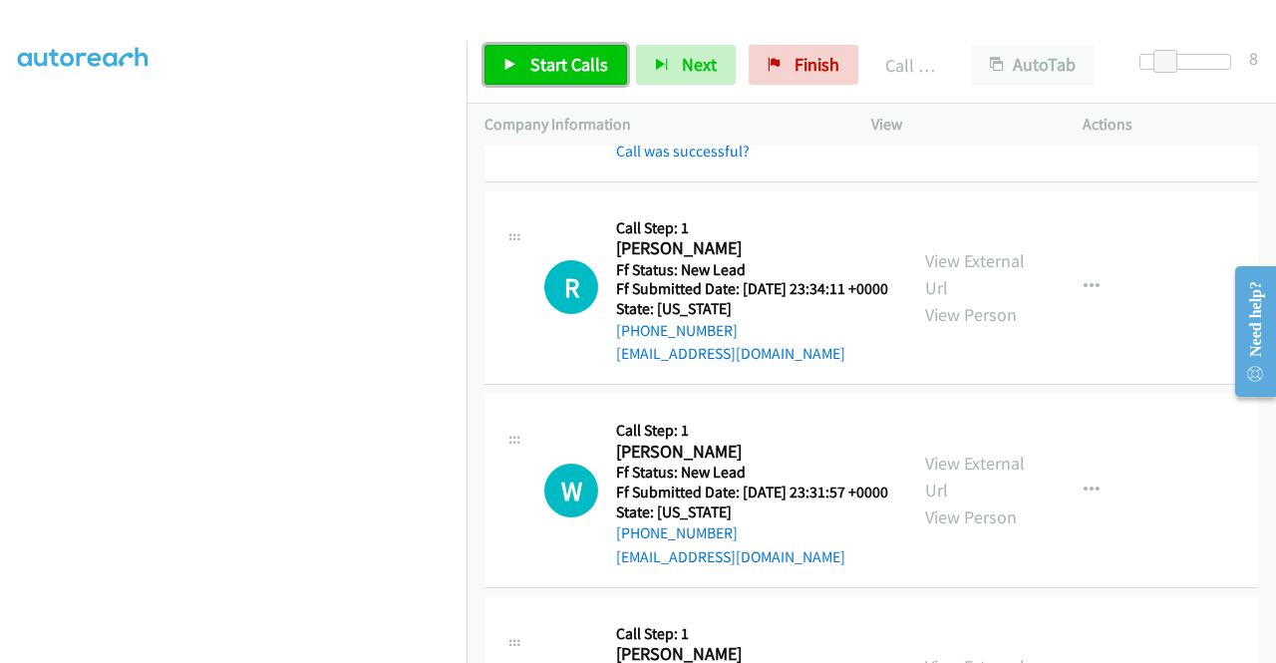
click at [548, 76] on link "Start Calls" at bounding box center [555, 65] width 143 height 40
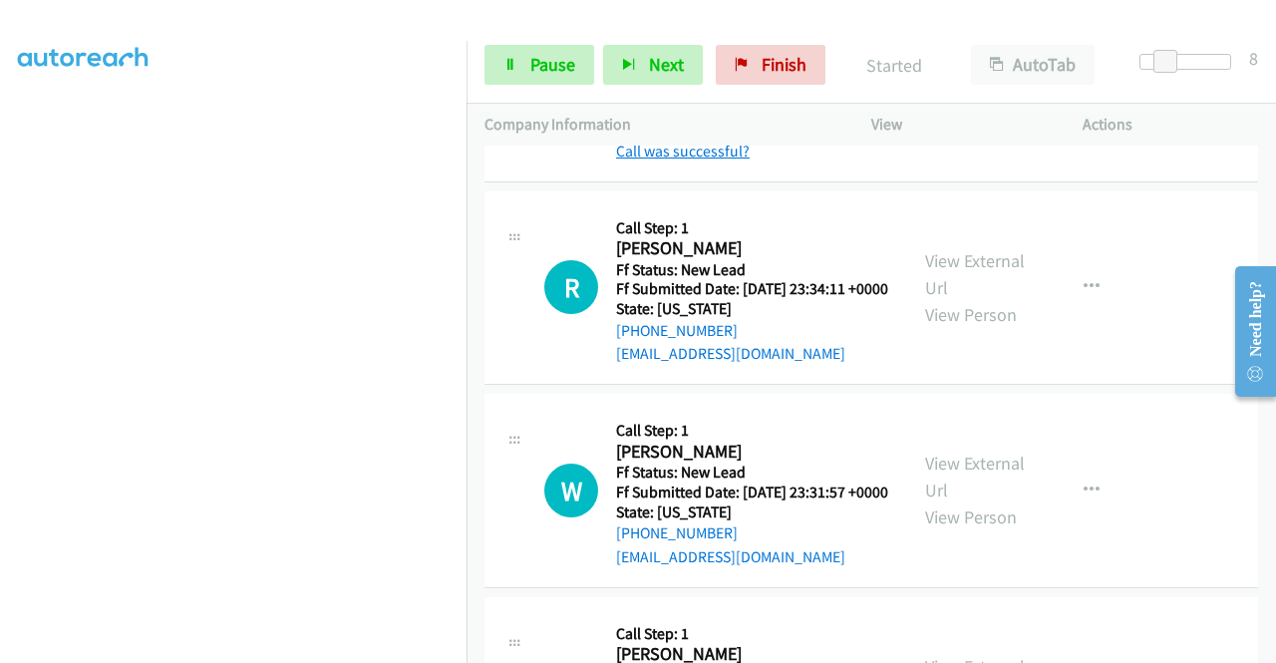
click at [704, 160] on link "Call was successful?" at bounding box center [683, 151] width 134 height 19
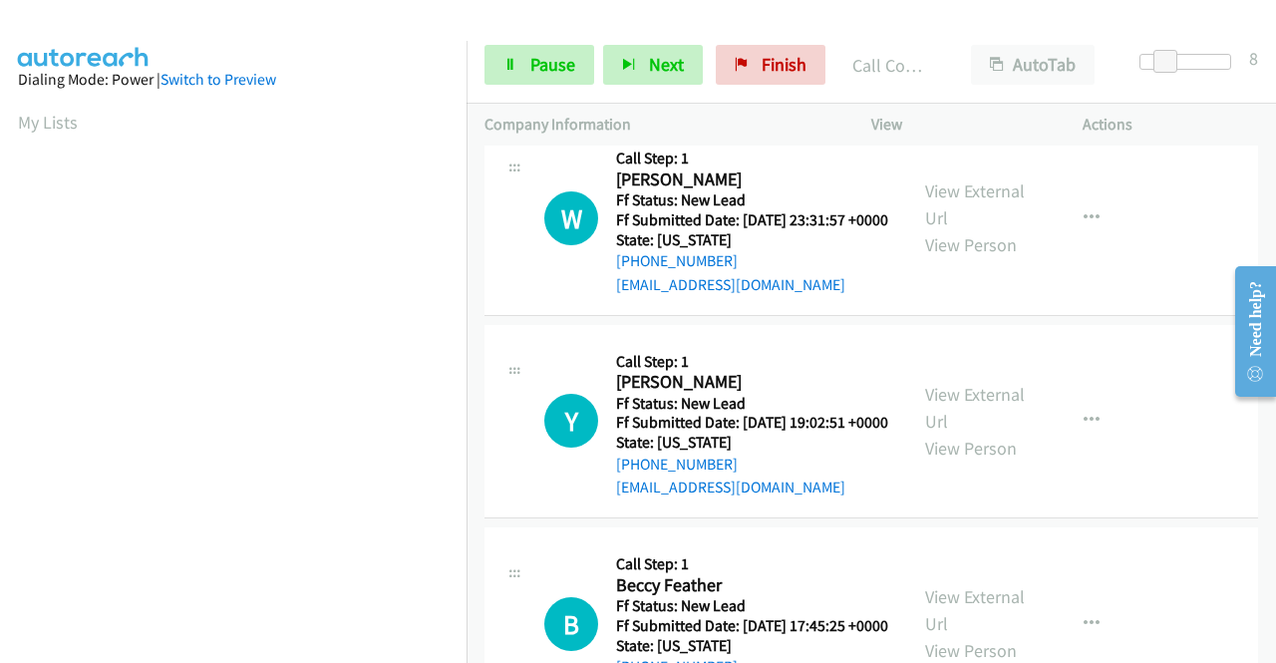
scroll to position [3367, 0]
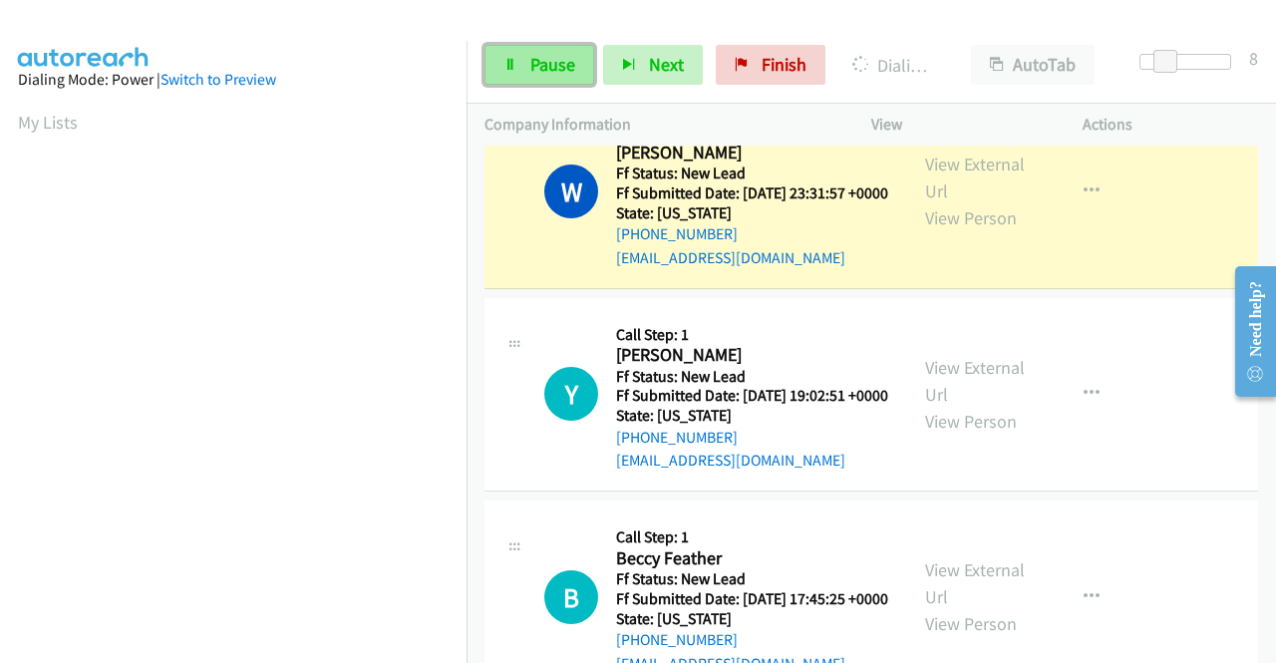
click at [530, 70] on span "Pause" at bounding box center [552, 64] width 45 height 23
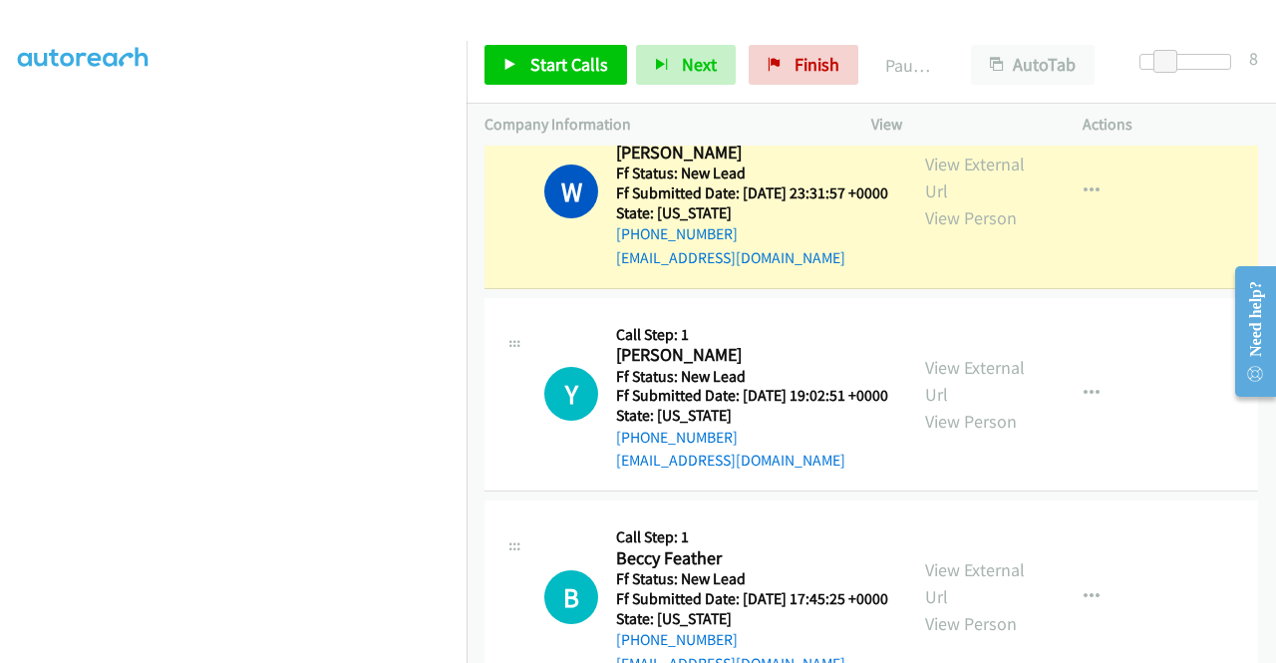
scroll to position [0, 0]
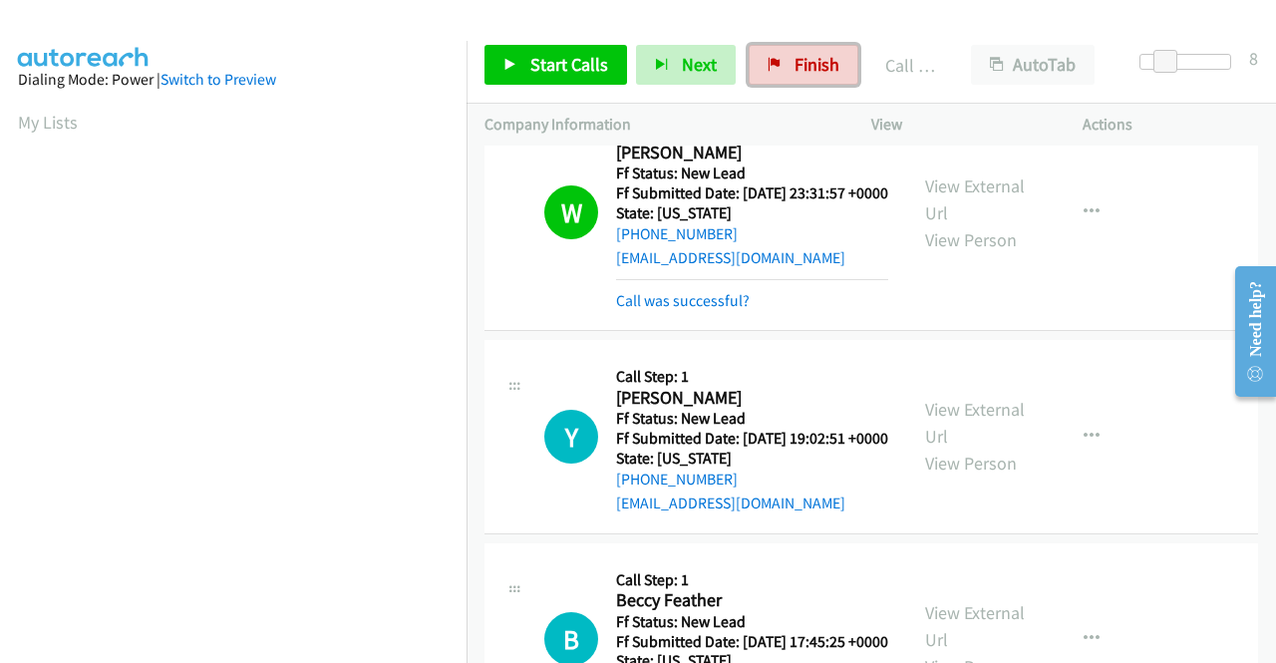
drag, startPoint x: 783, startPoint y: 69, endPoint x: 721, endPoint y: 97, distance: 68.7
click at [783, 69] on link "Finish" at bounding box center [803, 65] width 110 height 40
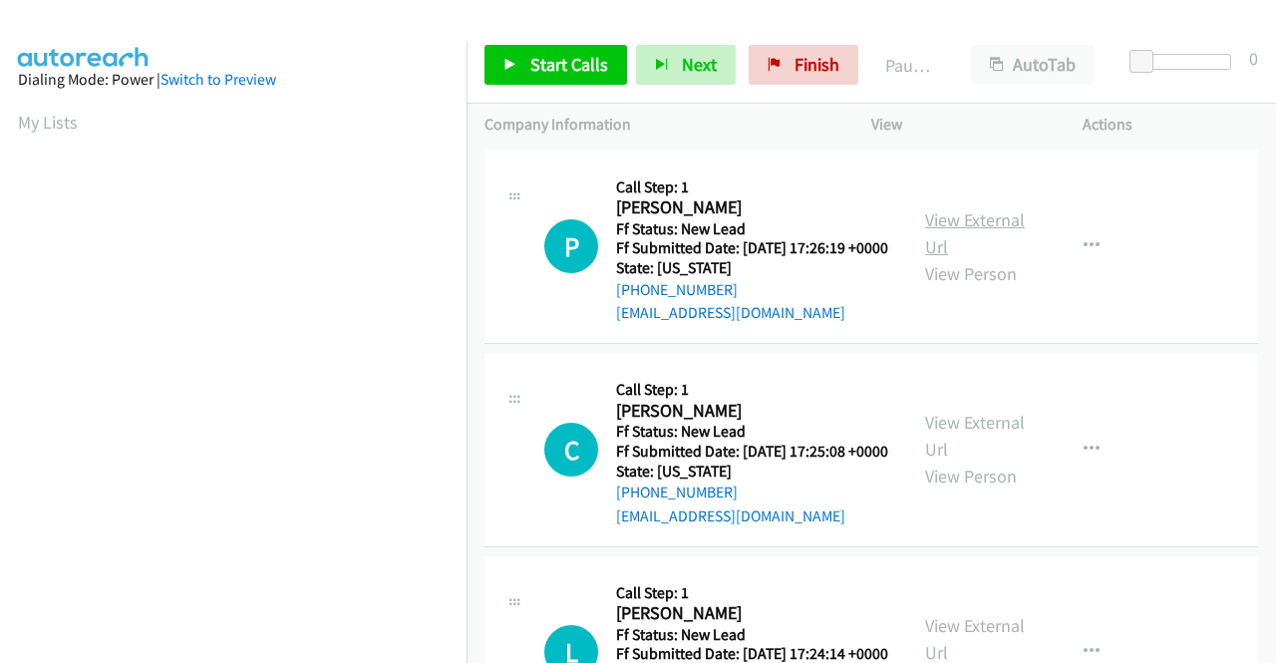
click at [955, 232] on link "View External Url" at bounding box center [975, 233] width 100 height 50
click at [956, 443] on link "View External Url" at bounding box center [975, 436] width 100 height 50
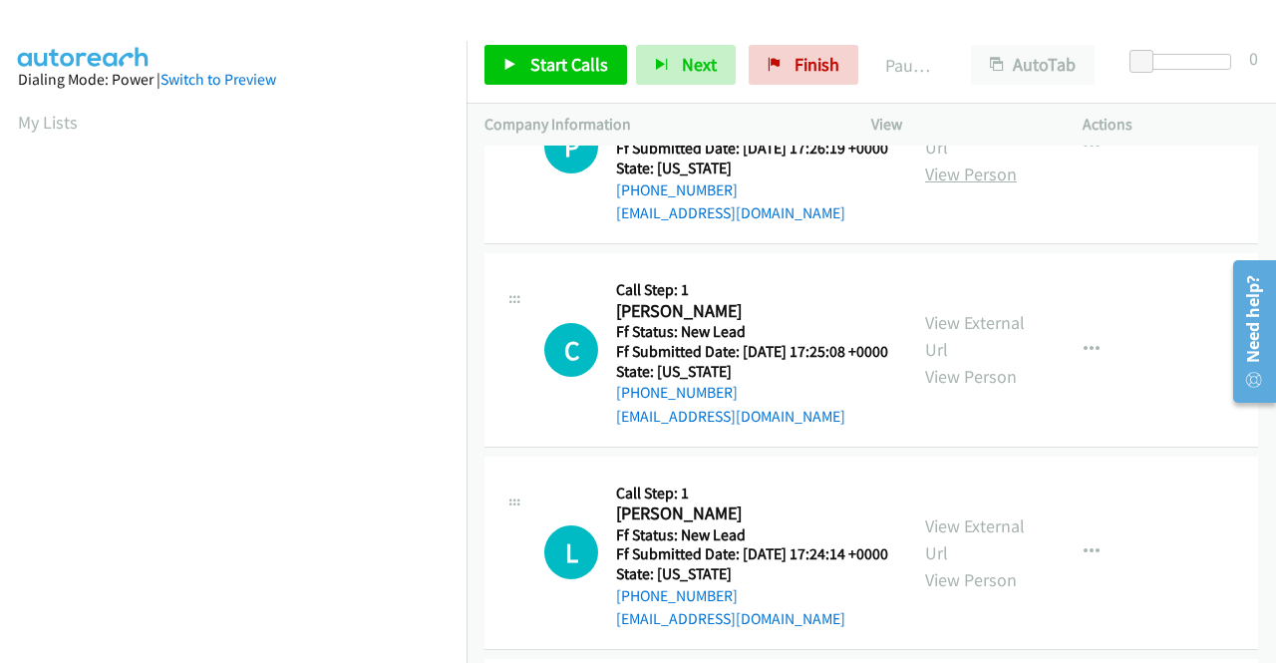
scroll to position [199, 0]
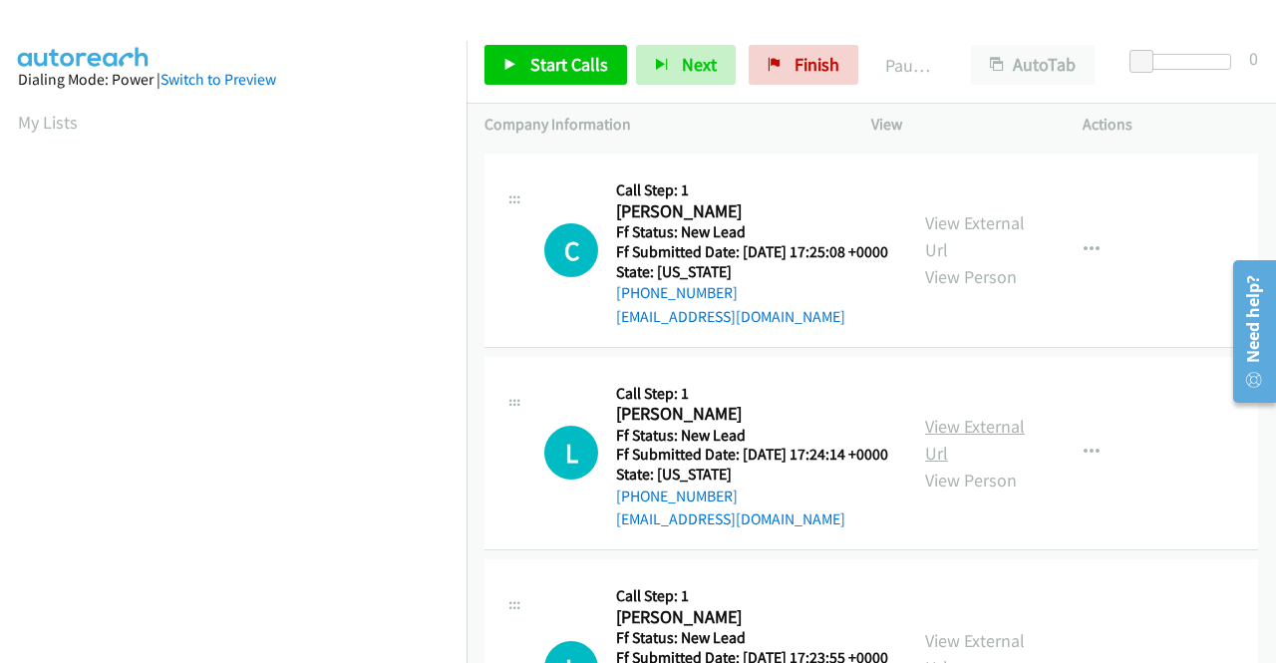
click at [980, 464] on link "View External Url" at bounding box center [975, 440] width 100 height 50
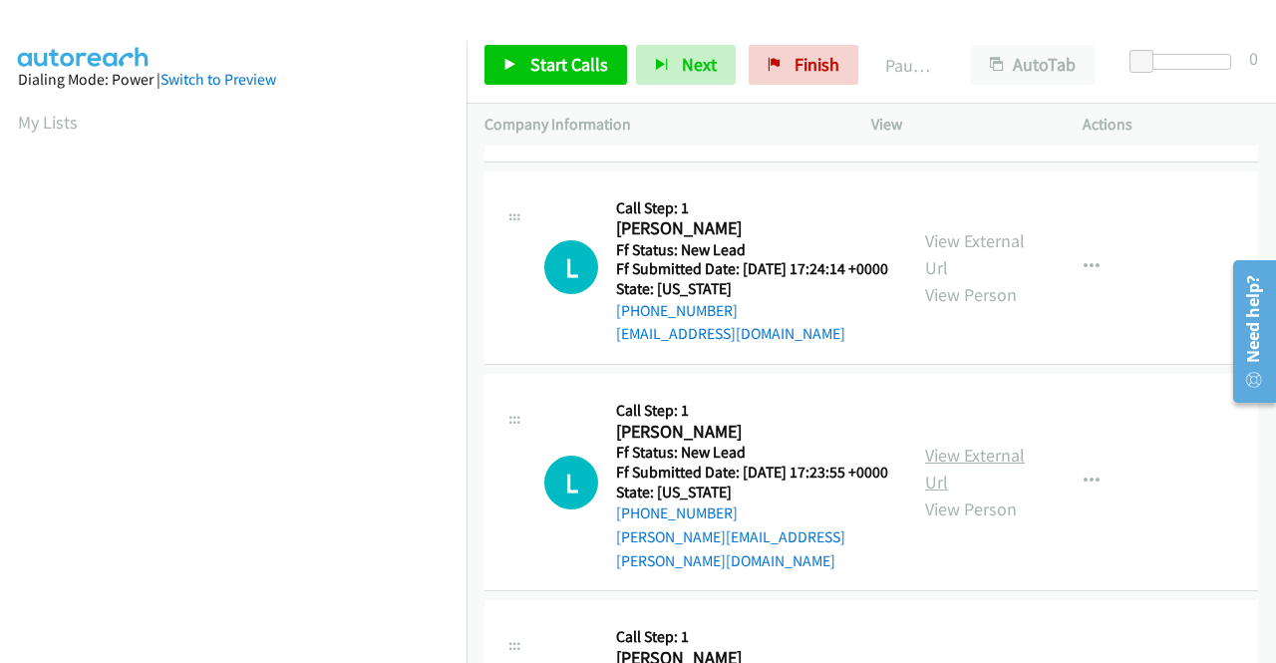
scroll to position [399, 0]
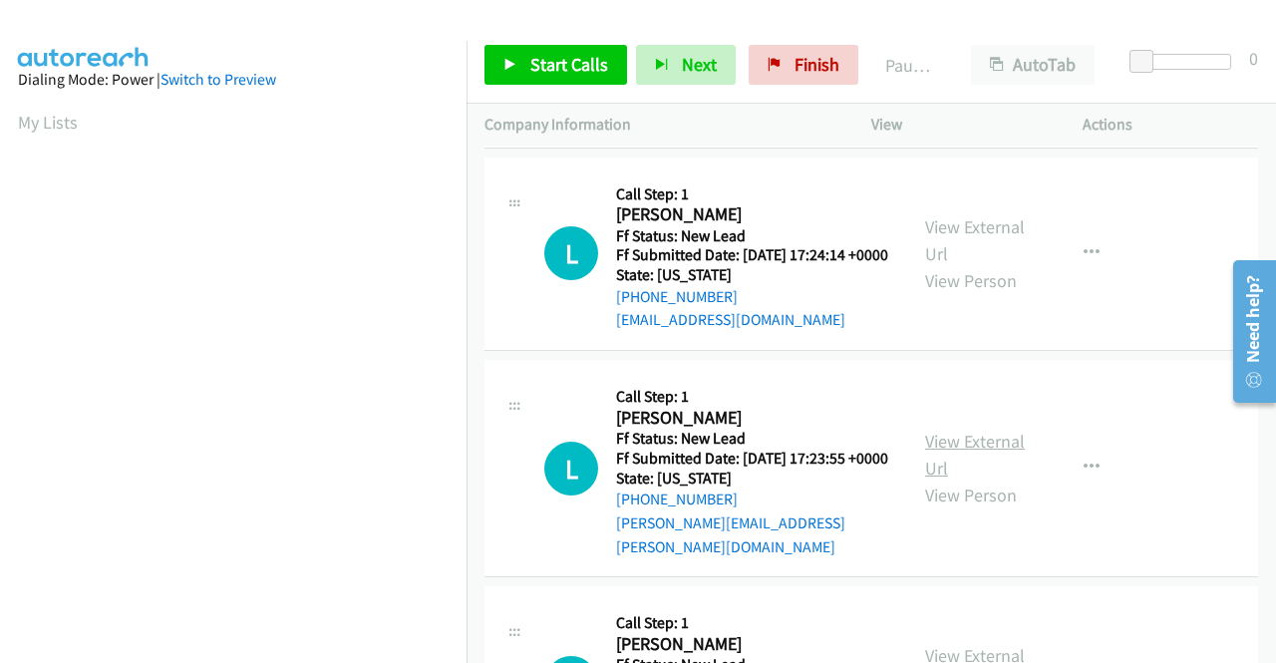
click at [946, 479] on link "View External Url" at bounding box center [975, 455] width 100 height 50
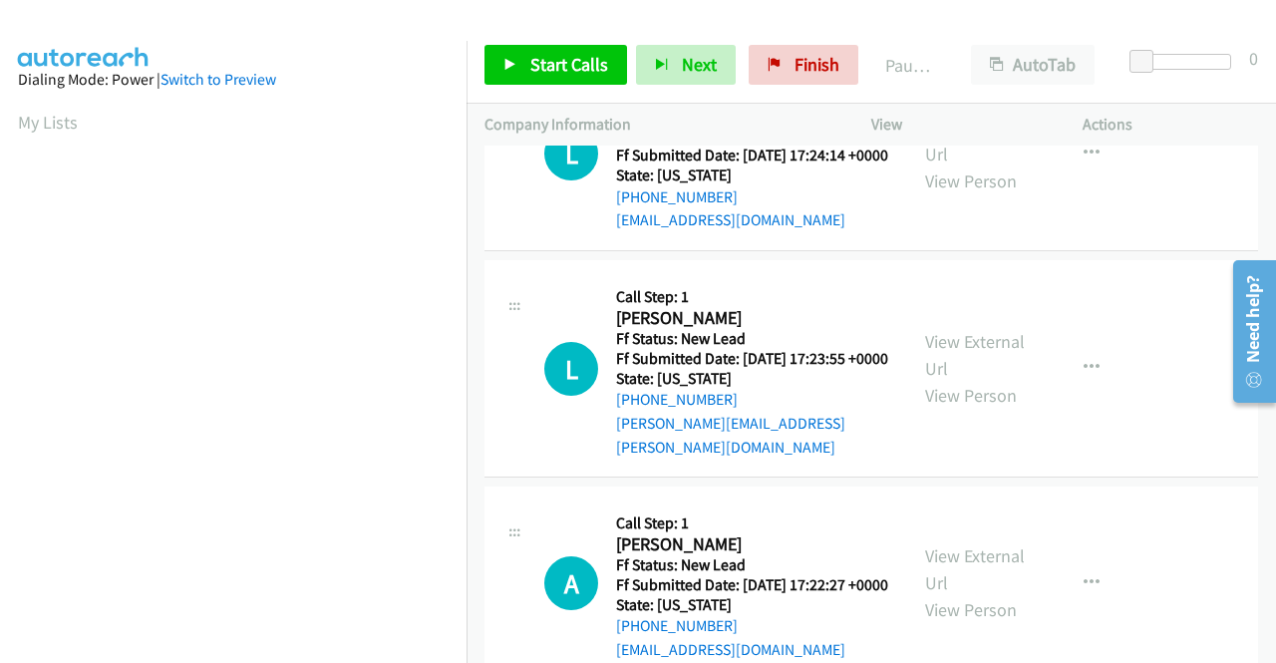
scroll to position [618, 0]
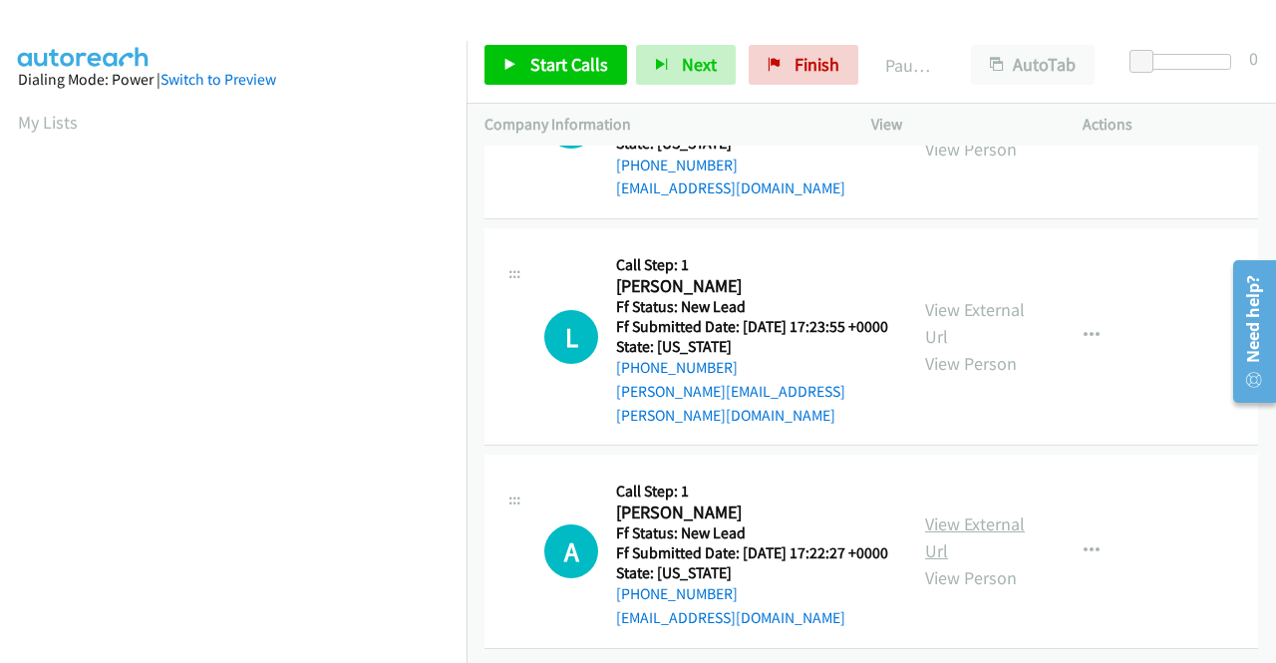
click at [971, 512] on link "View External Url" at bounding box center [975, 537] width 100 height 50
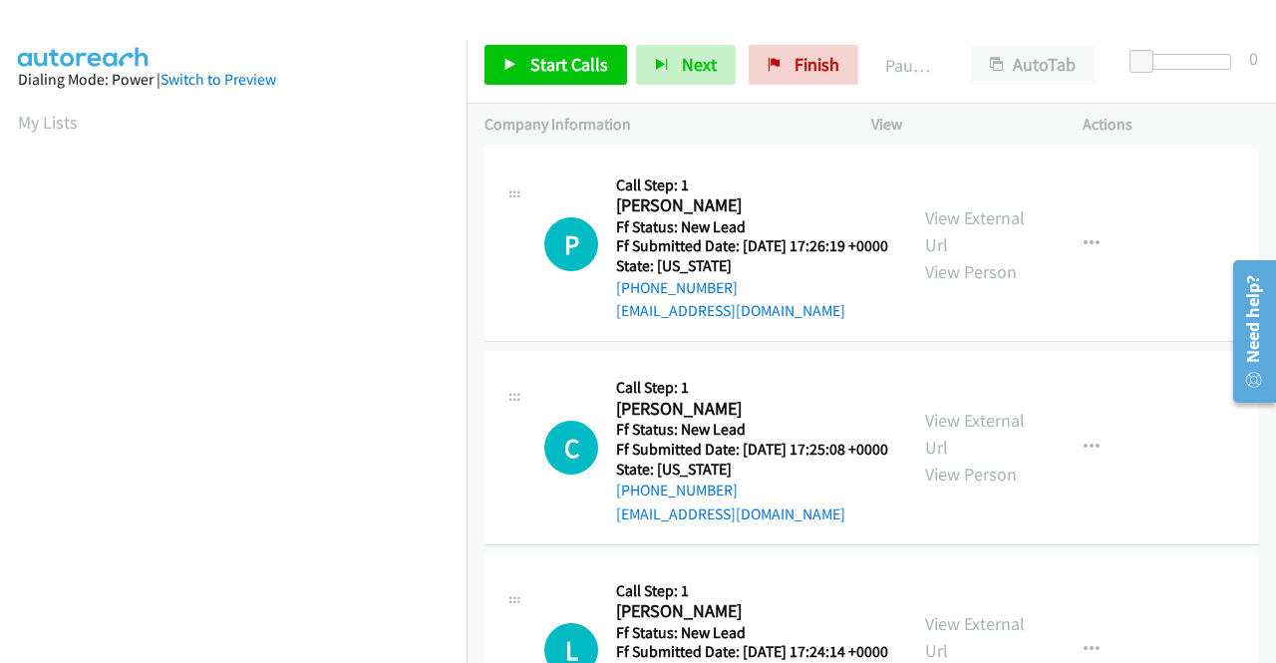
scroll to position [0, 0]
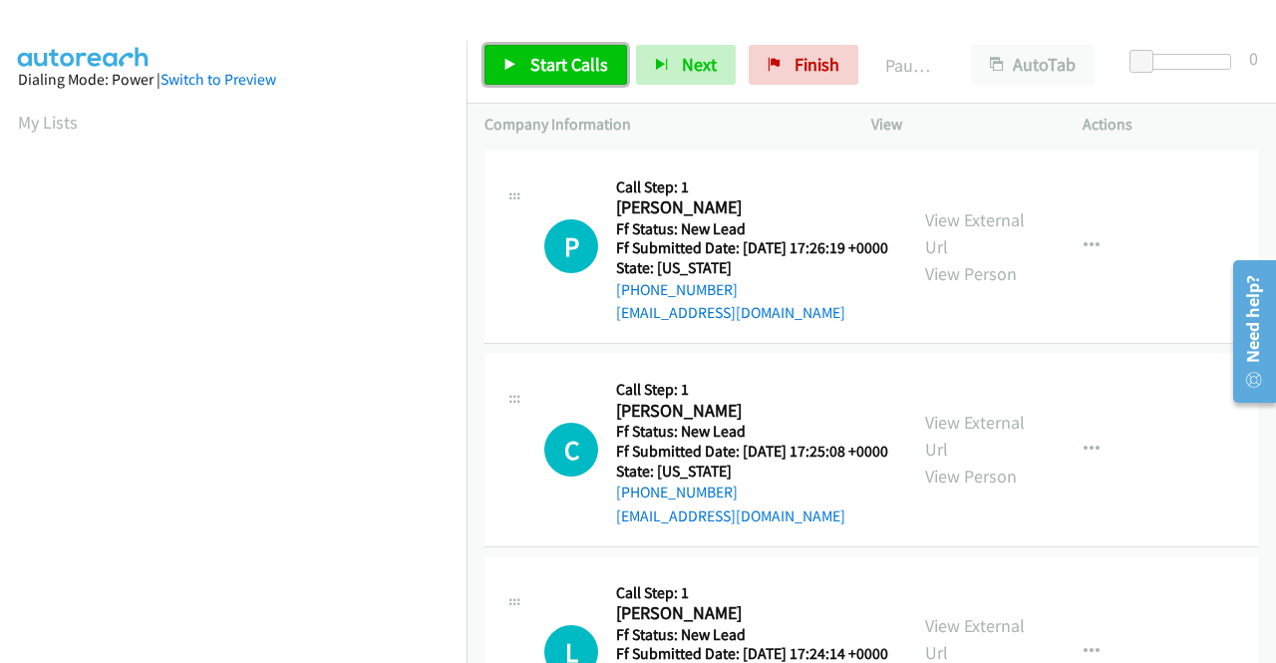
click at [554, 64] on span "Start Calls" at bounding box center [569, 64] width 78 height 23
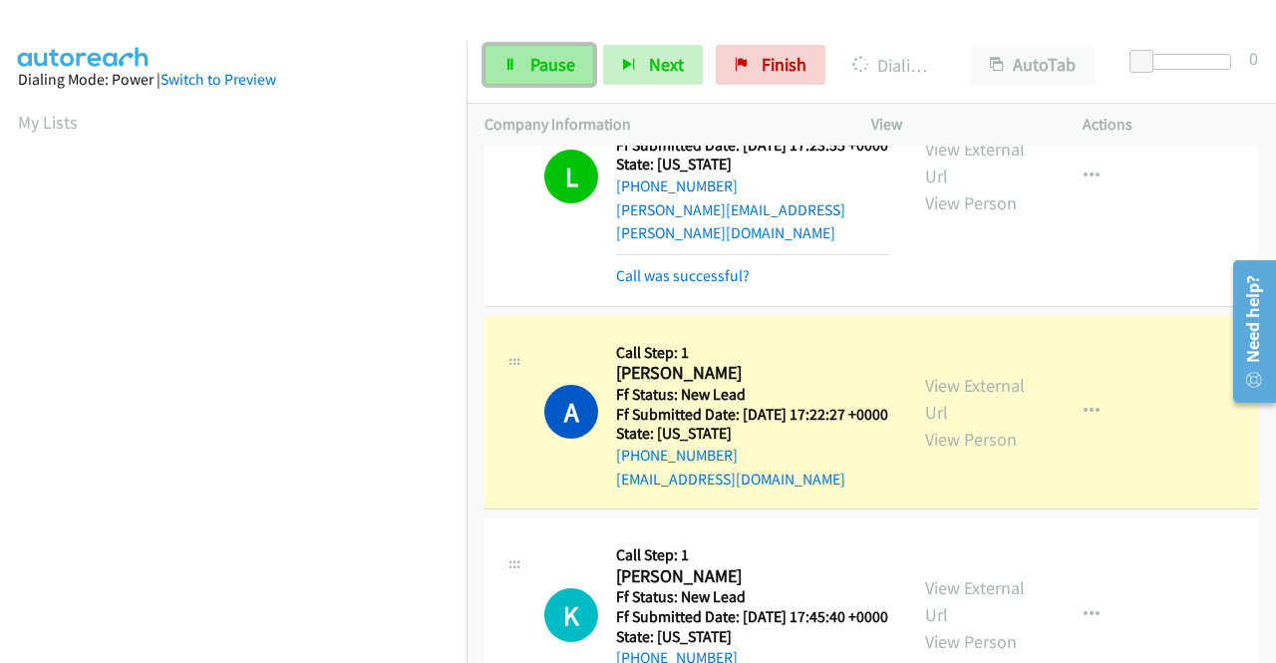
click at [566, 56] on span "Pause" at bounding box center [552, 64] width 45 height 23
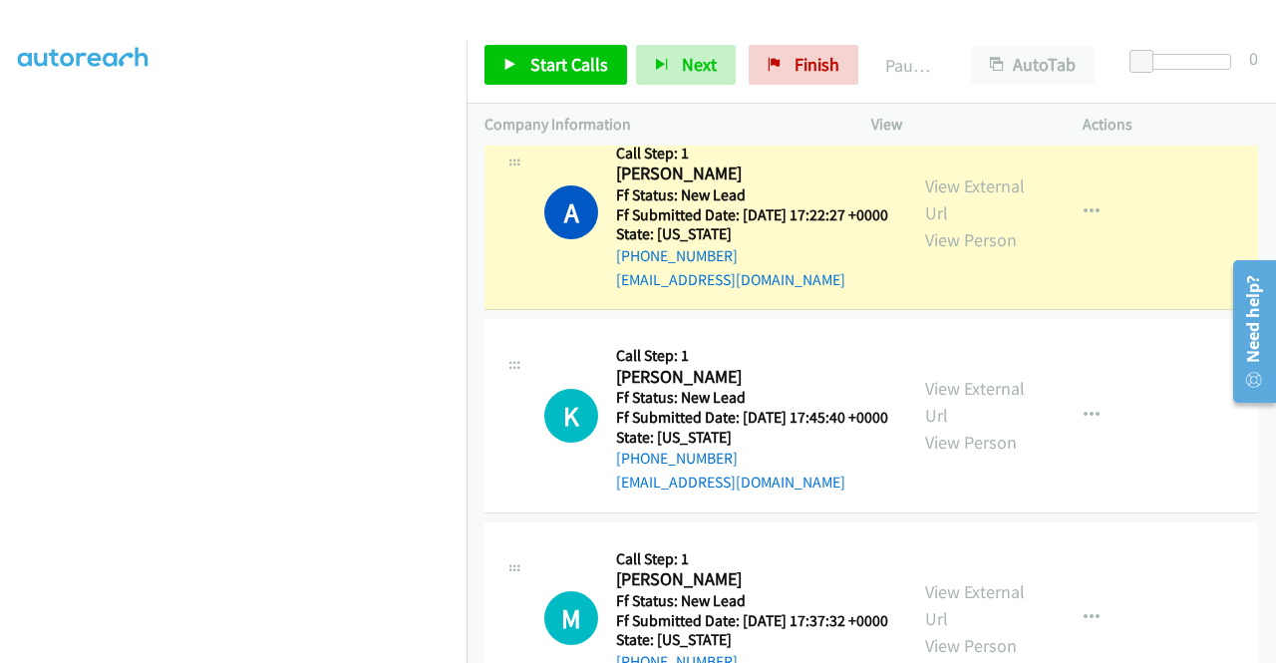
scroll to position [56, 0]
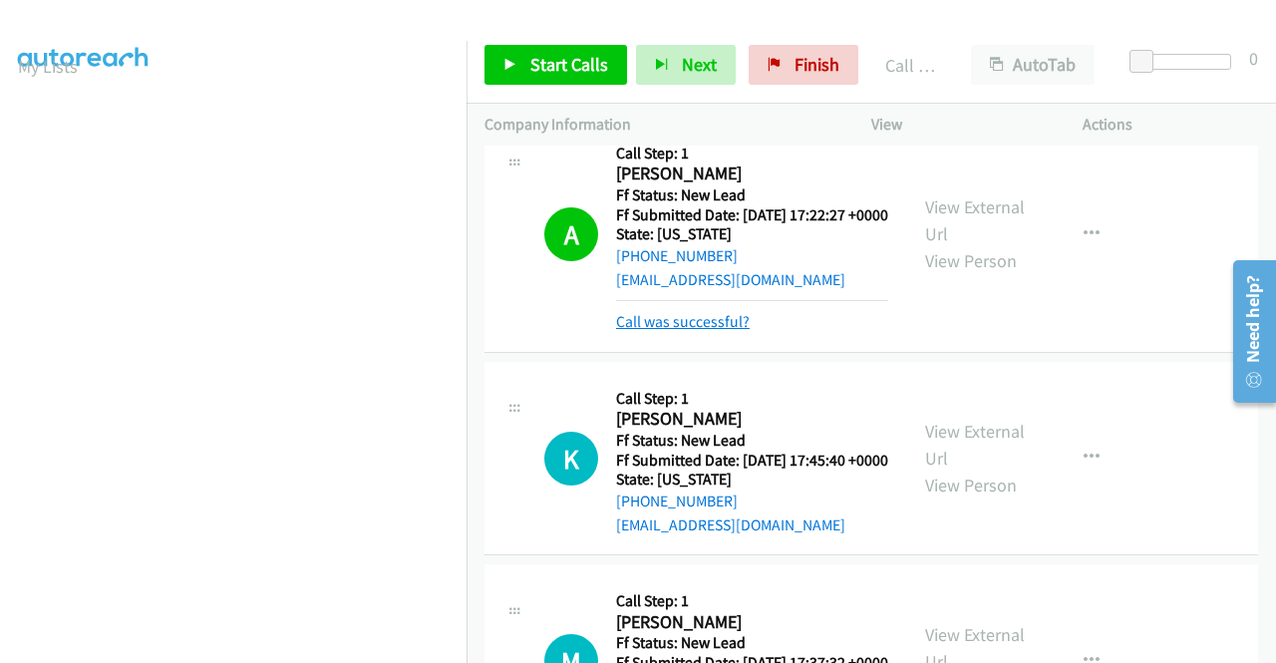
click at [675, 331] on link "Call was successful?" at bounding box center [683, 321] width 134 height 19
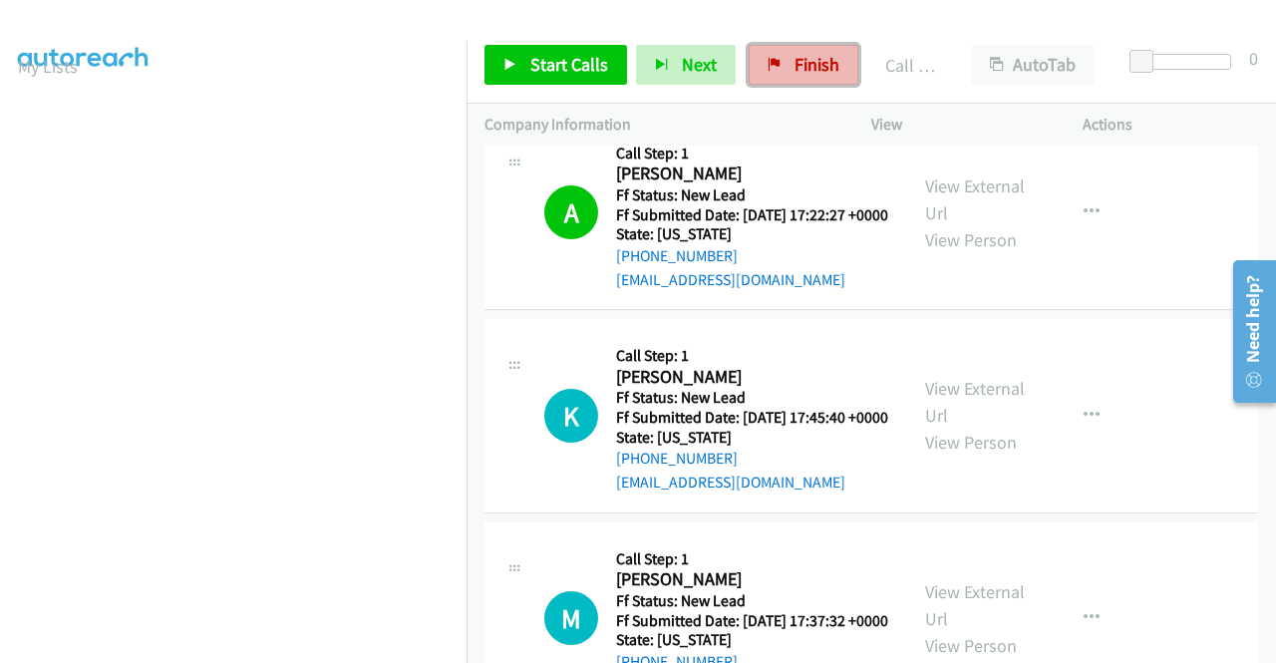
click at [785, 65] on link "Finish" at bounding box center [803, 65] width 110 height 40
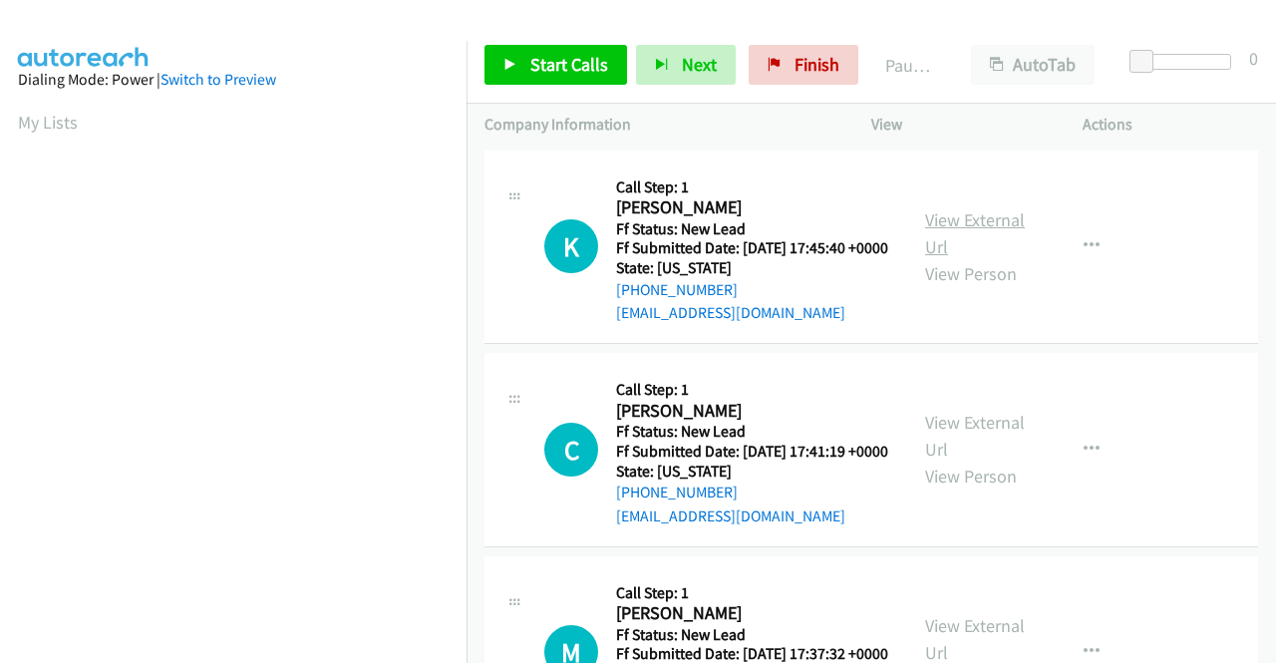
click at [997, 235] on link "View External Url" at bounding box center [975, 233] width 100 height 50
click at [962, 455] on link "View External Url" at bounding box center [975, 436] width 100 height 50
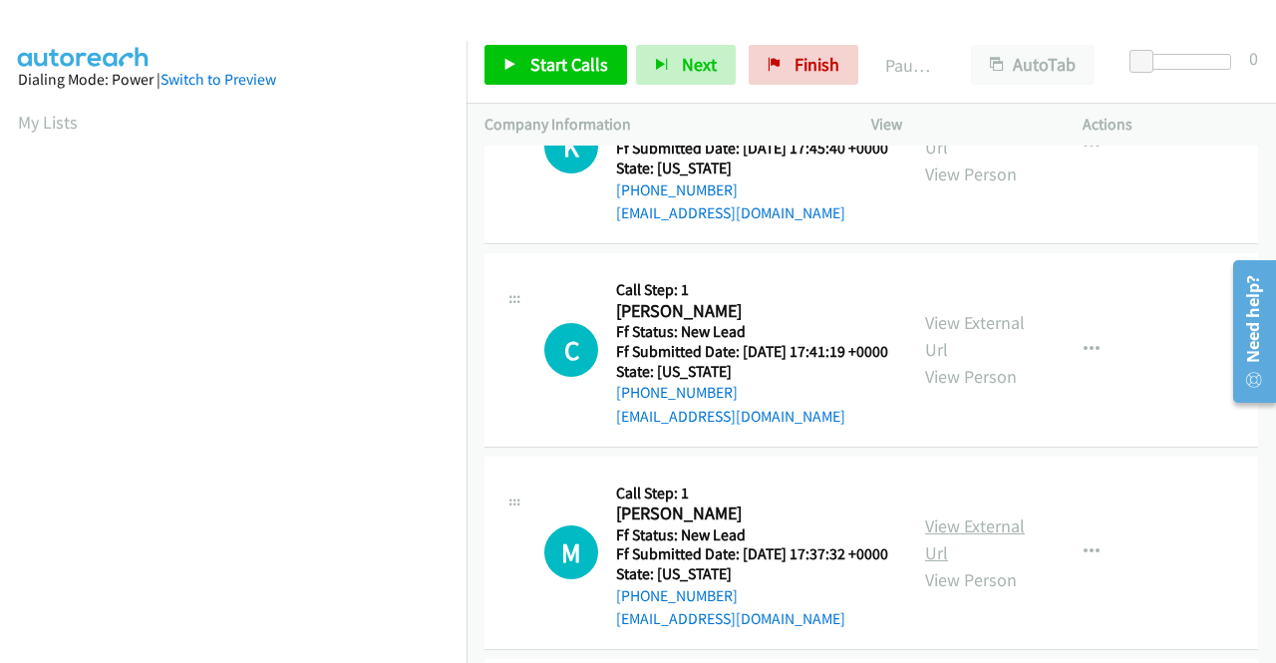
click at [964, 564] on link "View External Url" at bounding box center [975, 539] width 100 height 50
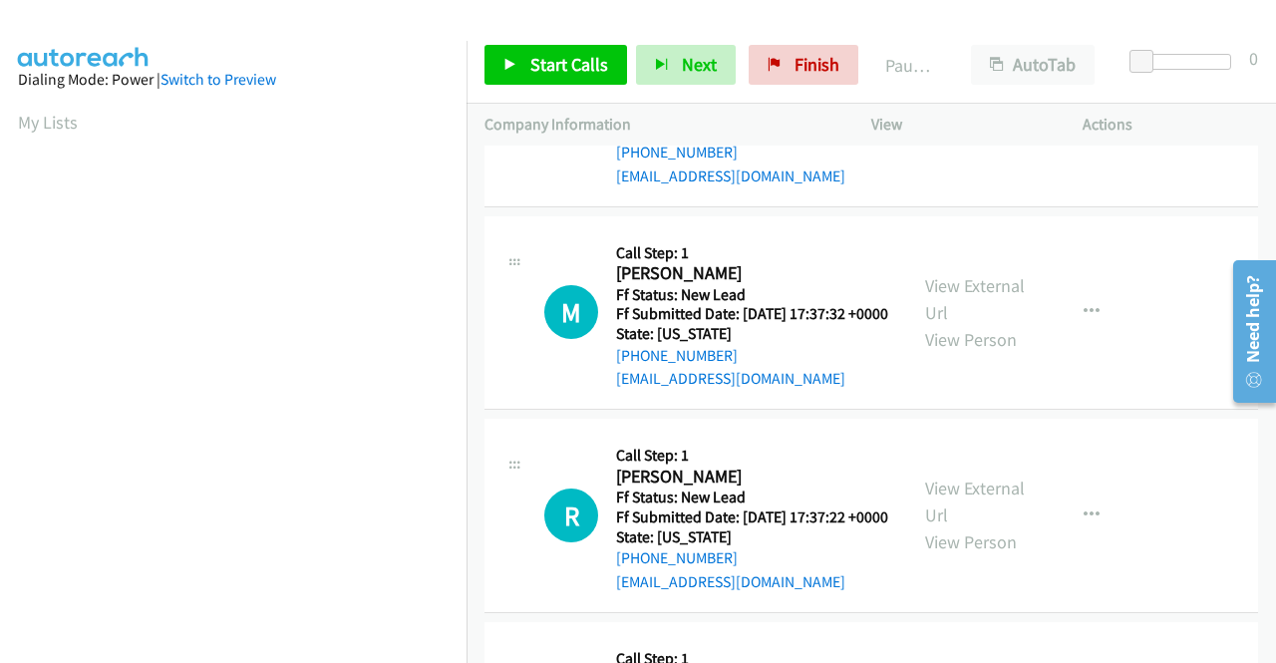
scroll to position [399, 0]
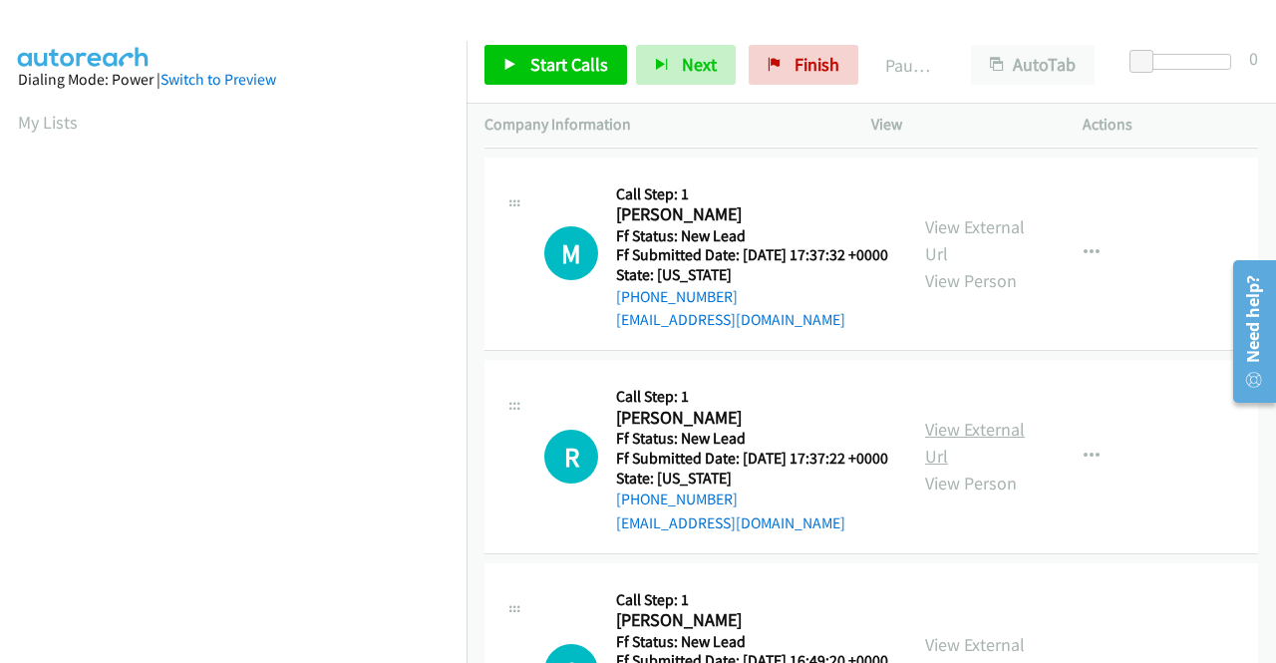
click at [943, 467] on link "View External Url" at bounding box center [975, 443] width 100 height 50
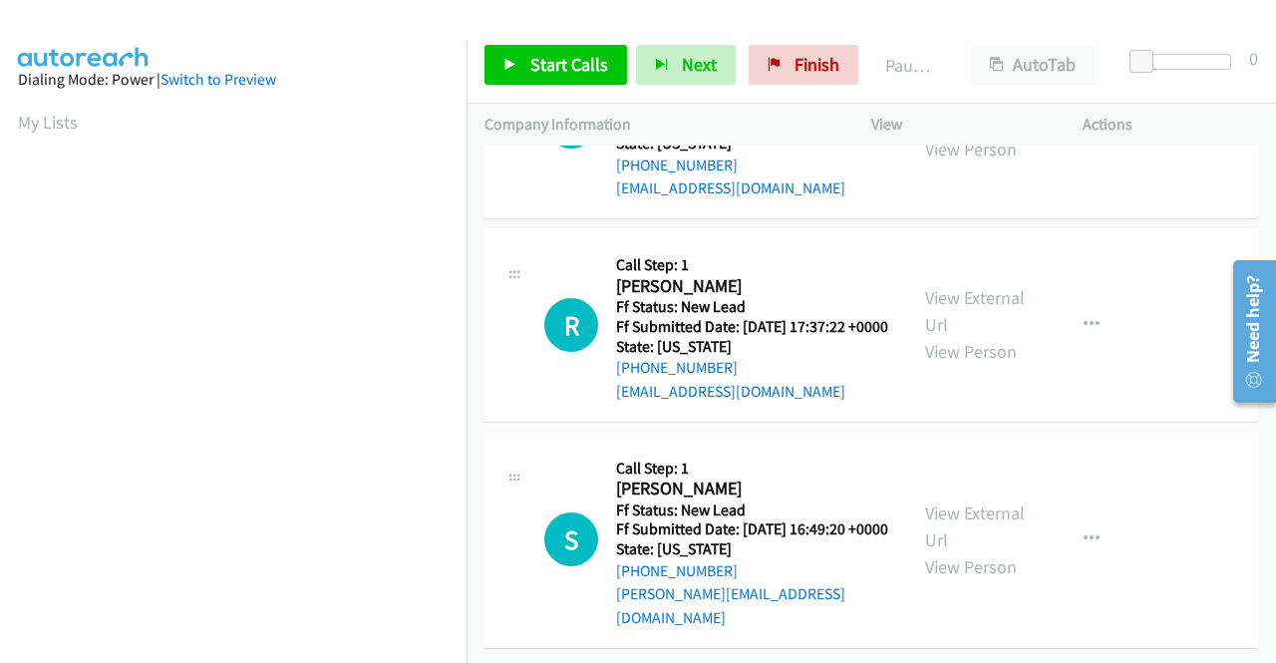
scroll to position [618, 0]
click at [956, 501] on link "View External Url" at bounding box center [975, 526] width 100 height 50
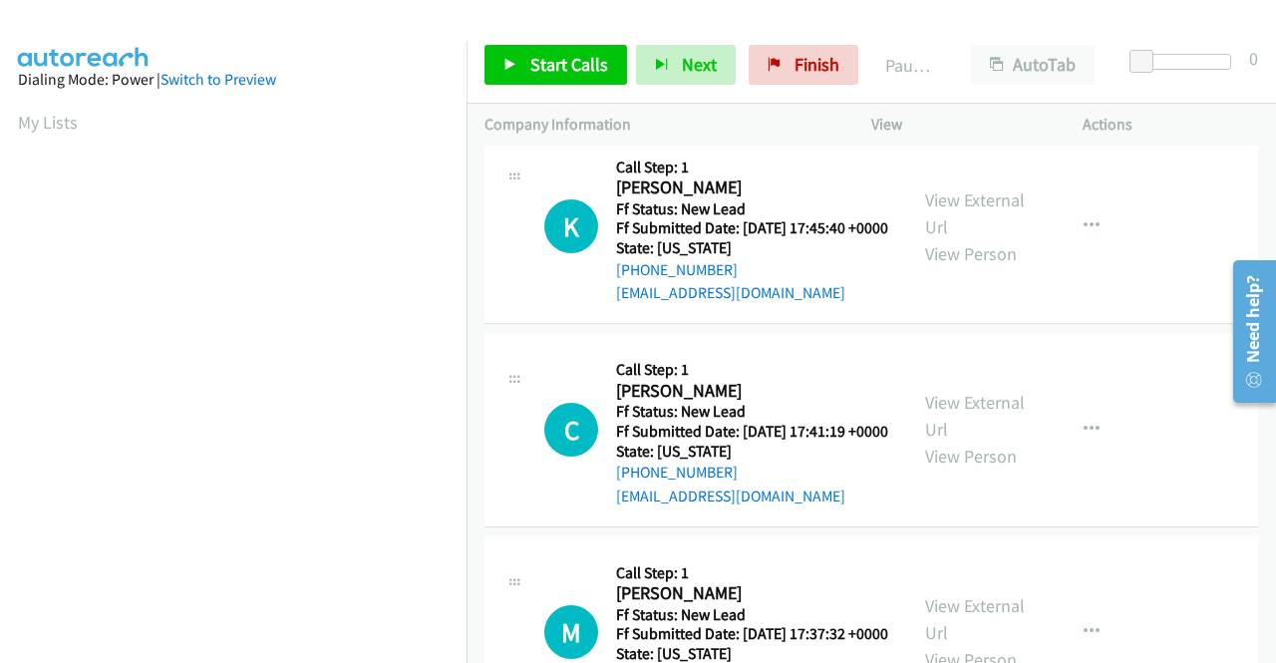
scroll to position [0, 0]
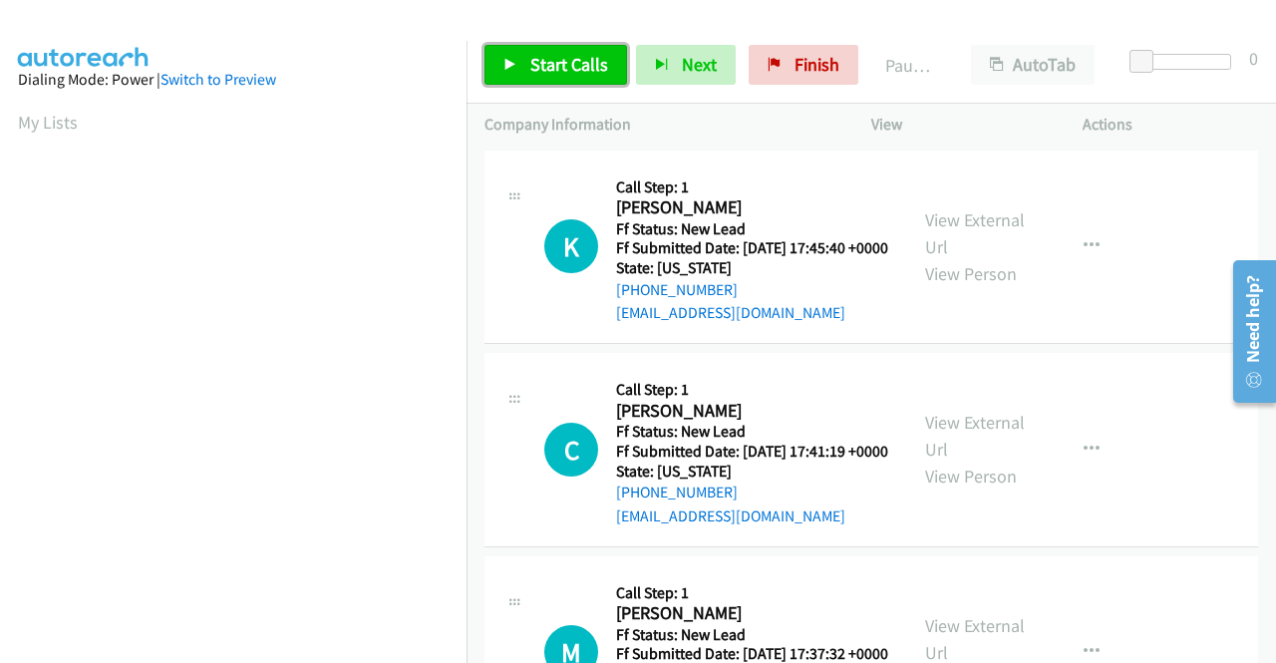
click at [556, 63] on span "Start Calls" at bounding box center [569, 64] width 78 height 23
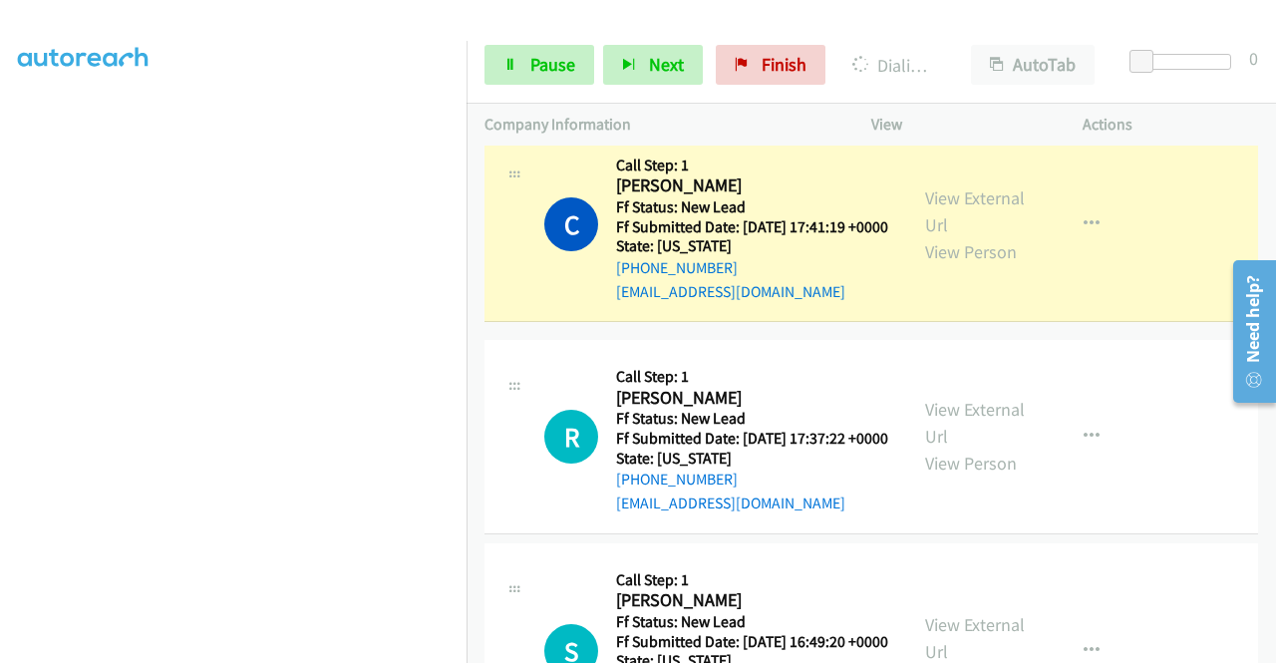
scroll to position [299, 0]
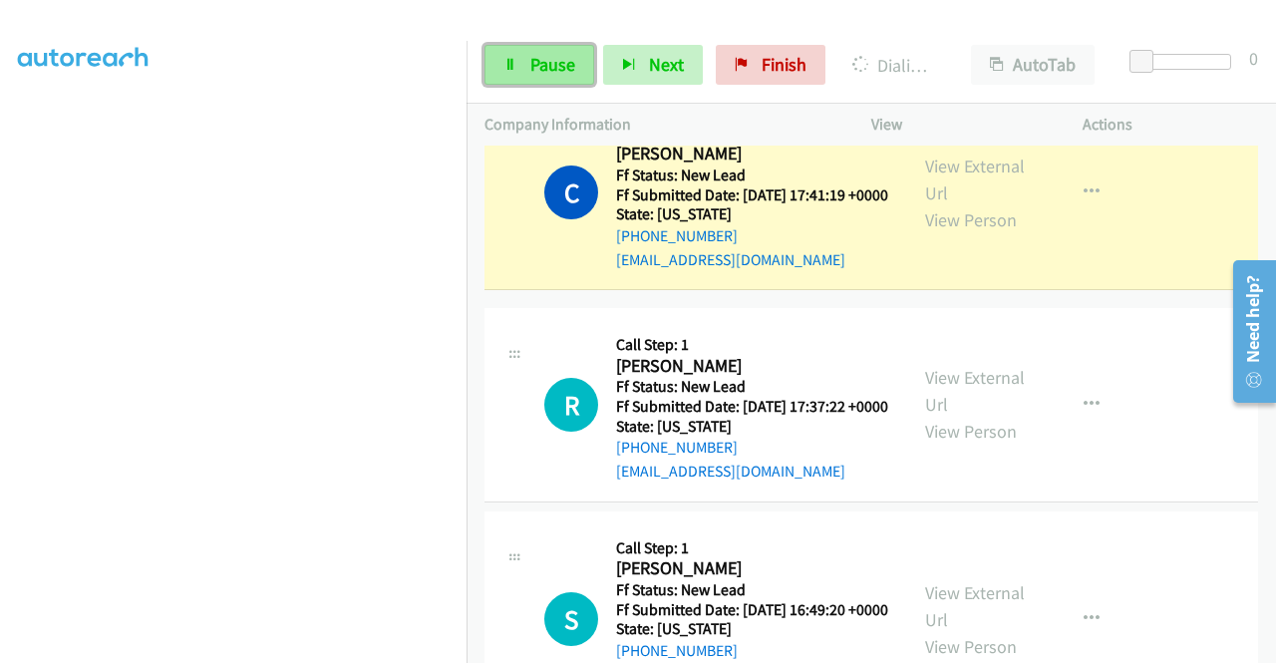
click at [574, 67] on link "Pause" at bounding box center [539, 65] width 110 height 40
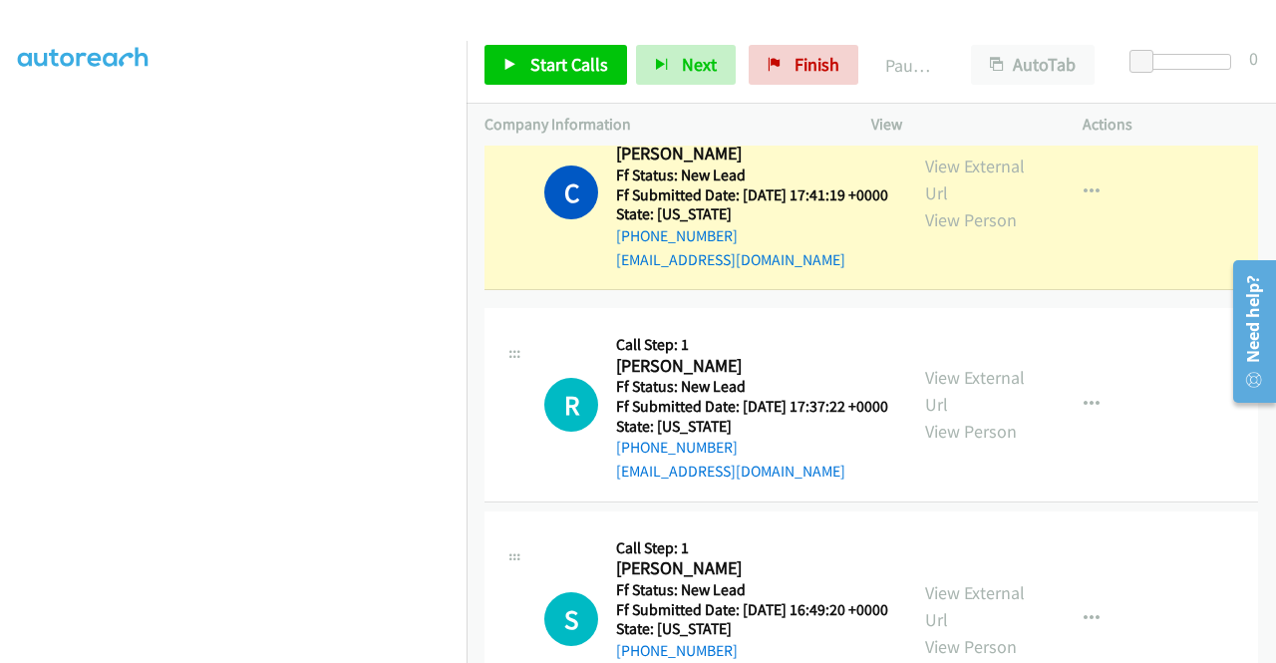
scroll to position [0, 0]
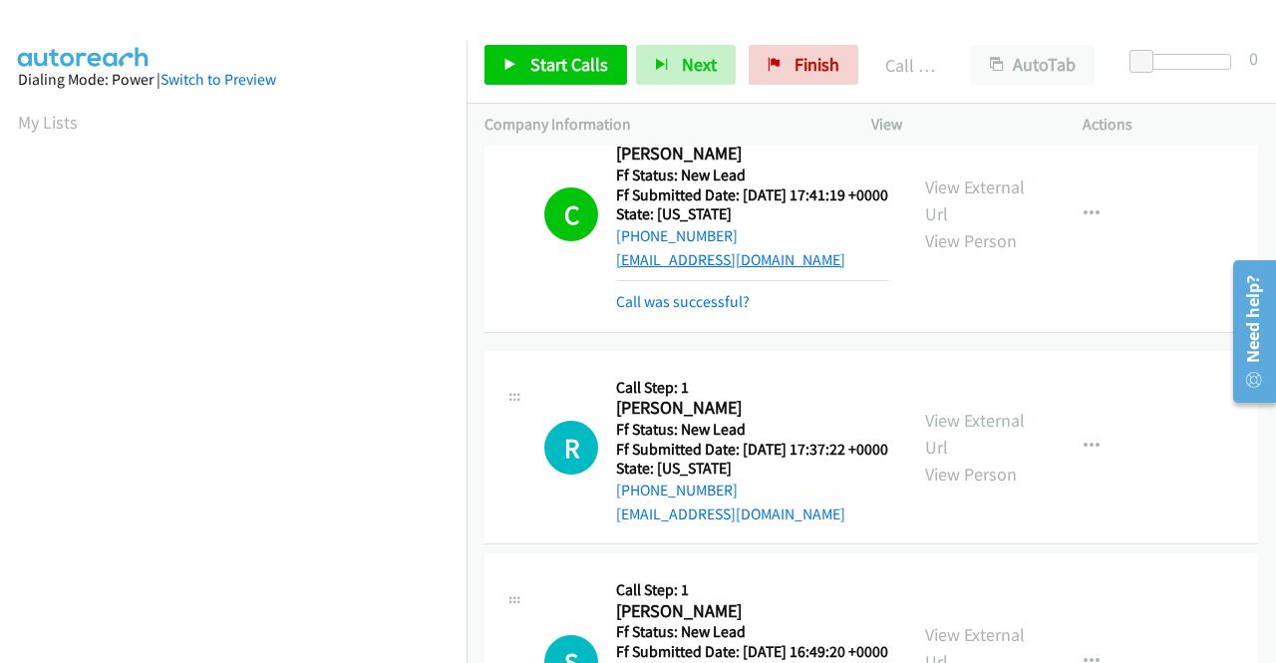
drag, startPoint x: 660, startPoint y: 340, endPoint x: 652, endPoint y: 300, distance: 40.7
click at [660, 311] on link "Call was successful?" at bounding box center [683, 301] width 134 height 19
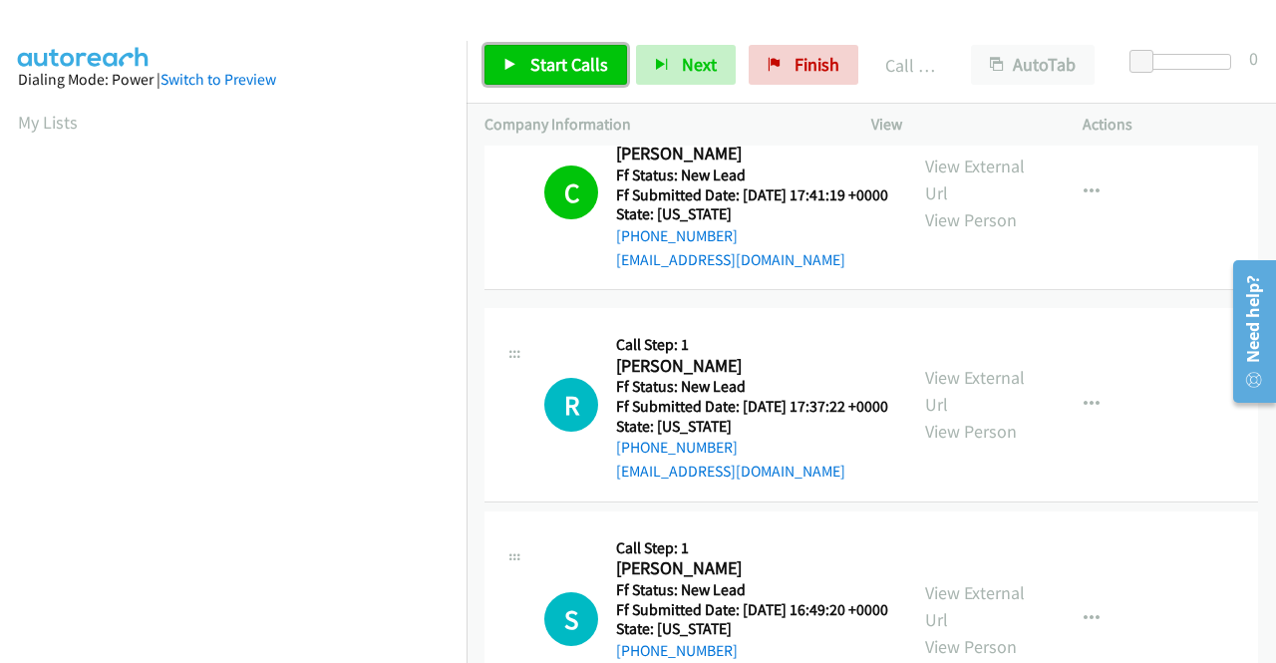
click at [586, 57] on span "Start Calls" at bounding box center [569, 64] width 78 height 23
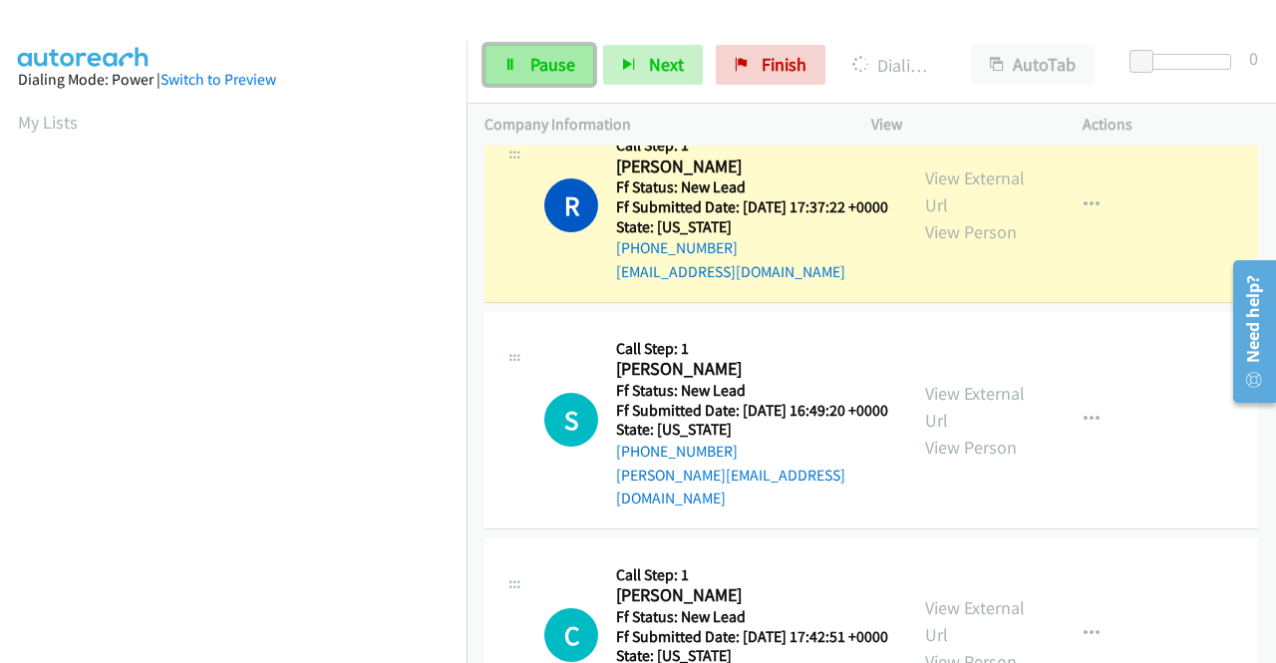
click at [525, 74] on link "Pause" at bounding box center [539, 65] width 110 height 40
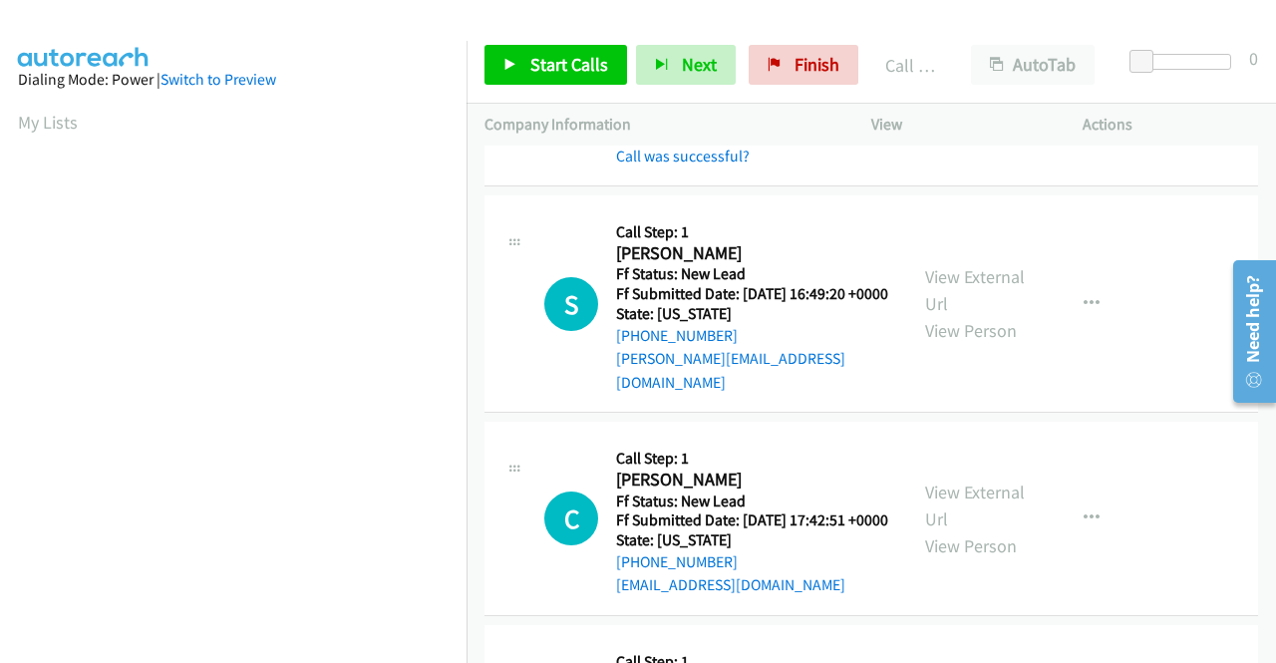
scroll to position [557, 0]
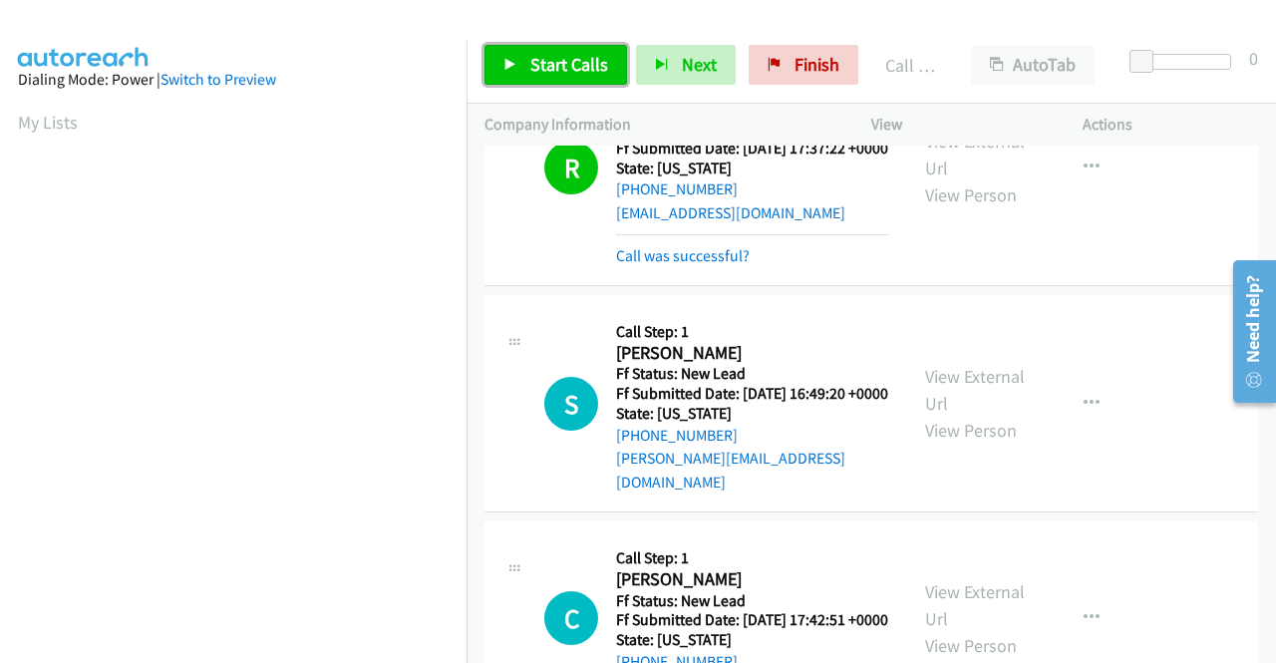
click at [586, 69] on span "Start Calls" at bounding box center [569, 64] width 78 height 23
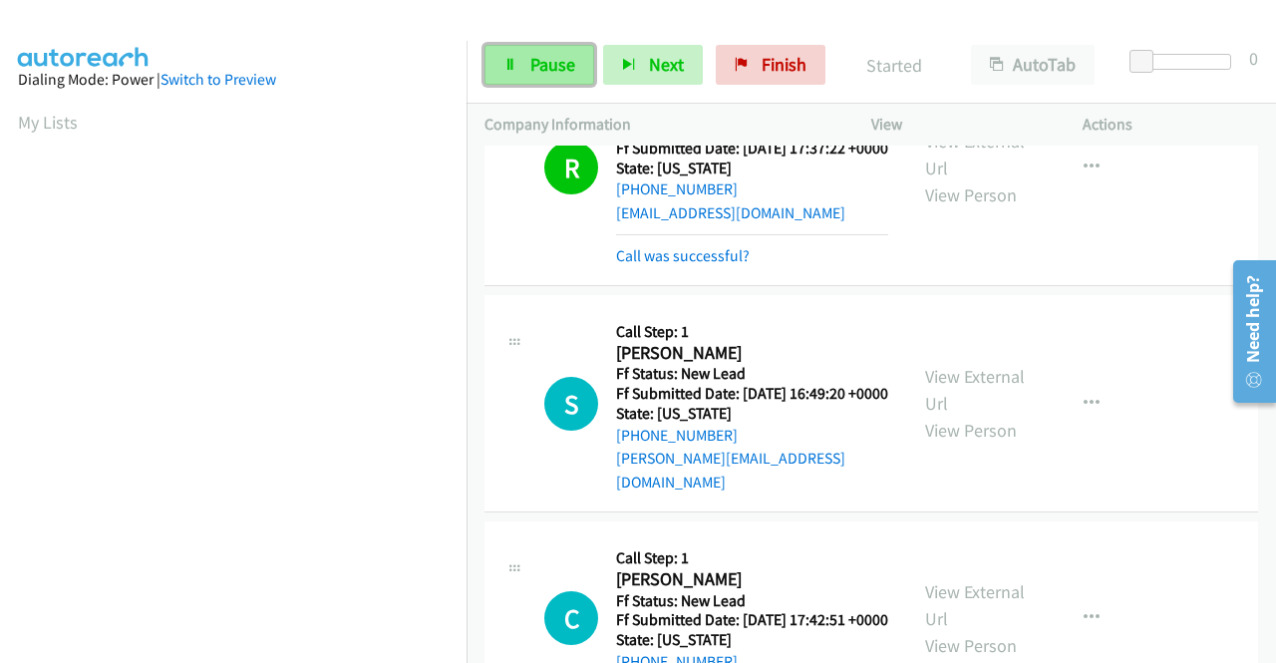
click at [558, 75] on span "Pause" at bounding box center [552, 64] width 45 height 23
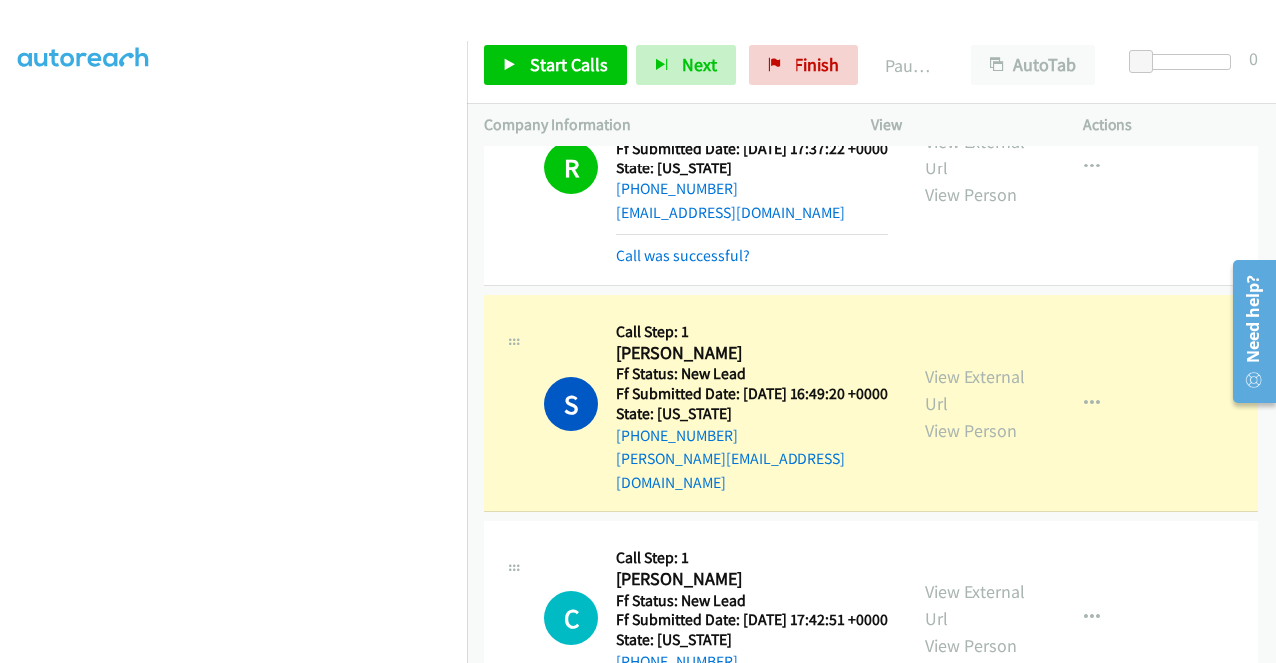
scroll to position [0, 0]
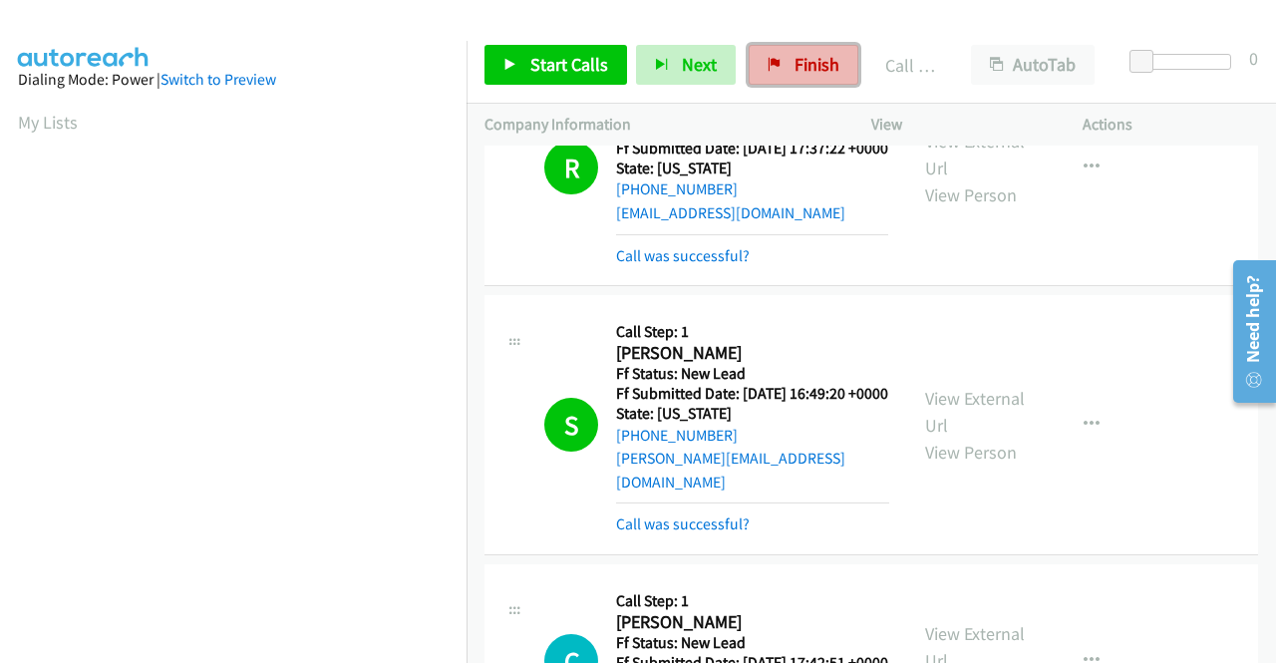
click at [750, 71] on link "Finish" at bounding box center [803, 65] width 110 height 40
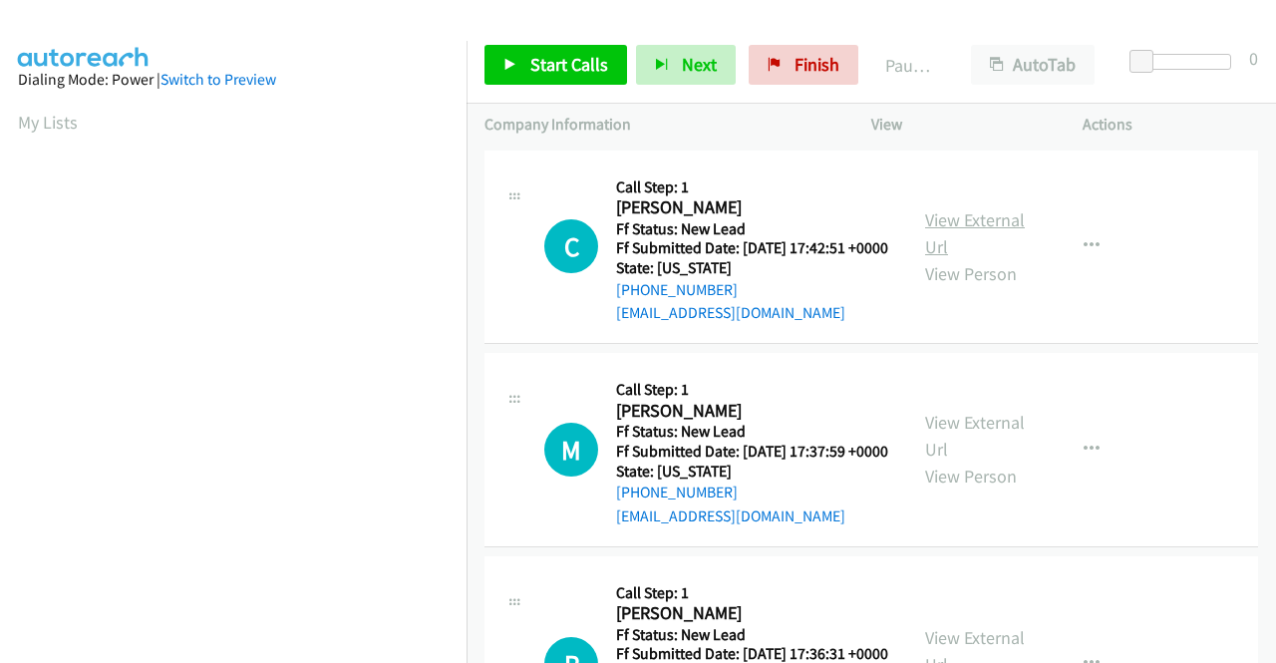
click at [941, 223] on link "View External Url" at bounding box center [975, 233] width 100 height 50
click at [982, 455] on link "View External Url" at bounding box center [975, 436] width 100 height 50
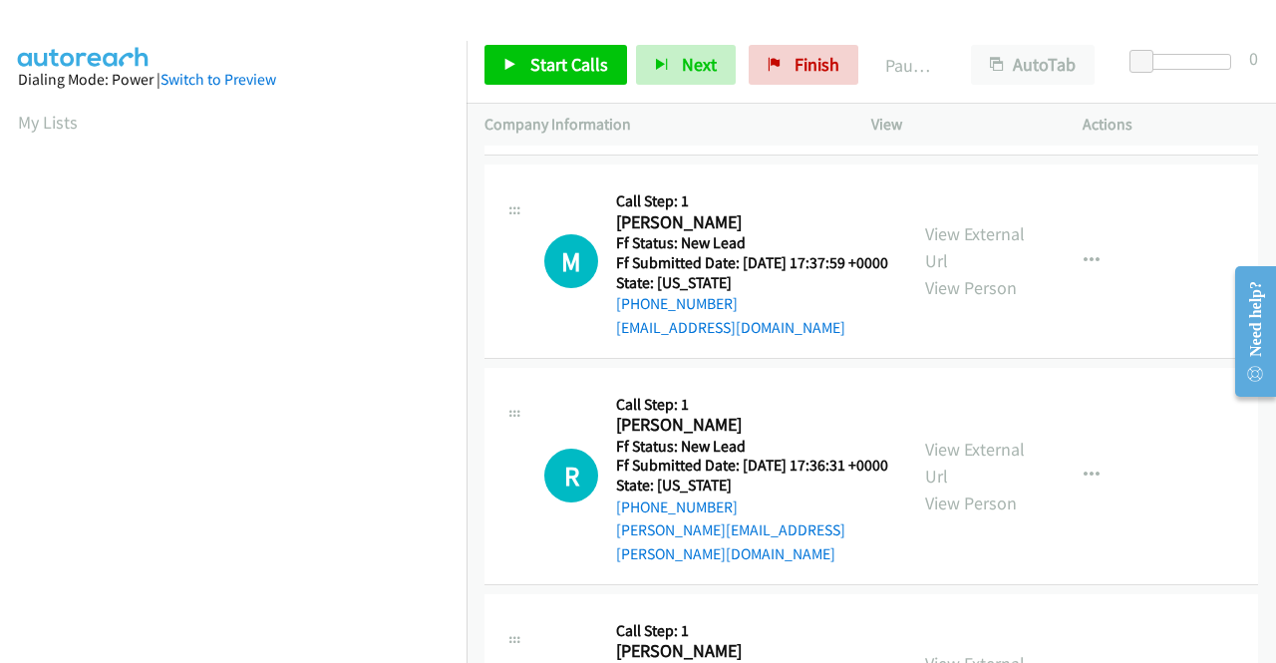
scroll to position [199, 0]
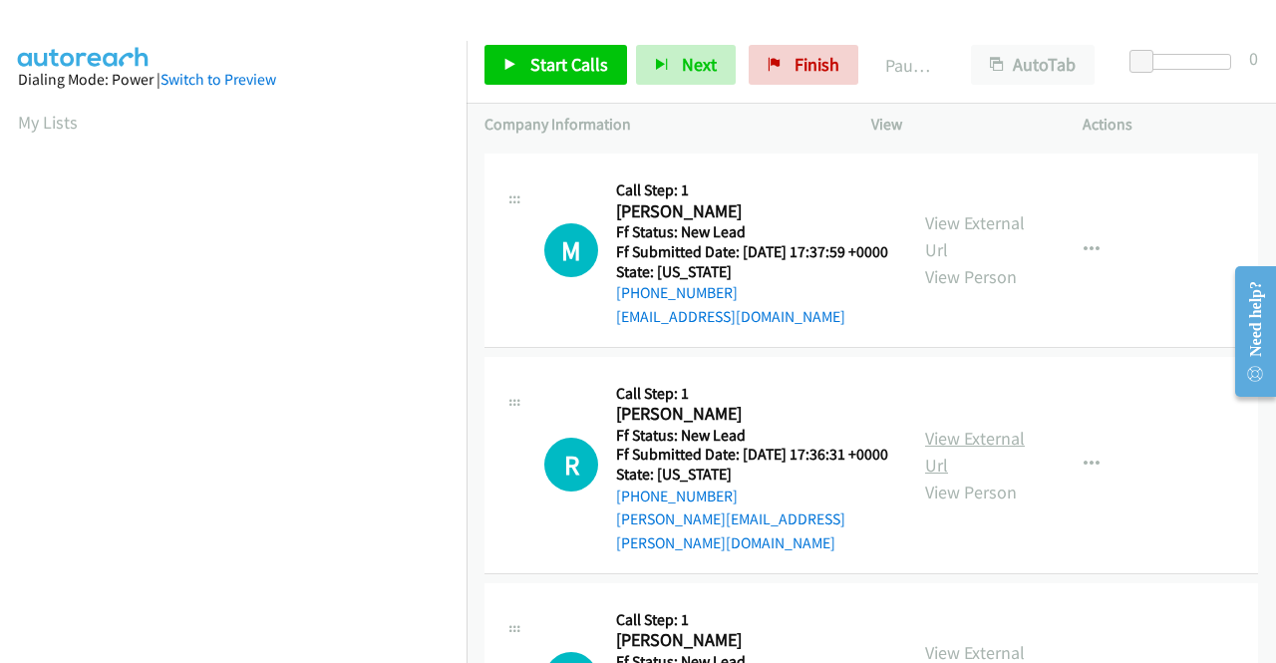
click at [947, 466] on link "View External Url" at bounding box center [975, 452] width 100 height 50
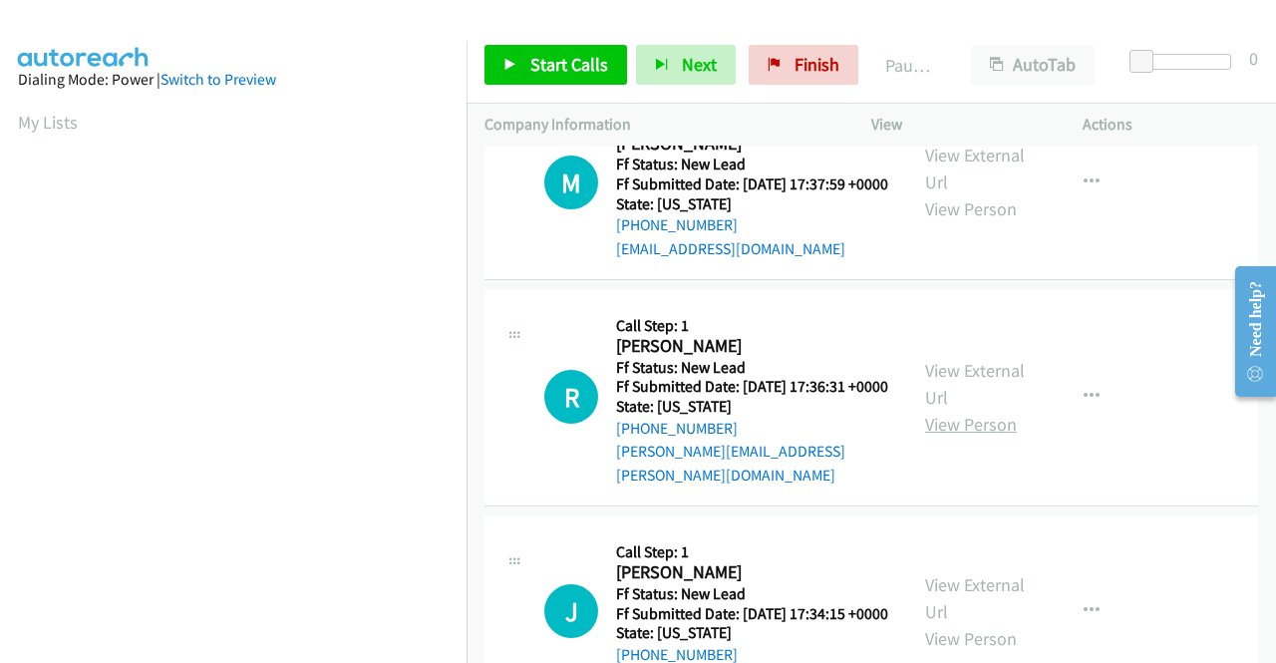
scroll to position [399, 0]
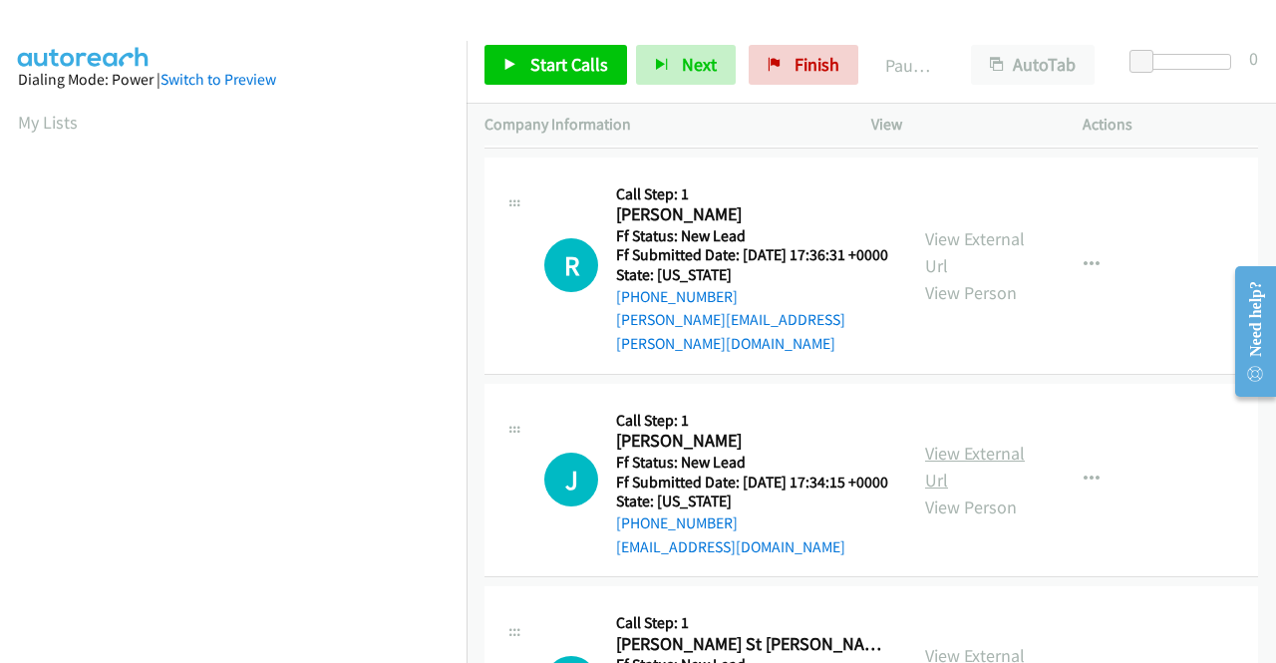
click at [979, 485] on link "View External Url" at bounding box center [975, 467] width 100 height 50
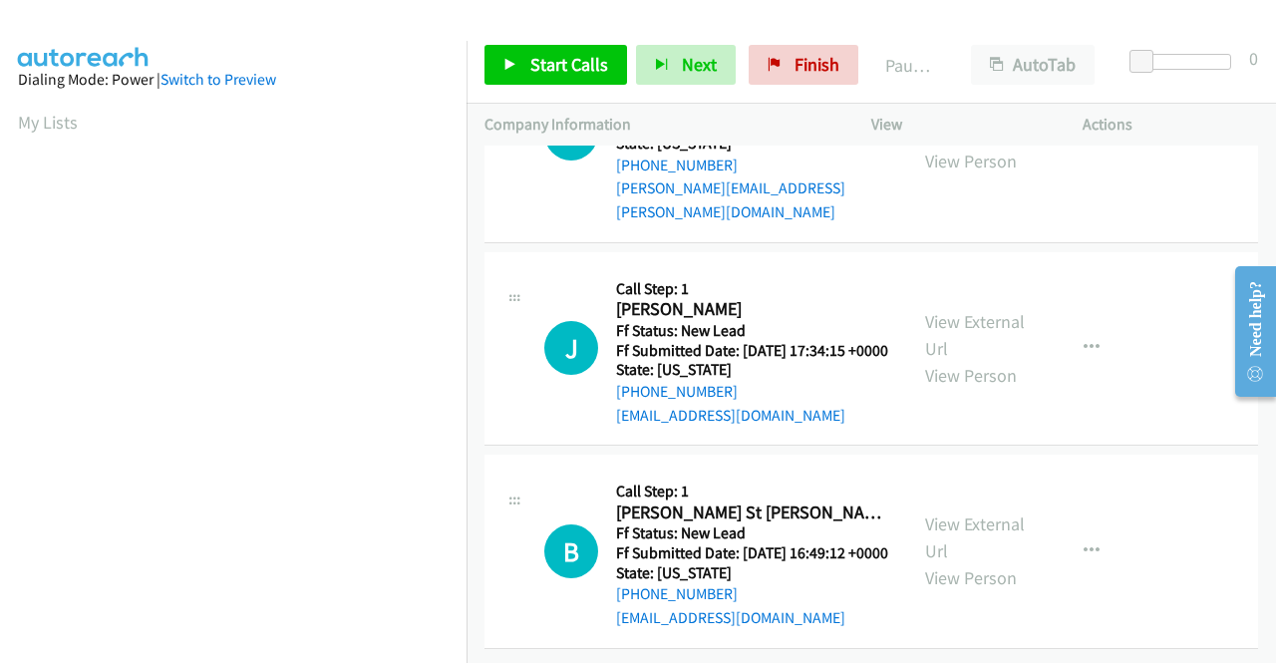
scroll to position [618, 0]
click at [979, 512] on link "View External Url" at bounding box center [975, 537] width 100 height 50
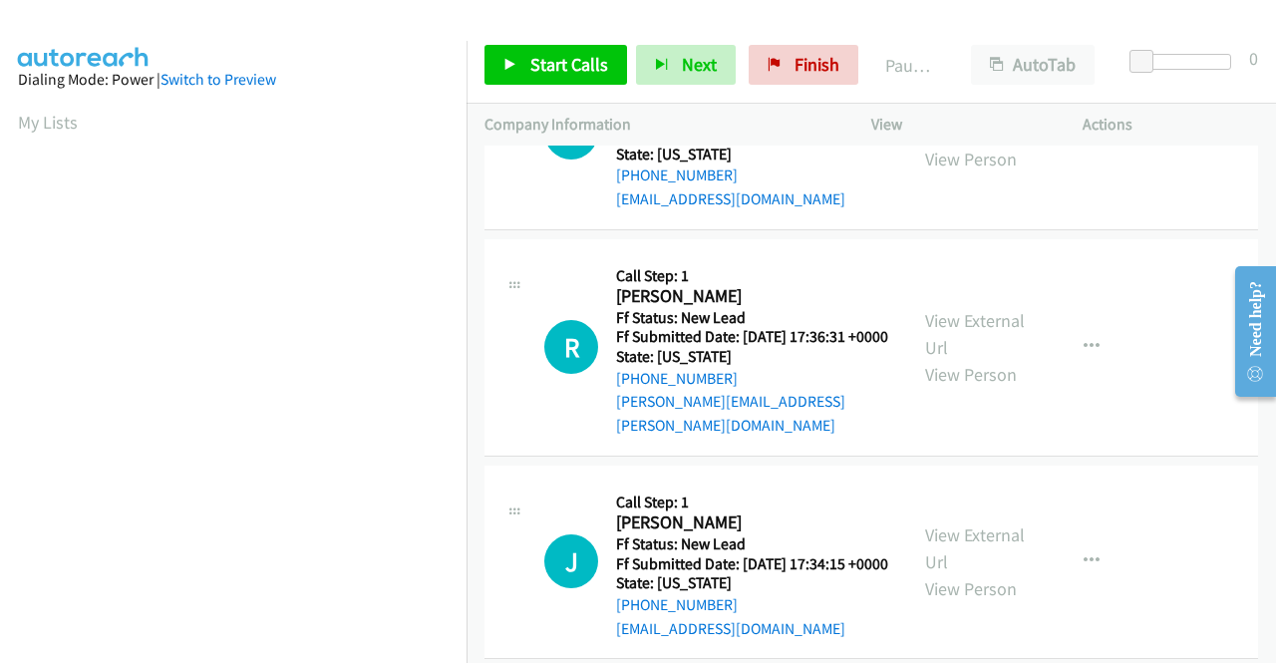
scroll to position [0, 0]
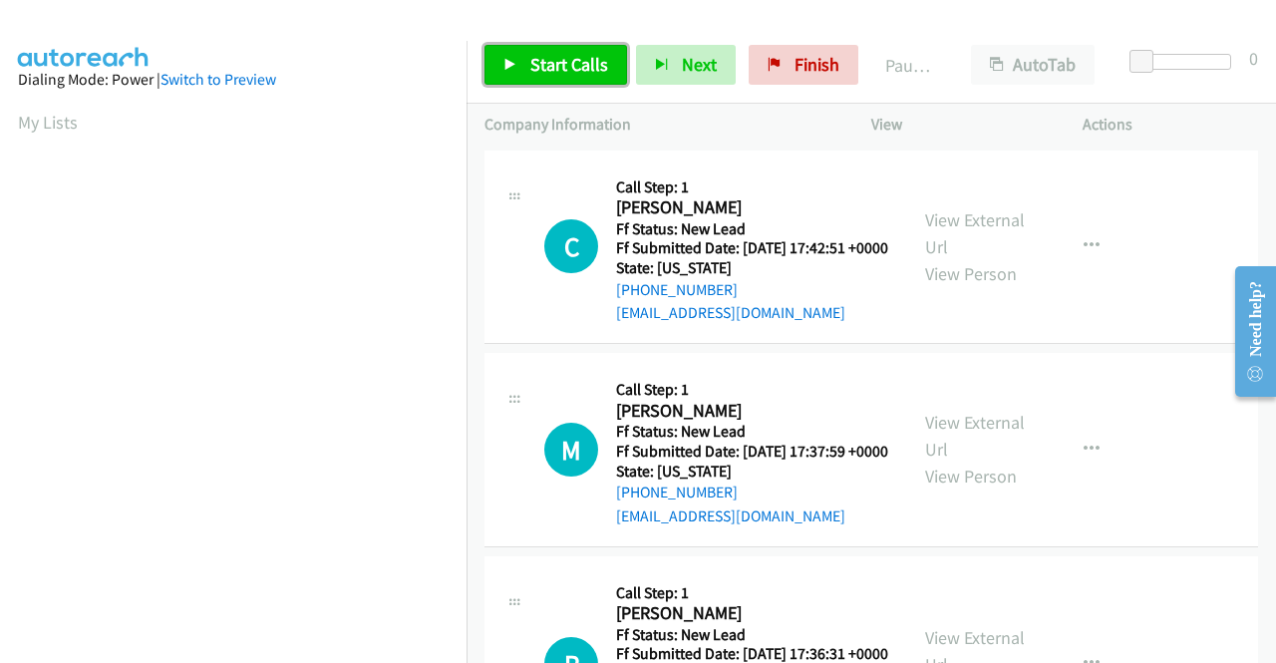
click at [557, 48] on link "Start Calls" at bounding box center [555, 65] width 143 height 40
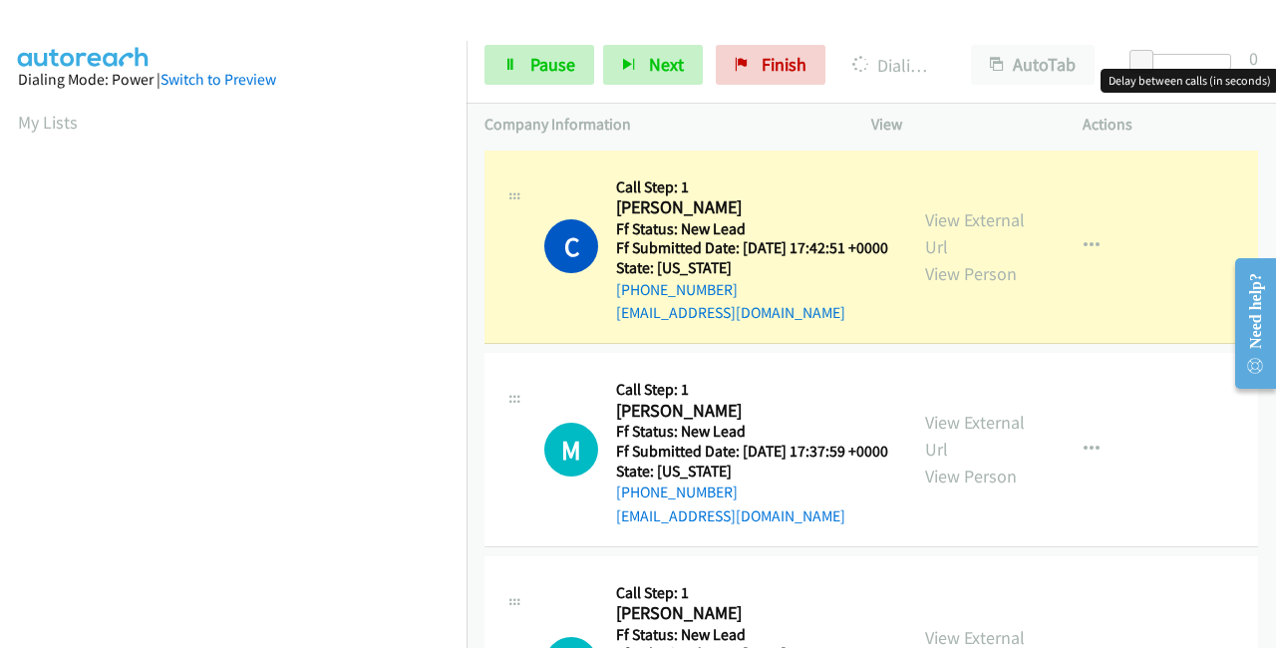
click at [1170, 61] on div at bounding box center [1185, 62] width 92 height 16
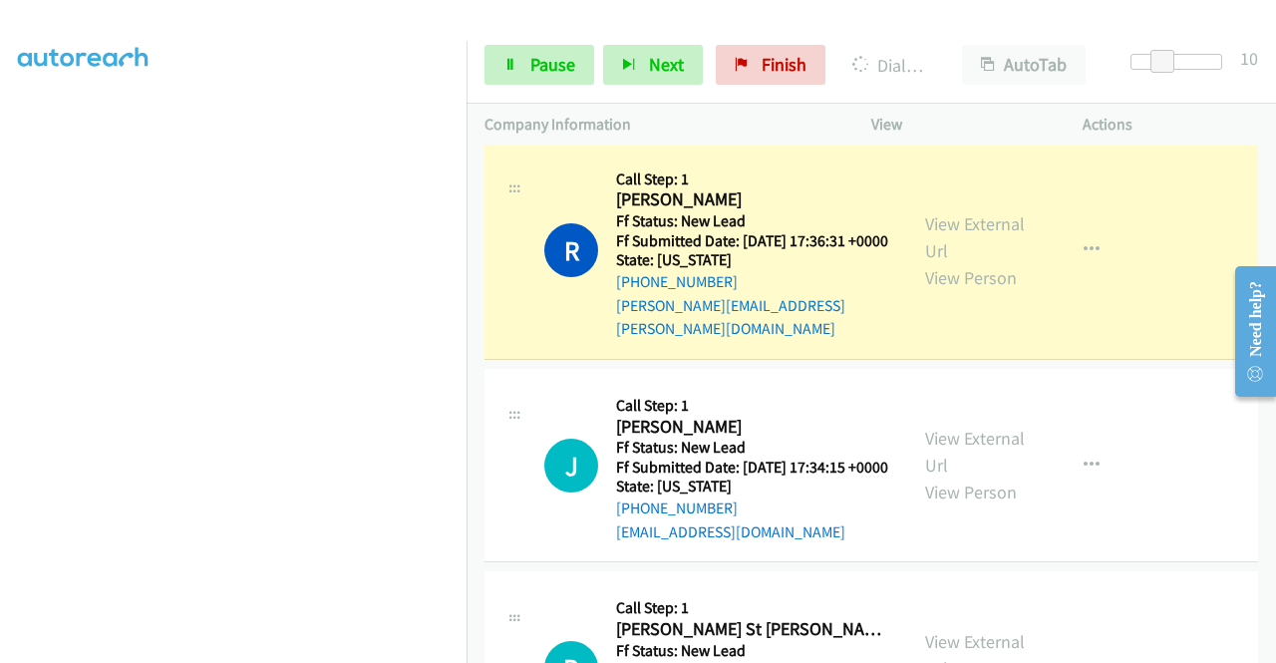
scroll to position [454, 0]
click at [547, 79] on link "Pause" at bounding box center [539, 65] width 110 height 40
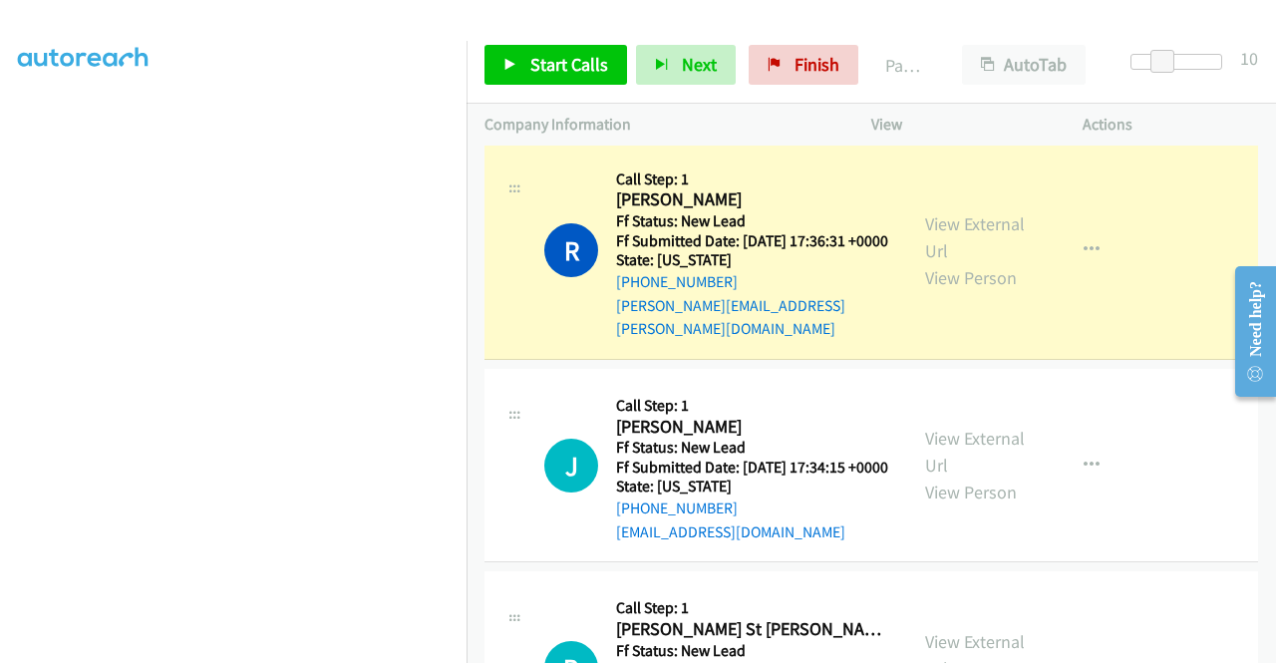
scroll to position [56, 0]
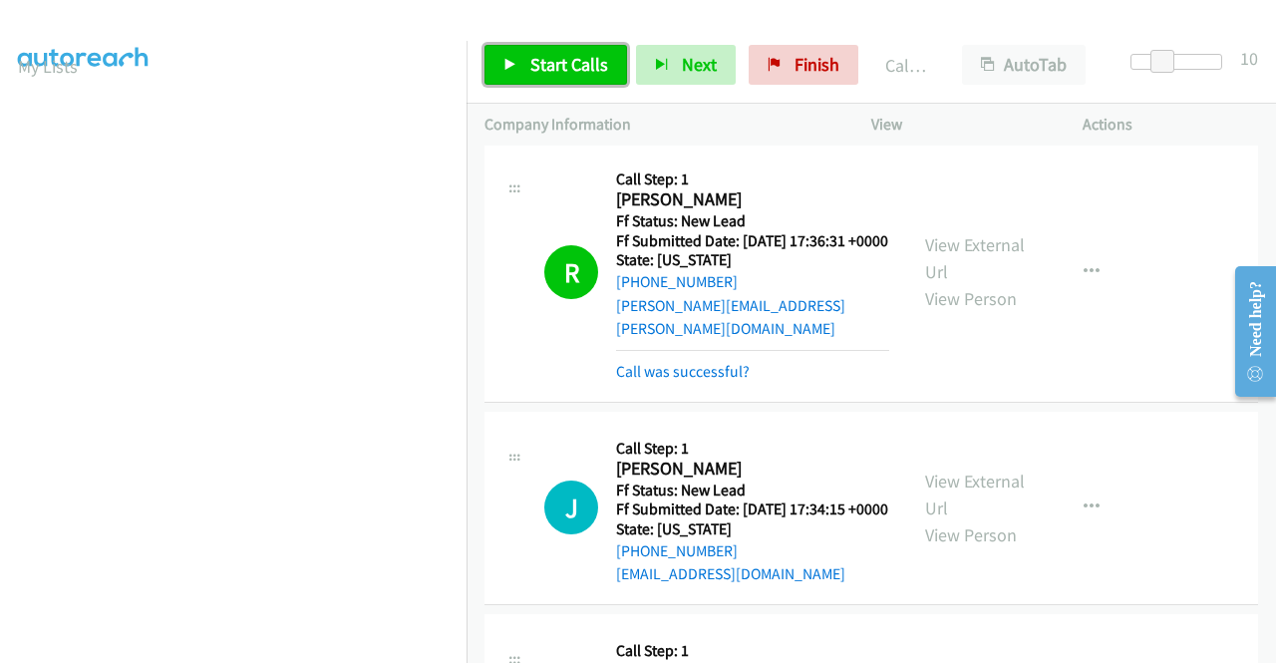
click at [534, 72] on span "Start Calls" at bounding box center [569, 64] width 78 height 23
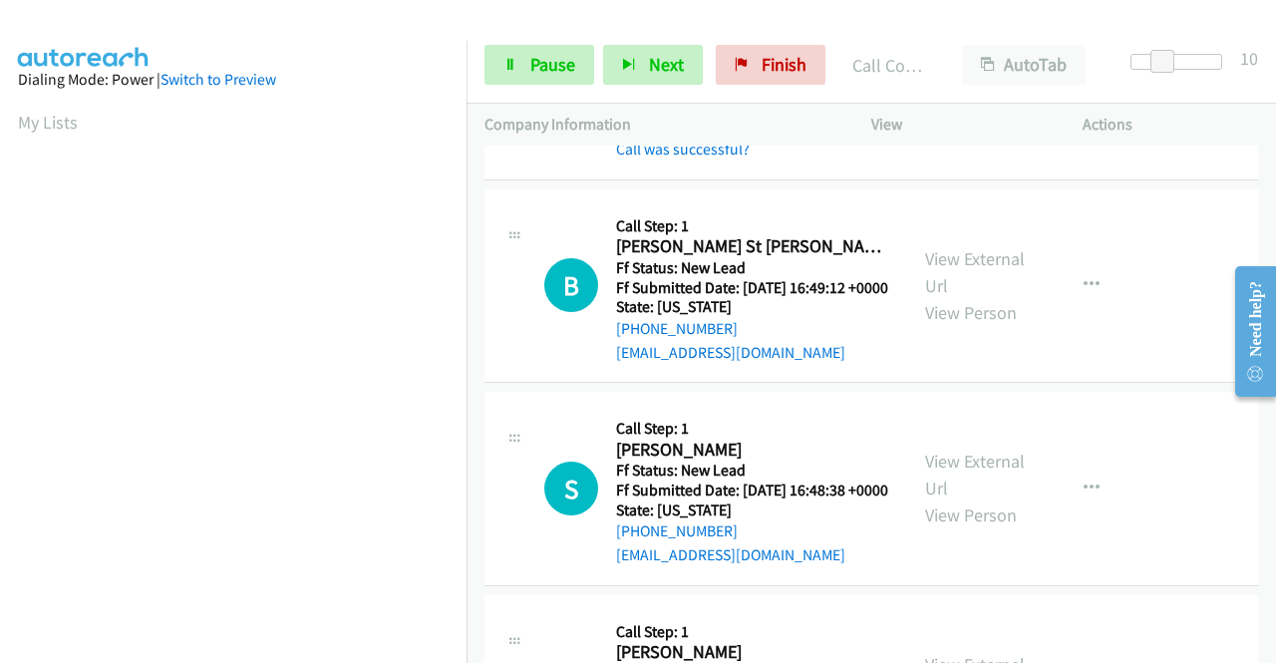
scroll to position [997, 0]
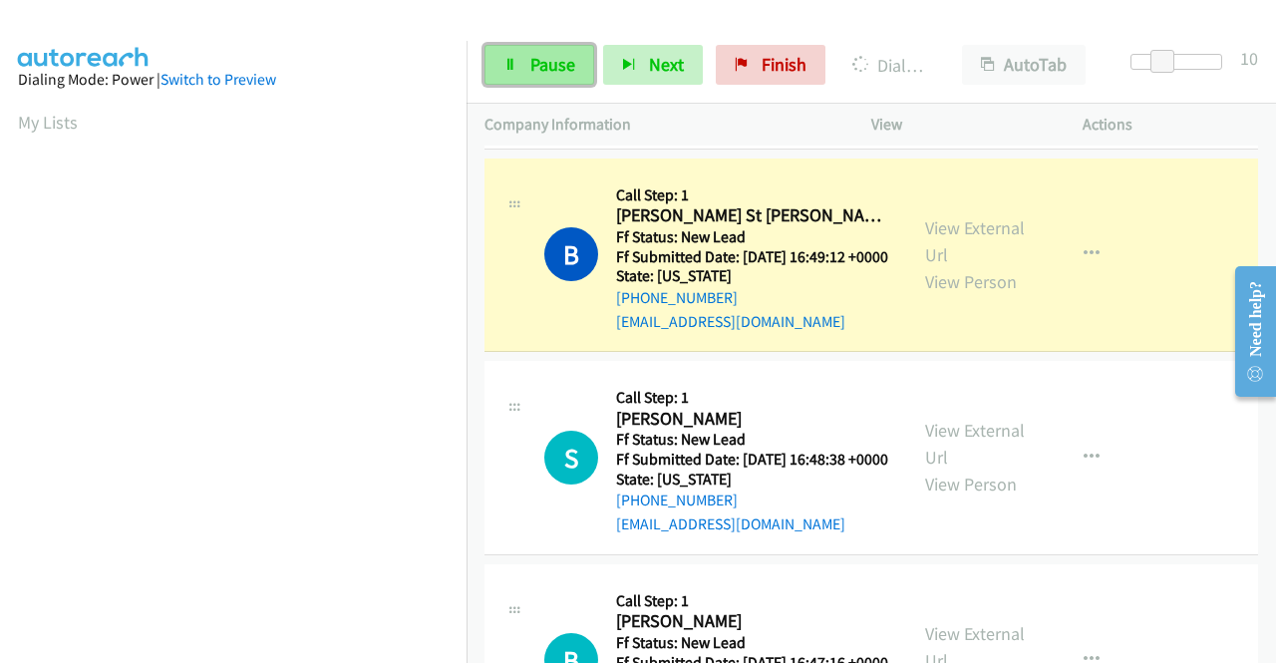
click at [558, 77] on link "Pause" at bounding box center [539, 65] width 110 height 40
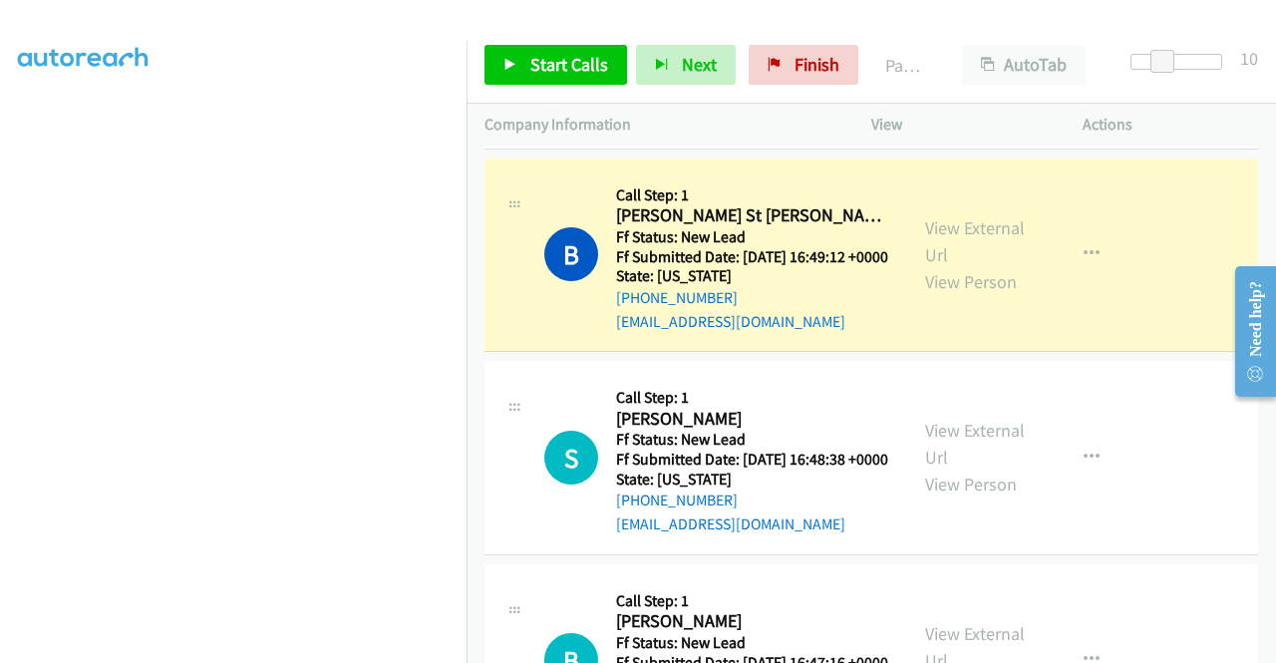
scroll to position [0, 0]
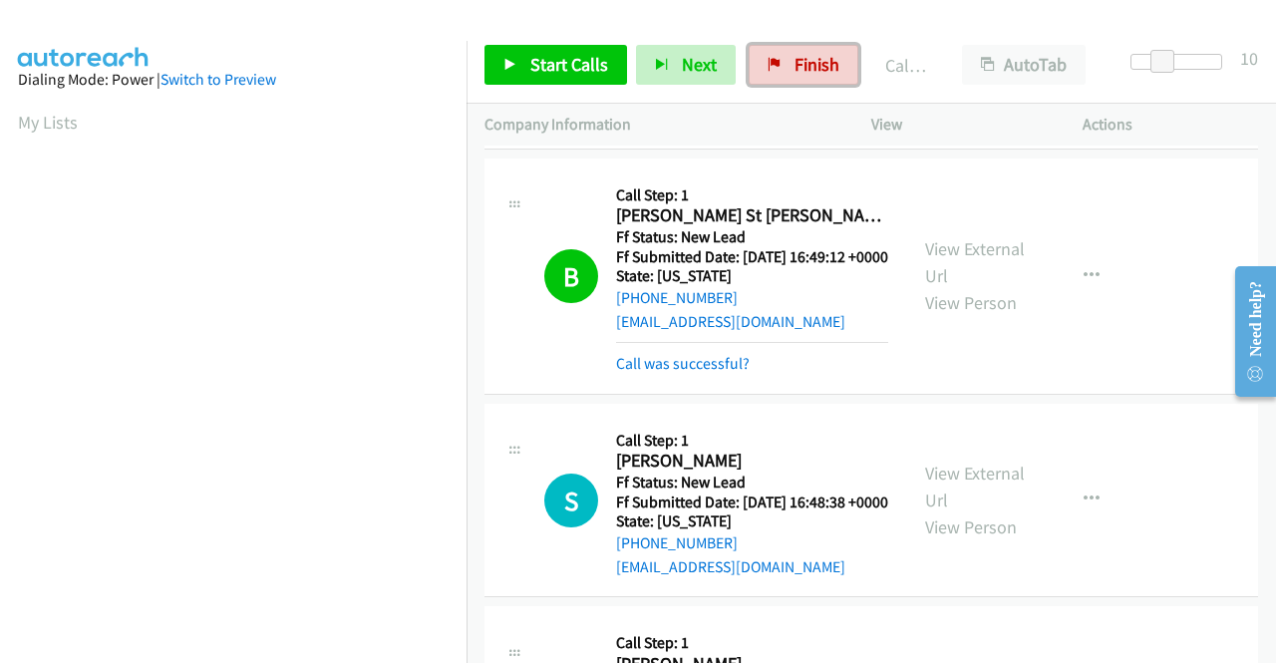
drag, startPoint x: 781, startPoint y: 62, endPoint x: 686, endPoint y: 111, distance: 107.4
click at [781, 62] on link "Finish" at bounding box center [803, 65] width 110 height 40
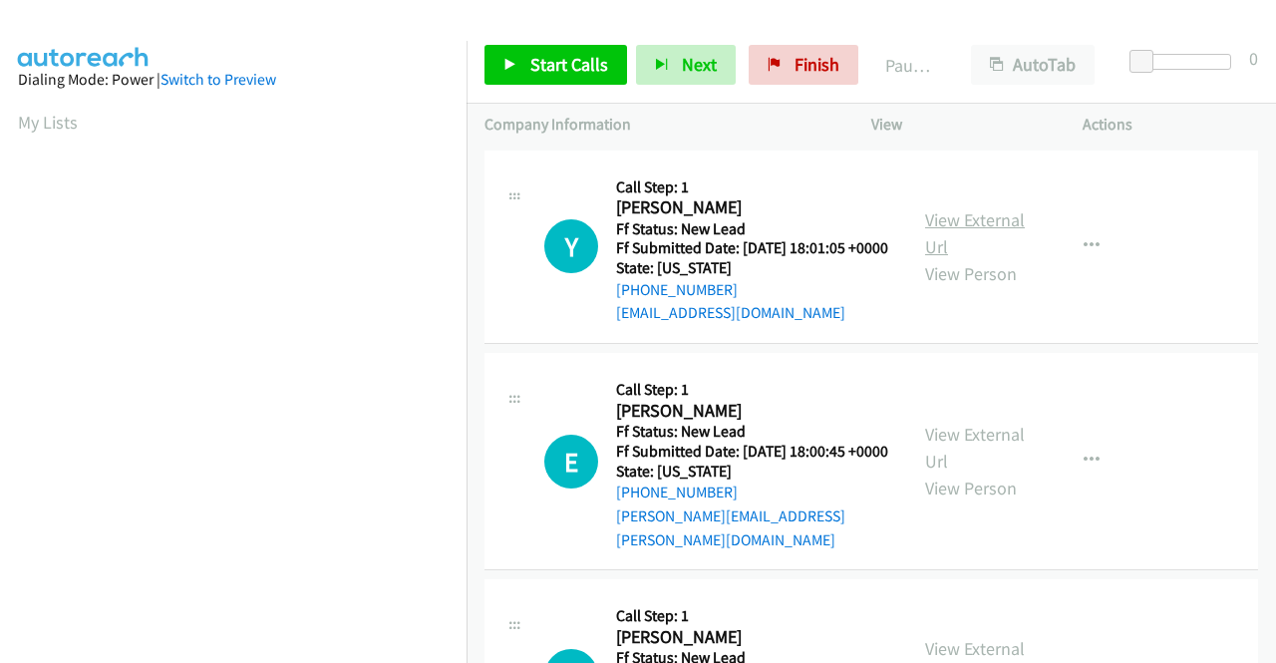
click at [955, 231] on link "View External Url" at bounding box center [975, 233] width 100 height 50
click at [956, 445] on link "View External Url" at bounding box center [975, 448] width 100 height 50
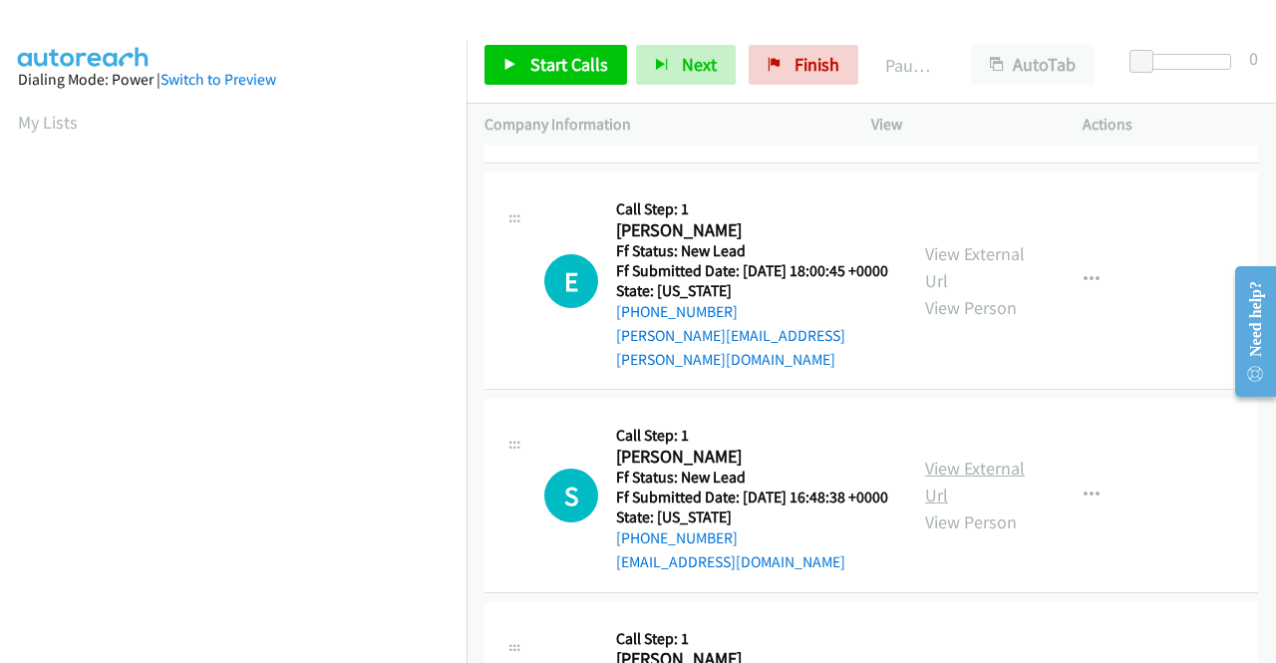
scroll to position [199, 0]
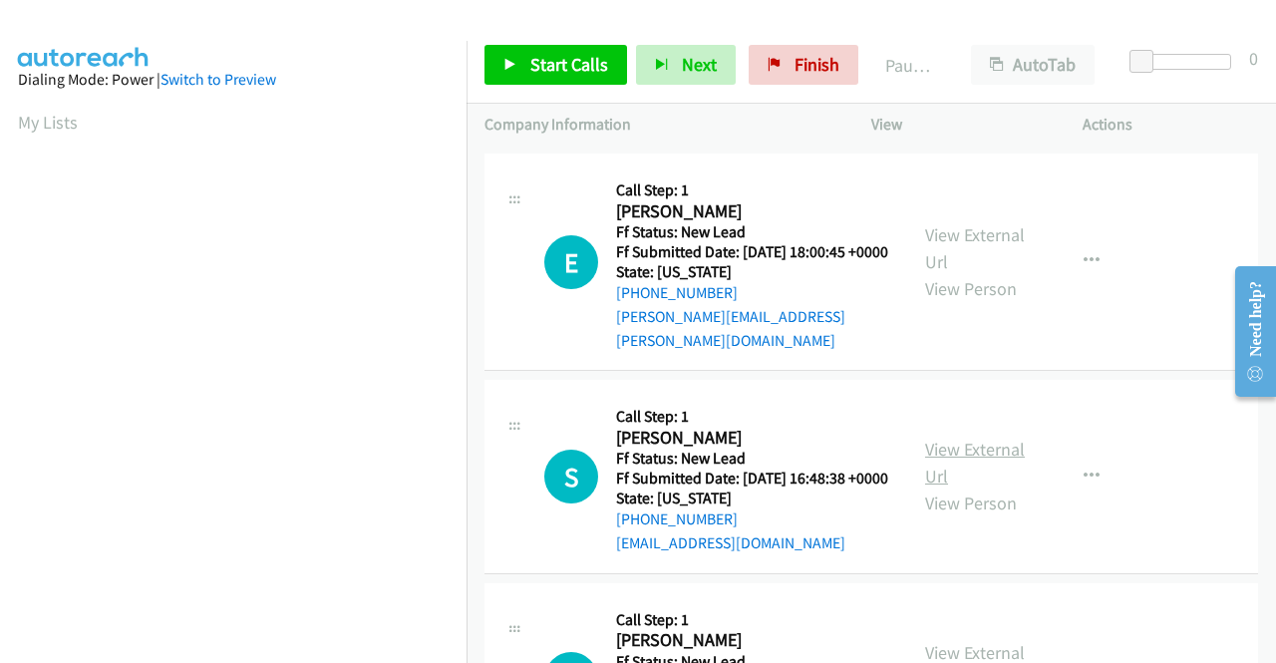
click at [943, 474] on link "View External Url" at bounding box center [975, 463] width 100 height 50
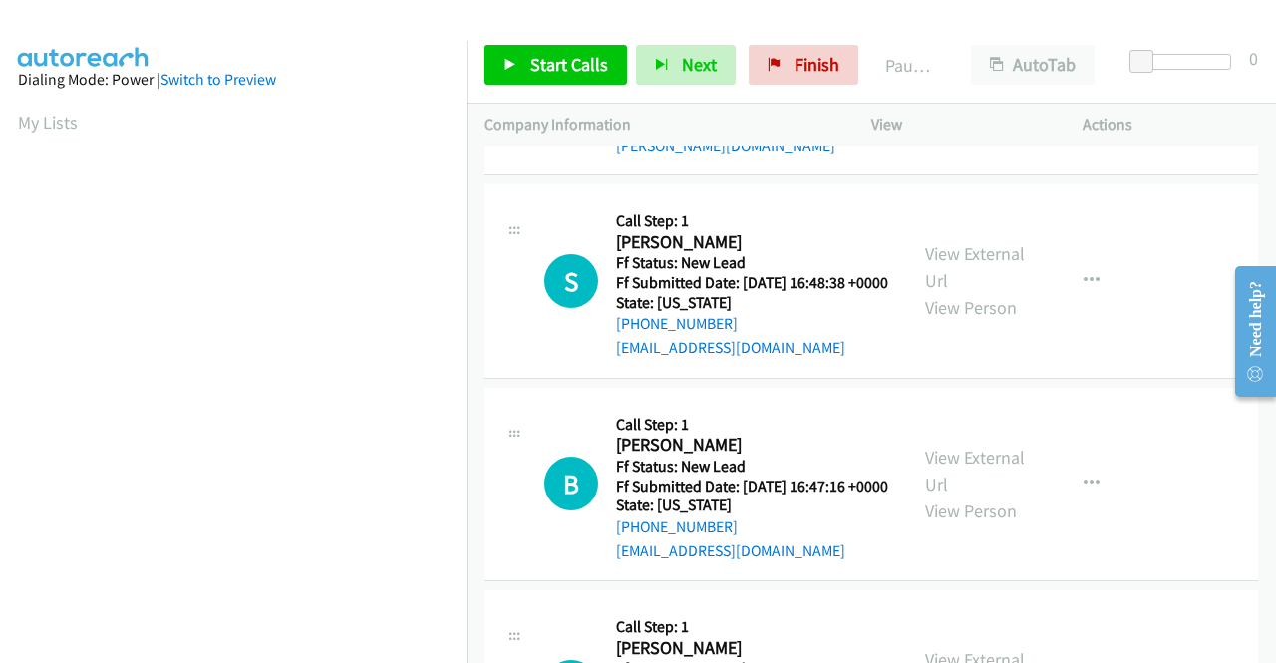
scroll to position [399, 0]
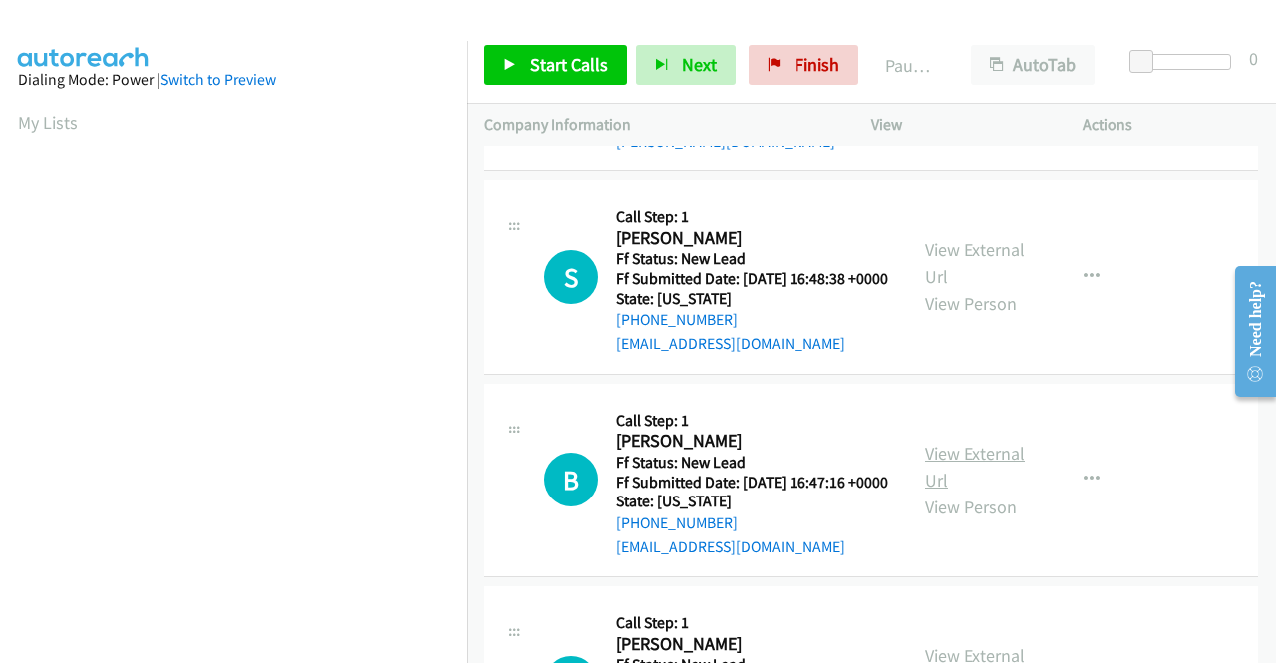
click at [992, 491] on link "View External Url" at bounding box center [975, 467] width 100 height 50
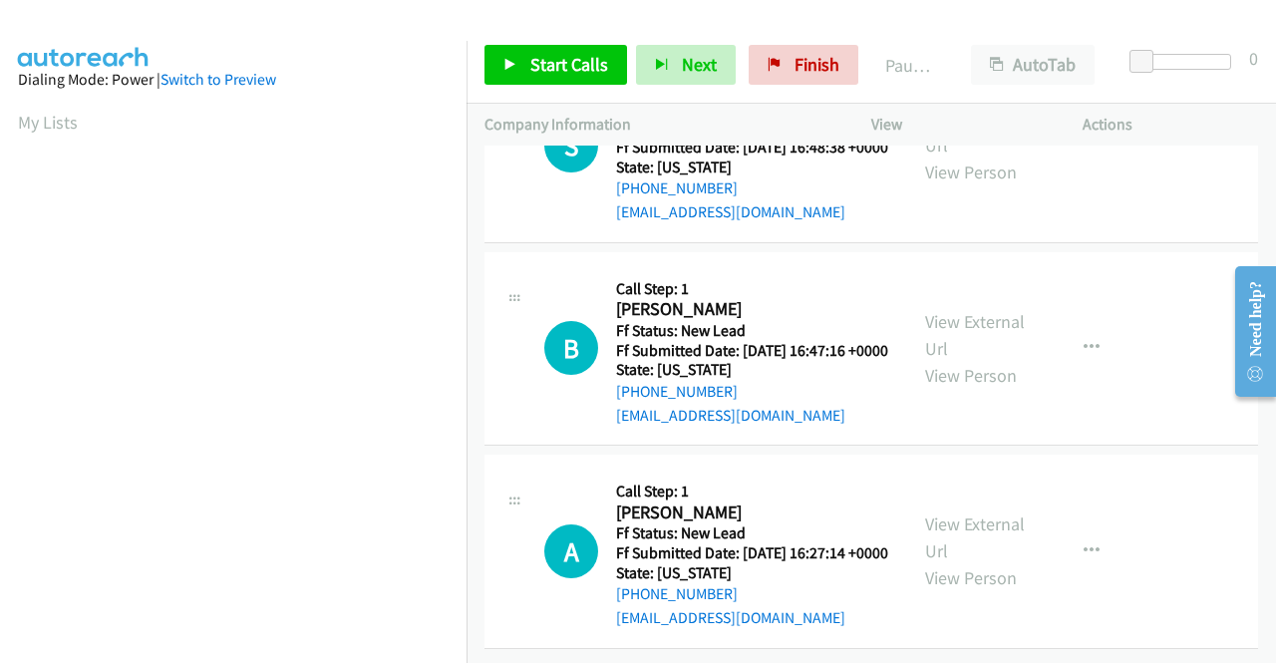
scroll to position [618, 0]
click at [957, 512] on link "View External Url" at bounding box center [975, 537] width 100 height 50
click at [533, 55] on span "Start Calls" at bounding box center [569, 64] width 78 height 23
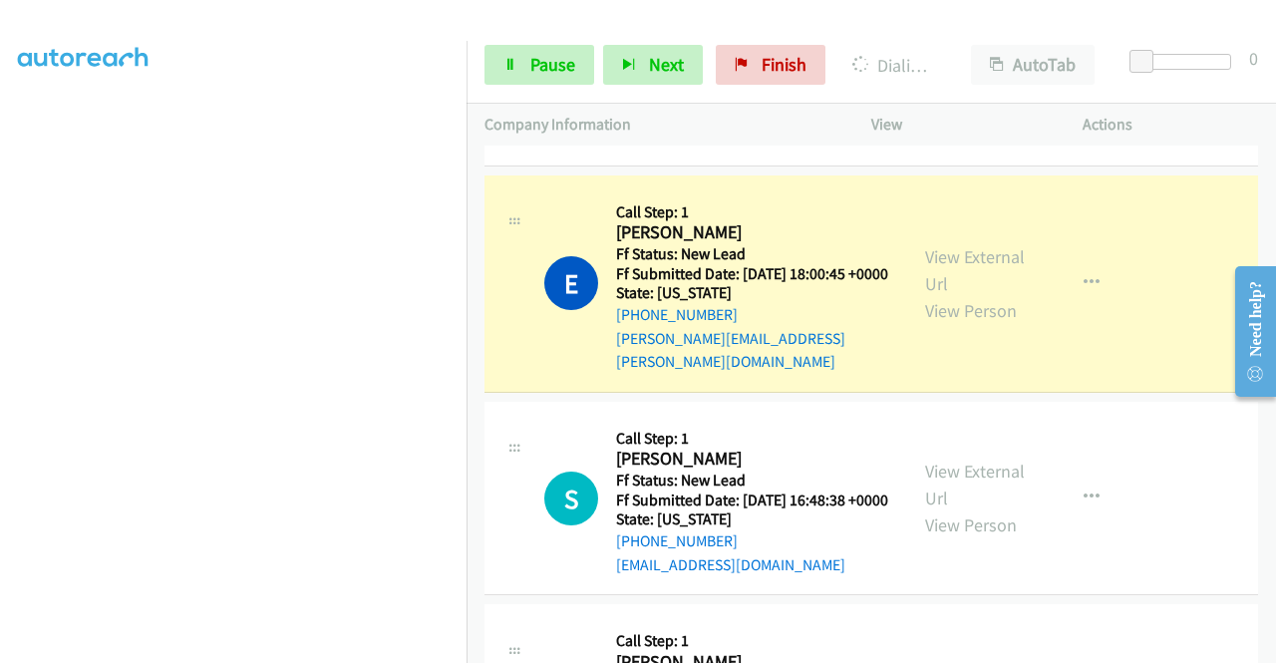
scroll to position [439, 0]
click at [525, 67] on link "Pause" at bounding box center [539, 65] width 110 height 40
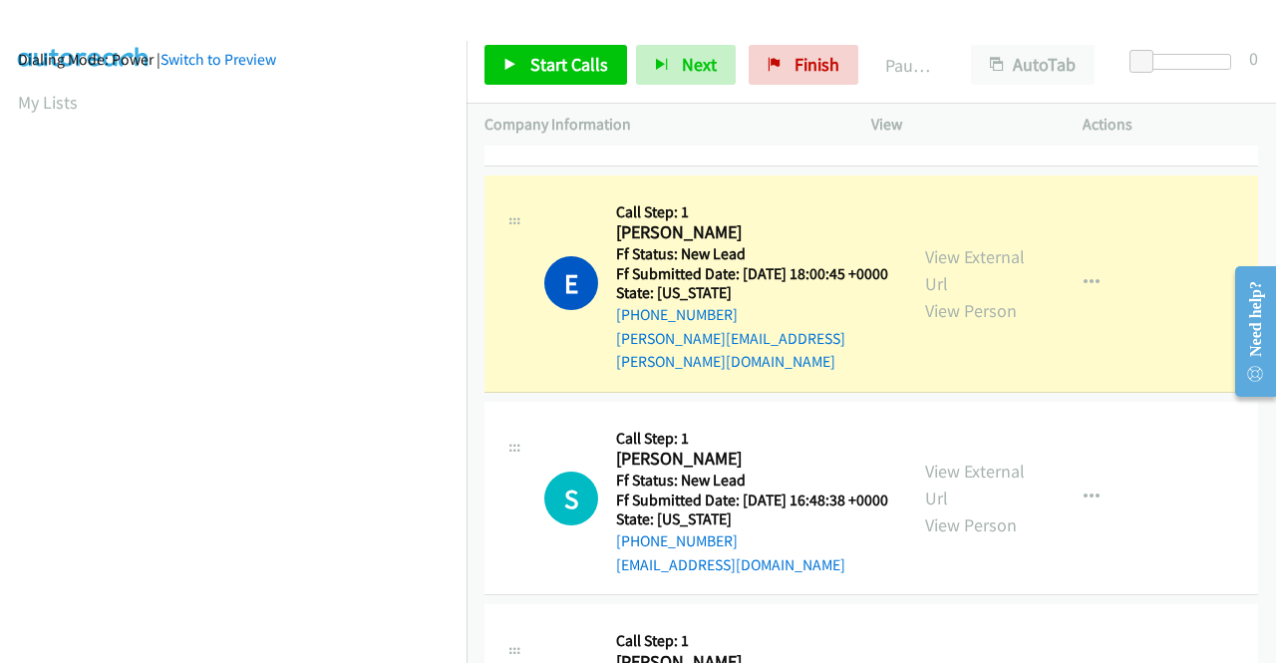
scroll to position [0, 0]
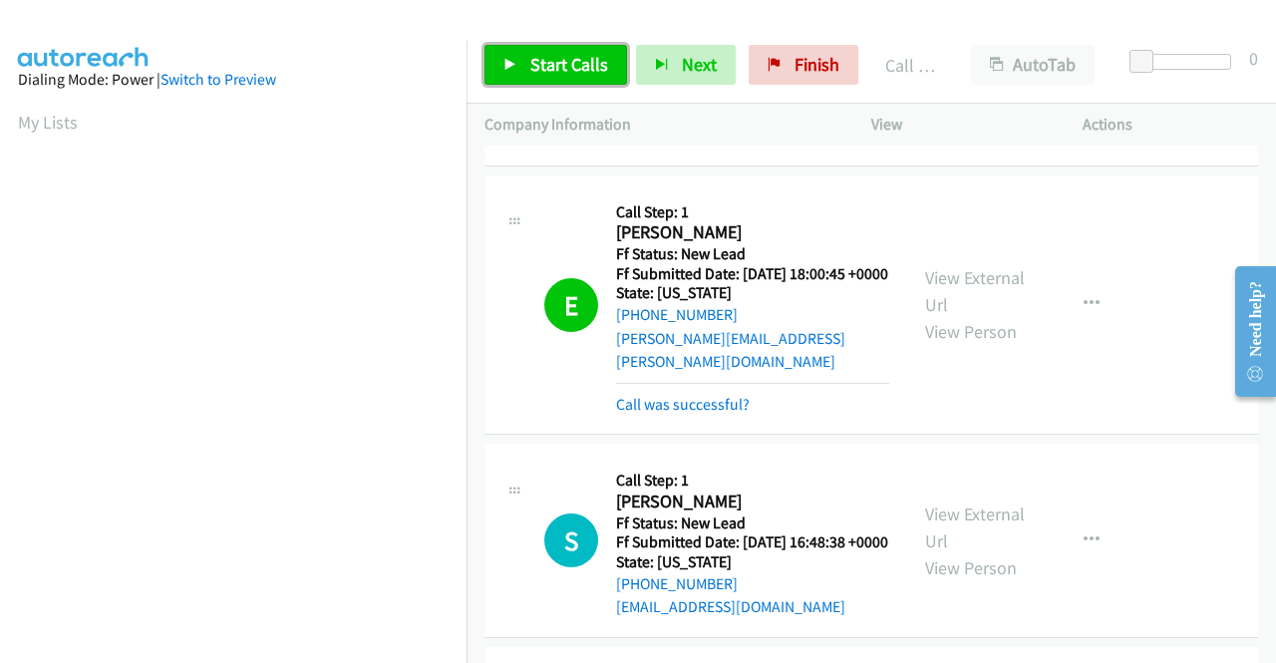
click at [577, 66] on span "Start Calls" at bounding box center [569, 64] width 78 height 23
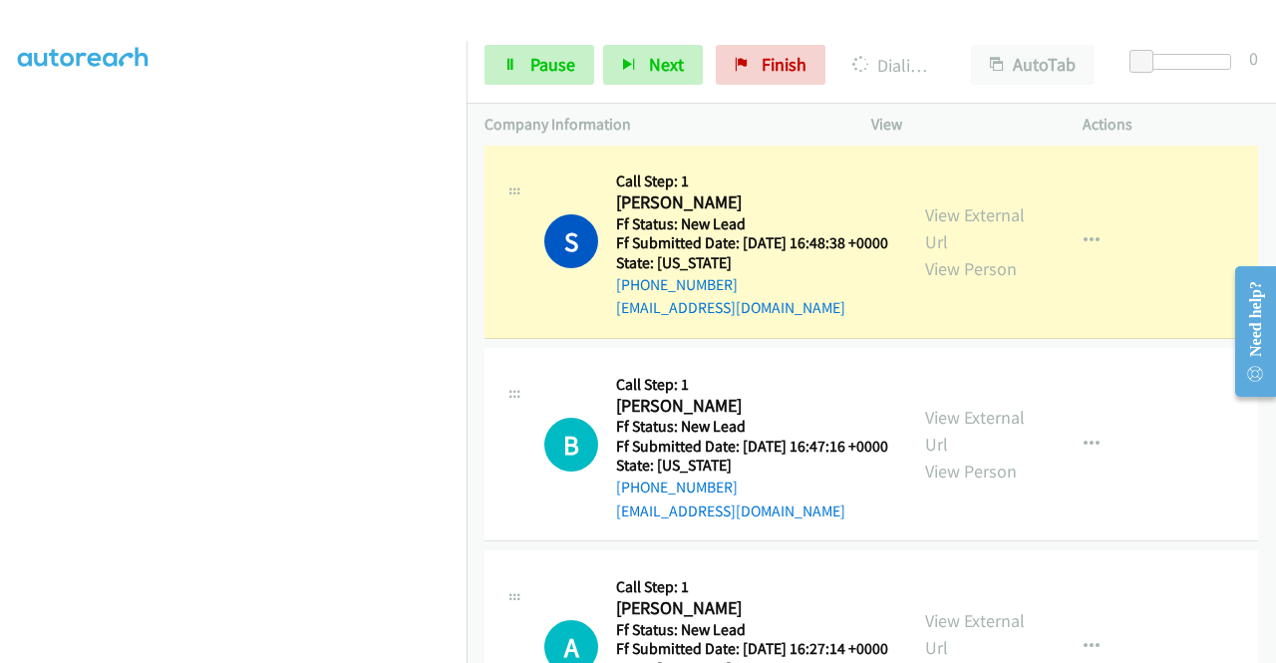
scroll to position [619, 0]
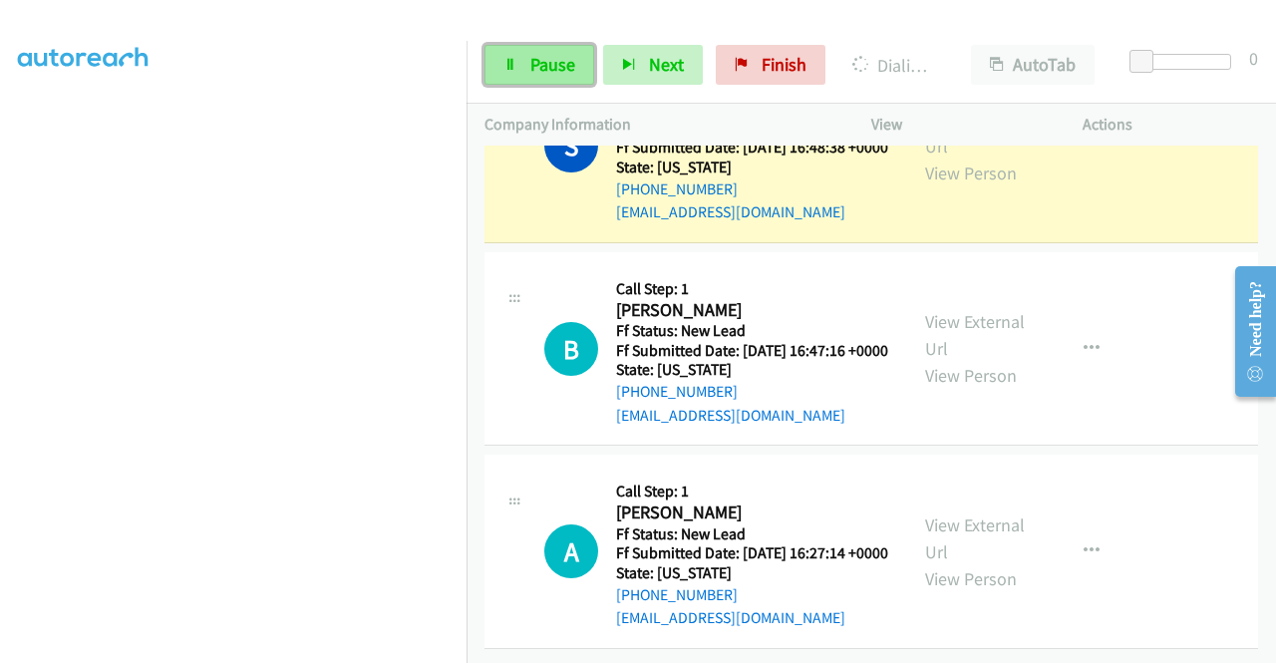
click at [577, 64] on link "Pause" at bounding box center [539, 65] width 110 height 40
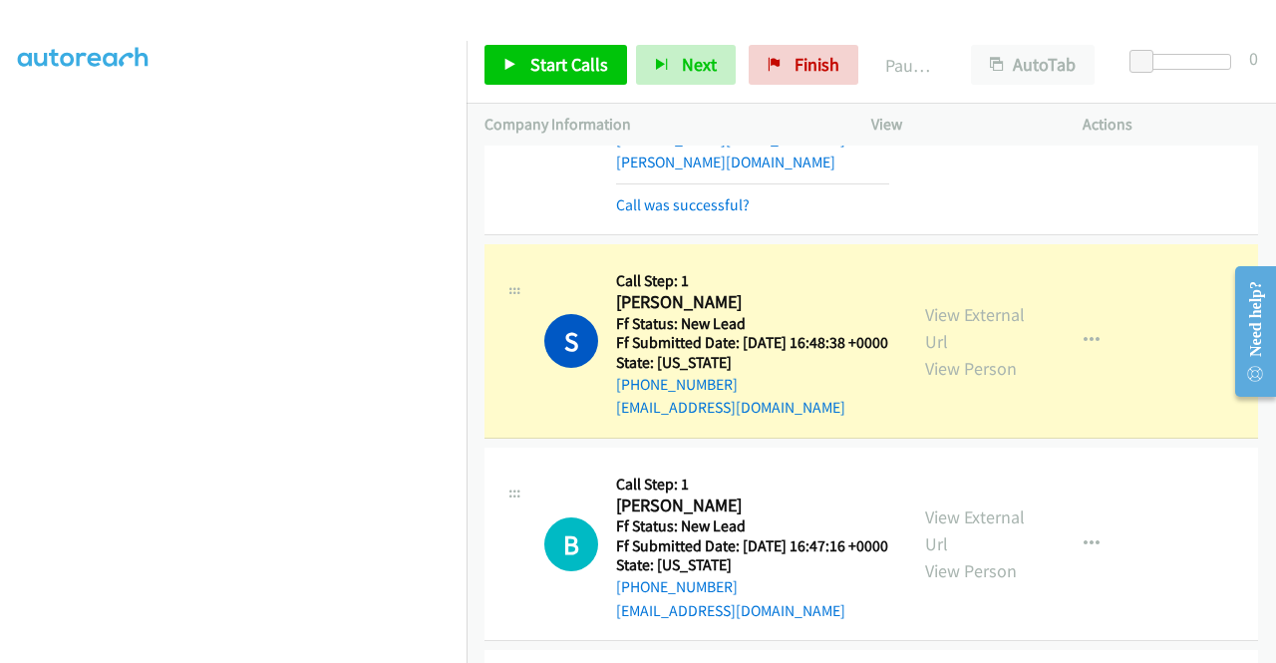
scroll to position [0, 0]
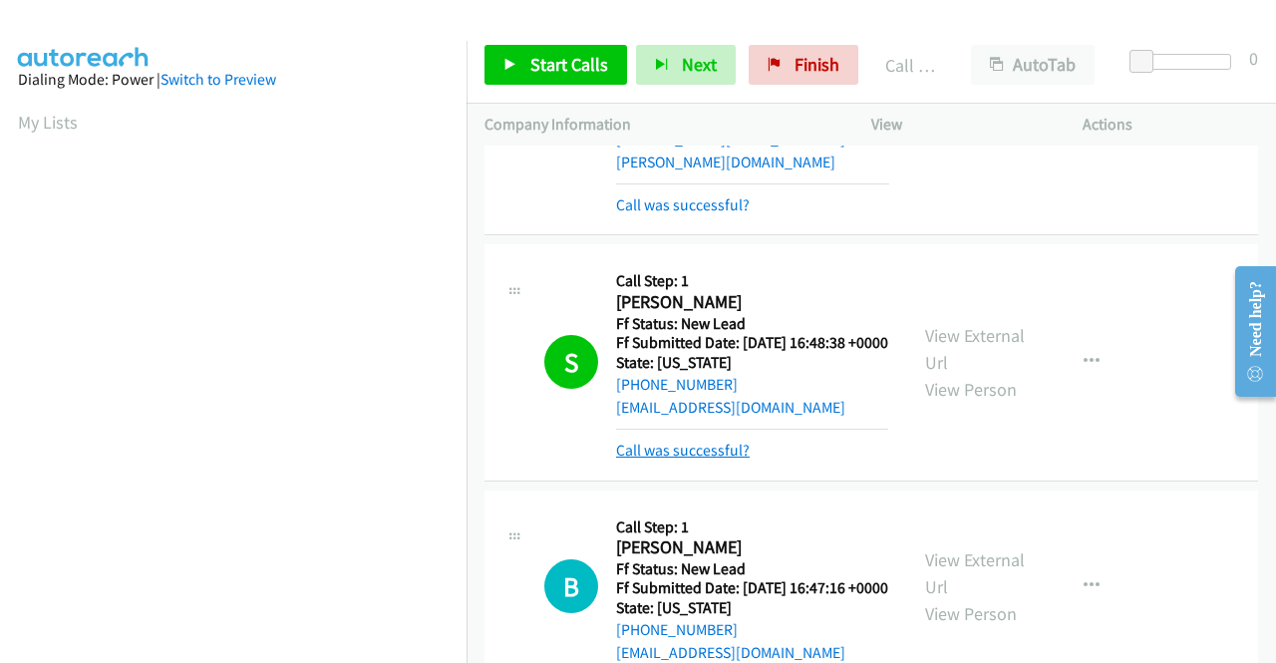
click at [672, 459] on link "Call was successful?" at bounding box center [683, 450] width 134 height 19
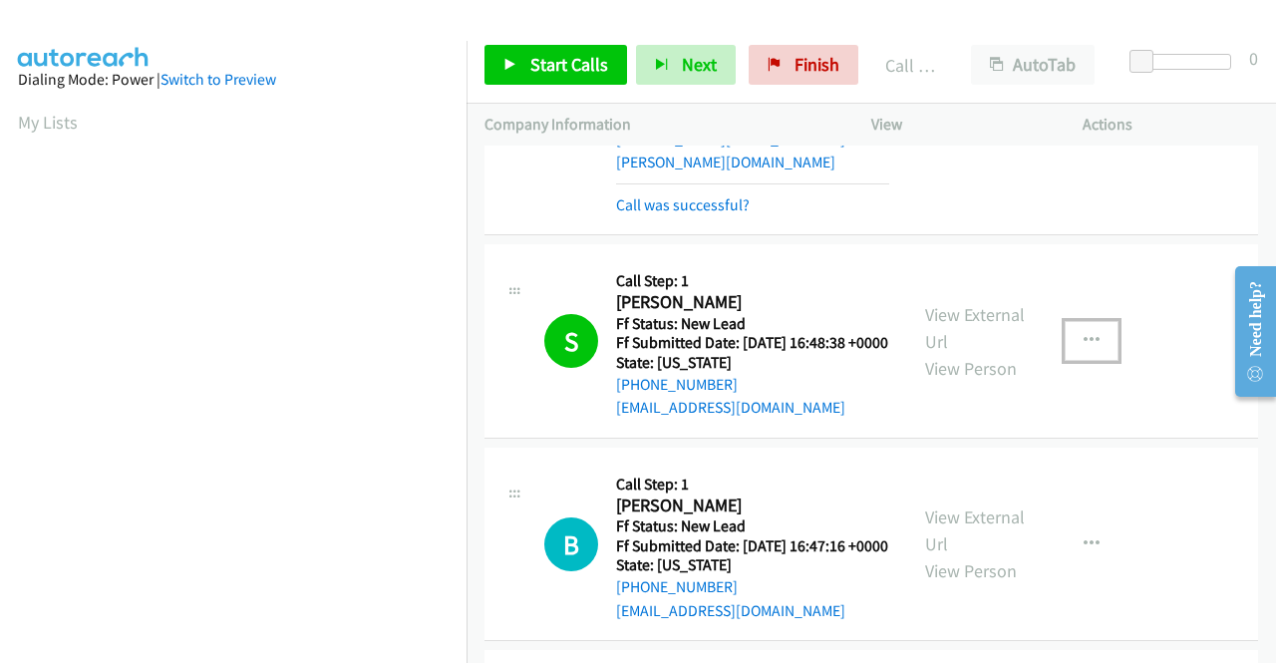
click at [1083, 349] on icon "button" at bounding box center [1091, 341] width 16 height 16
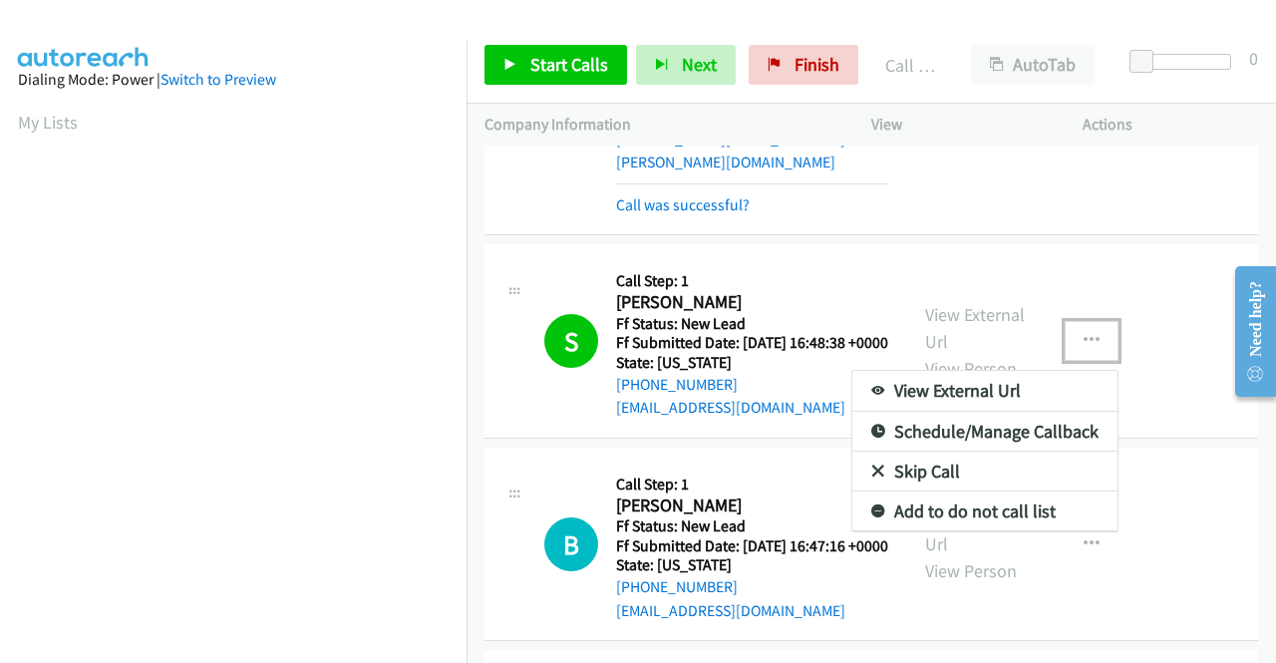
click at [977, 531] on link "Add to do not call list" at bounding box center [984, 511] width 265 height 40
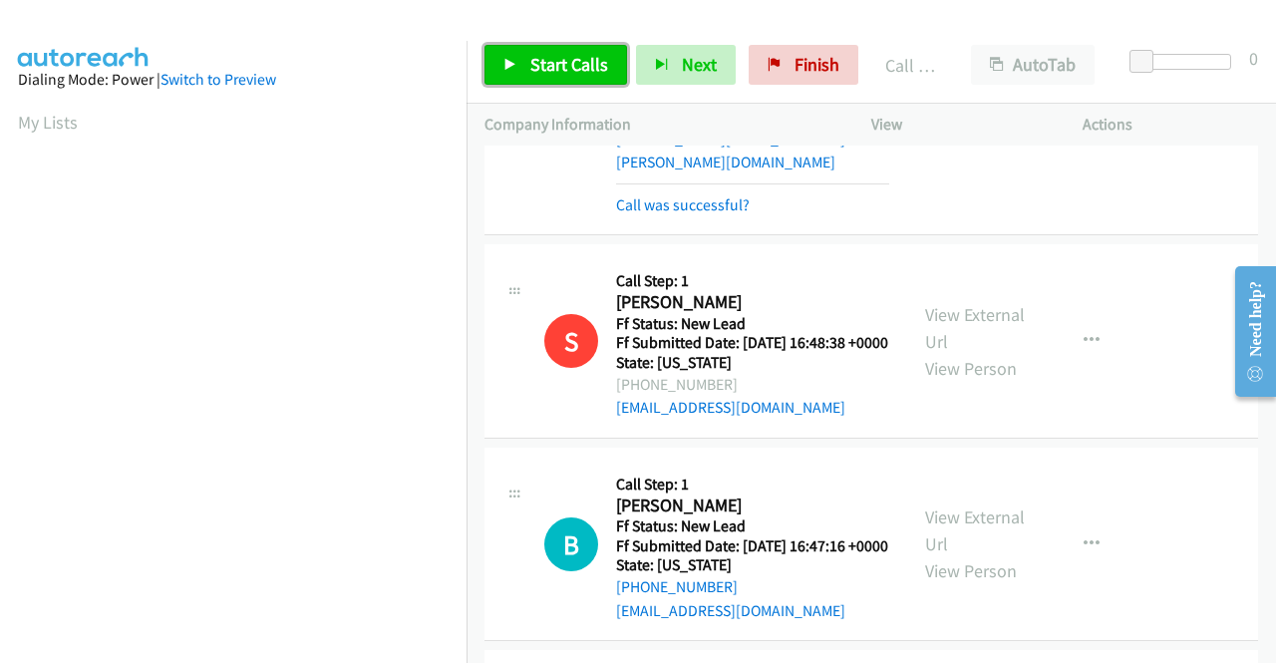
click at [578, 55] on span "Start Calls" at bounding box center [569, 64] width 78 height 23
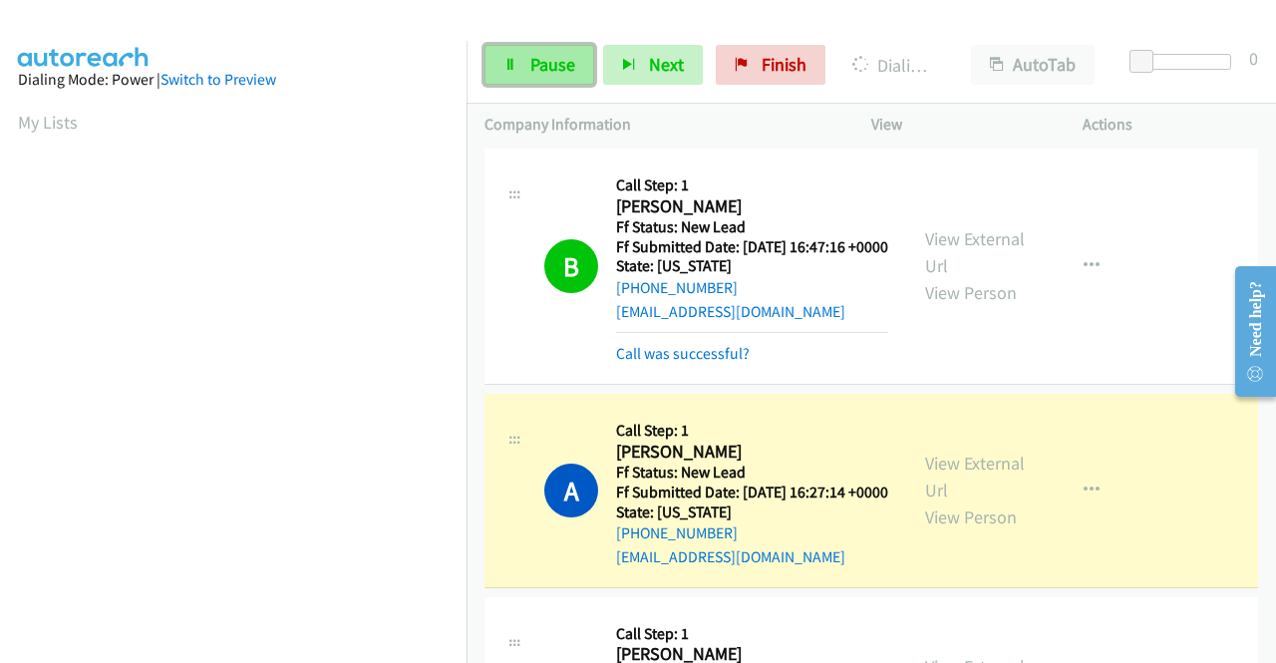
click at [530, 73] on span "Pause" at bounding box center [552, 64] width 45 height 23
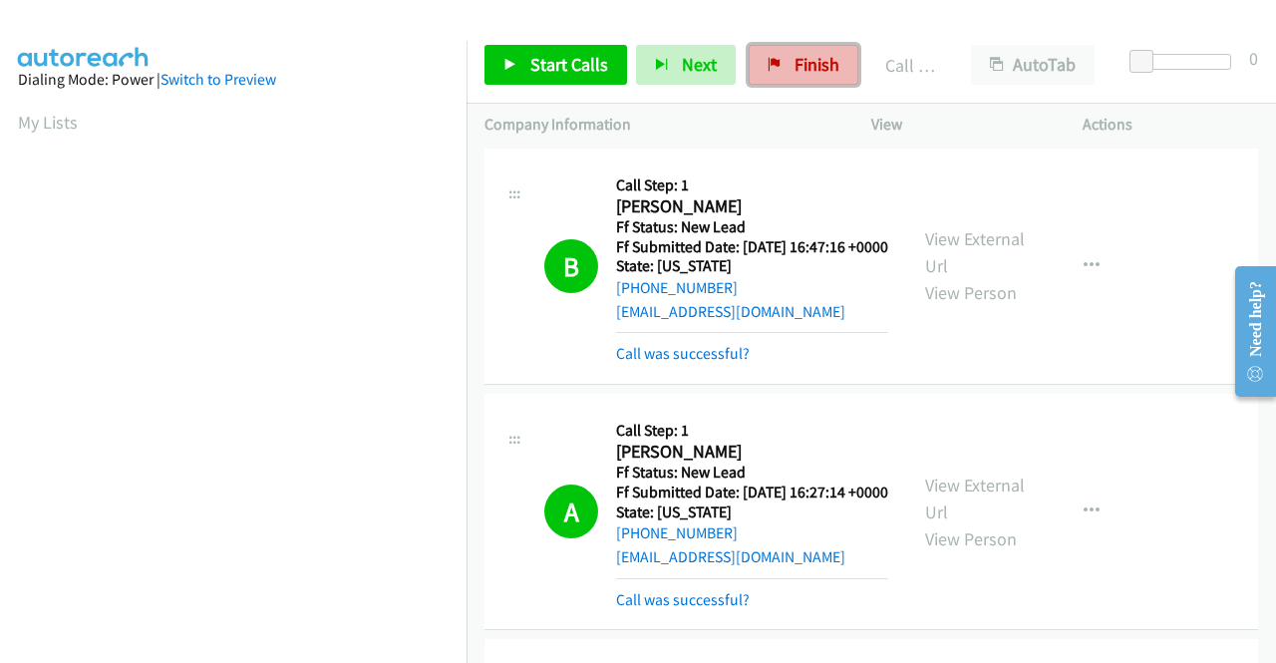
click at [794, 53] on span "Finish" at bounding box center [816, 64] width 45 height 23
